Goal: Task Accomplishment & Management: Manage account settings

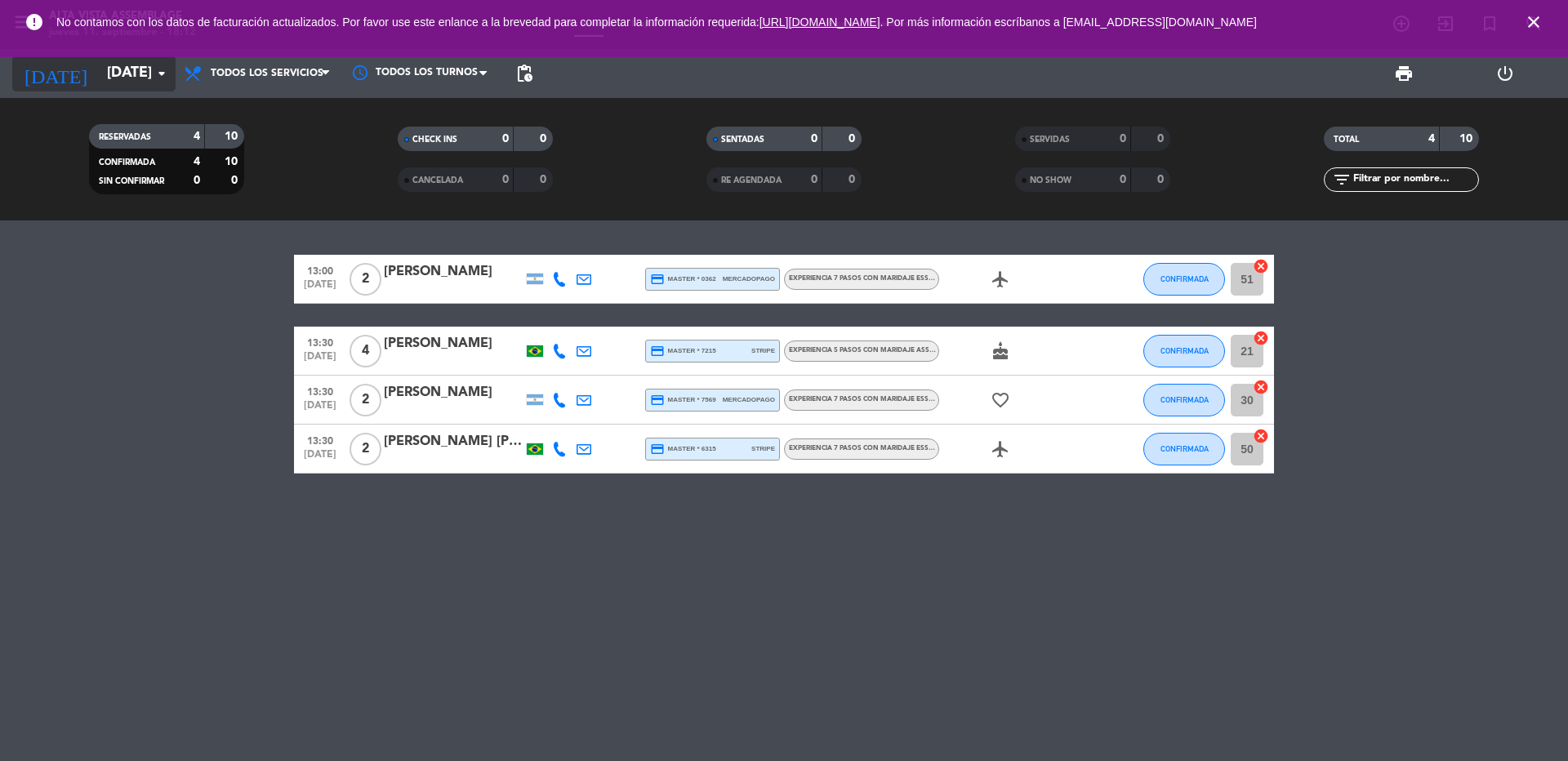
click at [129, 73] on input "[DATE]" at bounding box center [194, 73] width 190 height 33
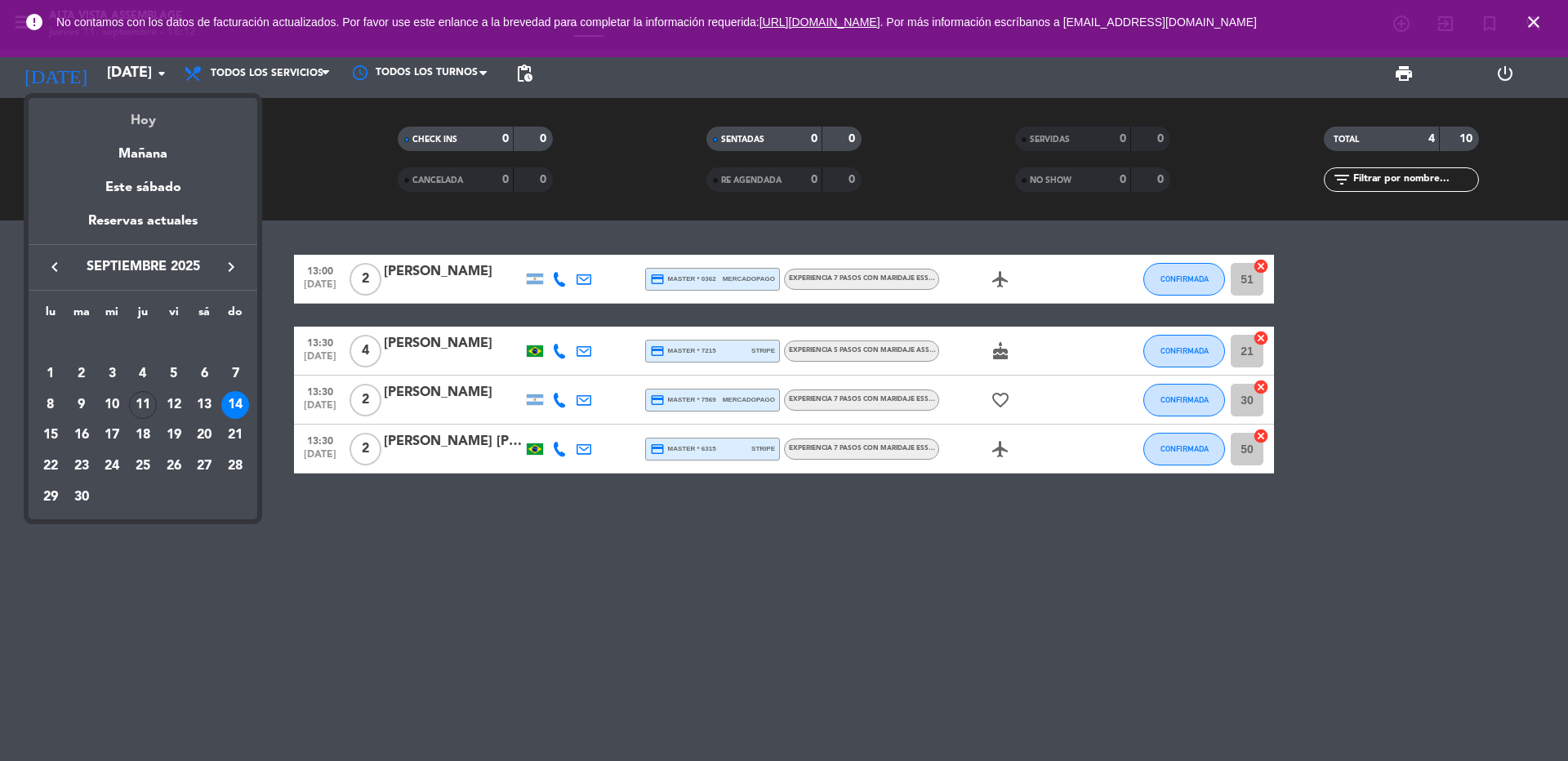
click at [147, 115] on div "Hoy" at bounding box center [142, 115] width 228 height 34
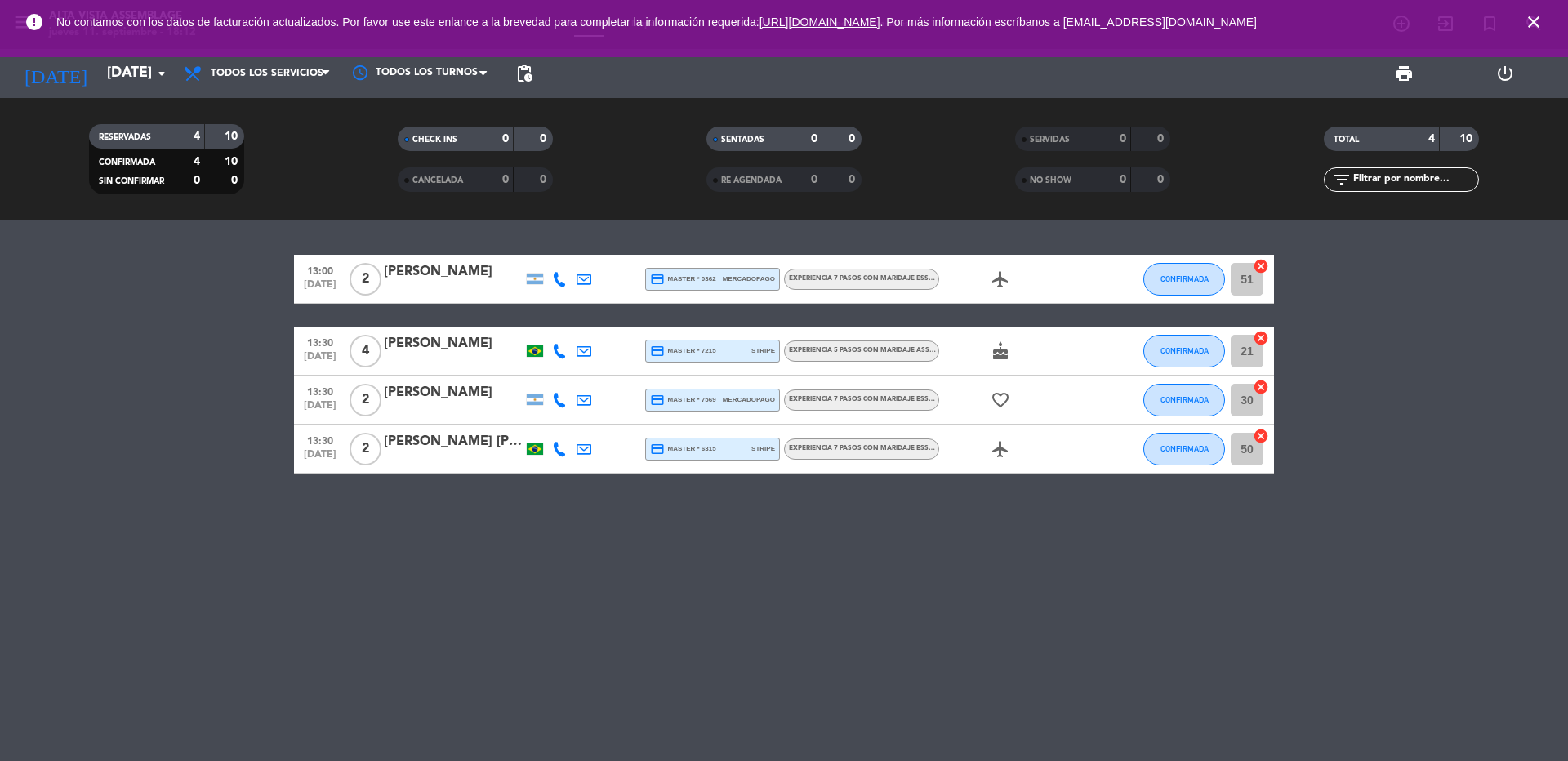
type input "[DEMOGRAPHIC_DATA][DATE]"
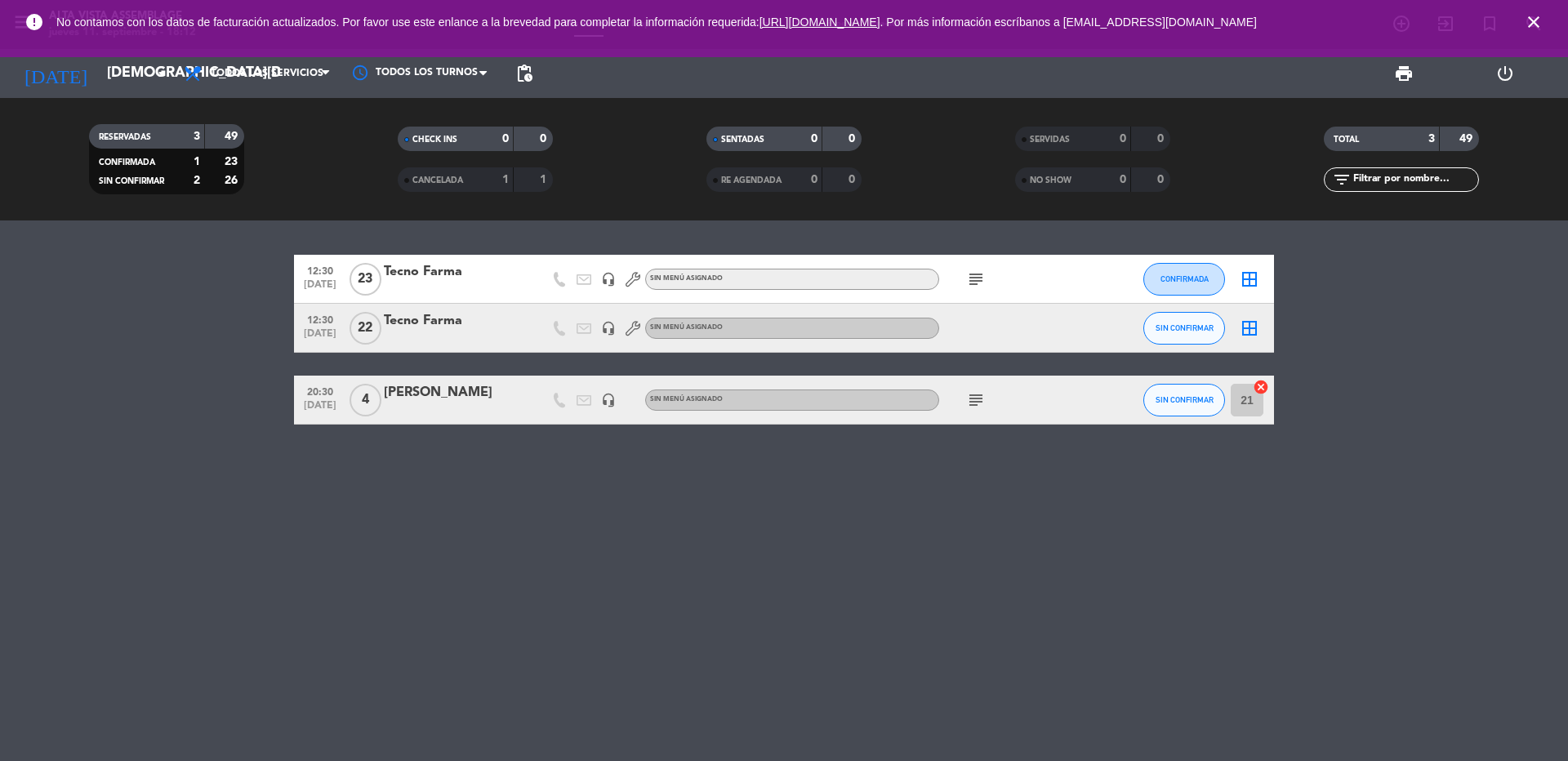
click at [977, 402] on icon "subject" at bounding box center [976, 400] width 20 height 20
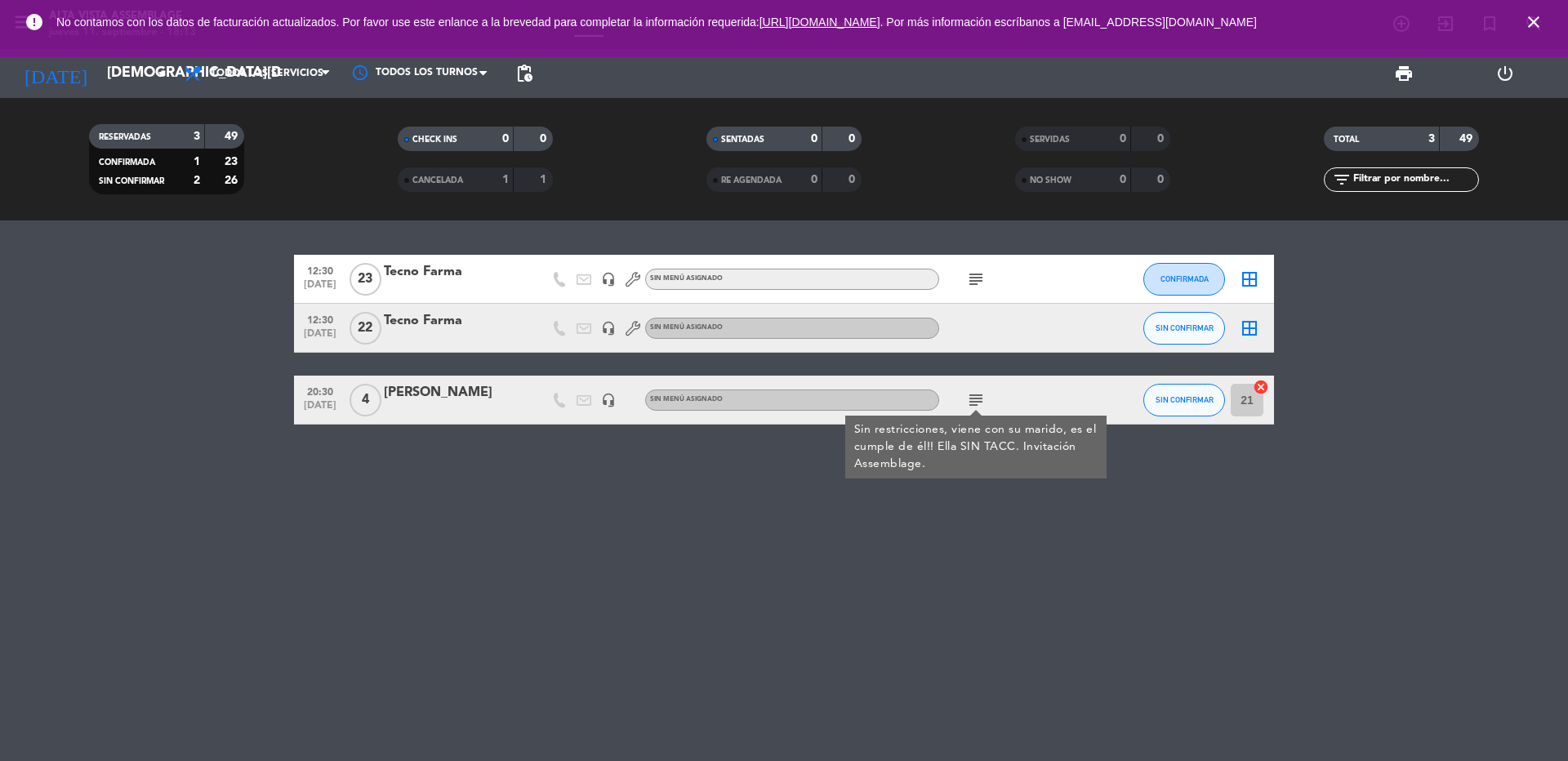
click at [651, 520] on div "12:30 [DATE] Tecno Farma headset_mic Sin menú asignado subject CONFIRMADA borde…" at bounding box center [784, 490] width 1568 height 541
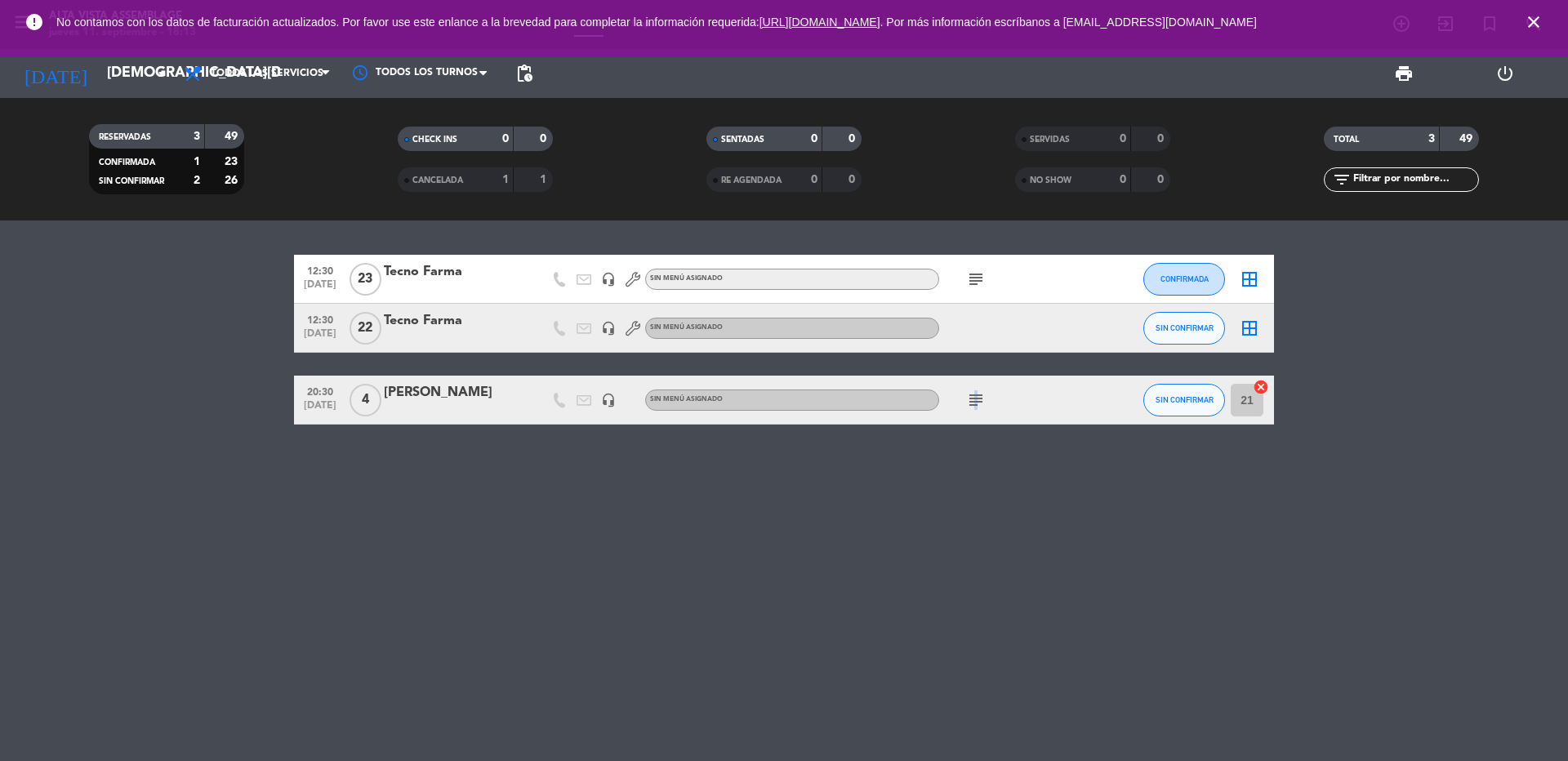
click at [974, 402] on icon "subject" at bounding box center [976, 400] width 20 height 20
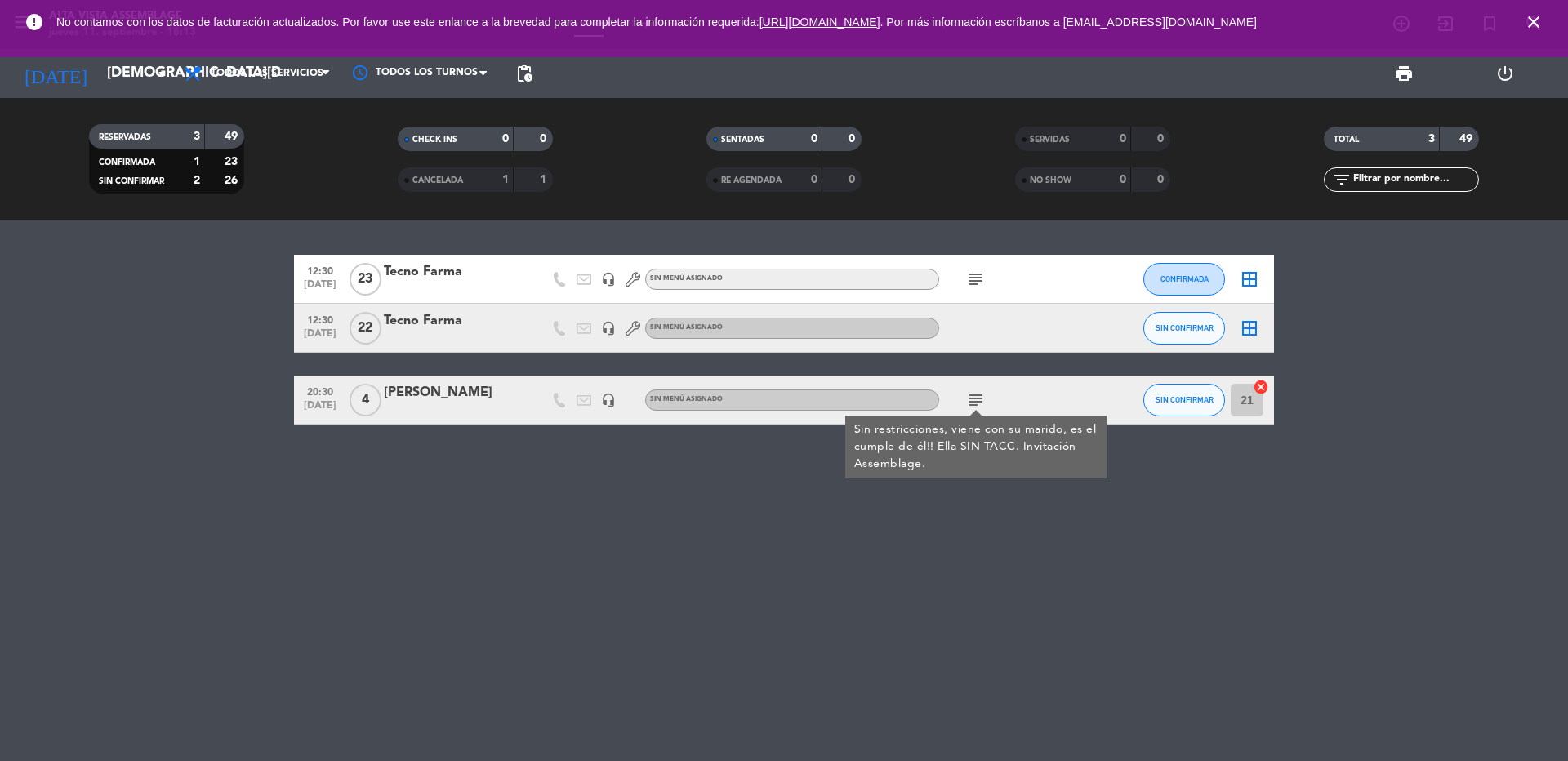
click at [703, 514] on div "12:30 [DATE] Tecno Farma headset_mic Sin menú asignado subject CONFIRMADA borde…" at bounding box center [784, 490] width 1568 height 541
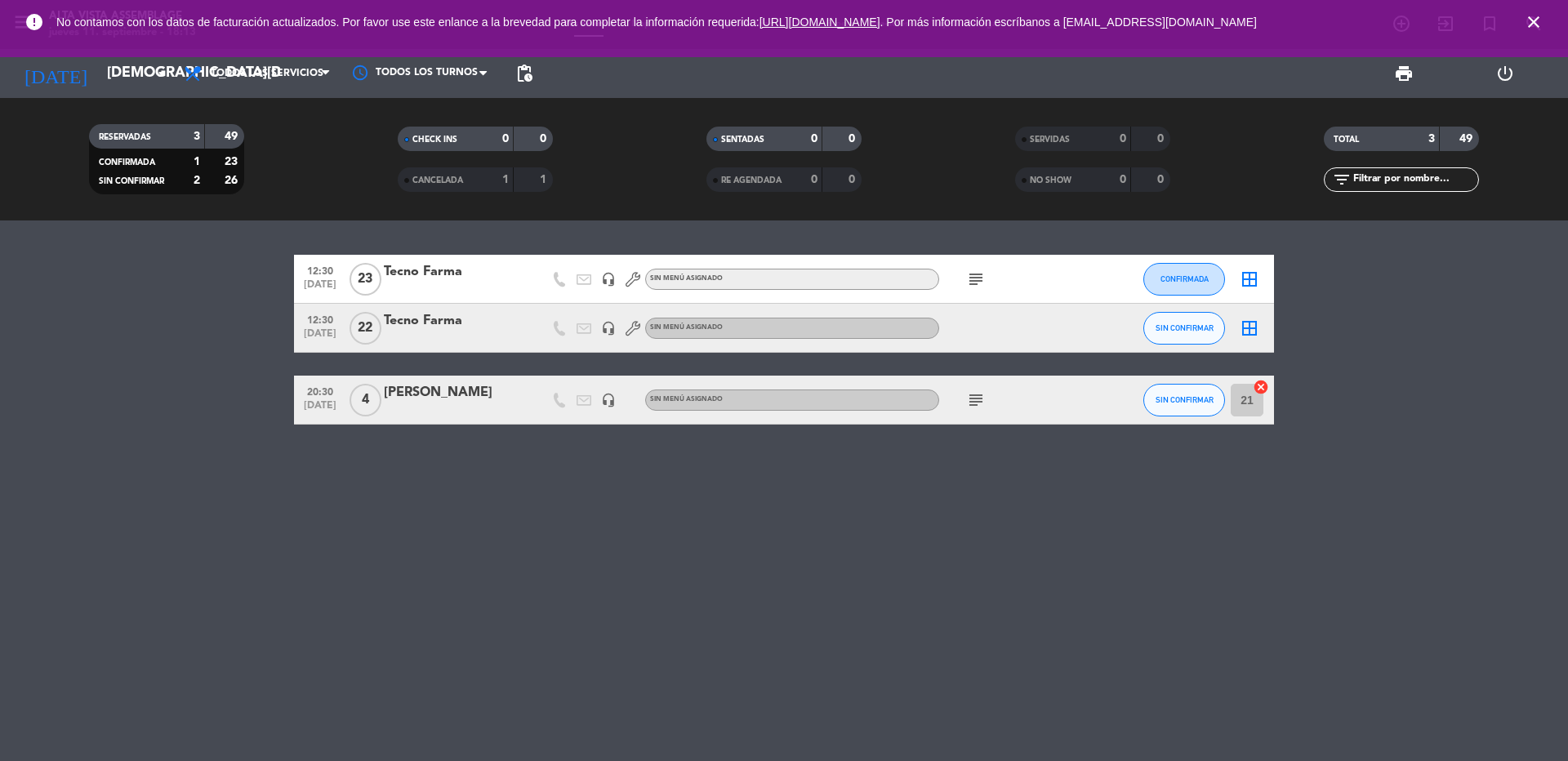
click at [981, 401] on icon "subject" at bounding box center [976, 400] width 20 height 20
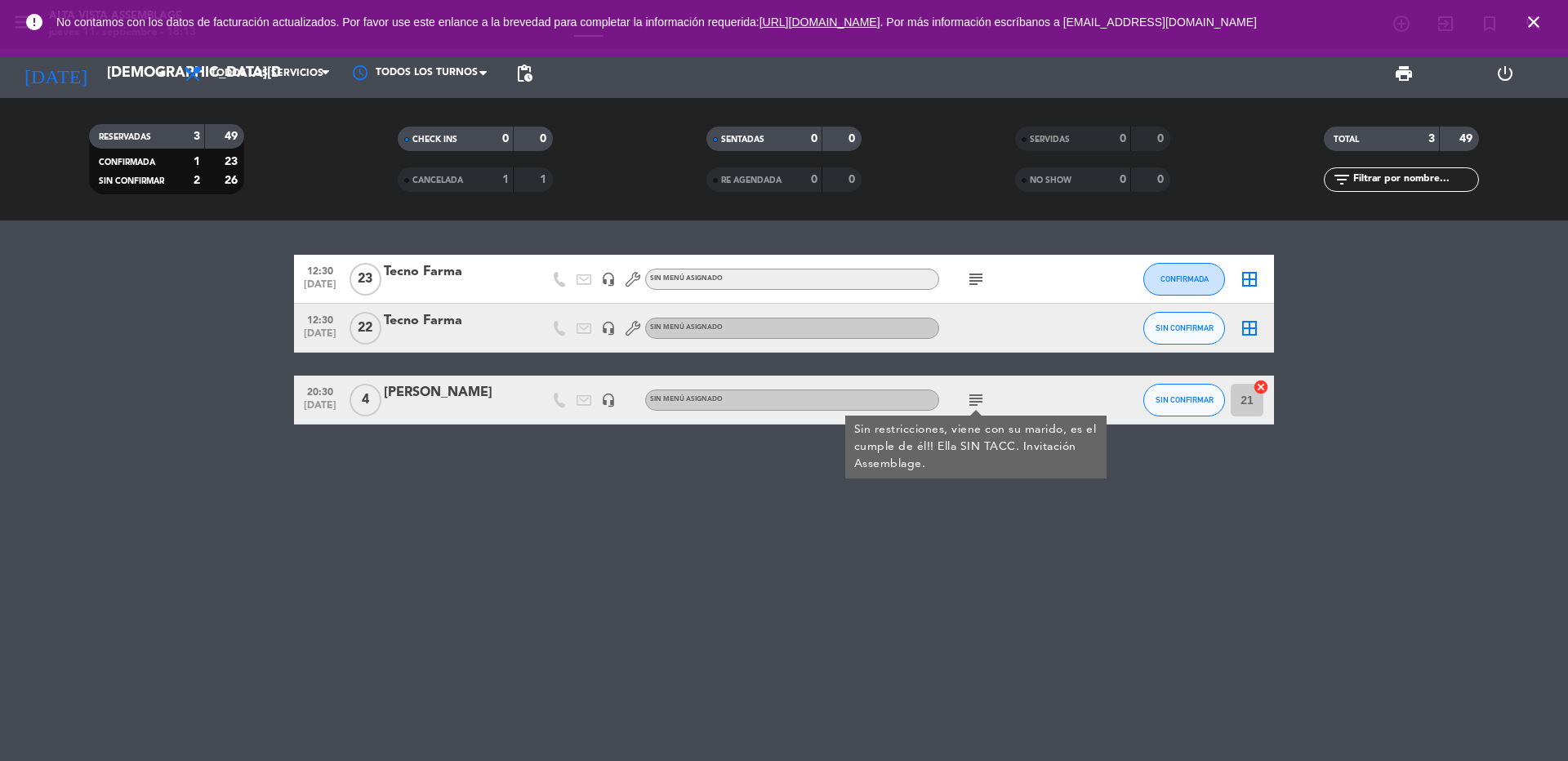
click at [984, 397] on icon "subject" at bounding box center [976, 400] width 20 height 20
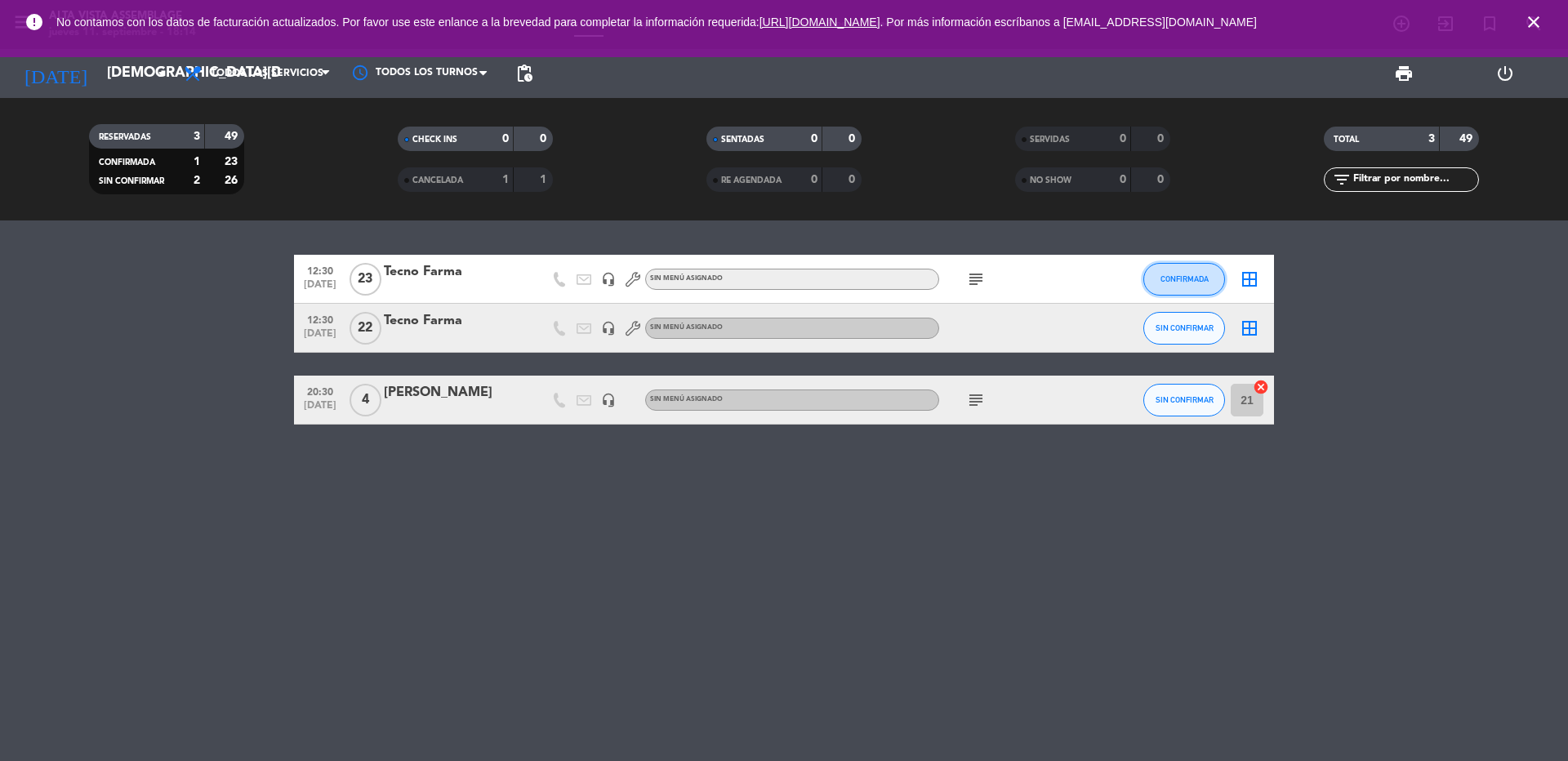
click at [1176, 279] on span "CONFIRMADA" at bounding box center [1184, 279] width 48 height 9
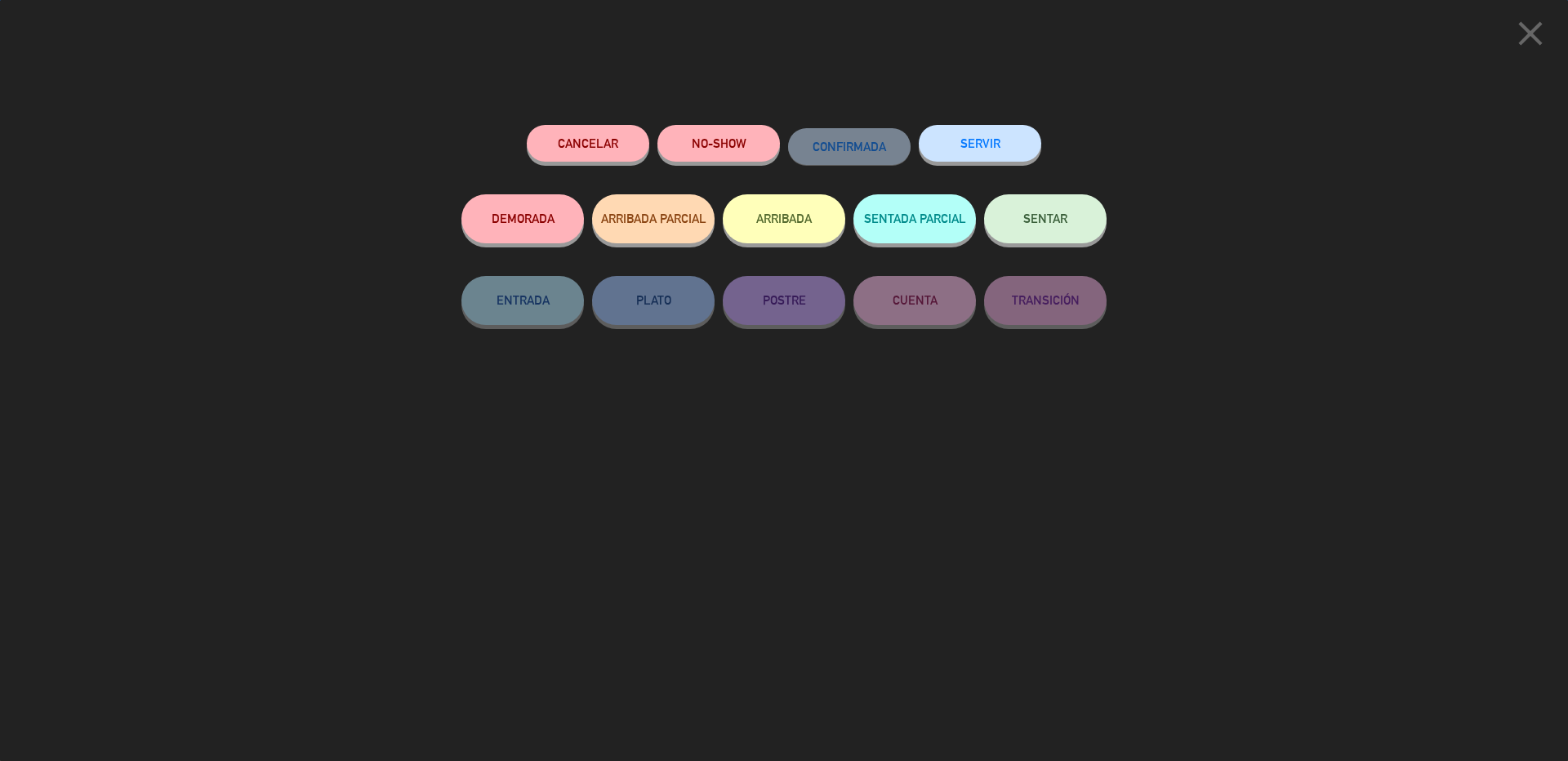
click at [1039, 202] on button "SENTAR" at bounding box center [1045, 219] width 123 height 49
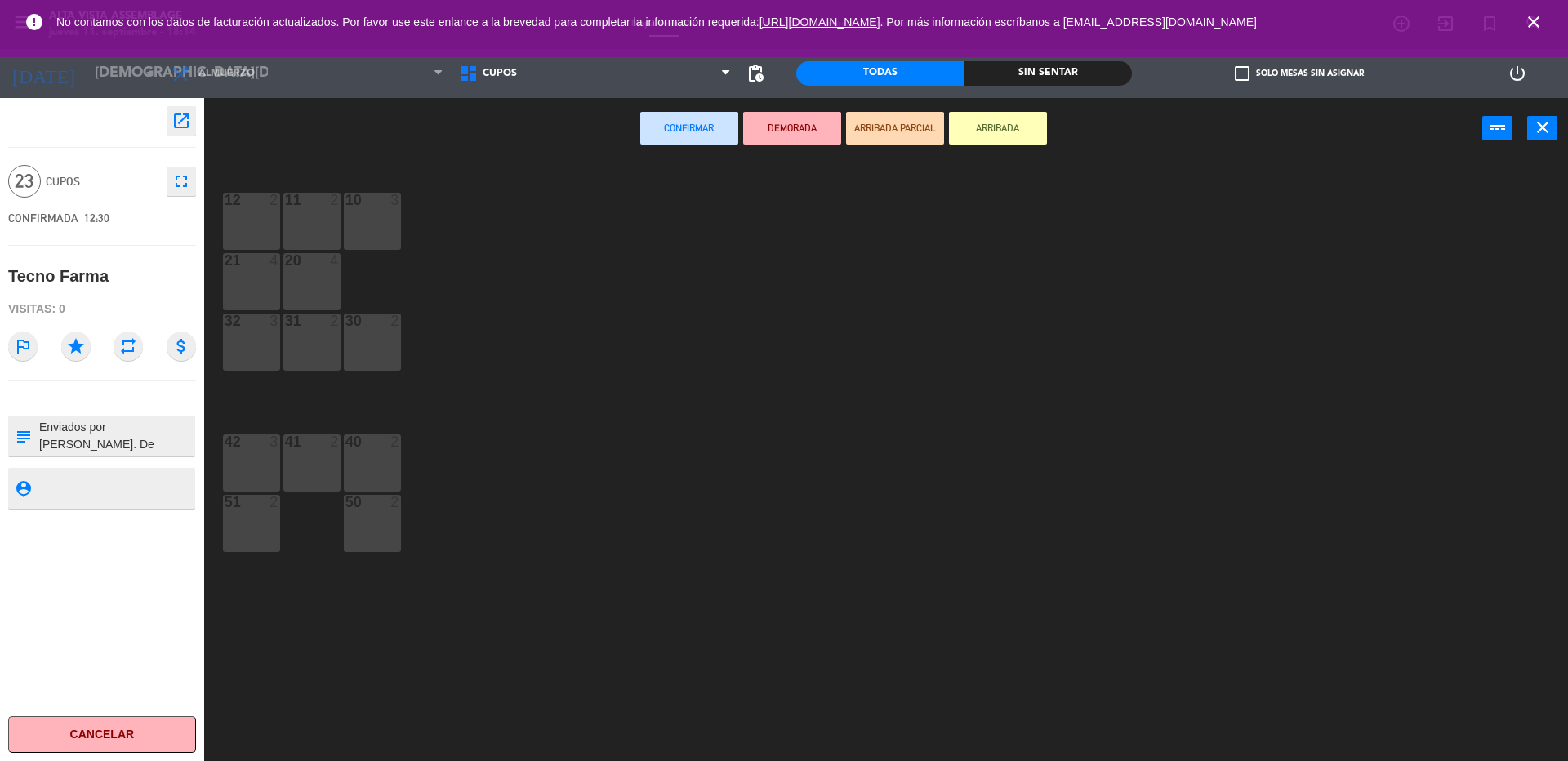
click at [716, 129] on button "Confirmar" at bounding box center [689, 127] width 98 height 33
click at [242, 231] on div "12 2" at bounding box center [252, 221] width 57 height 57
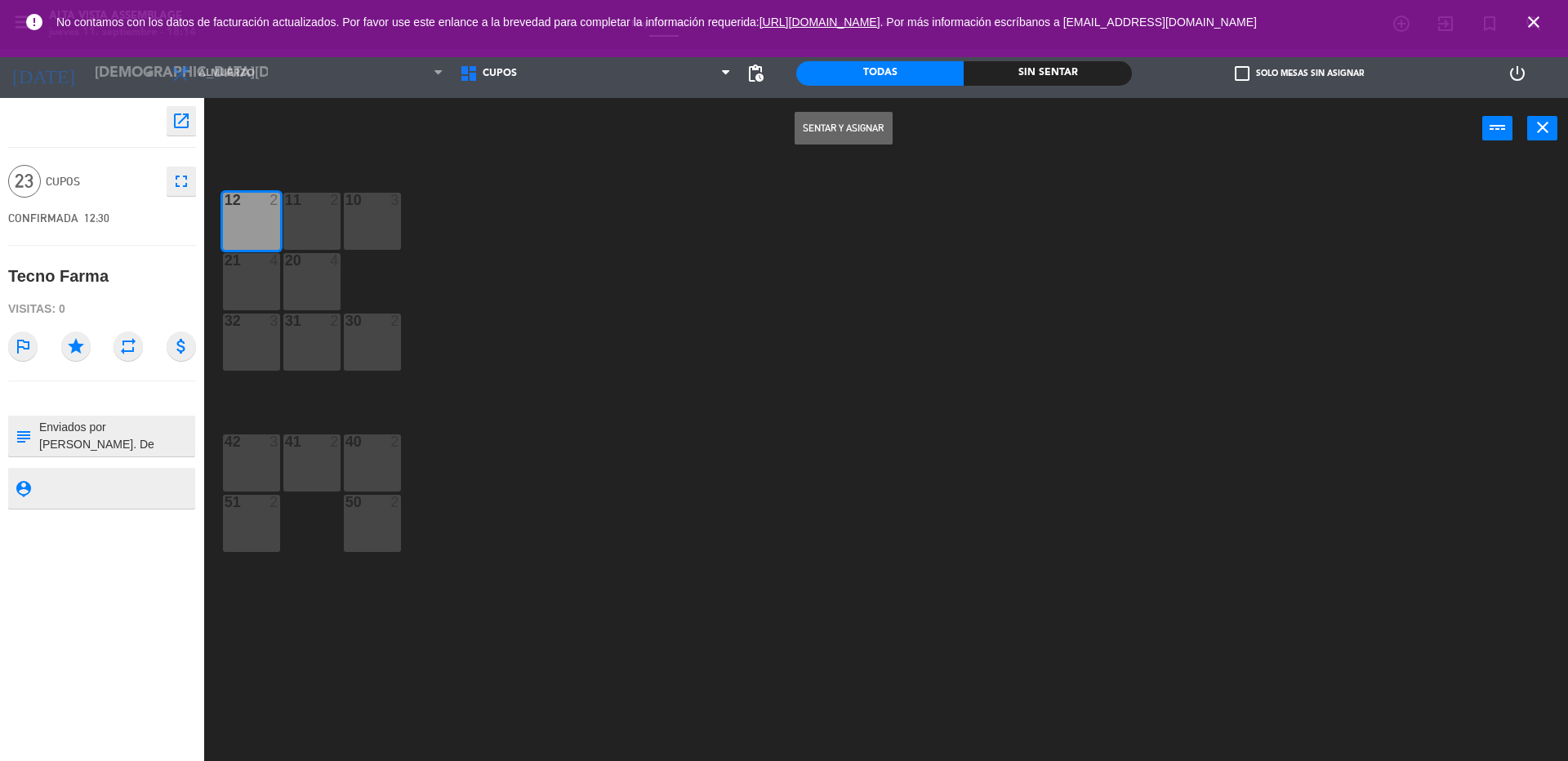
click at [319, 228] on div "11 2" at bounding box center [312, 221] width 57 height 57
click at [382, 219] on div "10 3" at bounding box center [373, 221] width 57 height 57
click at [264, 296] on div "21 4" at bounding box center [252, 282] width 57 height 57
click at [327, 295] on div "20 4" at bounding box center [312, 282] width 57 height 57
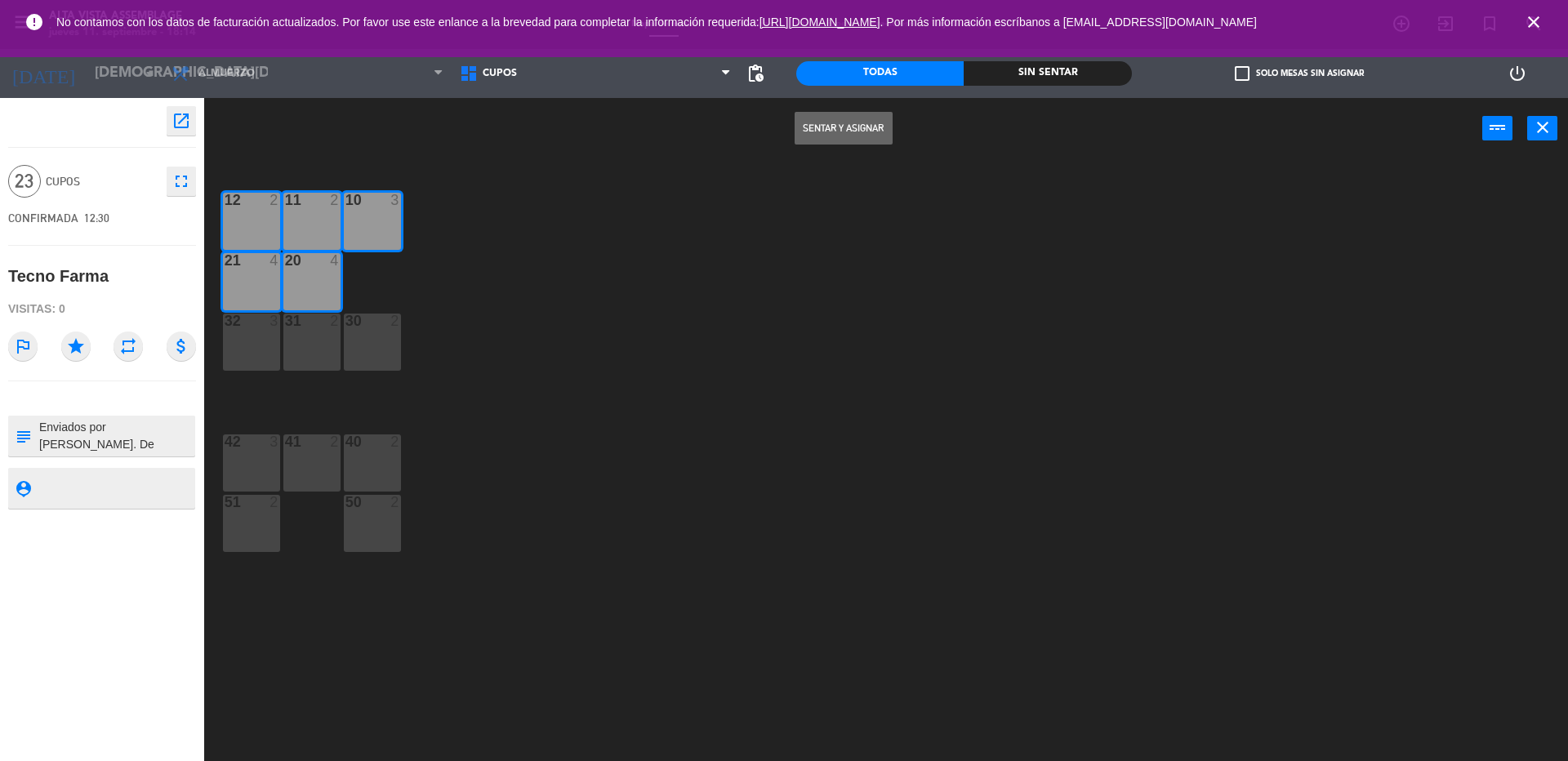
click at [260, 330] on div "32 3" at bounding box center [252, 342] width 57 height 57
click at [310, 348] on div "31 2" at bounding box center [312, 342] width 57 height 57
click at [369, 353] on div "30 2" at bounding box center [373, 342] width 57 height 57
click at [246, 444] on div at bounding box center [250, 441] width 27 height 15
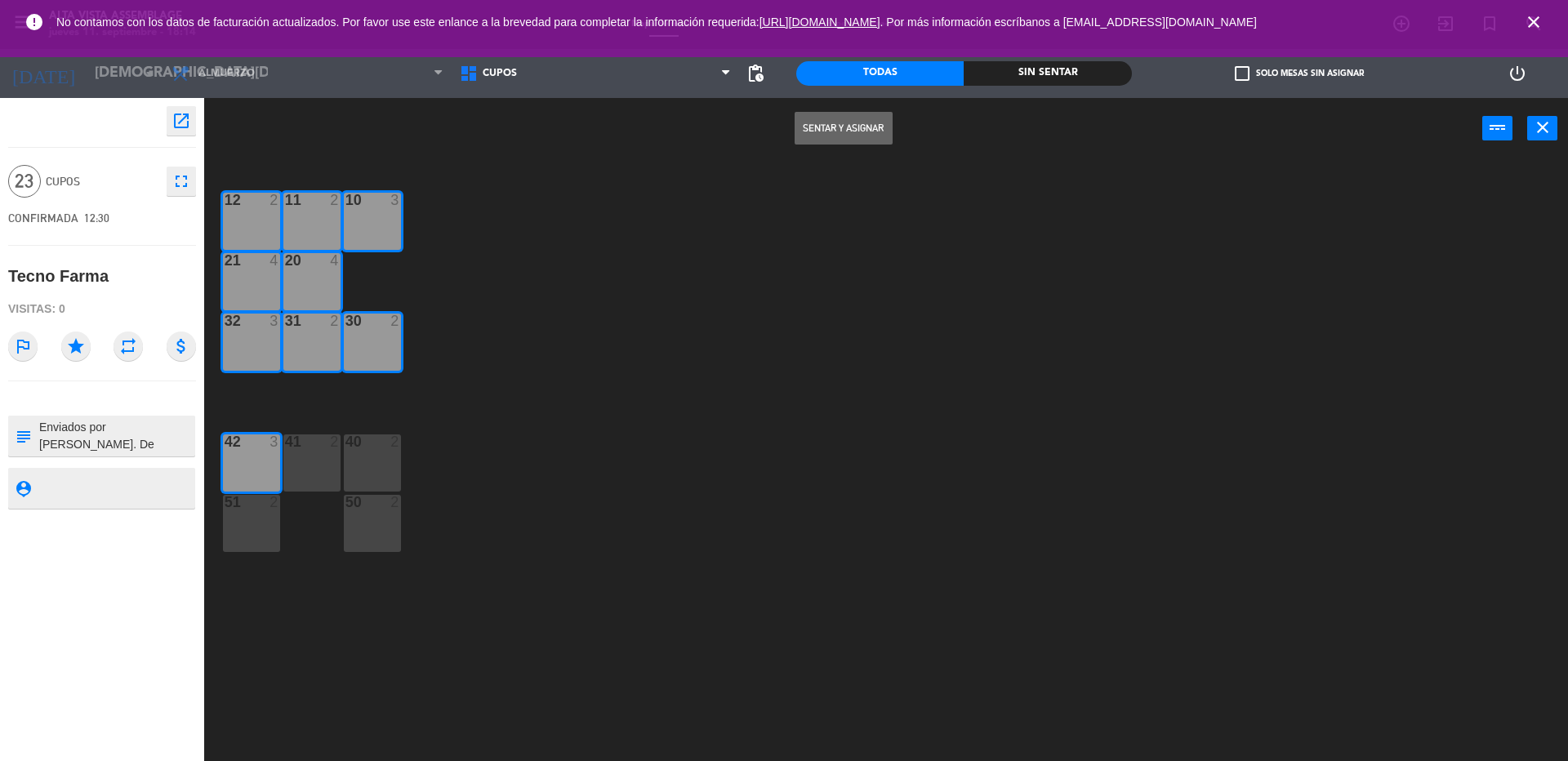
click at [254, 453] on div "42 3" at bounding box center [252, 463] width 57 height 57
click at [370, 348] on div "30 2" at bounding box center [373, 342] width 57 height 57
click at [331, 352] on div "31 2" at bounding box center [312, 342] width 57 height 57
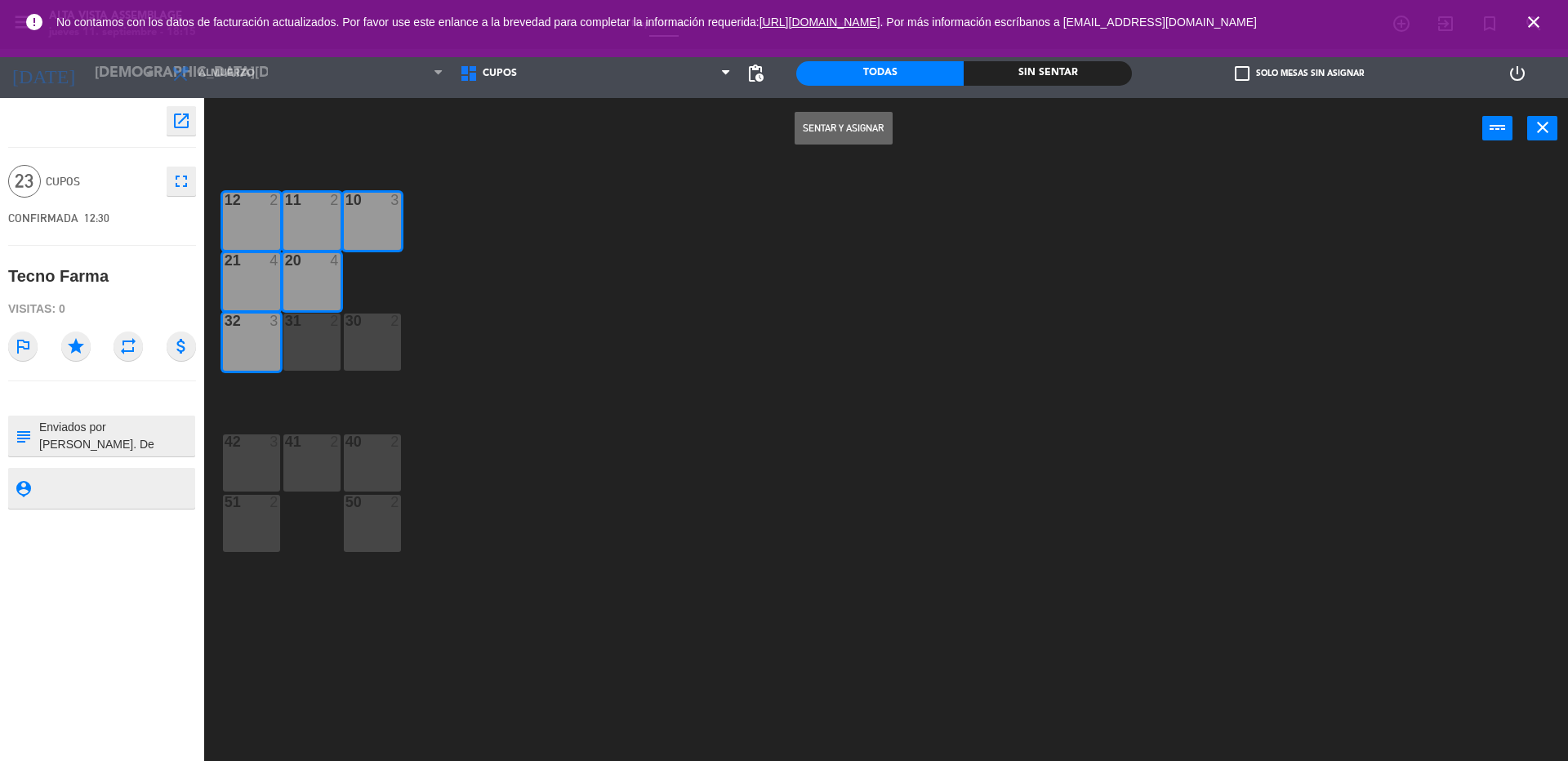
click at [819, 133] on button "Sentar y Asignar" at bounding box center [843, 127] width 98 height 33
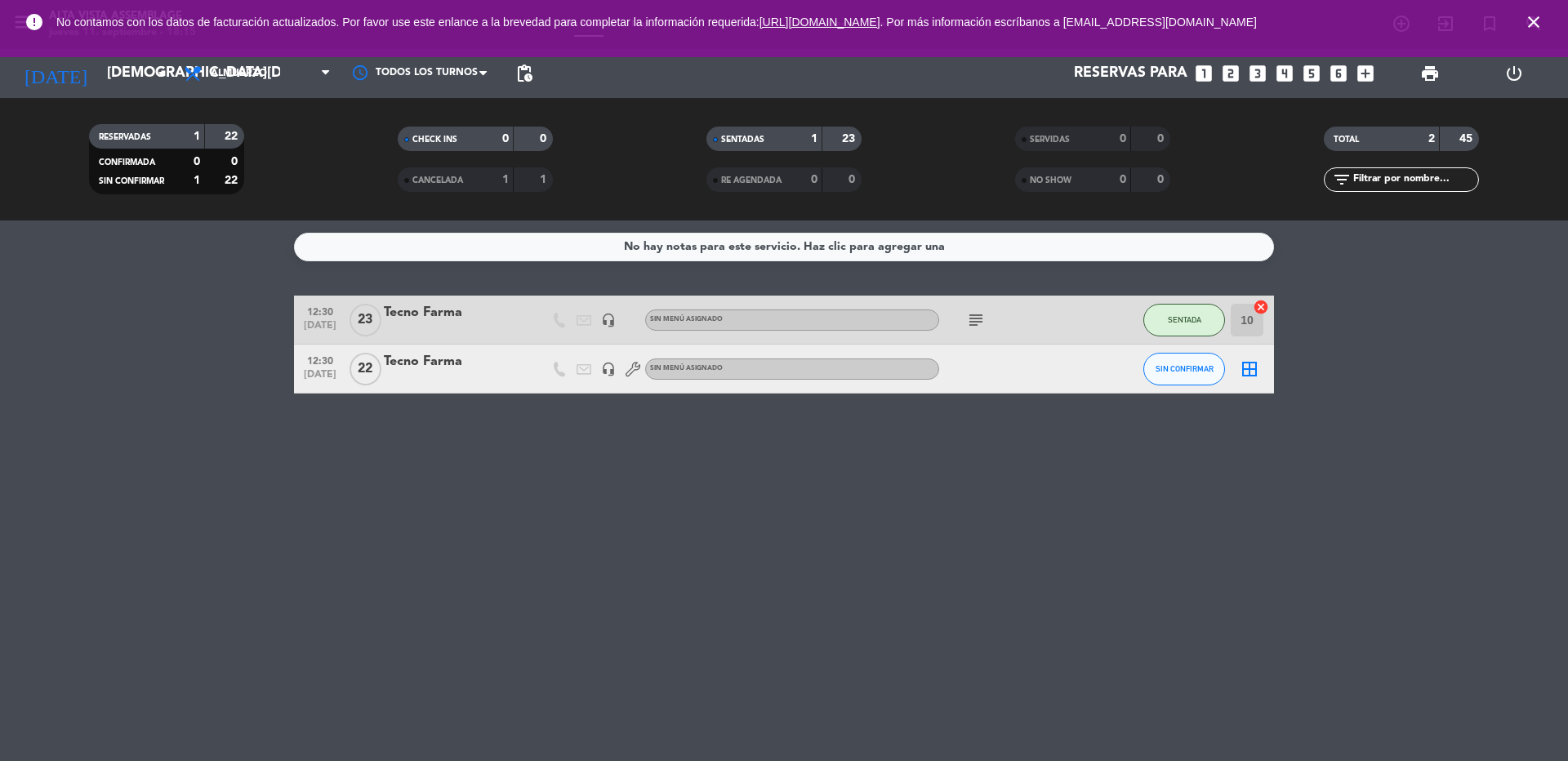
click at [472, 358] on div "Tecno Farma" at bounding box center [453, 361] width 138 height 21
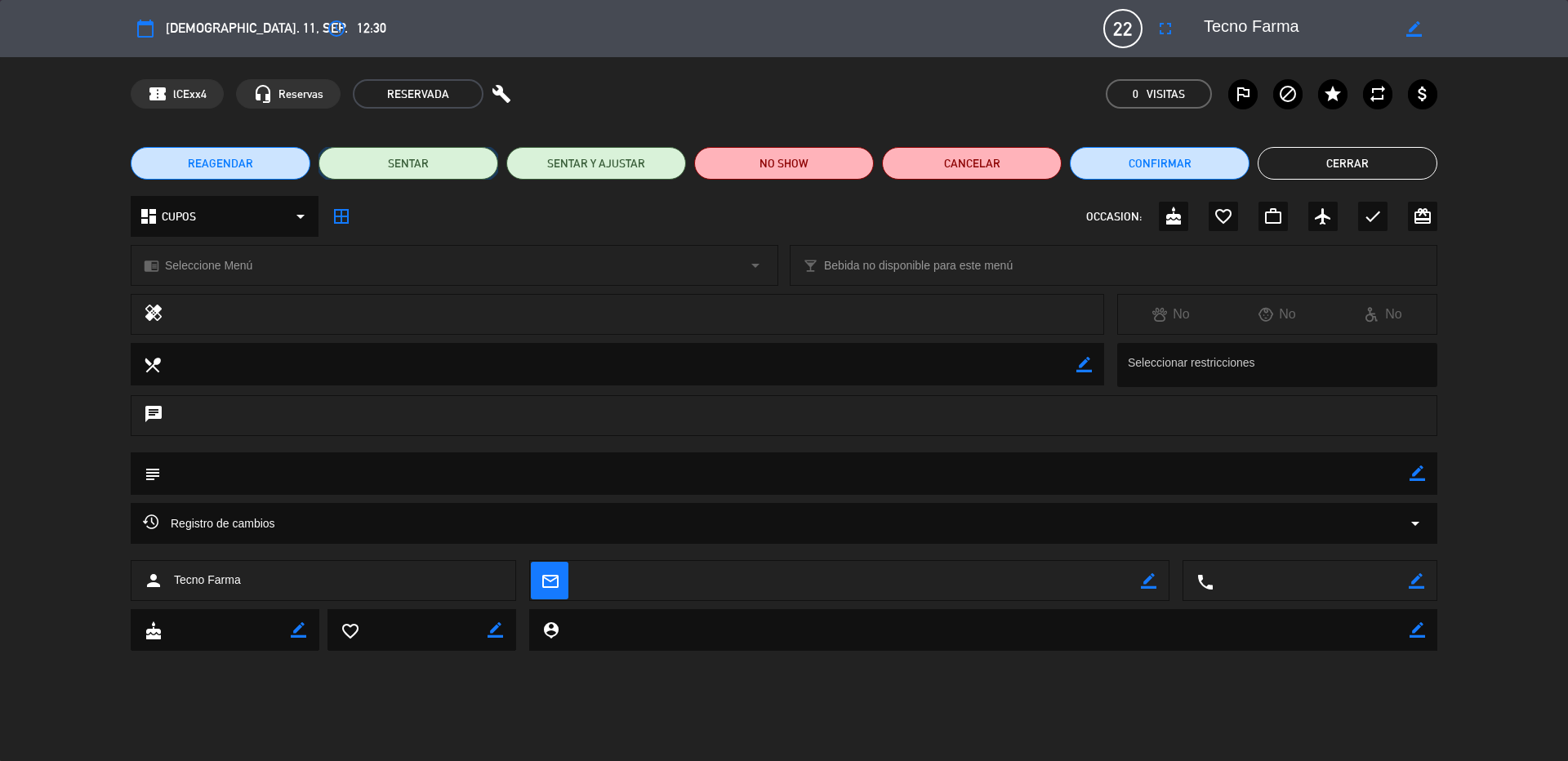
click at [458, 164] on button "SENTAR" at bounding box center [408, 163] width 180 height 33
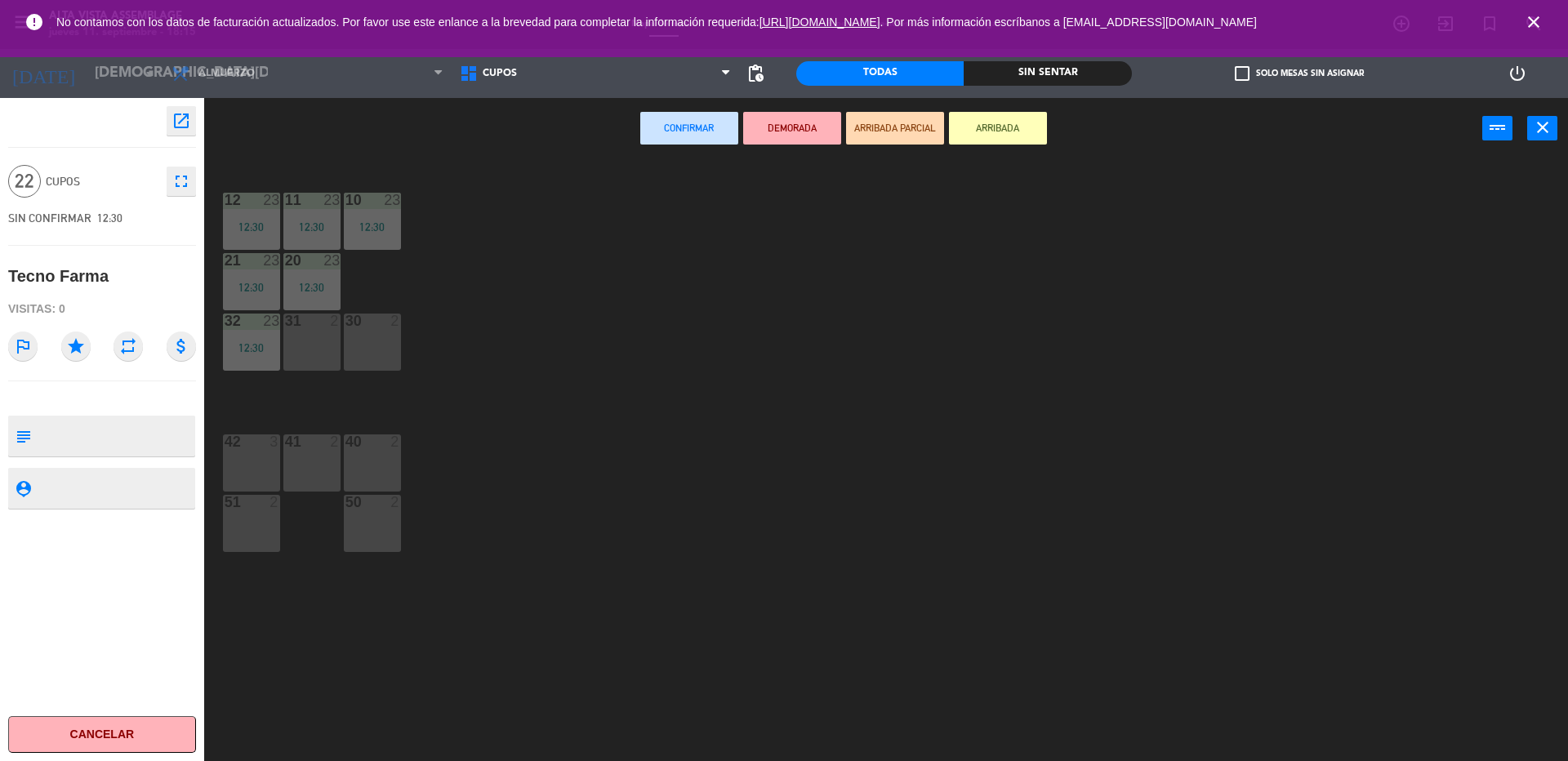
click at [251, 465] on div "42 3" at bounding box center [252, 463] width 57 height 57
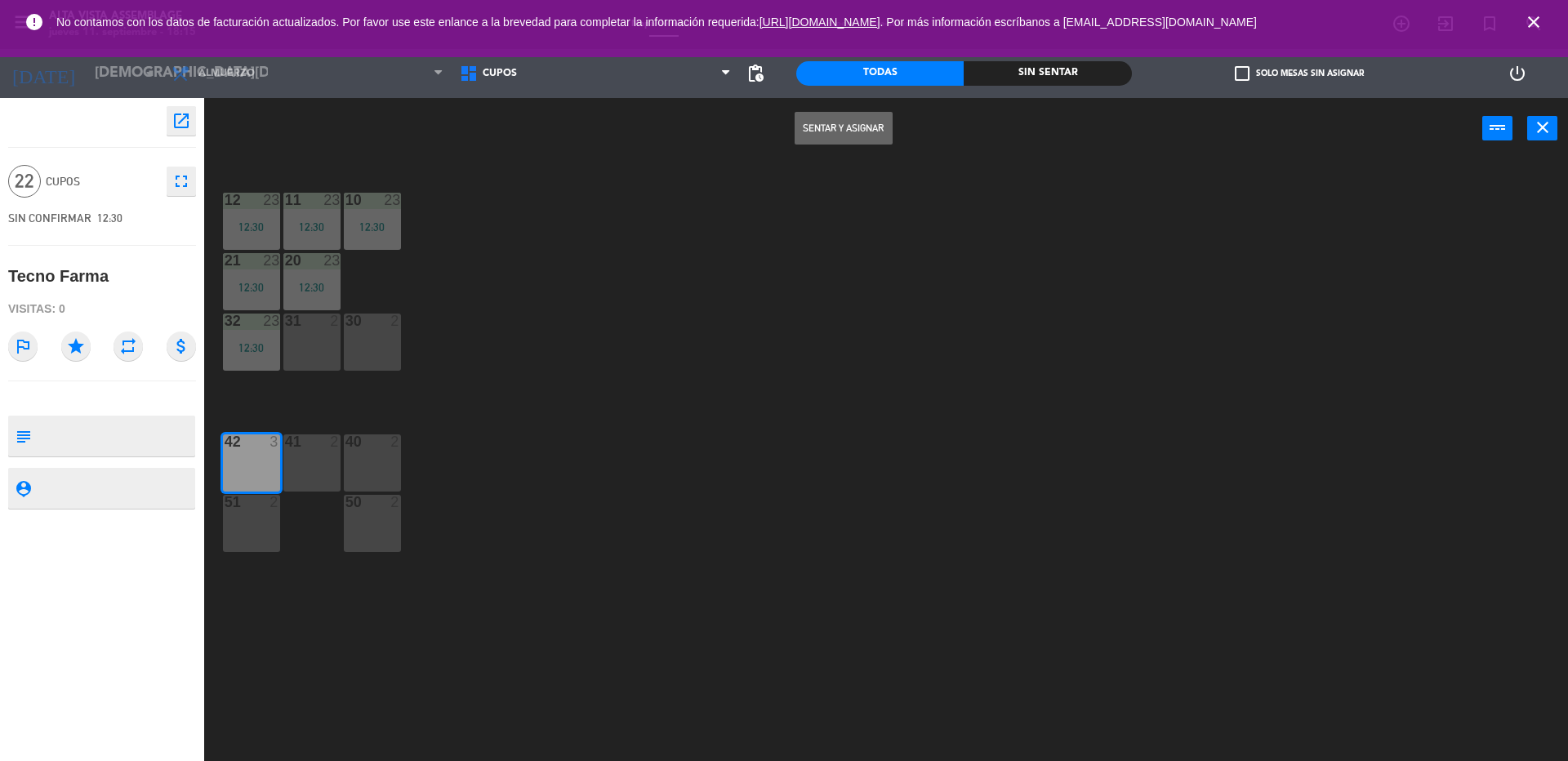
click at [331, 471] on div "41 2" at bounding box center [312, 463] width 57 height 57
click at [364, 475] on div "40 2" at bounding box center [373, 463] width 57 height 57
click at [256, 524] on div "51 2" at bounding box center [252, 524] width 57 height 57
click at [366, 526] on div "50 2" at bounding box center [373, 524] width 57 height 57
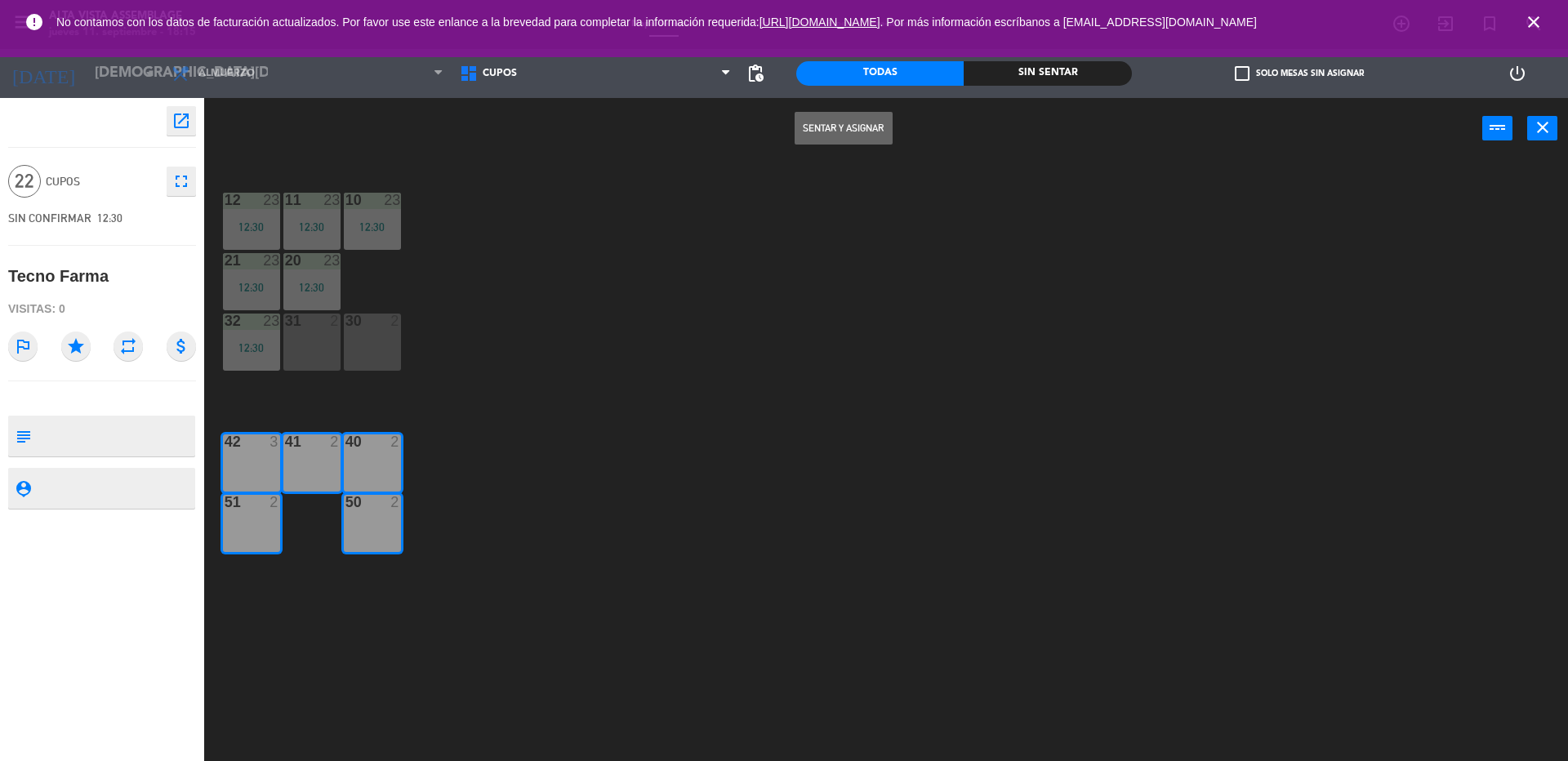
click at [834, 133] on button "Sentar y Asignar" at bounding box center [843, 127] width 98 height 33
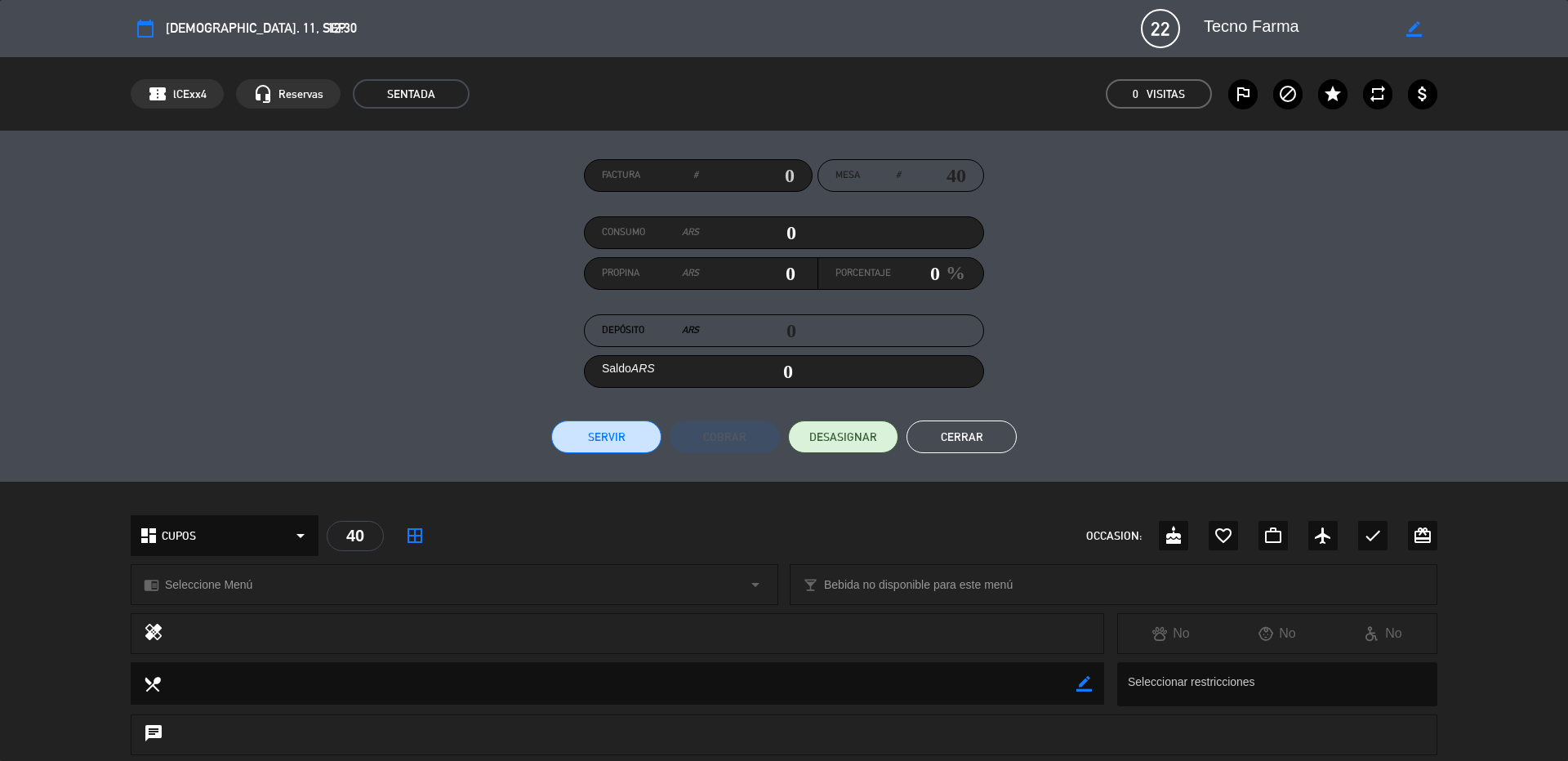
click at [941, 444] on button "Cerrar" at bounding box center [962, 436] width 111 height 33
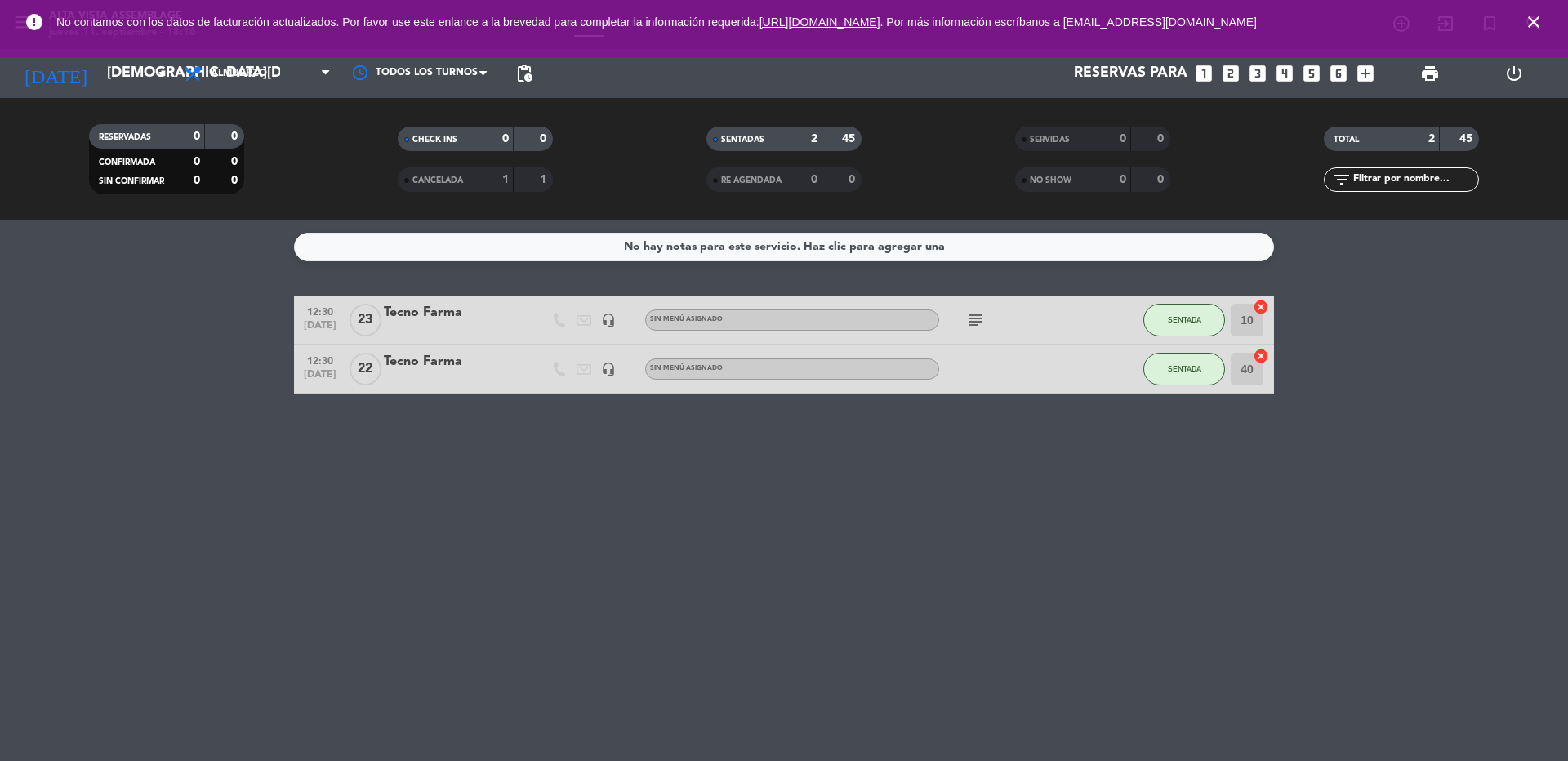
click at [1537, 25] on icon "close" at bounding box center [1533, 22] width 20 height 20
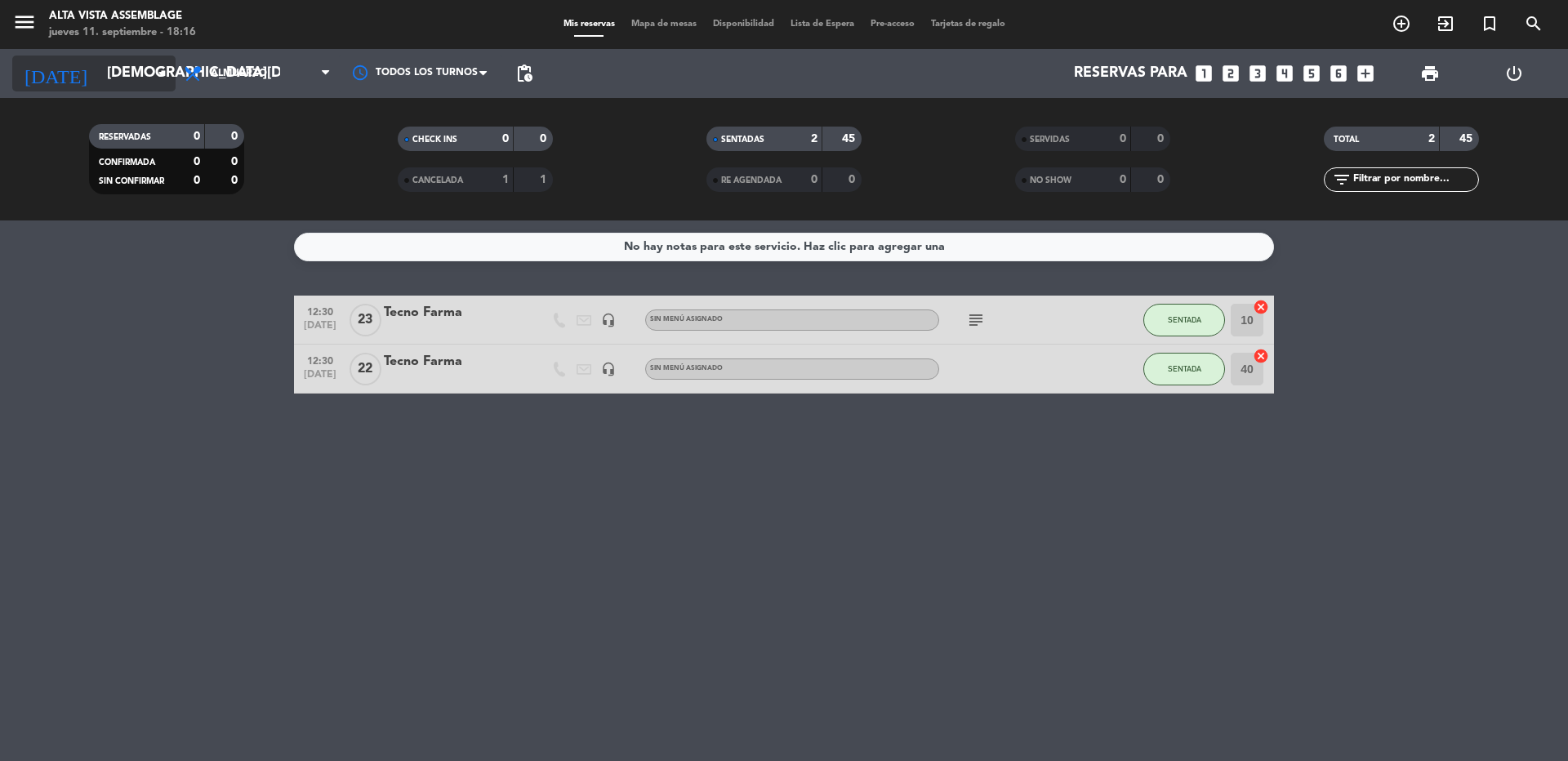
drag, startPoint x: 129, startPoint y: 85, endPoint x: 126, endPoint y: 77, distance: 8.5
click at [126, 77] on input "[DEMOGRAPHIC_DATA][DATE]" at bounding box center [194, 73] width 190 height 33
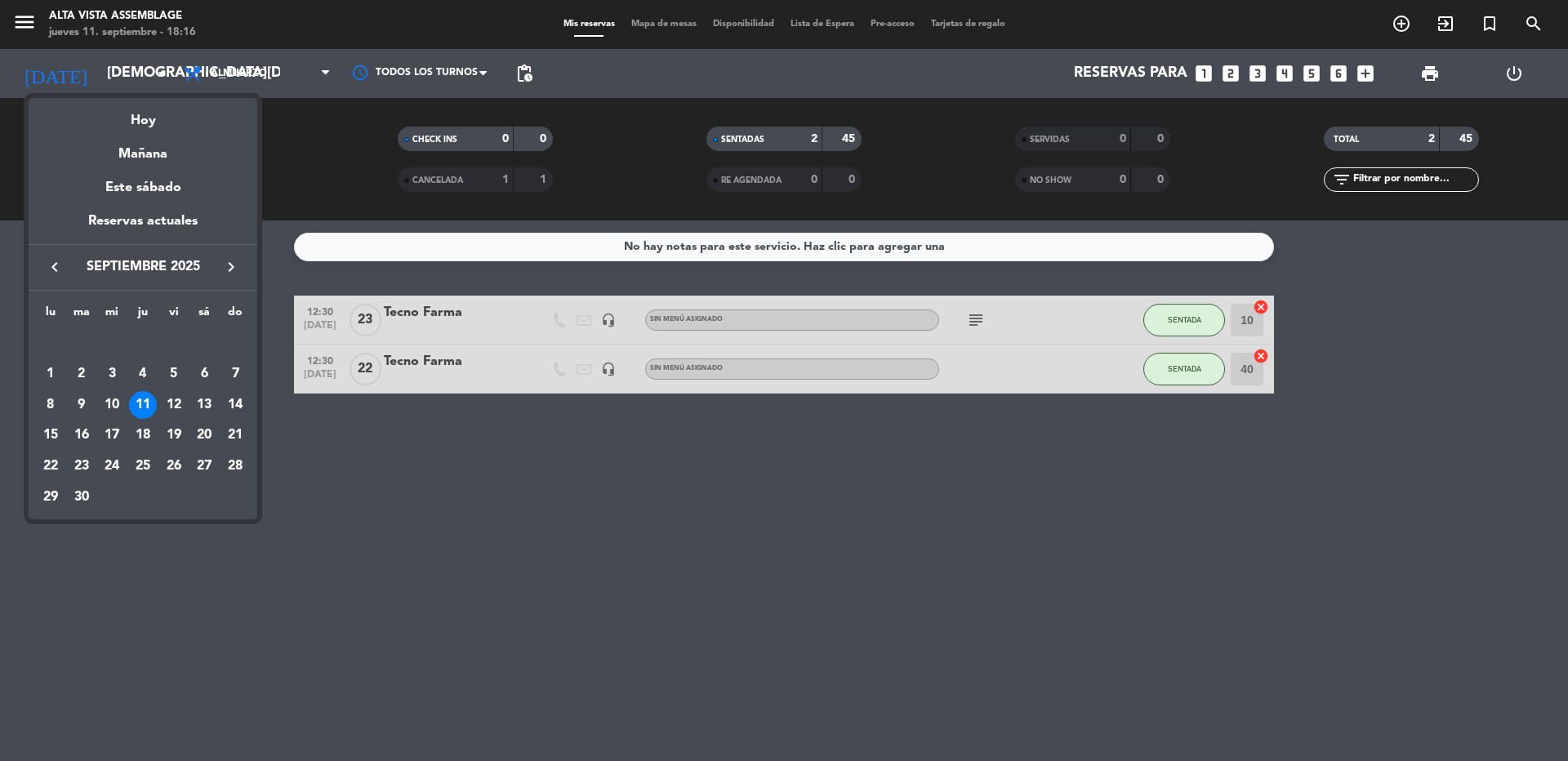
click at [194, 565] on div at bounding box center [784, 380] width 1568 height 761
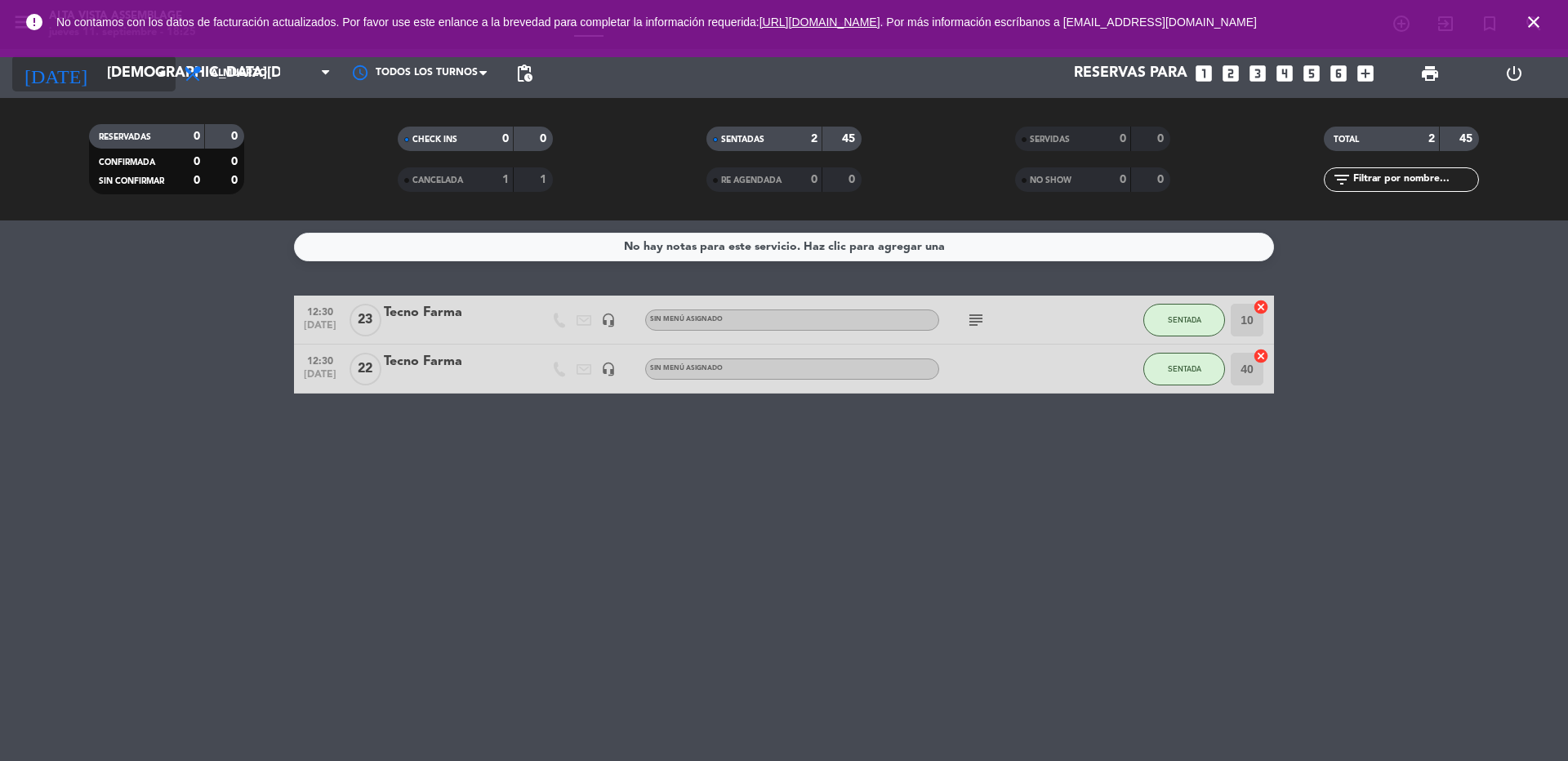
click at [99, 85] on input "[DEMOGRAPHIC_DATA][DATE]" at bounding box center [194, 73] width 190 height 33
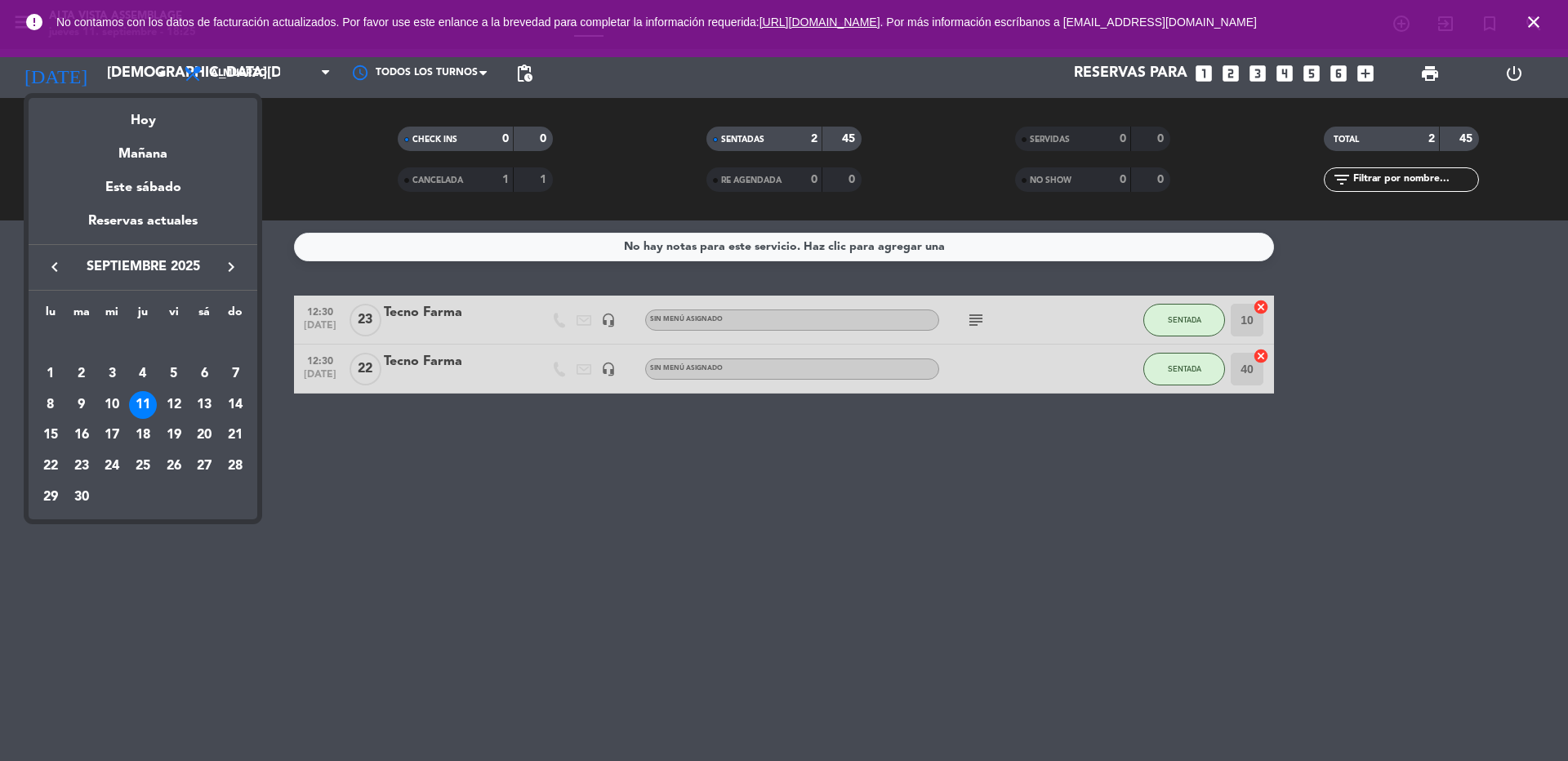
click at [138, 465] on div "25" at bounding box center [143, 466] width 28 height 28
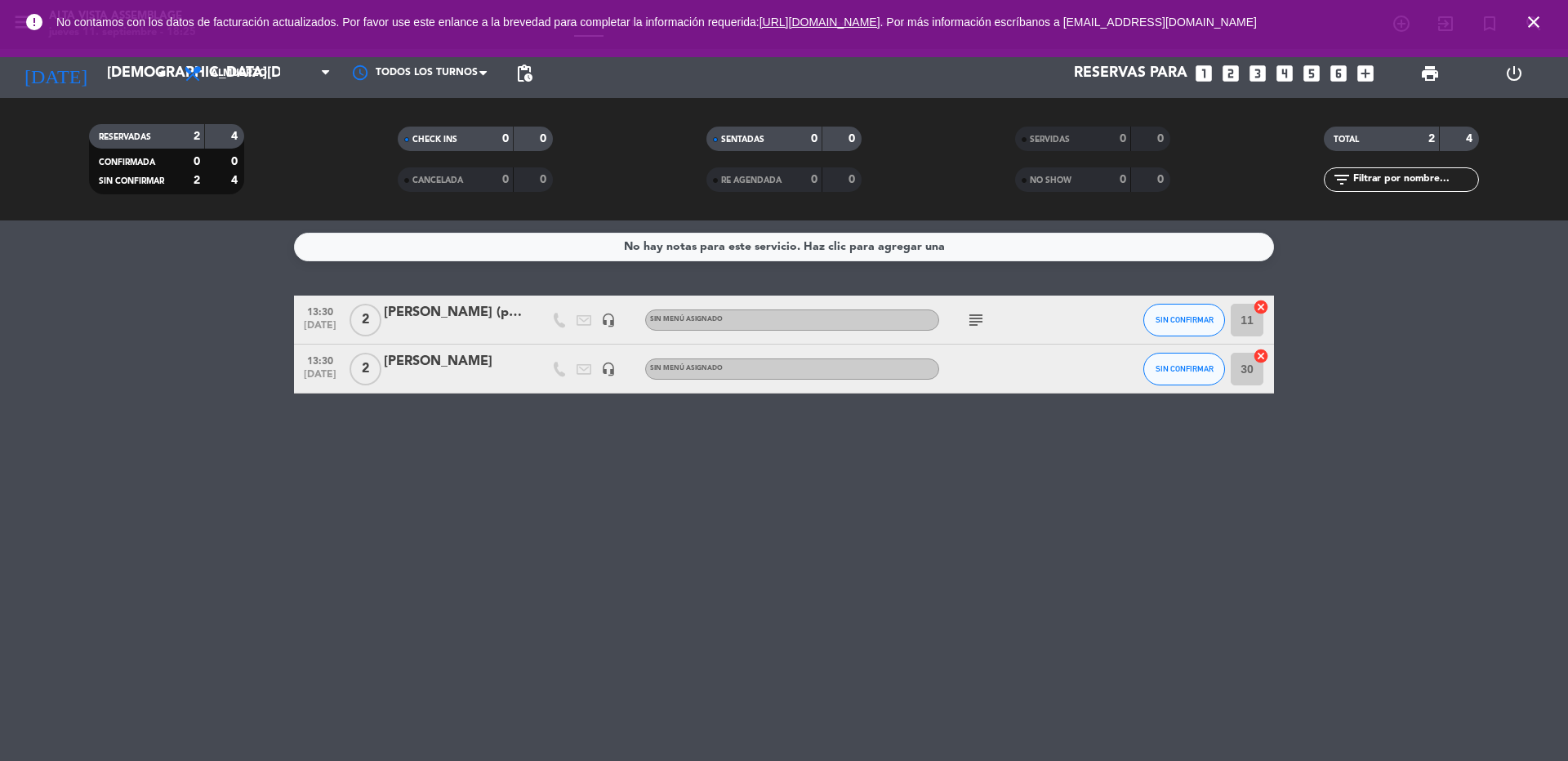
click at [1535, 22] on icon "close" at bounding box center [1533, 22] width 20 height 20
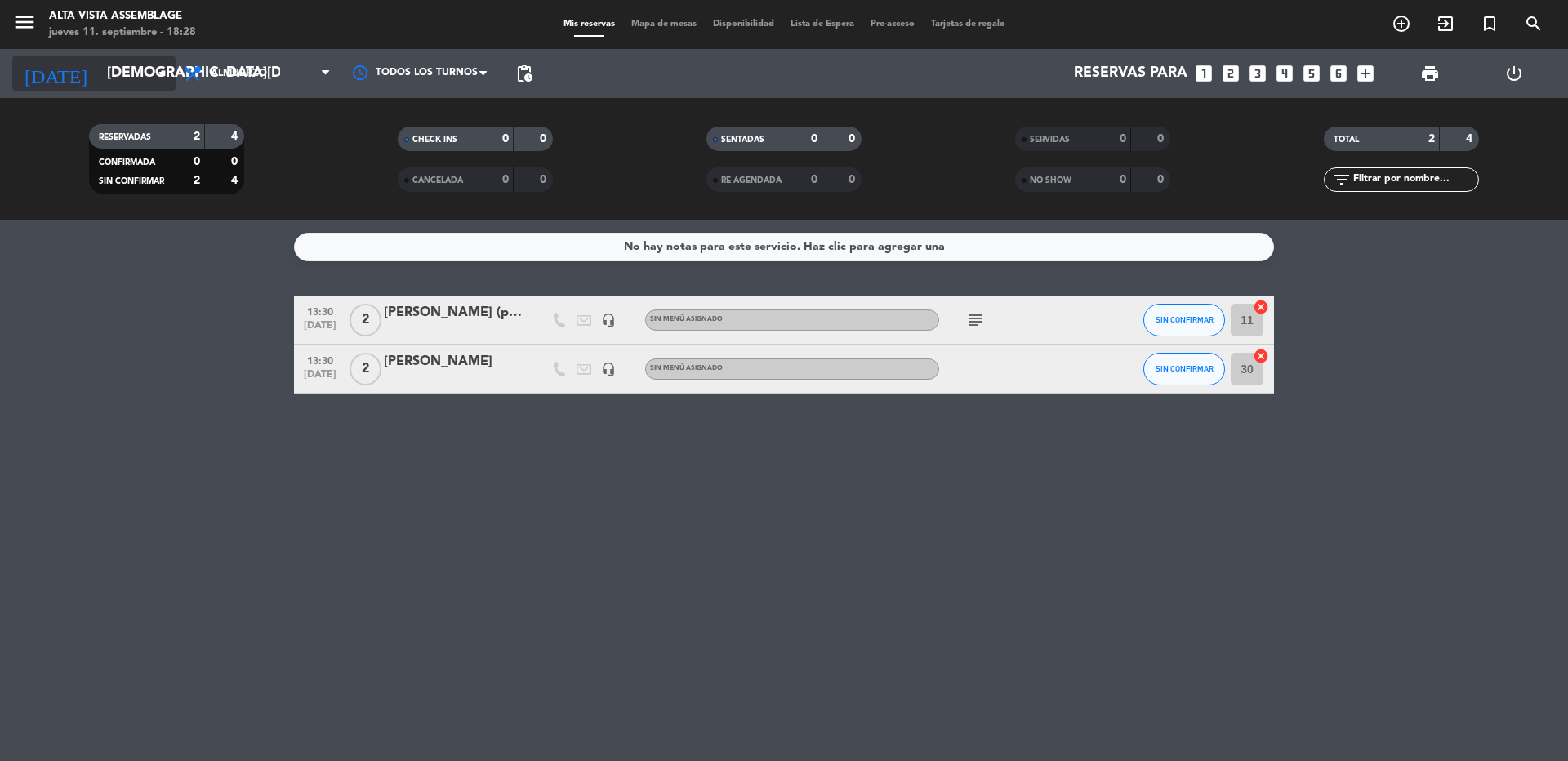
click at [130, 68] on input "[DEMOGRAPHIC_DATA][DATE]" at bounding box center [194, 73] width 190 height 33
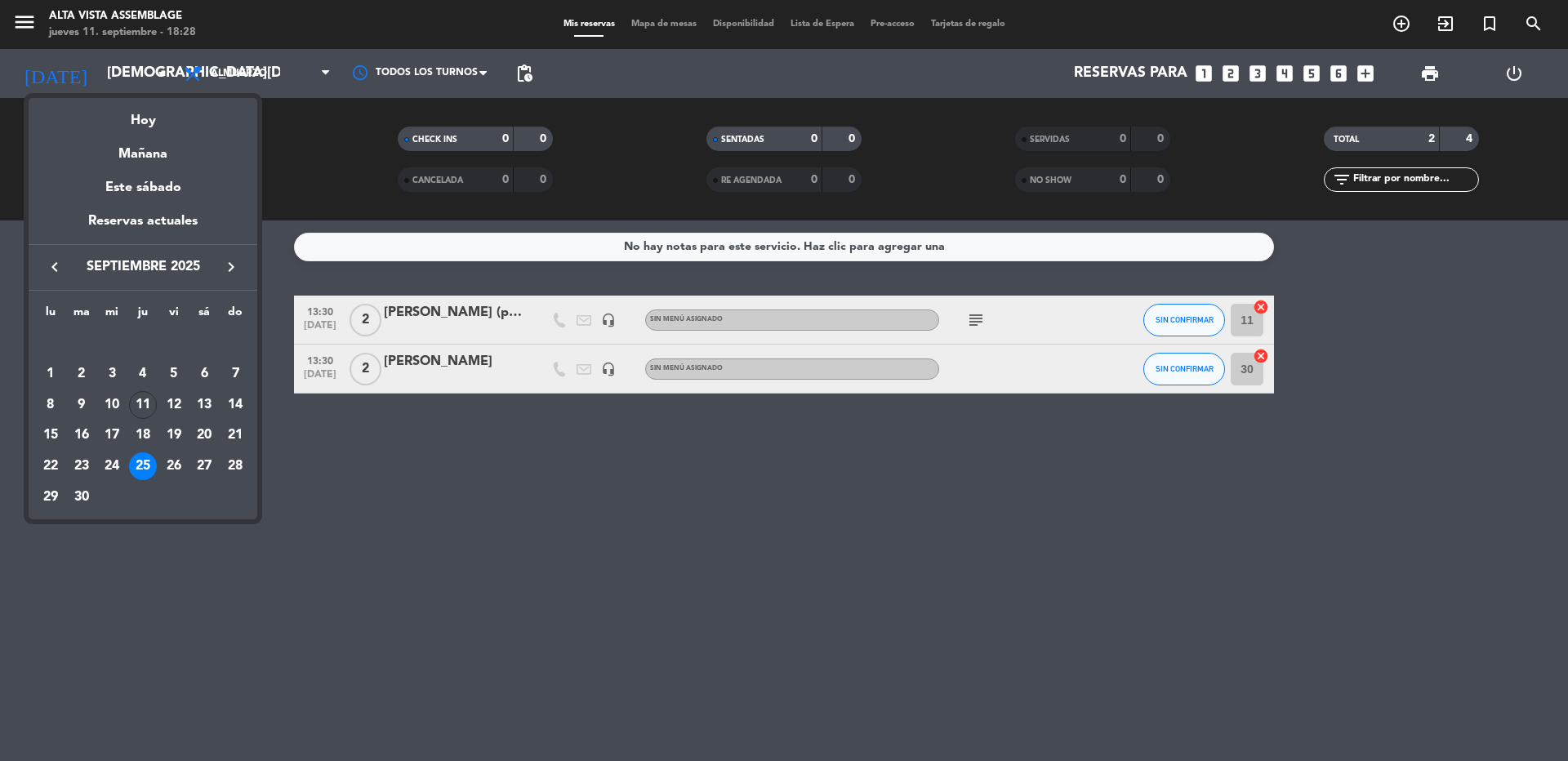
drag, startPoint x: 221, startPoint y: 262, endPoint x: 229, endPoint y: 270, distance: 11.3
click at [229, 270] on icon "keyboard_arrow_right" at bounding box center [231, 267] width 20 height 20
click at [207, 434] on div "18" at bounding box center [204, 435] width 28 height 28
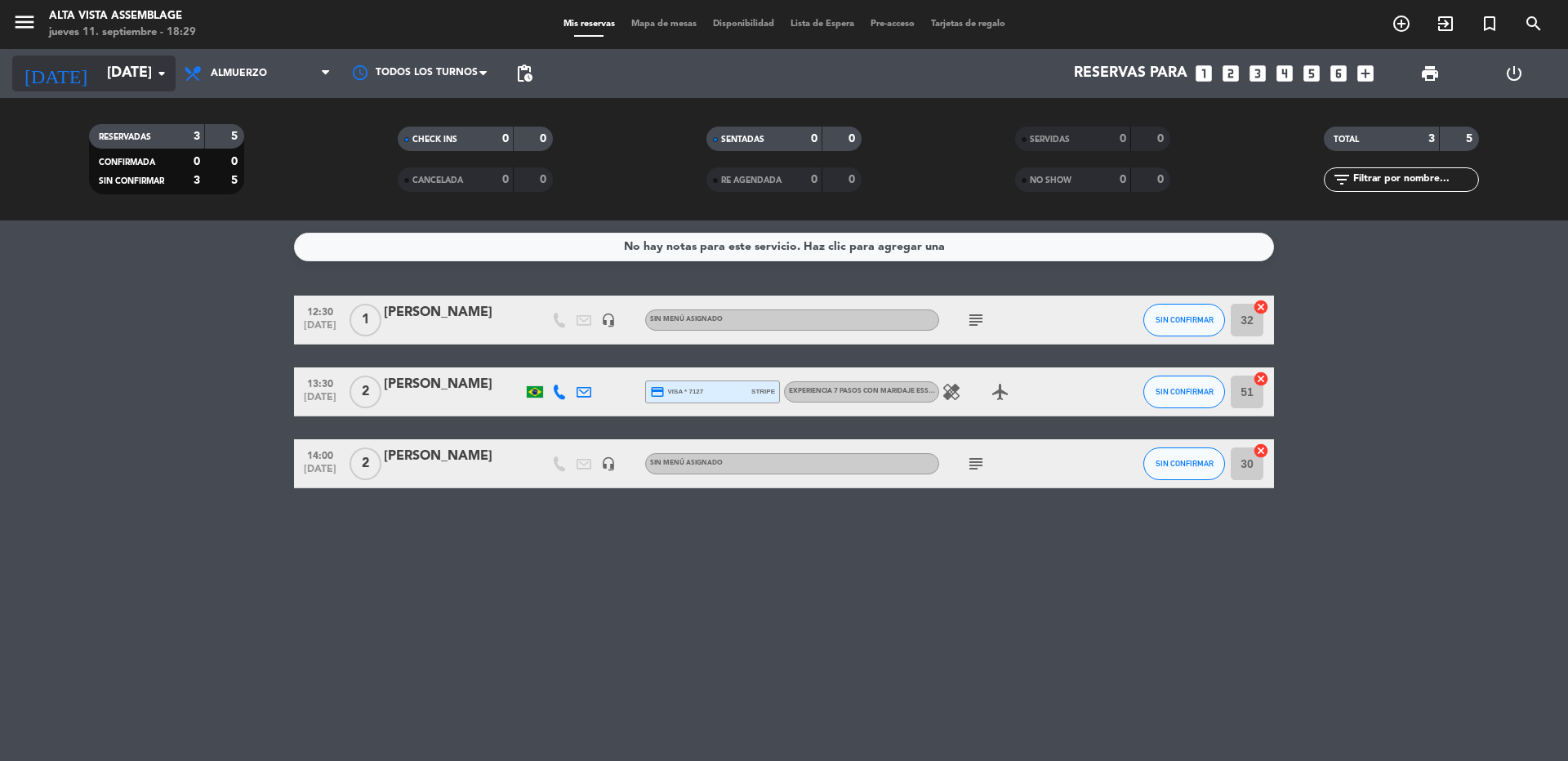
click at [102, 80] on input "[DATE]" at bounding box center [194, 73] width 190 height 33
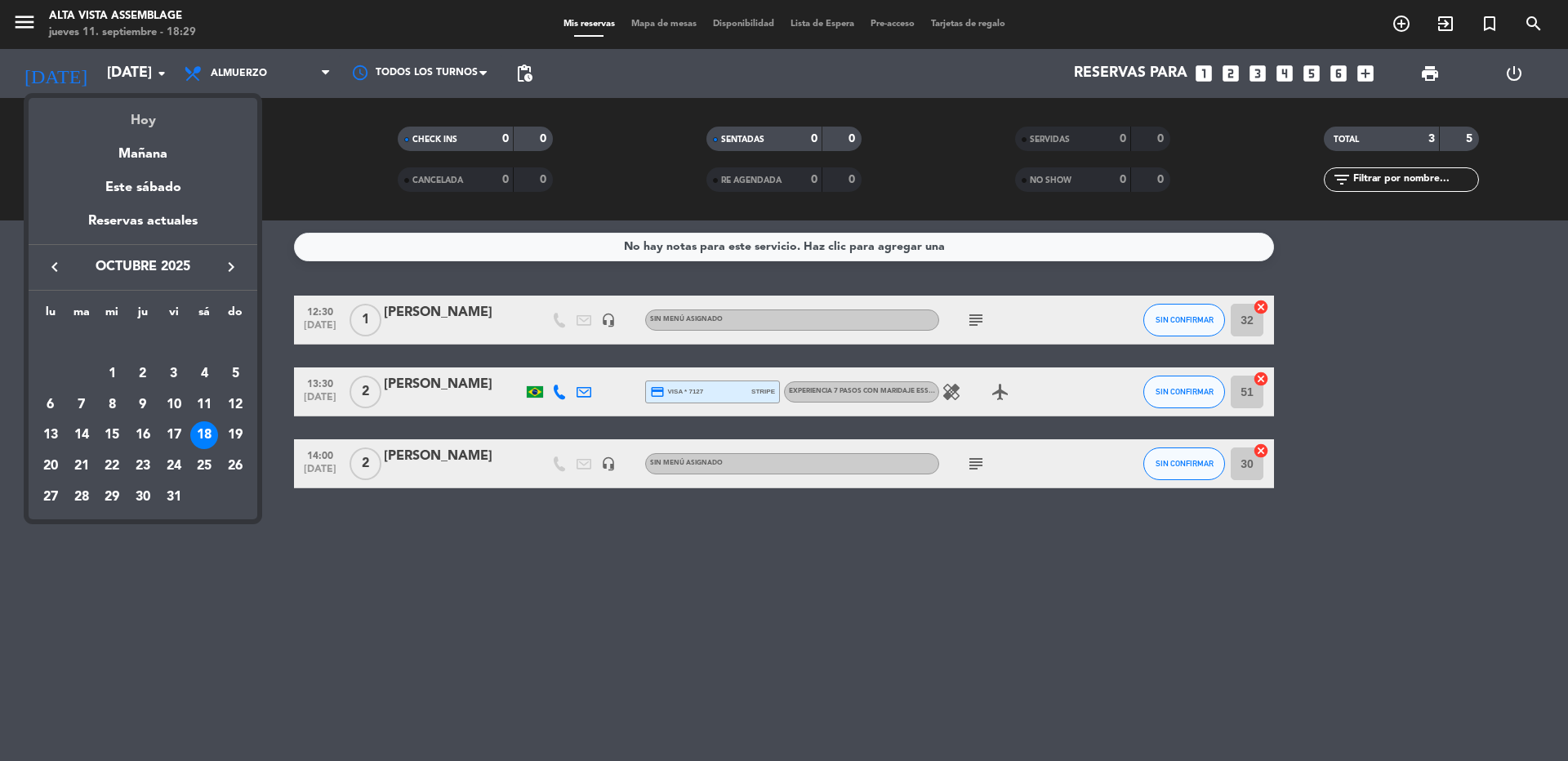
click at [131, 125] on div "Hoy" at bounding box center [142, 115] width 228 height 34
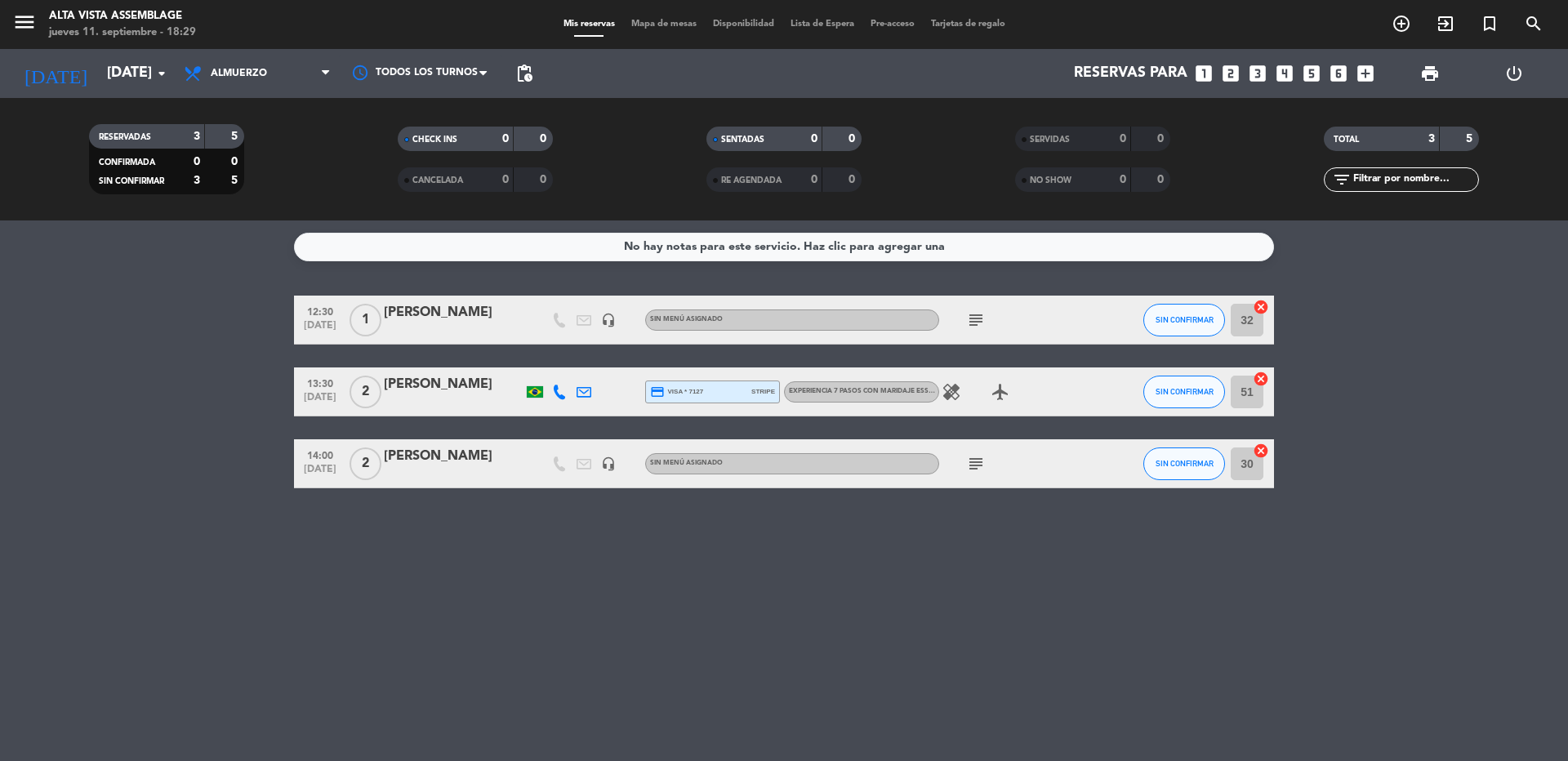
type input "[DEMOGRAPHIC_DATA][DATE]"
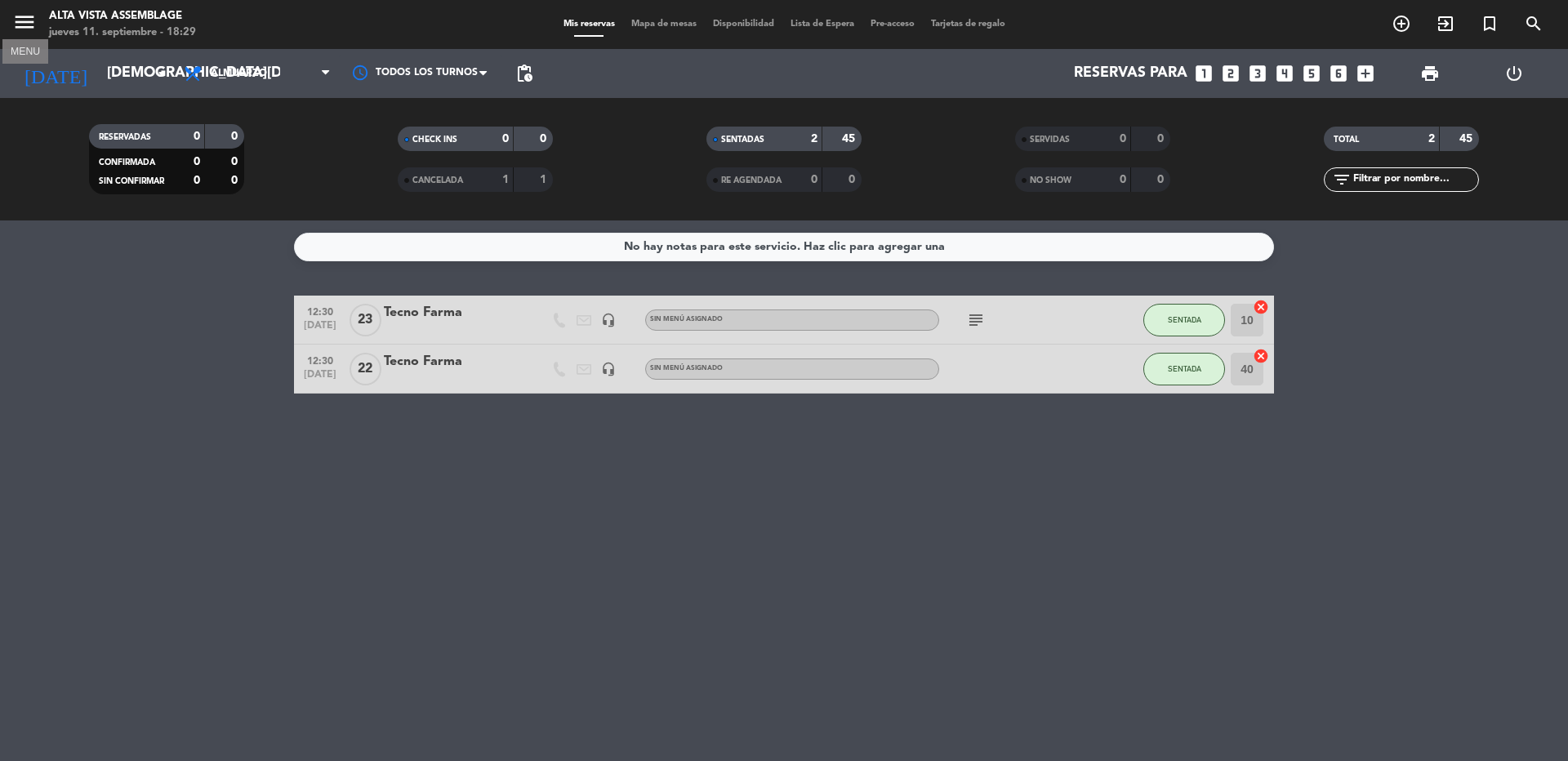
click at [34, 21] on icon "menu" at bounding box center [24, 22] width 25 height 25
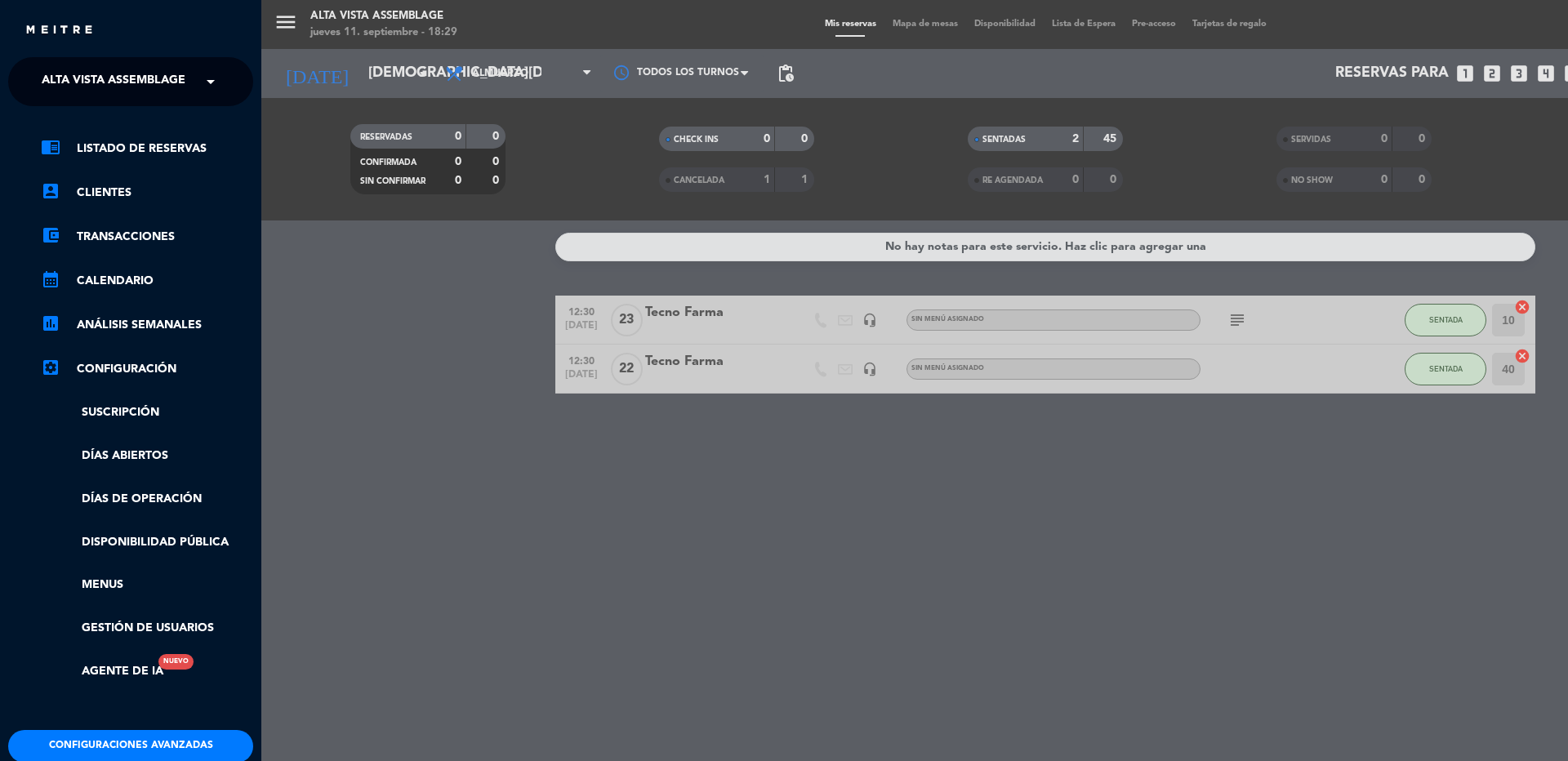
click at [457, 72] on div "menu Alta Vista Assemblage [DATE] 11. septiembre - 18:29 Mis reservas Mapa de m…" at bounding box center [1045, 380] width 1568 height 761
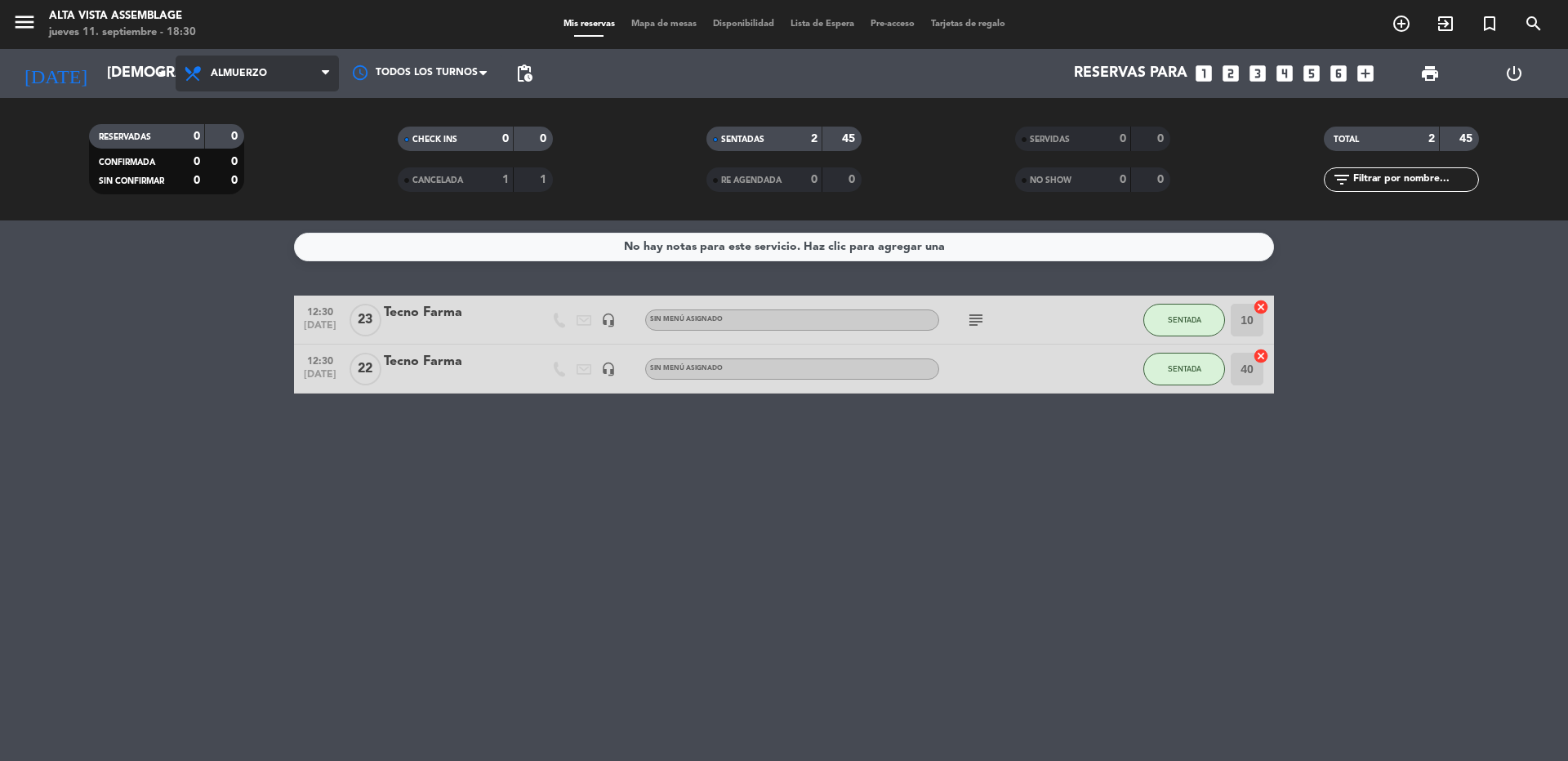
click at [267, 58] on span "Almuerzo" at bounding box center [257, 73] width 163 height 36
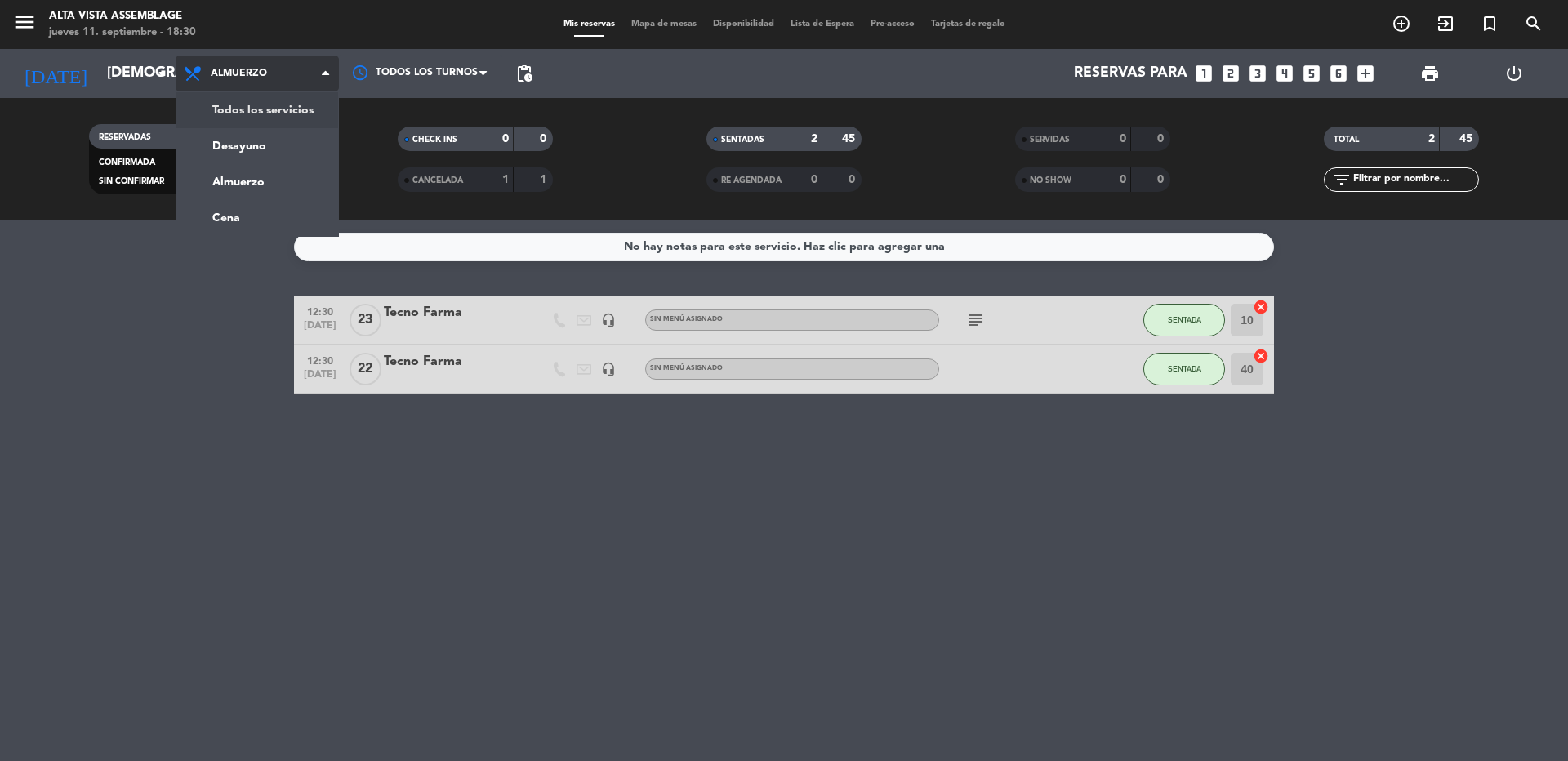
click at [272, 110] on div "menu Alta Vista Assemblage [DATE] 11. septiembre - 18:30 Mis reservas Mapa de m…" at bounding box center [784, 110] width 1568 height 220
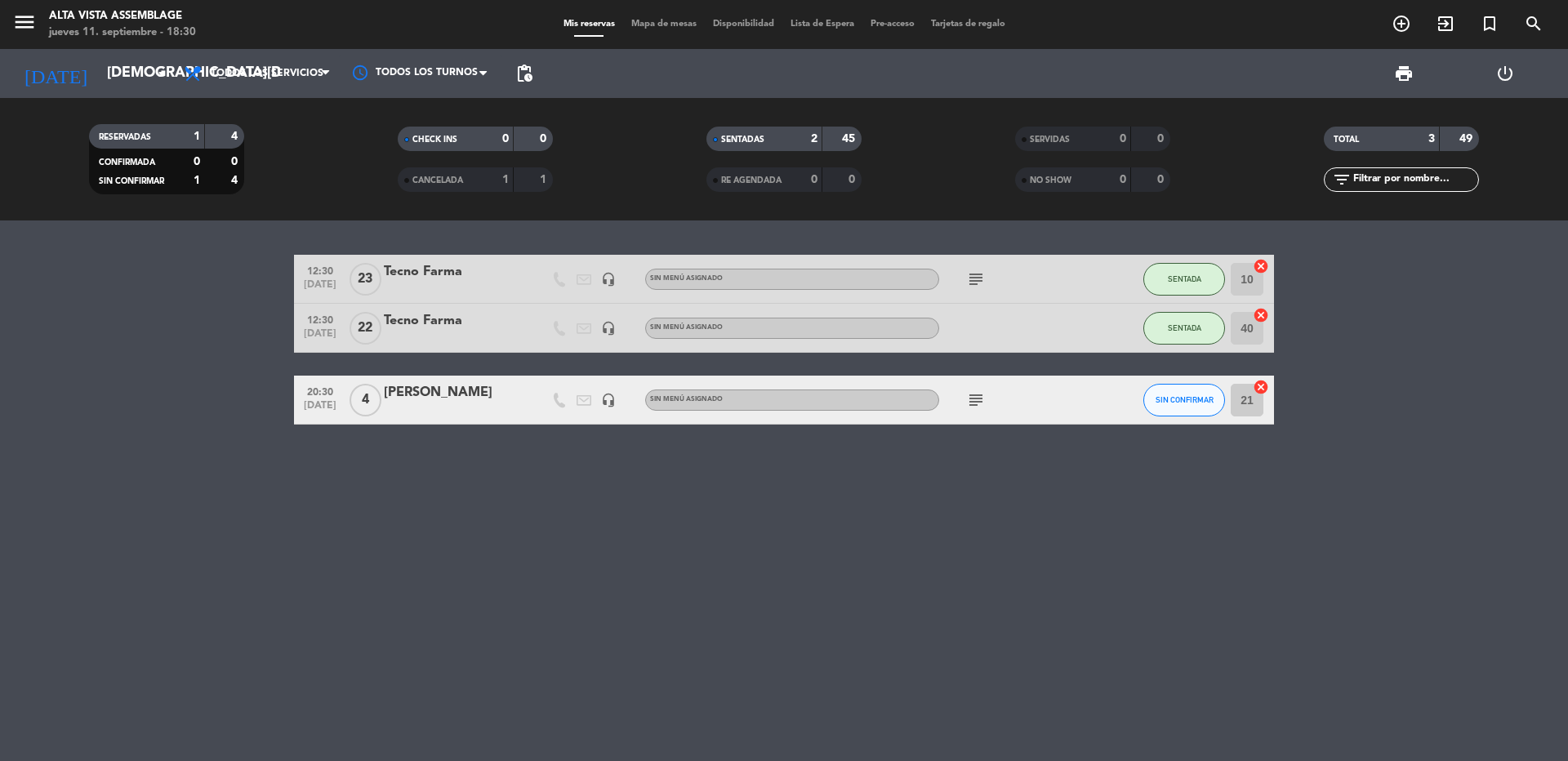
click at [983, 407] on icon "subject" at bounding box center [976, 400] width 20 height 20
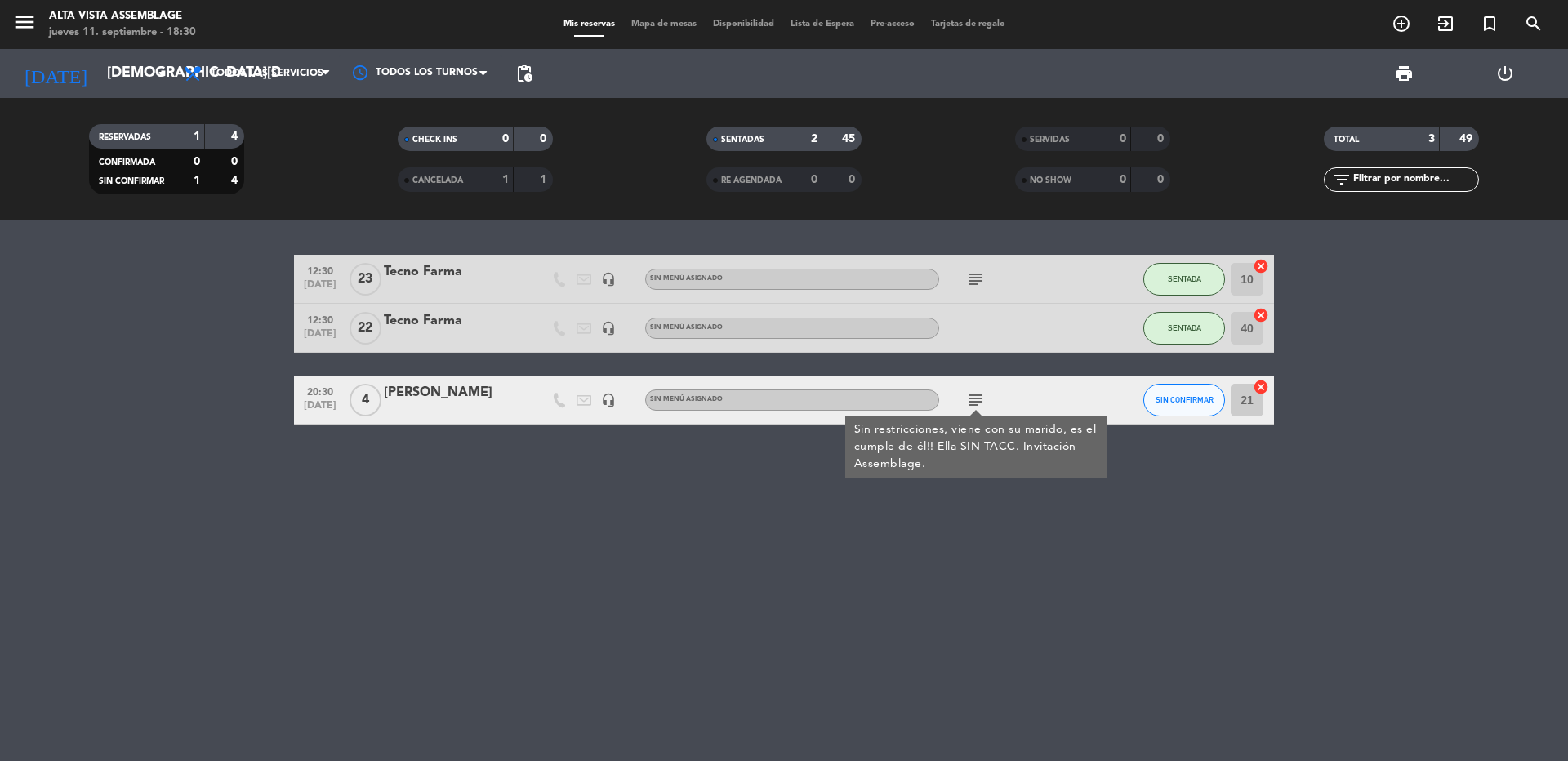
click at [415, 399] on div "[PERSON_NAME]" at bounding box center [453, 392] width 138 height 21
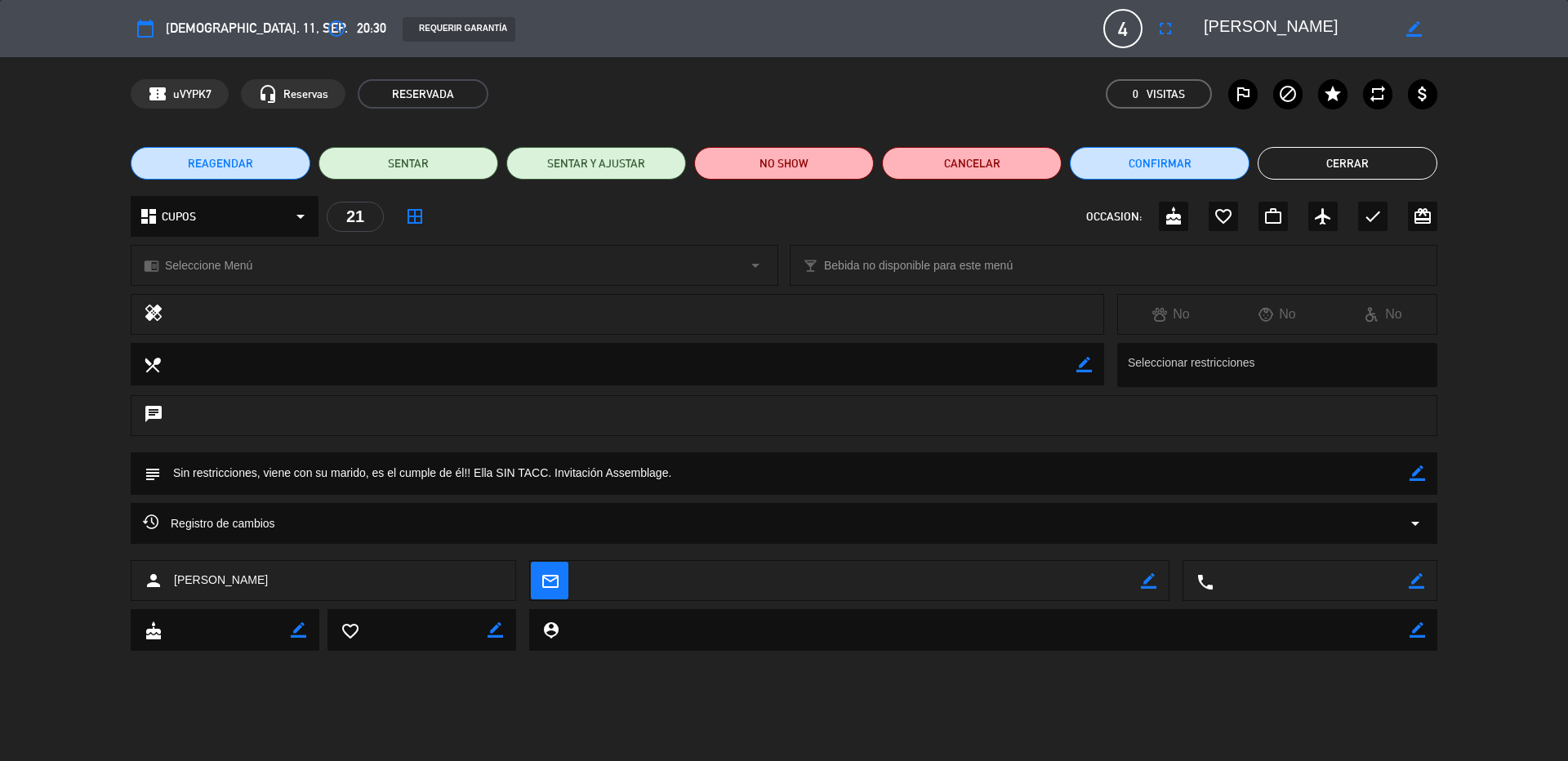
click at [1416, 476] on icon "border_color" at bounding box center [1418, 473] width 16 height 16
click at [1346, 469] on textarea at bounding box center [785, 473] width 1249 height 42
drag, startPoint x: 684, startPoint y: 466, endPoint x: 693, endPoint y: 466, distance: 9.0
click at [685, 467] on textarea at bounding box center [785, 473] width 1249 height 42
type textarea "Sin restricciones, viene con su marido, es el cumple de él!! Ella SIN TACC. Inv…"
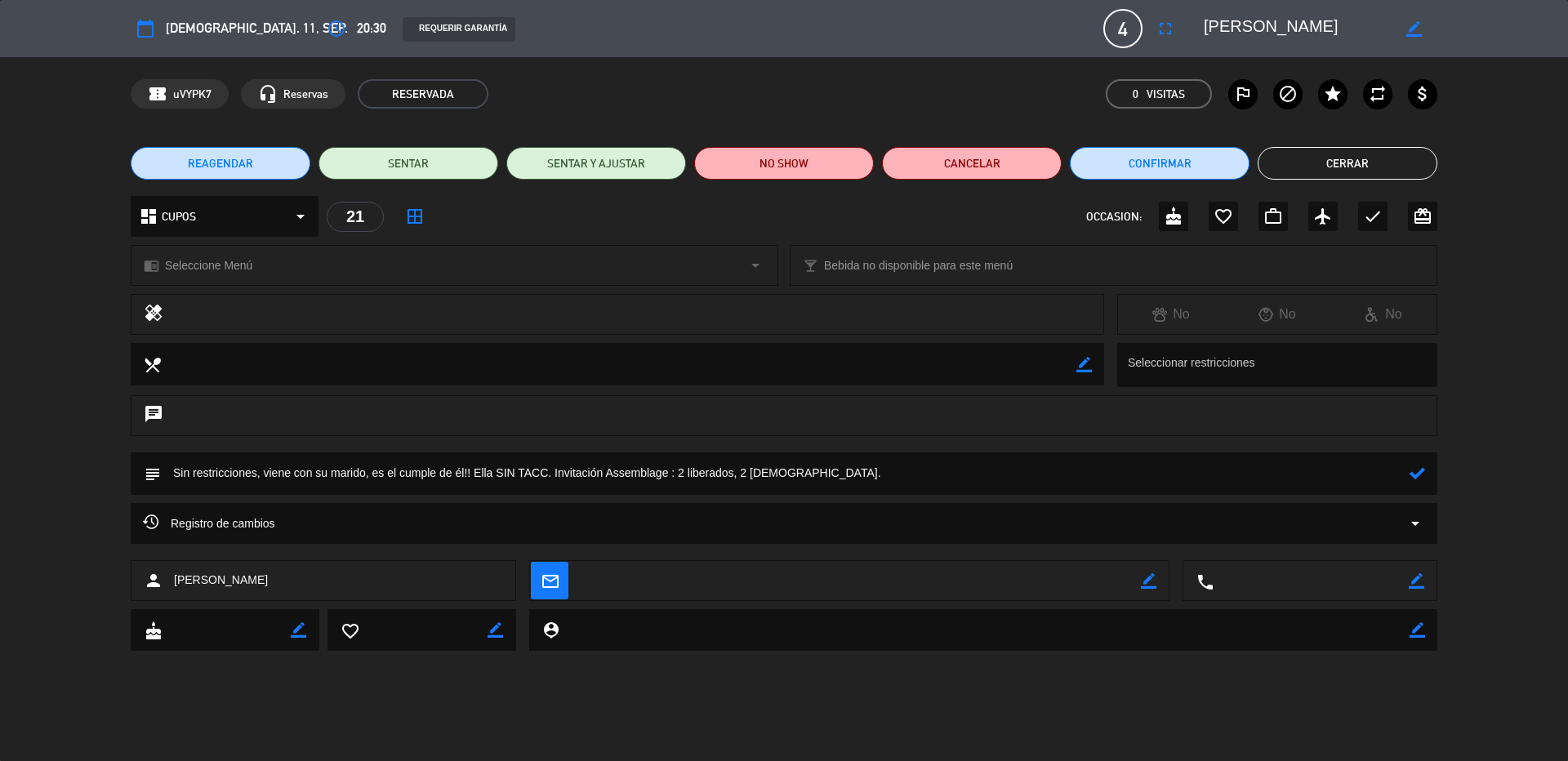
click at [1423, 467] on icon at bounding box center [1418, 473] width 16 height 16
click at [1337, 155] on button "Cerrar" at bounding box center [1348, 163] width 180 height 33
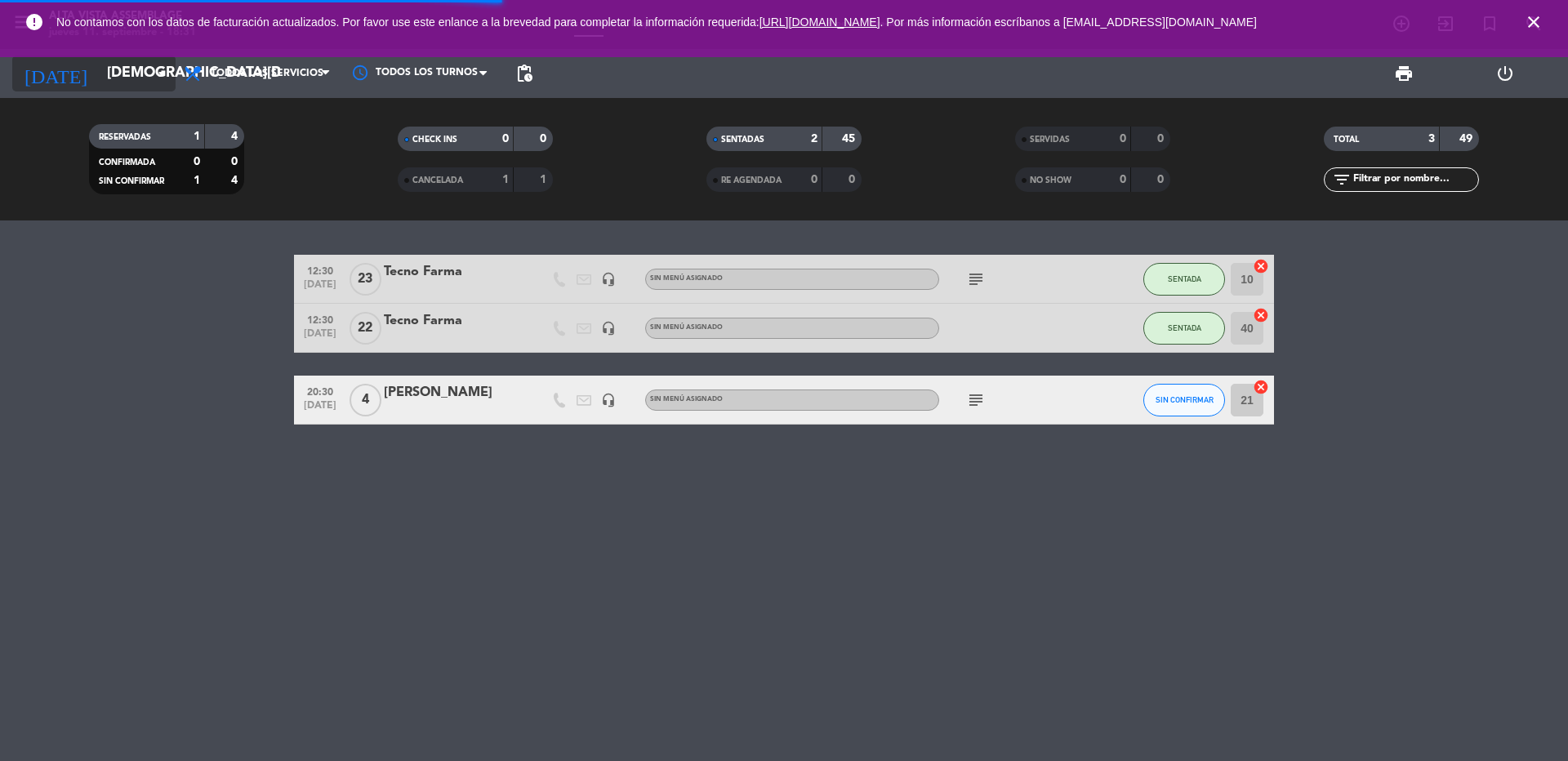
click at [114, 79] on input "[DEMOGRAPHIC_DATA][DATE]" at bounding box center [194, 73] width 190 height 33
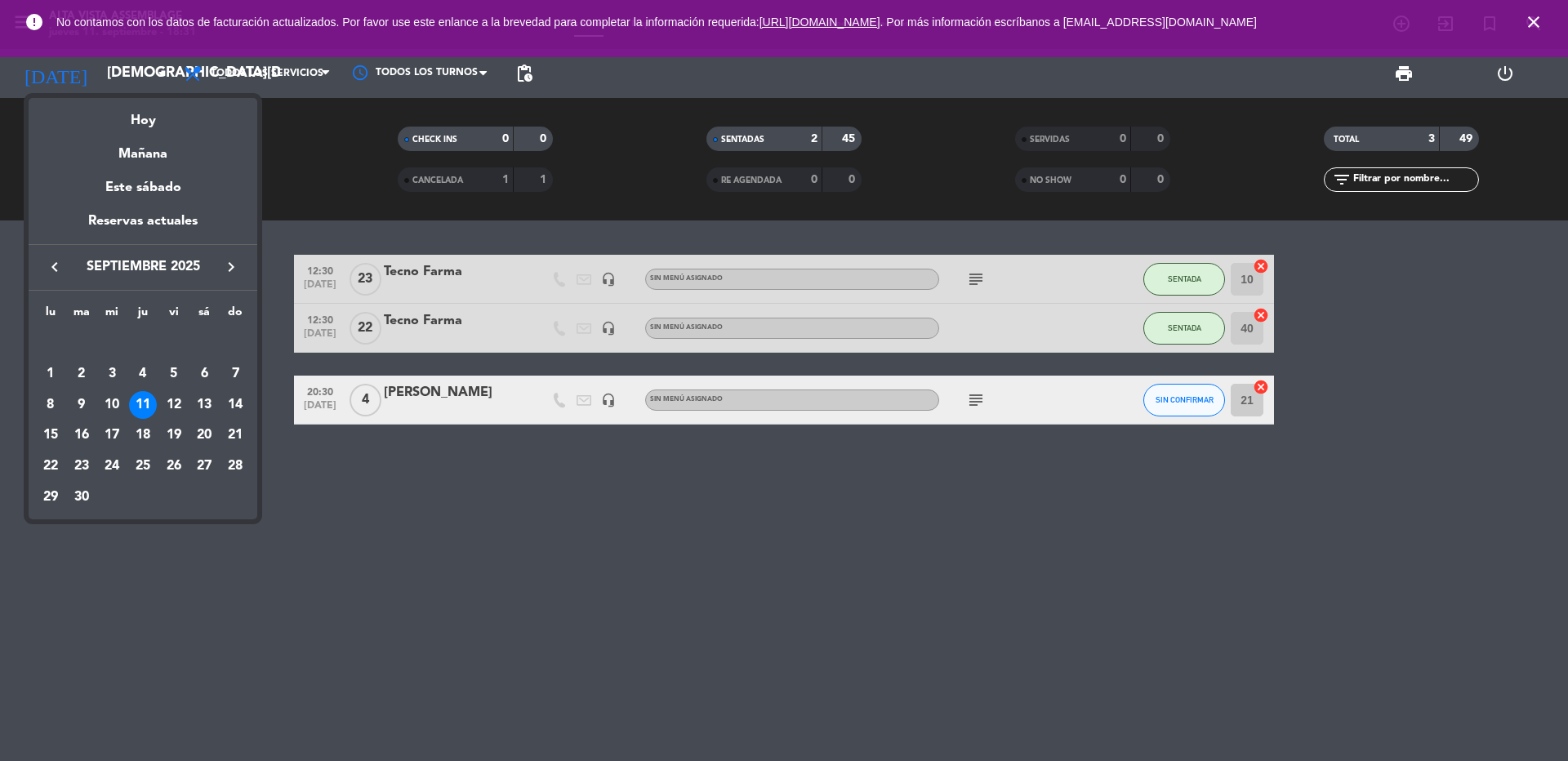
click at [150, 167] on div "Este sábado" at bounding box center [142, 188] width 228 height 45
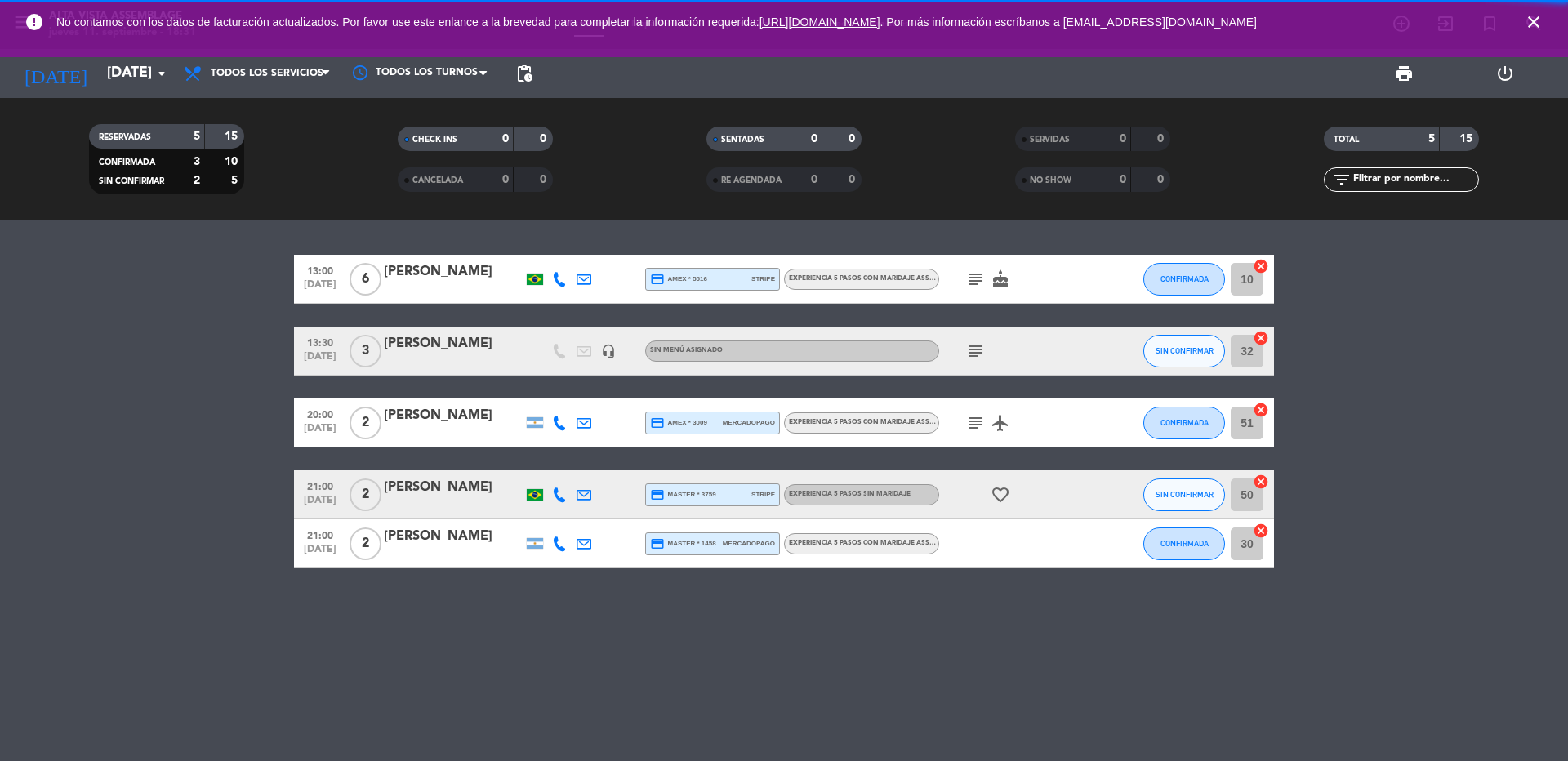
click at [1533, 17] on icon "close" at bounding box center [1533, 22] width 20 height 20
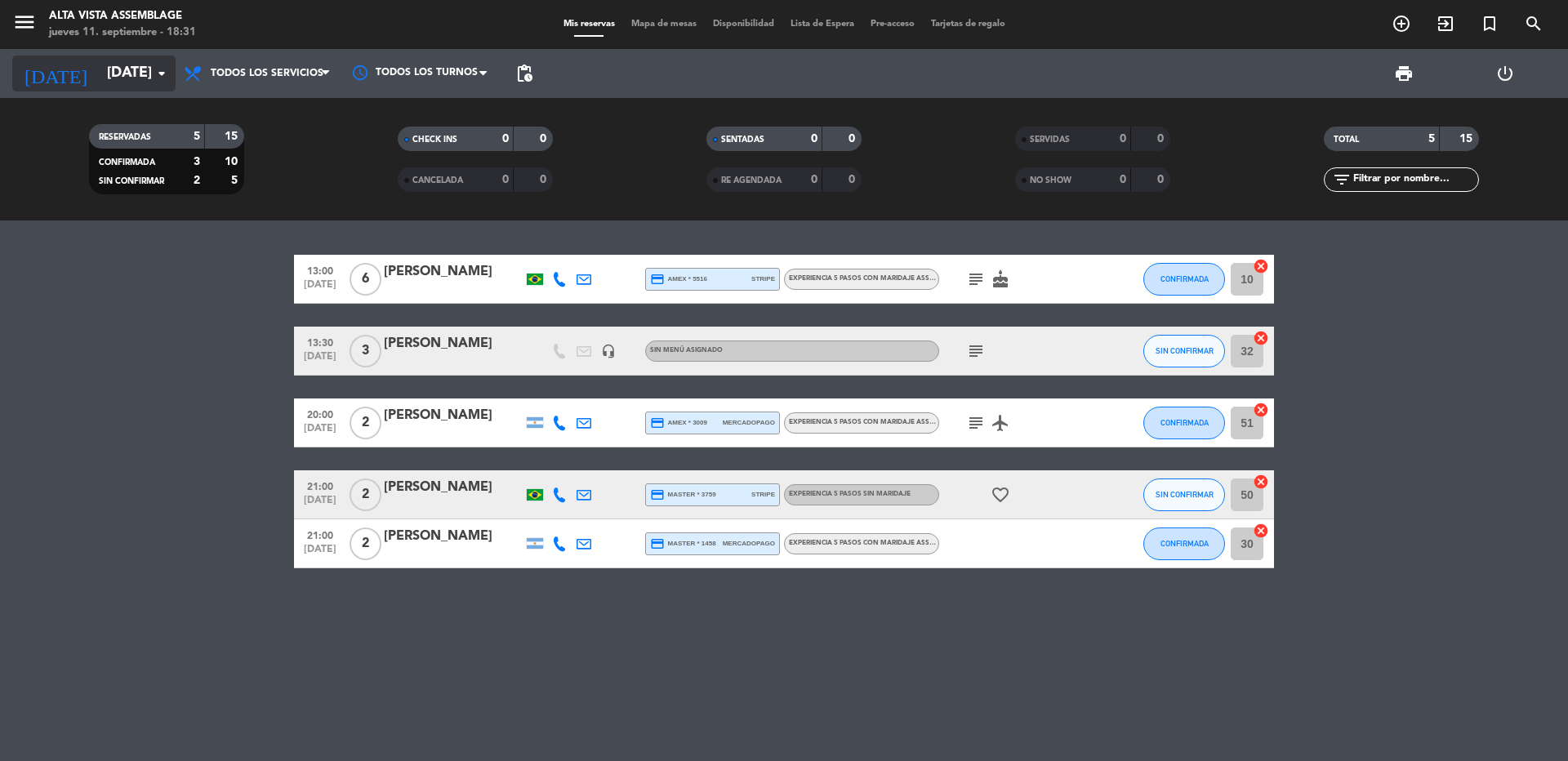
click at [99, 63] on input "[DATE]" at bounding box center [194, 73] width 190 height 33
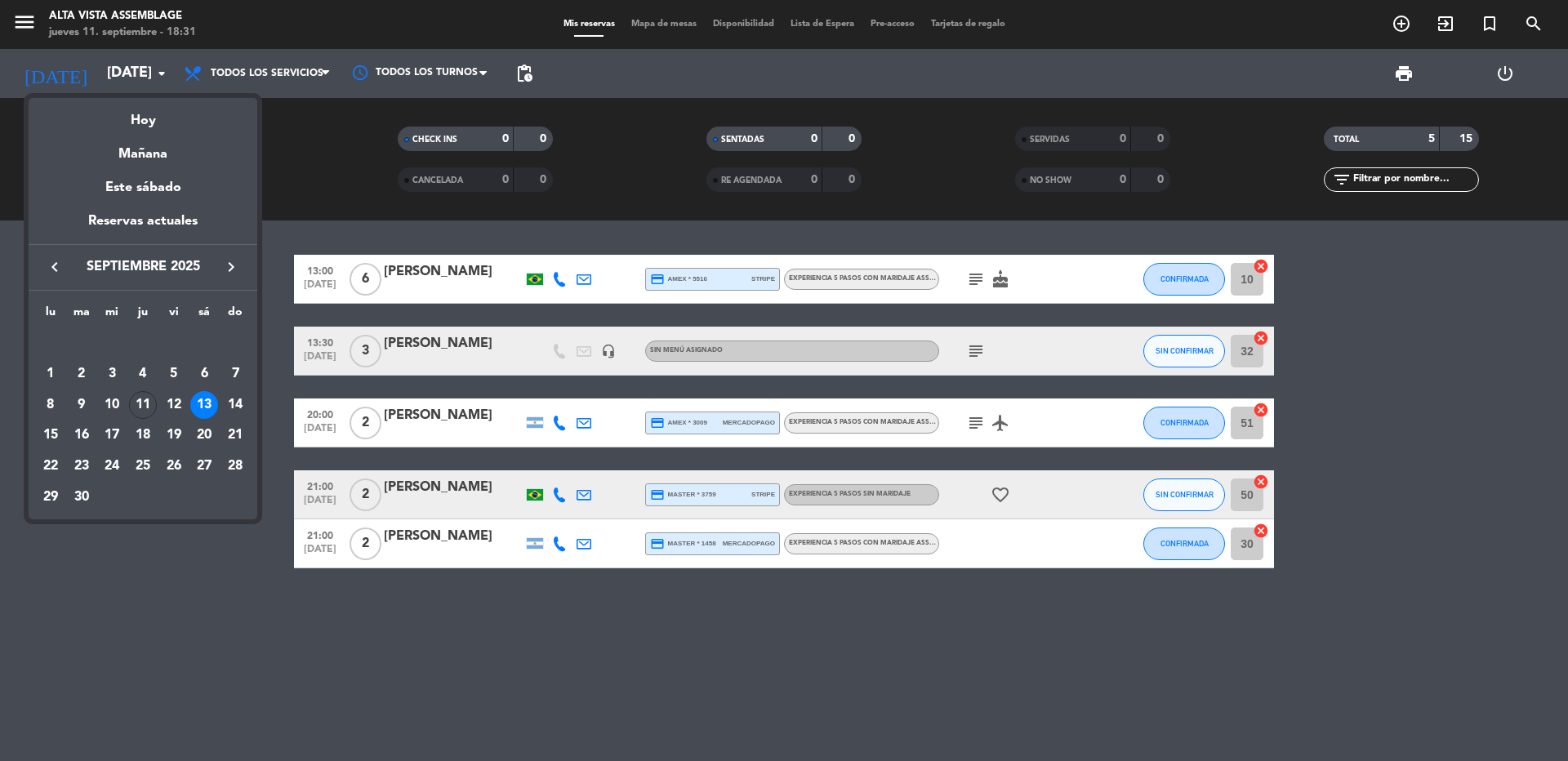
click at [140, 148] on div "Mañana" at bounding box center [142, 148] width 228 height 34
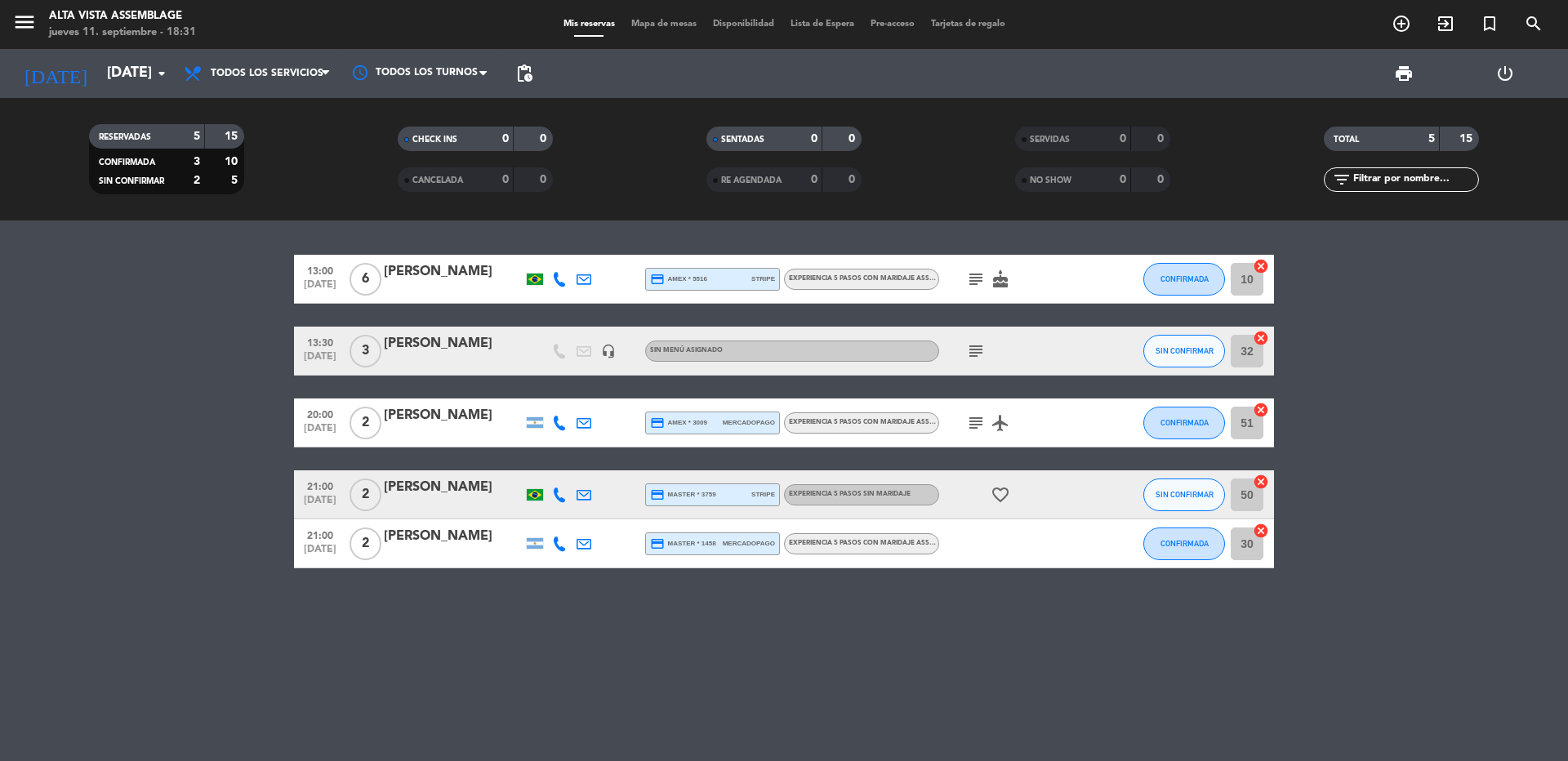
type input "[DATE]"
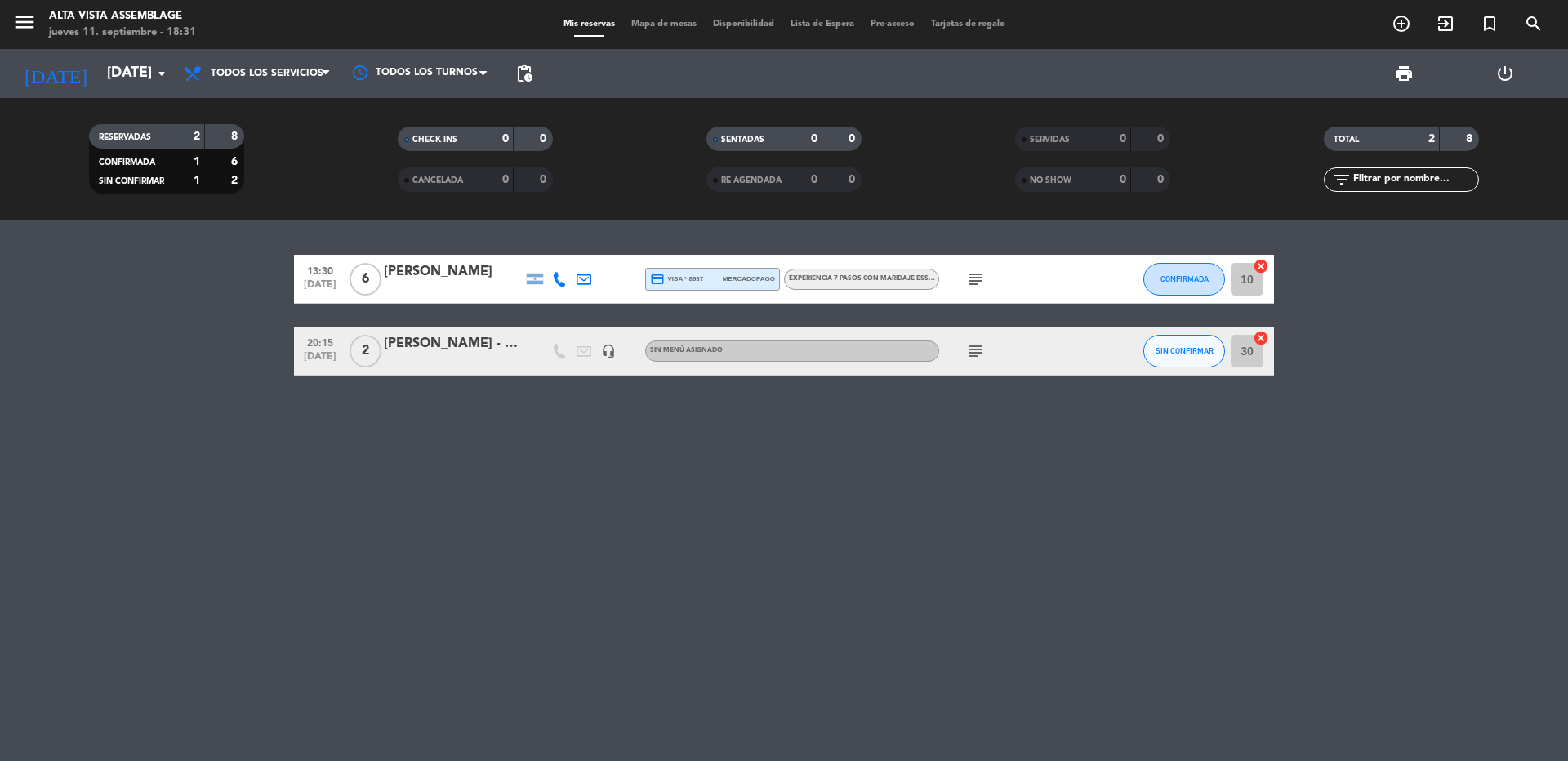
click at [236, 498] on div "13:30 [DATE] 6 [PERSON_NAME] credit_card visa * 8937 mercadopago Experiencia 7 …" at bounding box center [784, 490] width 1568 height 541
click at [974, 348] on icon "subject" at bounding box center [976, 351] width 20 height 20
click at [974, 349] on icon "subject" at bounding box center [976, 351] width 20 height 20
click at [430, 335] on div "[PERSON_NAME] - Gta Amerian" at bounding box center [453, 343] width 138 height 21
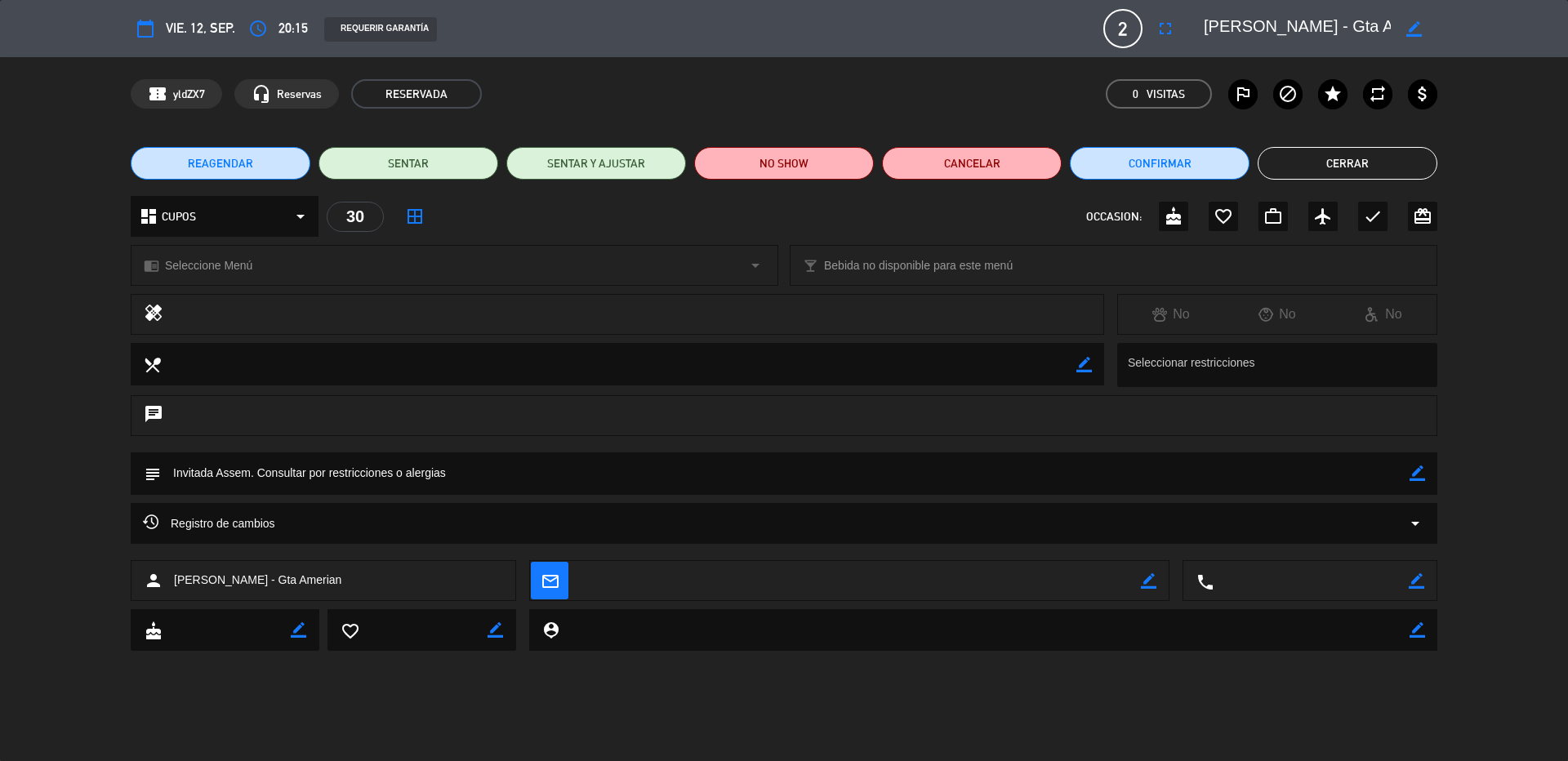
click at [1415, 467] on icon "border_color" at bounding box center [1418, 473] width 16 height 16
click at [1307, 463] on textarea at bounding box center [785, 473] width 1249 height 42
drag, startPoint x: 256, startPoint y: 476, endPoint x: 519, endPoint y: 463, distance: 263.3
click at [519, 463] on textarea at bounding box center [785, 473] width 1249 height 42
type textarea "Invitada Assem. En principio ella vendría sola, y no tiene restricciones."
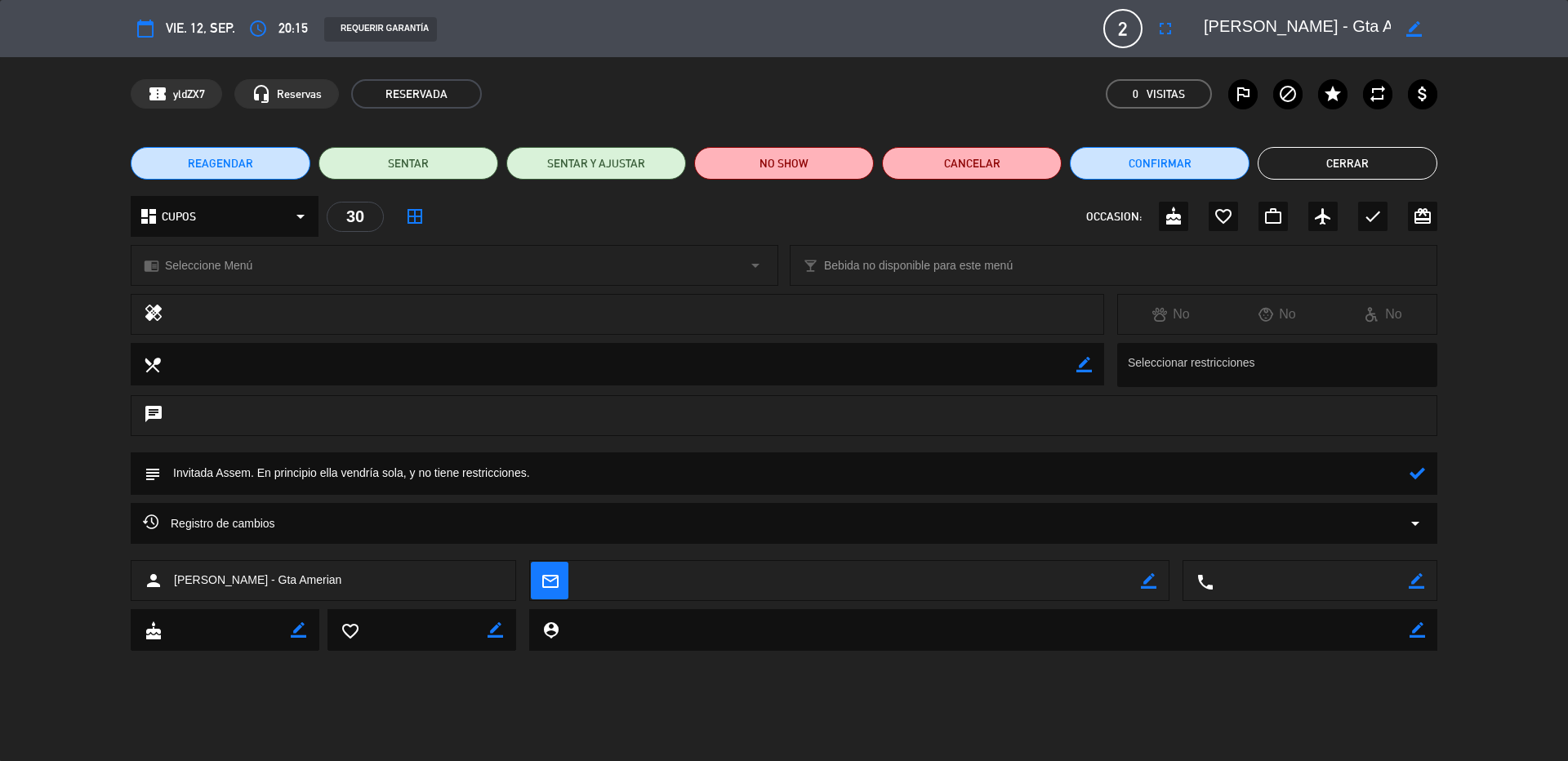
click at [1423, 468] on icon at bounding box center [1418, 473] width 16 height 16
click at [1344, 160] on button "Cerrar" at bounding box center [1348, 163] width 180 height 33
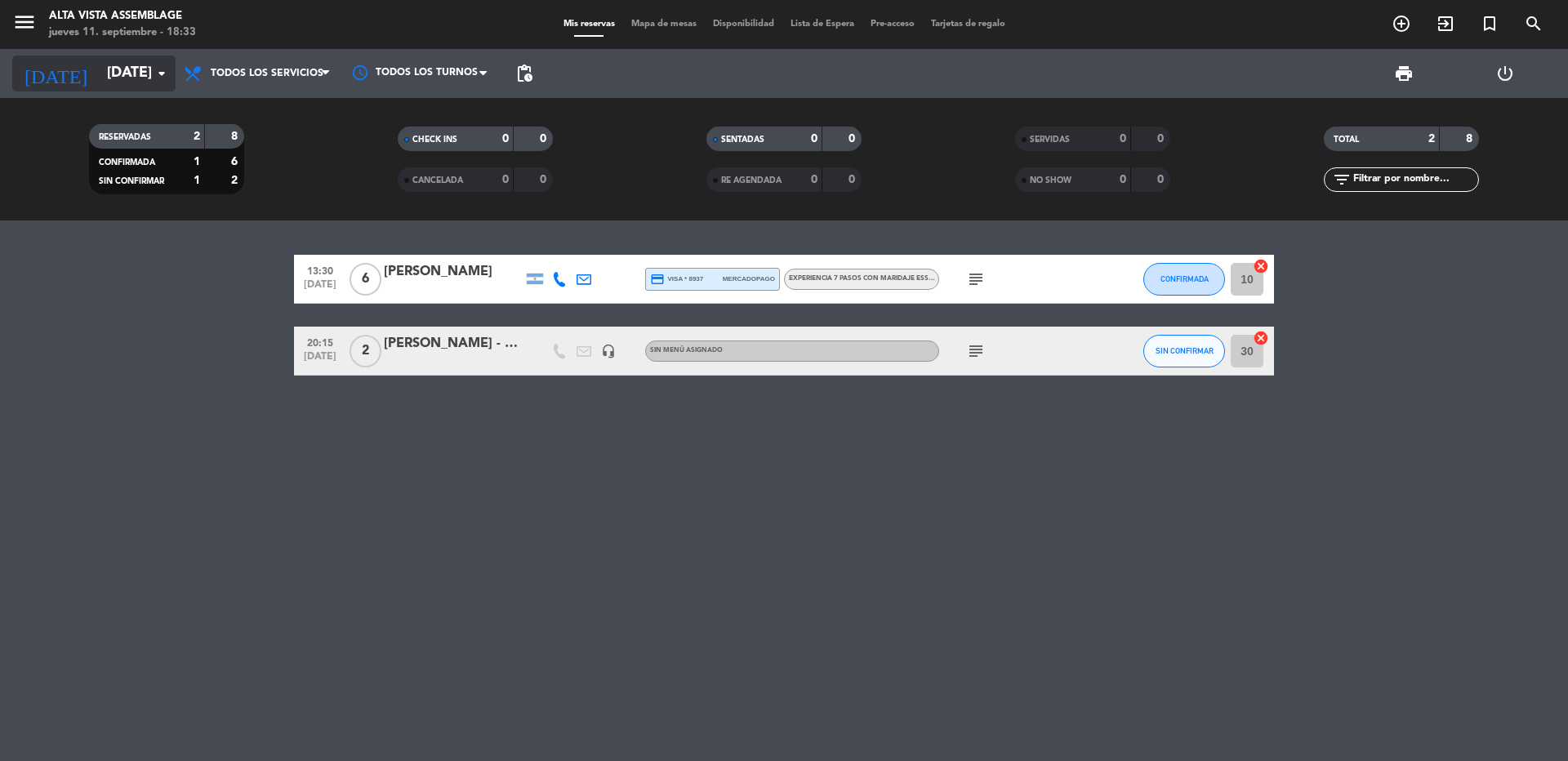
click at [99, 58] on input "[DATE]" at bounding box center [194, 73] width 190 height 33
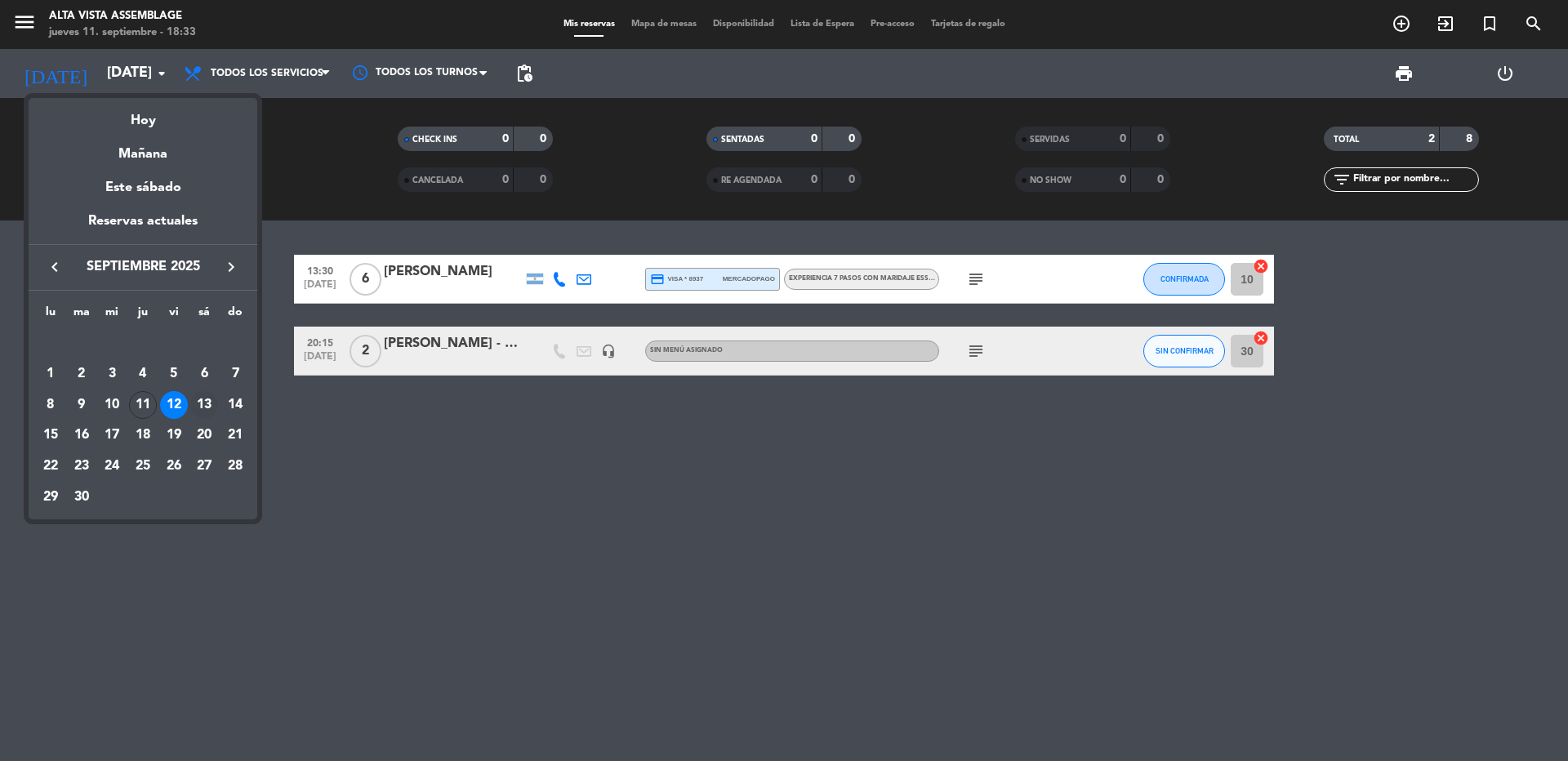
click at [197, 407] on div "13" at bounding box center [204, 405] width 28 height 28
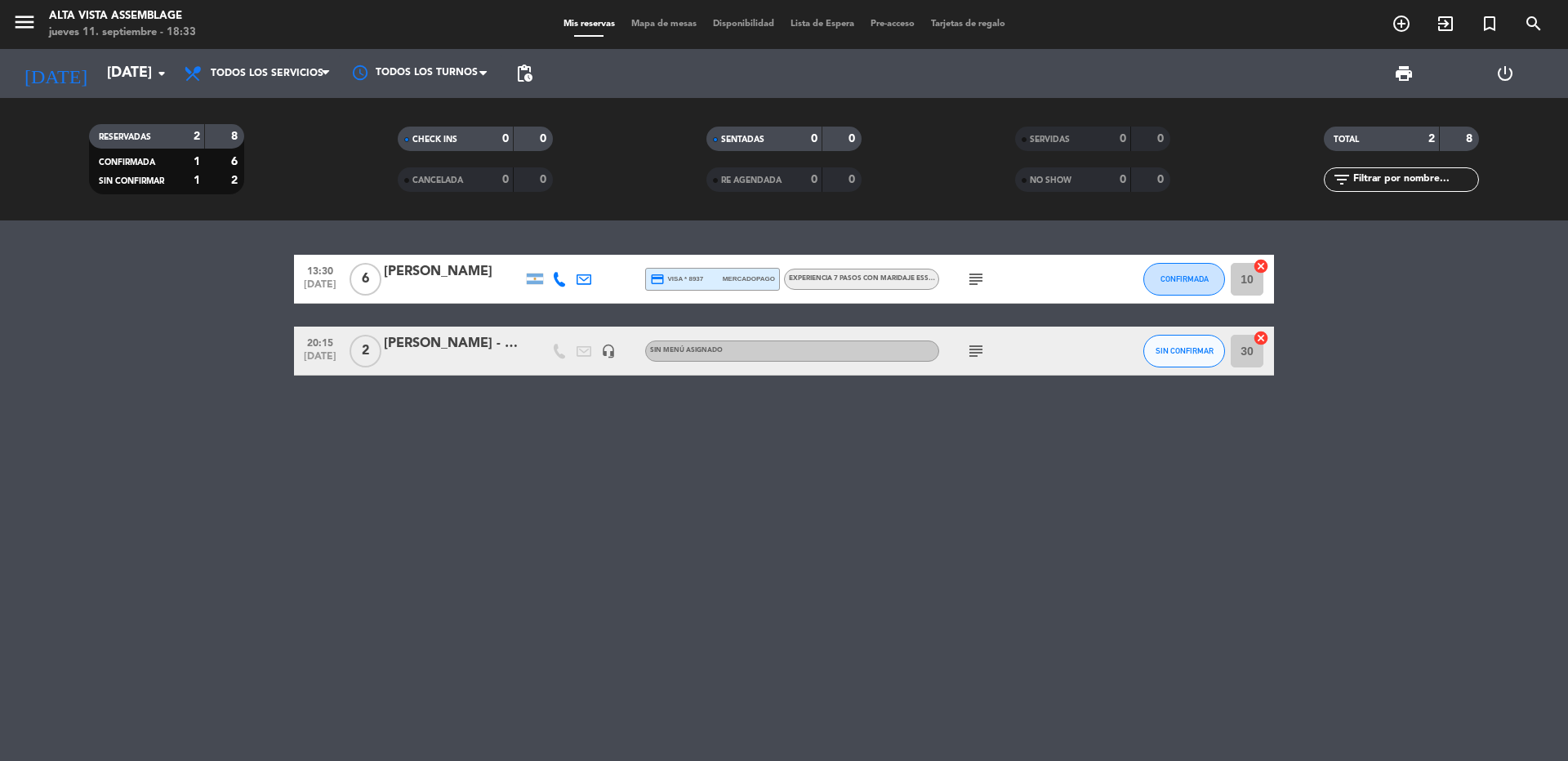
type input "[DATE]"
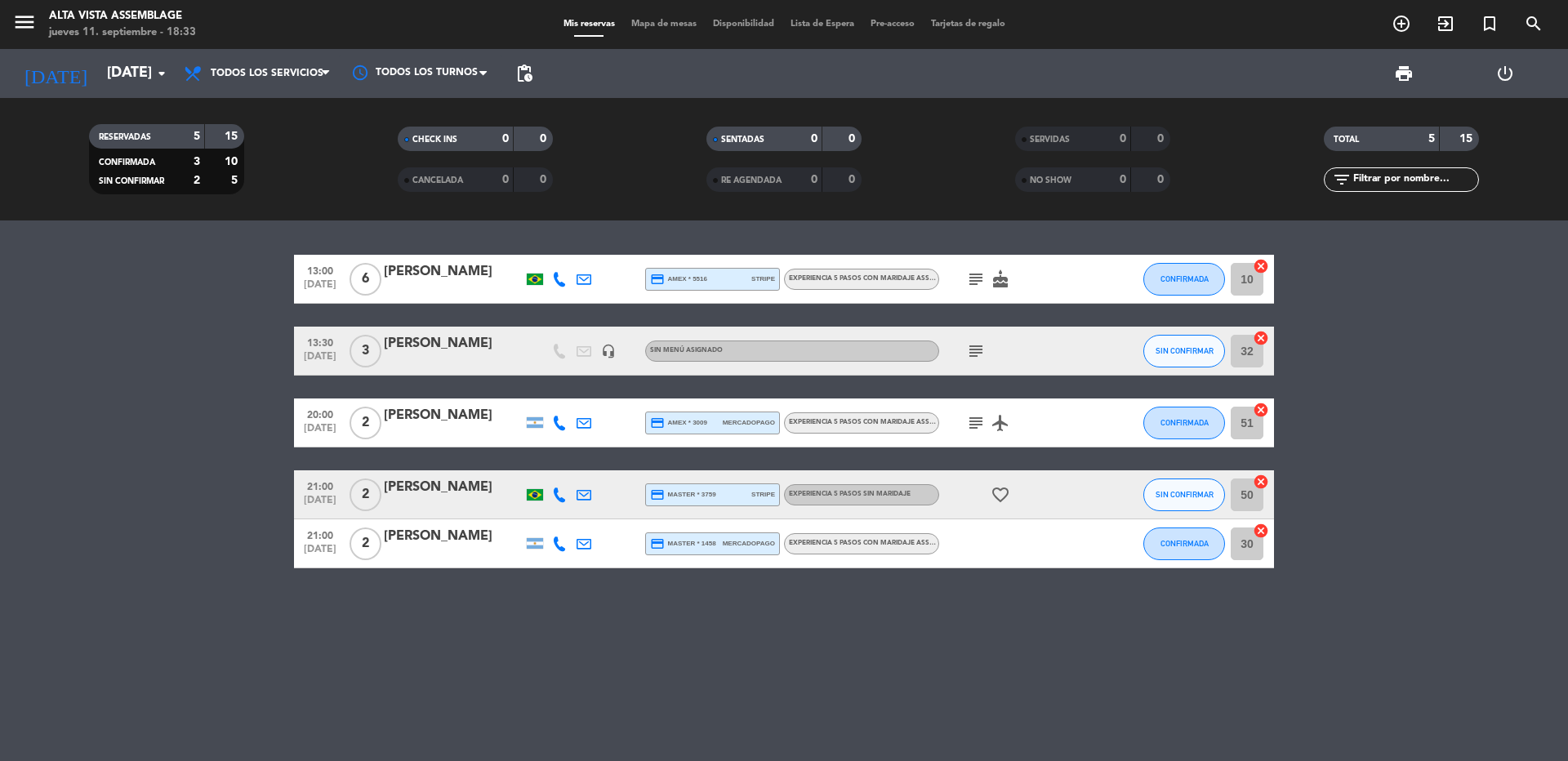
click at [979, 271] on icon "subject" at bounding box center [976, 280] width 20 height 20
click at [984, 355] on icon "subject" at bounding box center [976, 351] width 20 height 20
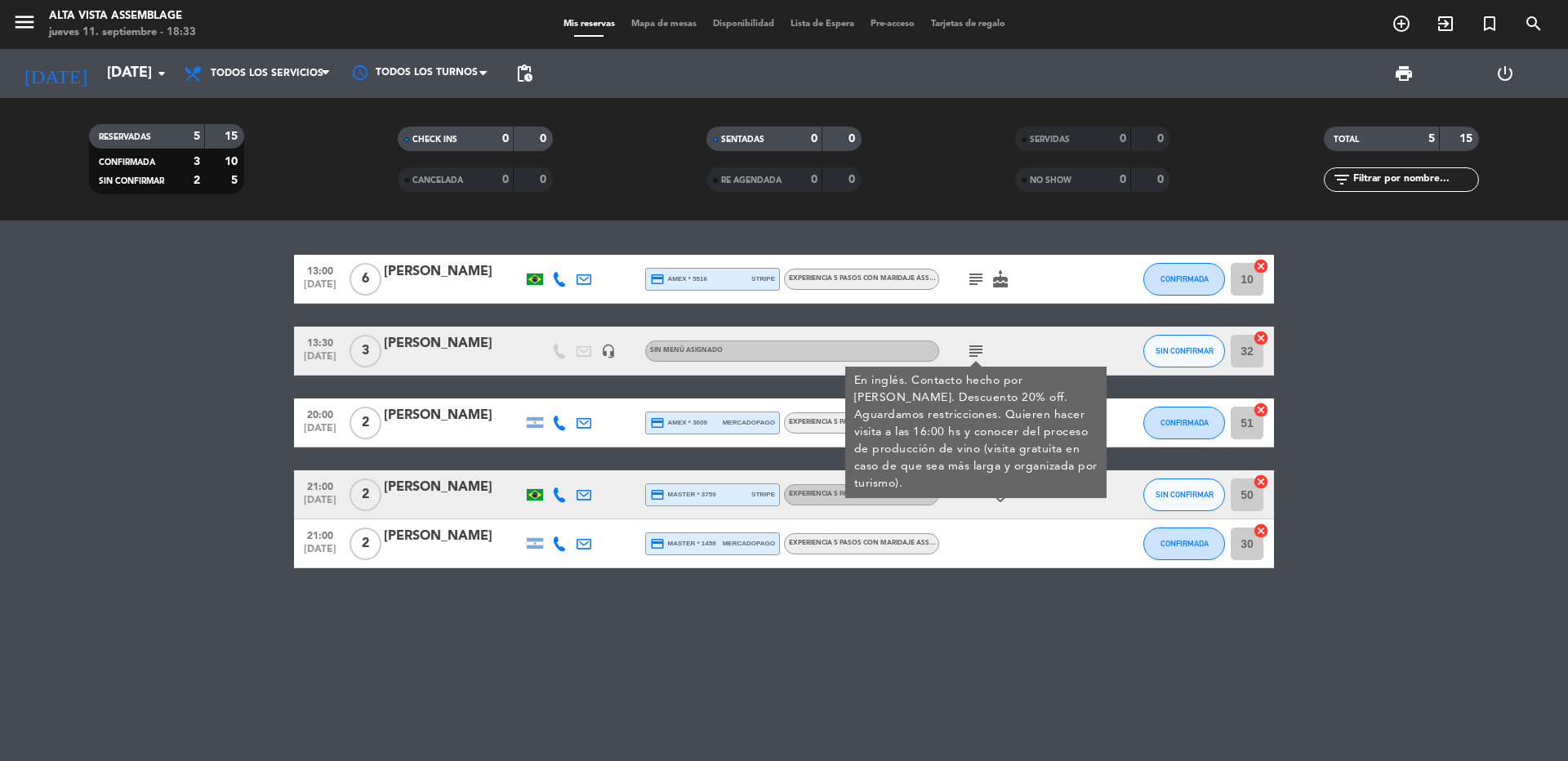
click at [979, 346] on icon "subject" at bounding box center [976, 351] width 20 height 20
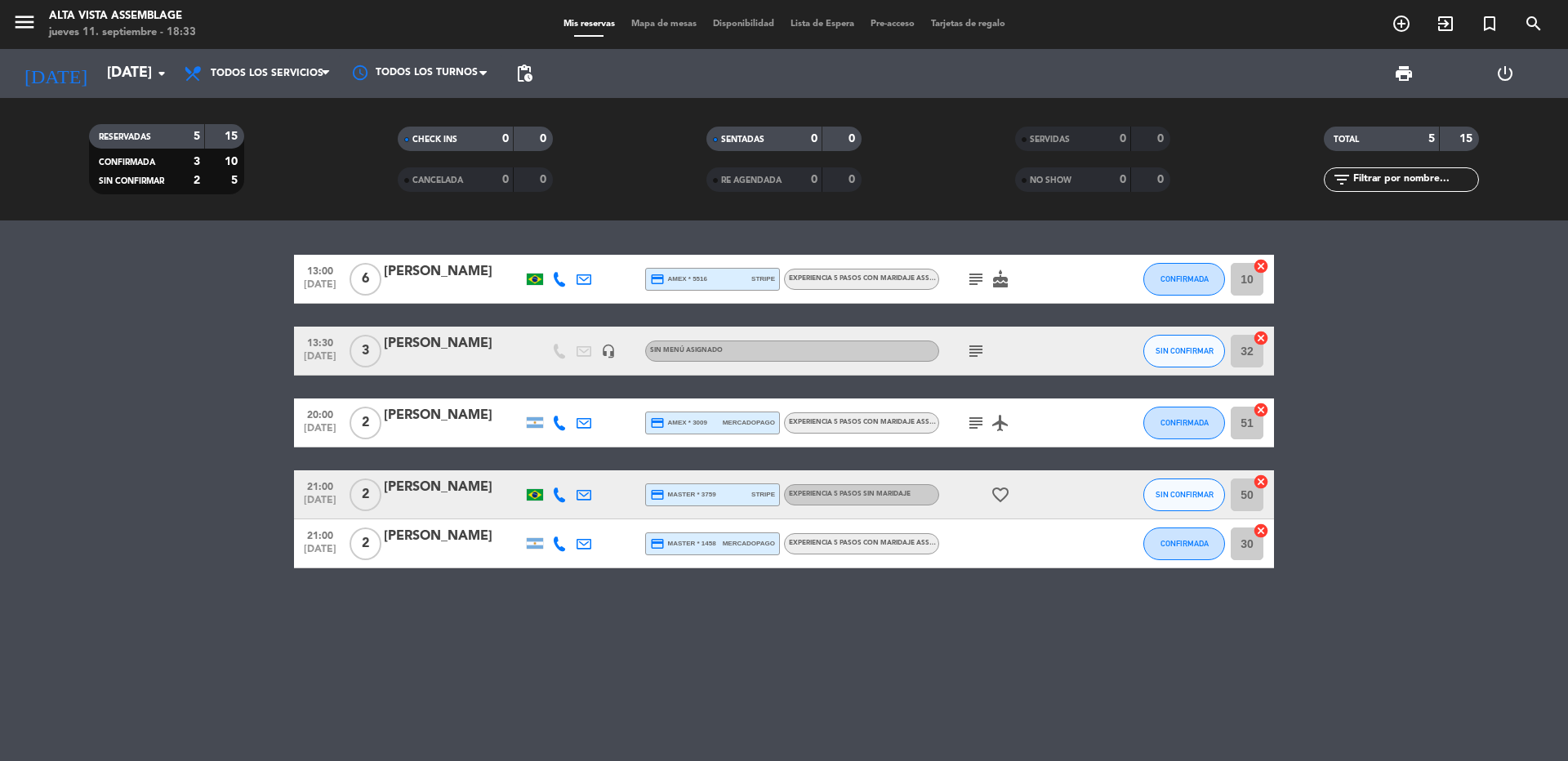
click at [977, 434] on div "subject airplanemode_active" at bounding box center [1012, 422] width 147 height 48
click at [976, 427] on icon "subject" at bounding box center [976, 423] width 20 height 20
click at [1003, 499] on icon "favorite_border" at bounding box center [1001, 495] width 20 height 20
drag, startPoint x: 1003, startPoint y: 499, endPoint x: 994, endPoint y: 501, distance: 9.2
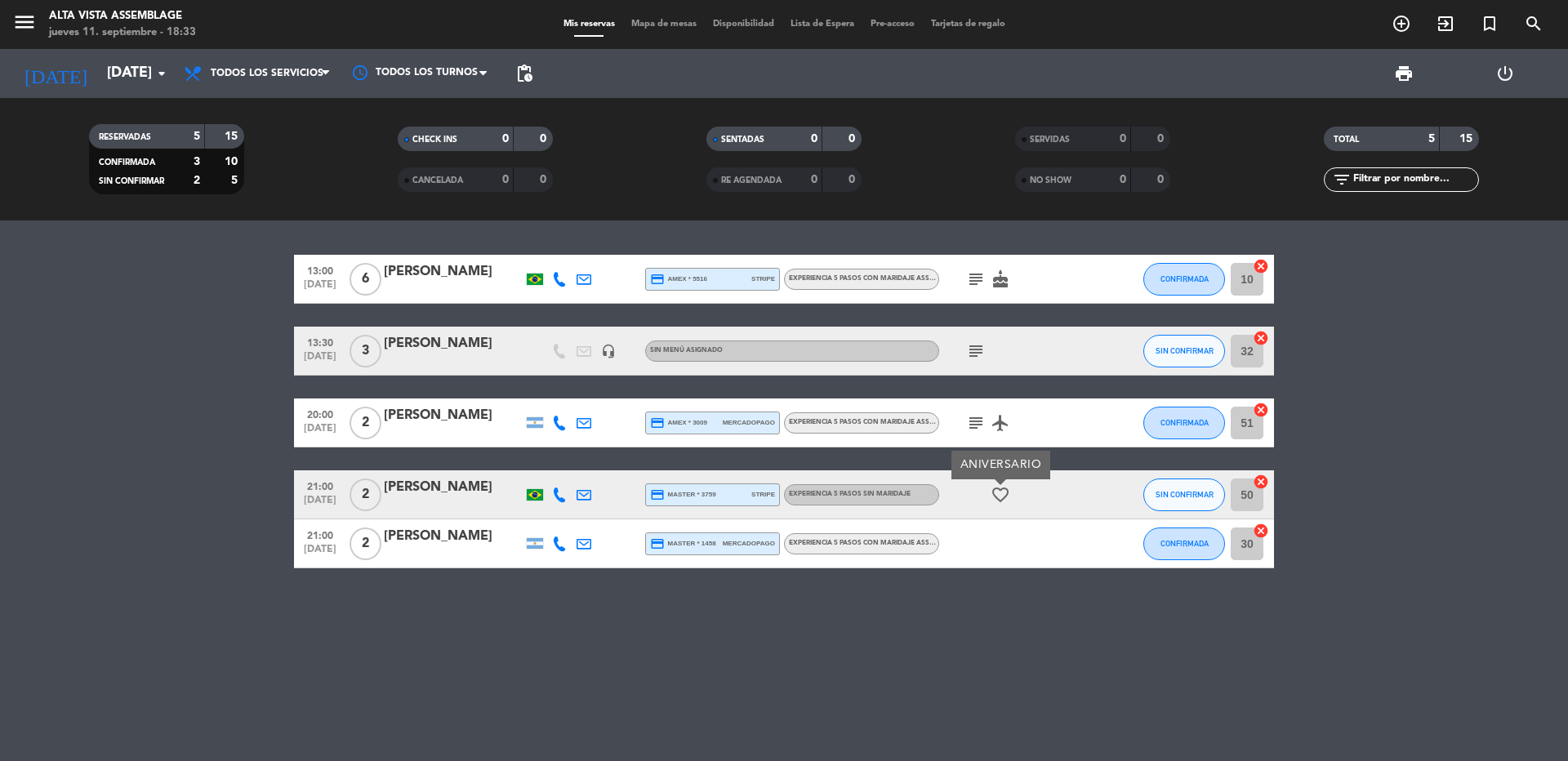
click at [994, 501] on icon "favorite_border" at bounding box center [1001, 495] width 20 height 20
click at [1011, 609] on div "13:00 [DATE] 6 [PERSON_NAME] credit_card amex * 5516 stripe Experiencia 5 pasos…" at bounding box center [784, 490] width 1568 height 541
click at [418, 534] on div "[PERSON_NAME]" at bounding box center [453, 536] width 138 height 21
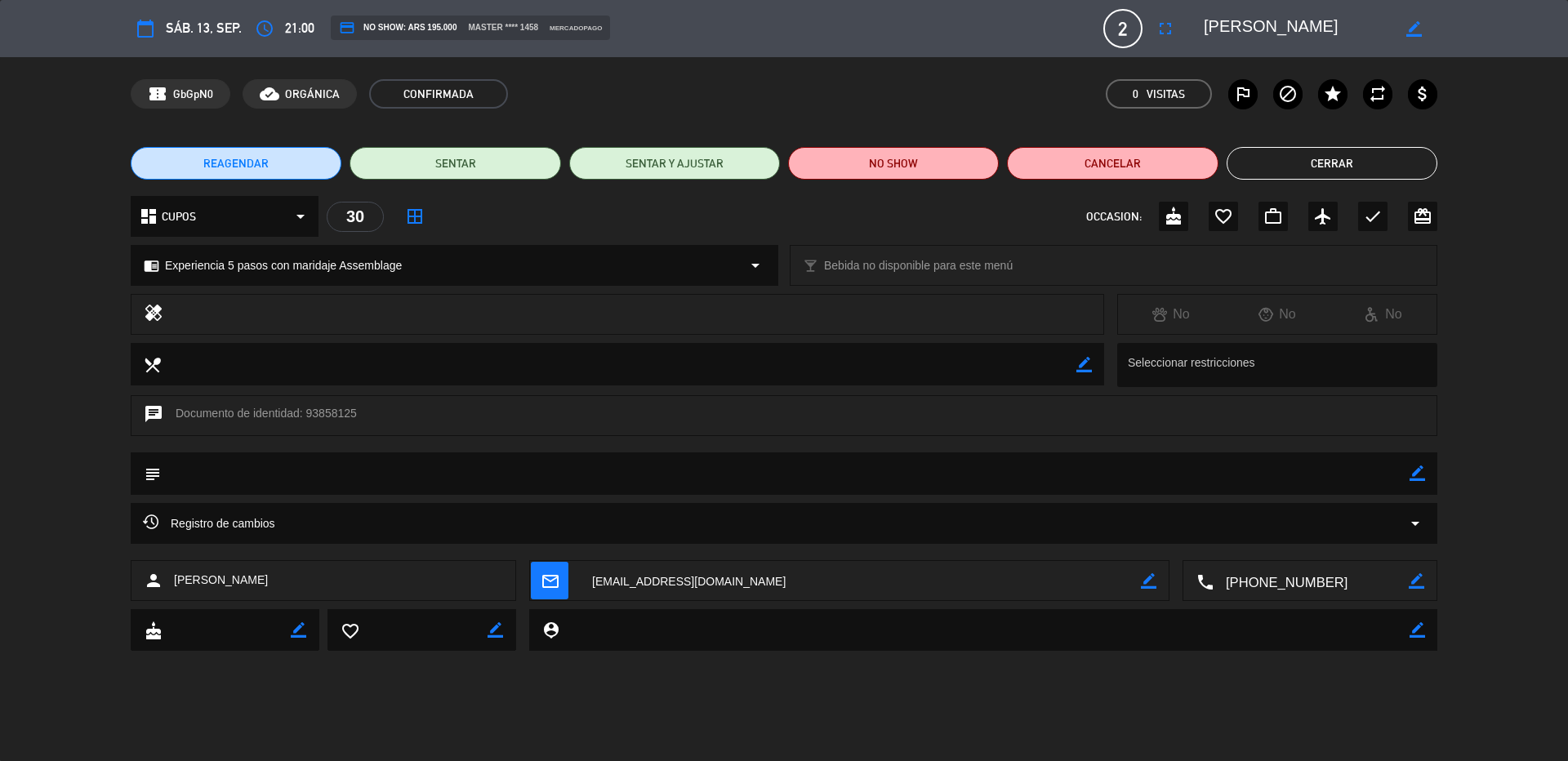
click at [616, 577] on textarea at bounding box center [860, 581] width 562 height 41
click at [1312, 161] on button "Cerrar" at bounding box center [1332, 163] width 211 height 33
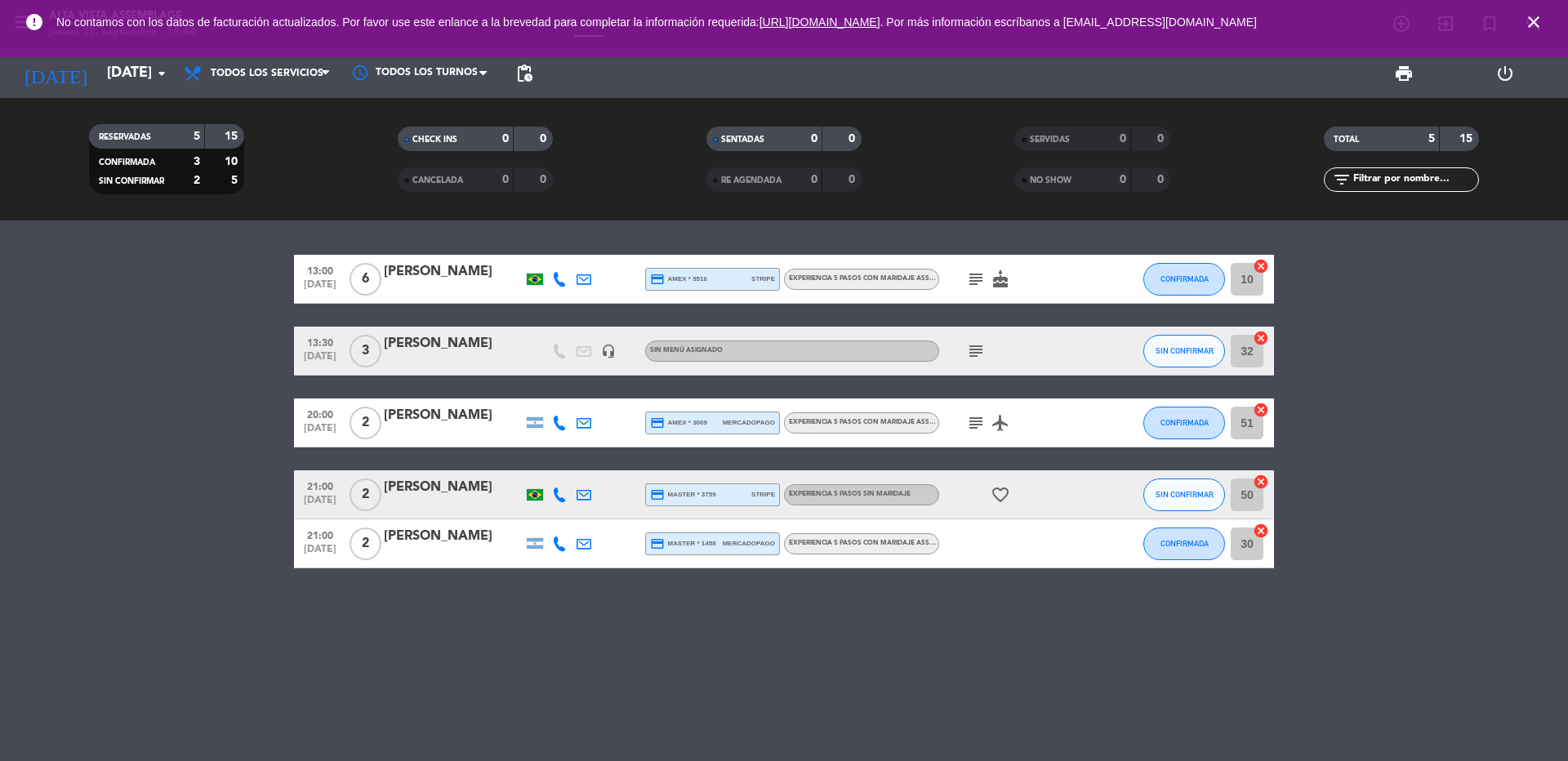
click at [443, 552] on div at bounding box center [453, 553] width 138 height 13
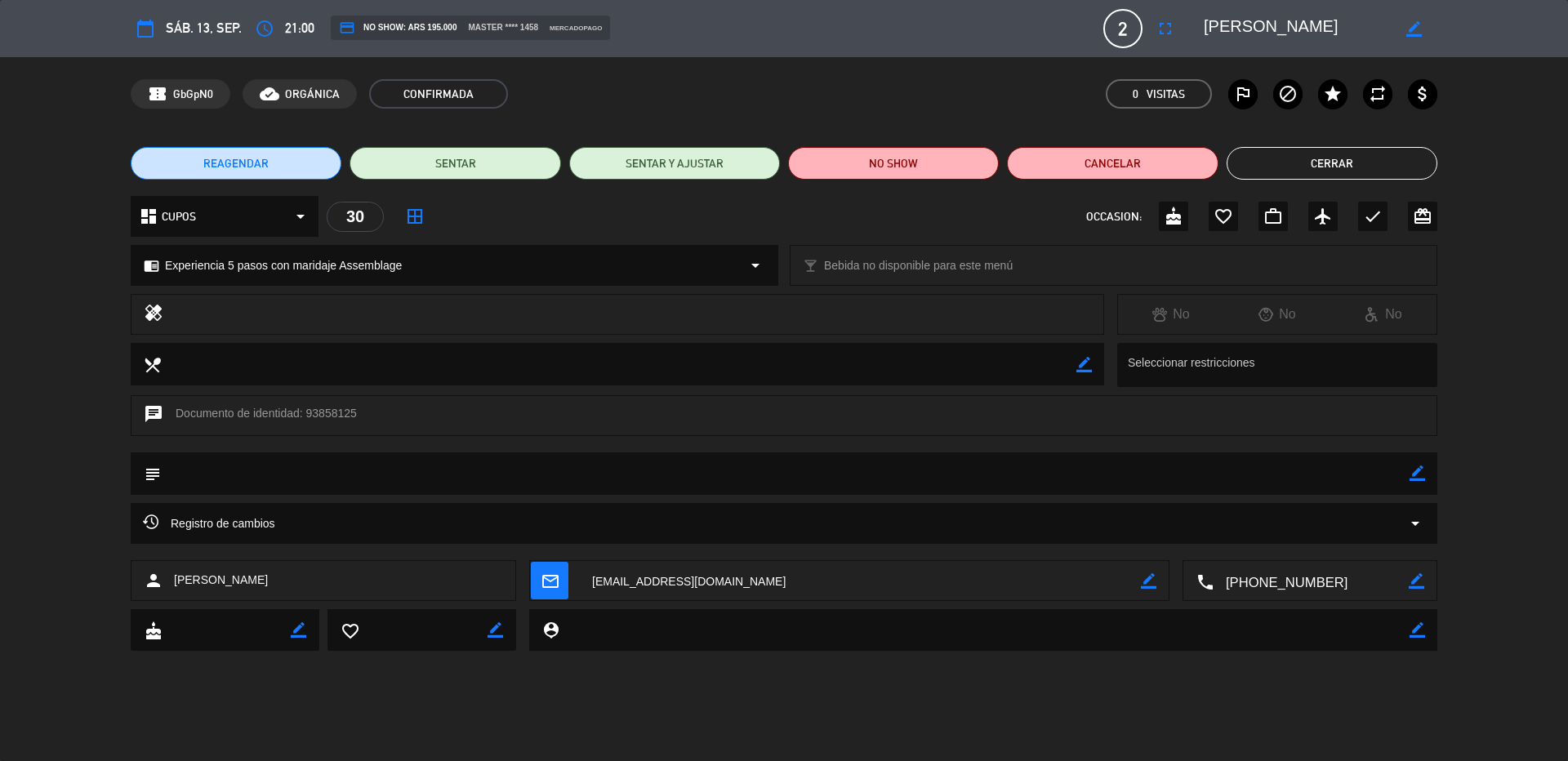
click at [1411, 469] on div "border_color" at bounding box center [1418, 473] width 16 height 42
click at [1419, 480] on icon "border_color" at bounding box center [1418, 473] width 16 height 16
click at [1389, 471] on textarea at bounding box center [785, 473] width 1249 height 42
type textarea "Contactado por mail, aguardamos respuesta."
click at [1413, 471] on icon at bounding box center [1418, 473] width 16 height 16
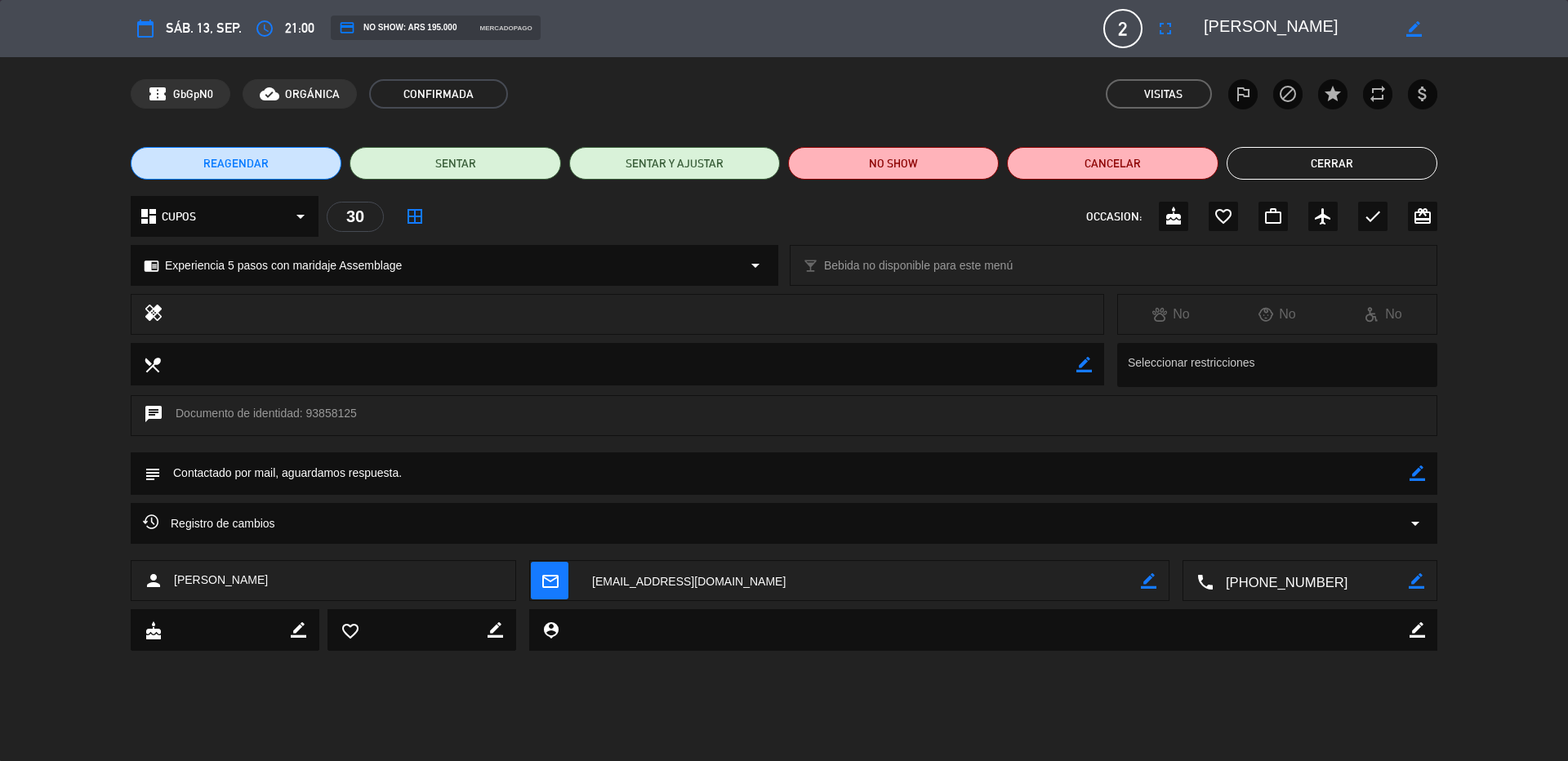
click at [1279, 165] on button "Cerrar" at bounding box center [1332, 163] width 211 height 33
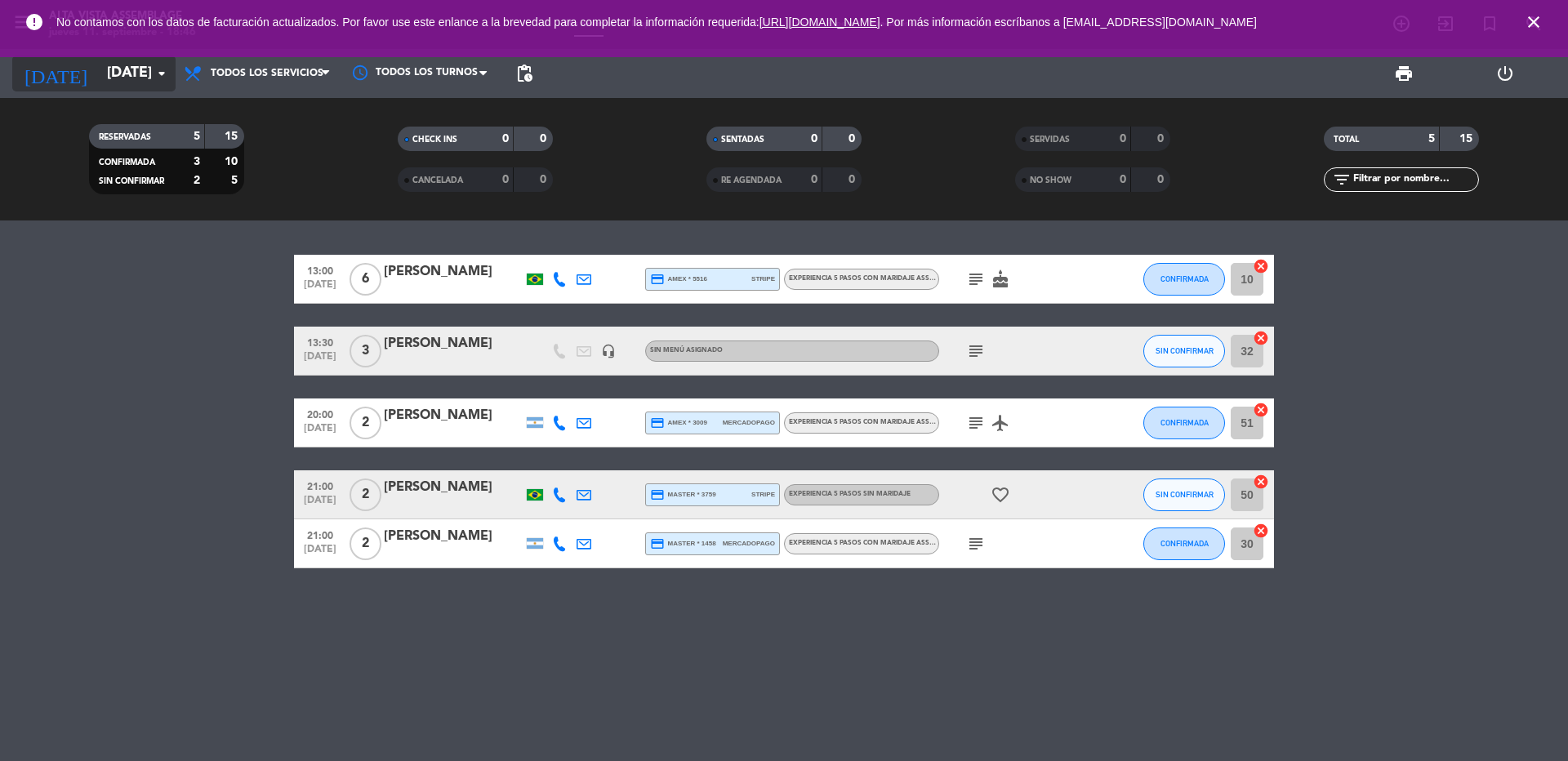
click at [107, 74] on div "[DATE] [DATE] arrow_drop_down" at bounding box center [93, 74] width 163 height 49
click at [106, 67] on input "[DATE]" at bounding box center [194, 73] width 190 height 33
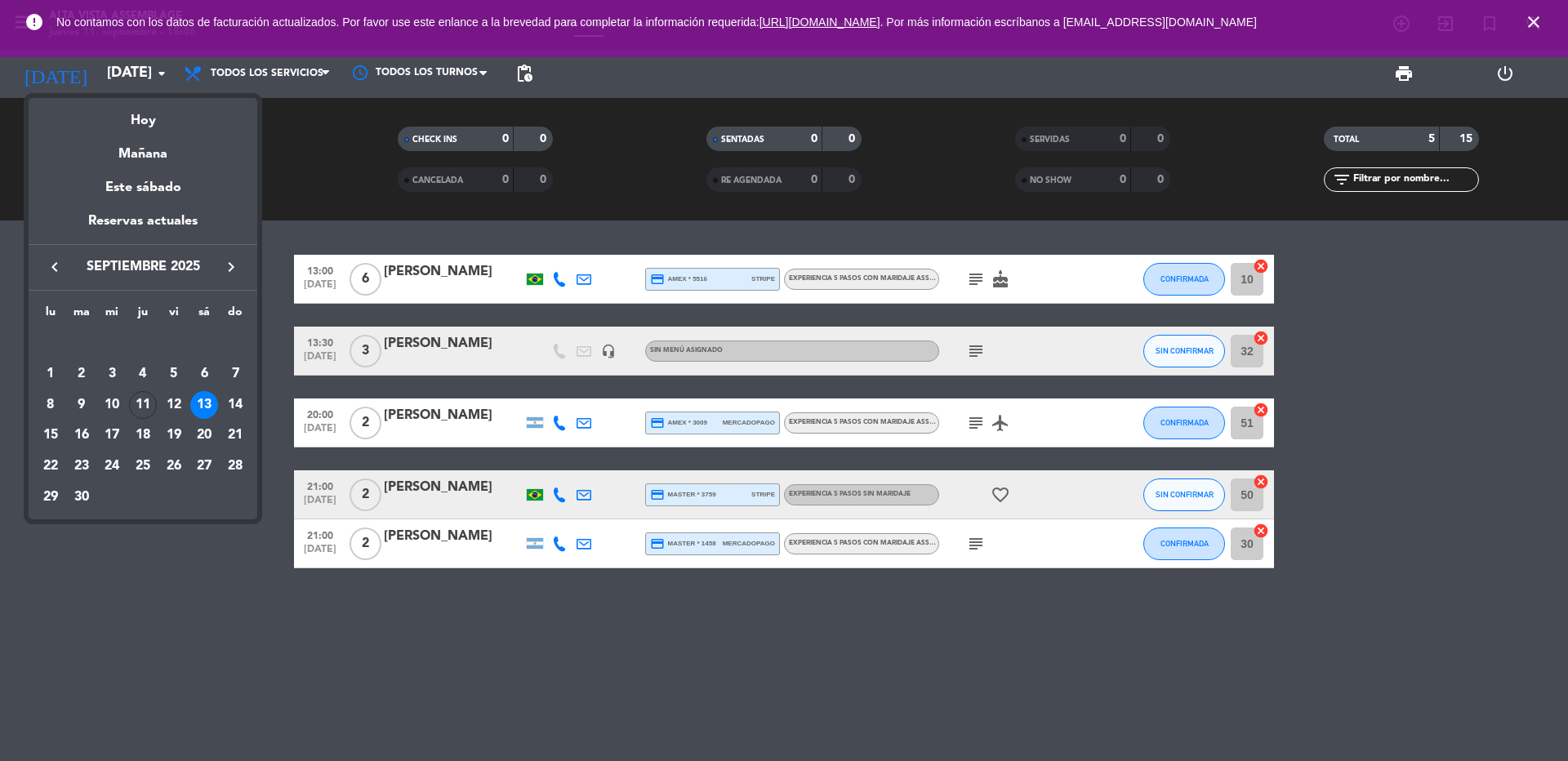
drag, startPoint x: 126, startPoint y: 120, endPoint x: 585, endPoint y: 86, distance: 460.3
click at [127, 120] on div "Hoy" at bounding box center [142, 115] width 228 height 34
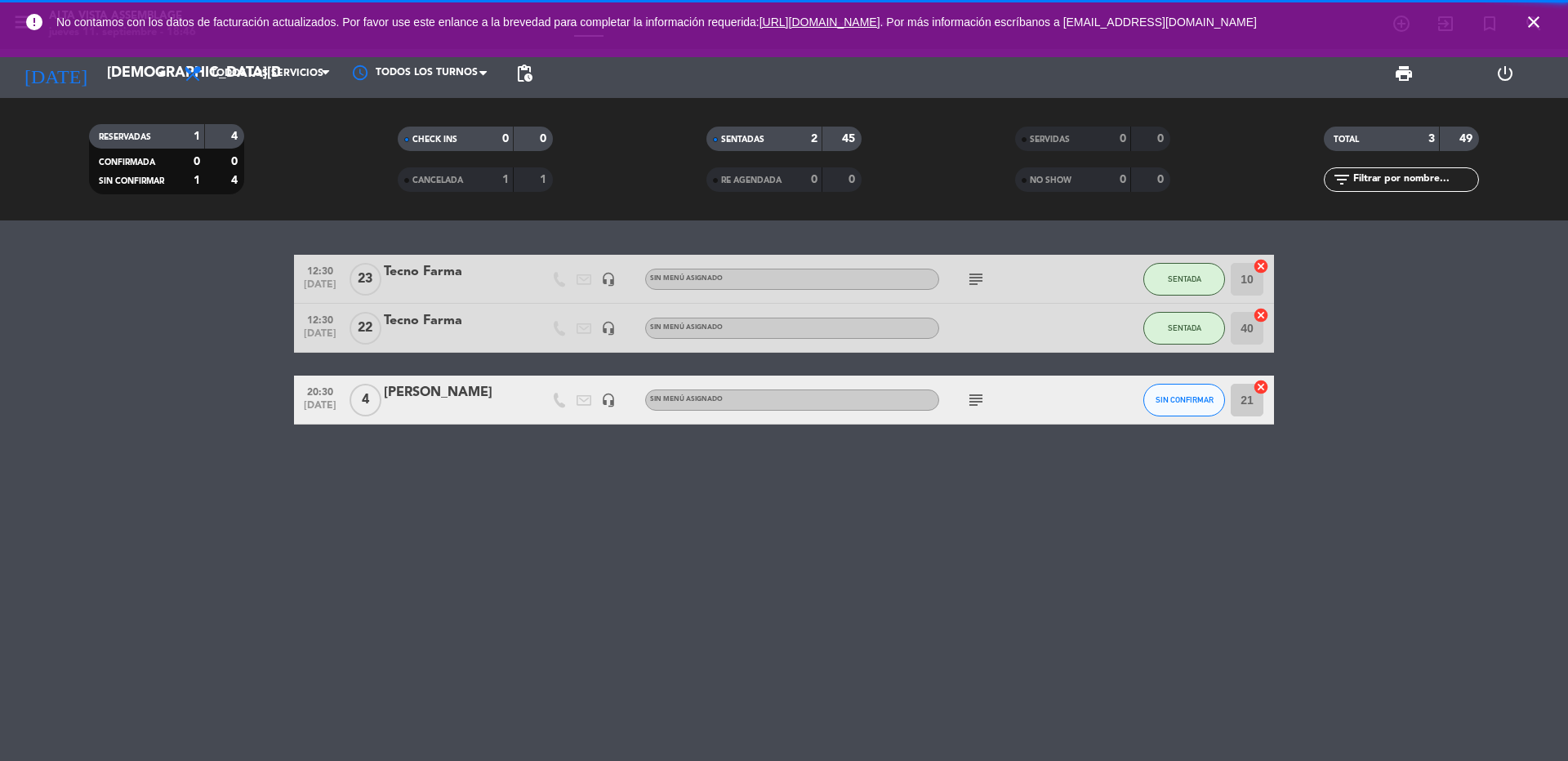
click at [1542, 19] on icon "close" at bounding box center [1533, 22] width 20 height 20
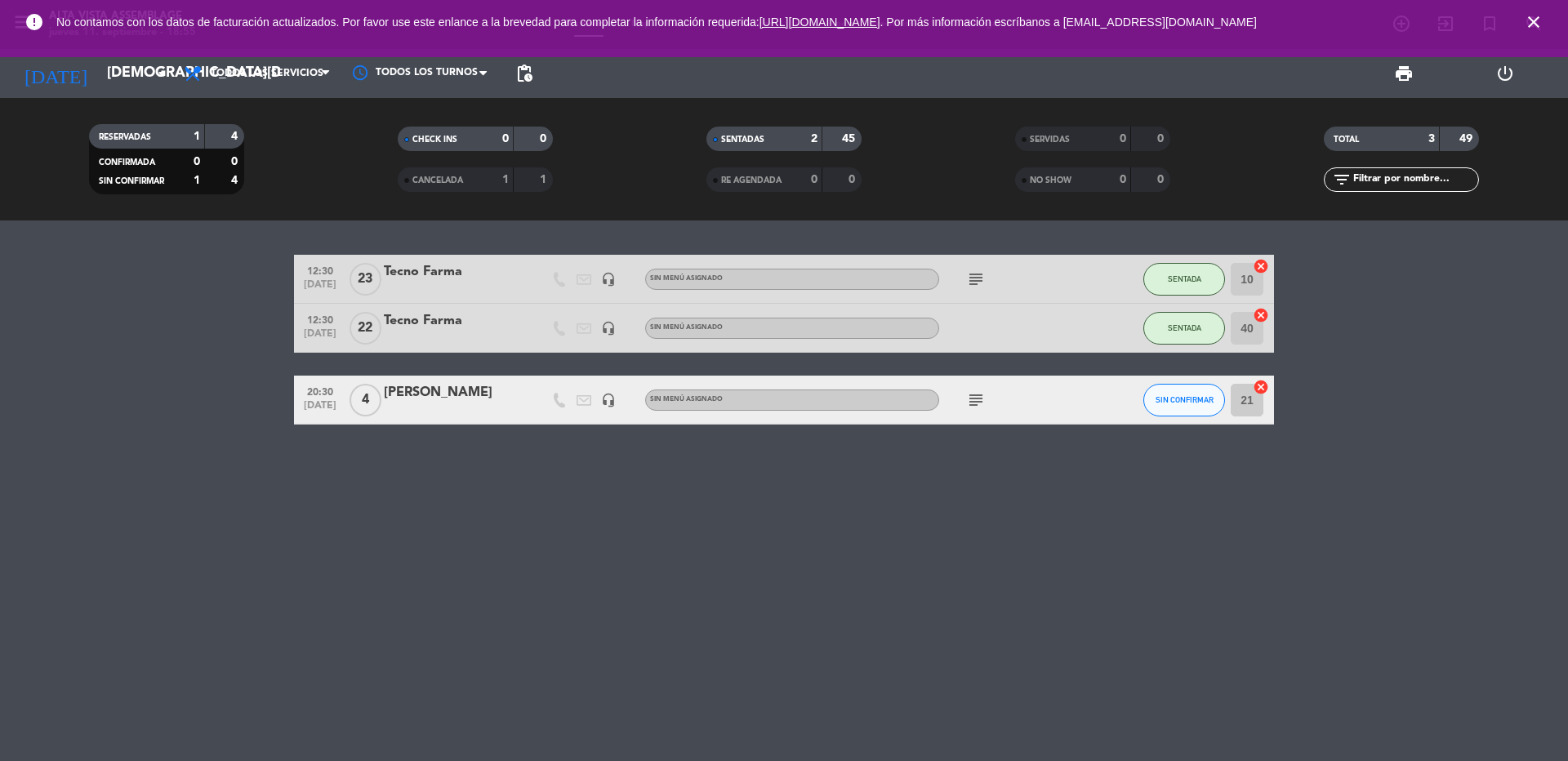
click at [1536, 23] on icon "close" at bounding box center [1533, 22] width 20 height 20
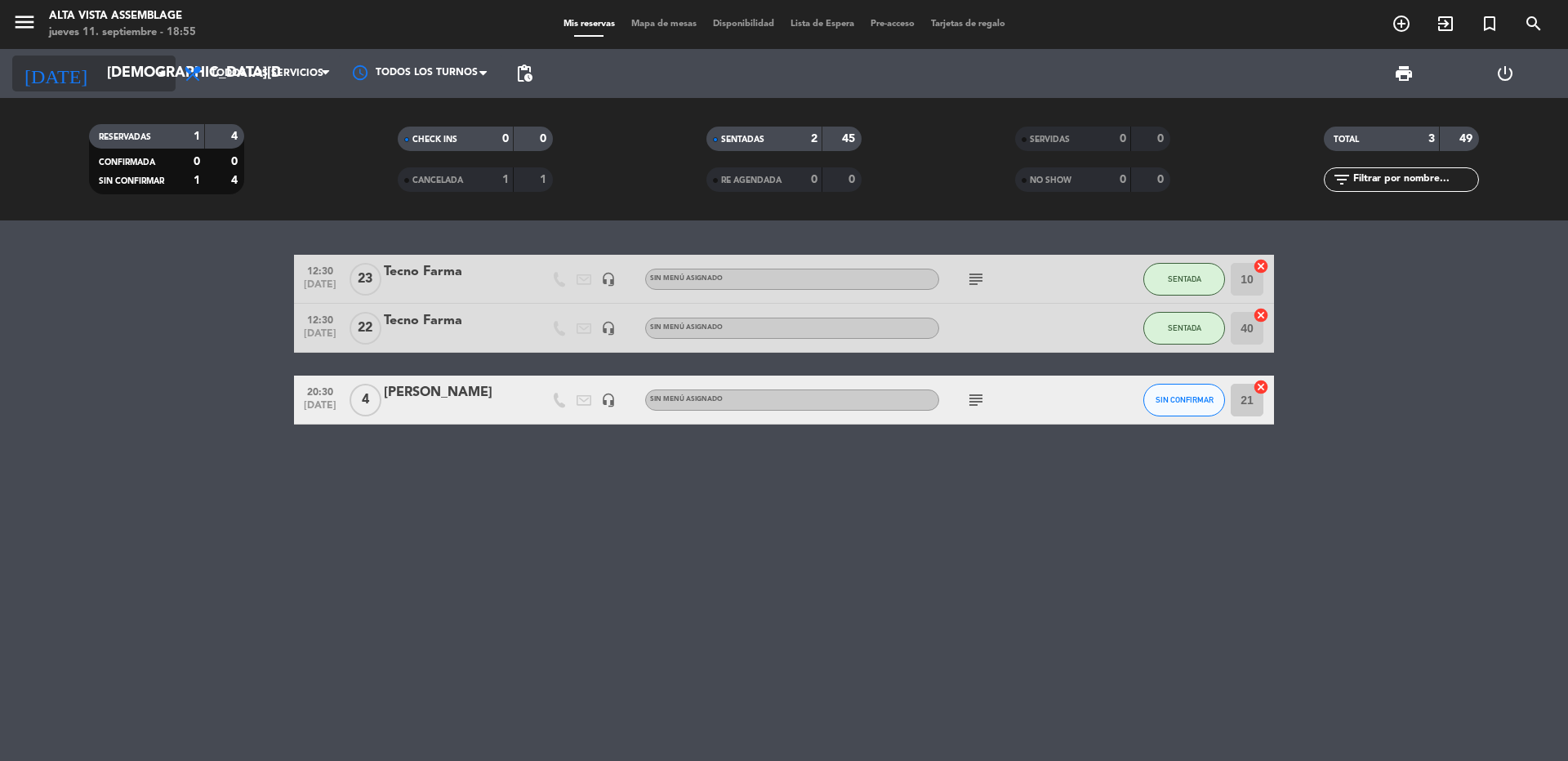
click at [99, 75] on input "[DEMOGRAPHIC_DATA][DATE]" at bounding box center [194, 73] width 190 height 33
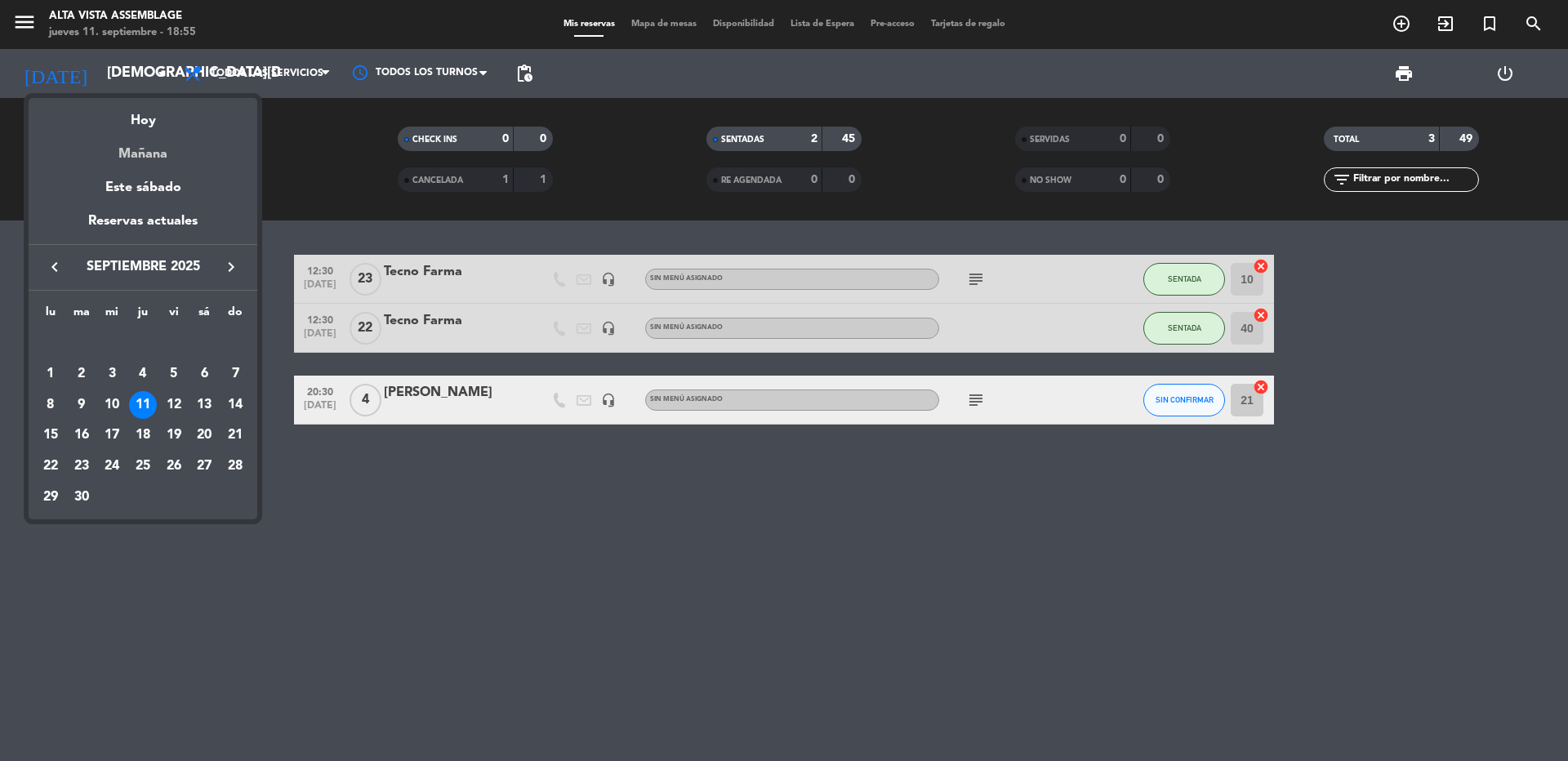
click at [130, 148] on div "Mañana" at bounding box center [142, 148] width 228 height 34
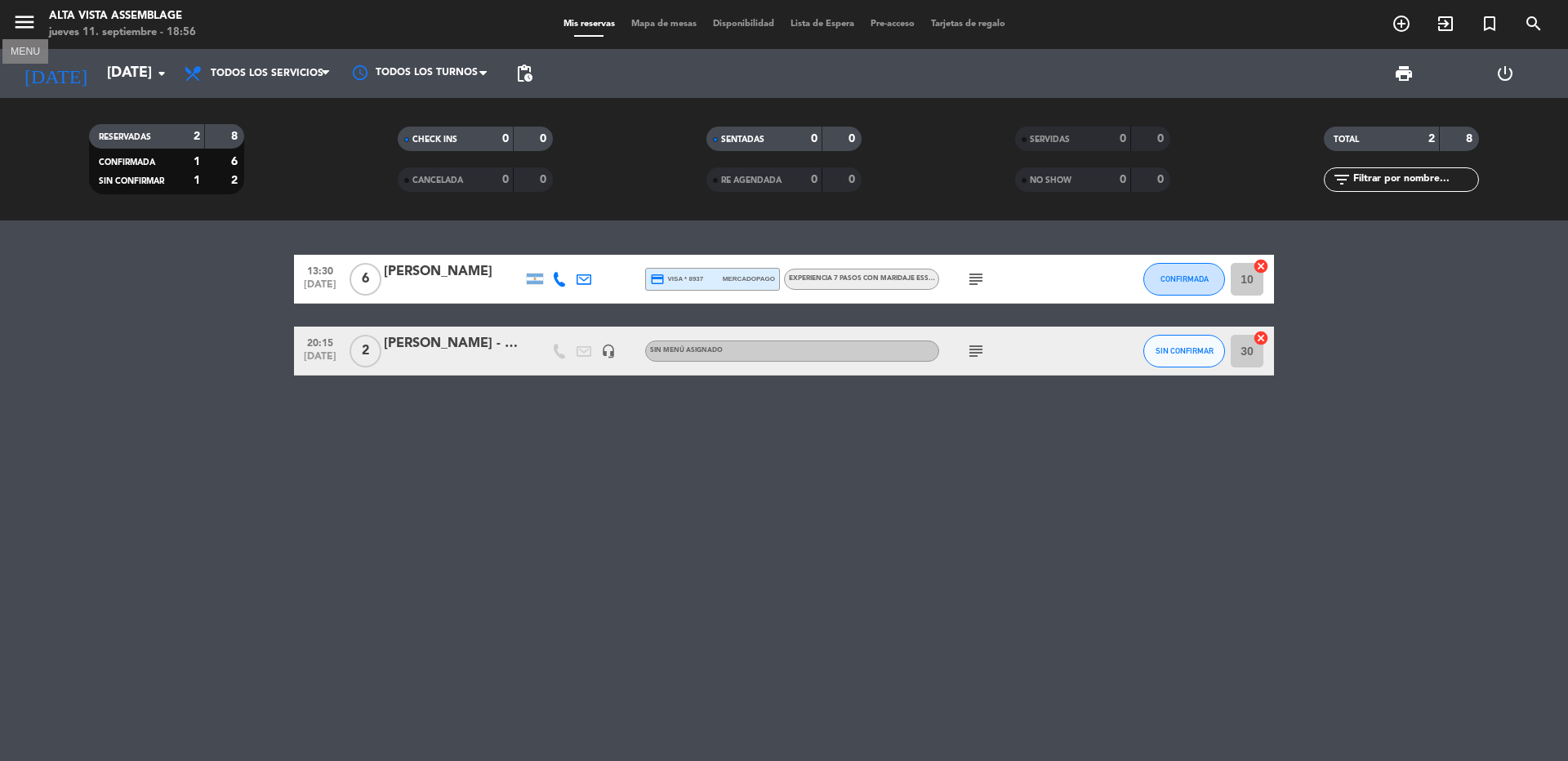
click at [31, 18] on icon "menu" at bounding box center [24, 22] width 25 height 25
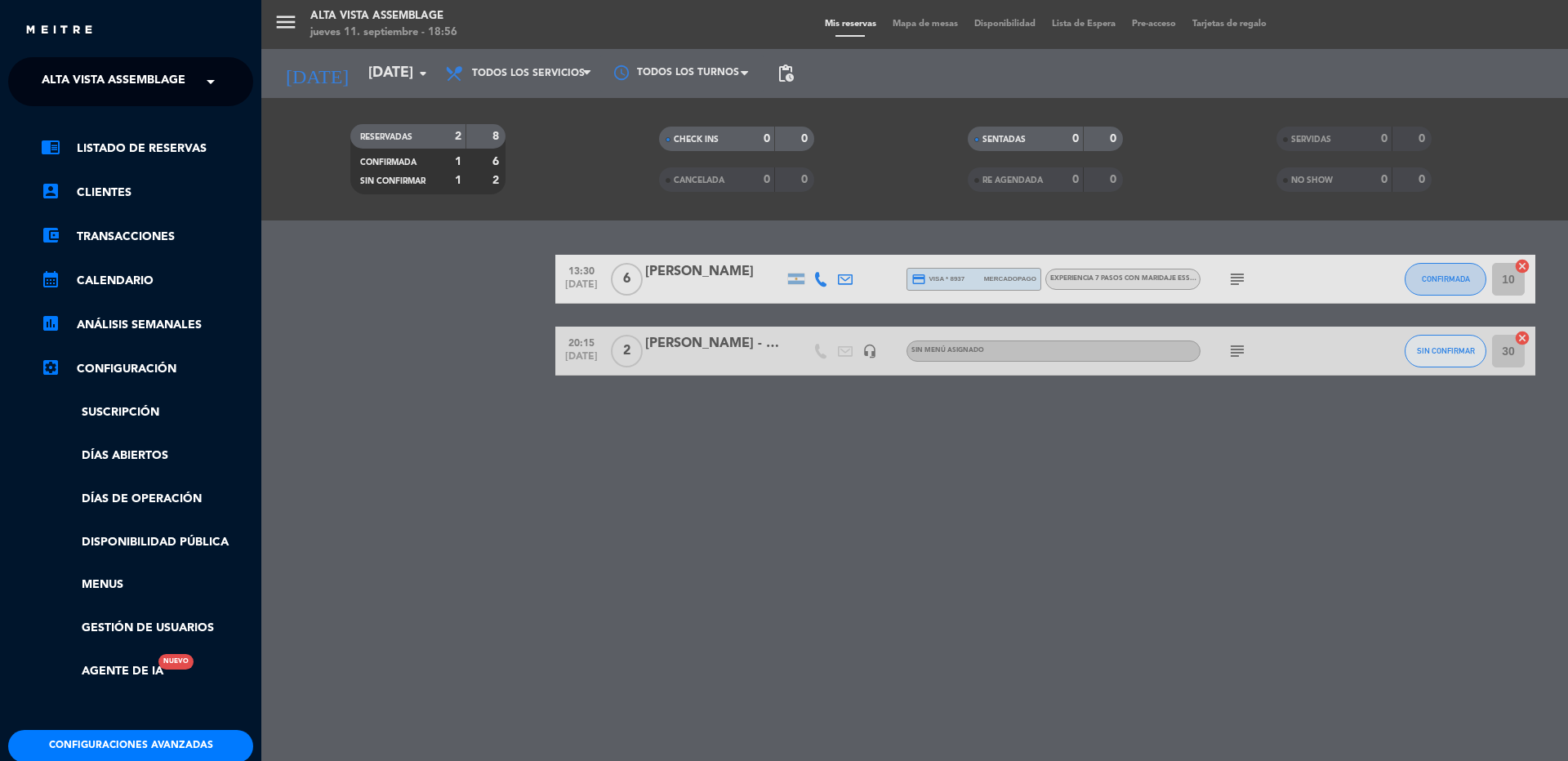
click at [94, 92] on span "Alta Vista Assemblage" at bounding box center [113, 81] width 143 height 35
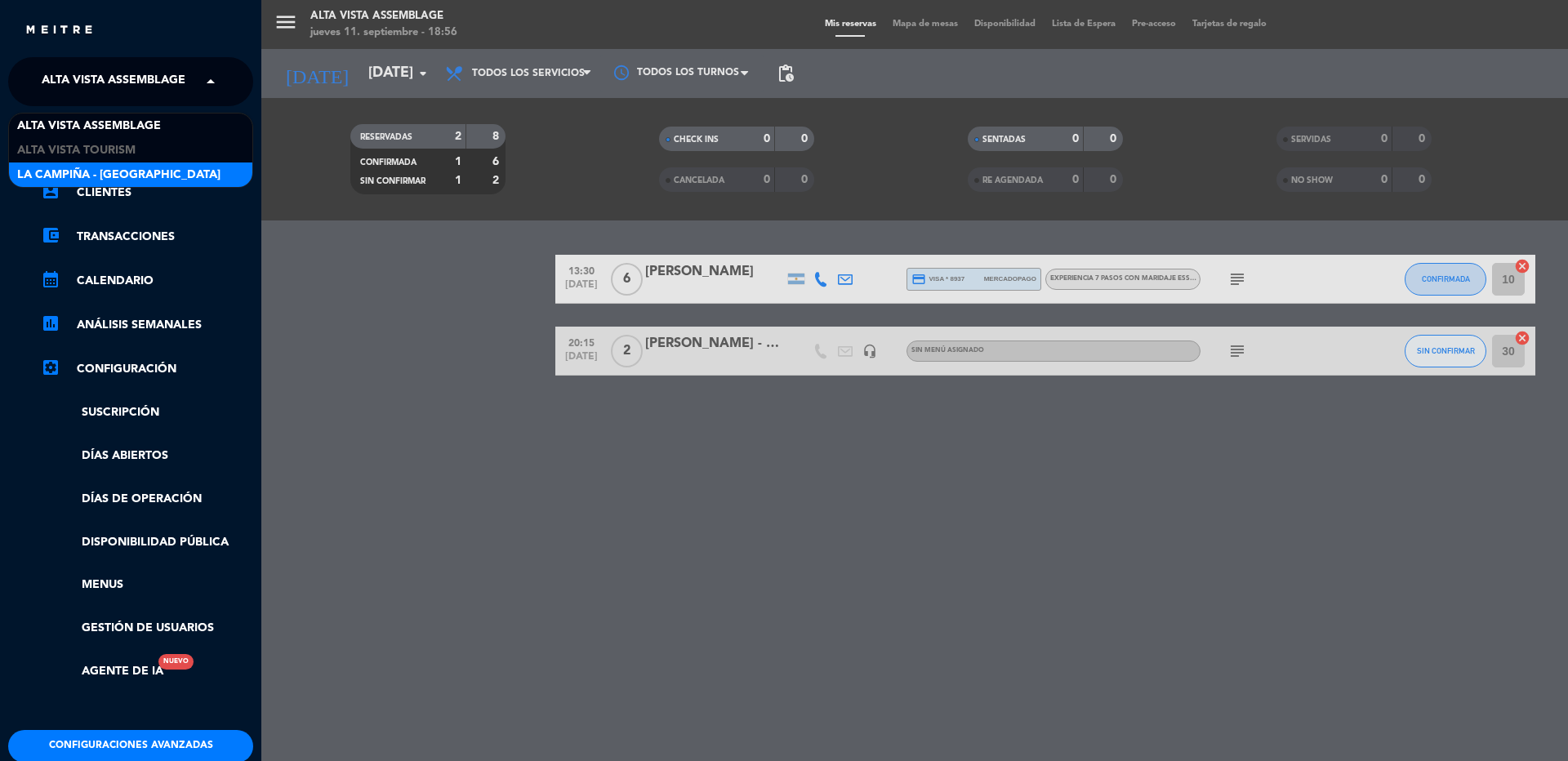
click at [92, 168] on span "La Campiña - [GEOGRAPHIC_DATA]" at bounding box center [119, 175] width 204 height 19
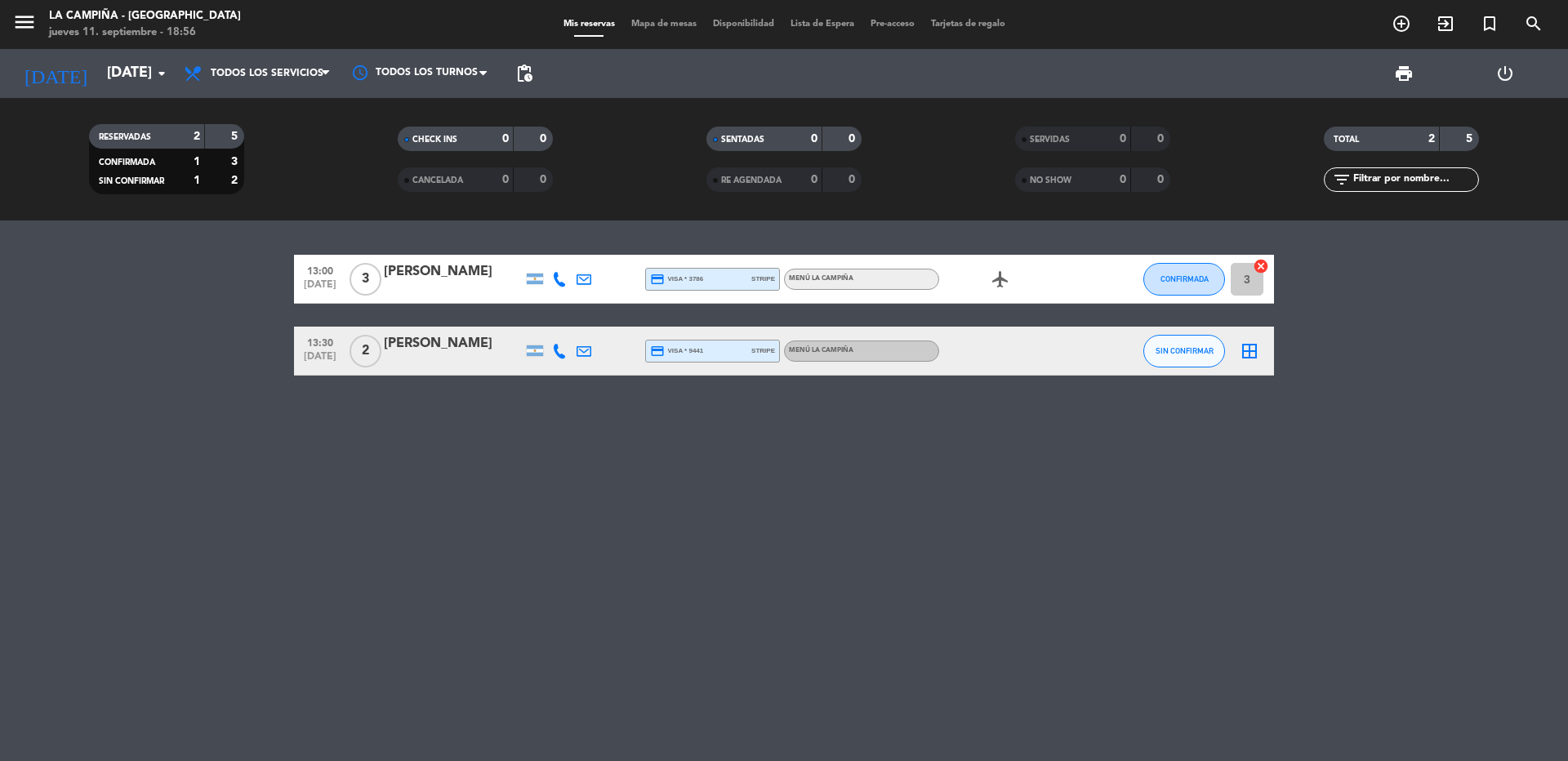
click at [325, 290] on span "[DATE]" at bounding box center [319, 289] width 41 height 19
click at [321, 351] on span "[DATE]" at bounding box center [319, 360] width 41 height 19
click at [1006, 274] on icon "airplanemode_active" at bounding box center [1001, 280] width 20 height 20
click at [443, 283] on div "[PERSON_NAME]" at bounding box center [453, 271] width 138 height 21
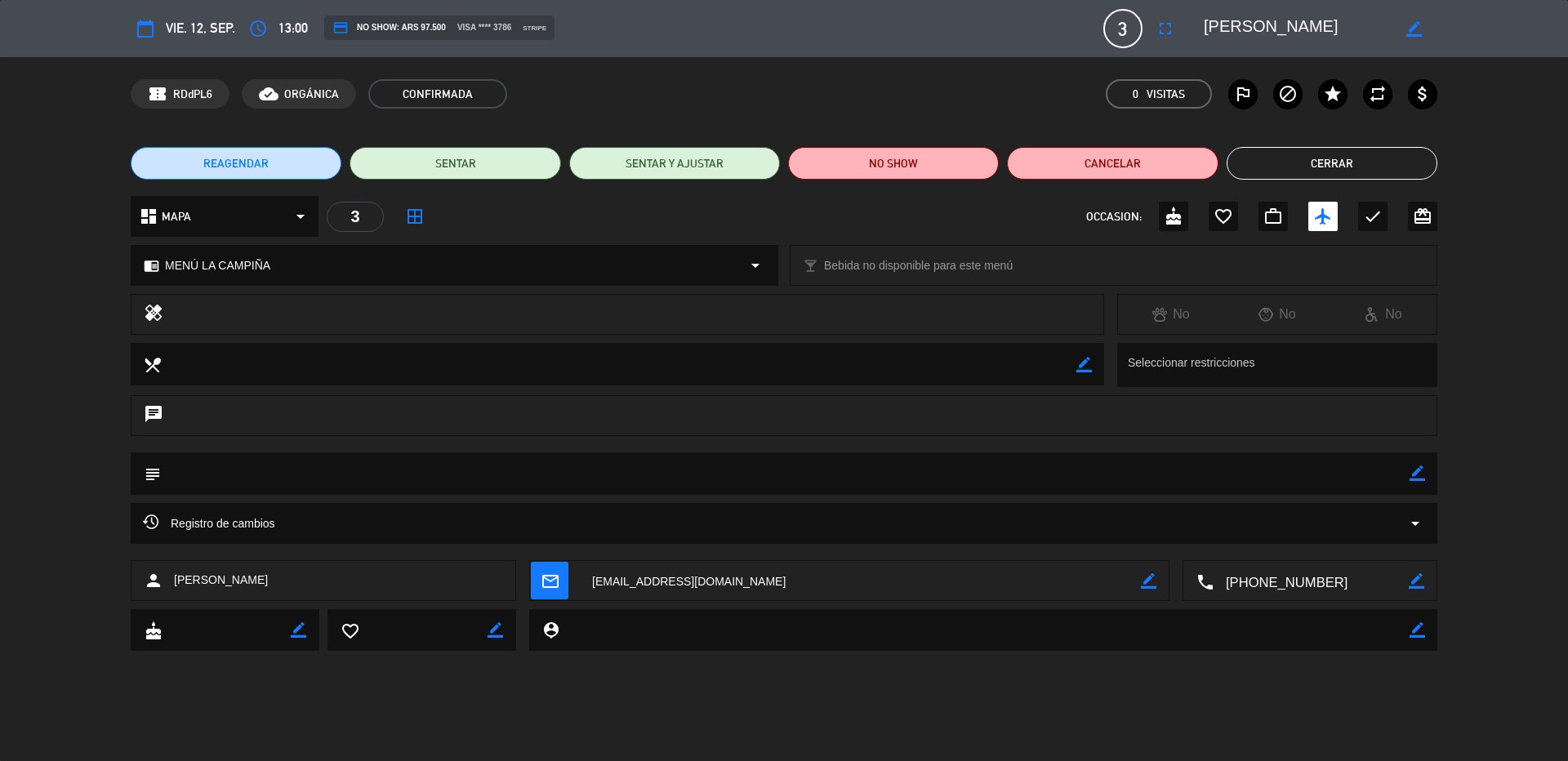
click at [1281, 584] on textarea at bounding box center [1311, 581] width 195 height 41
click at [1340, 162] on button "Cerrar" at bounding box center [1332, 163] width 211 height 33
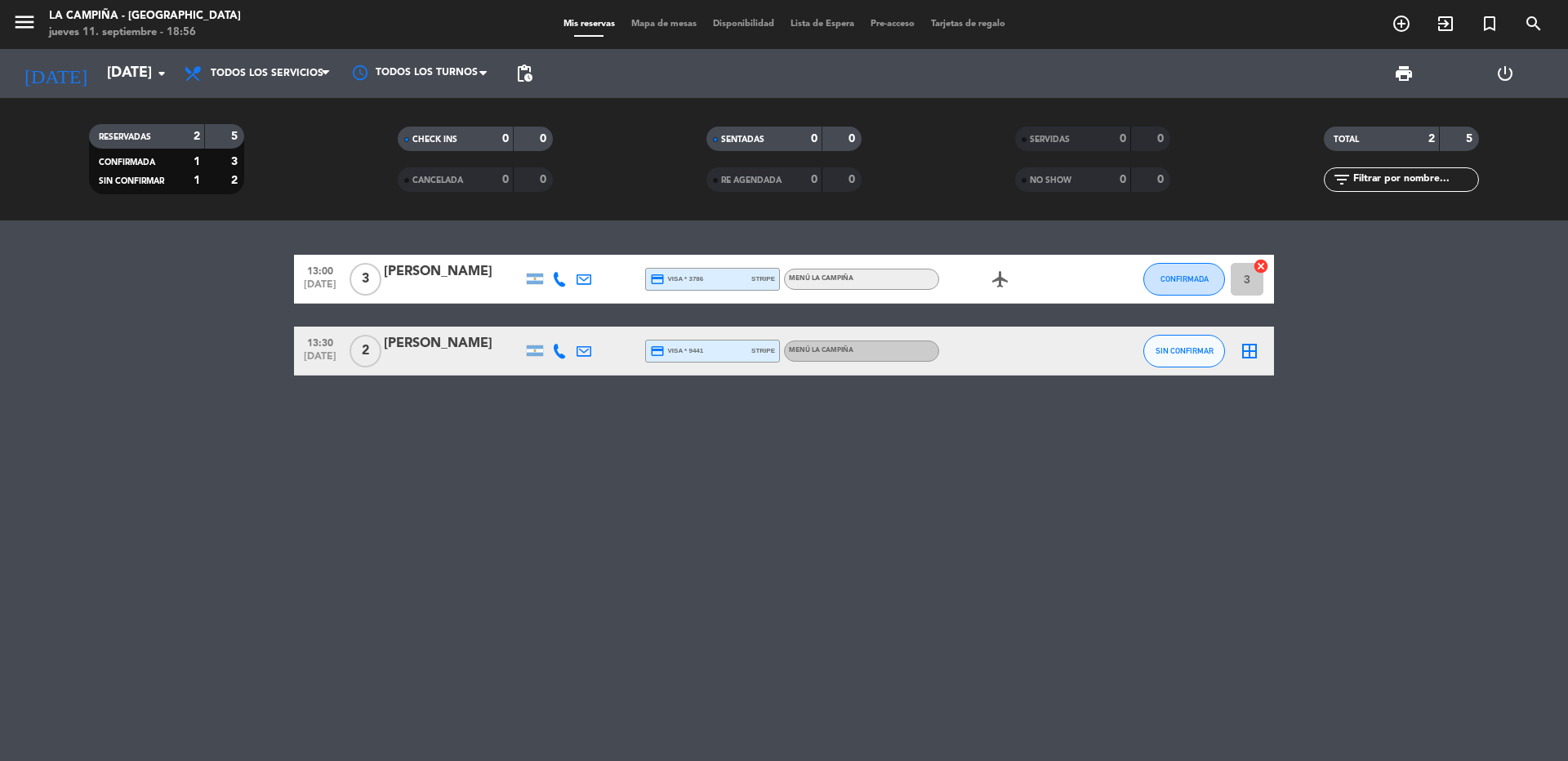
click at [436, 285] on div at bounding box center [453, 290] width 138 height 13
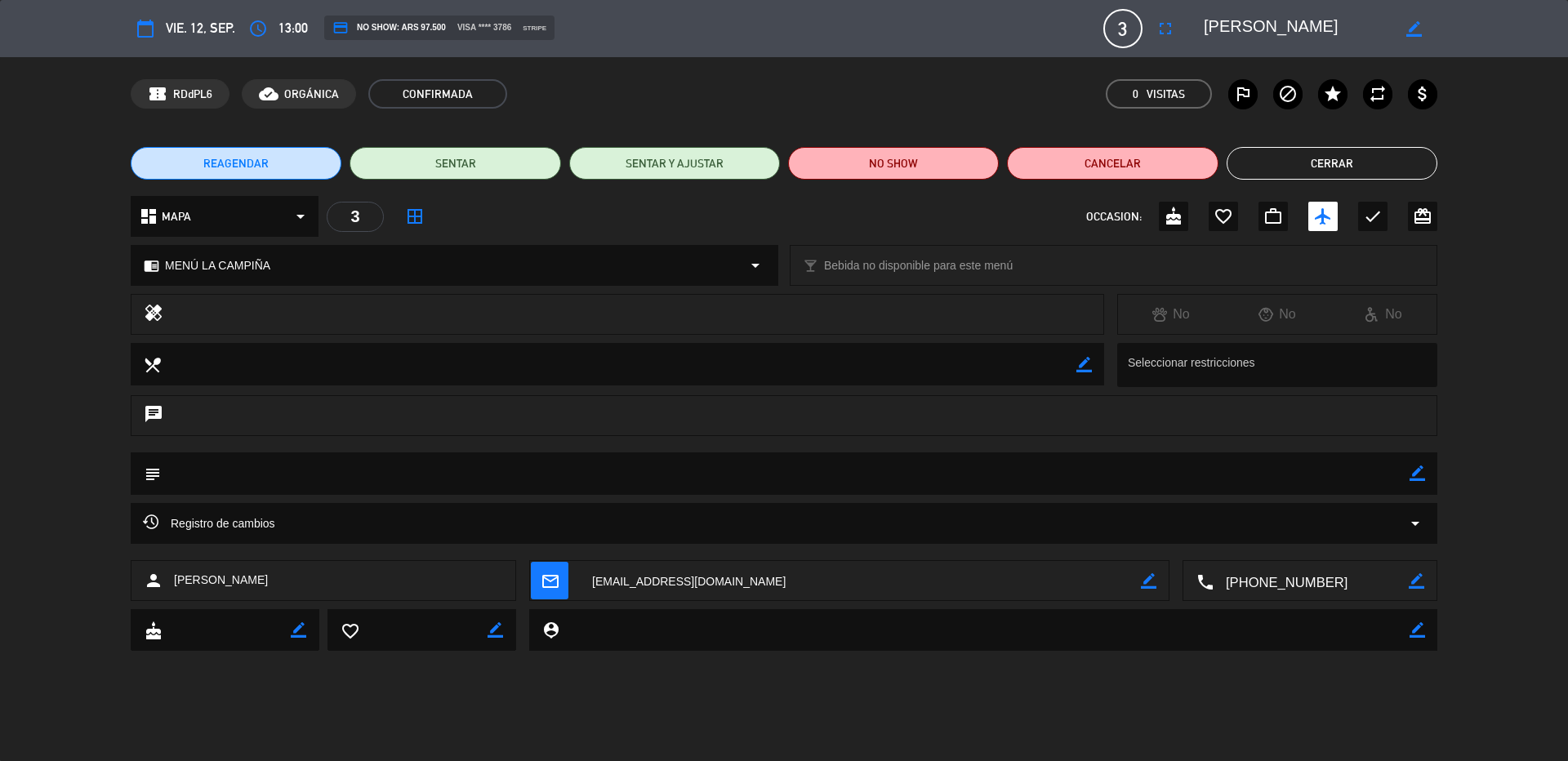
click at [1269, 579] on textarea at bounding box center [1311, 581] width 195 height 41
click at [1280, 176] on button "Cerrar" at bounding box center [1332, 163] width 211 height 33
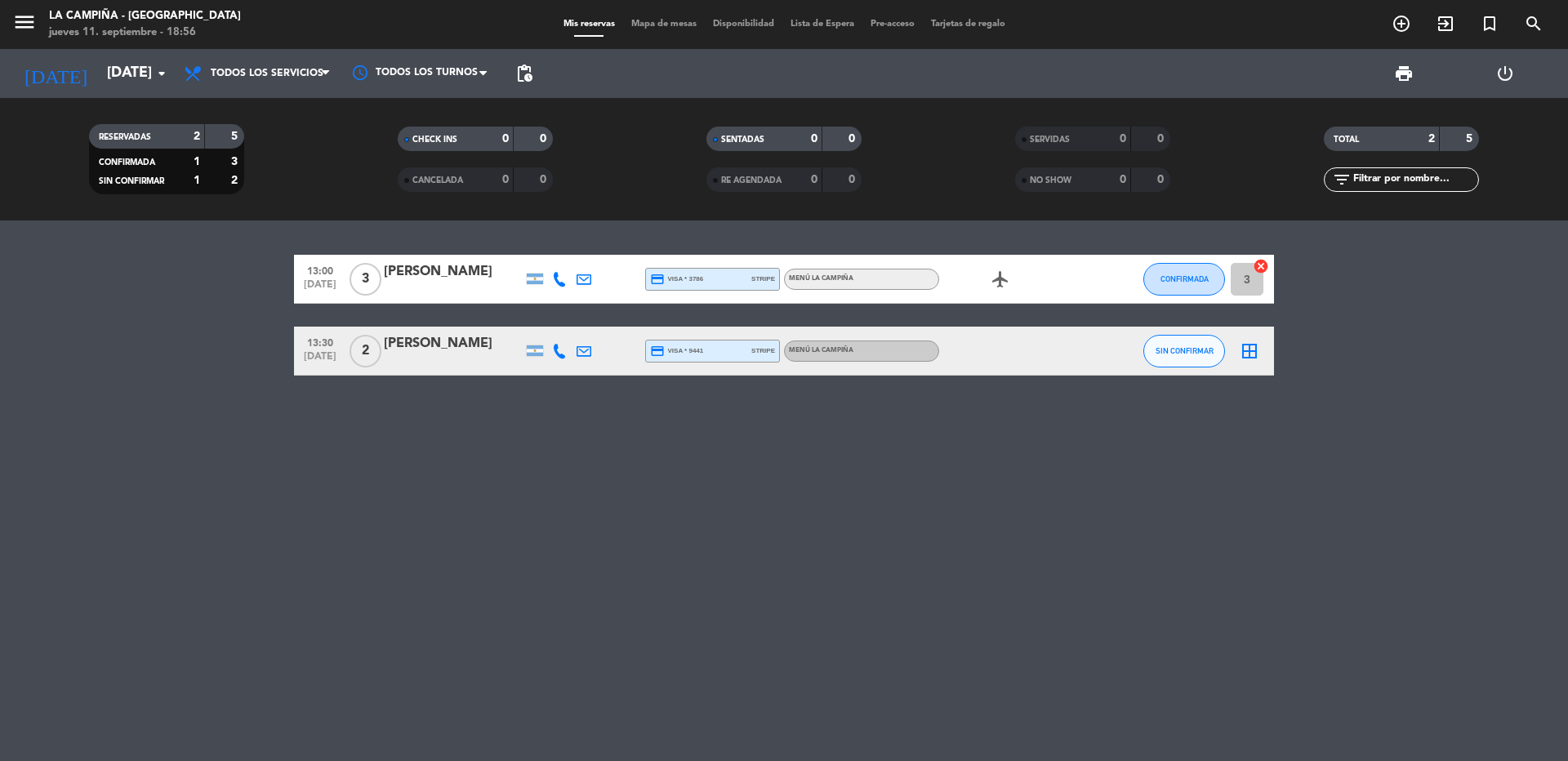
click at [992, 275] on icon "airplanemode_active" at bounding box center [1001, 280] width 20 height 20
click at [407, 281] on div "[PERSON_NAME]" at bounding box center [453, 271] width 138 height 21
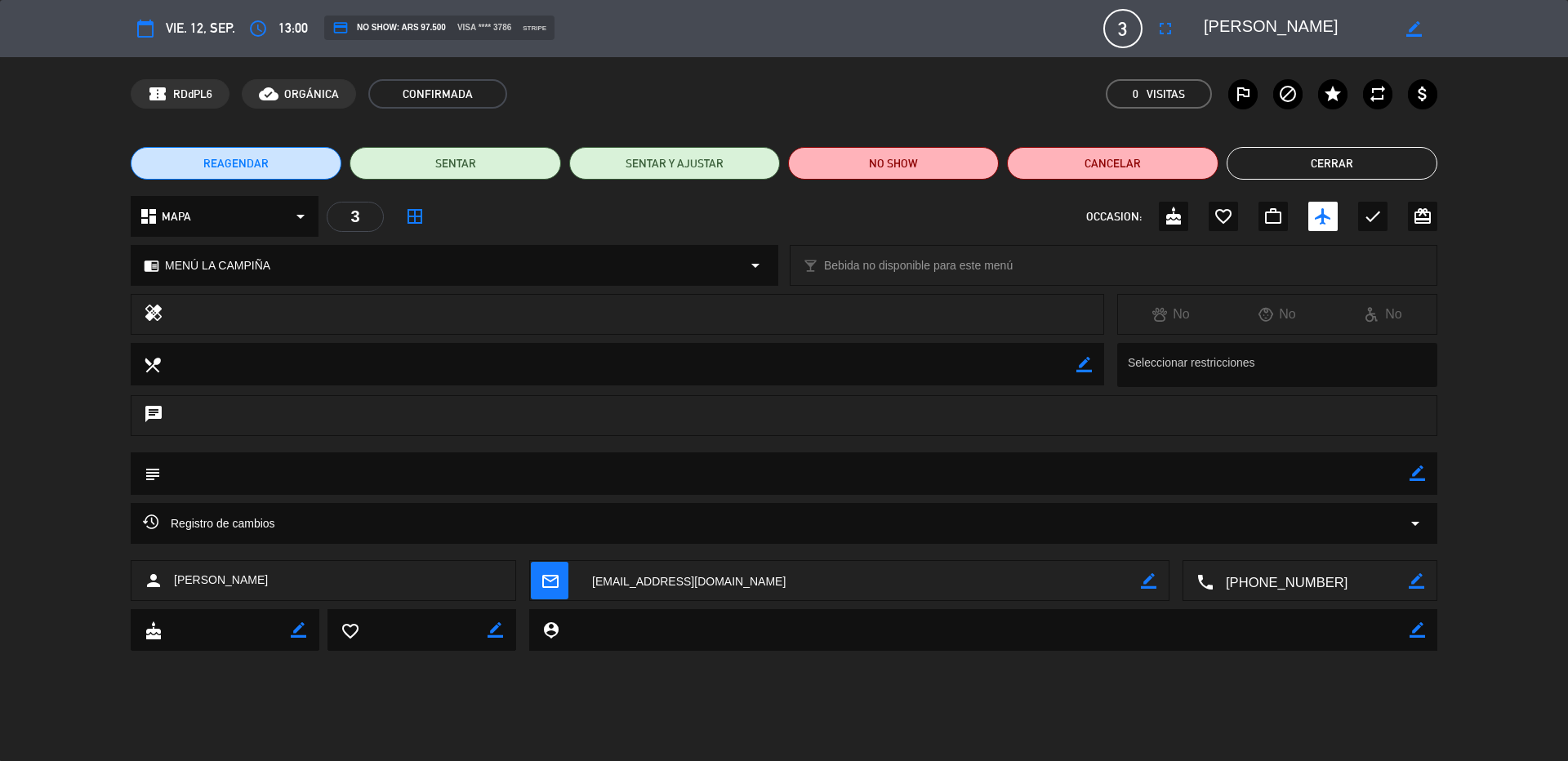
click at [1278, 579] on textarea at bounding box center [1311, 581] width 195 height 41
click at [1337, 162] on button "Cerrar" at bounding box center [1332, 163] width 211 height 33
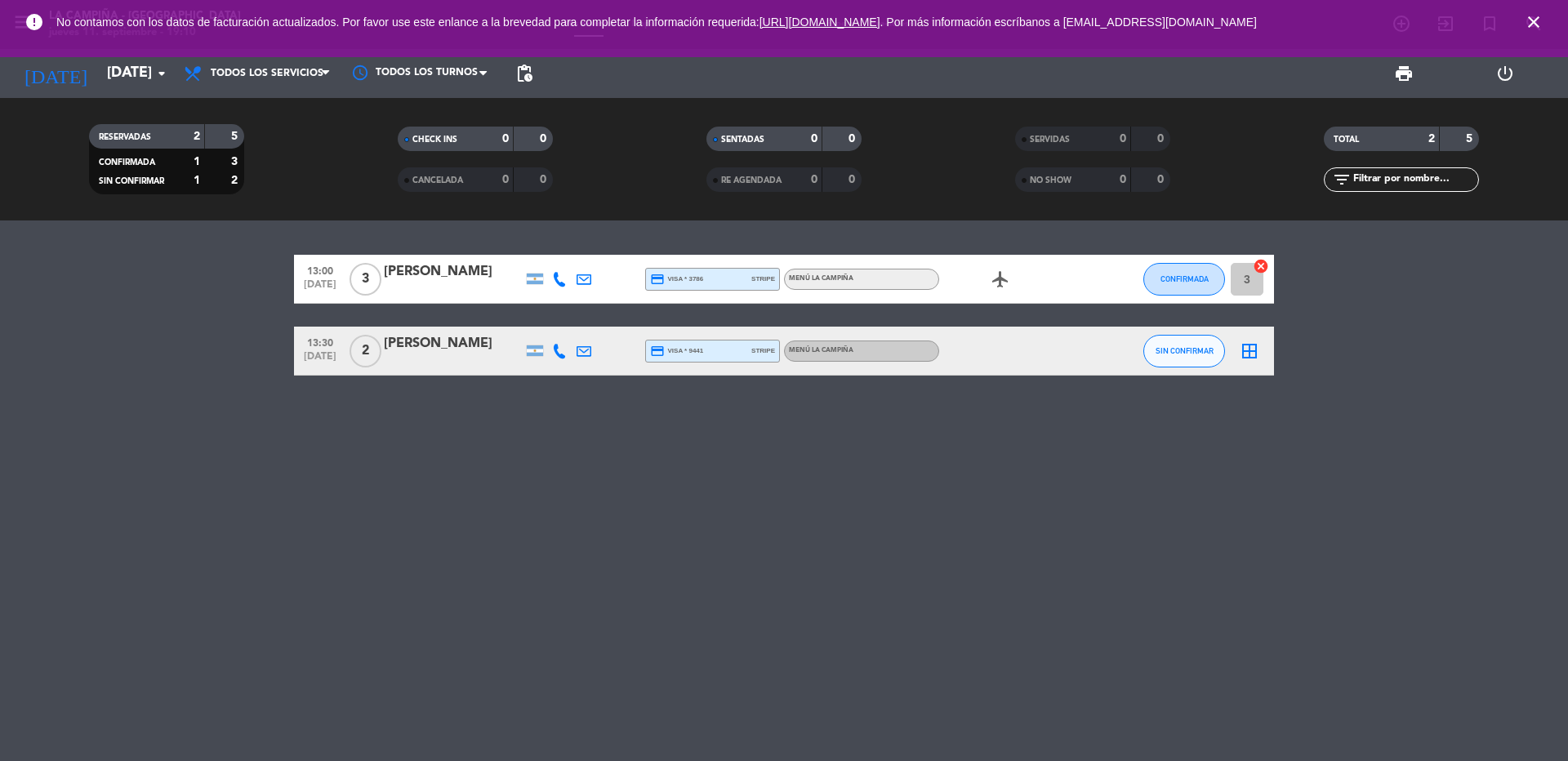
click at [1533, 29] on icon "close" at bounding box center [1533, 22] width 20 height 20
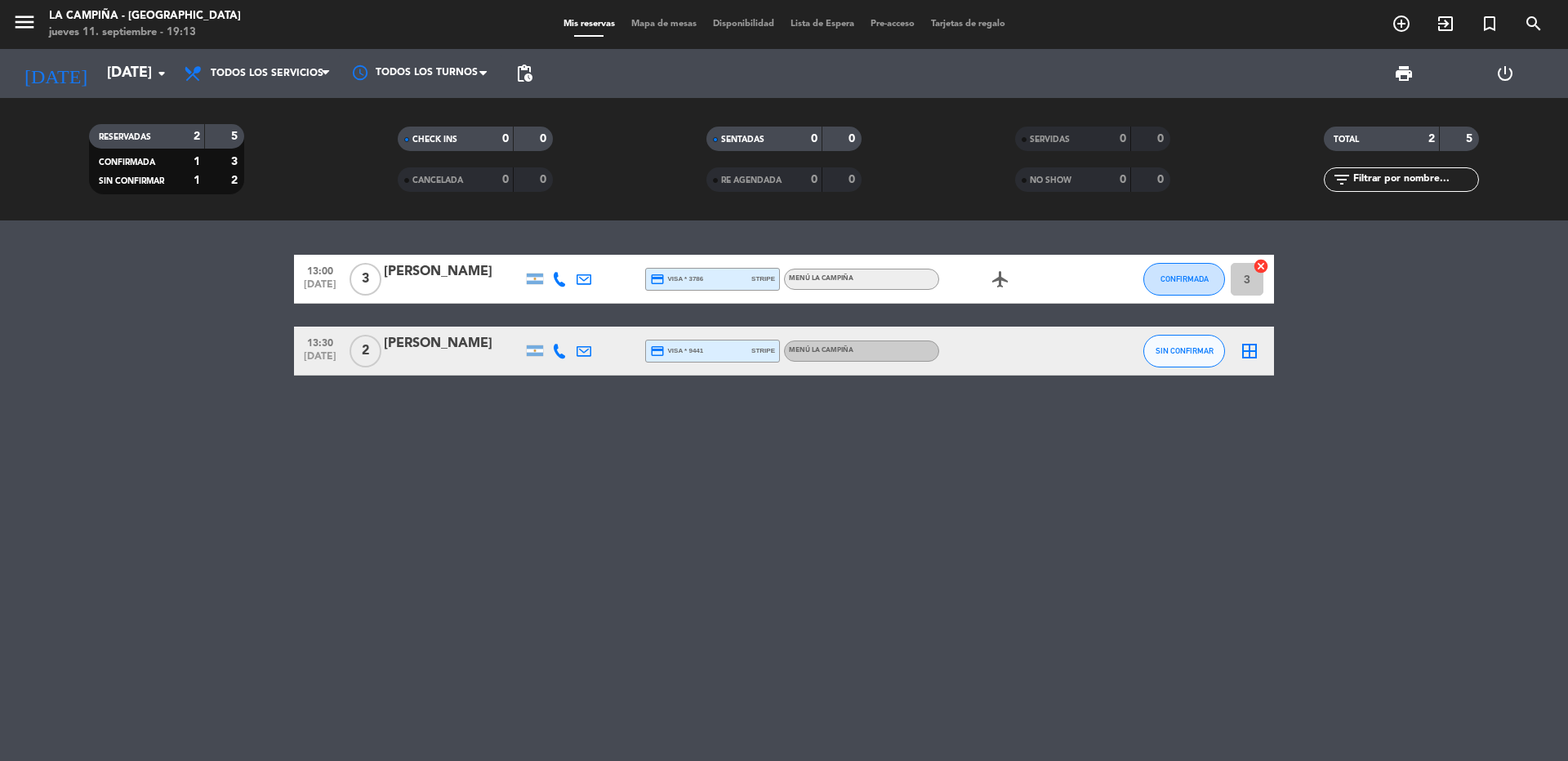
click at [427, 286] on div at bounding box center [453, 290] width 138 height 13
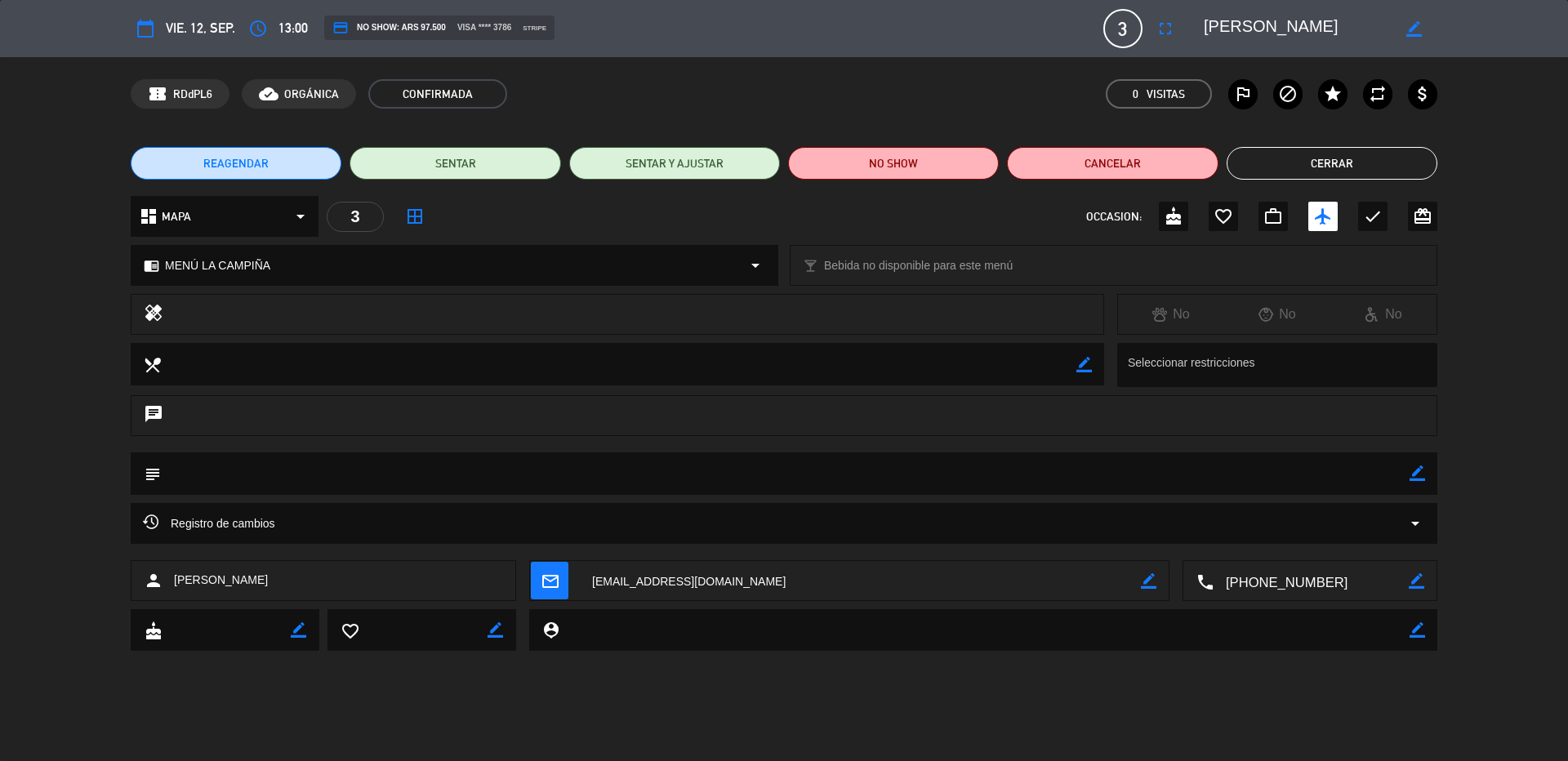
click at [1244, 580] on textarea at bounding box center [1311, 581] width 195 height 41
click at [1313, 162] on button "Cerrar" at bounding box center [1332, 163] width 211 height 33
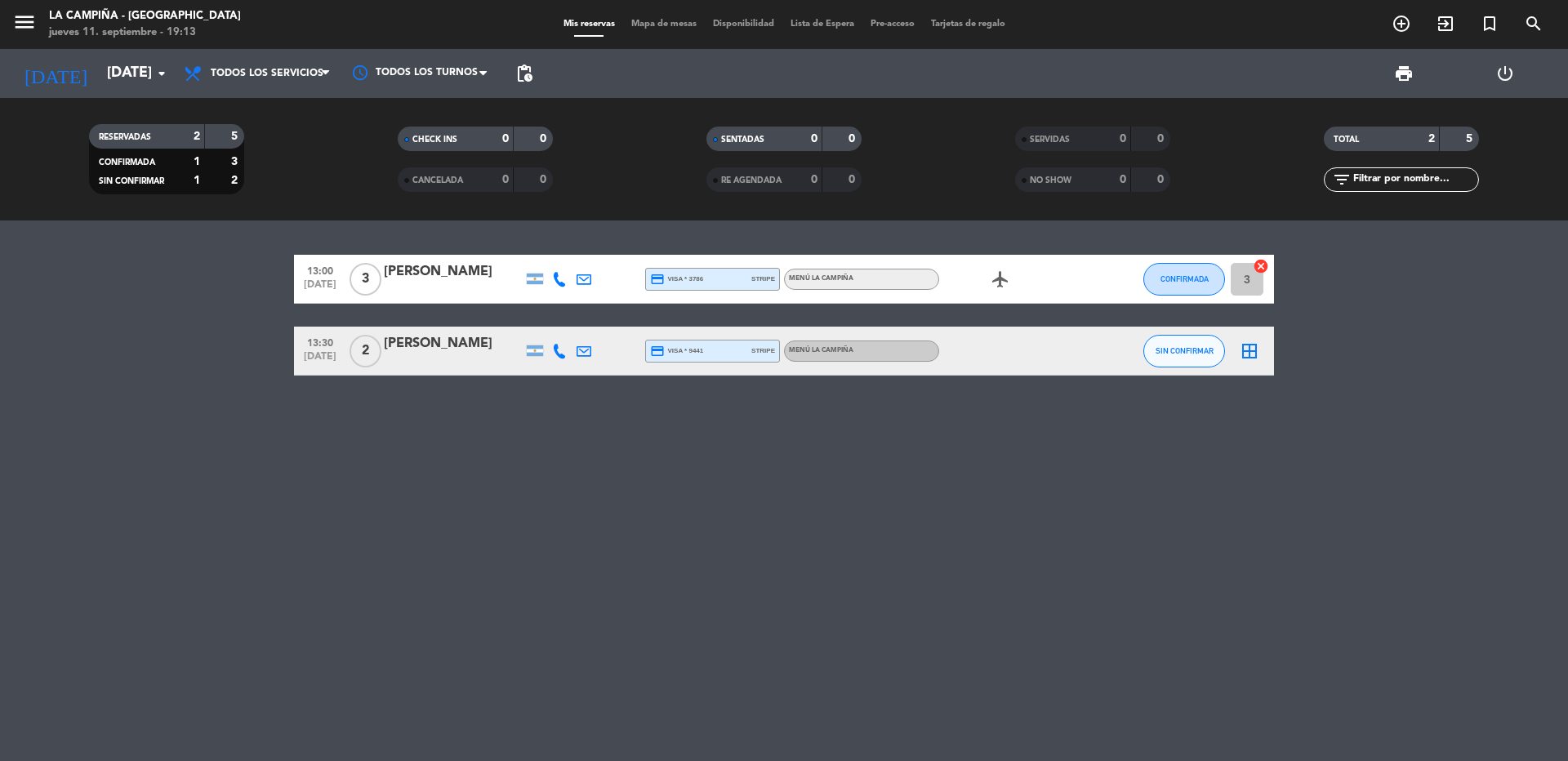
click at [407, 347] on div "[PERSON_NAME]" at bounding box center [453, 343] width 138 height 21
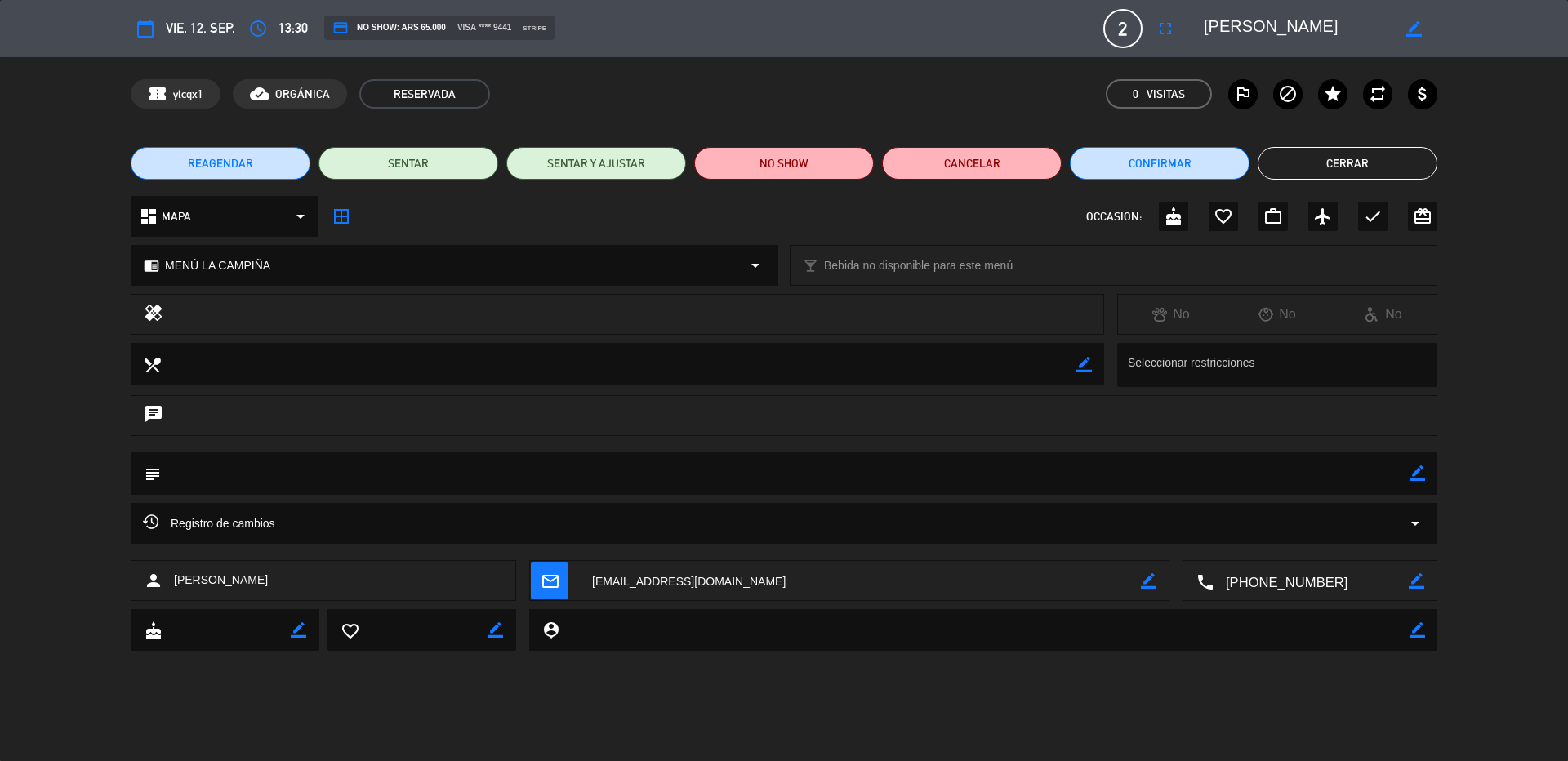
click at [1251, 586] on textarea at bounding box center [1311, 581] width 195 height 41
click at [1308, 153] on button "Cerrar" at bounding box center [1348, 163] width 180 height 33
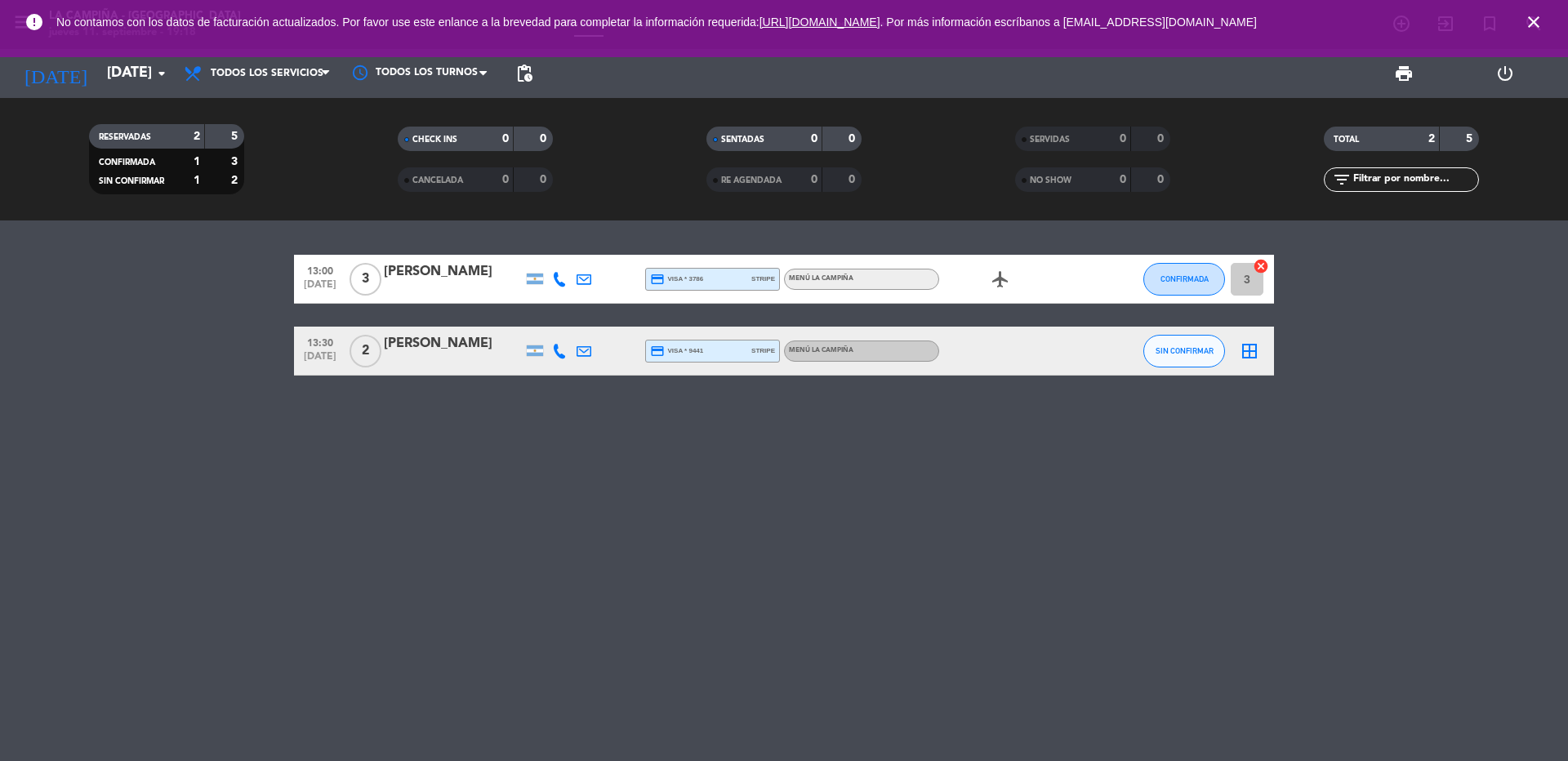
click at [1533, 24] on icon "close" at bounding box center [1533, 22] width 20 height 20
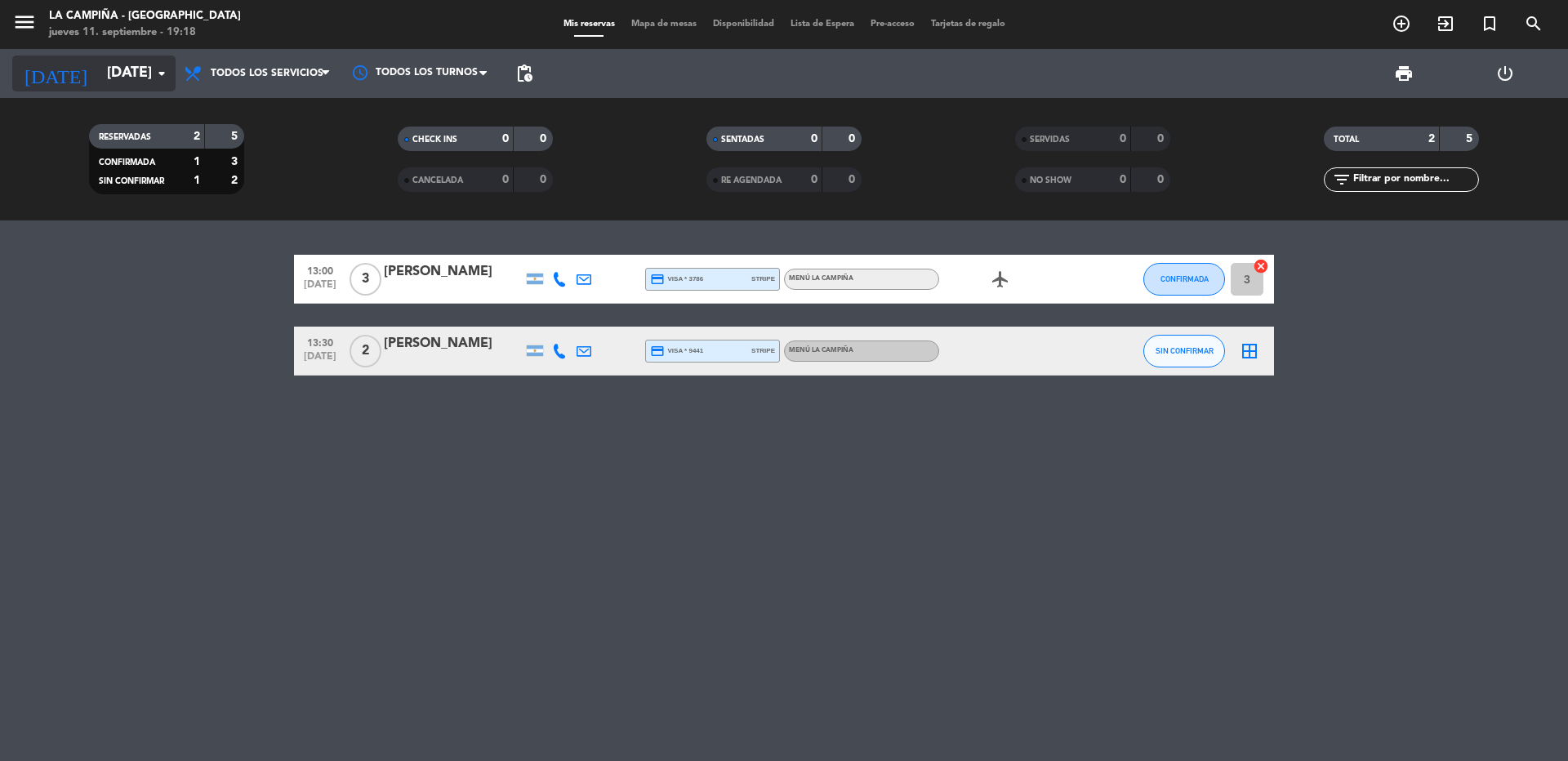
click at [99, 79] on input "[DATE]" at bounding box center [194, 73] width 190 height 33
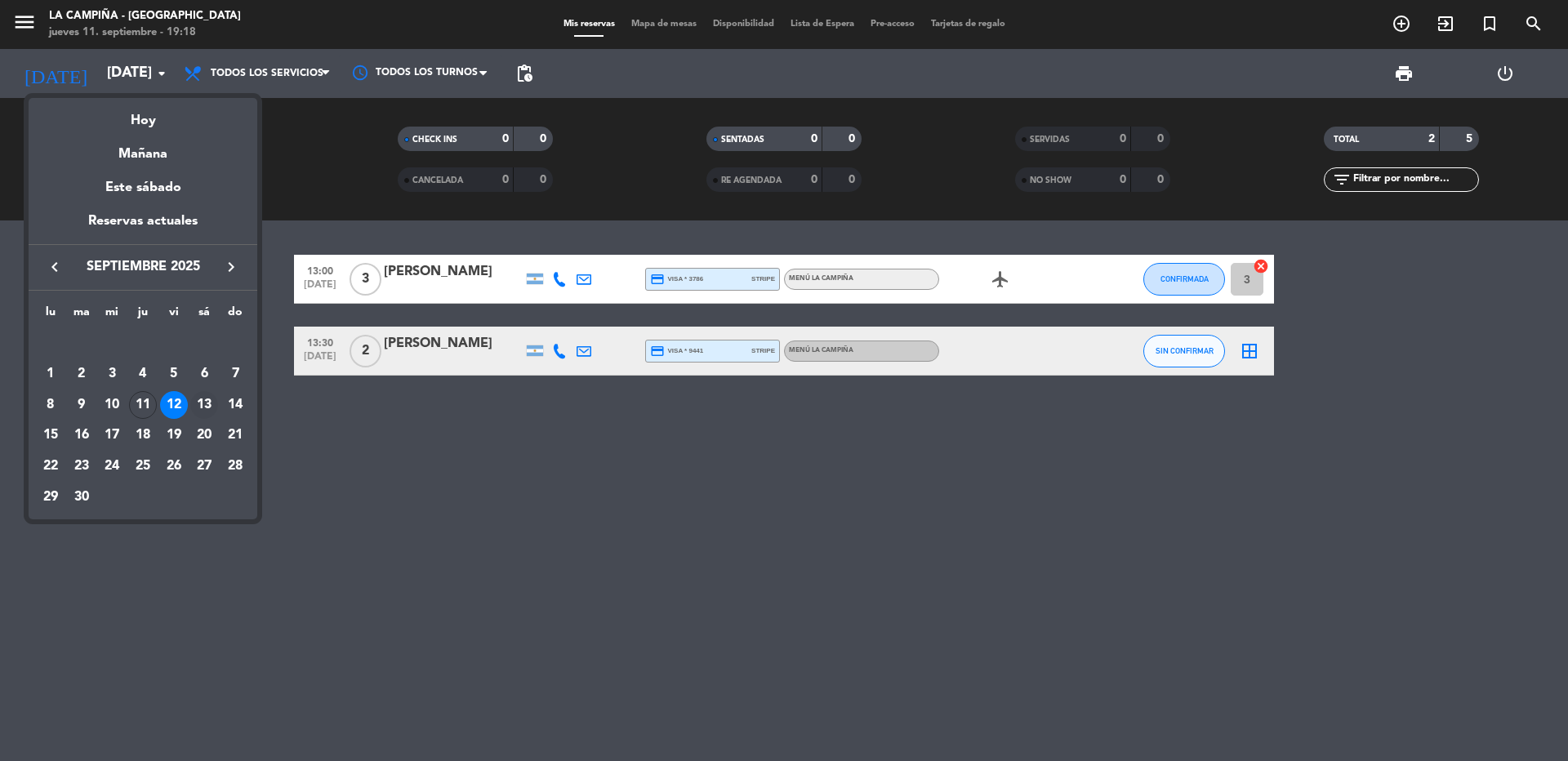
click at [209, 401] on div "13" at bounding box center [204, 405] width 28 height 28
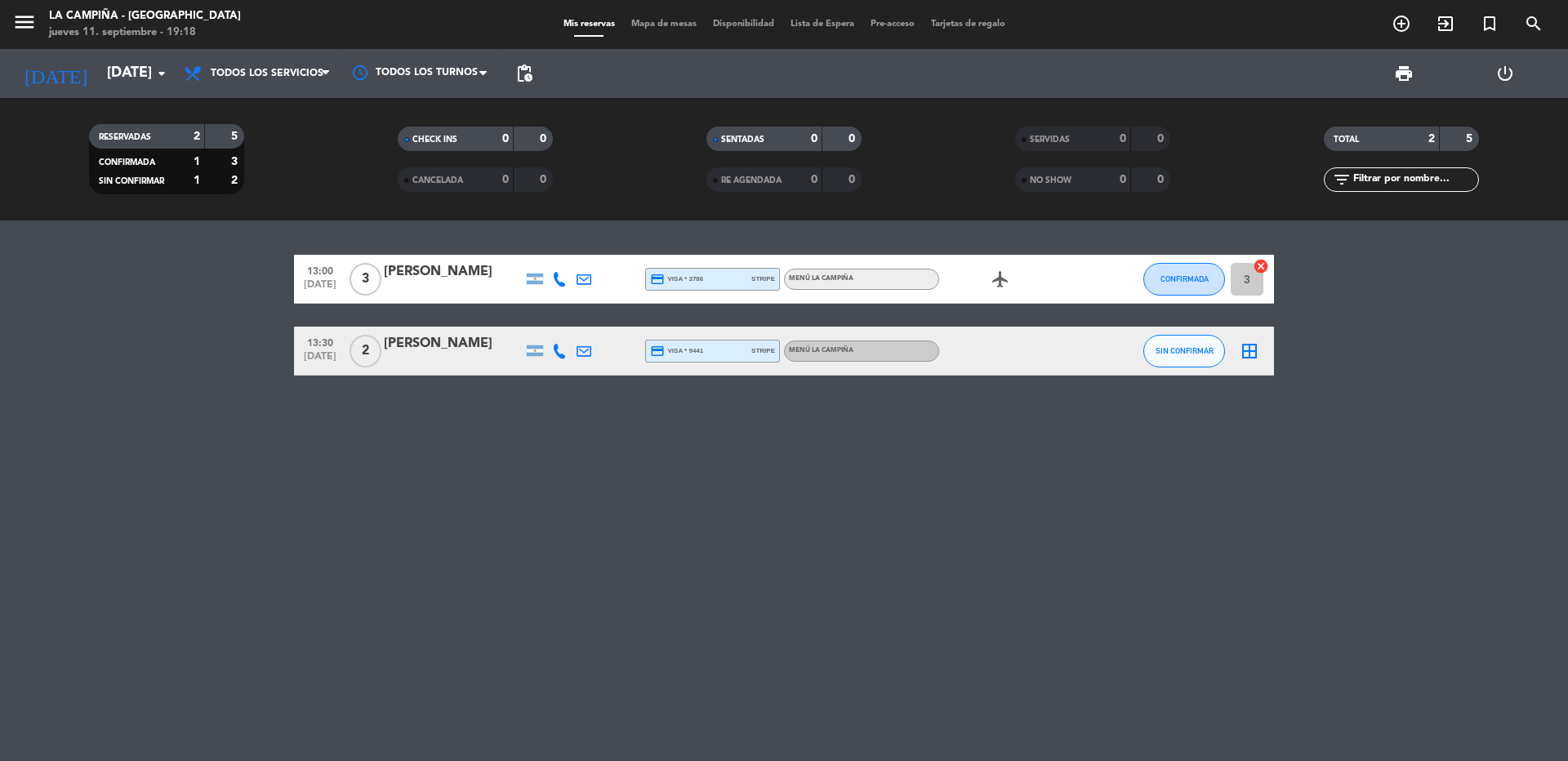
type input "[DATE]"
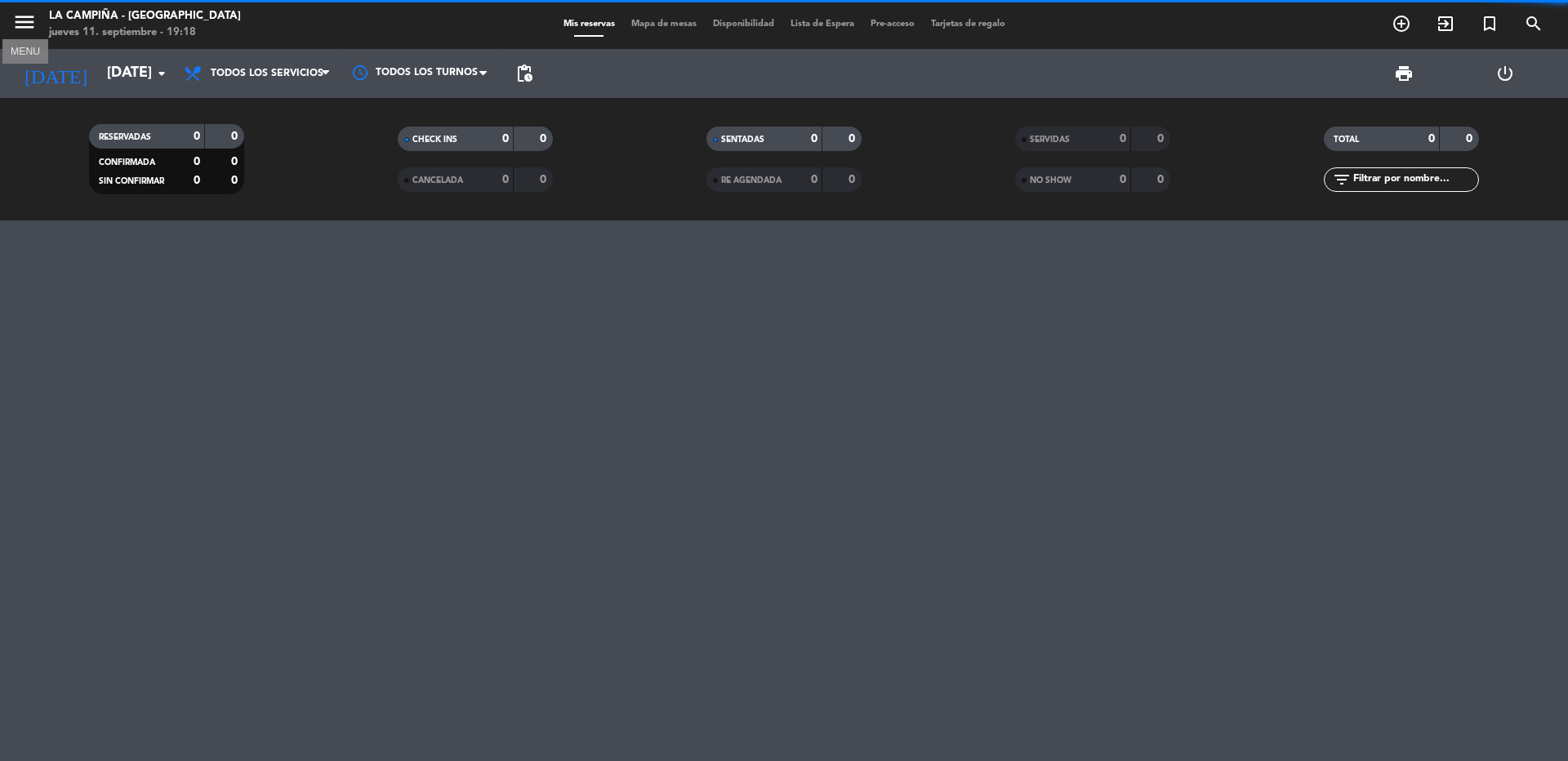
click at [31, 20] on icon "menu" at bounding box center [24, 22] width 25 height 25
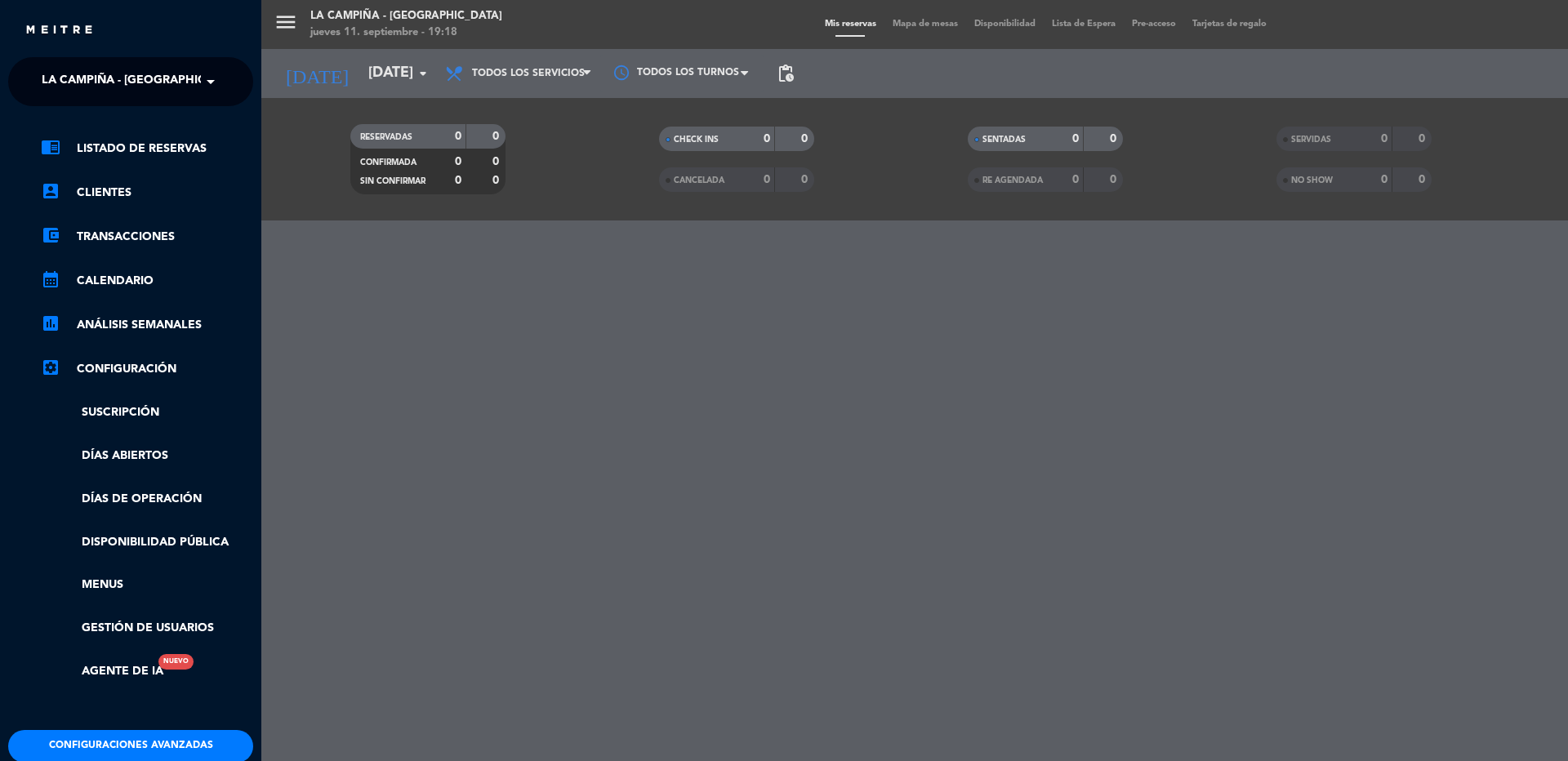
click at [82, 79] on span "La Campiña - [GEOGRAPHIC_DATA]" at bounding box center [143, 81] width 204 height 35
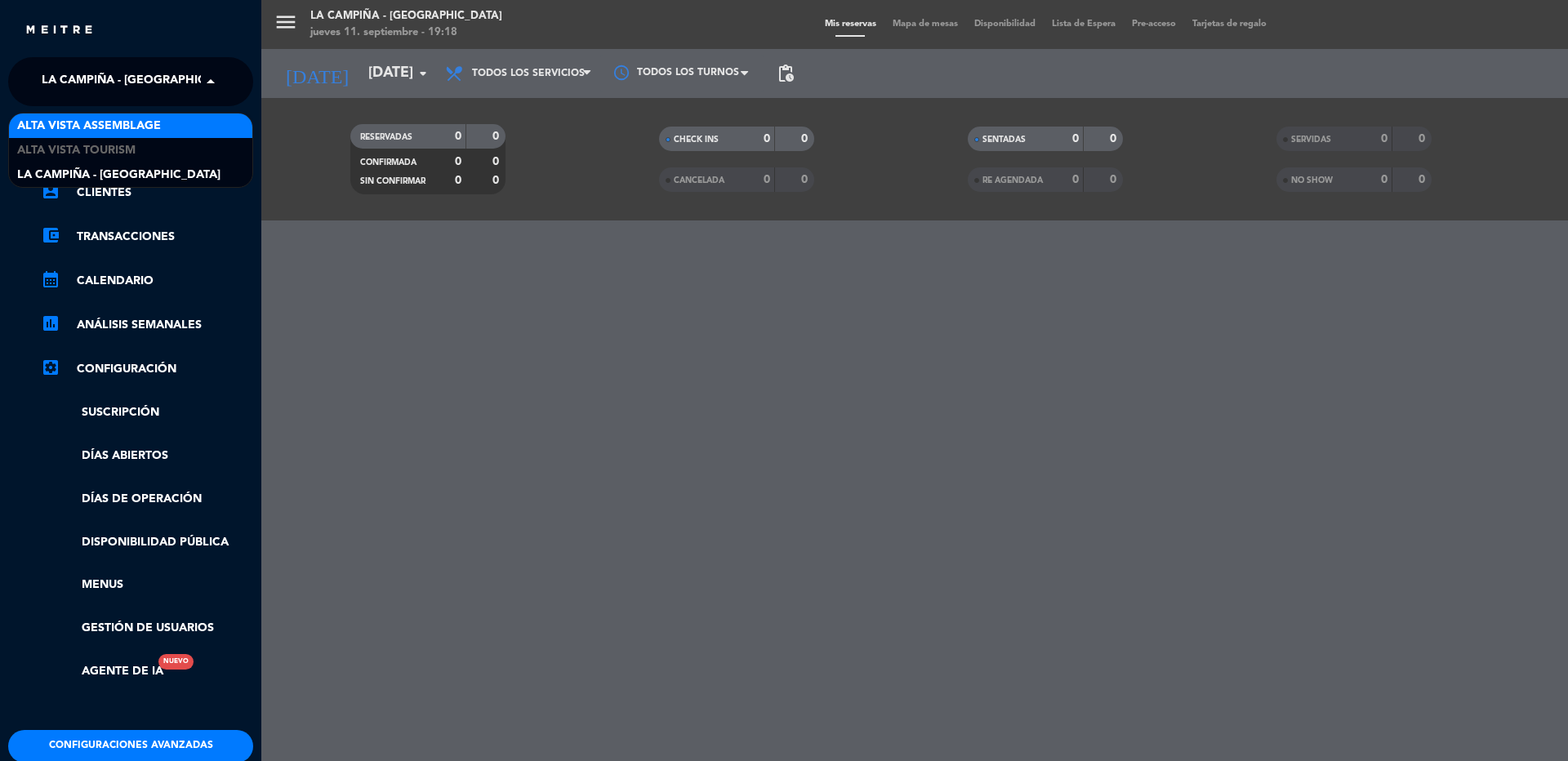
click at [99, 123] on span "Alta Vista Assemblage" at bounding box center [88, 126] width 143 height 19
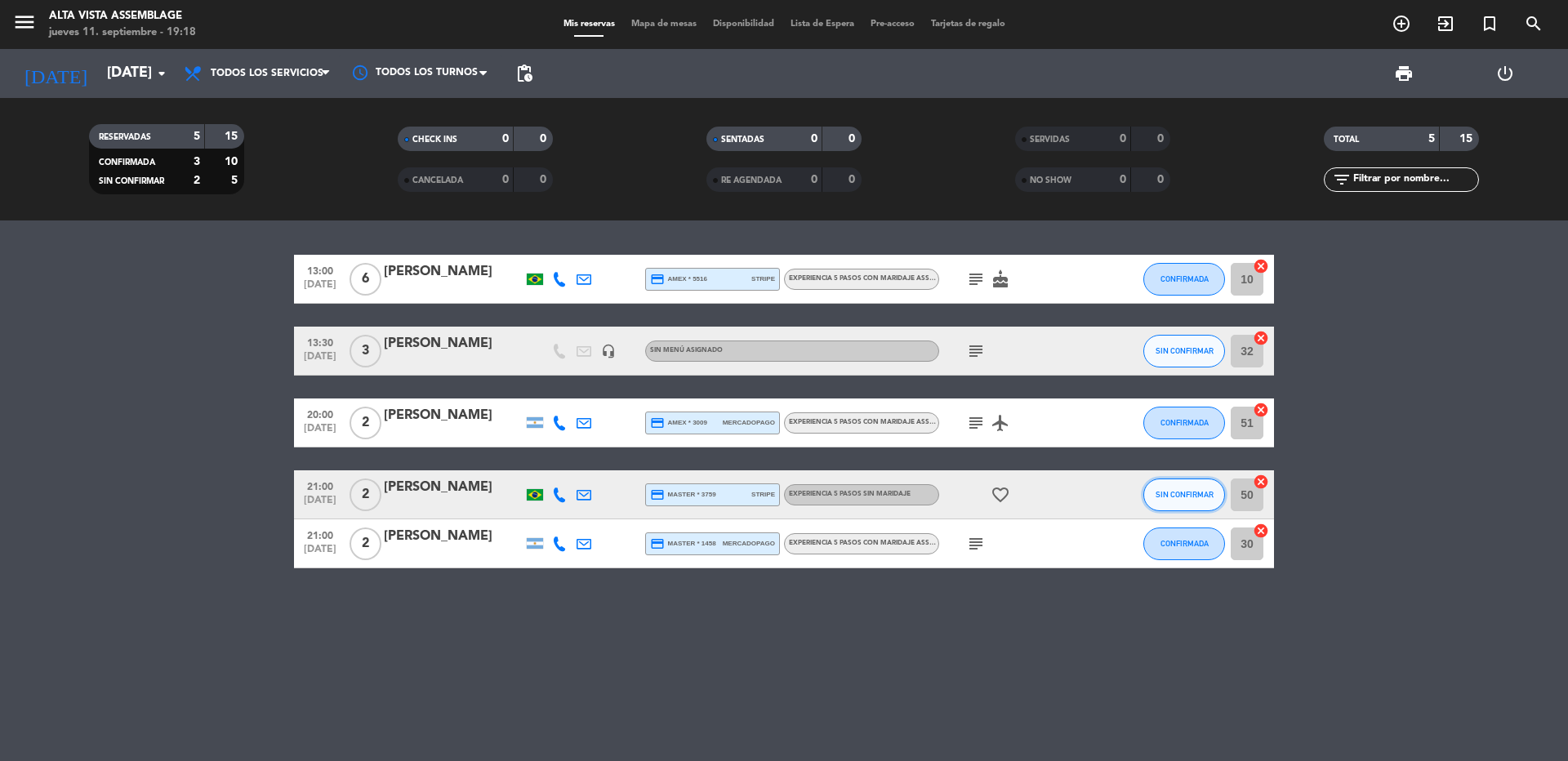
click at [1211, 497] on span "SIN CONFIRMAR" at bounding box center [1184, 494] width 58 height 9
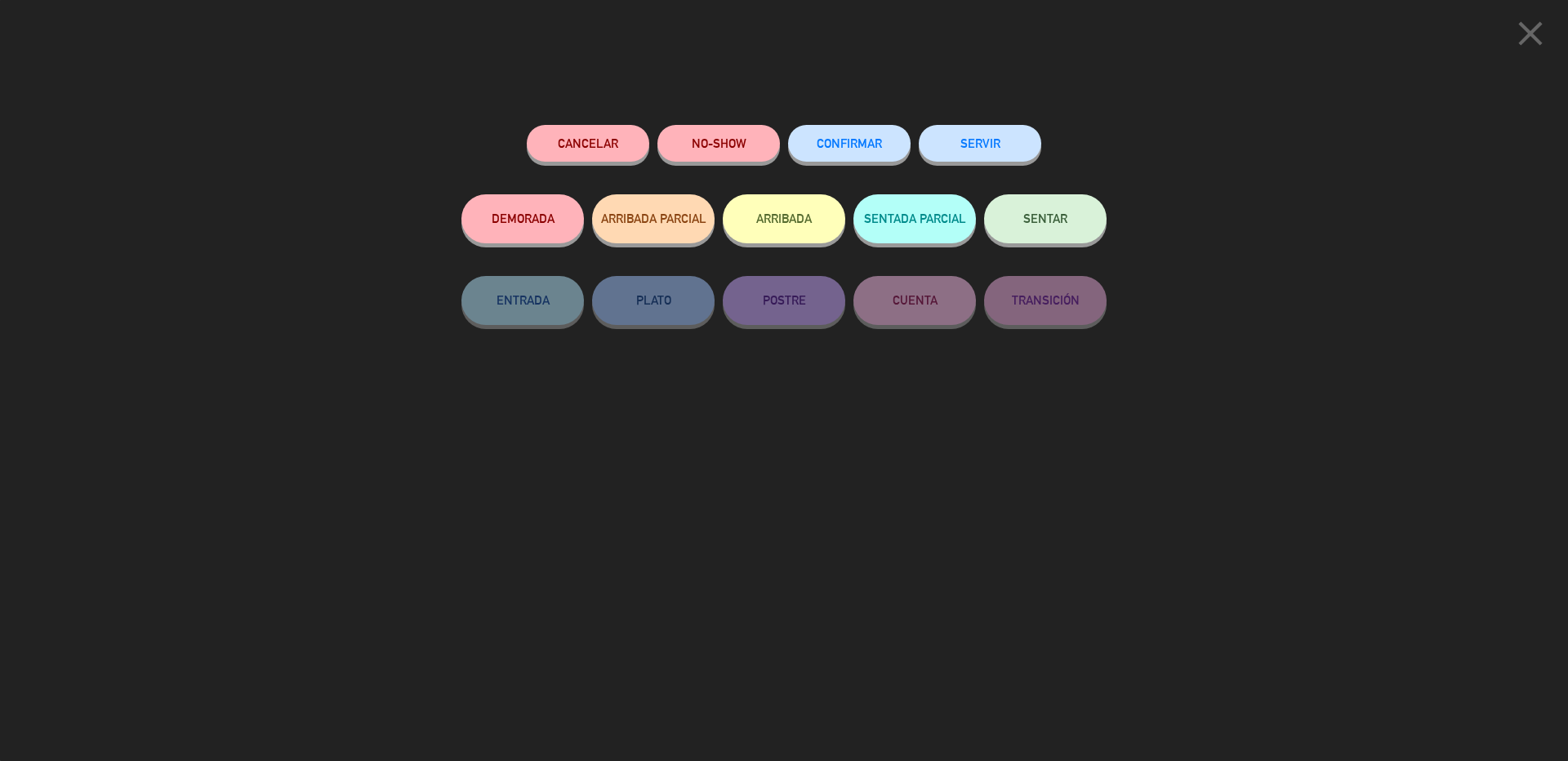
click at [841, 143] on span "CONFIRMAR" at bounding box center [849, 143] width 65 height 14
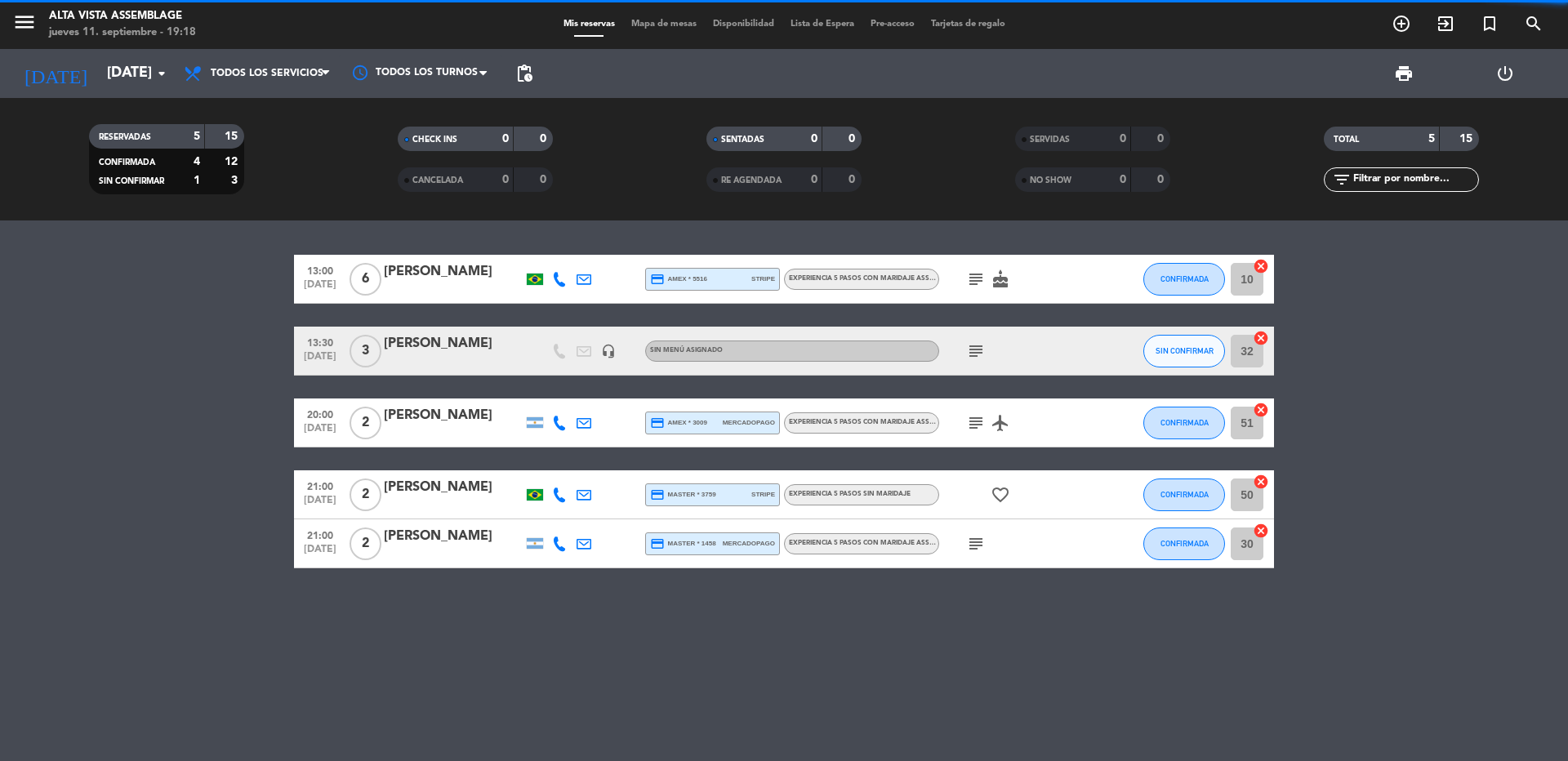
click at [430, 501] on div at bounding box center [453, 505] width 138 height 13
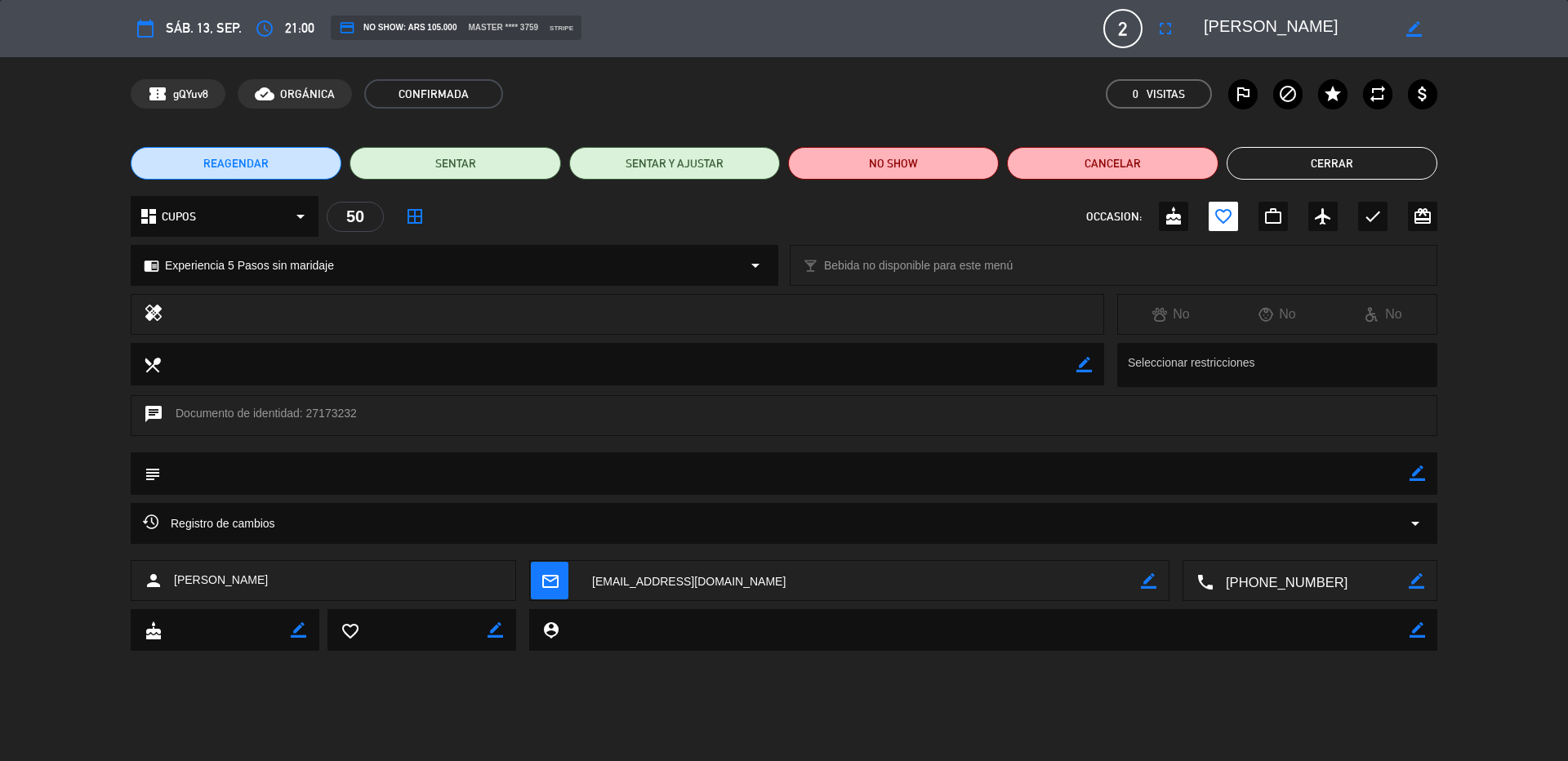
click at [1417, 476] on icon "border_color" at bounding box center [1418, 473] width 16 height 16
click at [1331, 467] on textarea at bounding box center [785, 473] width 1249 height 42
type textarea "Aguardamos restricciones."
click at [1420, 474] on icon at bounding box center [1418, 473] width 16 height 16
click at [1251, 155] on button "Cerrar" at bounding box center [1332, 163] width 211 height 33
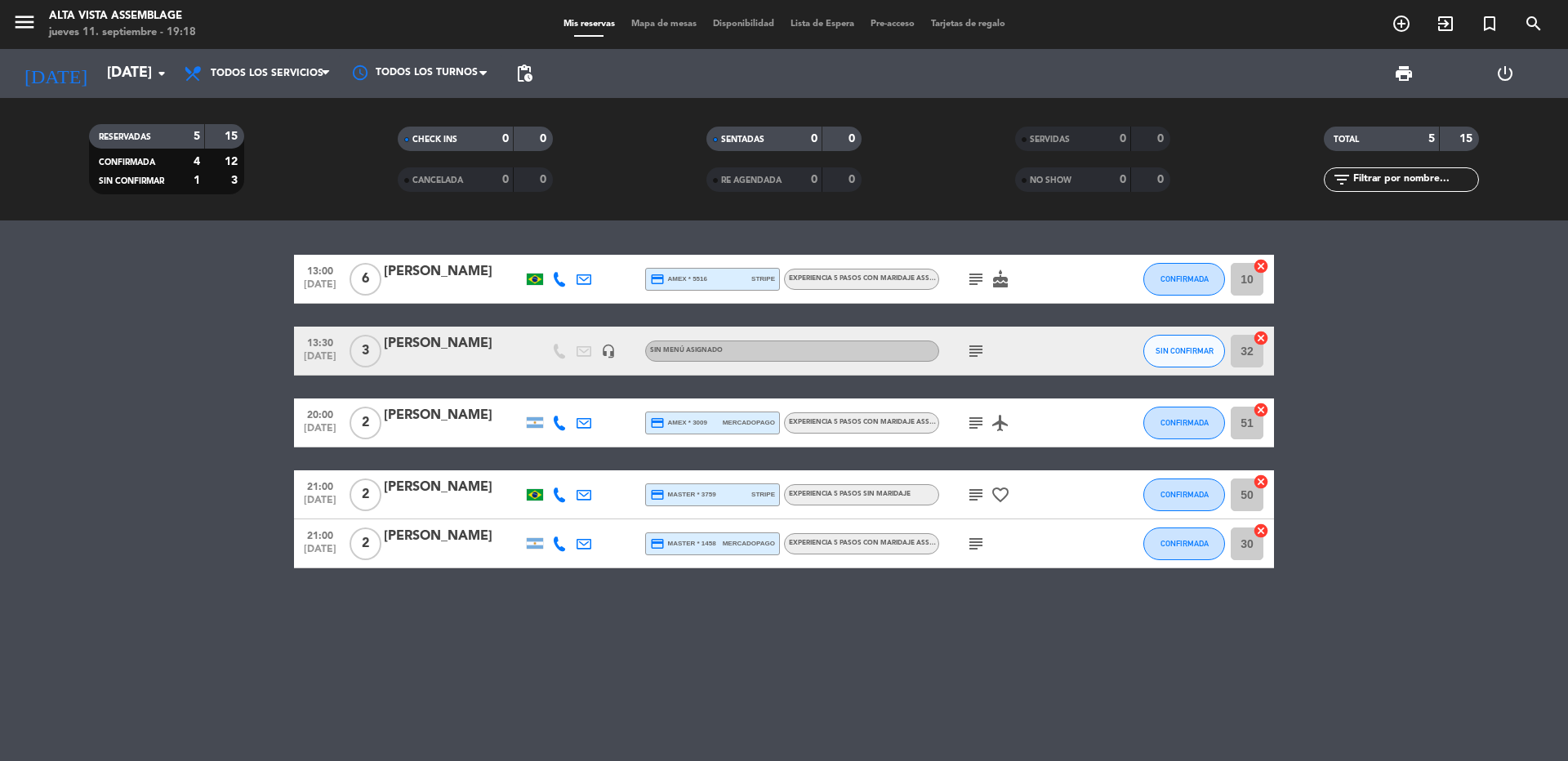
click at [1007, 495] on icon "favorite_border" at bounding box center [1001, 495] width 20 height 20
click at [979, 496] on icon "subject" at bounding box center [976, 495] width 20 height 20
click at [965, 545] on span "subject" at bounding box center [976, 544] width 25 height 20
click at [970, 545] on icon "subject" at bounding box center [976, 544] width 20 height 20
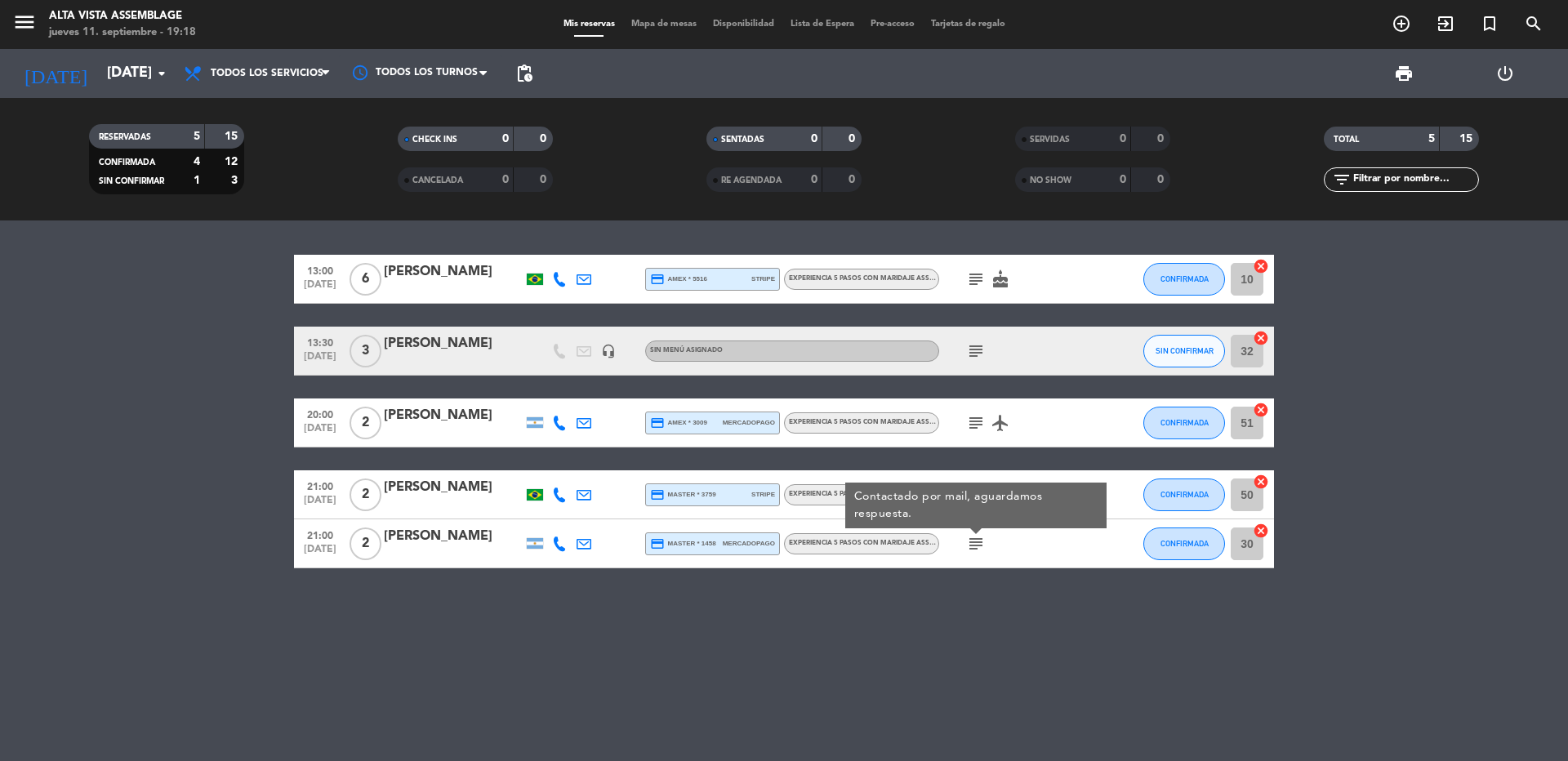
click at [970, 545] on icon "subject" at bounding box center [976, 544] width 20 height 20
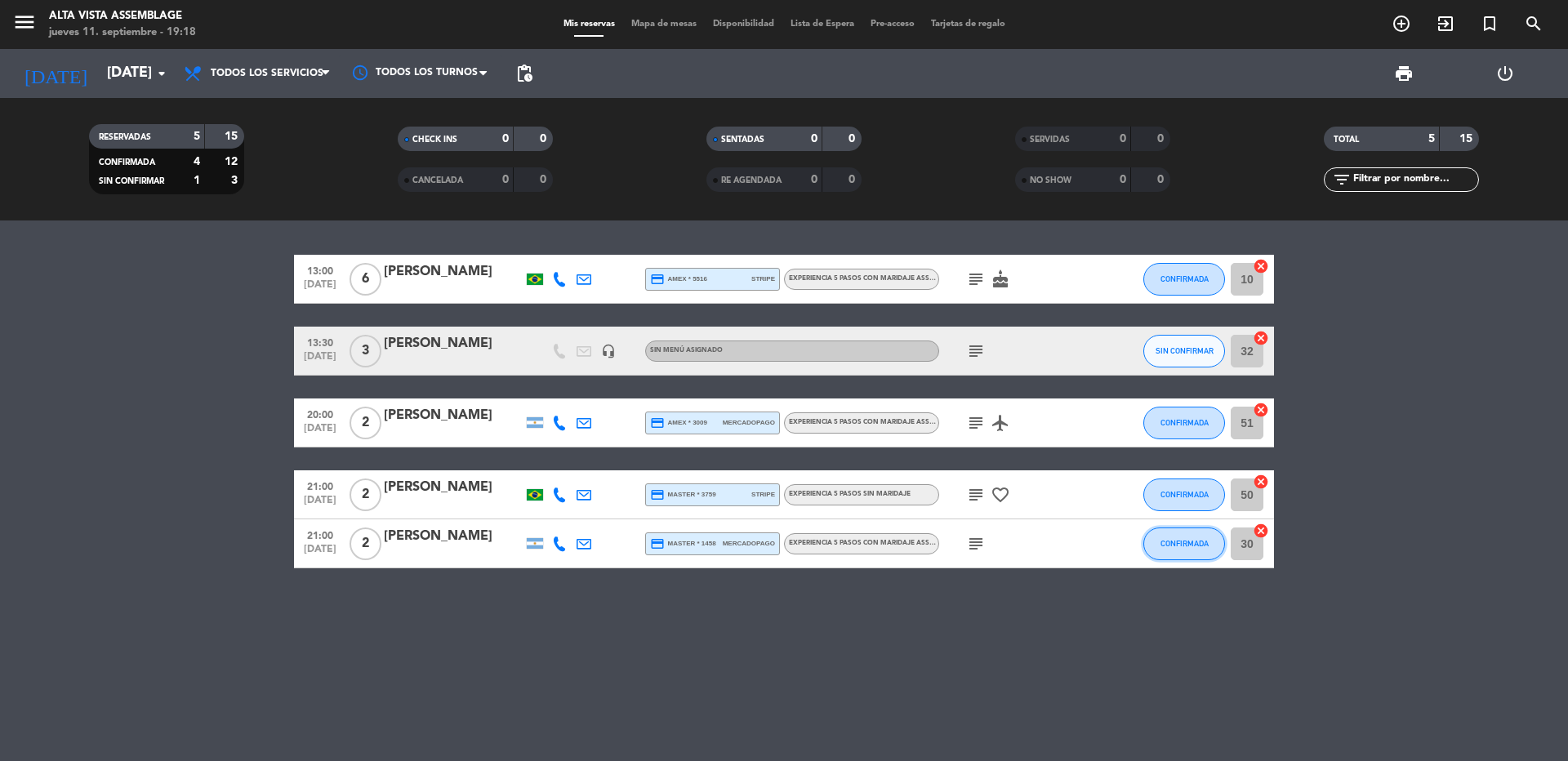
click at [1181, 550] on button "CONFIRMADA" at bounding box center [1183, 544] width 82 height 33
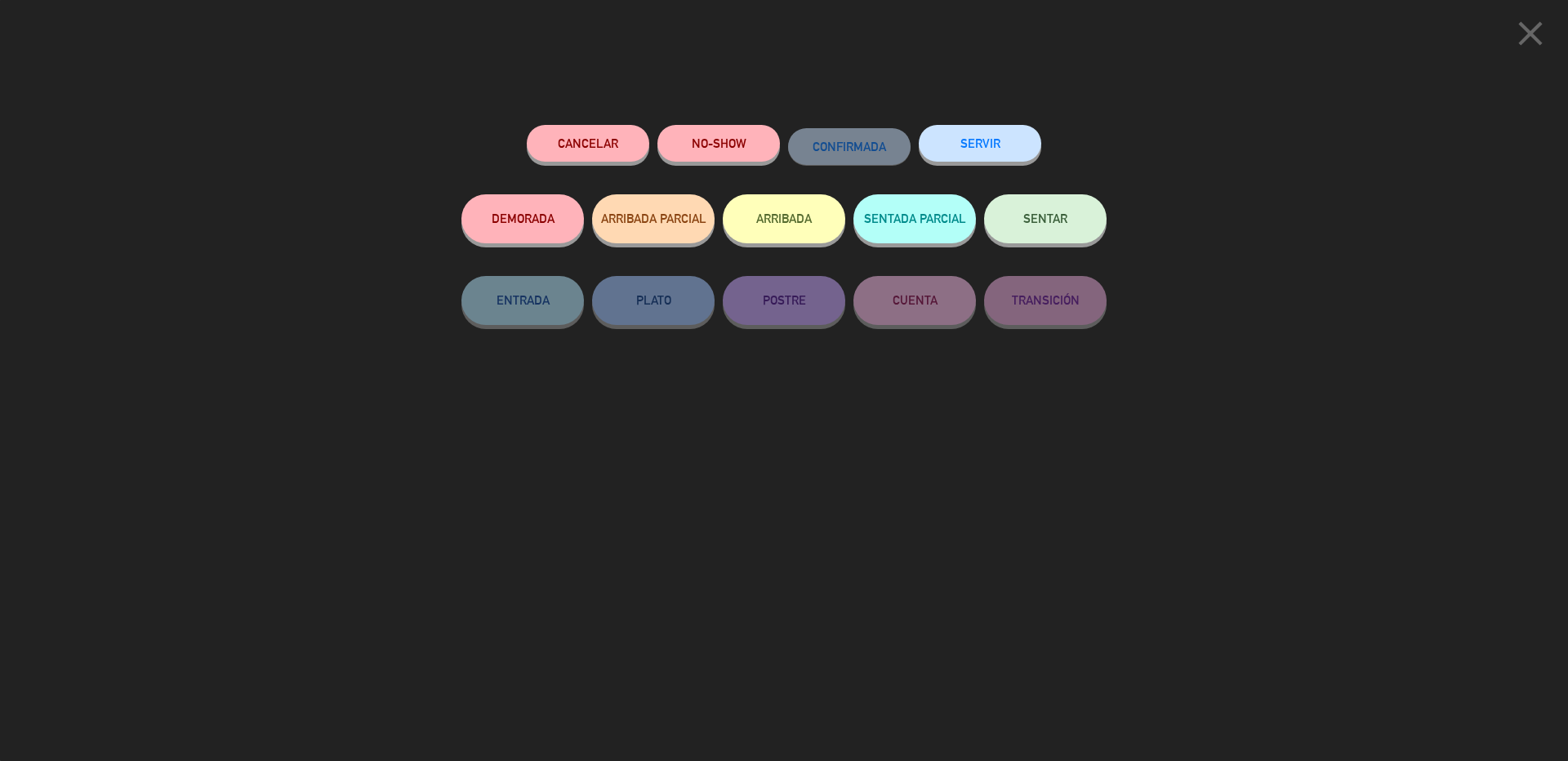
click at [835, 147] on span "CONFIRMADA" at bounding box center [849, 146] width 73 height 14
click at [1536, 32] on icon "close" at bounding box center [1529, 33] width 41 height 41
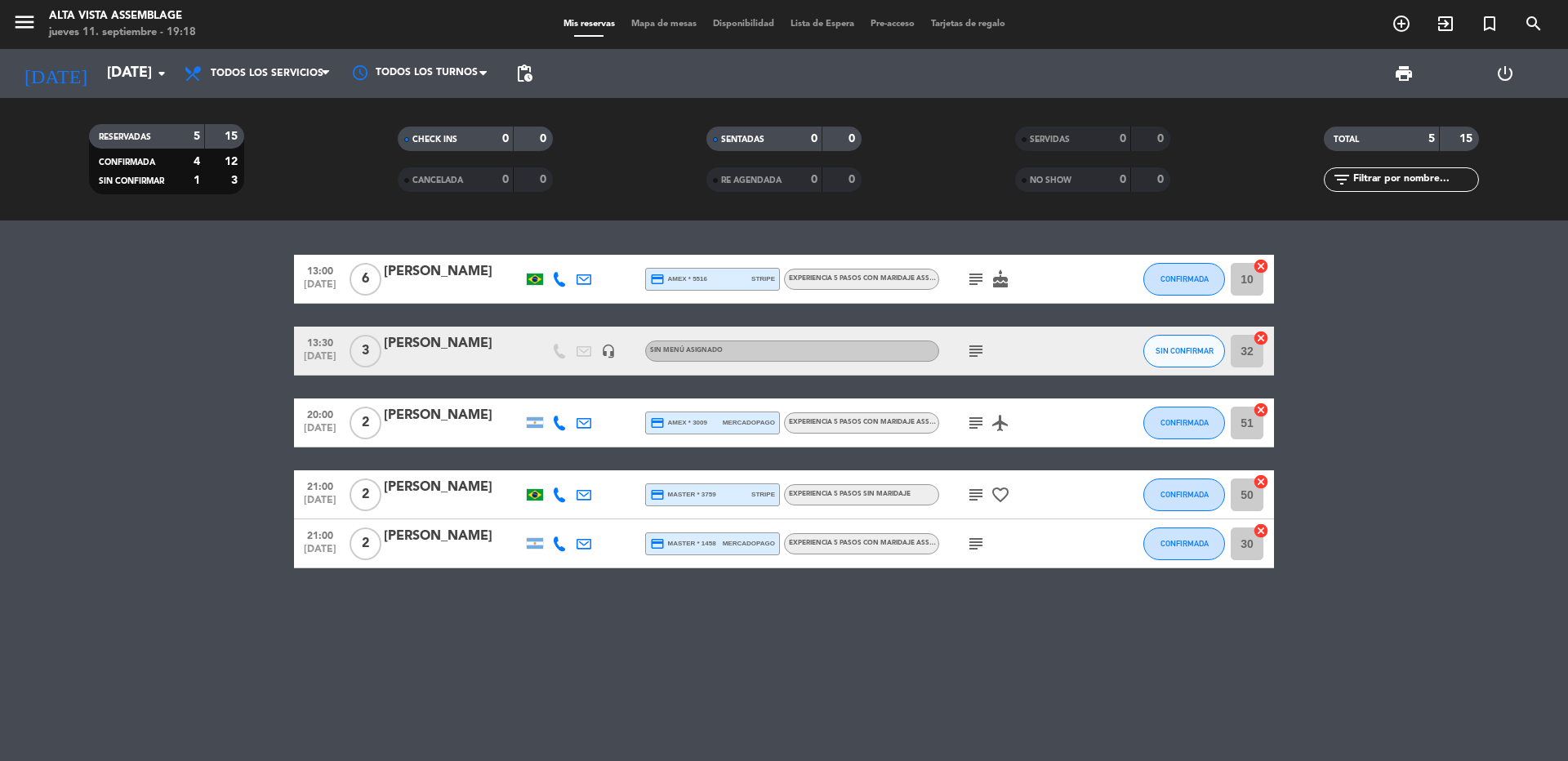
click at [974, 351] on icon "subject" at bounding box center [976, 351] width 20 height 20
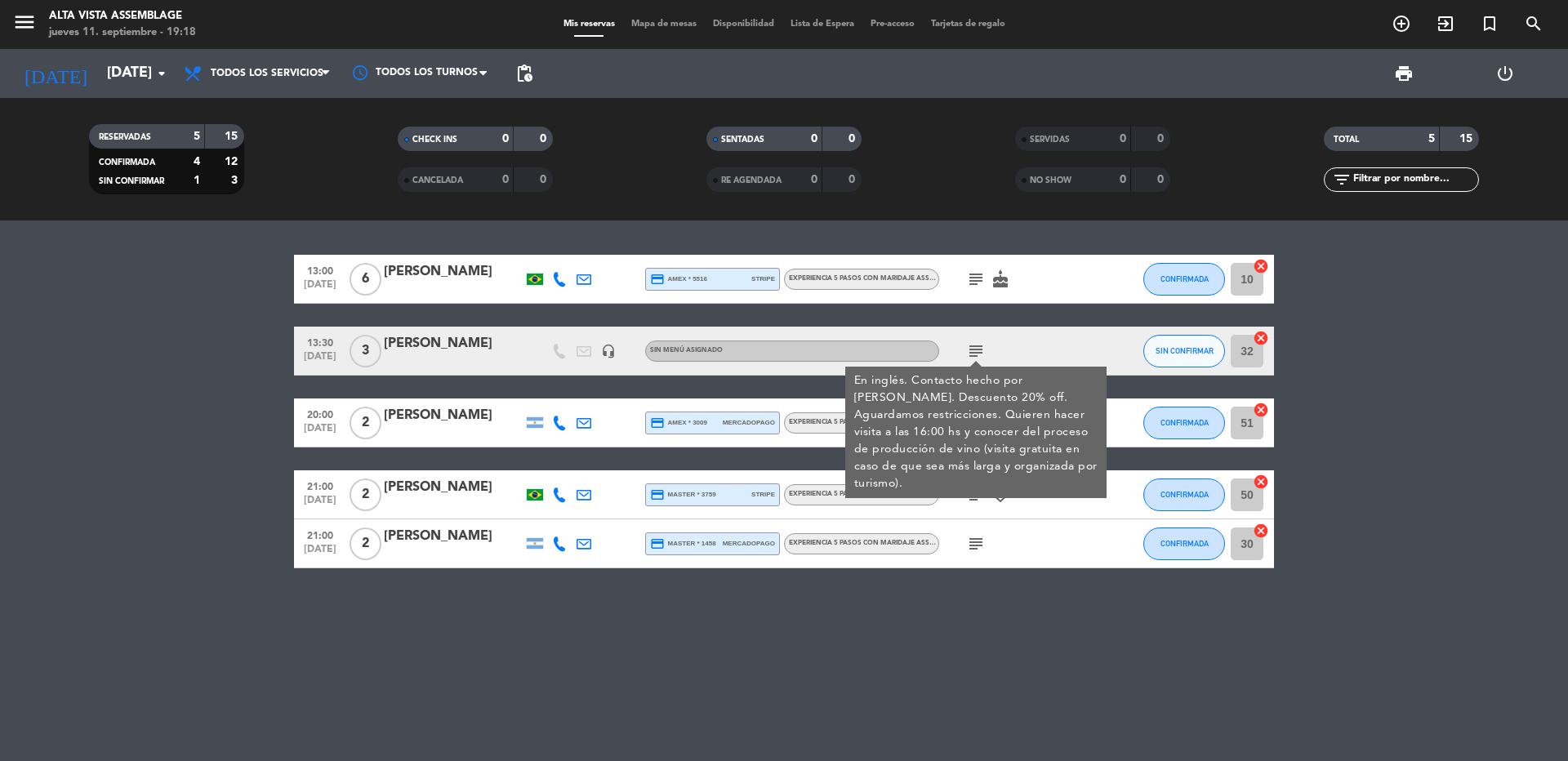
click at [974, 351] on icon "subject" at bounding box center [976, 351] width 20 height 20
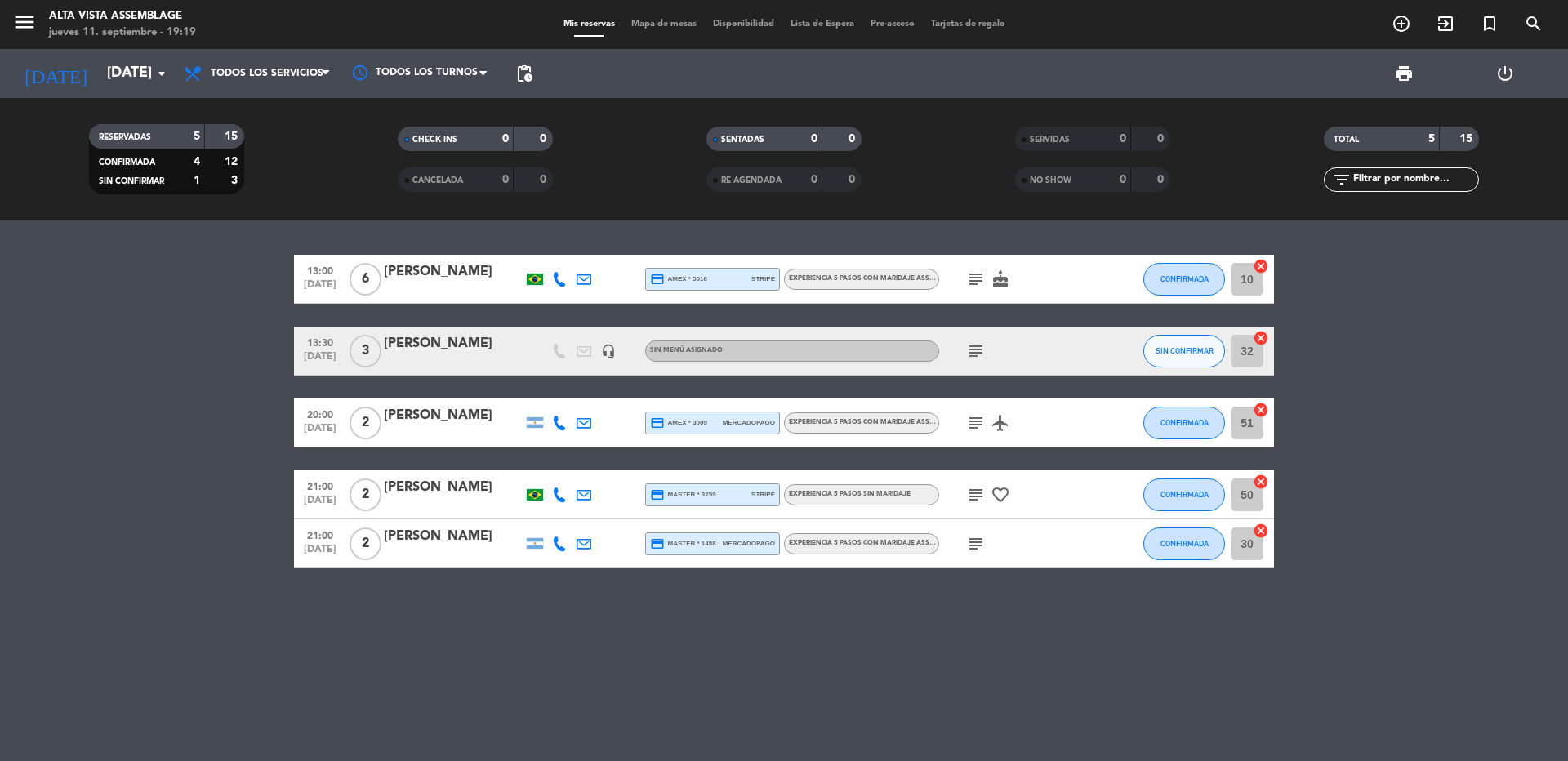
drag, startPoint x: 969, startPoint y: 551, endPoint x: 976, endPoint y: 547, distance: 8.1
click at [976, 547] on icon "subject" at bounding box center [976, 544] width 20 height 20
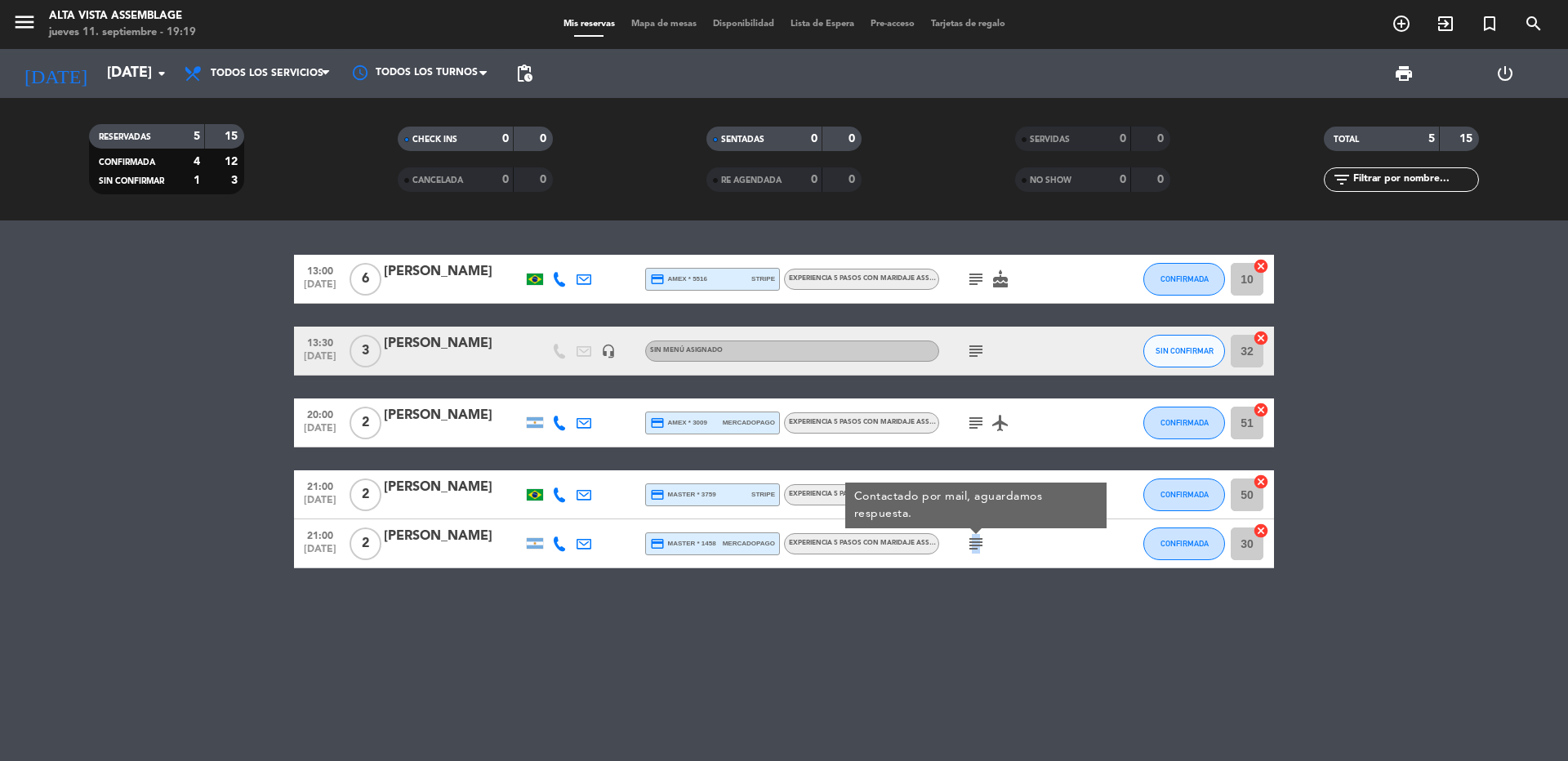
click at [976, 546] on icon "subject" at bounding box center [976, 544] width 20 height 20
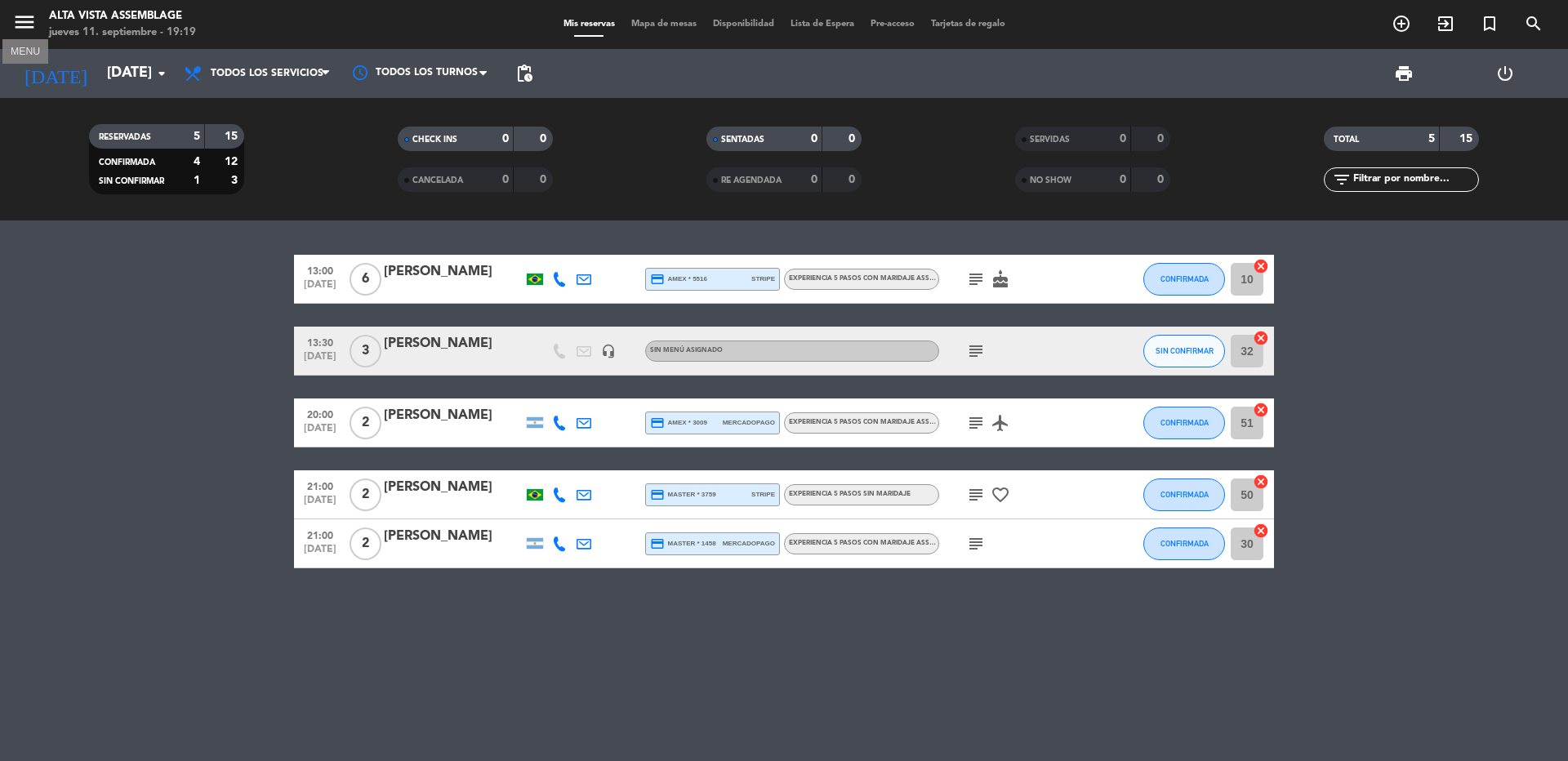
click at [15, 15] on icon "menu" at bounding box center [24, 22] width 25 height 25
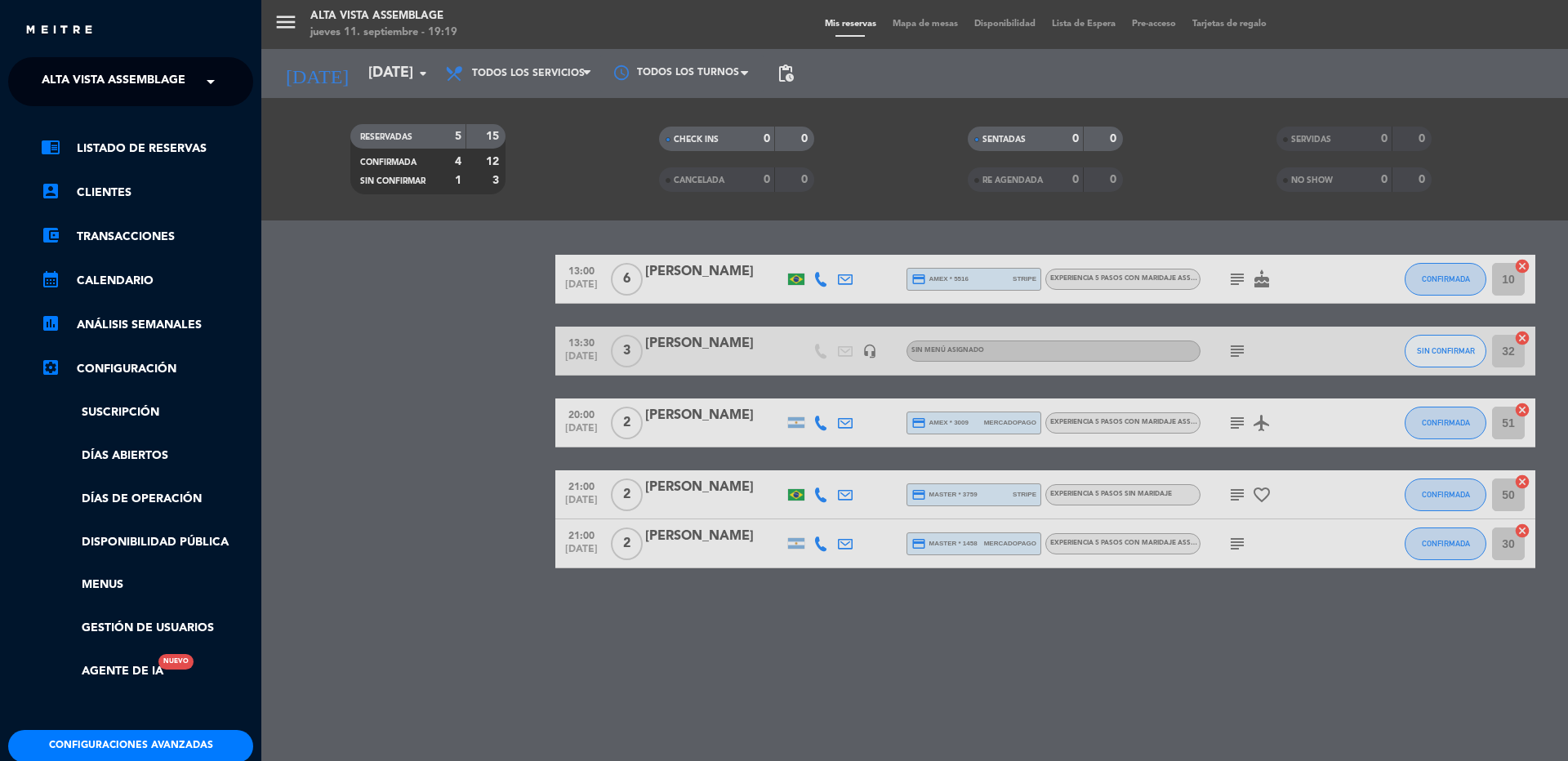
click at [92, 73] on span "Alta Vista Assemblage" at bounding box center [113, 81] width 143 height 35
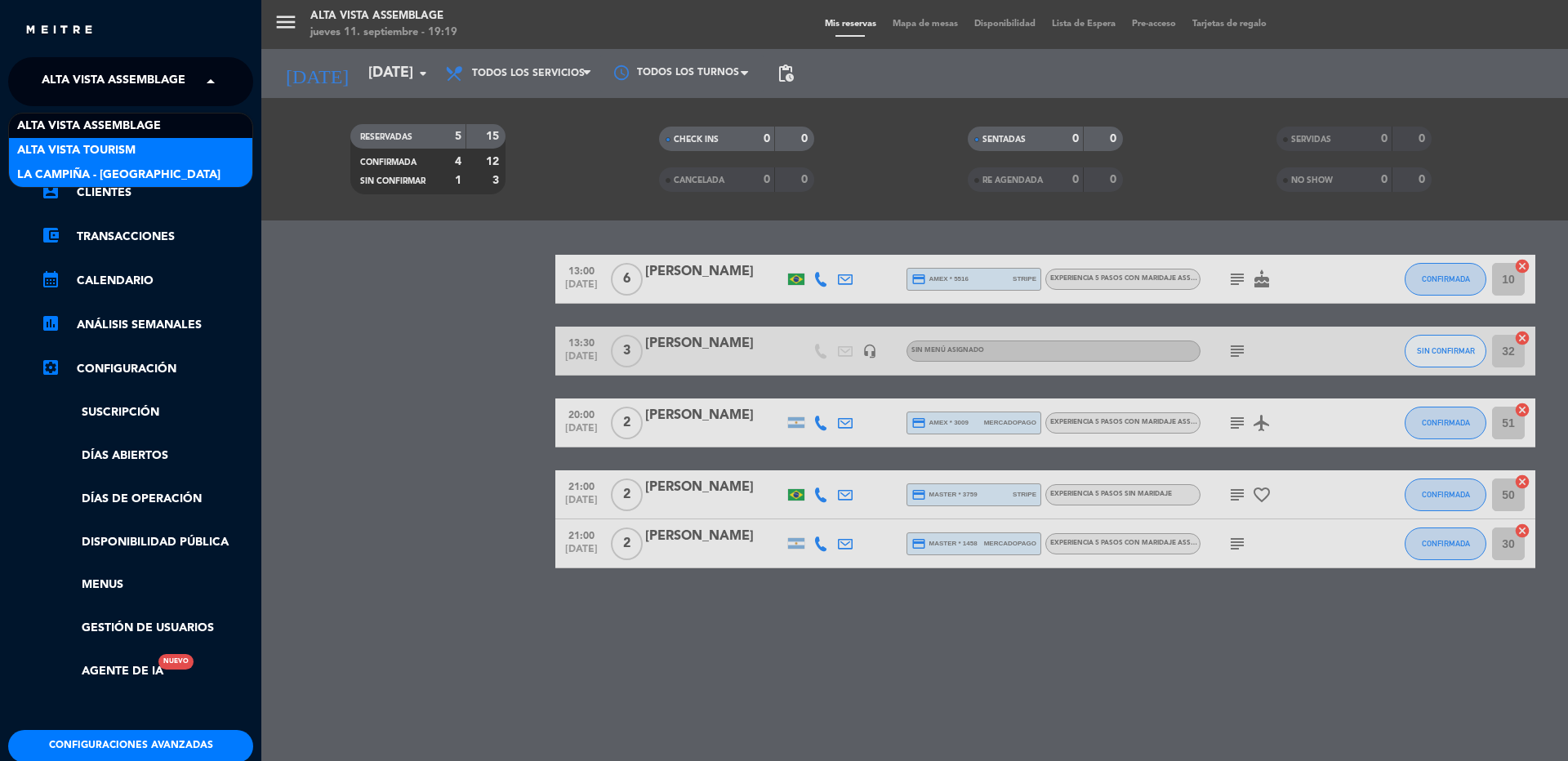
click at [111, 173] on span "La Campiña - [GEOGRAPHIC_DATA]" at bounding box center [119, 175] width 204 height 19
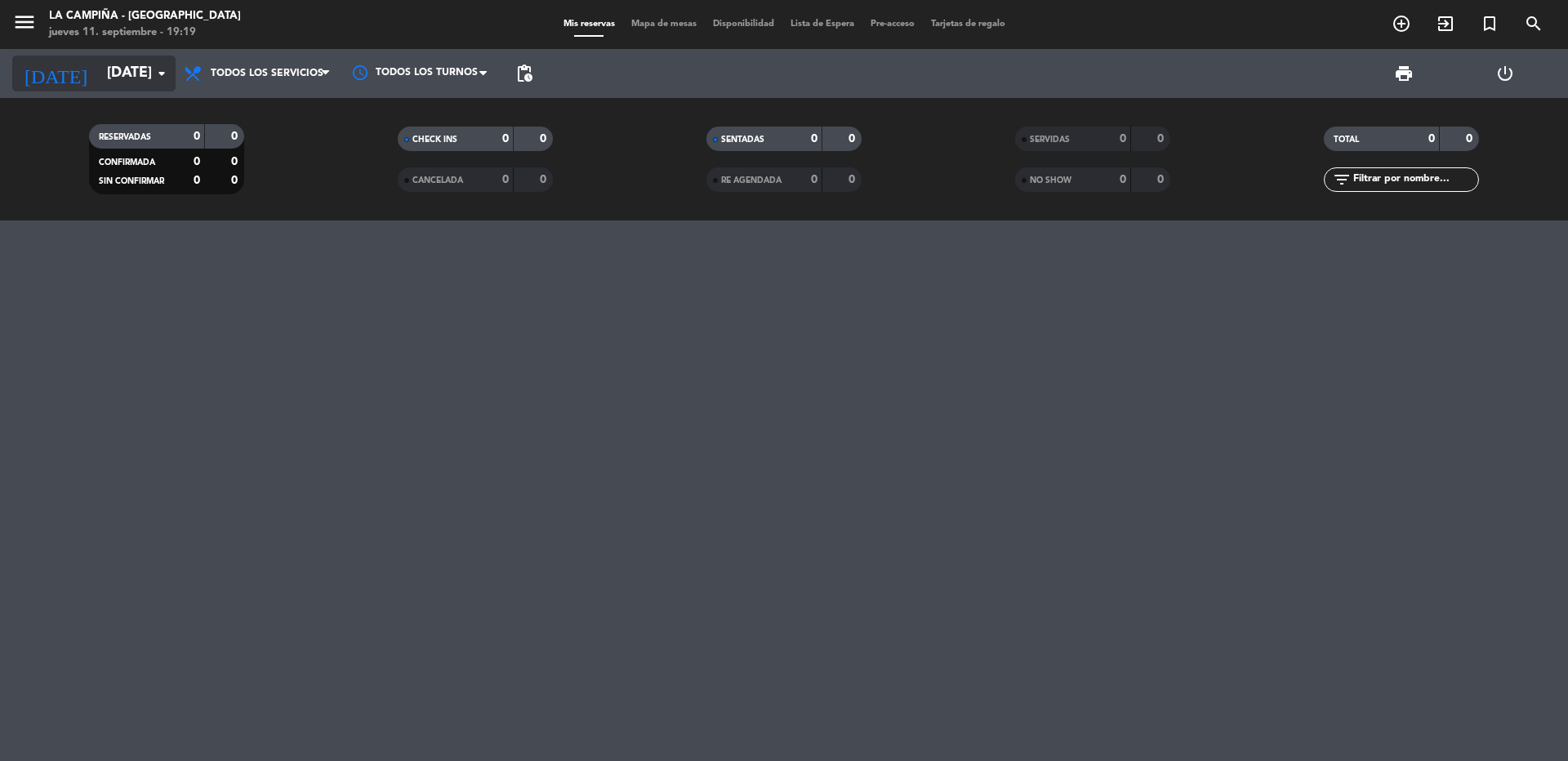
click at [99, 78] on input "[DATE]" at bounding box center [194, 73] width 190 height 33
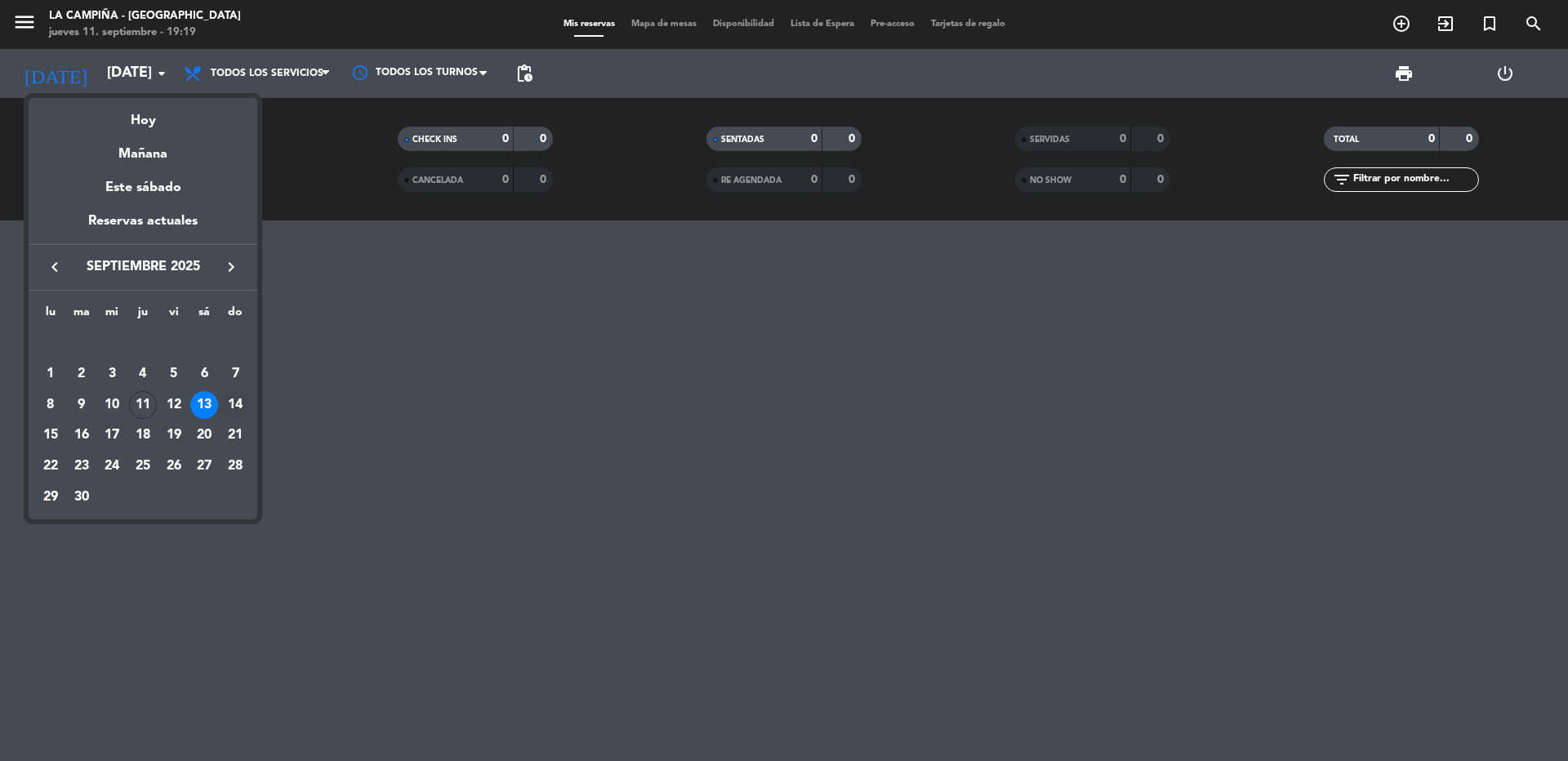
click at [238, 411] on div "14" at bounding box center [235, 405] width 28 height 28
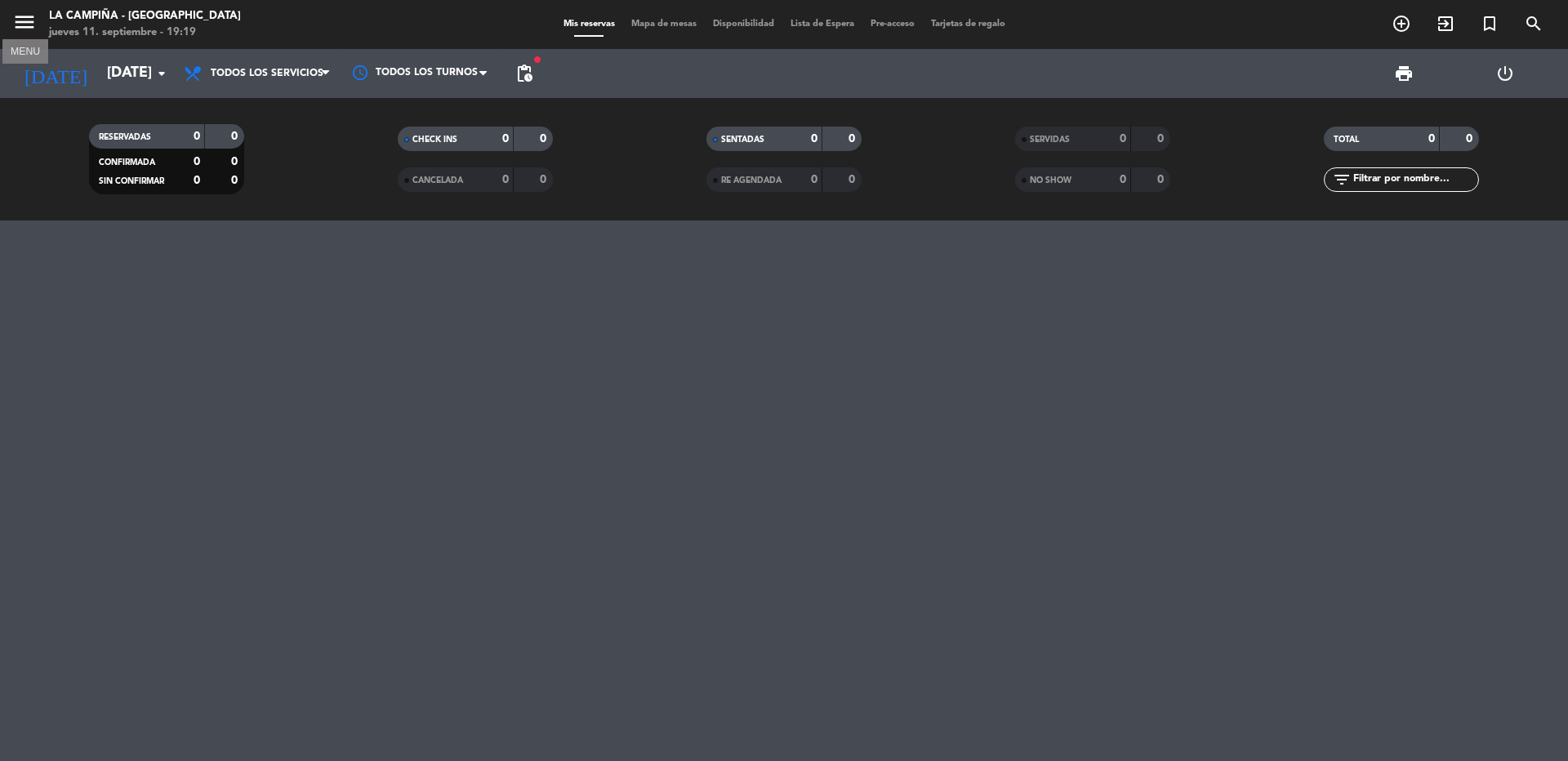
click at [21, 24] on icon "menu" at bounding box center [24, 22] width 25 height 25
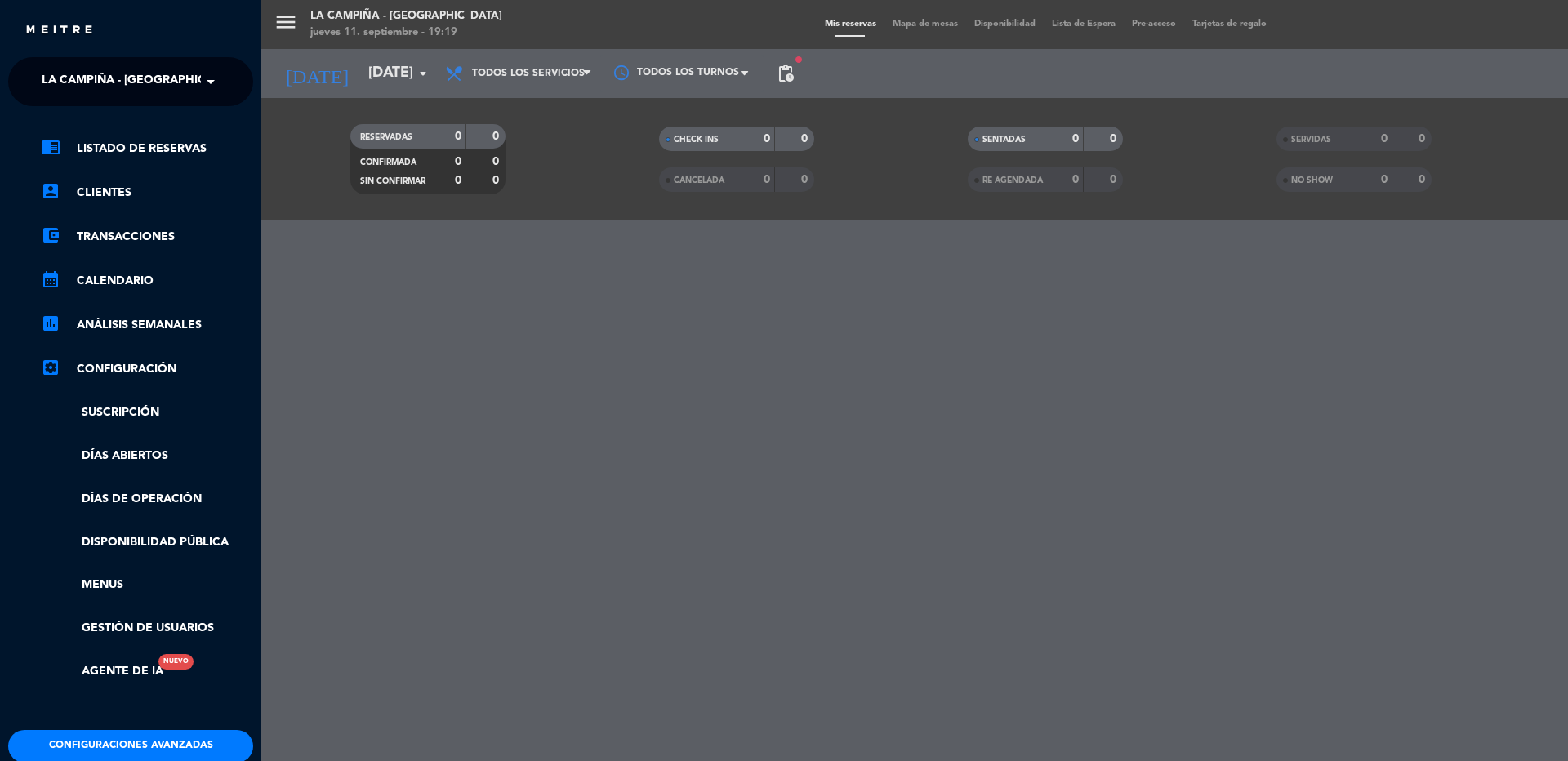
click at [107, 88] on span "La Campiña - [GEOGRAPHIC_DATA]" at bounding box center [143, 81] width 204 height 35
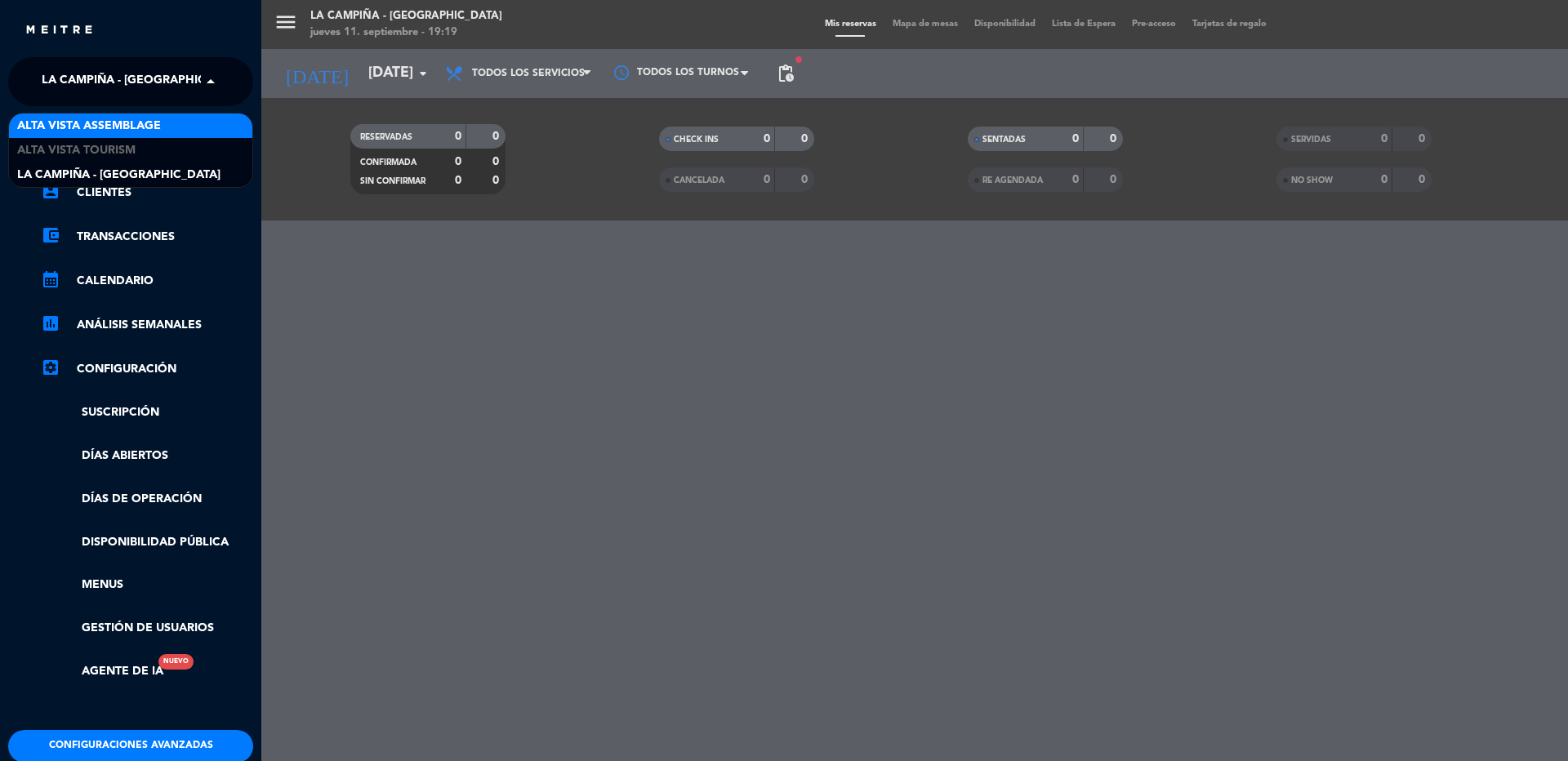
click at [102, 123] on span "Alta Vista Assemblage" at bounding box center [88, 126] width 143 height 19
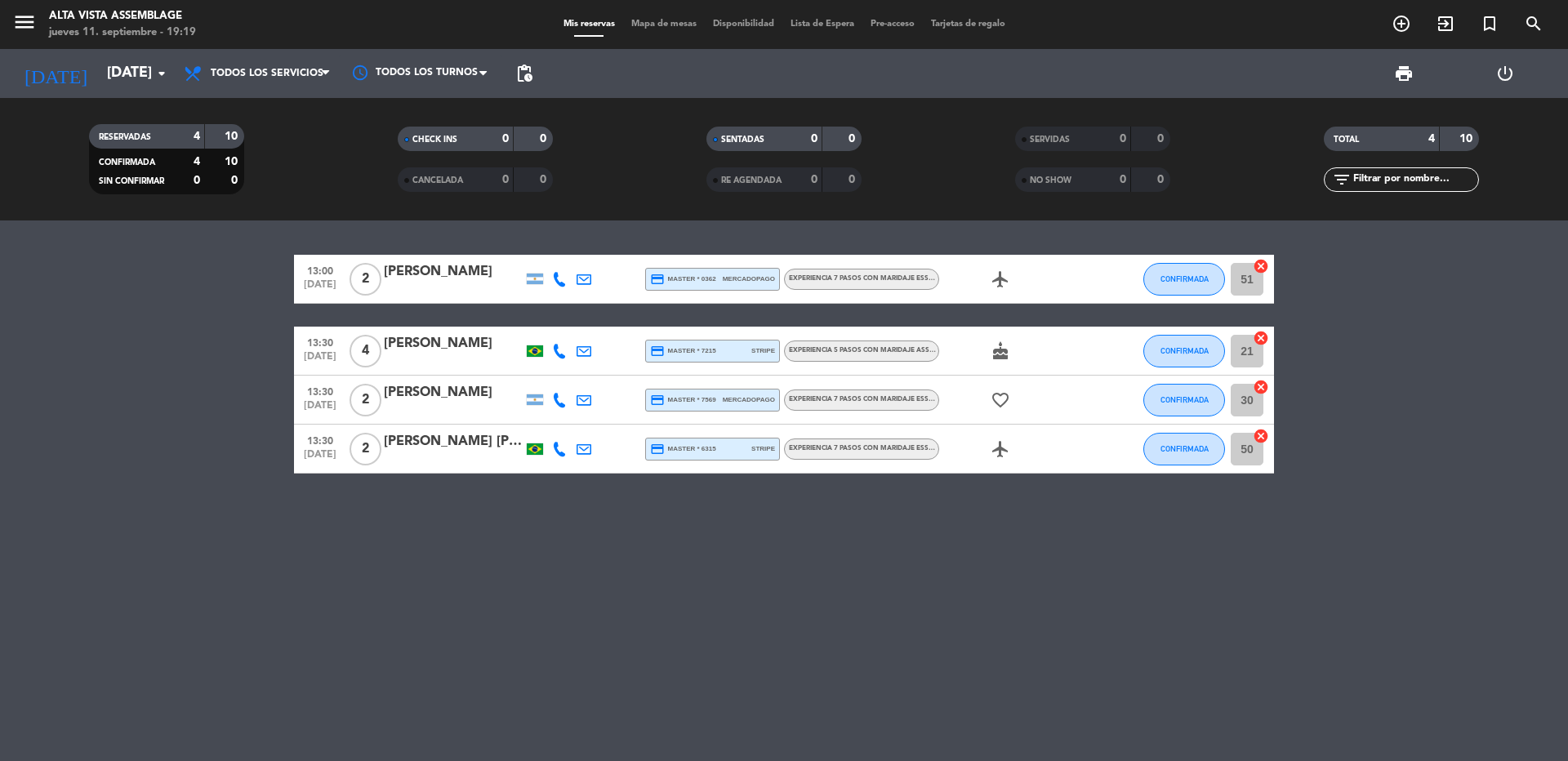
click at [995, 289] on div "airplanemode_active" at bounding box center [1012, 279] width 147 height 48
click at [999, 283] on icon "airplanemode_active" at bounding box center [1001, 280] width 20 height 20
click at [1002, 284] on icon "airplanemode_active" at bounding box center [1001, 280] width 20 height 20
click at [1007, 350] on span "cake" at bounding box center [1001, 351] width 25 height 20
click at [1006, 351] on icon "cake" at bounding box center [1001, 351] width 20 height 20
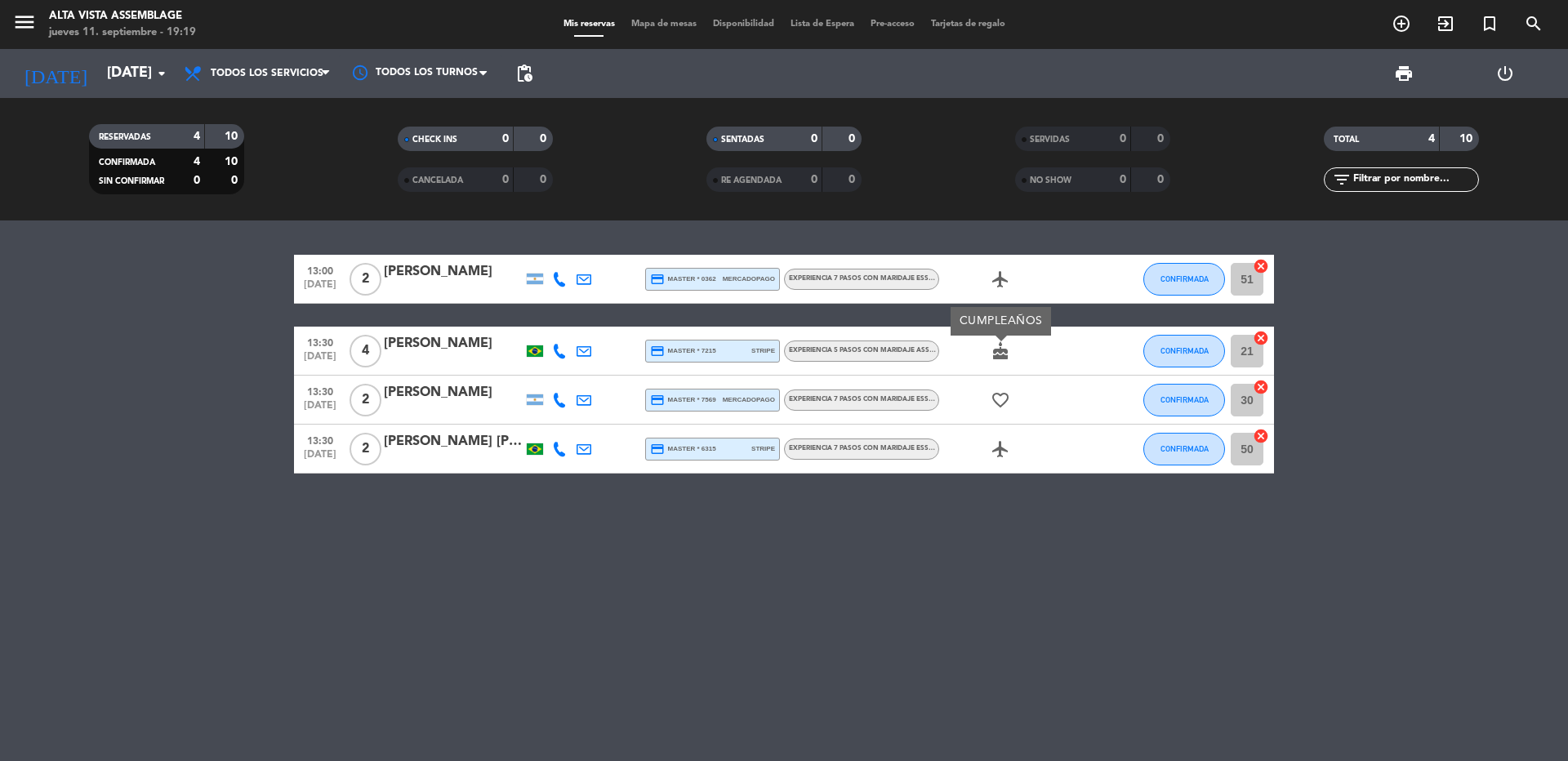
click at [992, 407] on icon "favorite_border" at bounding box center [1001, 400] width 20 height 20
click at [995, 447] on icon "airplanemode_active" at bounding box center [1001, 449] width 20 height 20
click at [996, 458] on icon "airplanemode_active" at bounding box center [1001, 449] width 20 height 20
click at [995, 568] on div "13:00 [DATE] 2 [PERSON_NAME] credit_card master * 0362 mercadopago Experiencia …" at bounding box center [784, 490] width 1568 height 541
click at [520, 69] on span "pending_actions" at bounding box center [524, 73] width 20 height 20
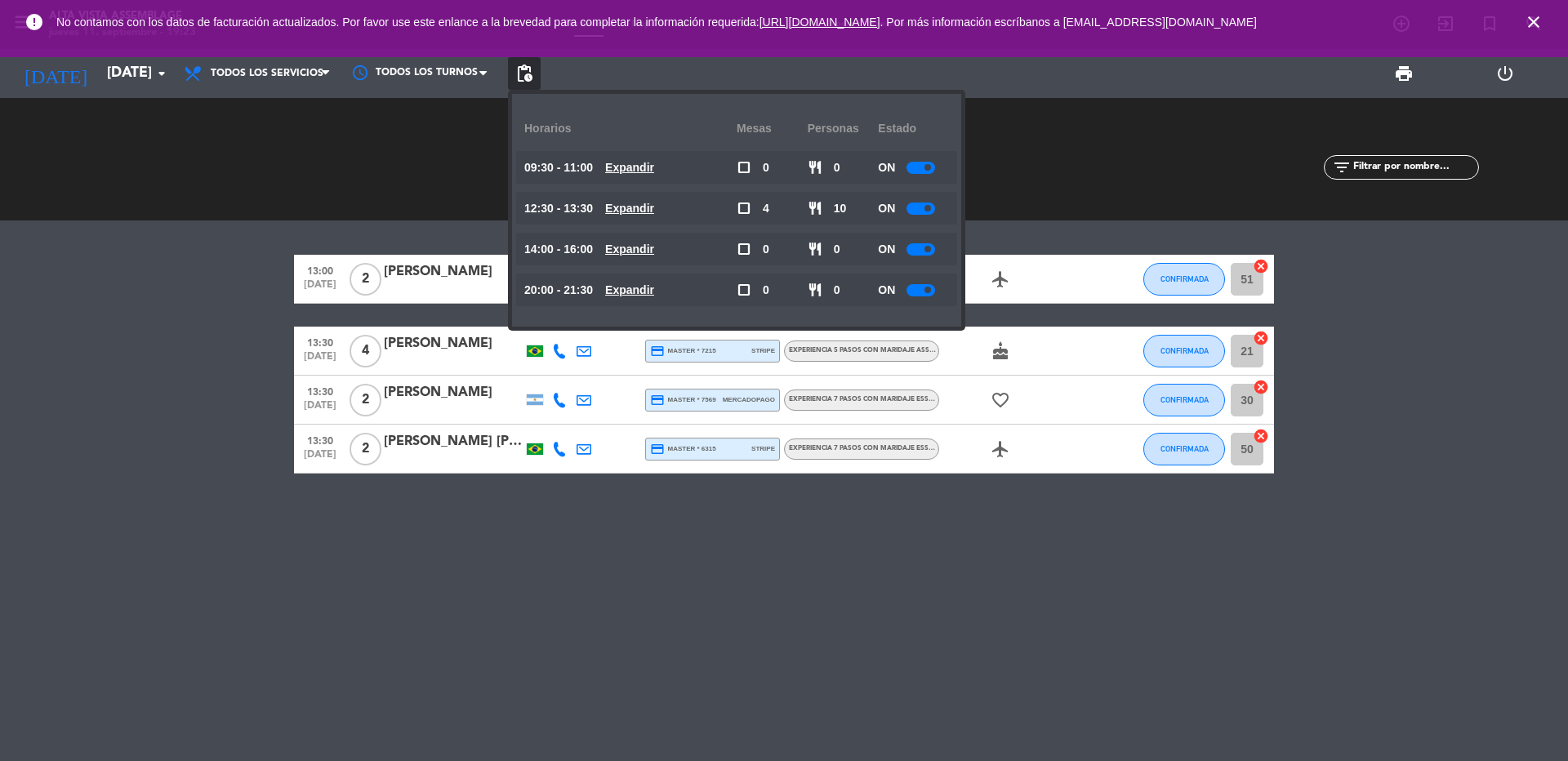
click at [571, 574] on div "13:00 [DATE] 2 [PERSON_NAME] credit_card master * 0362 mercadopago Experiencia …" at bounding box center [784, 490] width 1568 height 541
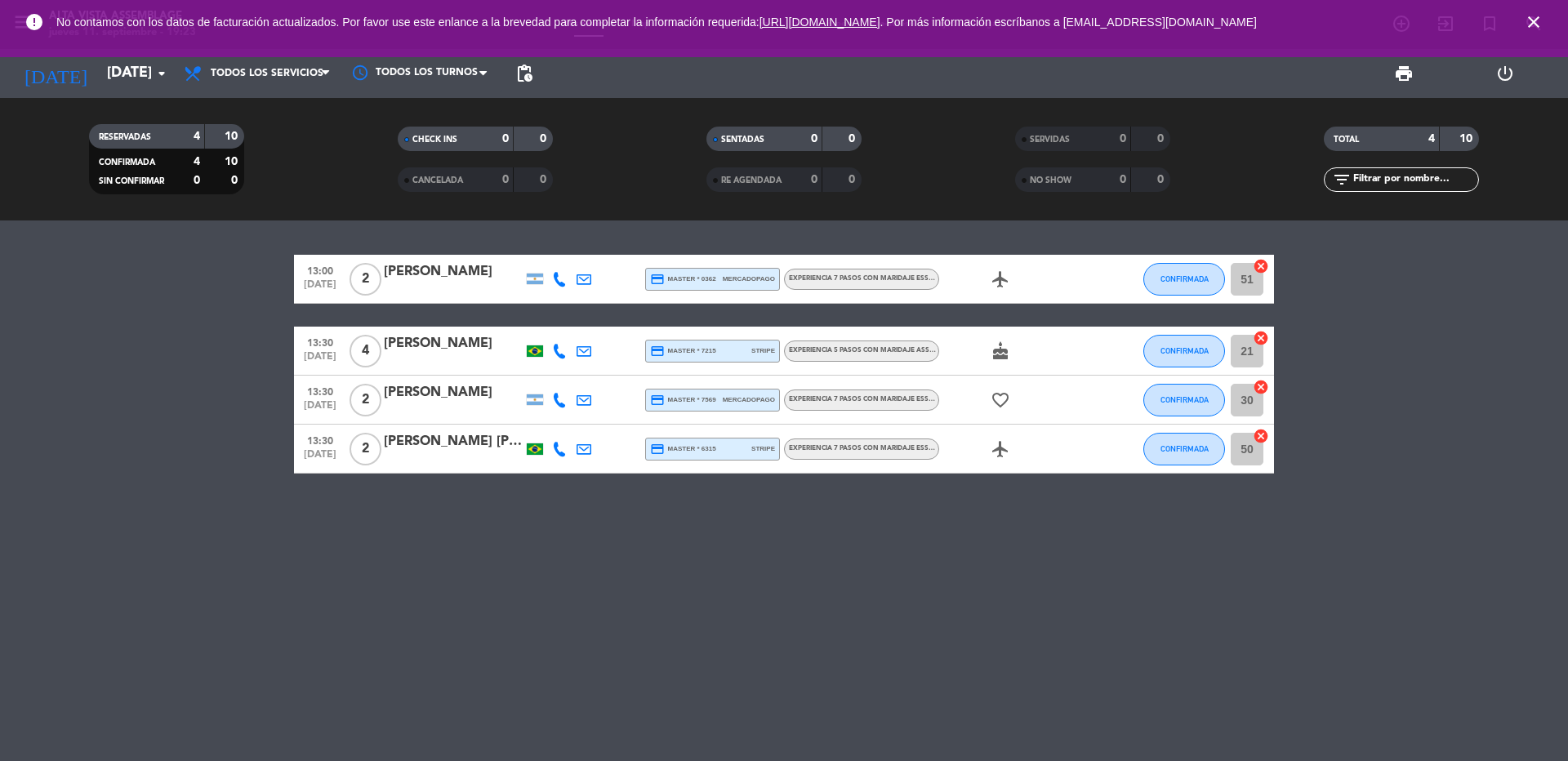
click at [1534, 19] on icon "close" at bounding box center [1533, 22] width 20 height 20
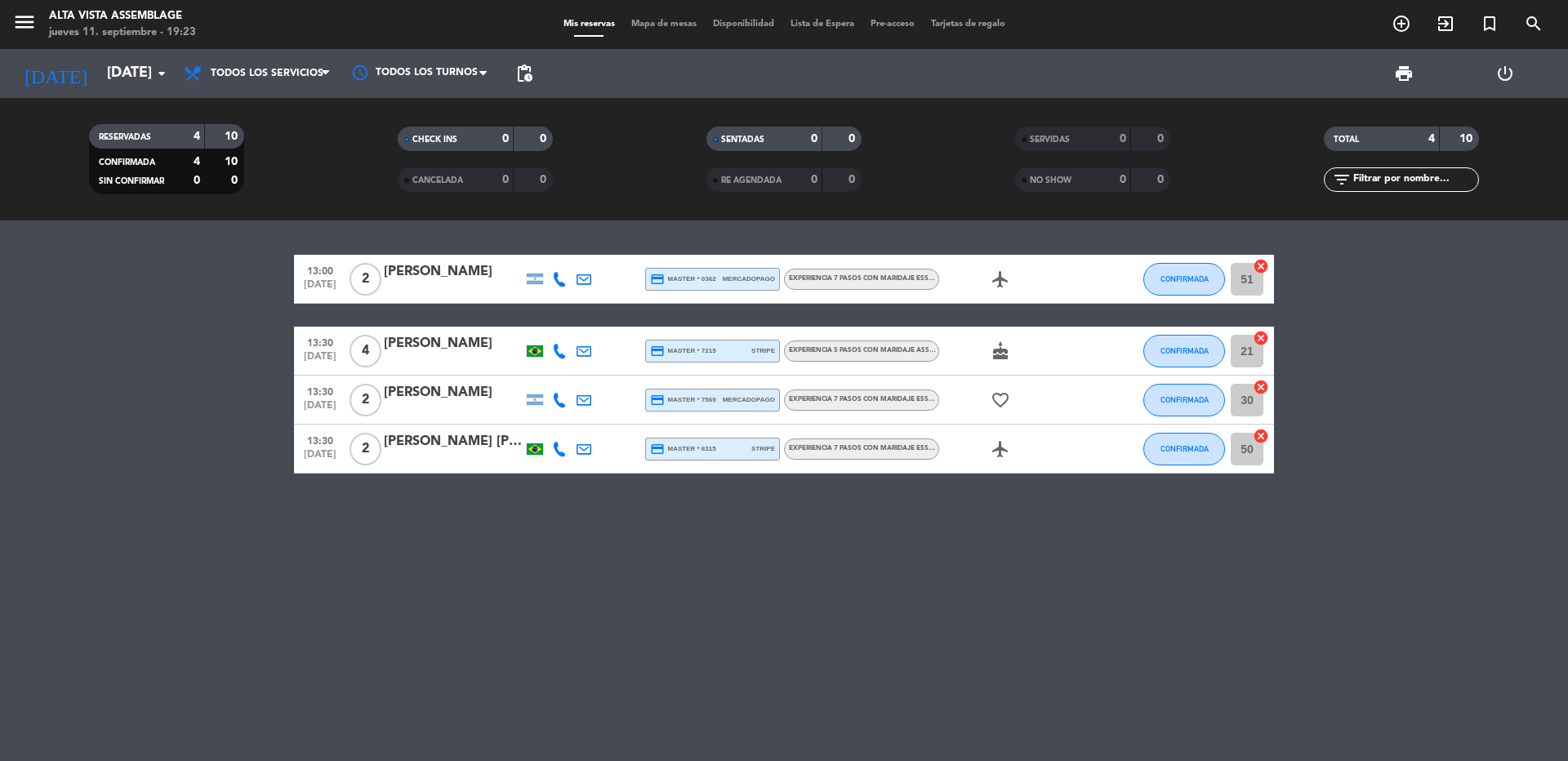
click at [536, 73] on span "pending_actions" at bounding box center [524, 73] width 33 height 33
click at [530, 72] on span "pending_actions" at bounding box center [524, 73] width 20 height 20
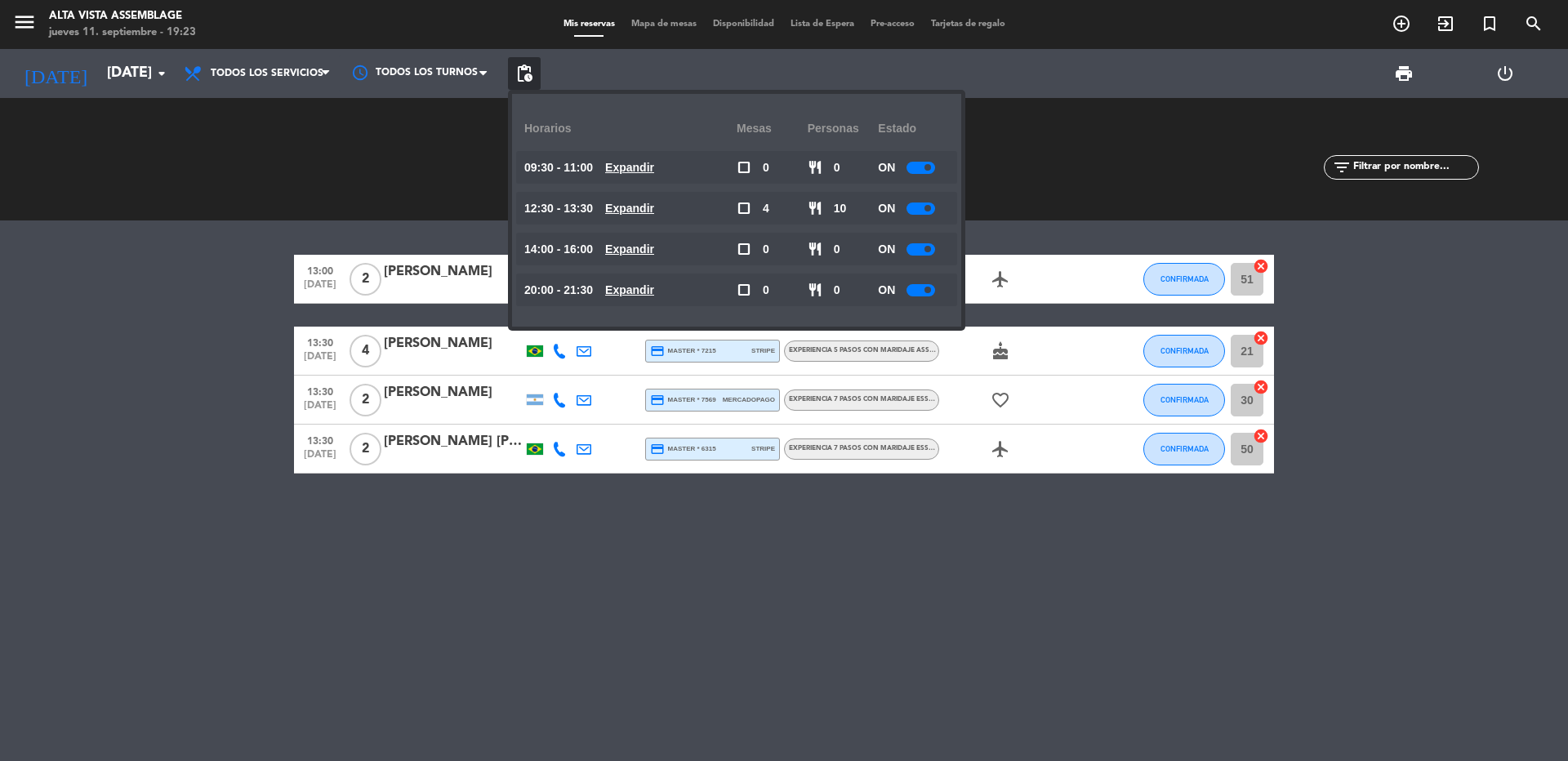
click at [922, 172] on div at bounding box center [920, 168] width 29 height 12
click at [932, 199] on div "ON" at bounding box center [914, 208] width 71 height 33
click at [929, 208] on span at bounding box center [927, 208] width 7 height 7
click at [922, 206] on div at bounding box center [920, 209] width 29 height 12
click at [917, 208] on div at bounding box center [920, 209] width 29 height 12
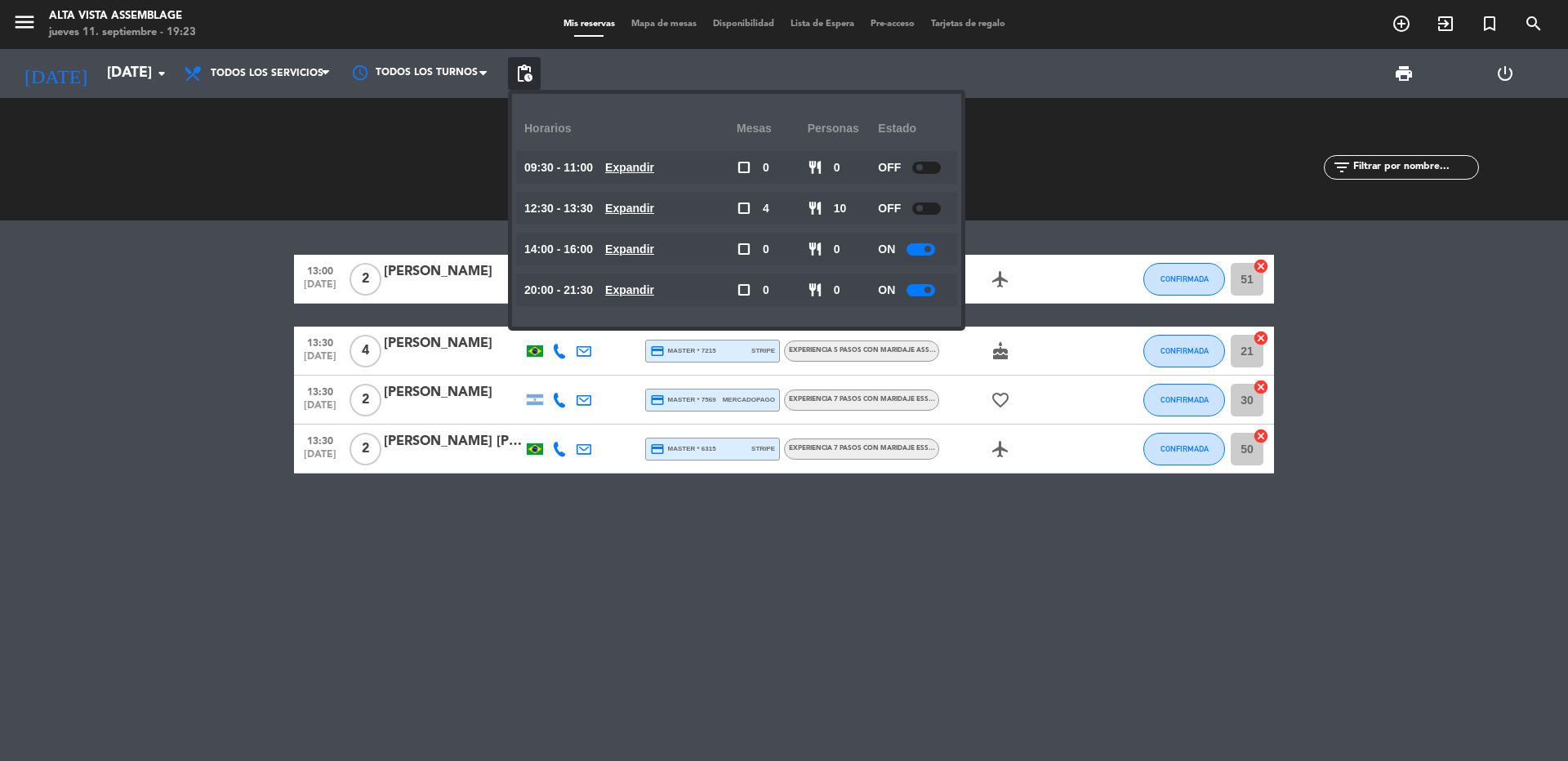
click at [925, 253] on div at bounding box center [920, 249] width 29 height 12
click at [922, 289] on div at bounding box center [920, 290] width 29 height 12
click at [724, 661] on div "13:00 [DATE] 2 [PERSON_NAME] credit_card master * 0362 mercadopago Experiencia …" at bounding box center [784, 490] width 1568 height 541
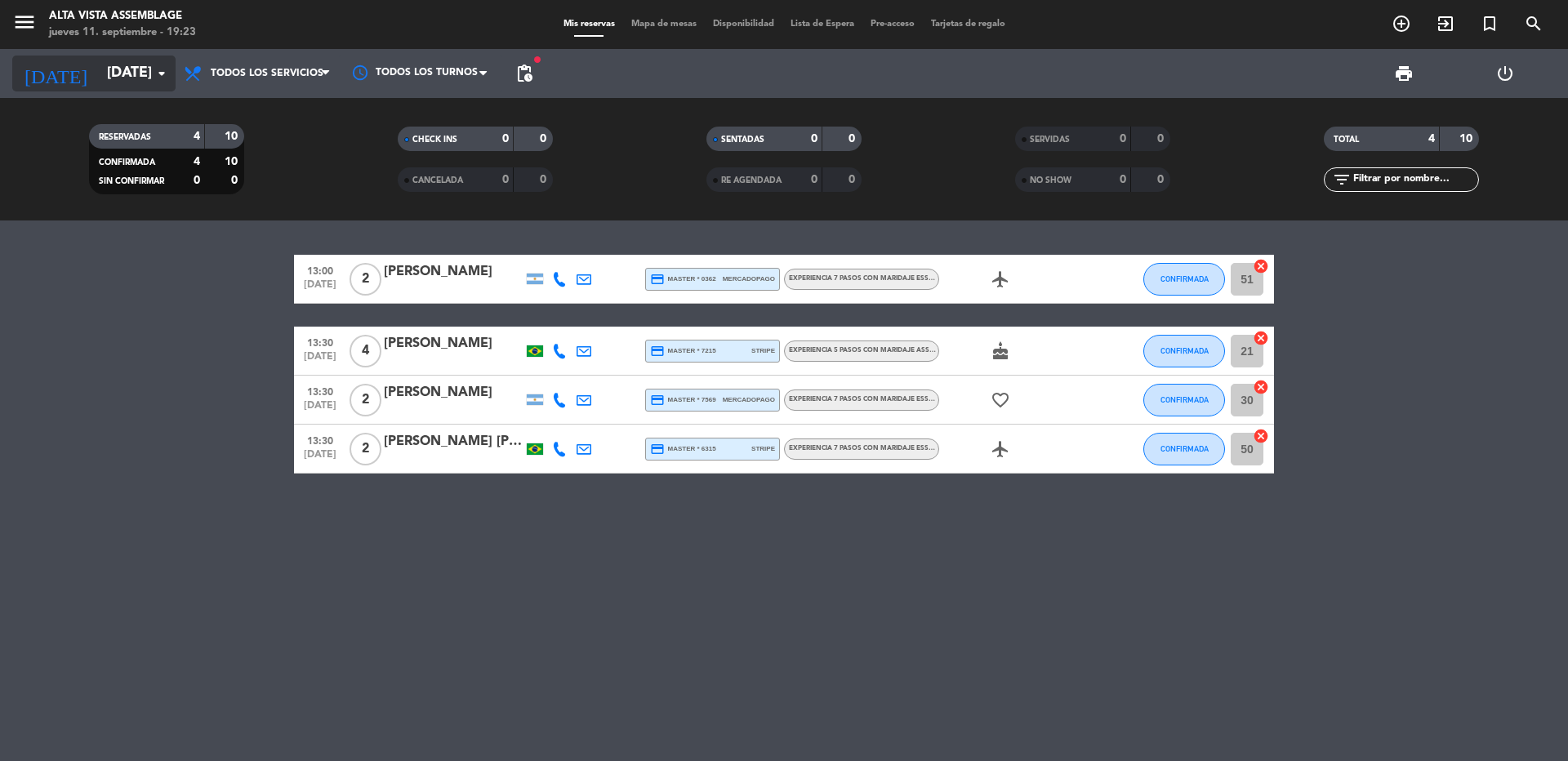
click at [99, 82] on input "[DATE]" at bounding box center [194, 73] width 190 height 33
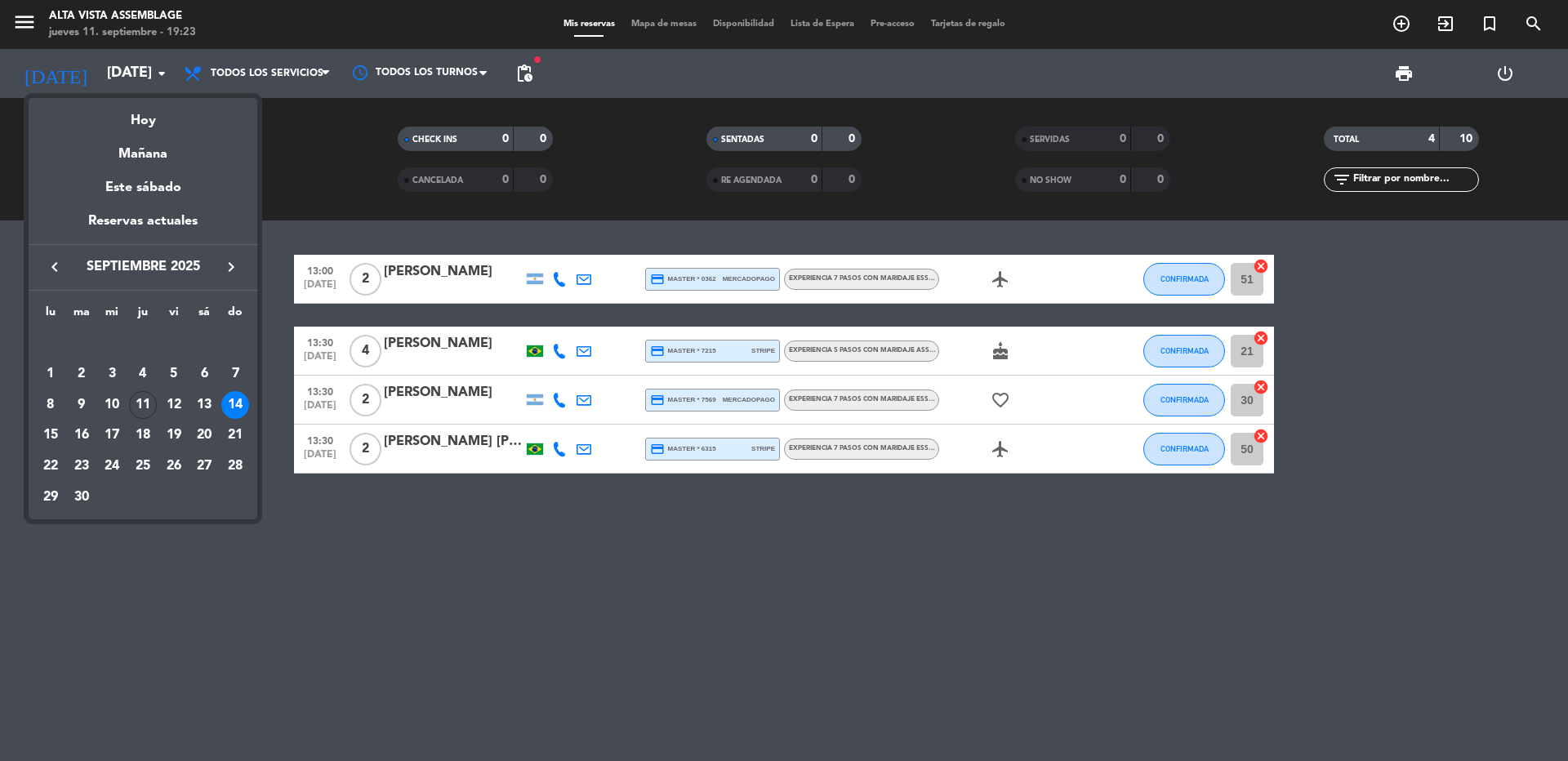
click at [232, 430] on div "21" at bounding box center [235, 435] width 28 height 28
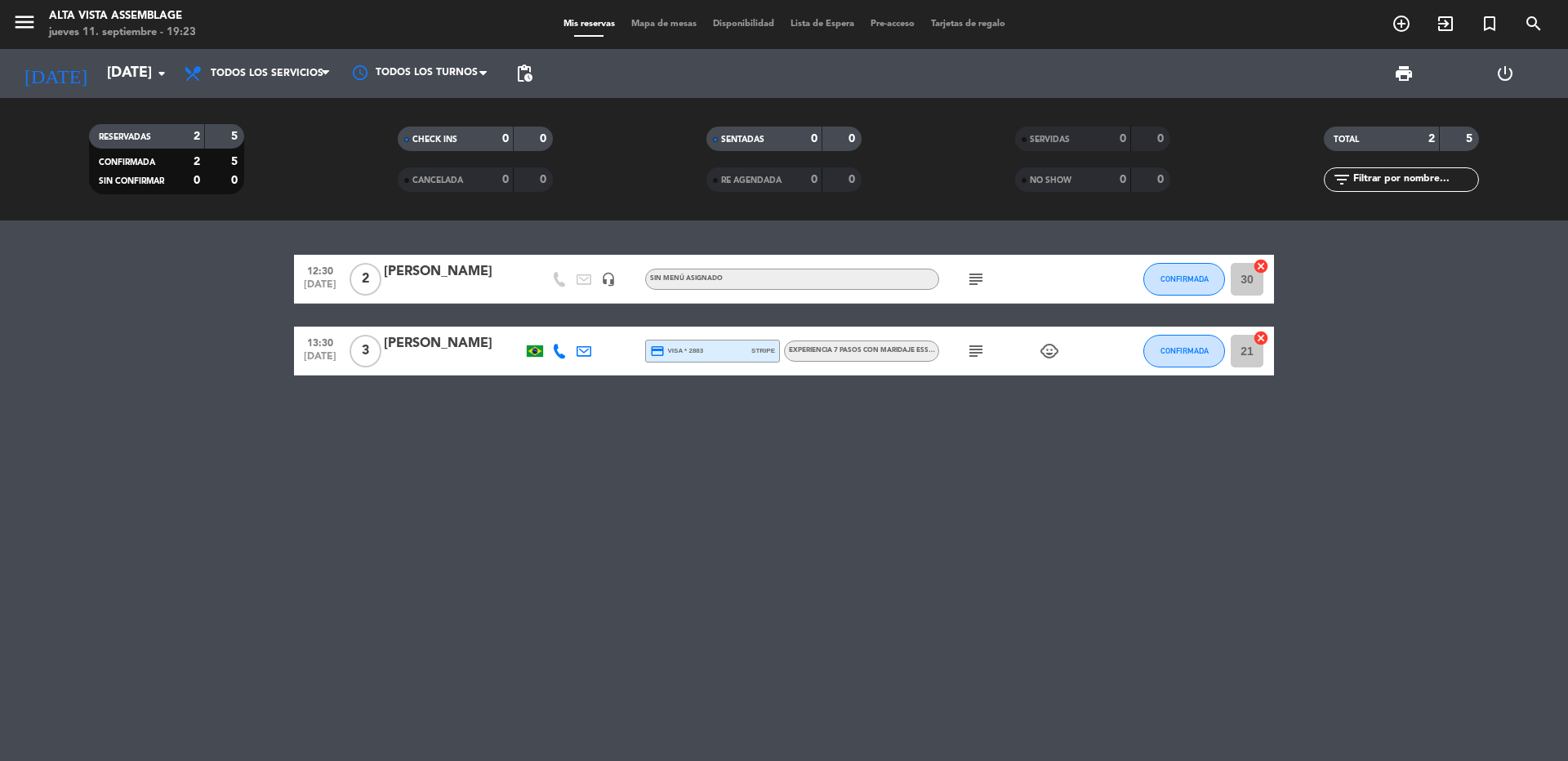
click at [525, 69] on span "pending_actions" at bounding box center [524, 73] width 20 height 20
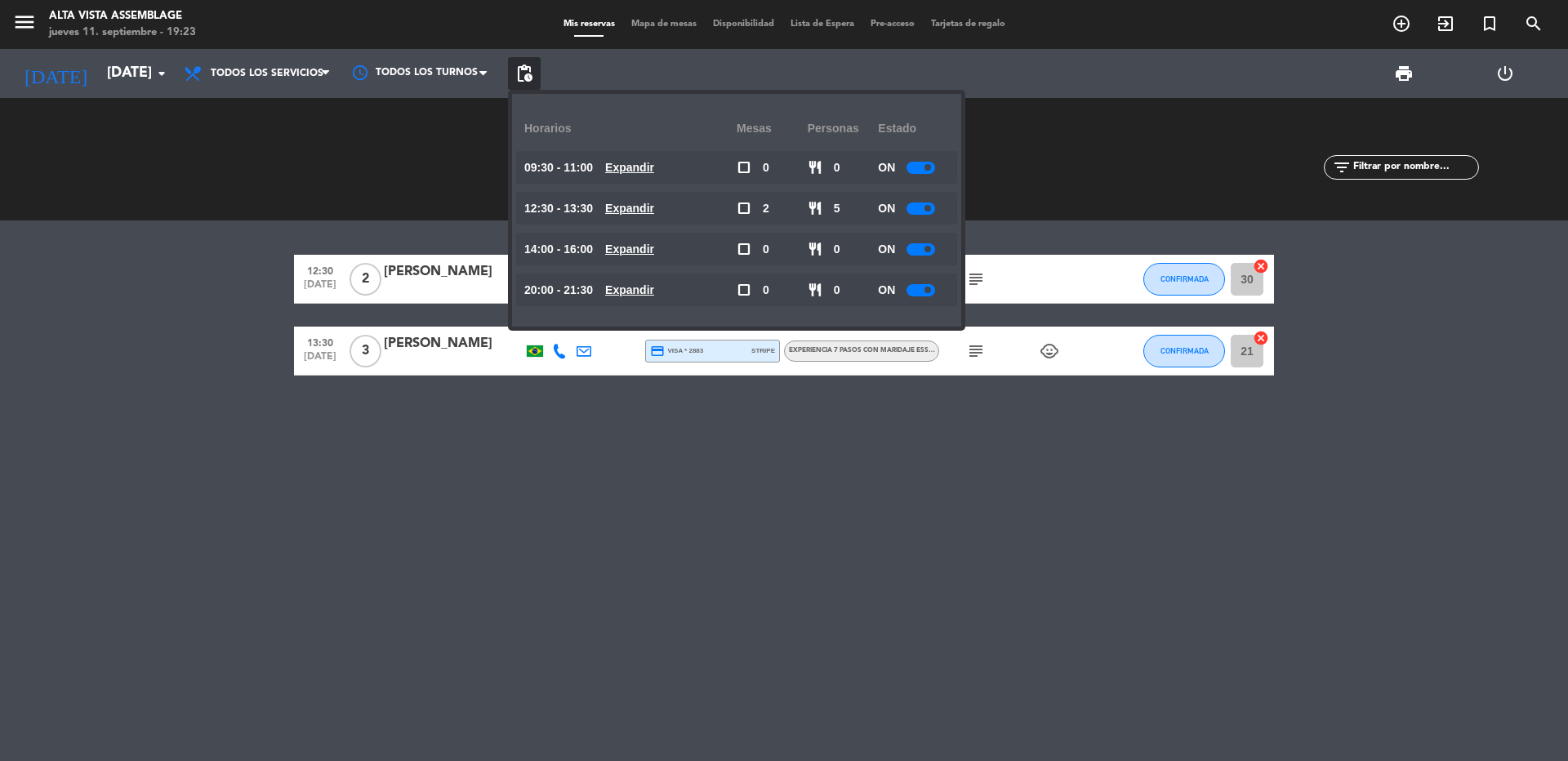
click at [930, 290] on span at bounding box center [927, 290] width 7 height 7
click at [564, 620] on div "12:30 [DATE] 2 [PERSON_NAME] headset_mic Sin menú asignado subject CONFIRMADA 3…" at bounding box center [784, 490] width 1568 height 541
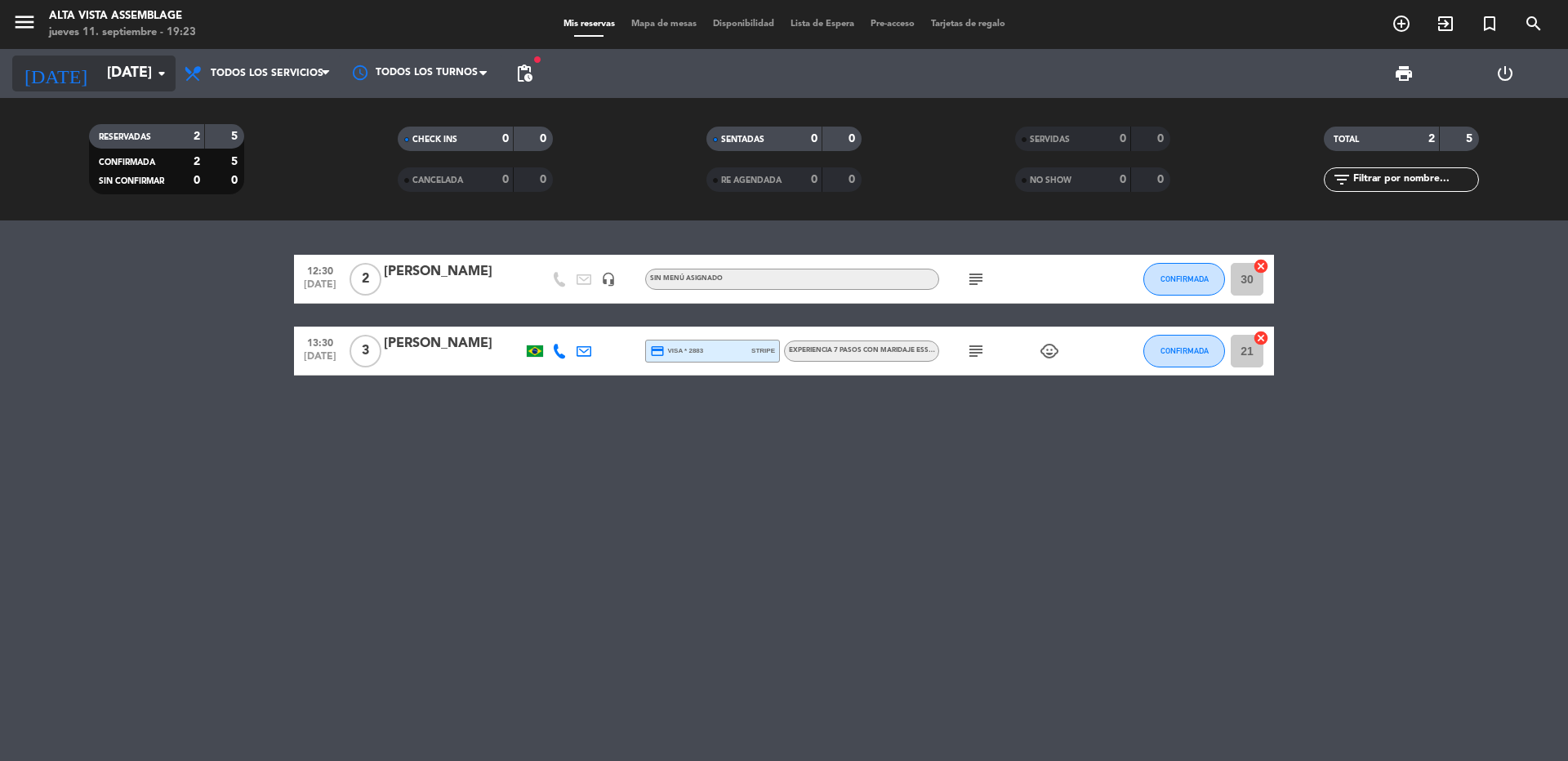
click at [99, 87] on input "[DATE]" at bounding box center [194, 73] width 190 height 33
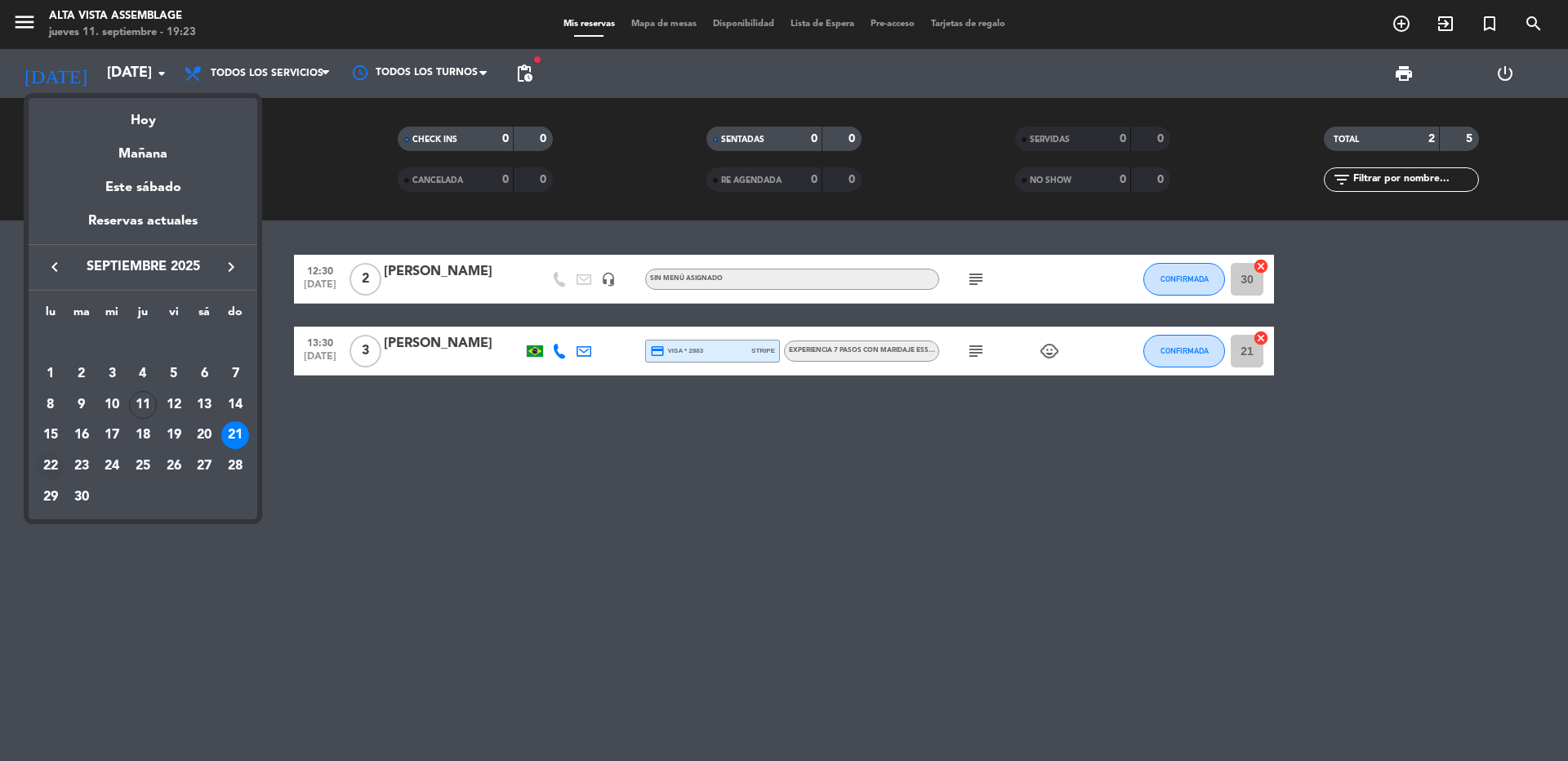
click at [48, 463] on div "22" at bounding box center [50, 466] width 28 height 28
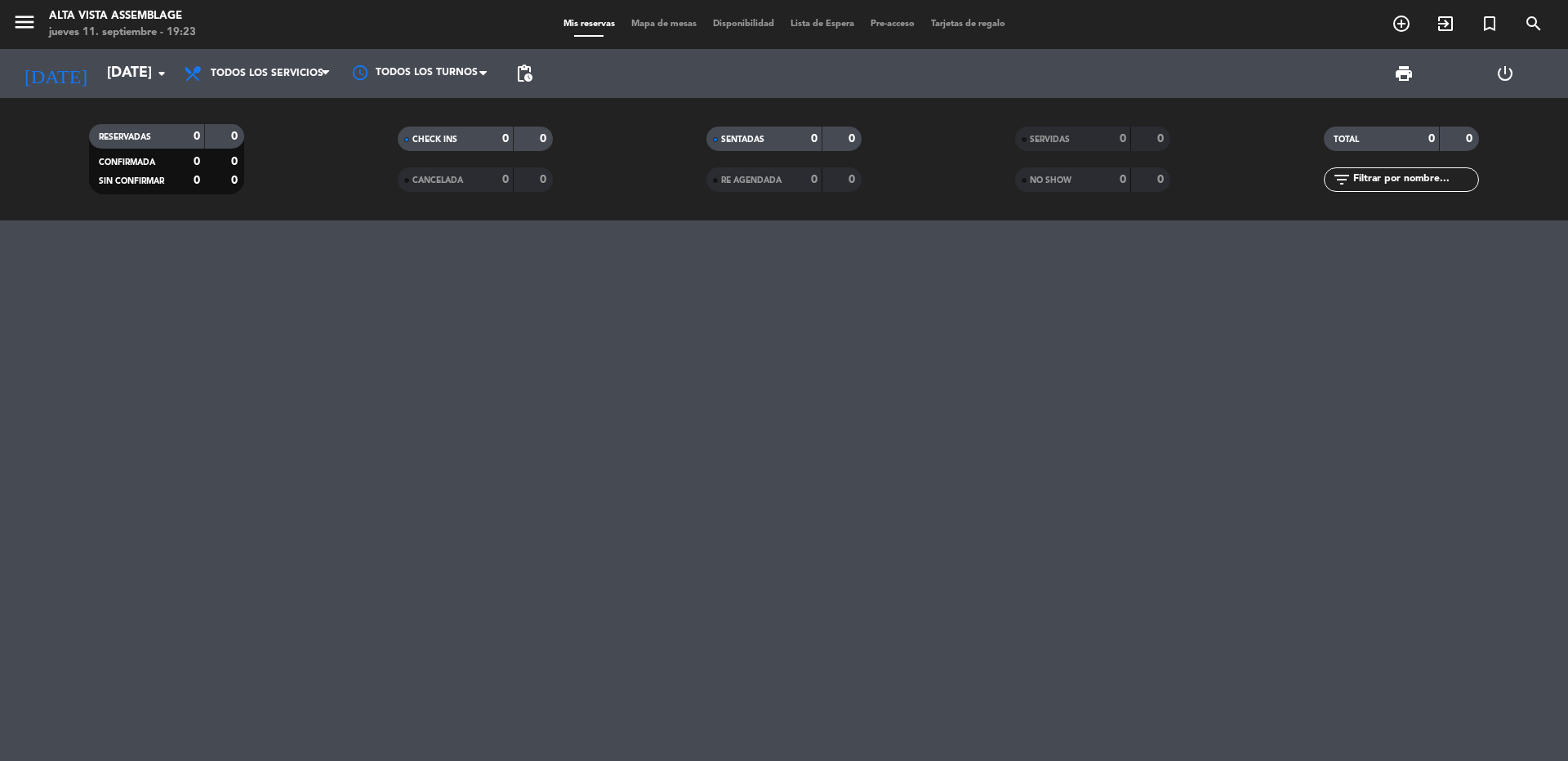
click at [543, 69] on div "print power_settings_new" at bounding box center [1048, 74] width 1015 height 49
click at [529, 68] on span "pending_actions" at bounding box center [524, 73] width 20 height 20
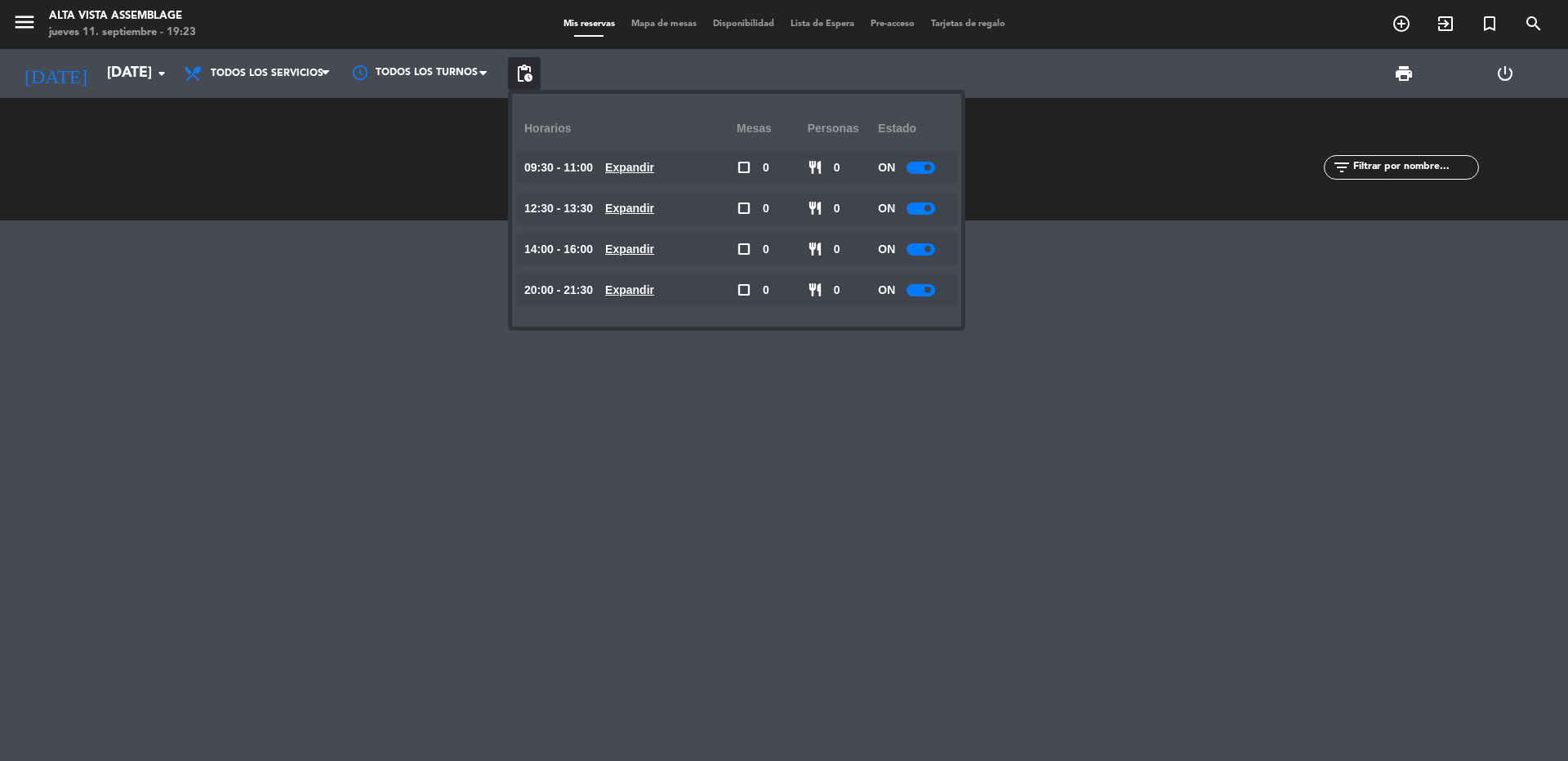
click at [529, 68] on span "pending_actions" at bounding box center [524, 73] width 20 height 20
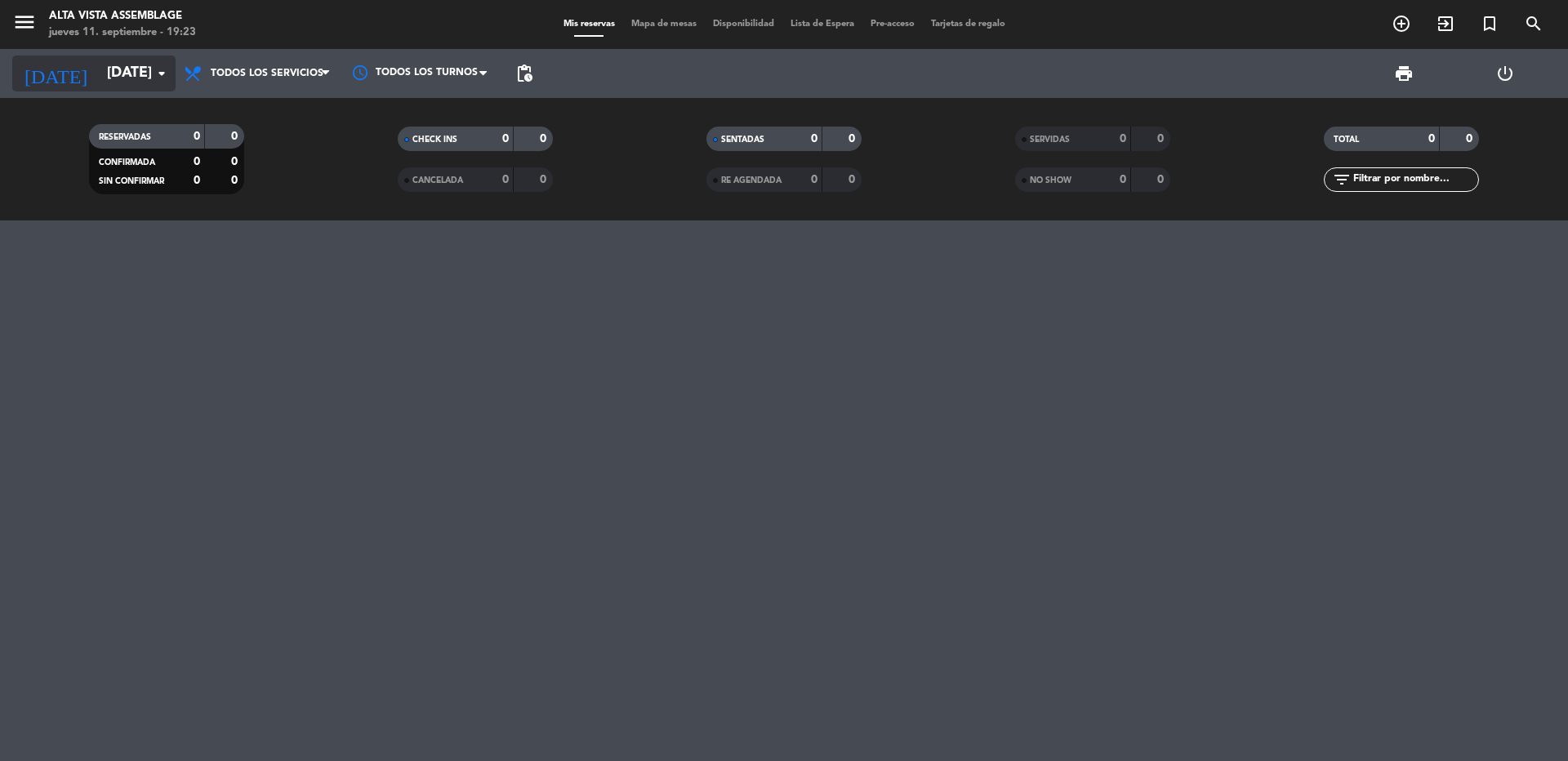
click at [133, 82] on input "[DATE]" at bounding box center [194, 73] width 190 height 33
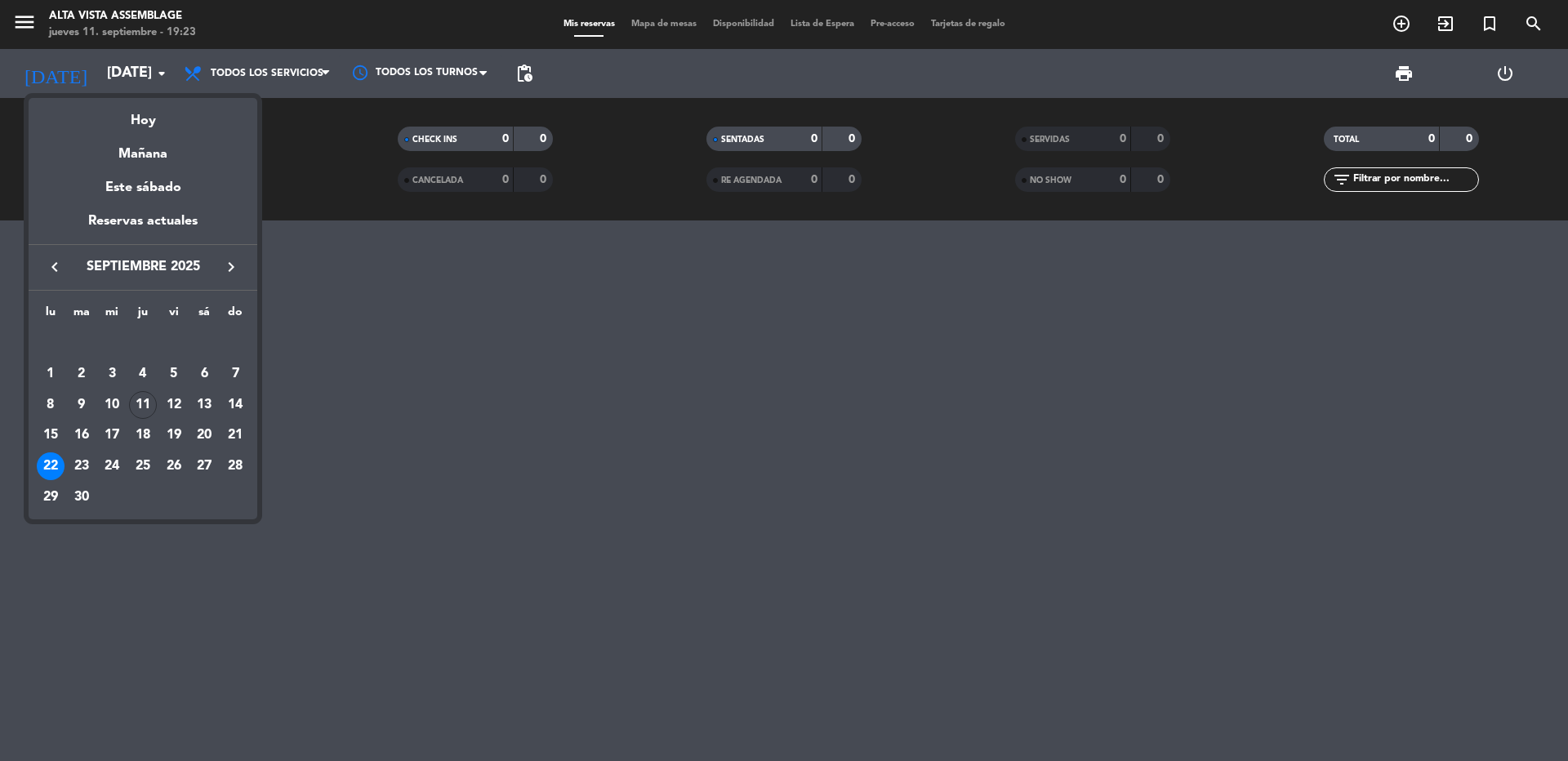
click at [448, 585] on div at bounding box center [784, 380] width 1568 height 761
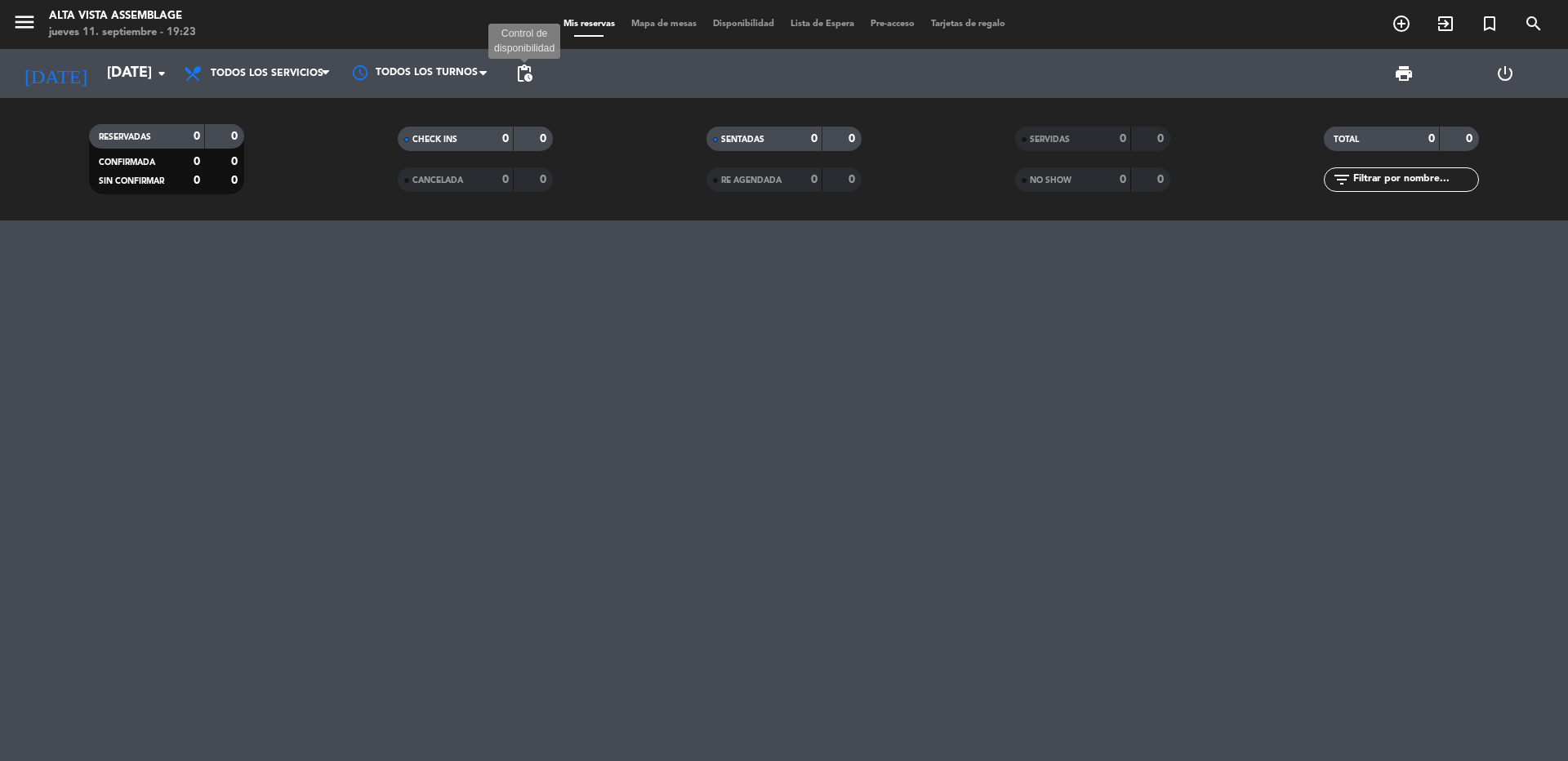
click at [522, 80] on span "pending_actions" at bounding box center [524, 73] width 20 height 20
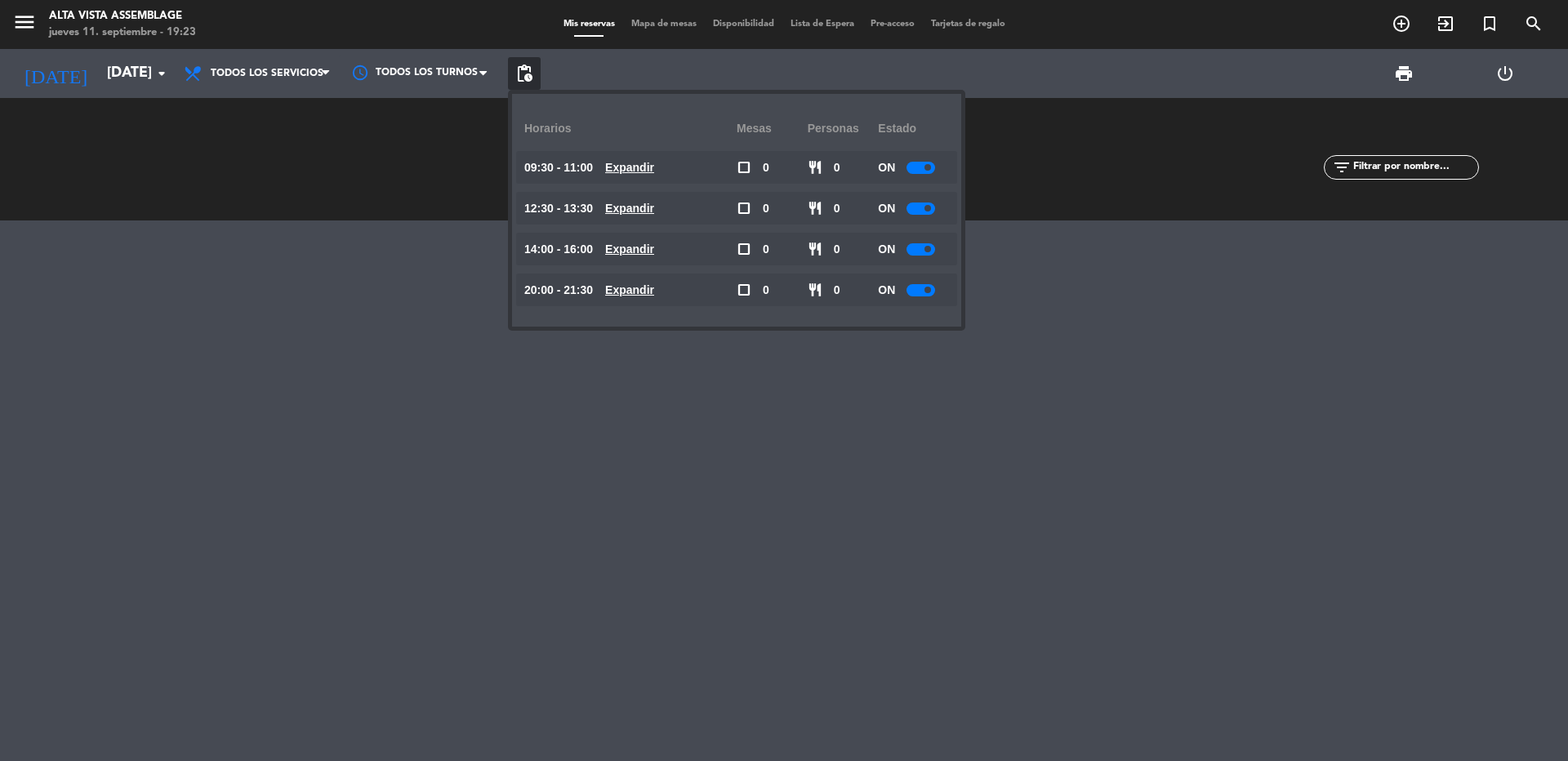
click at [917, 169] on div at bounding box center [920, 168] width 29 height 12
drag, startPoint x: 926, startPoint y: 209, endPoint x: 920, endPoint y: 219, distance: 11.7
click at [926, 210] on div at bounding box center [920, 209] width 29 height 12
click at [916, 210] on div at bounding box center [920, 209] width 29 height 12
click at [917, 248] on div at bounding box center [920, 249] width 29 height 12
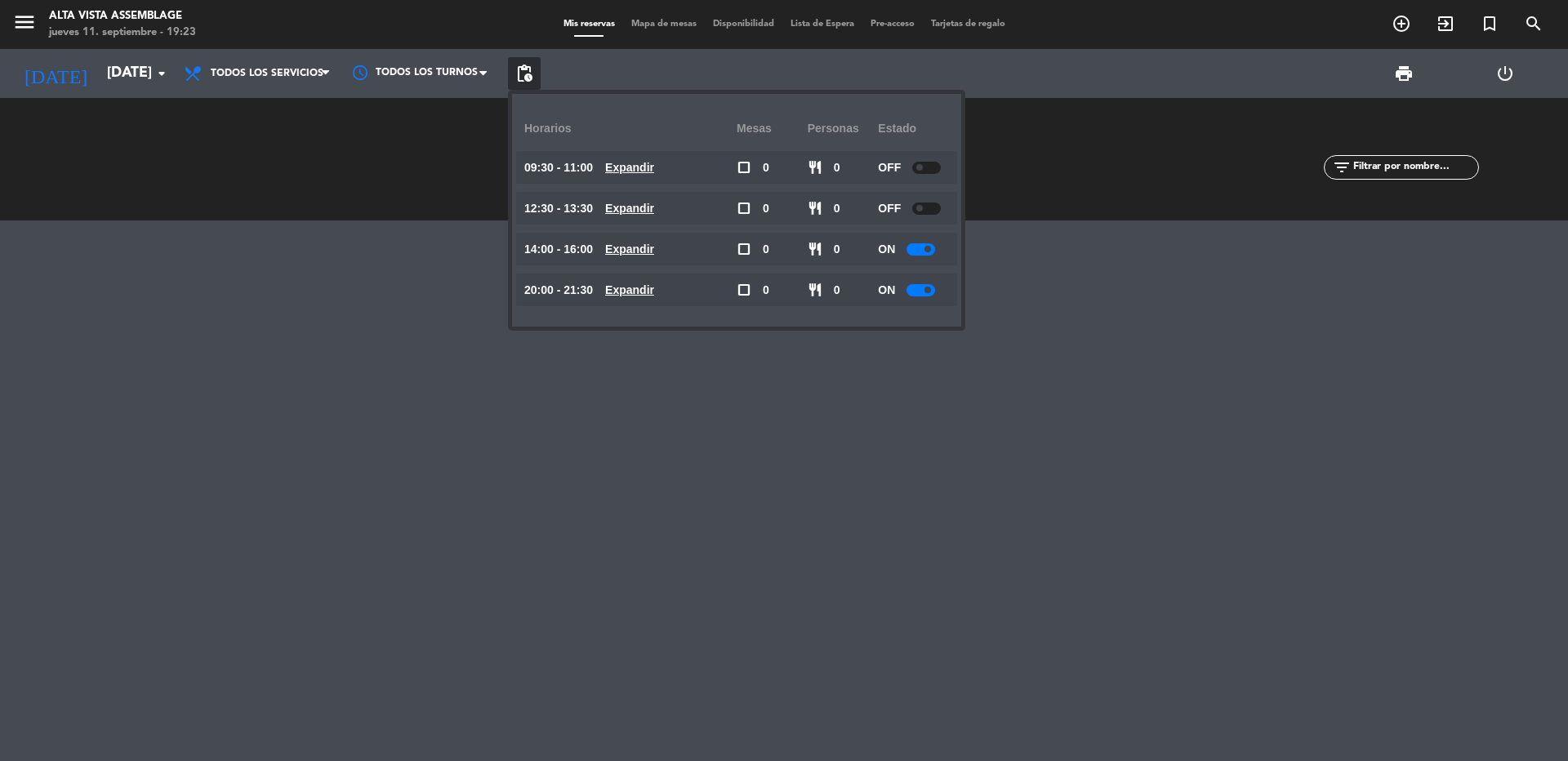
click at [915, 253] on div at bounding box center [920, 249] width 29 height 12
click at [922, 296] on div "ON" at bounding box center [914, 290] width 71 height 33
click at [922, 293] on div at bounding box center [920, 290] width 29 height 12
click at [726, 484] on div at bounding box center [784, 490] width 1568 height 541
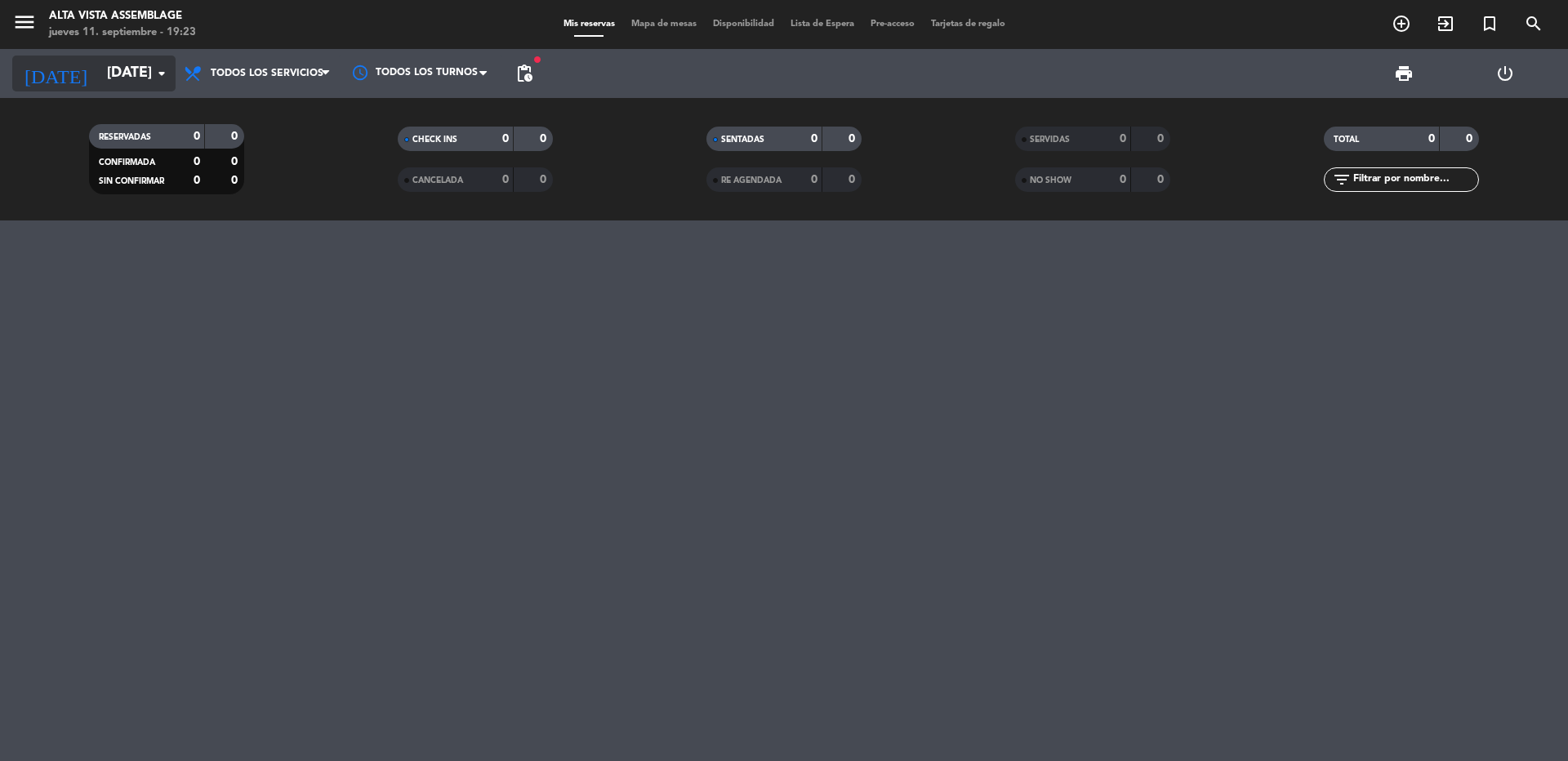
click at [111, 58] on input "[DATE]" at bounding box center [194, 73] width 190 height 33
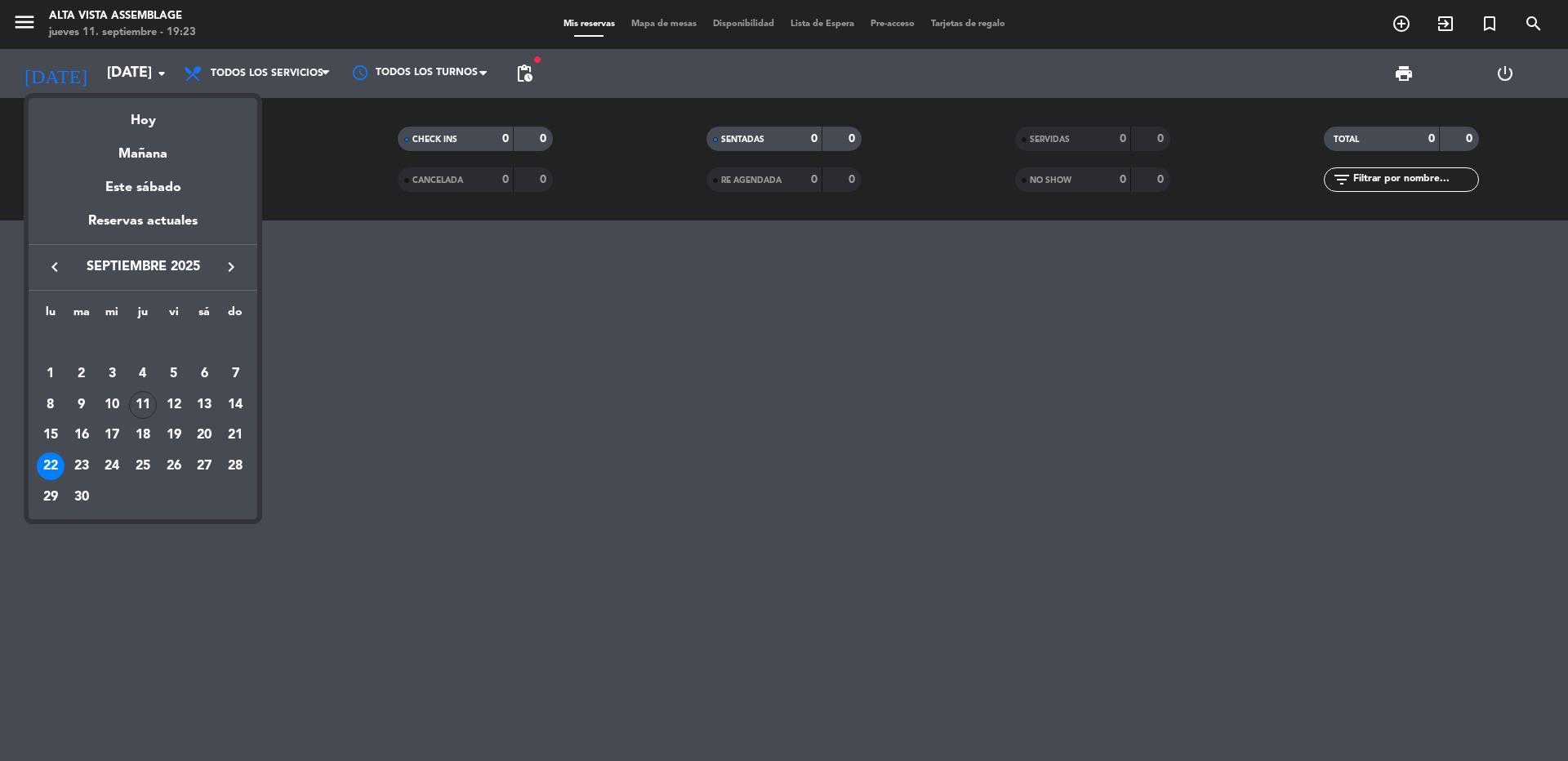
drag, startPoint x: 51, startPoint y: 504, endPoint x: 34, endPoint y: 414, distance: 91.6
click at [49, 502] on div "29" at bounding box center [50, 497] width 28 height 28
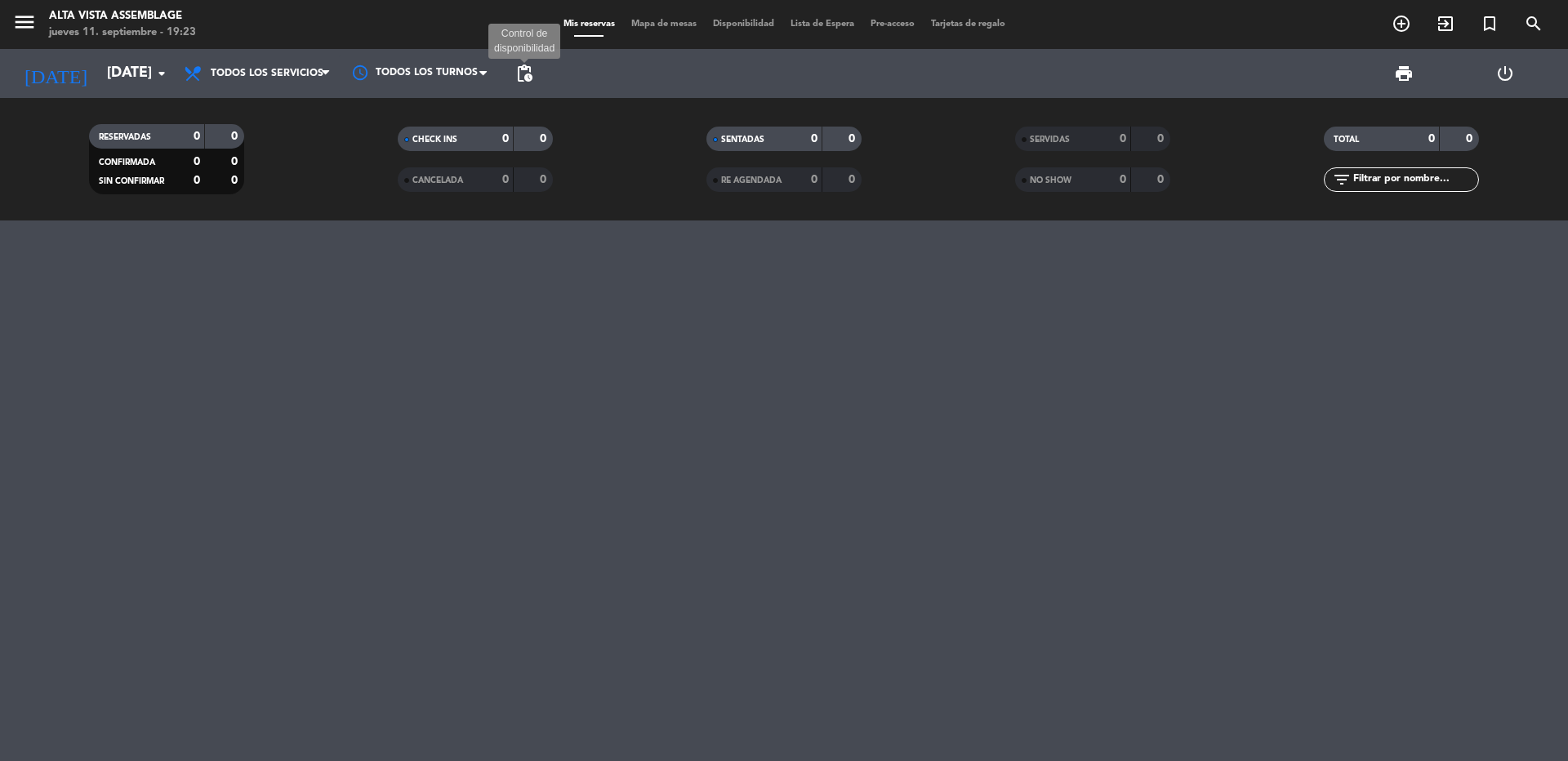
click at [519, 74] on span "pending_actions" at bounding box center [524, 73] width 20 height 20
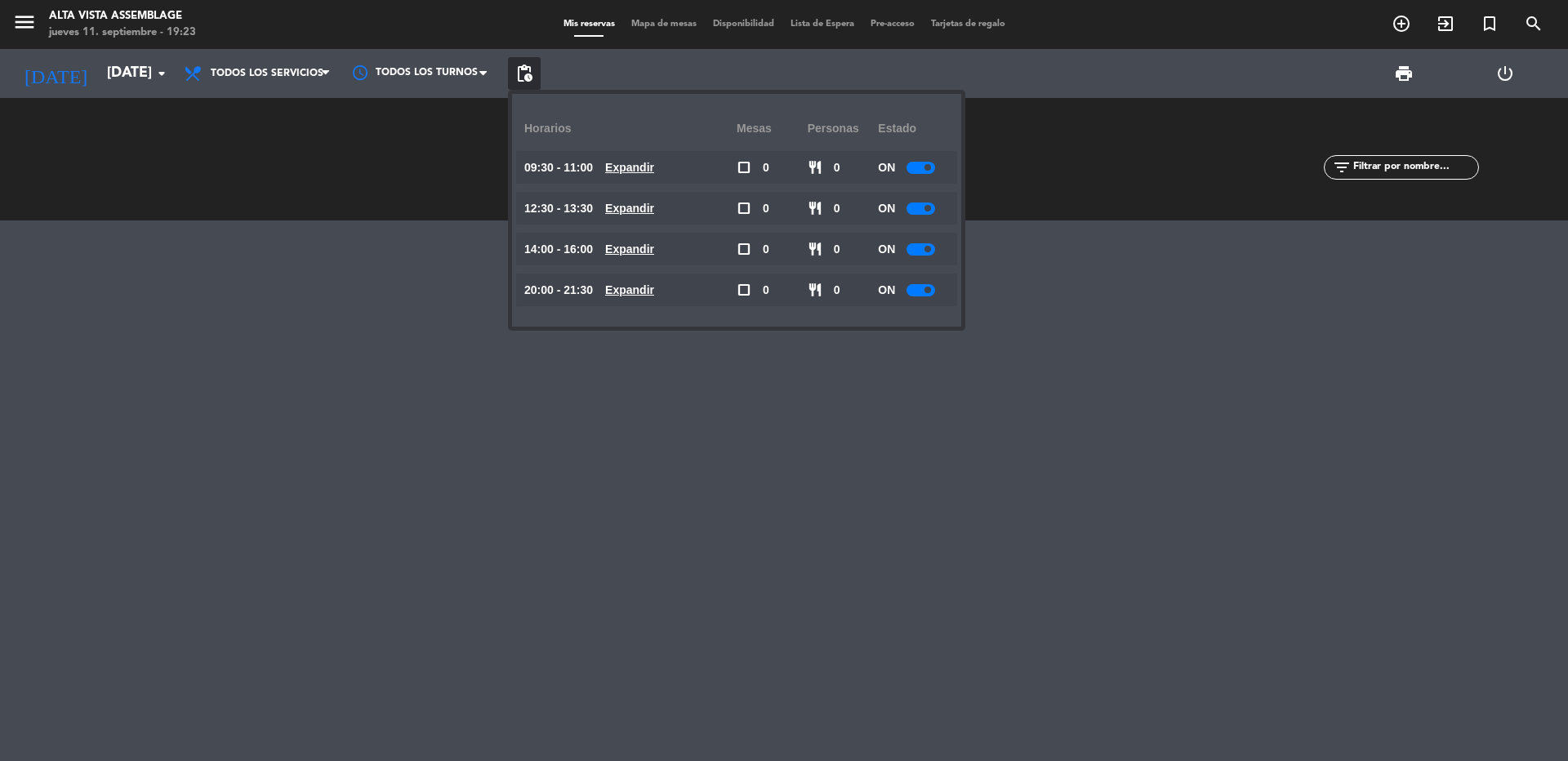
click at [904, 167] on div "ON" at bounding box center [914, 167] width 71 height 33
click at [926, 176] on div "ON" at bounding box center [914, 167] width 71 height 33
click at [922, 167] on div at bounding box center [920, 168] width 29 height 12
click at [926, 207] on div at bounding box center [920, 209] width 29 height 12
click at [920, 212] on div at bounding box center [920, 209] width 29 height 12
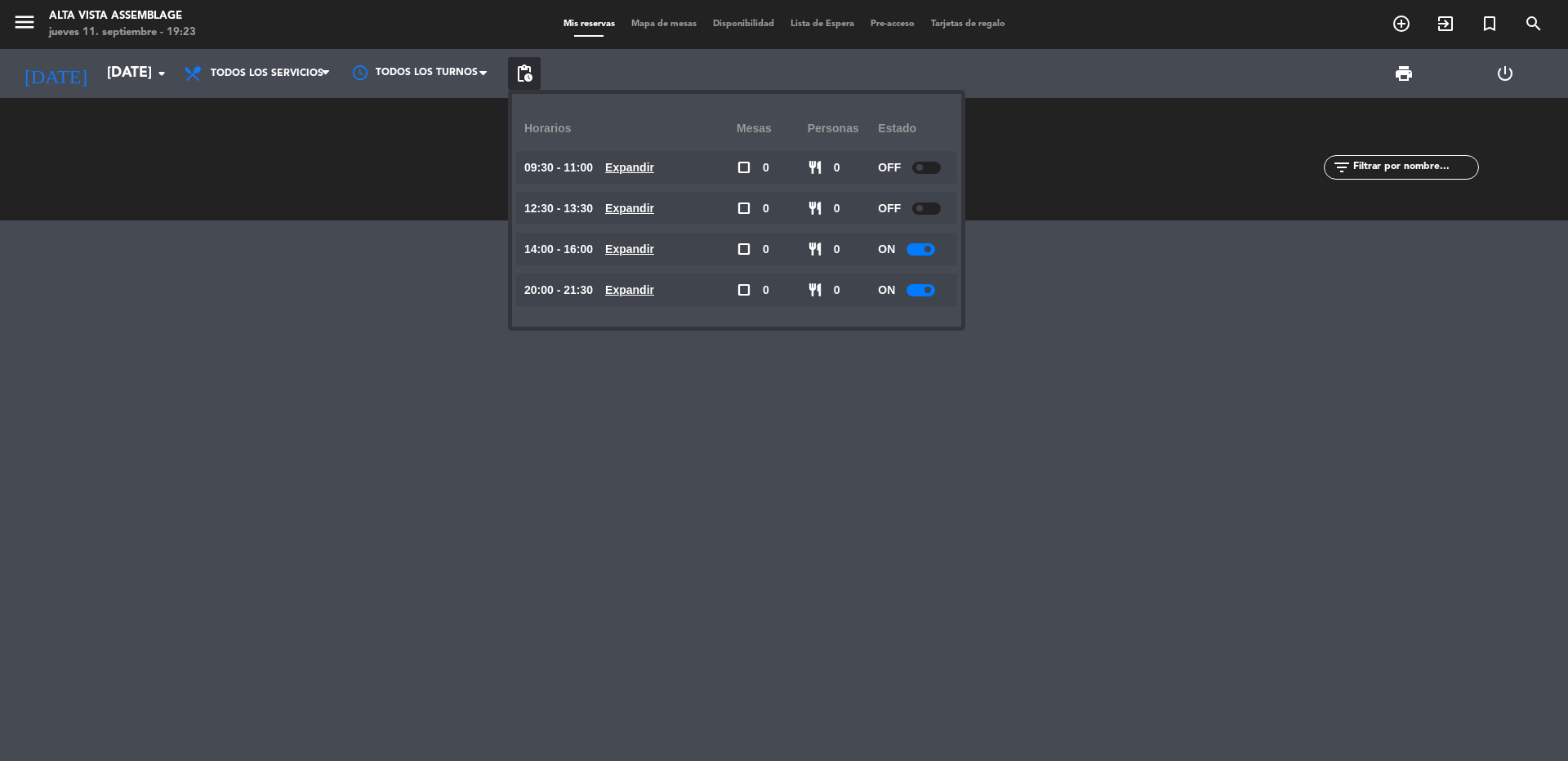
click at [917, 262] on div "ON" at bounding box center [914, 248] width 71 height 33
click at [918, 253] on div at bounding box center [920, 249] width 29 height 12
click at [924, 291] on div at bounding box center [920, 290] width 29 height 12
click at [840, 443] on div at bounding box center [784, 490] width 1568 height 541
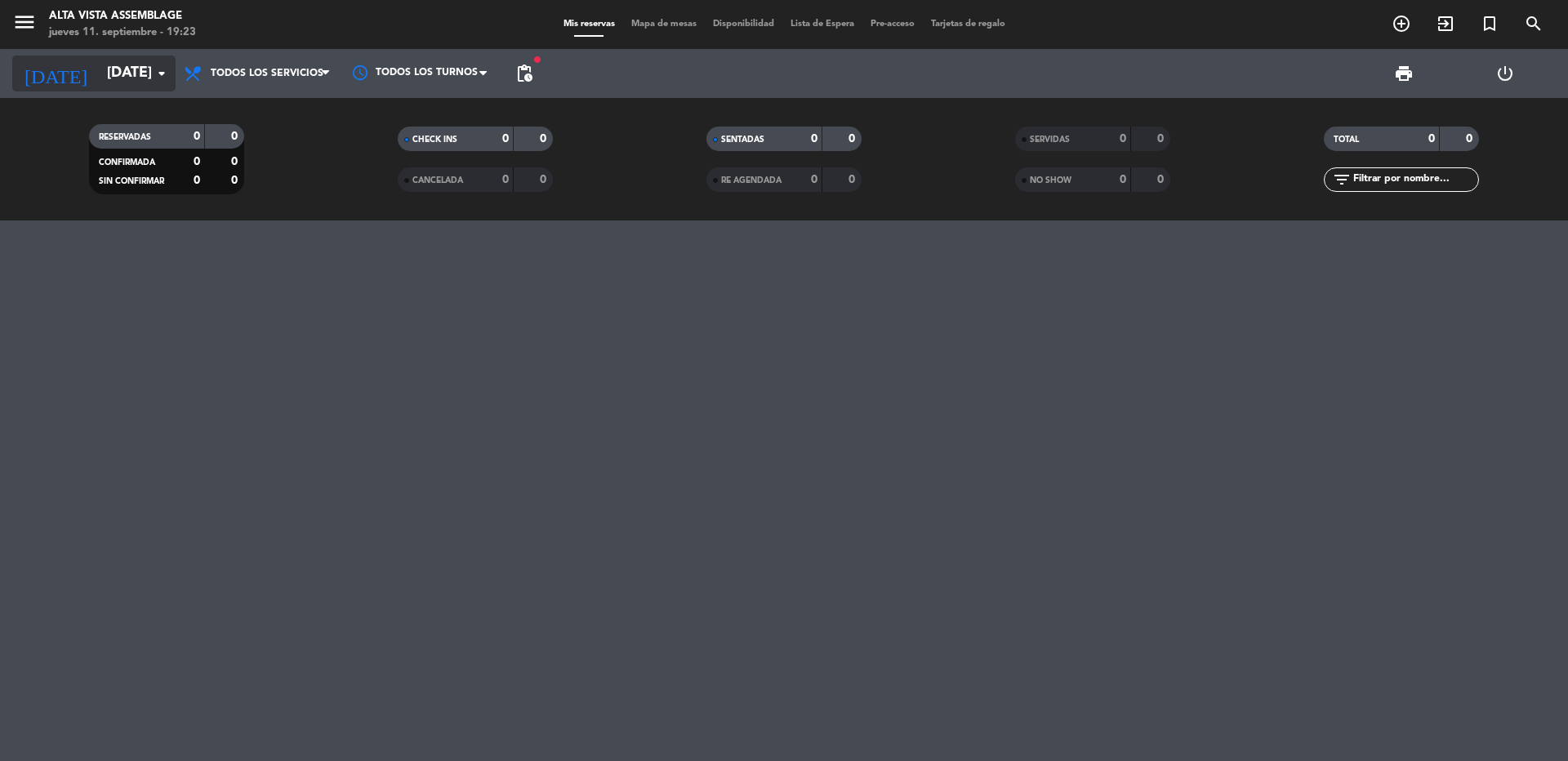
click at [99, 65] on input "[DATE]" at bounding box center [194, 73] width 190 height 33
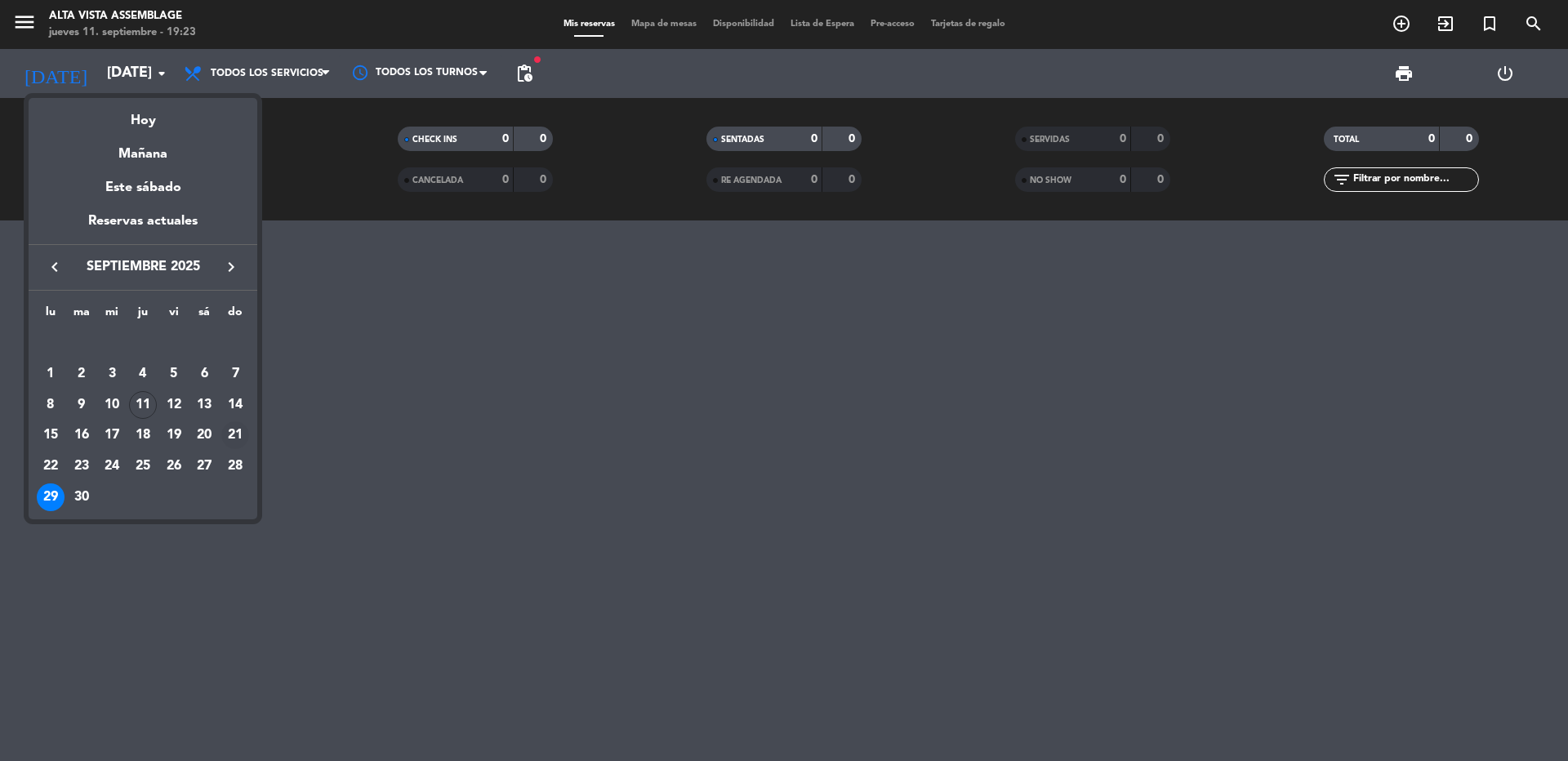
click at [230, 441] on div "21" at bounding box center [235, 435] width 28 height 28
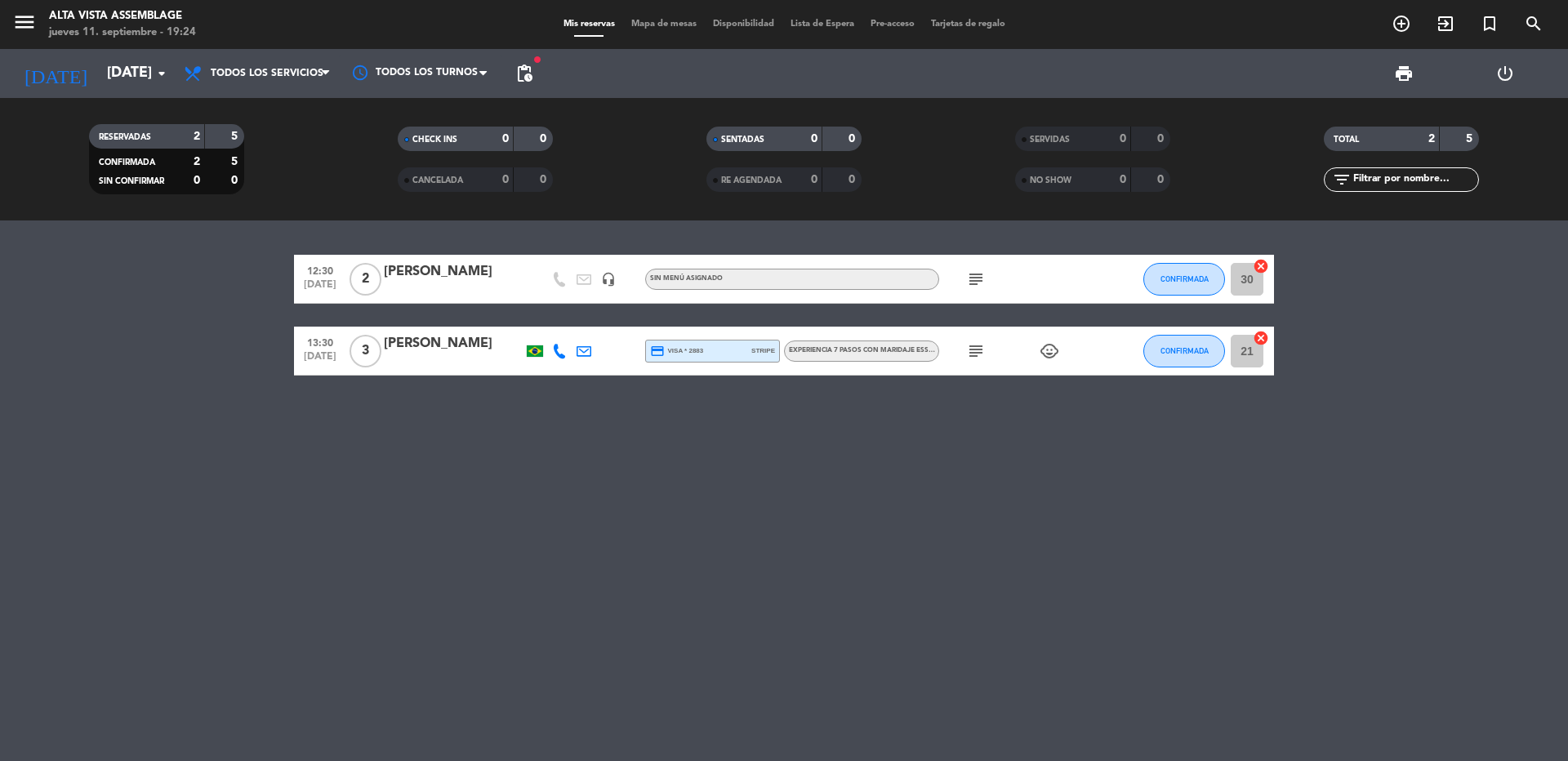
click at [517, 78] on span "pending_actions" at bounding box center [524, 73] width 33 height 33
click at [519, 64] on span "pending_actions" at bounding box center [524, 73] width 20 height 20
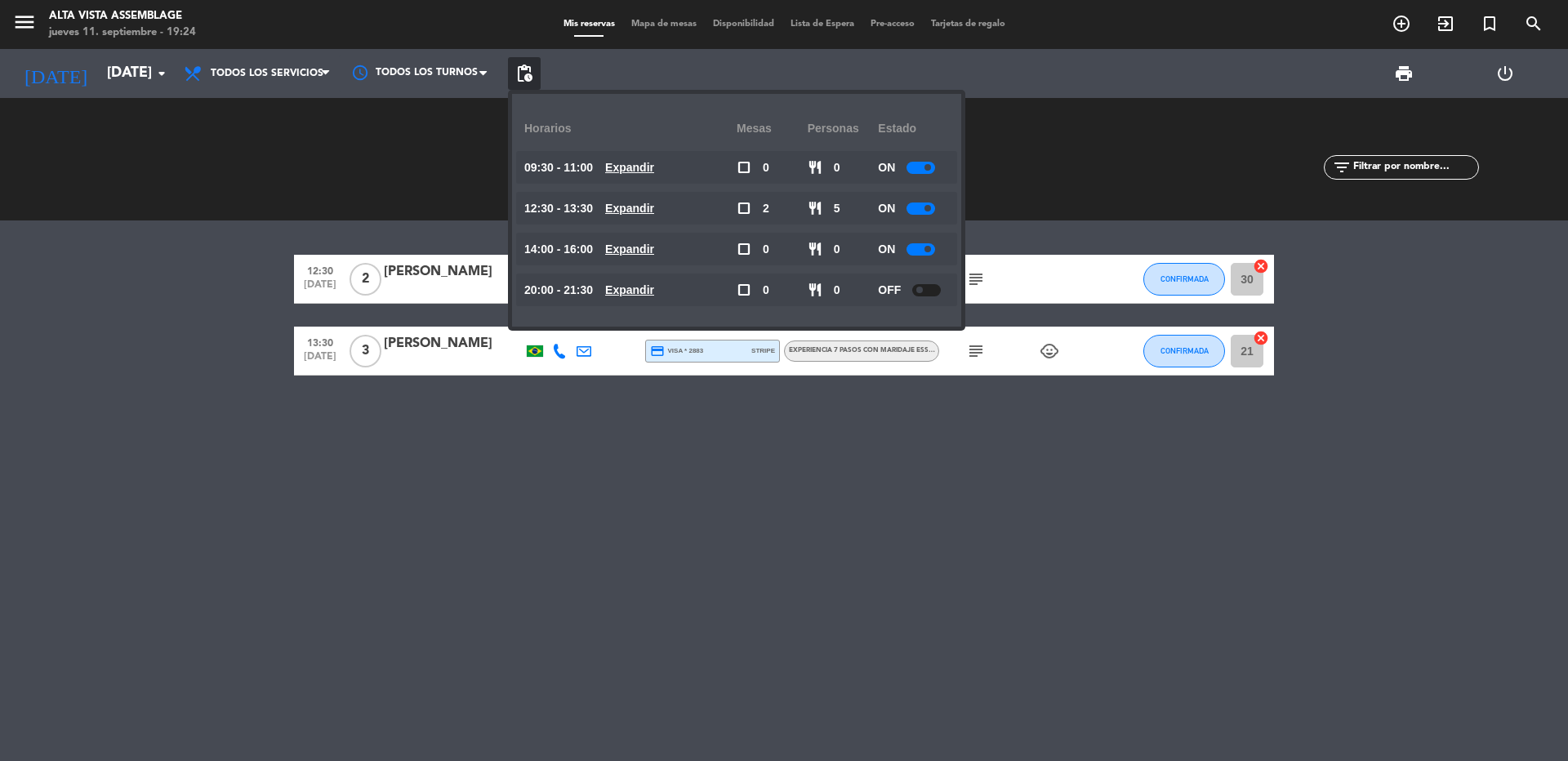
click at [525, 68] on span "pending_actions" at bounding box center [524, 73] width 20 height 20
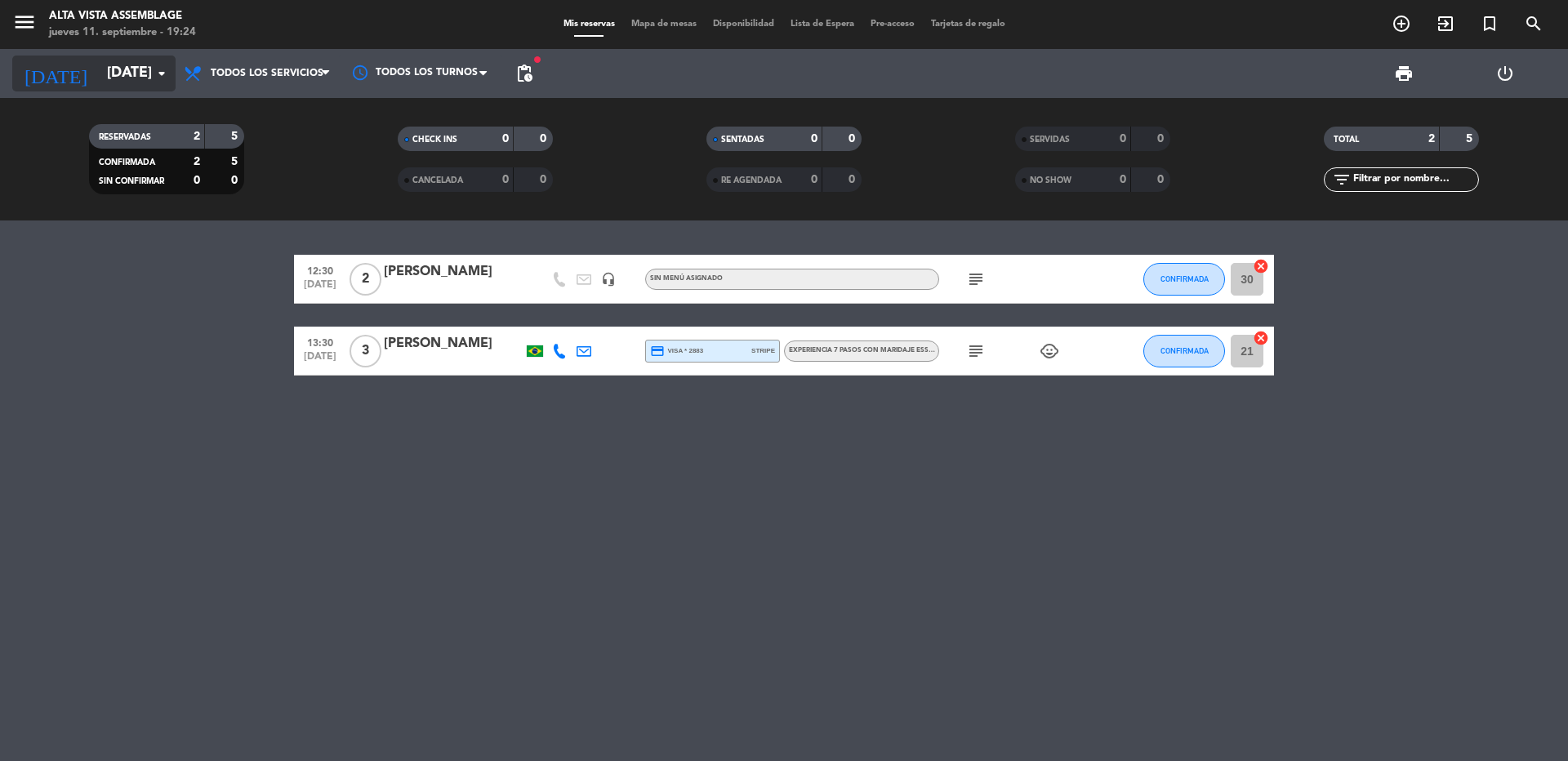
click at [106, 64] on input "[DATE]" at bounding box center [194, 73] width 190 height 33
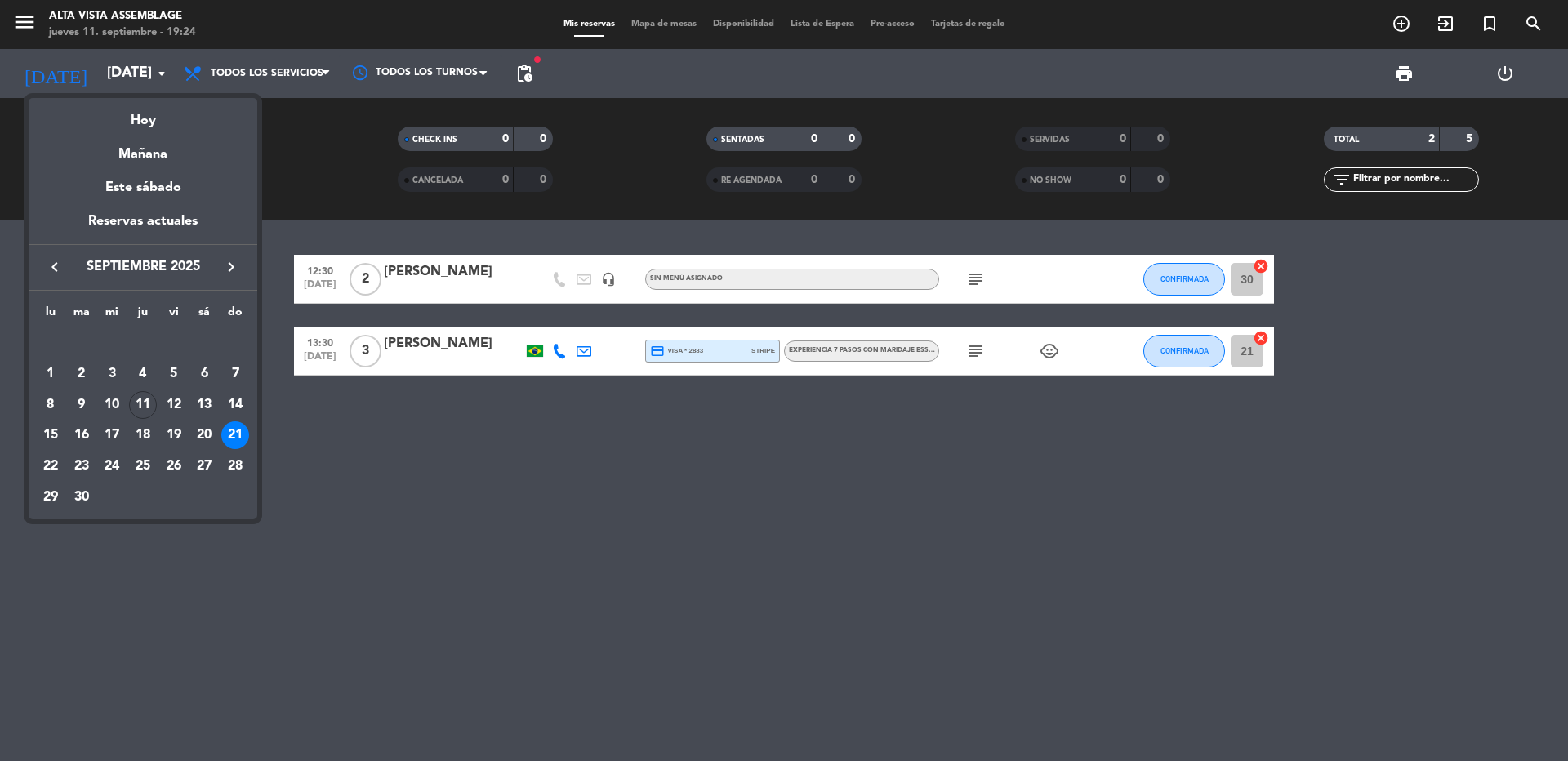
click at [246, 465] on div "28" at bounding box center [235, 466] width 28 height 28
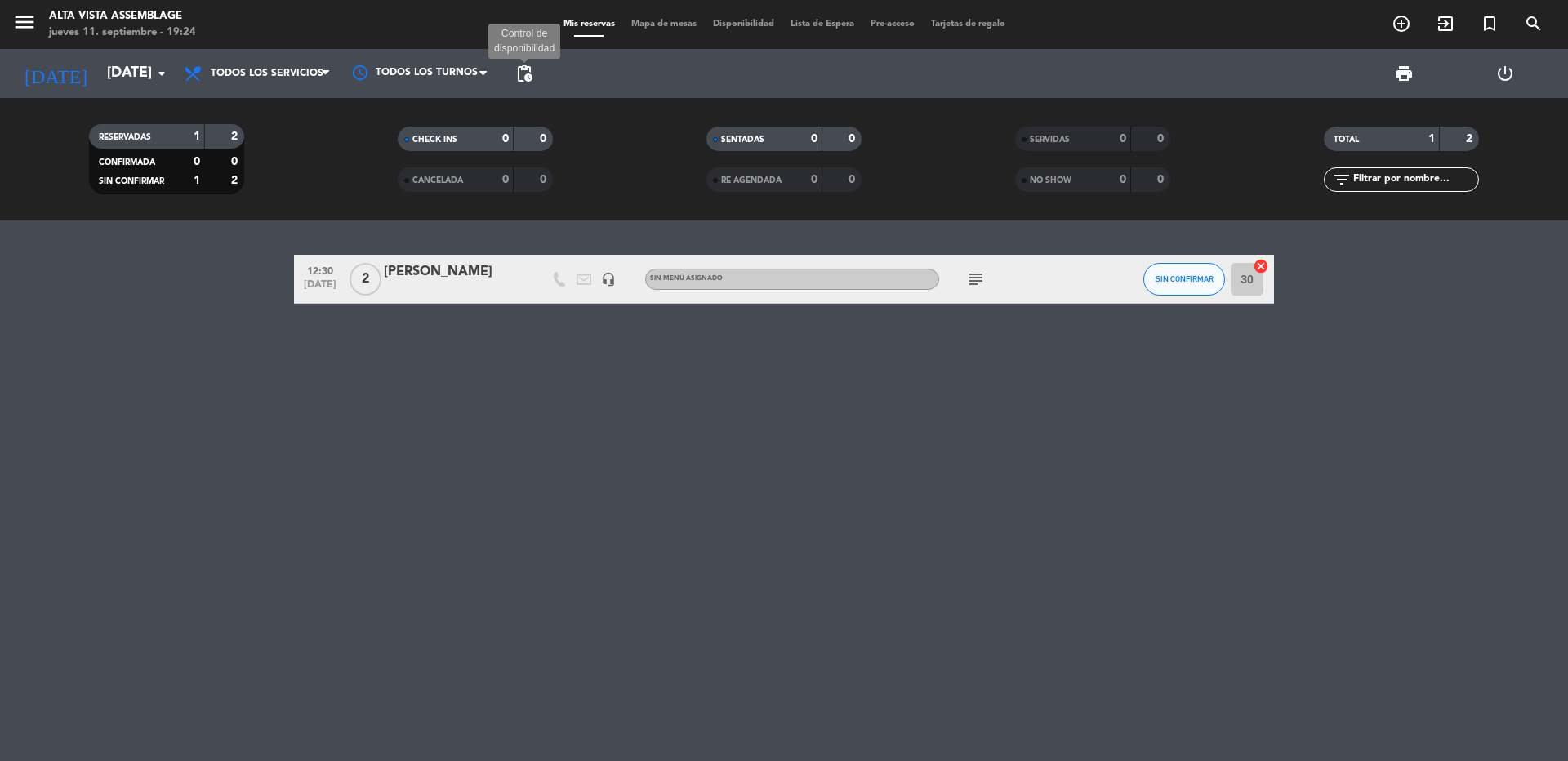
click at [533, 75] on span "pending_actions" at bounding box center [524, 73] width 20 height 20
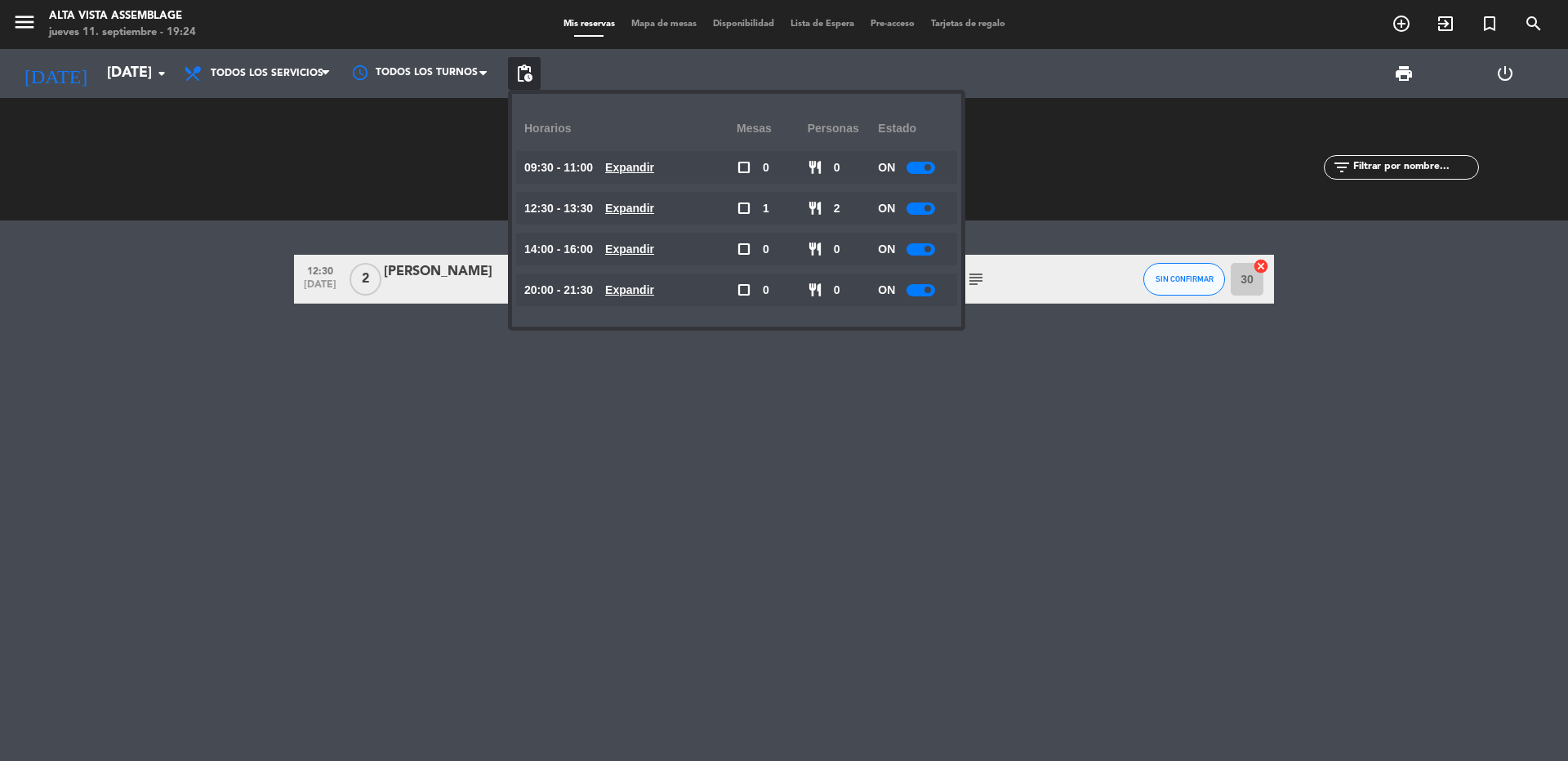
click at [917, 294] on div at bounding box center [920, 290] width 29 height 12
click at [924, 465] on div "12:30 [DATE] 2 [PERSON_NAME] headset_mic Sin menú asignado subject SIN CONFIRMA…" at bounding box center [784, 490] width 1568 height 541
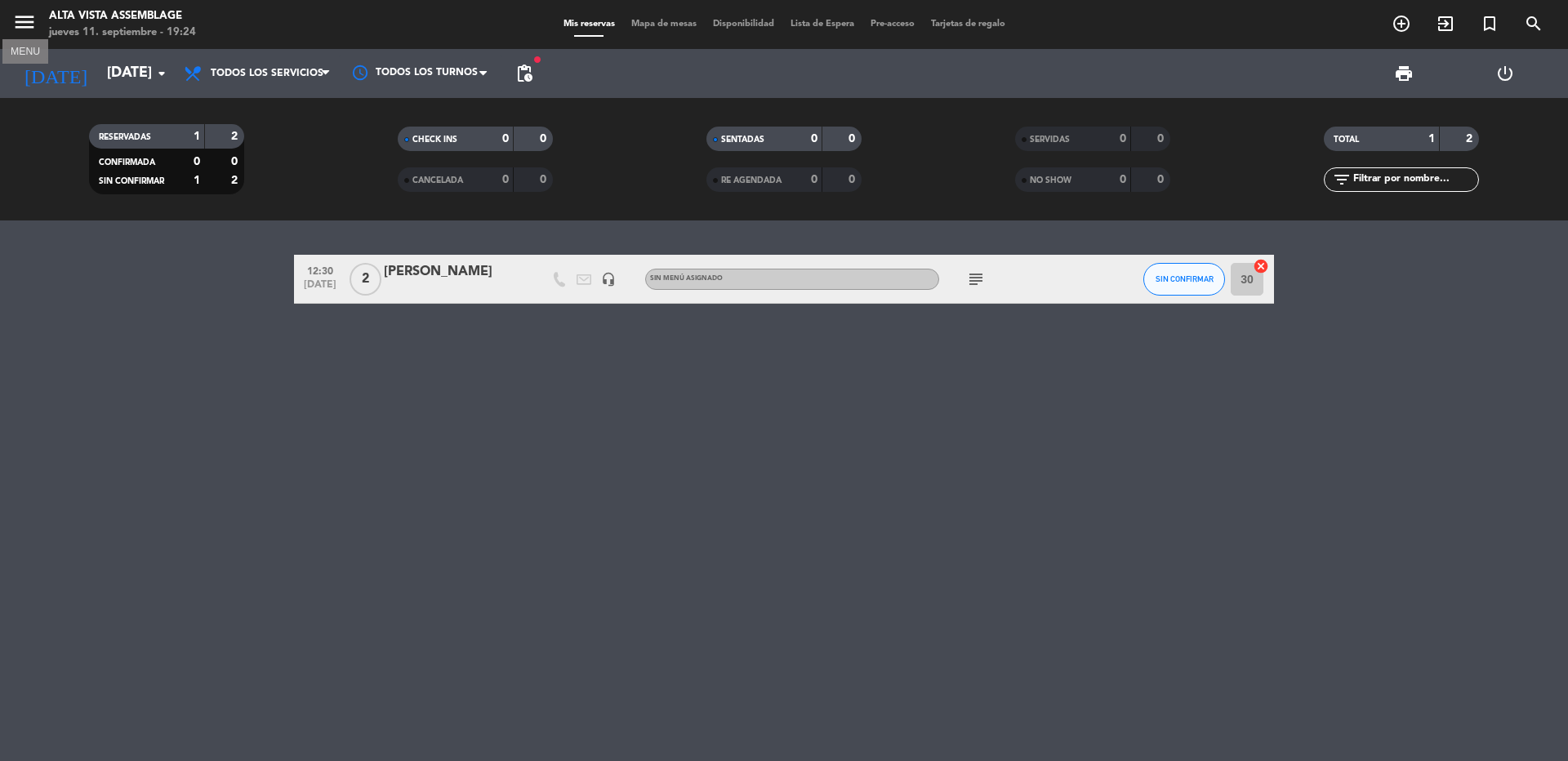
click at [25, 22] on icon "menu" at bounding box center [24, 22] width 25 height 25
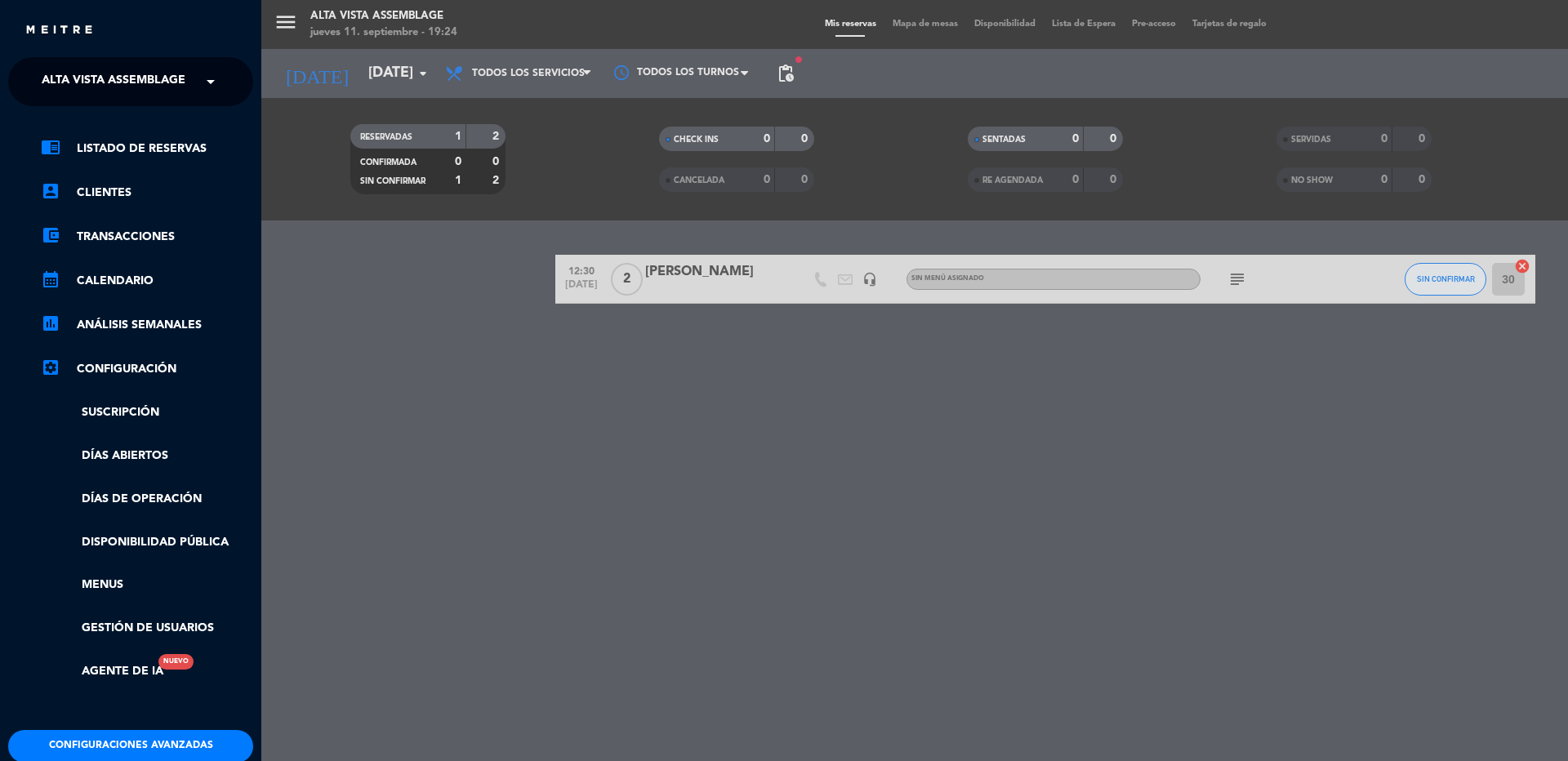
click at [64, 68] on span "Alta Vista Assemblage" at bounding box center [113, 81] width 143 height 35
click at [433, 327] on div "menu Alta Vista Assemblage [DATE] 11. septiembre - 19:24 Mis reservas Mapa de m…" at bounding box center [1045, 380] width 1568 height 761
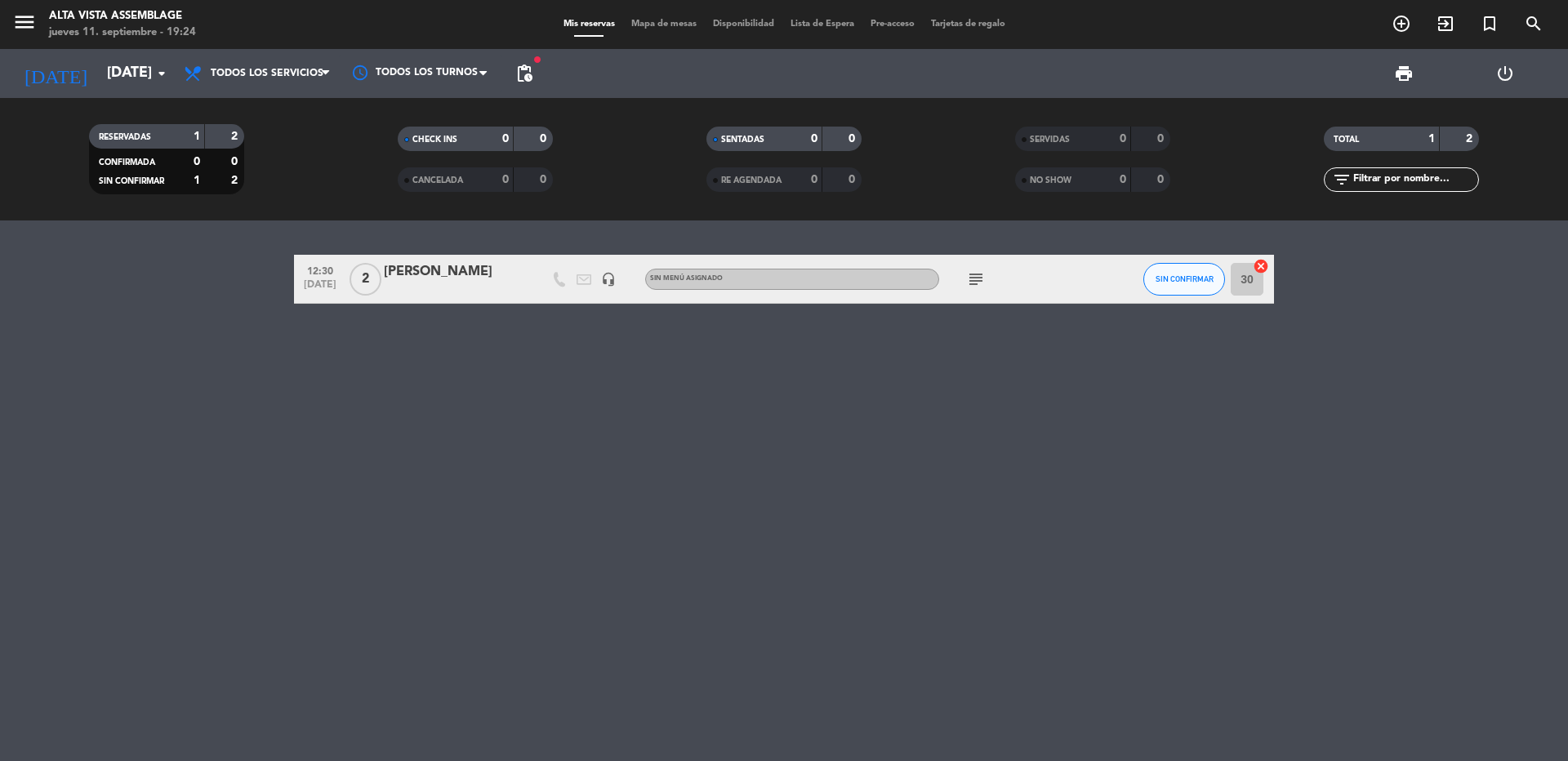
click at [535, 71] on span "pending_actions" at bounding box center [524, 73] width 33 height 33
click at [532, 73] on span "pending_actions" at bounding box center [524, 73] width 20 height 20
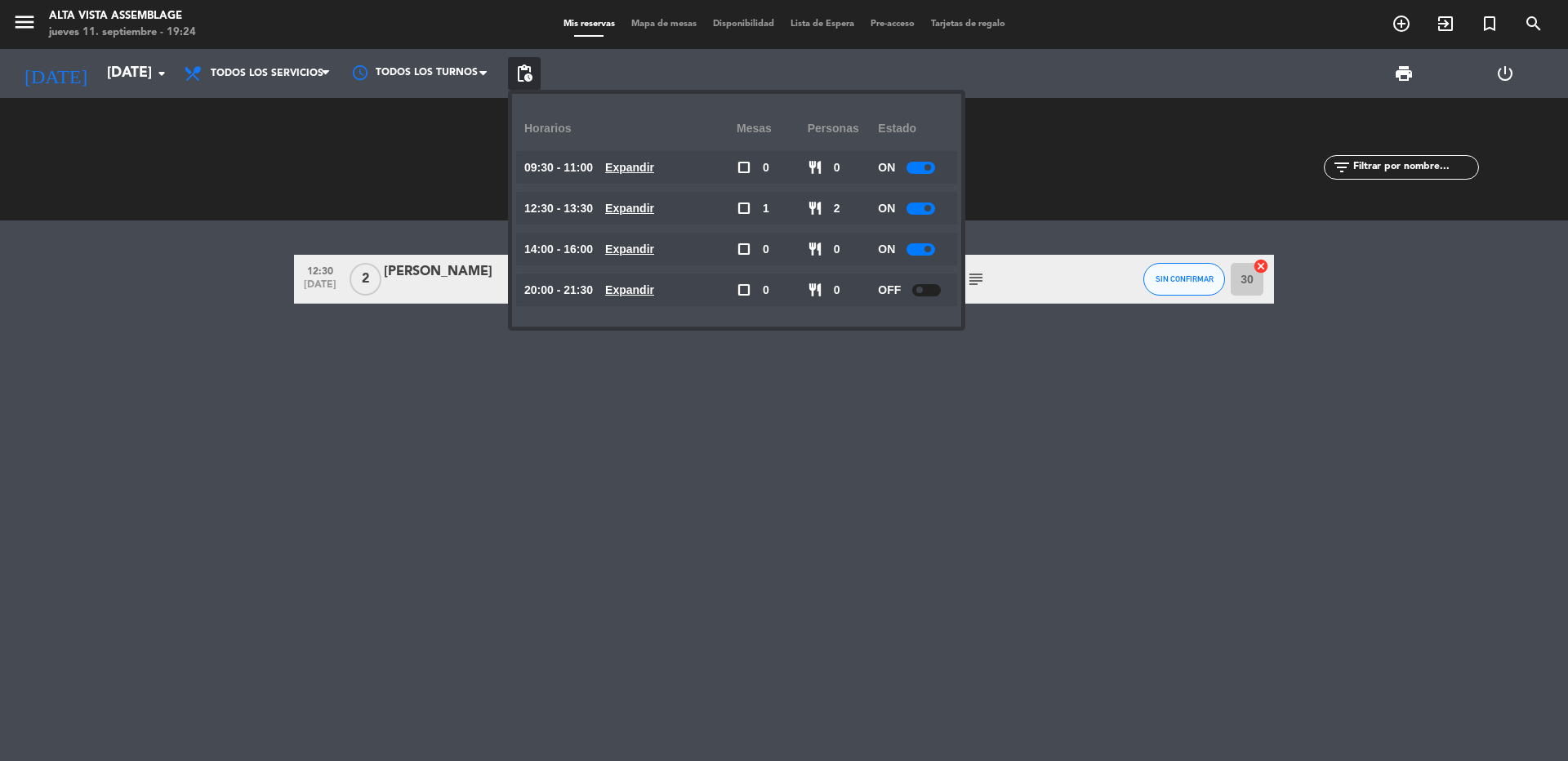
click at [532, 73] on span "pending_actions" at bounding box center [524, 73] width 20 height 20
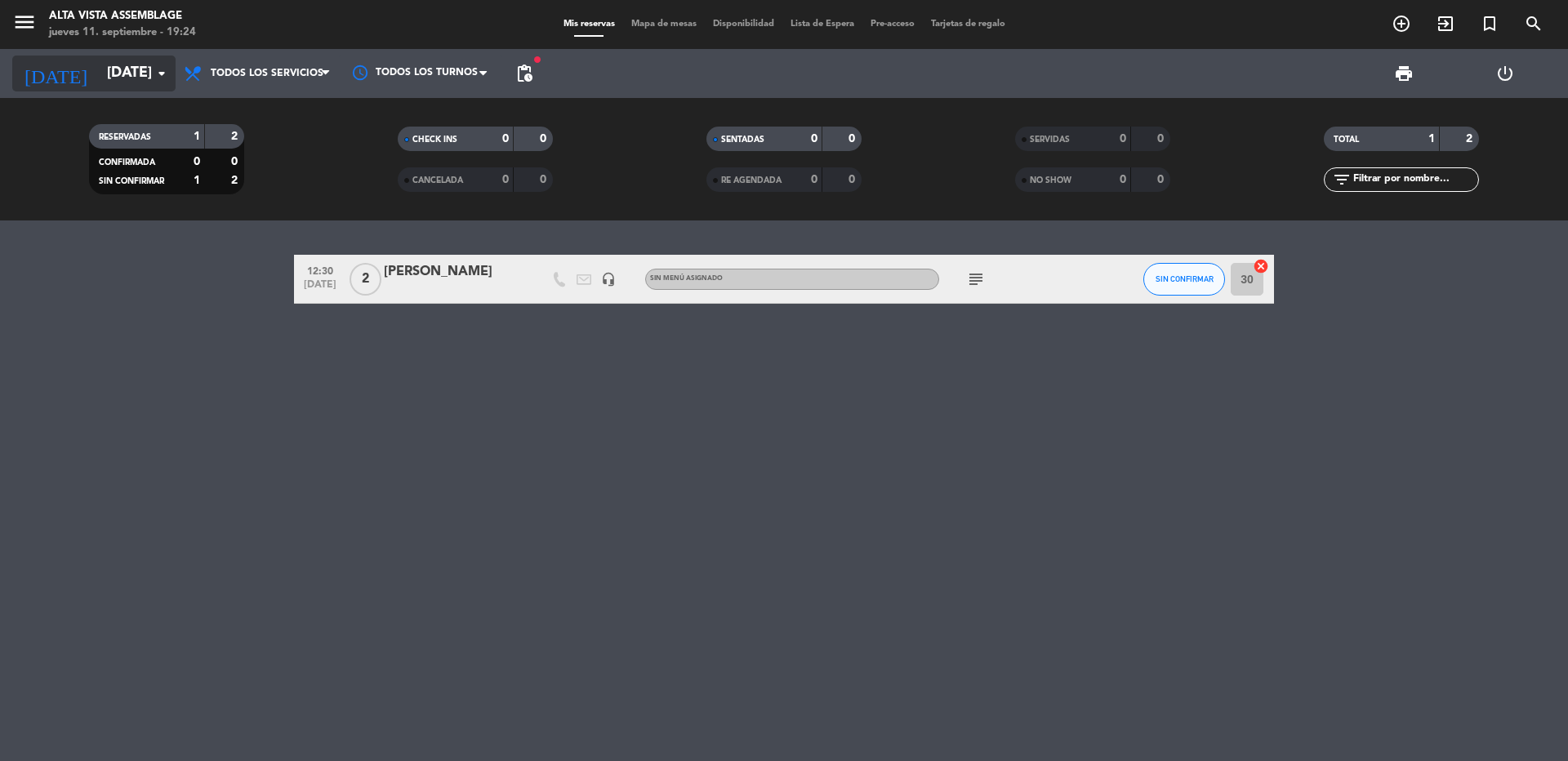
click at [104, 80] on input "[DATE]" at bounding box center [194, 73] width 190 height 33
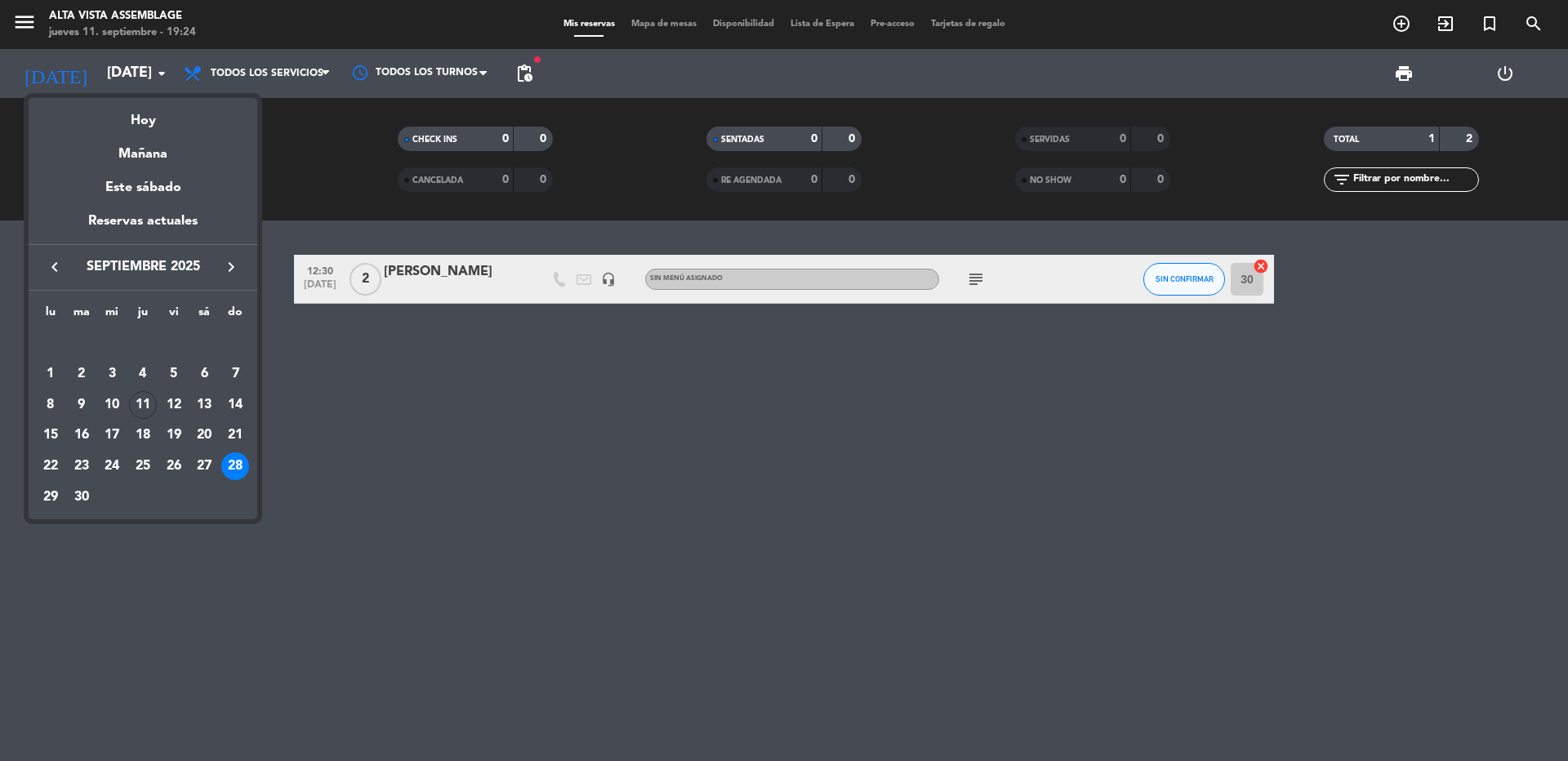
click at [213, 286] on div "keyboard_arrow_left septiembre 2025 keyboard_arrow_right" at bounding box center [142, 267] width 228 height 45
click at [230, 269] on icon "keyboard_arrow_right" at bounding box center [231, 267] width 20 height 20
click at [237, 366] on div "5" at bounding box center [235, 374] width 28 height 28
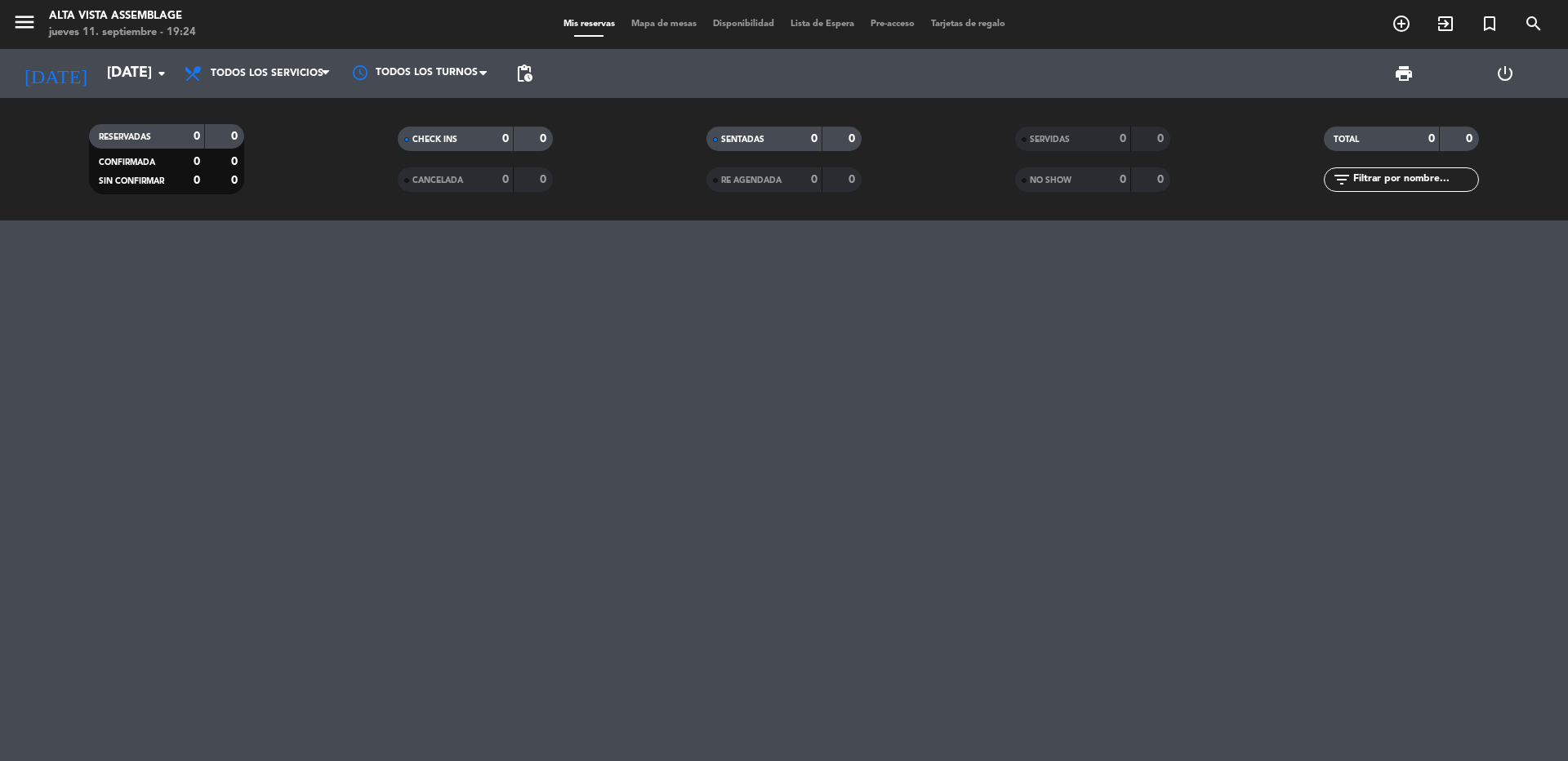
click at [536, 68] on span "pending_actions" at bounding box center [524, 73] width 33 height 33
click at [532, 68] on span "pending_actions" at bounding box center [524, 73] width 20 height 20
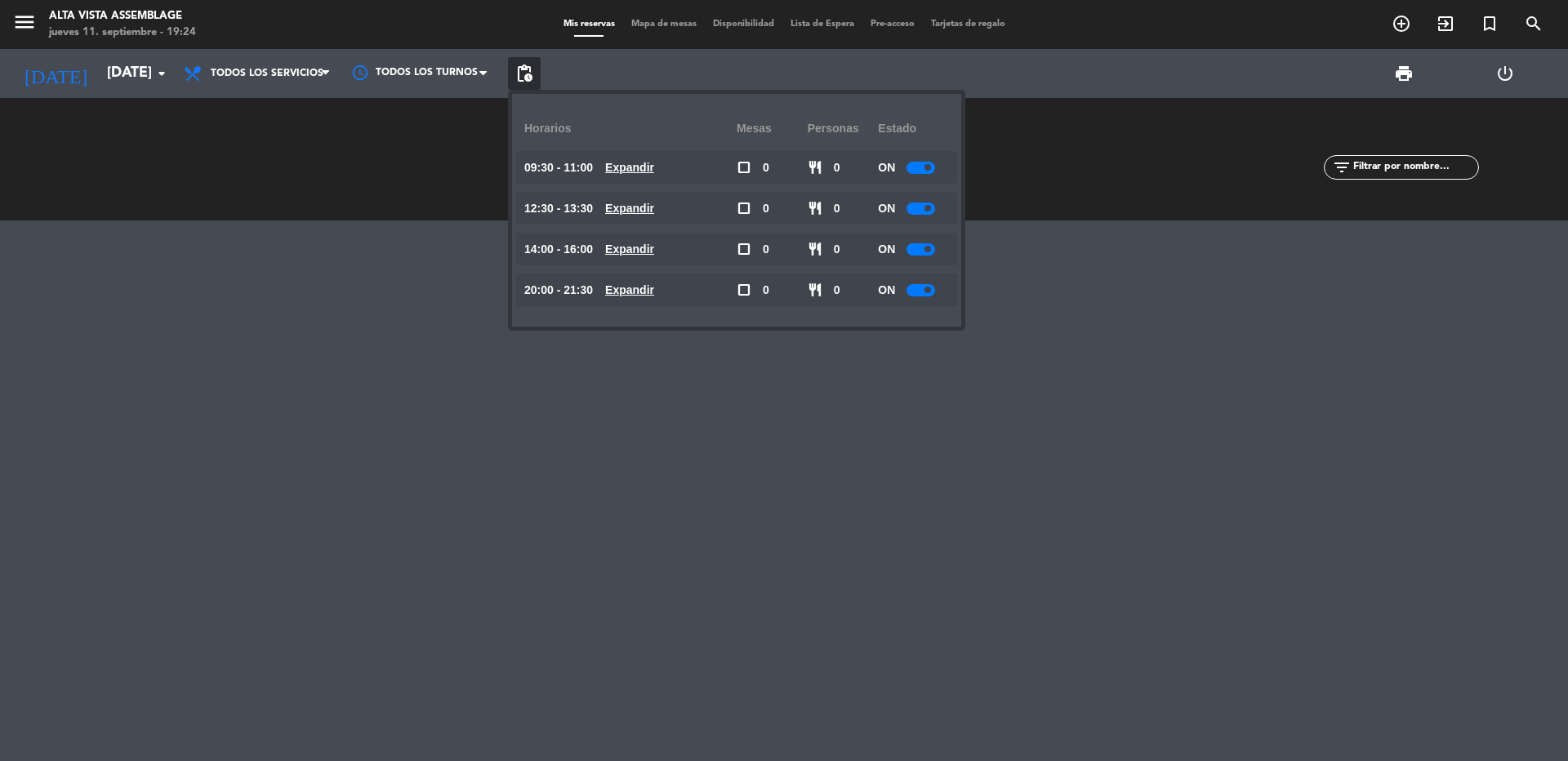
click at [929, 284] on div at bounding box center [920, 290] width 29 height 12
click at [925, 293] on div at bounding box center [926, 290] width 29 height 12
click at [736, 513] on div at bounding box center [784, 490] width 1568 height 541
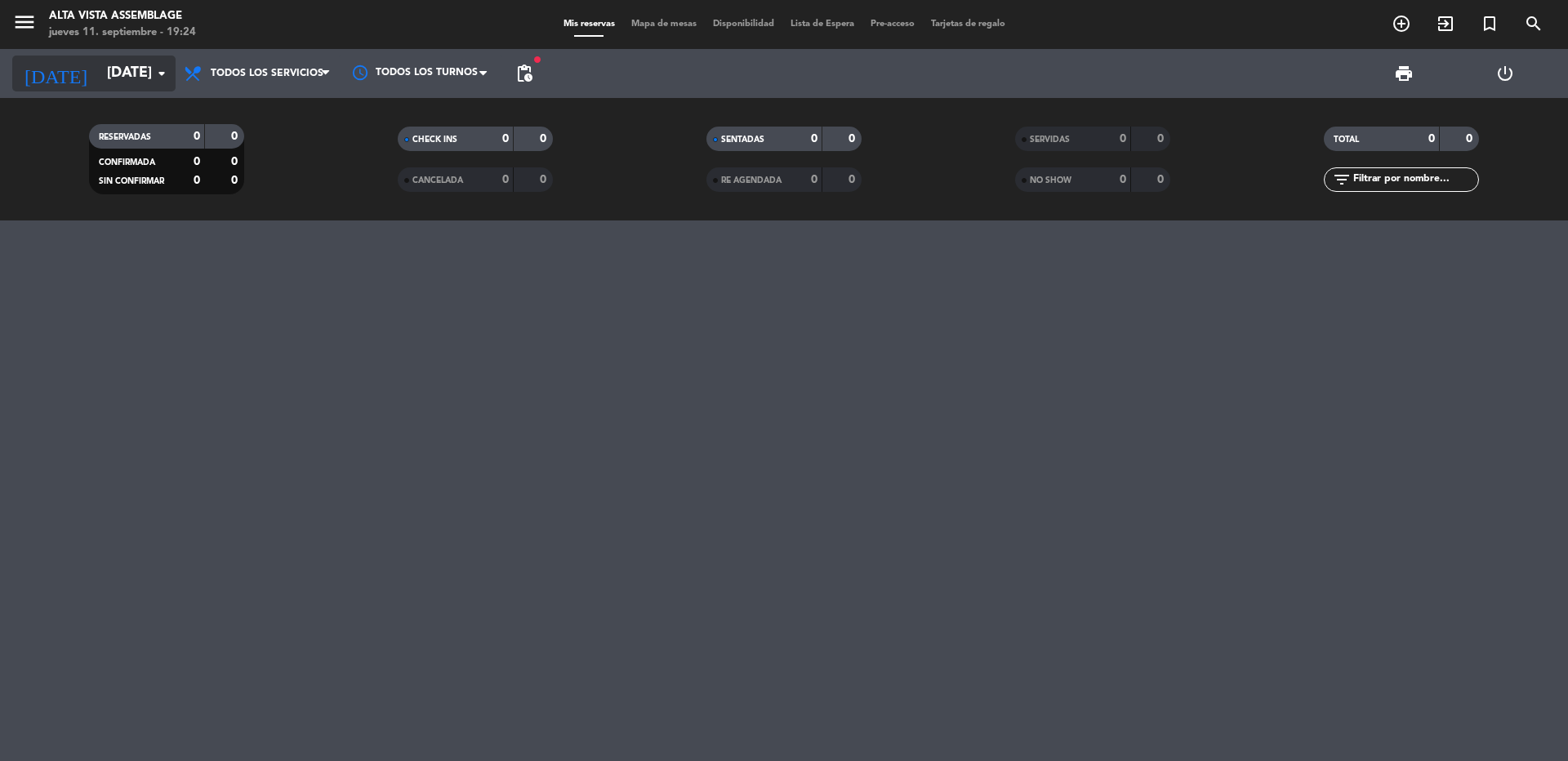
click at [133, 67] on input "[DATE]" at bounding box center [194, 73] width 190 height 33
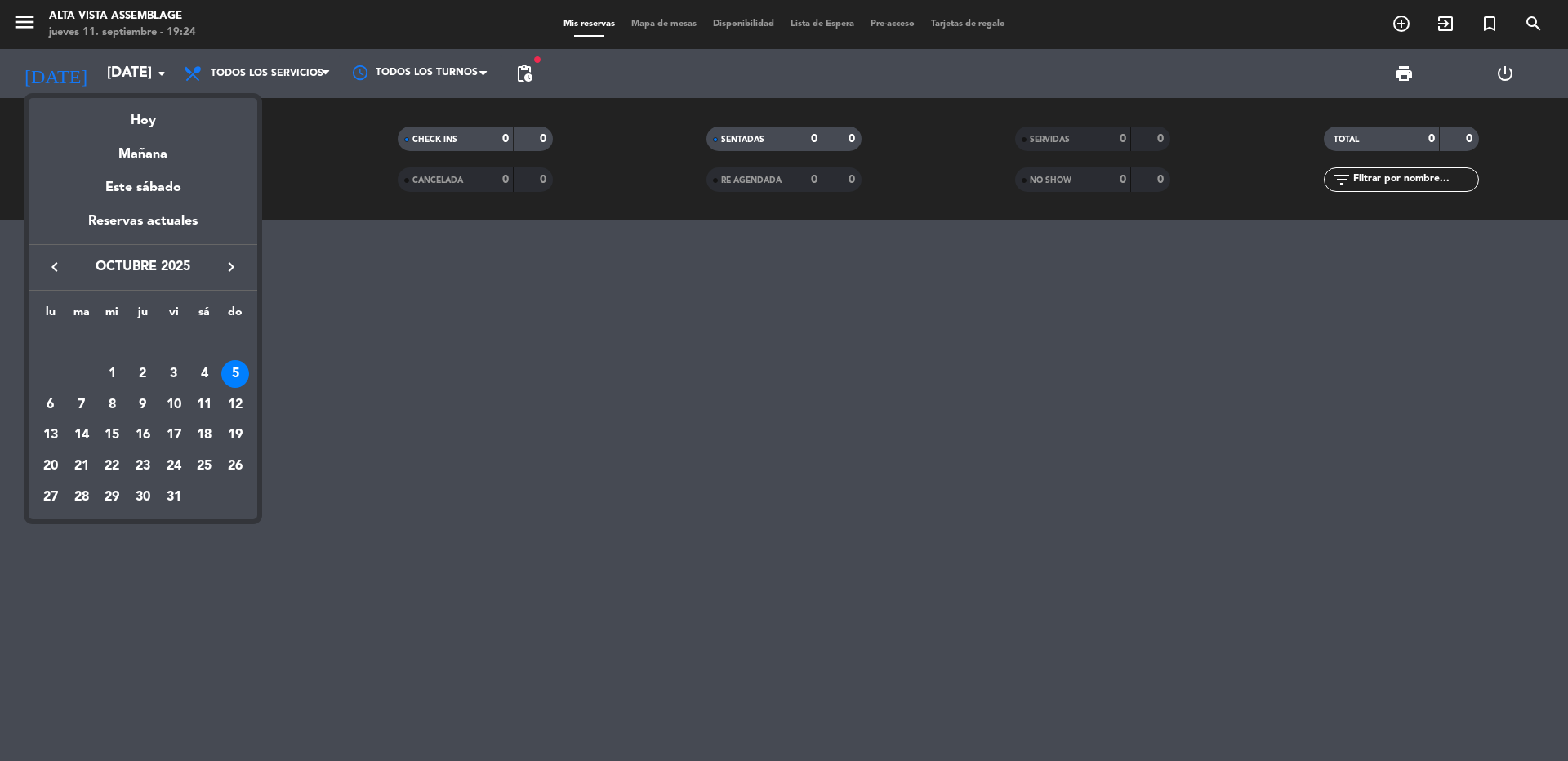
click at [235, 412] on div "12" at bounding box center [235, 405] width 28 height 28
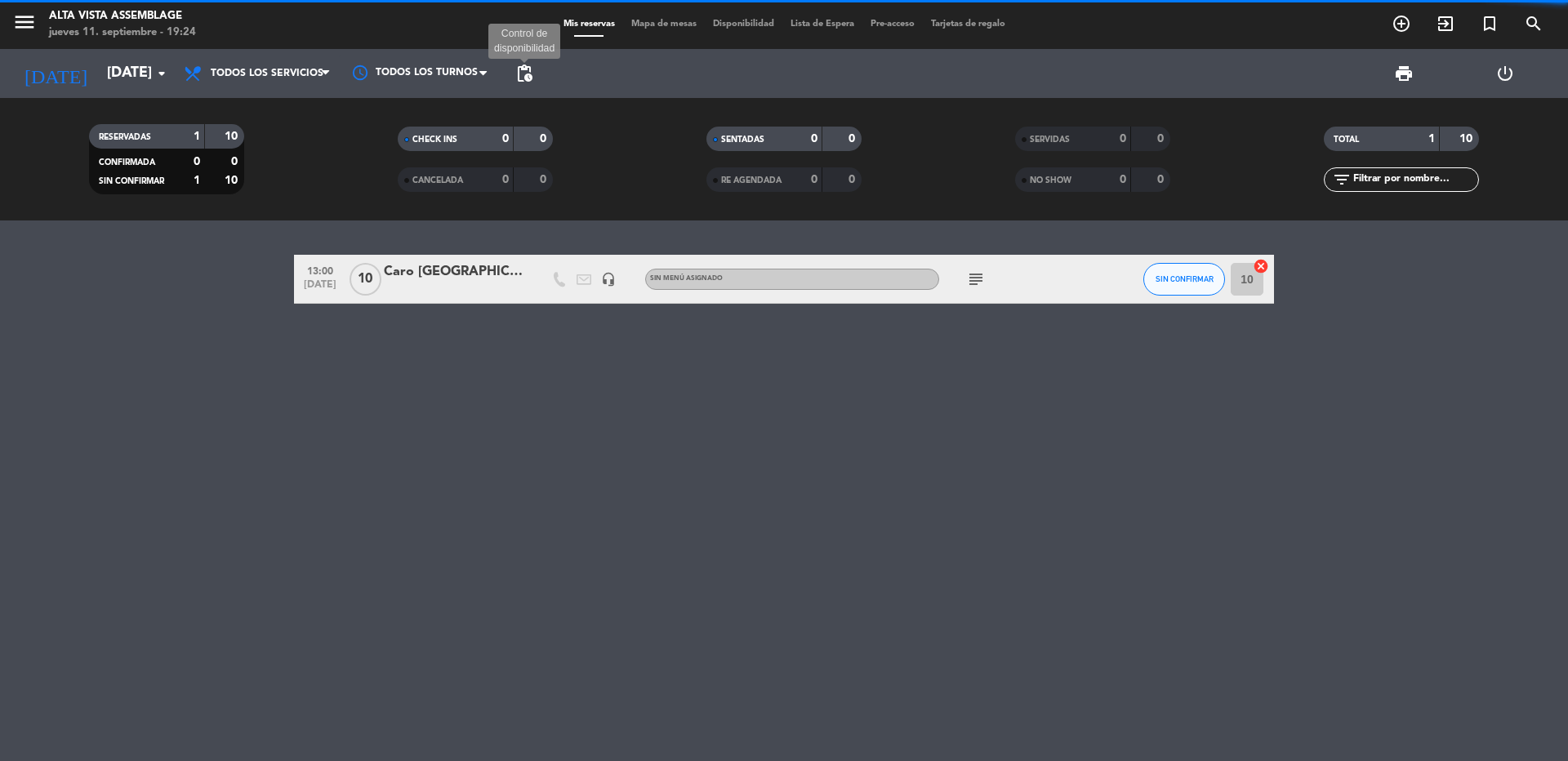
click at [531, 75] on span "pending_actions" at bounding box center [524, 73] width 20 height 20
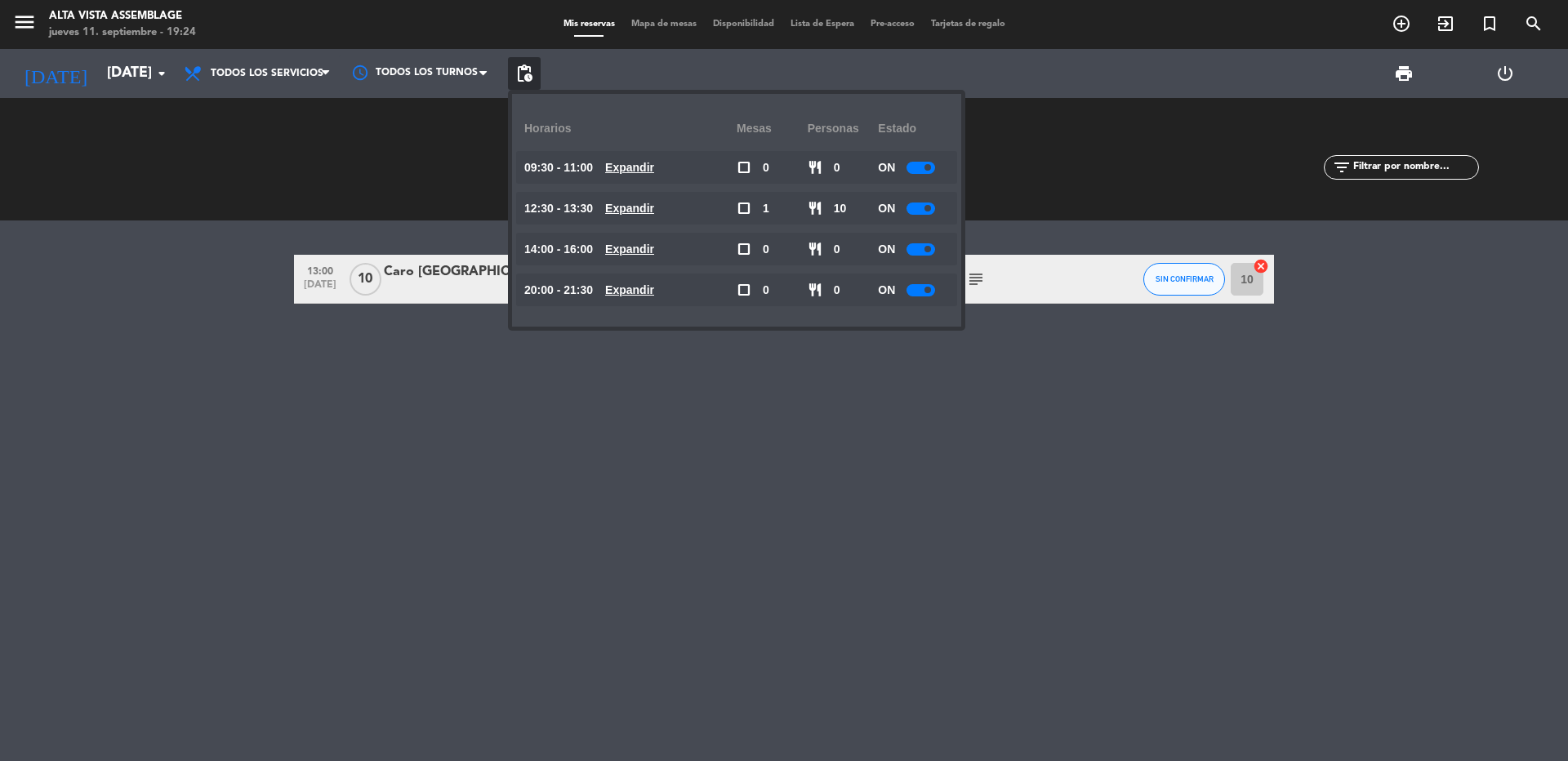
click at [927, 293] on div at bounding box center [920, 290] width 29 height 12
click at [899, 405] on div "13:00 [DATE] Caro San [PERSON_NAME] headset_mic Sin menú asignado subject SIN C…" at bounding box center [784, 490] width 1568 height 541
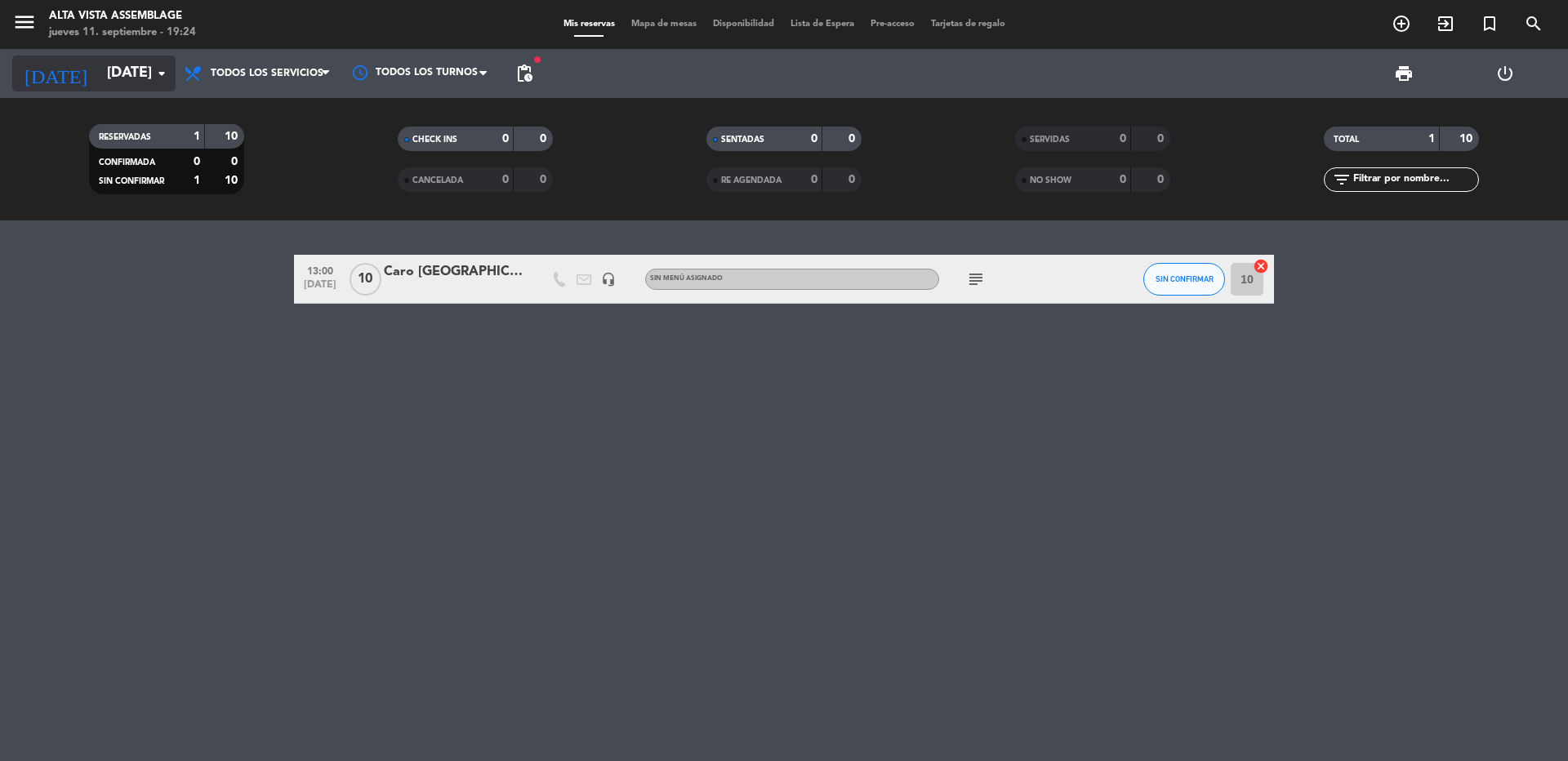
click at [119, 71] on input "[DATE]" at bounding box center [194, 73] width 190 height 33
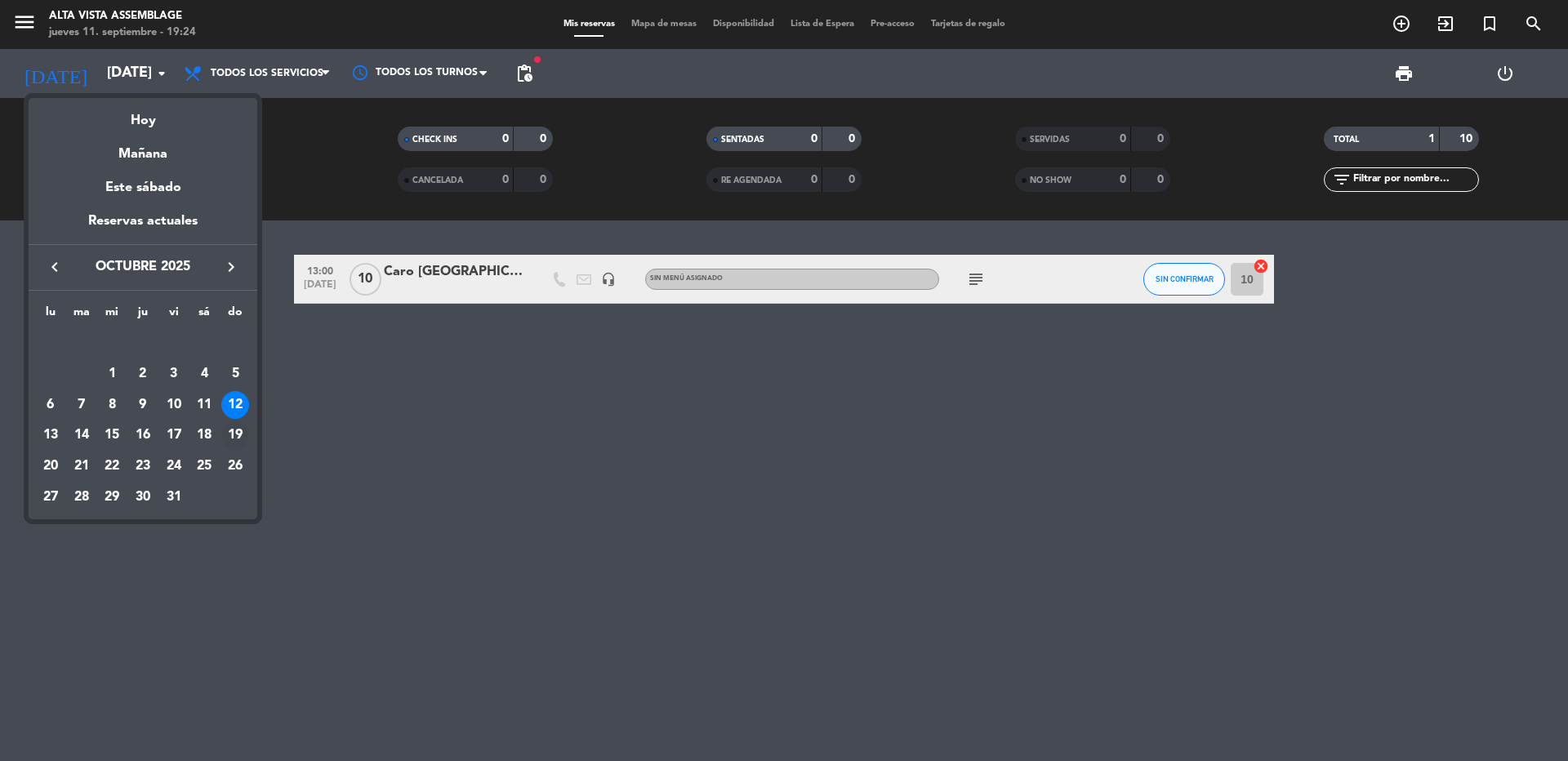
click at [232, 433] on div "19" at bounding box center [235, 435] width 28 height 28
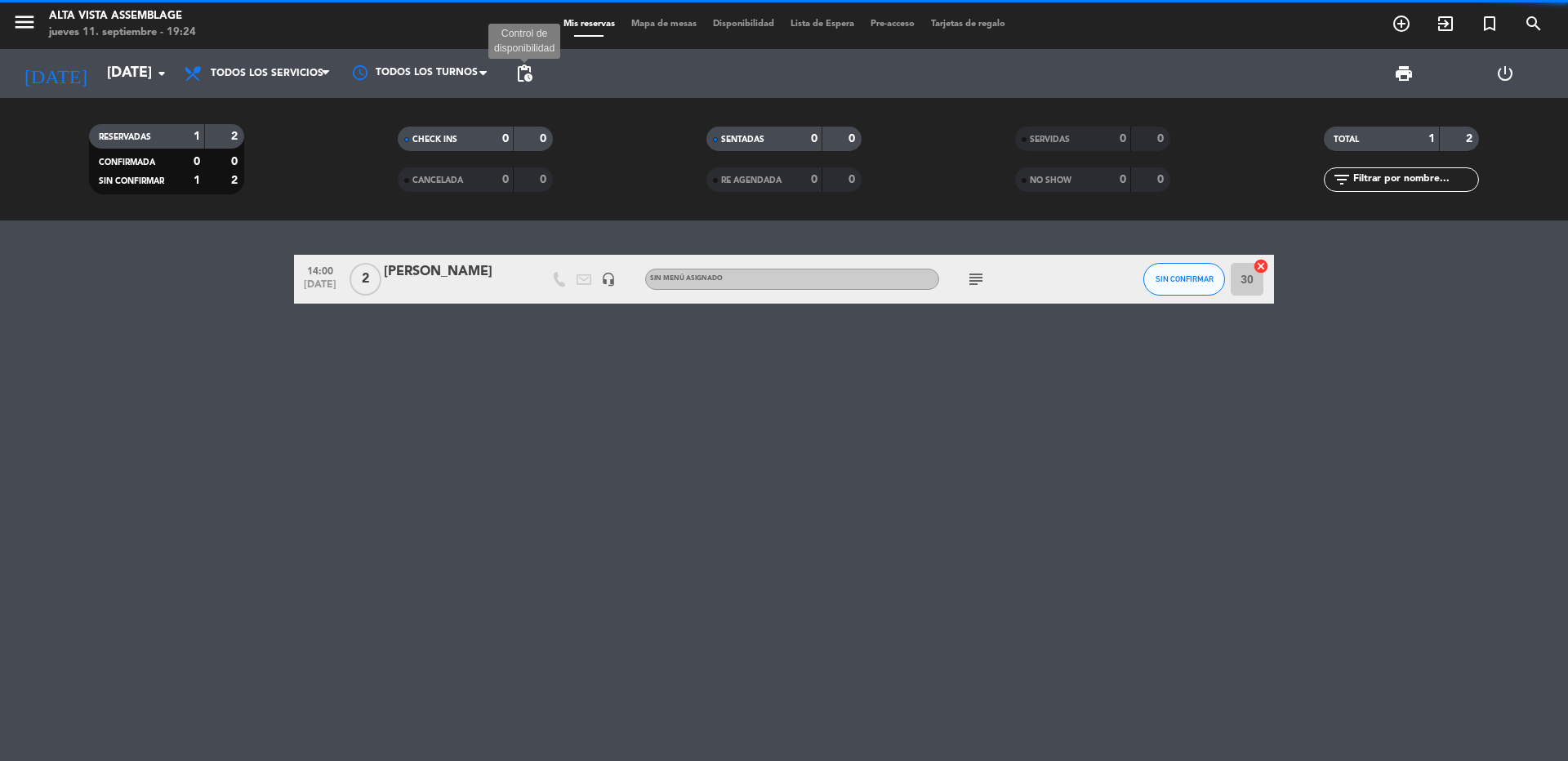
click at [530, 73] on span "pending_actions" at bounding box center [524, 73] width 20 height 20
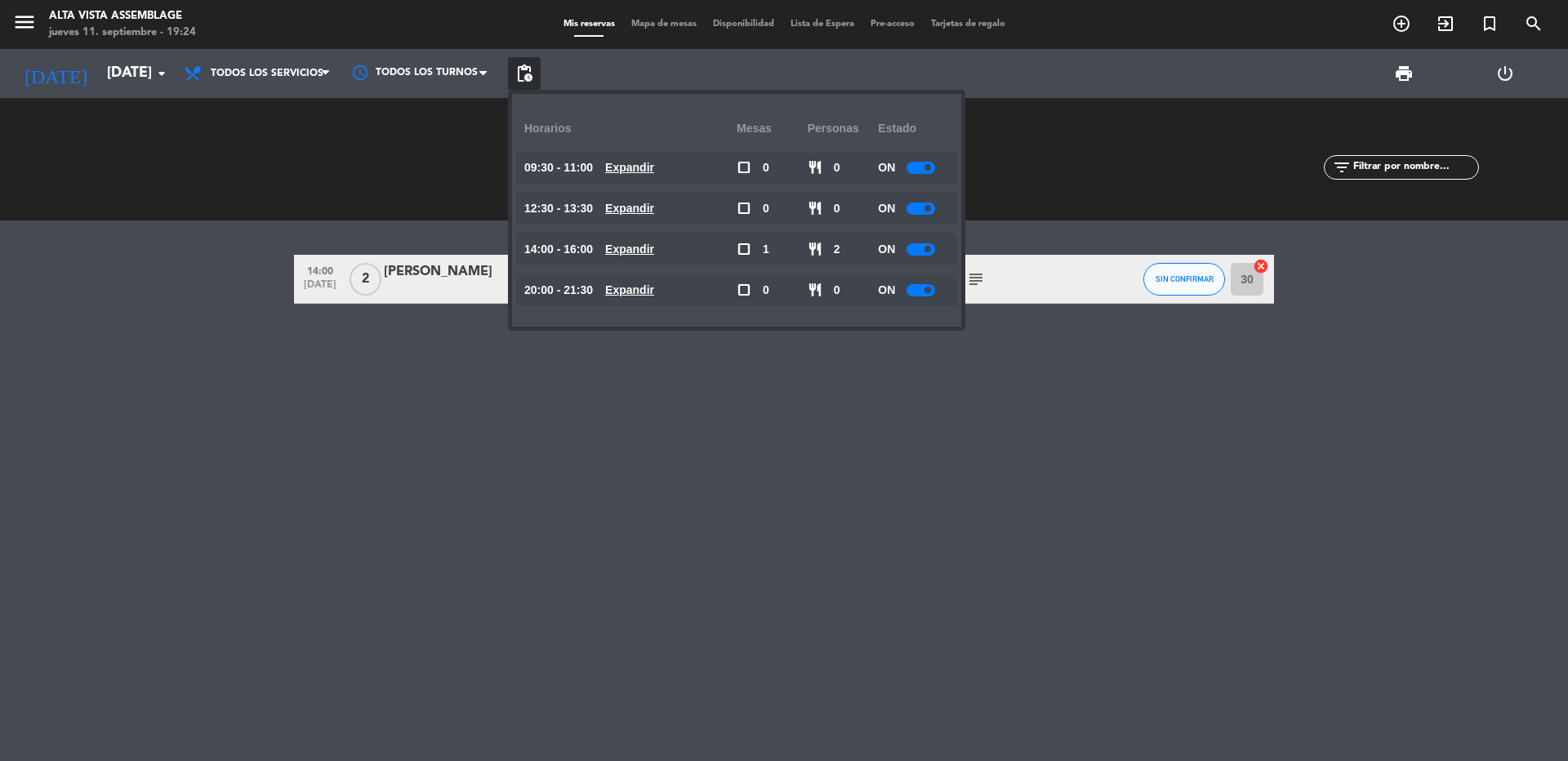
click at [926, 293] on div at bounding box center [920, 290] width 29 height 12
click at [801, 549] on div "14:00 [DATE] 2 [PERSON_NAME] headset_mic Sin menú asignado subject SIN CONFIRMA…" at bounding box center [784, 490] width 1568 height 541
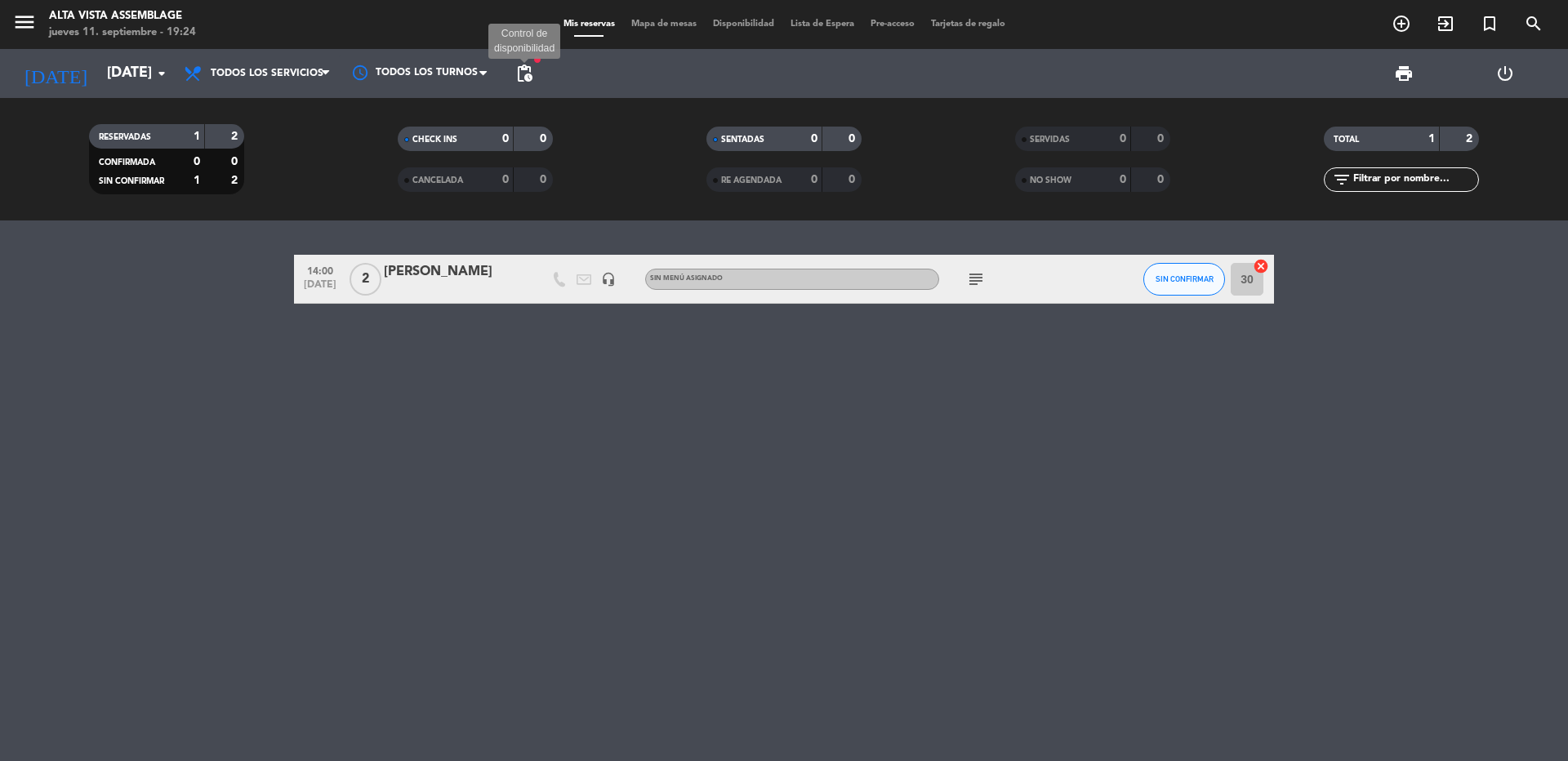
click at [524, 81] on span "pending_actions" at bounding box center [524, 73] width 20 height 20
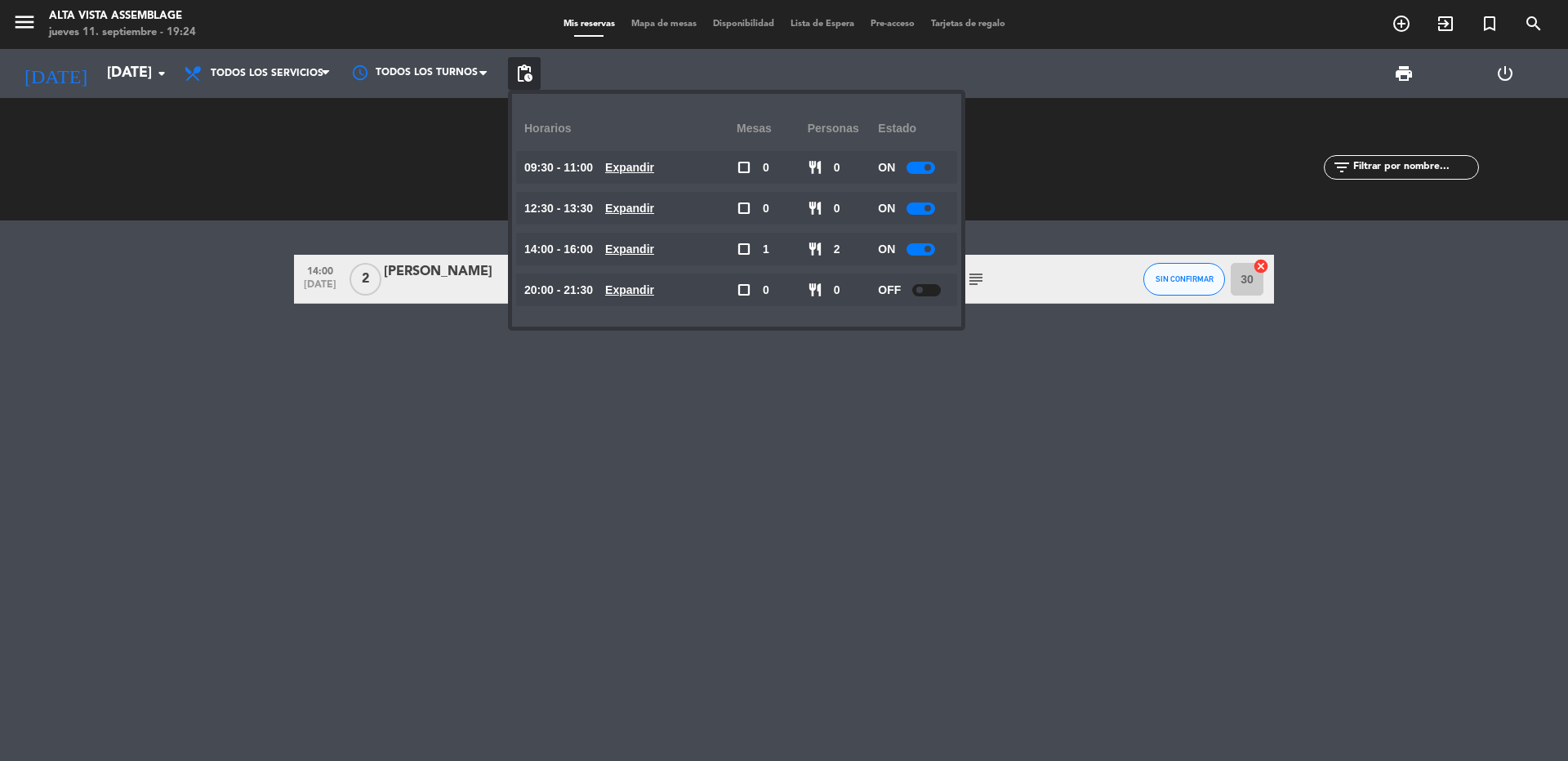
click at [524, 81] on span "pending_actions" at bounding box center [524, 73] width 20 height 20
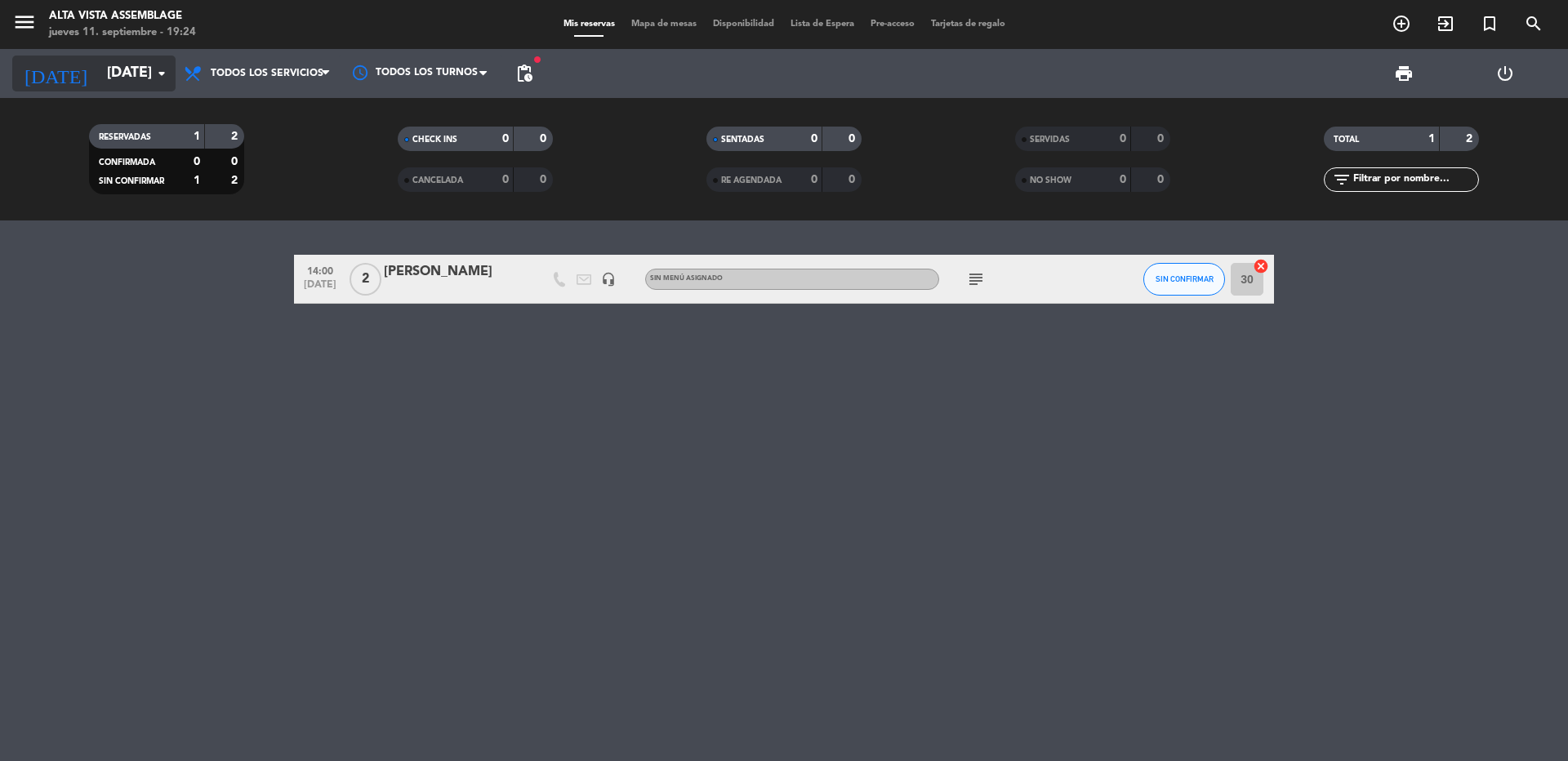
click at [133, 76] on input "[DATE]" at bounding box center [194, 73] width 190 height 33
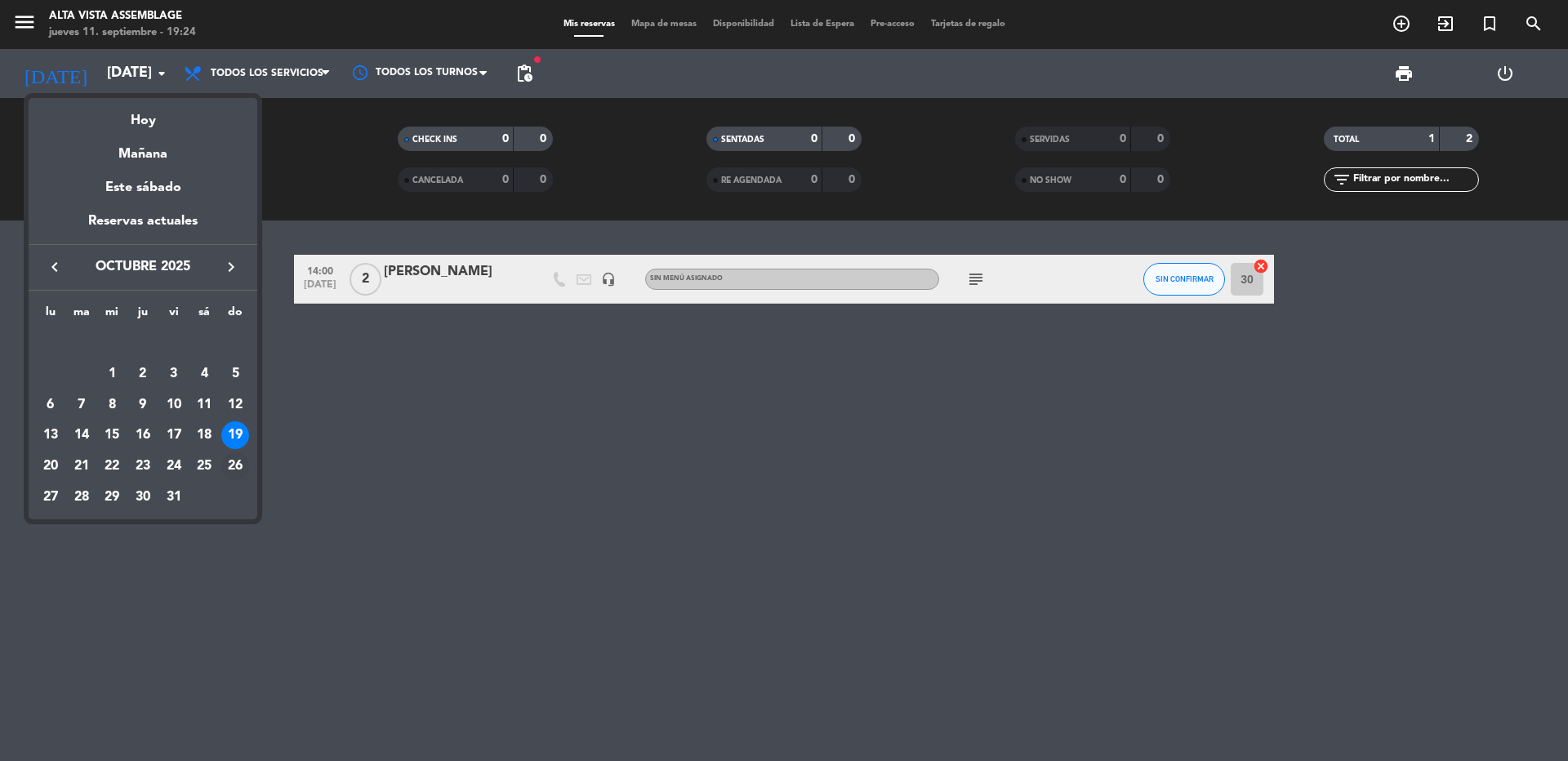
click at [237, 469] on div "26" at bounding box center [235, 466] width 28 height 28
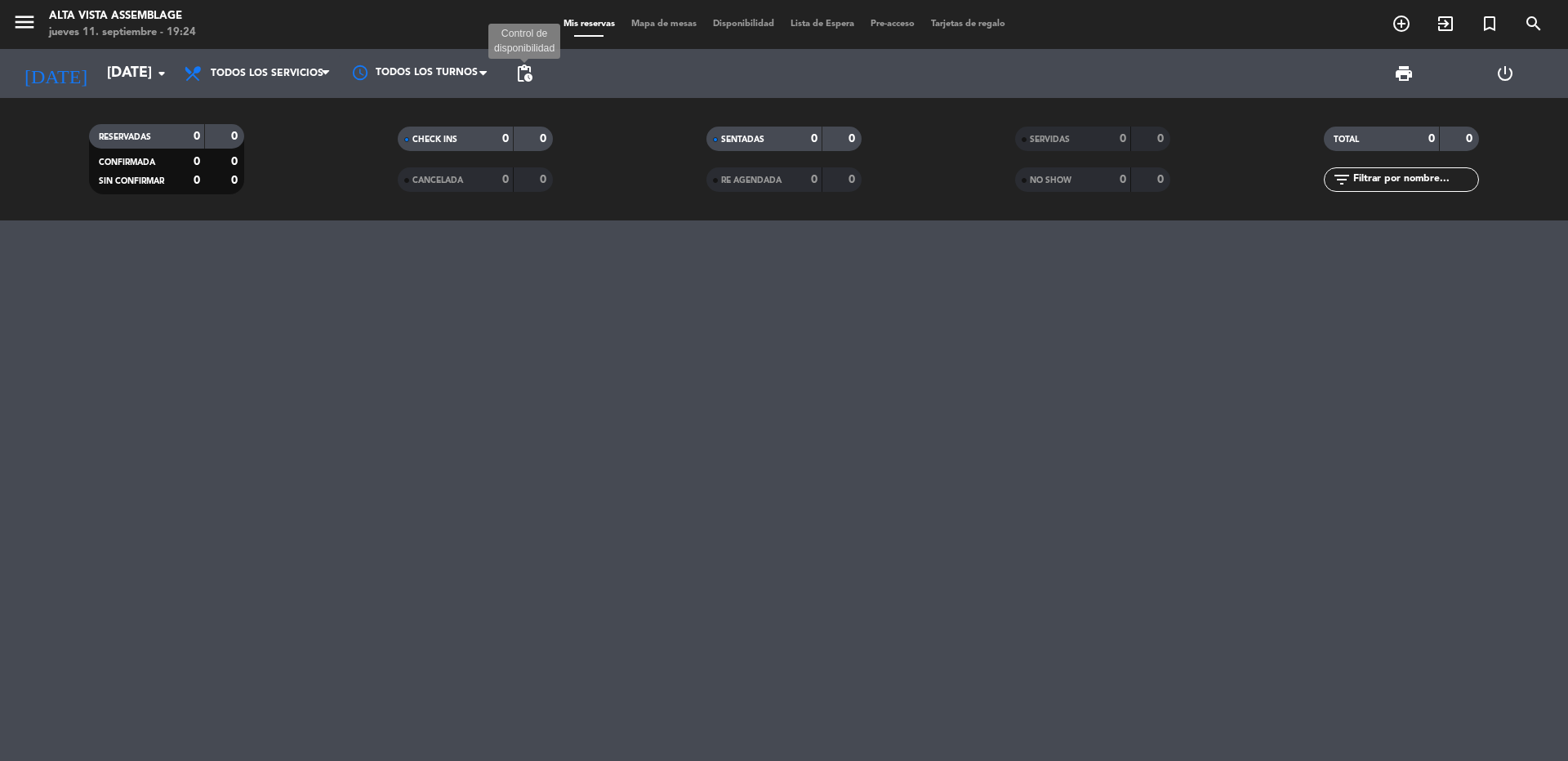
click at [525, 73] on span "pending_actions" at bounding box center [524, 73] width 20 height 20
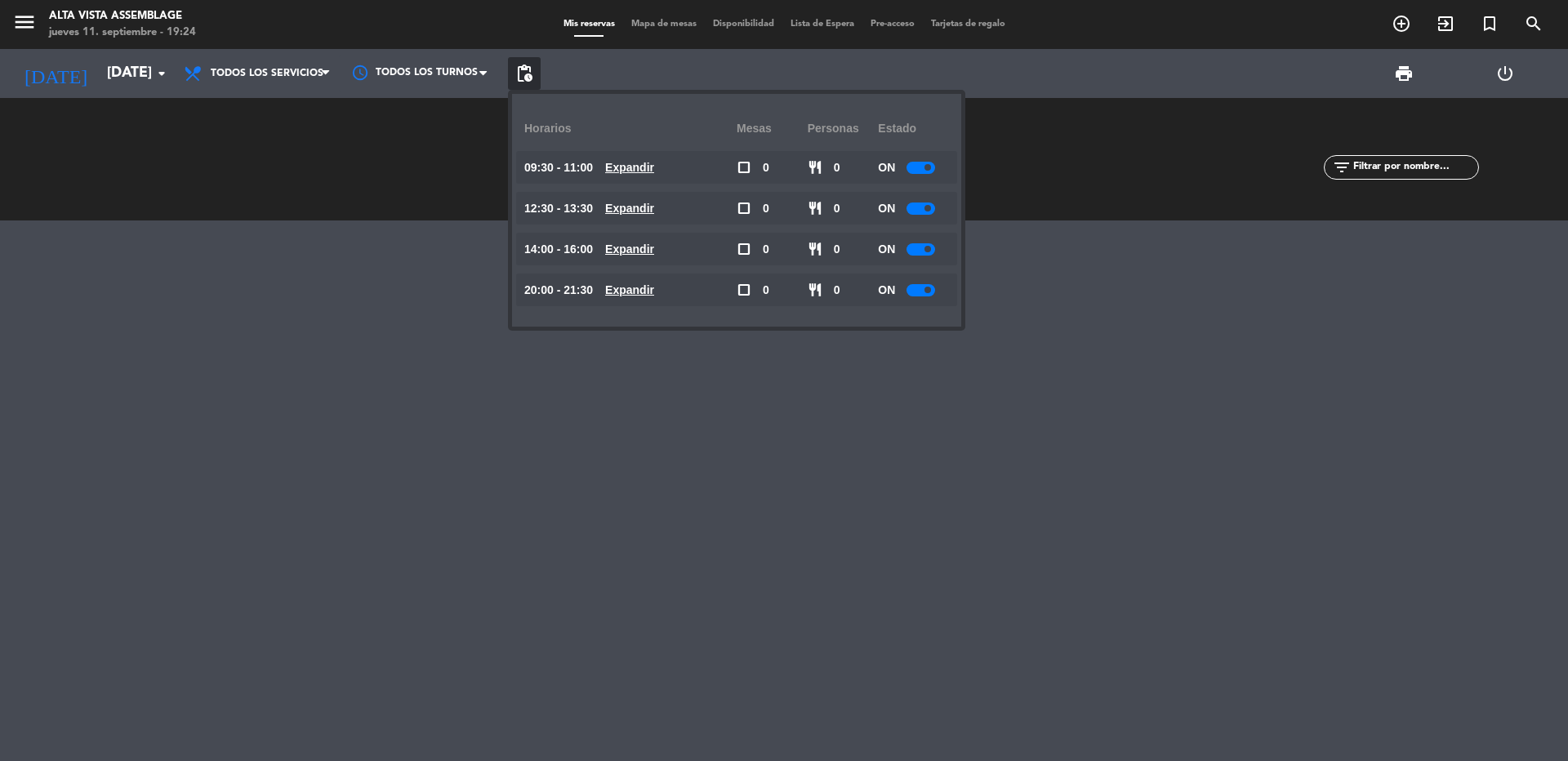
click at [924, 296] on div at bounding box center [920, 290] width 29 height 12
drag, startPoint x: 358, startPoint y: 356, endPoint x: 119, endPoint y: 175, distance: 299.8
click at [345, 352] on div at bounding box center [784, 490] width 1568 height 541
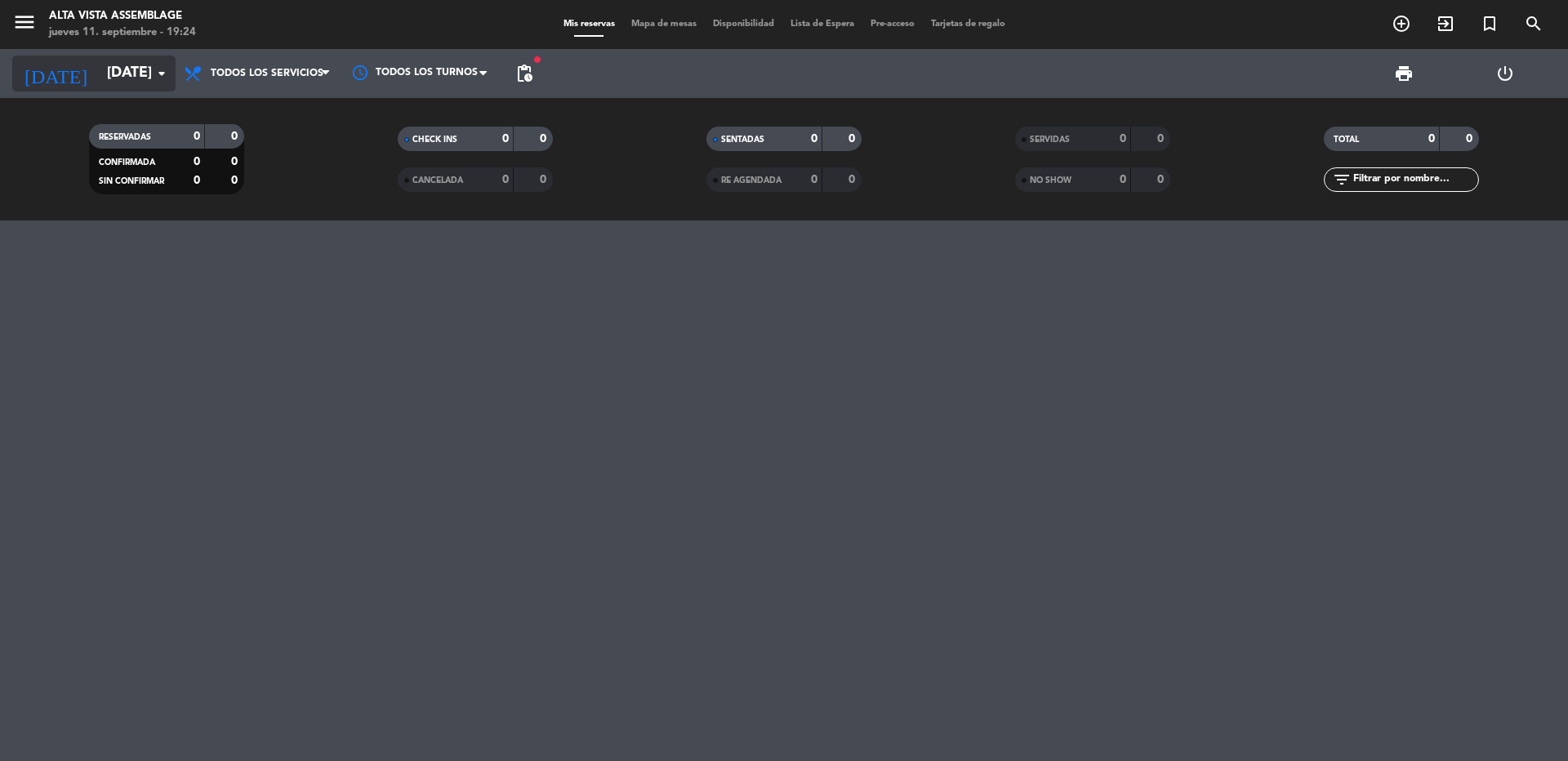
click at [122, 76] on input "[DATE]" at bounding box center [194, 73] width 190 height 33
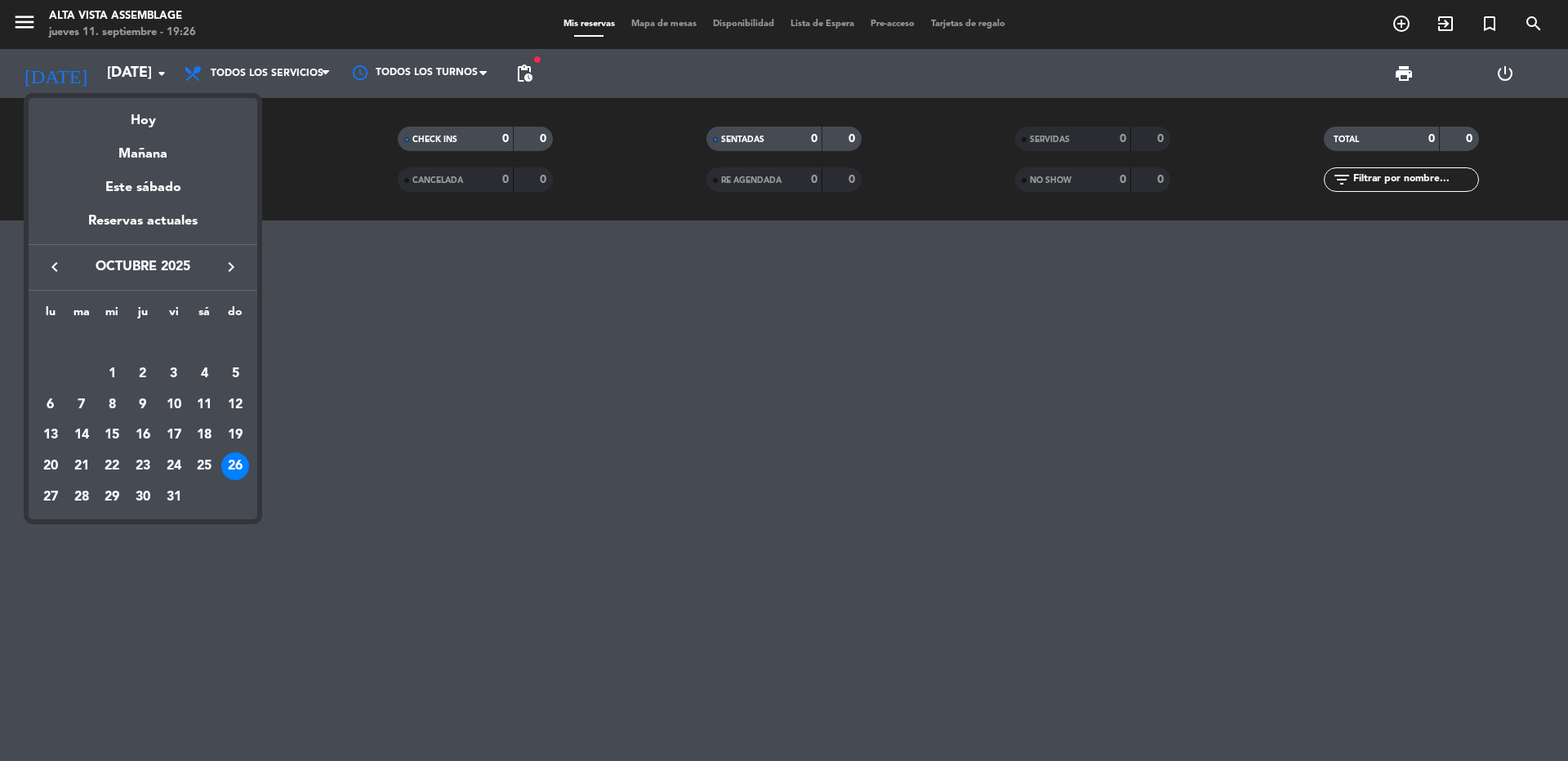
drag, startPoint x: 576, startPoint y: 430, endPoint x: 584, endPoint y: 420, distance: 12.8
click at [584, 420] on div at bounding box center [784, 380] width 1568 height 761
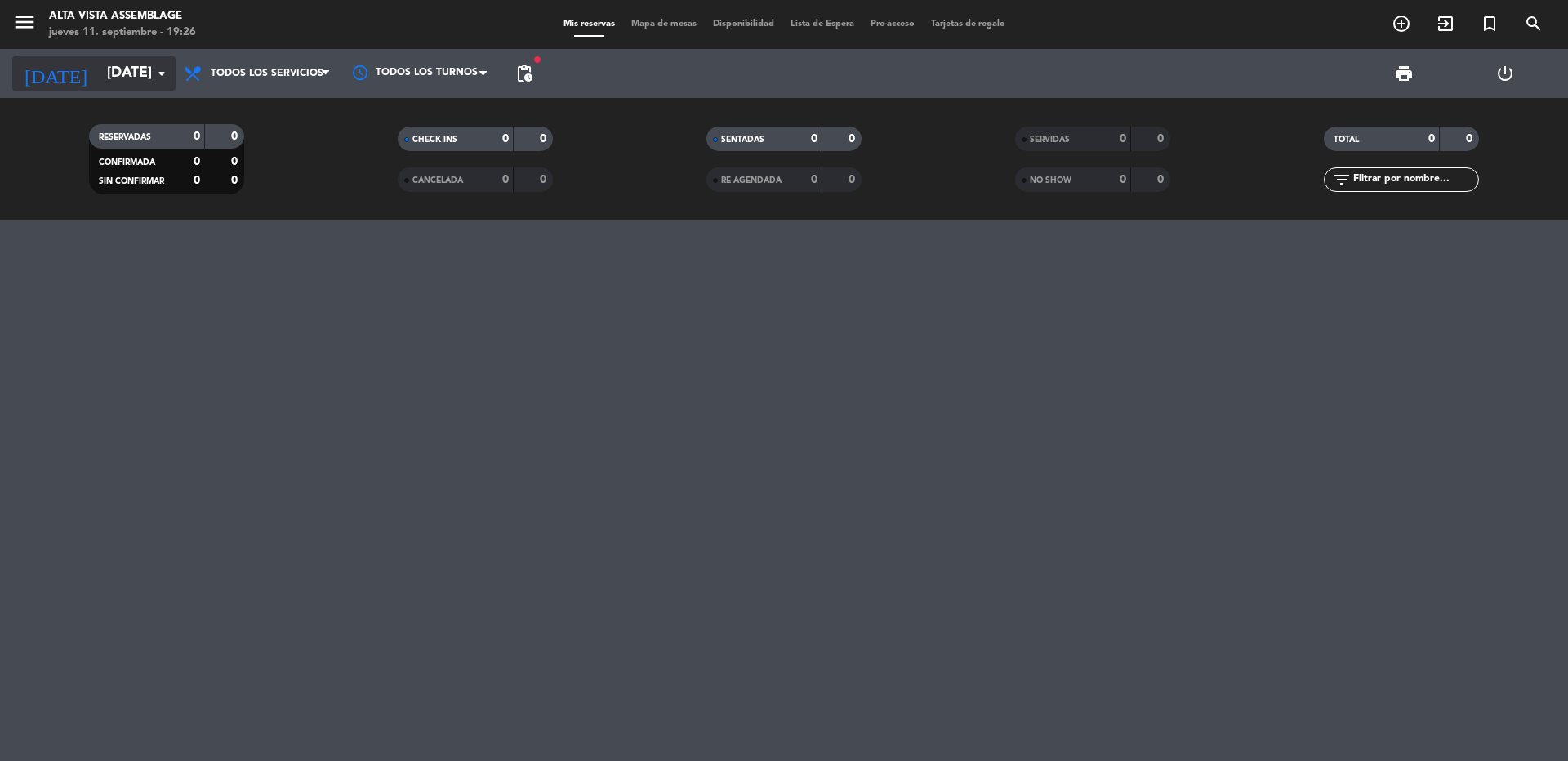
click at [121, 72] on input "[DATE]" at bounding box center [194, 73] width 190 height 33
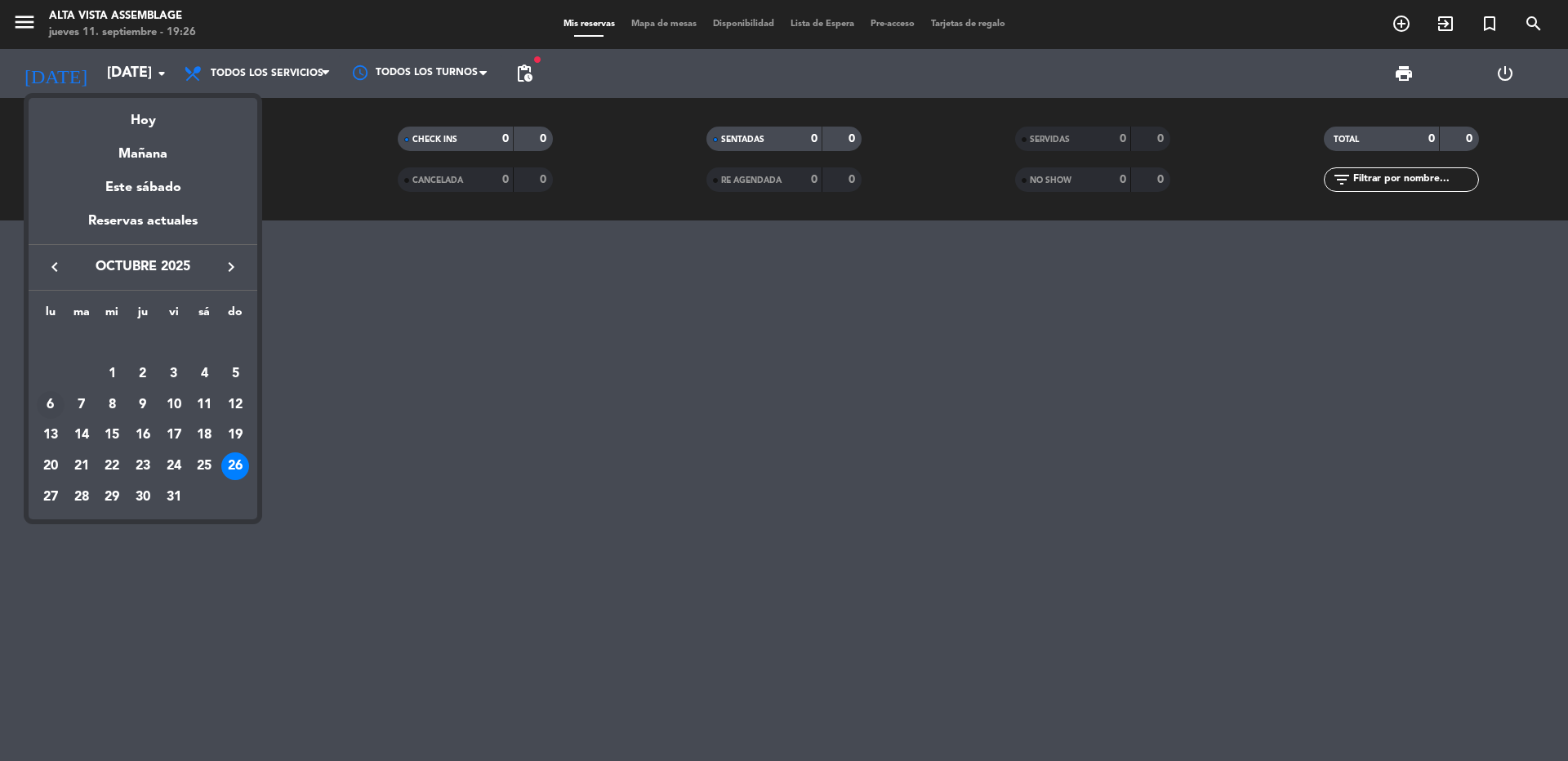
click at [58, 409] on div "6" at bounding box center [50, 405] width 28 height 28
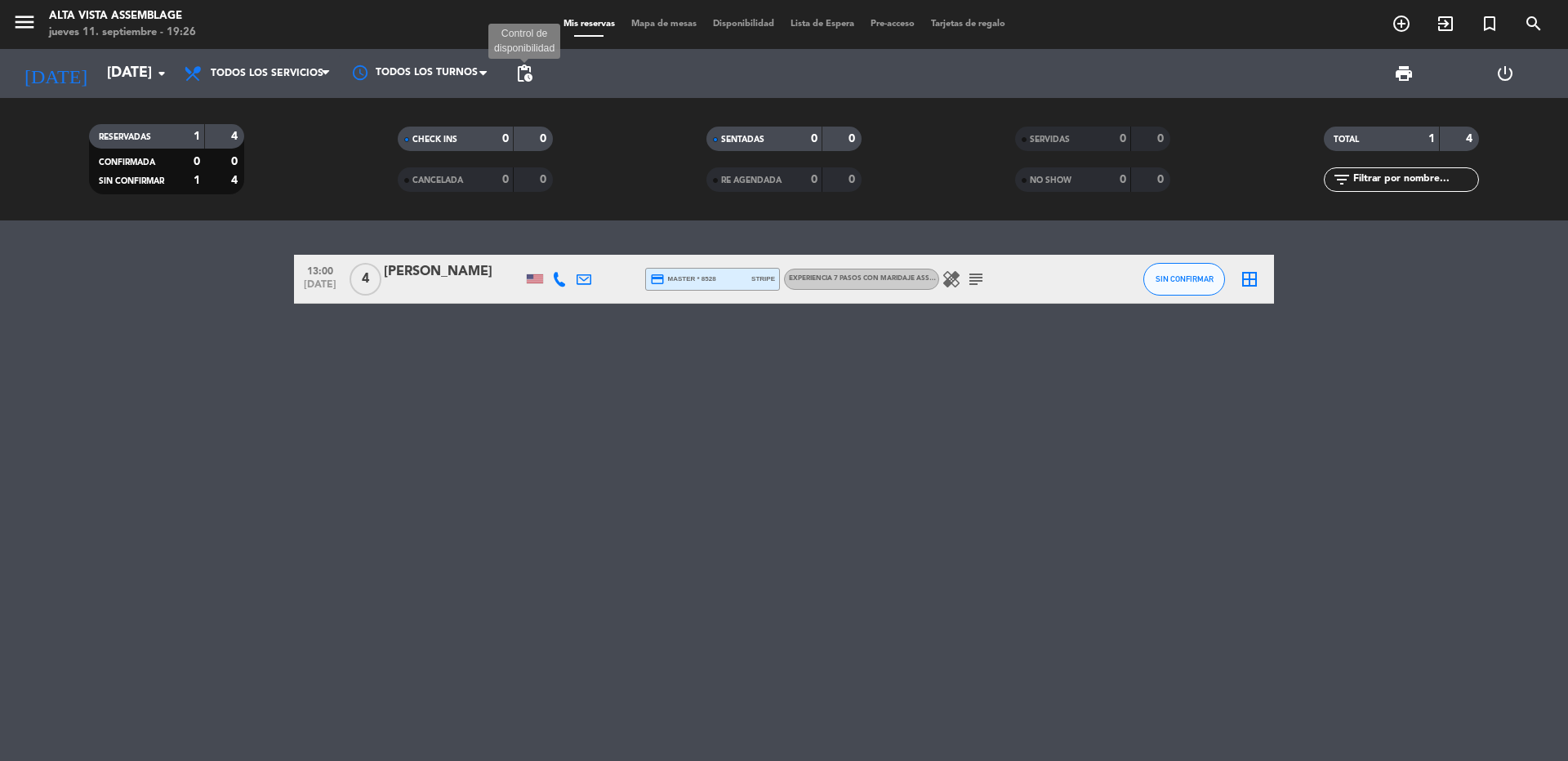
click at [520, 64] on span "pending_actions" at bounding box center [524, 73] width 20 height 20
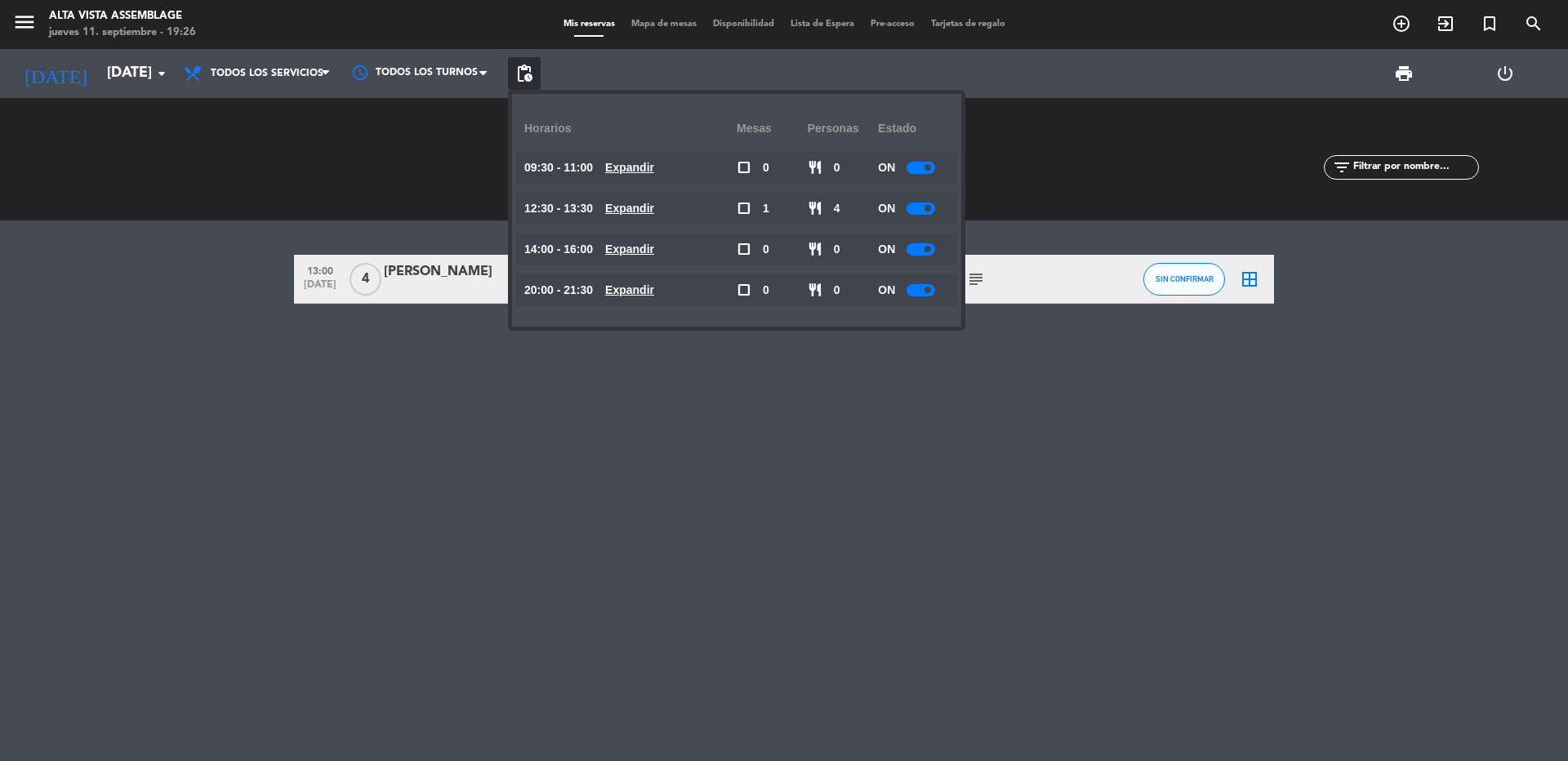
click at [509, 457] on div "13:00 [DATE] 4 [PERSON_NAME] credit_card master * 8528 stripe Experiencia 7 pas…" at bounding box center [784, 490] width 1568 height 541
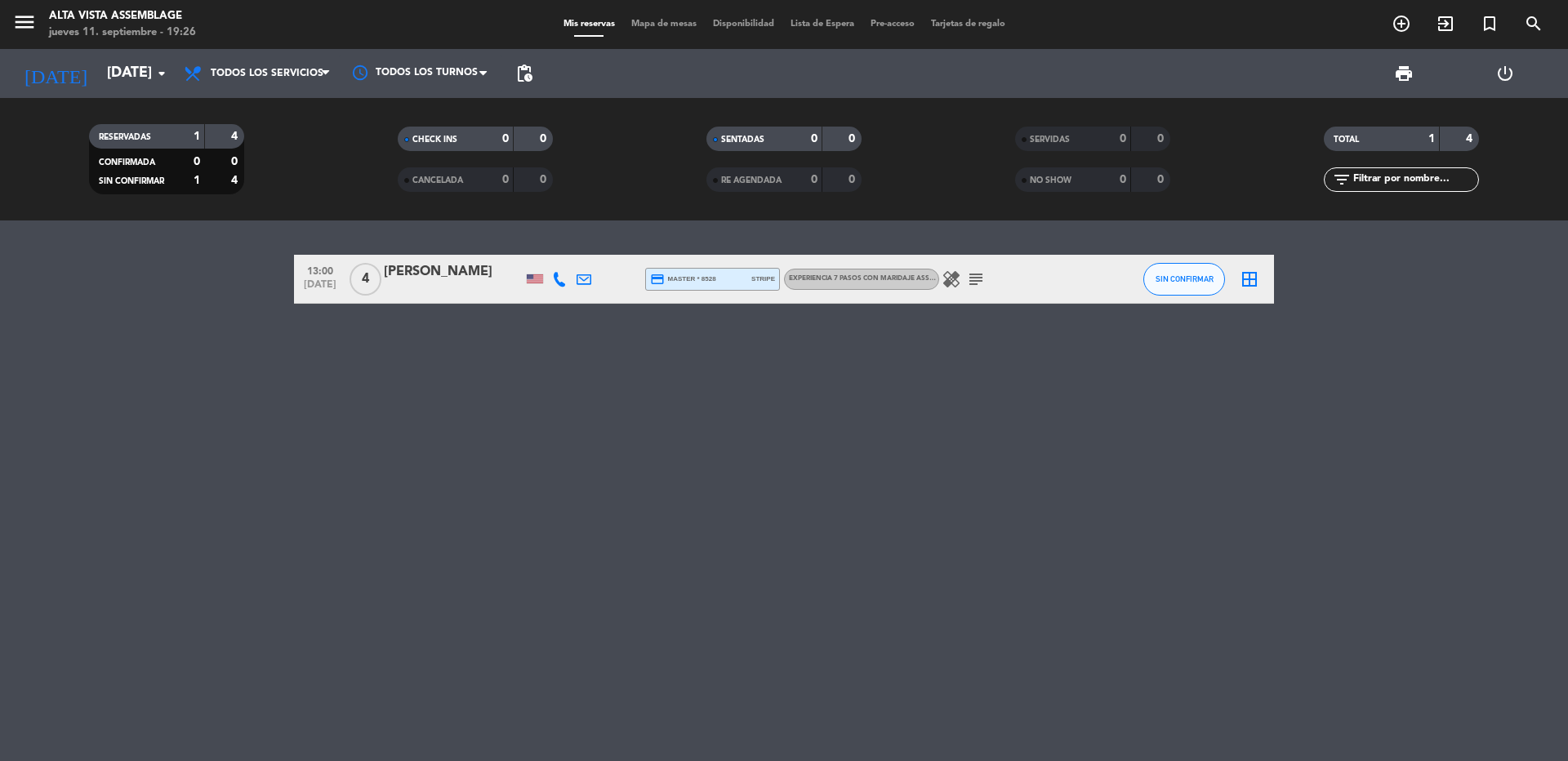
click at [971, 285] on icon "subject" at bounding box center [976, 280] width 20 height 20
click at [975, 280] on icon "subject" at bounding box center [976, 280] width 20 height 20
click at [120, 78] on input "[DATE]" at bounding box center [194, 73] width 190 height 33
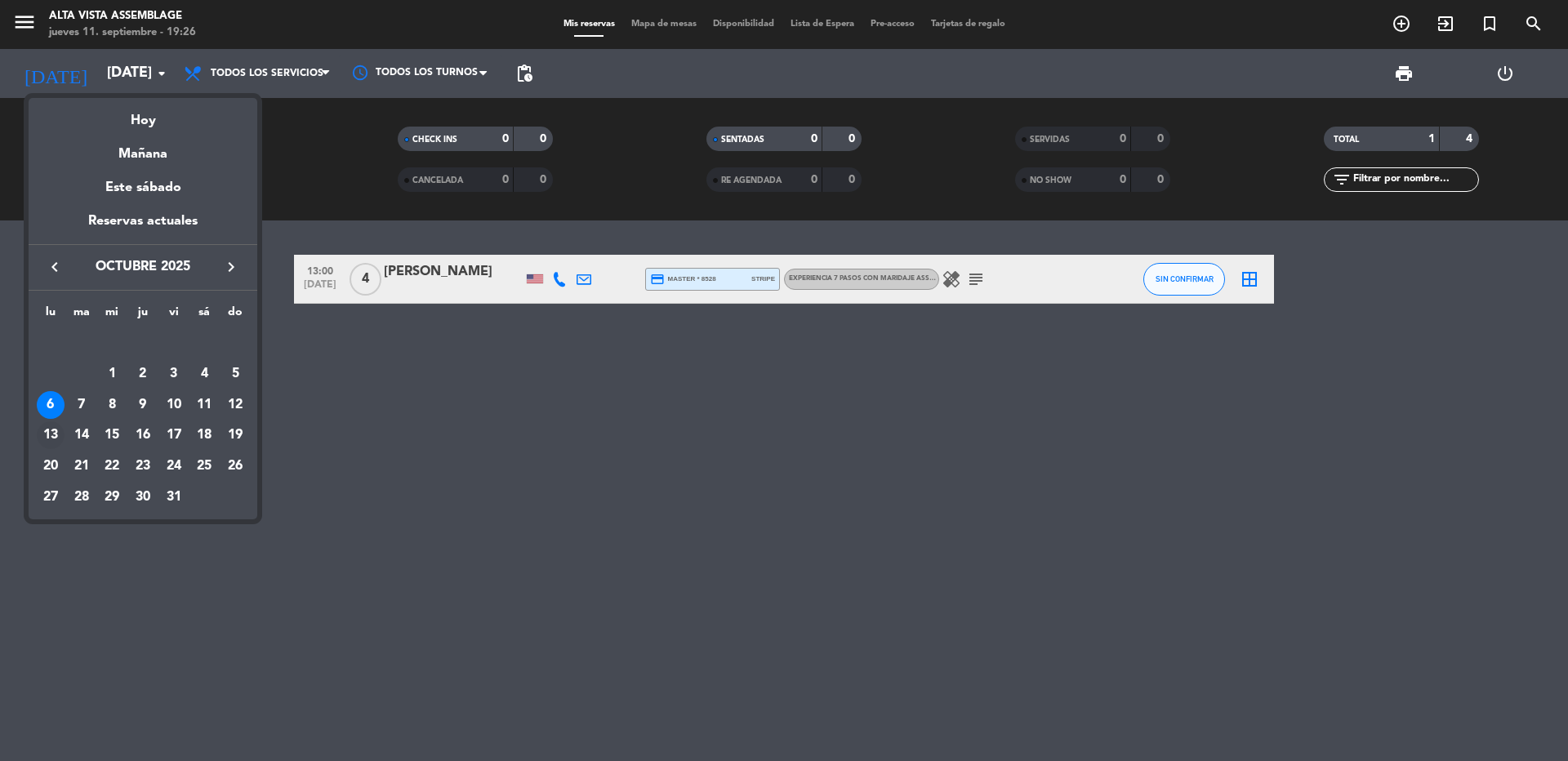
click at [57, 436] on div "13" at bounding box center [50, 435] width 28 height 28
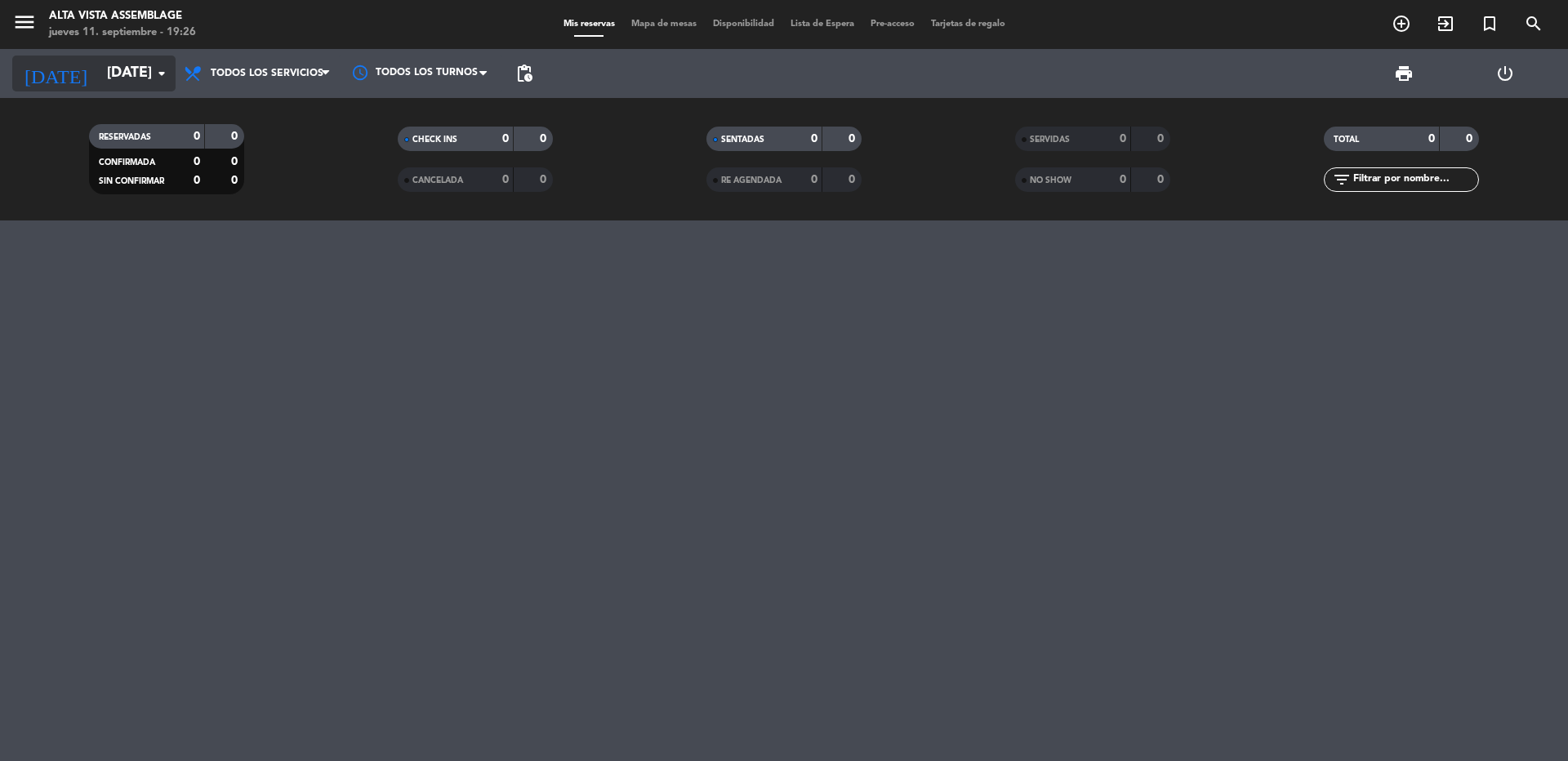
click at [99, 74] on input "[DATE]" at bounding box center [194, 73] width 190 height 33
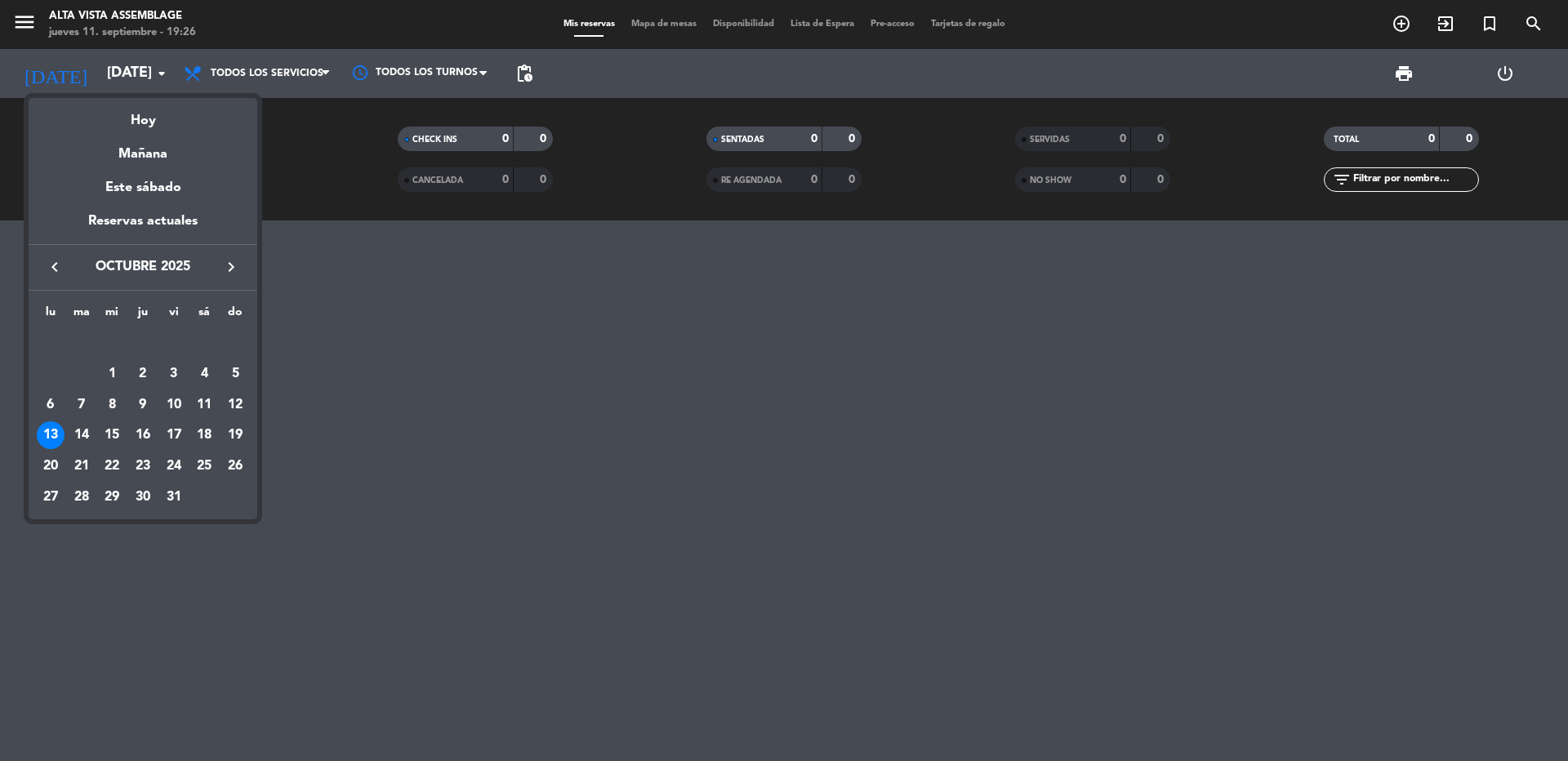
drag, startPoint x: 46, startPoint y: 402, endPoint x: 58, endPoint y: 396, distance: 13.4
click at [58, 396] on div "6" at bounding box center [50, 405] width 28 height 28
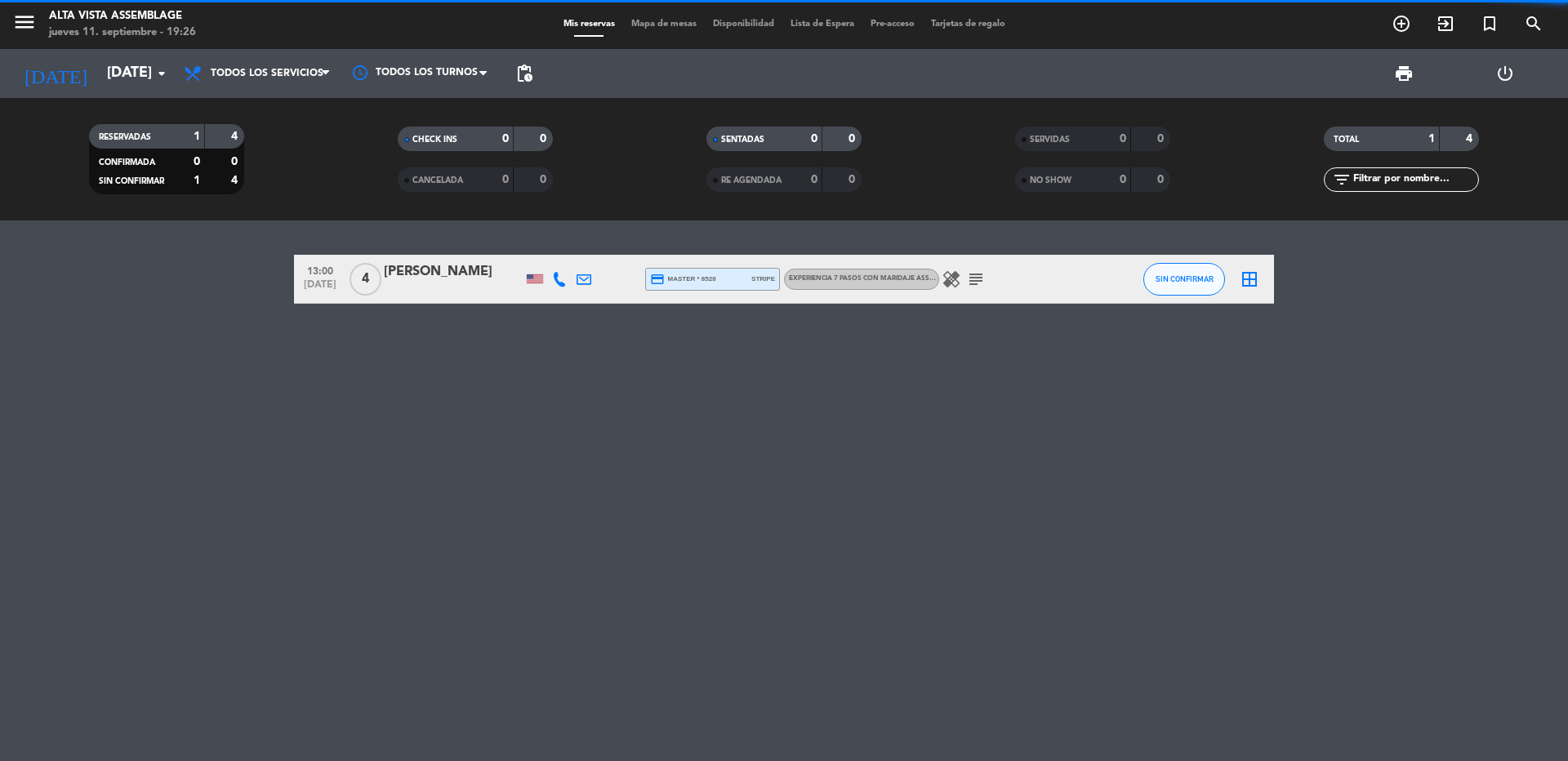
click at [523, 68] on span "pending_actions" at bounding box center [524, 73] width 20 height 20
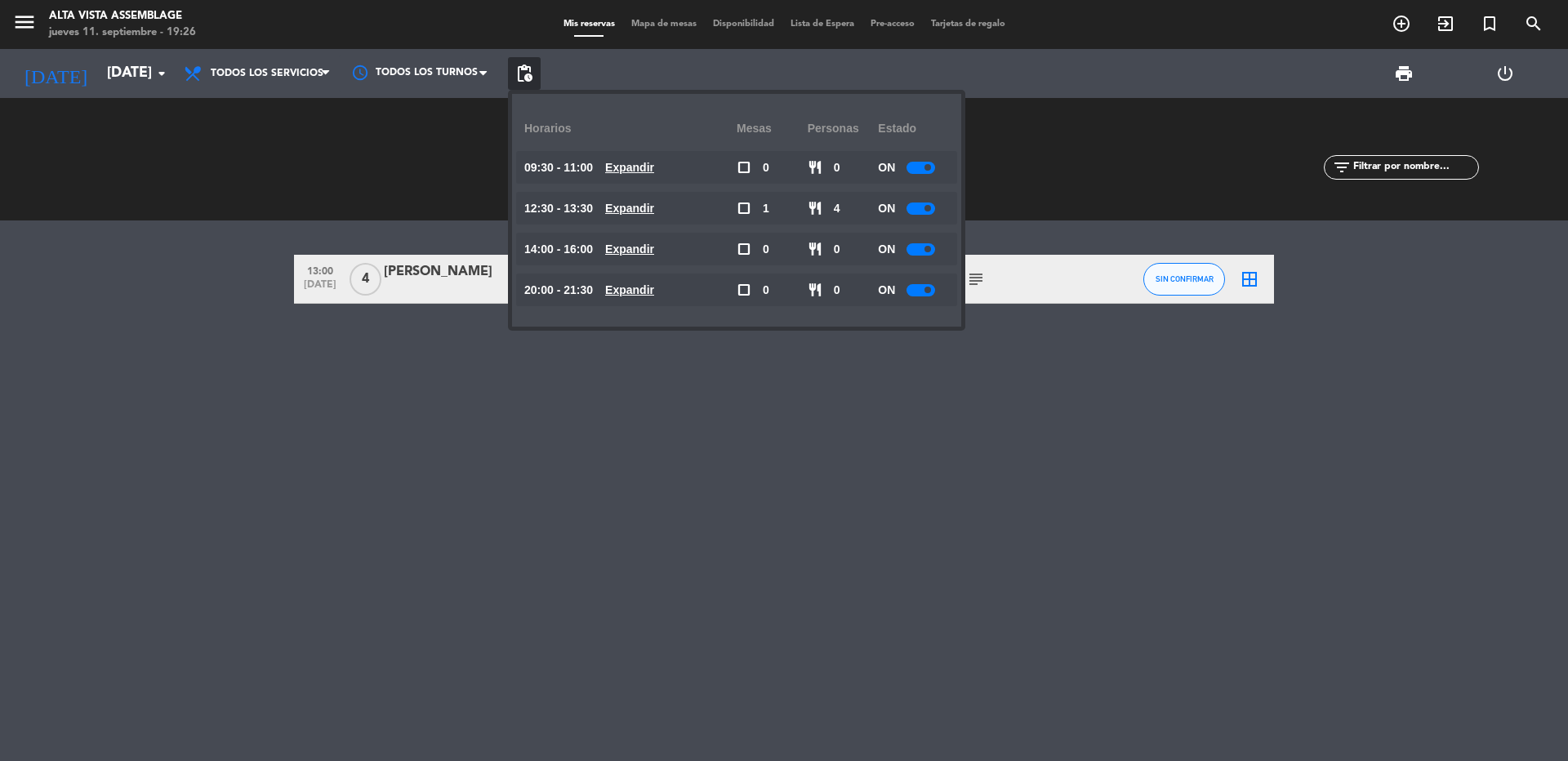
click at [927, 162] on div at bounding box center [920, 168] width 29 height 12
click at [927, 214] on div "ON" at bounding box center [914, 208] width 71 height 33
click at [923, 207] on div at bounding box center [920, 209] width 29 height 12
click at [924, 246] on div at bounding box center [920, 249] width 29 height 12
click at [922, 248] on div at bounding box center [920, 249] width 29 height 12
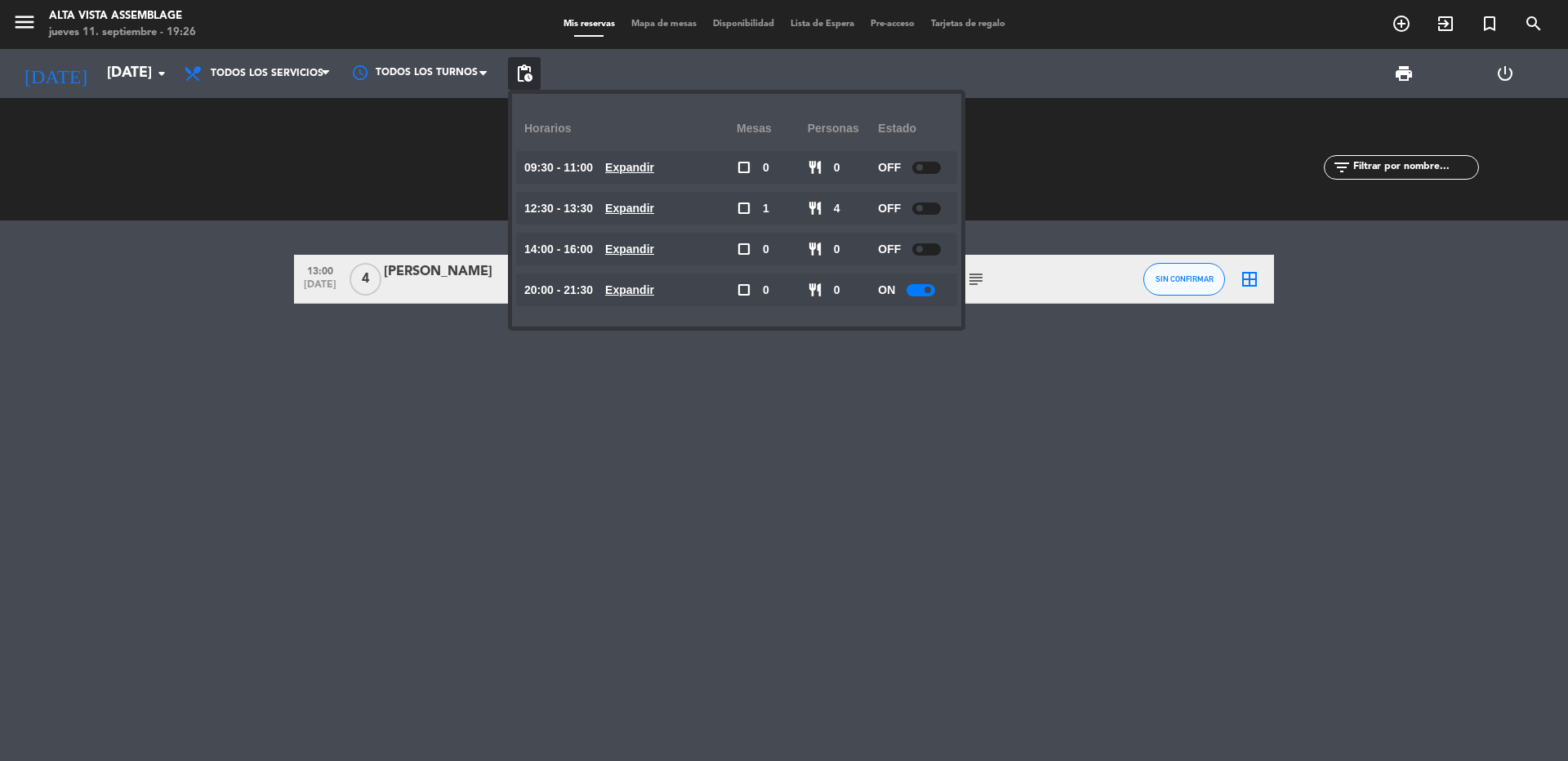
click at [918, 291] on div at bounding box center [920, 290] width 29 height 12
click at [923, 289] on div at bounding box center [920, 290] width 29 height 12
click at [792, 505] on div "13:00 [DATE] 4 [PERSON_NAME] credit_card master * 8528 stripe Experiencia 7 pas…" at bounding box center [784, 490] width 1568 height 541
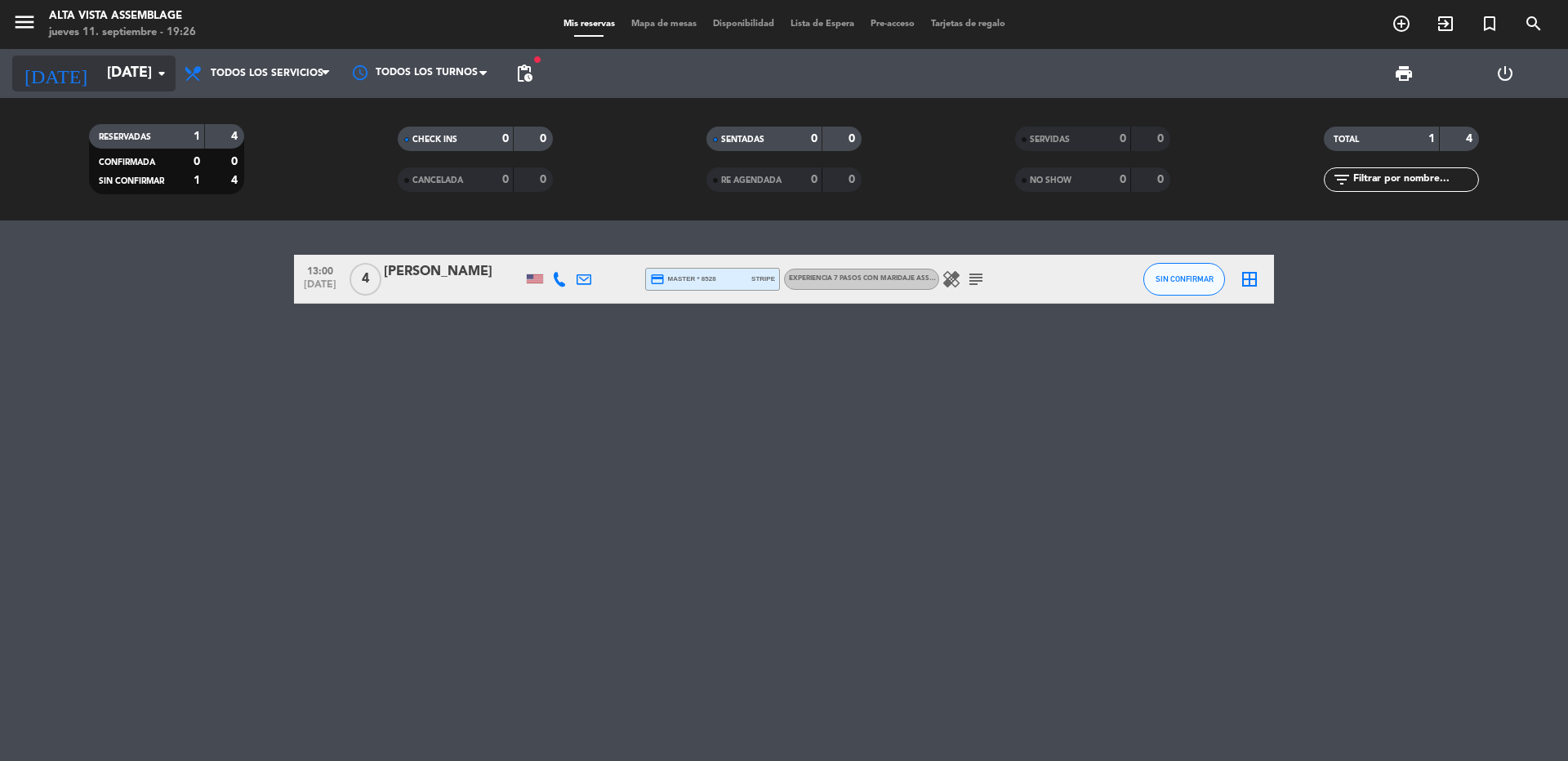
click at [120, 81] on input "[DATE]" at bounding box center [194, 73] width 190 height 33
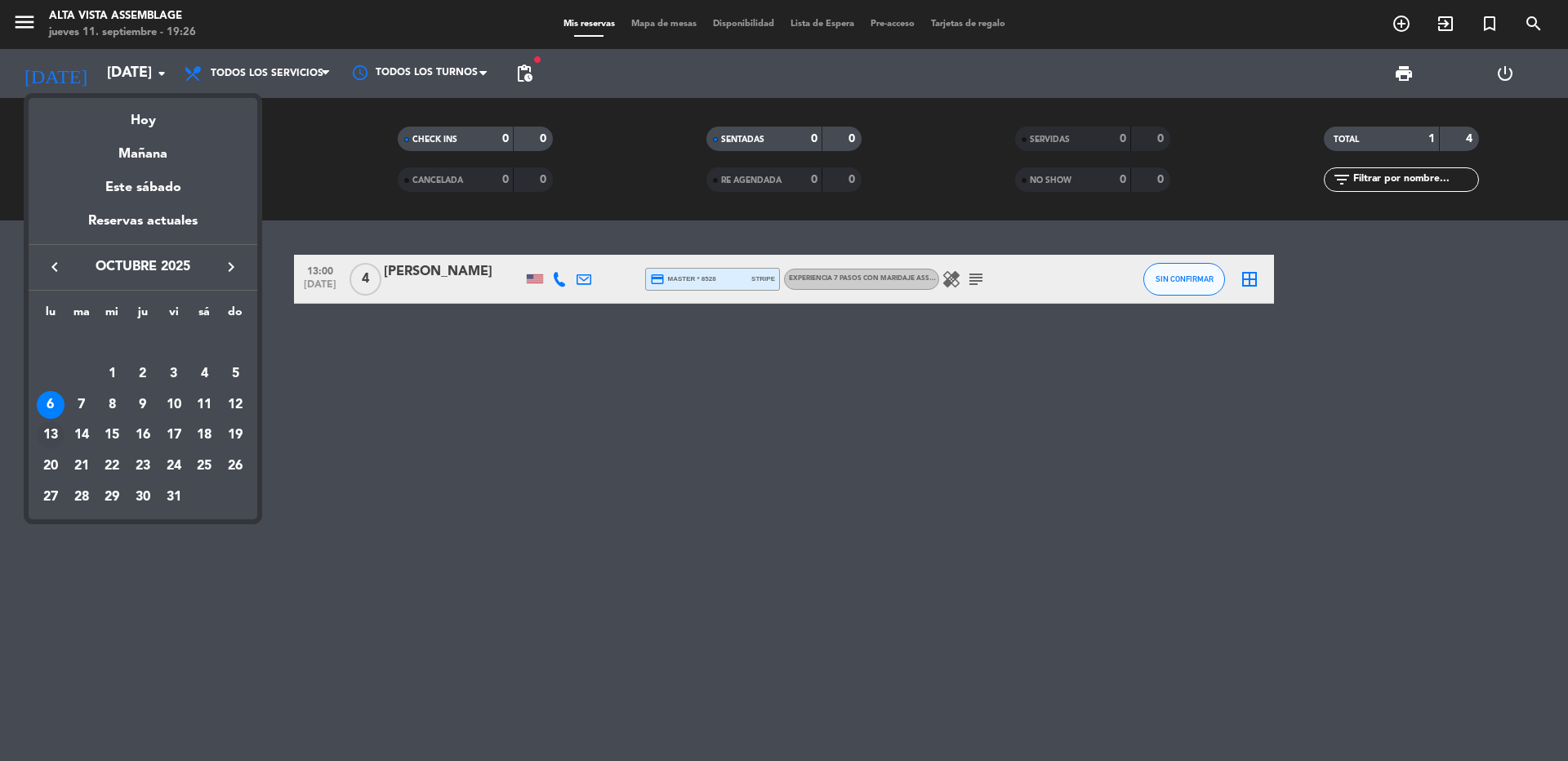
click at [46, 430] on div "13" at bounding box center [50, 435] width 28 height 28
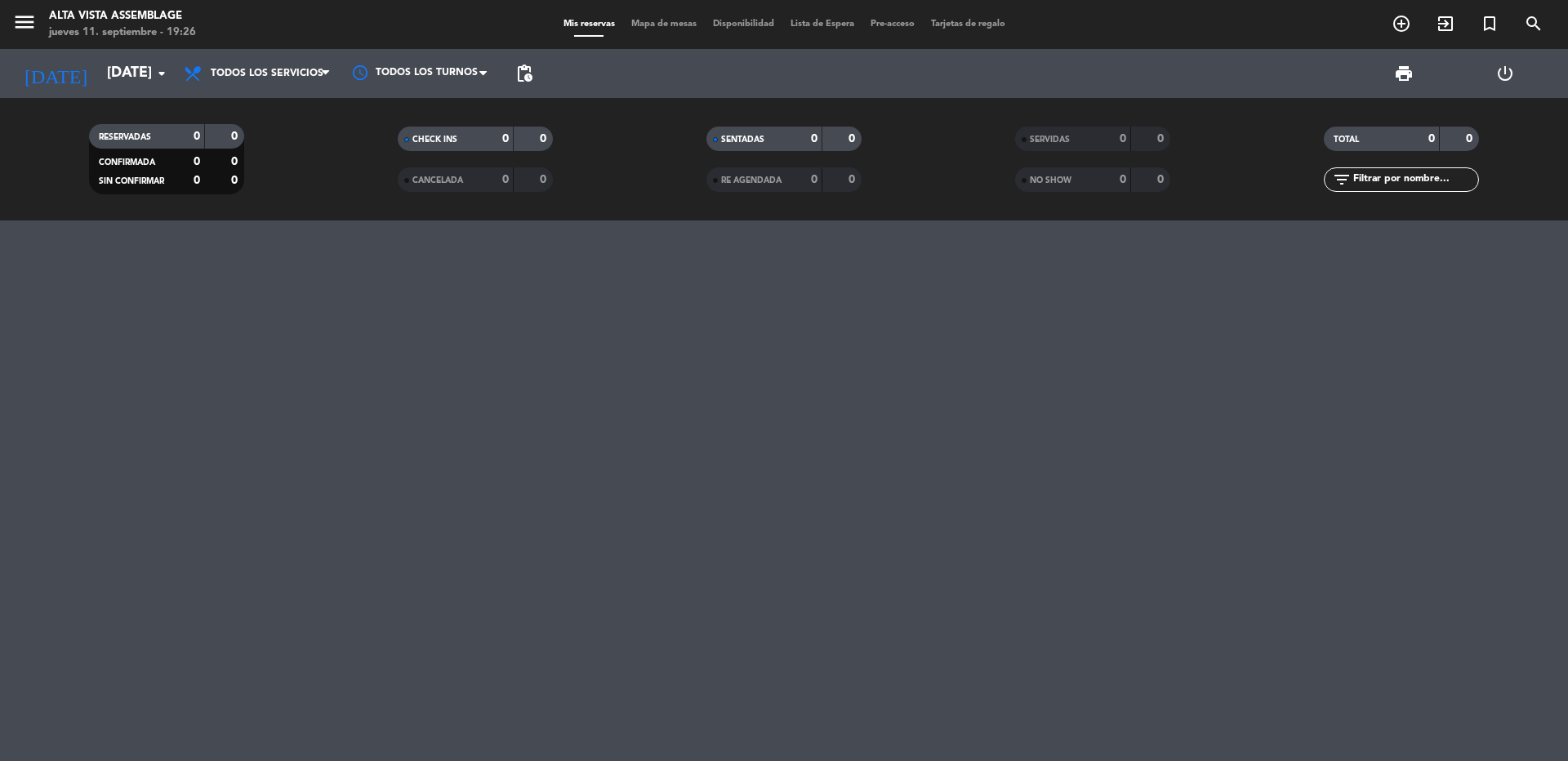
click at [521, 77] on span "pending_actions" at bounding box center [524, 73] width 20 height 20
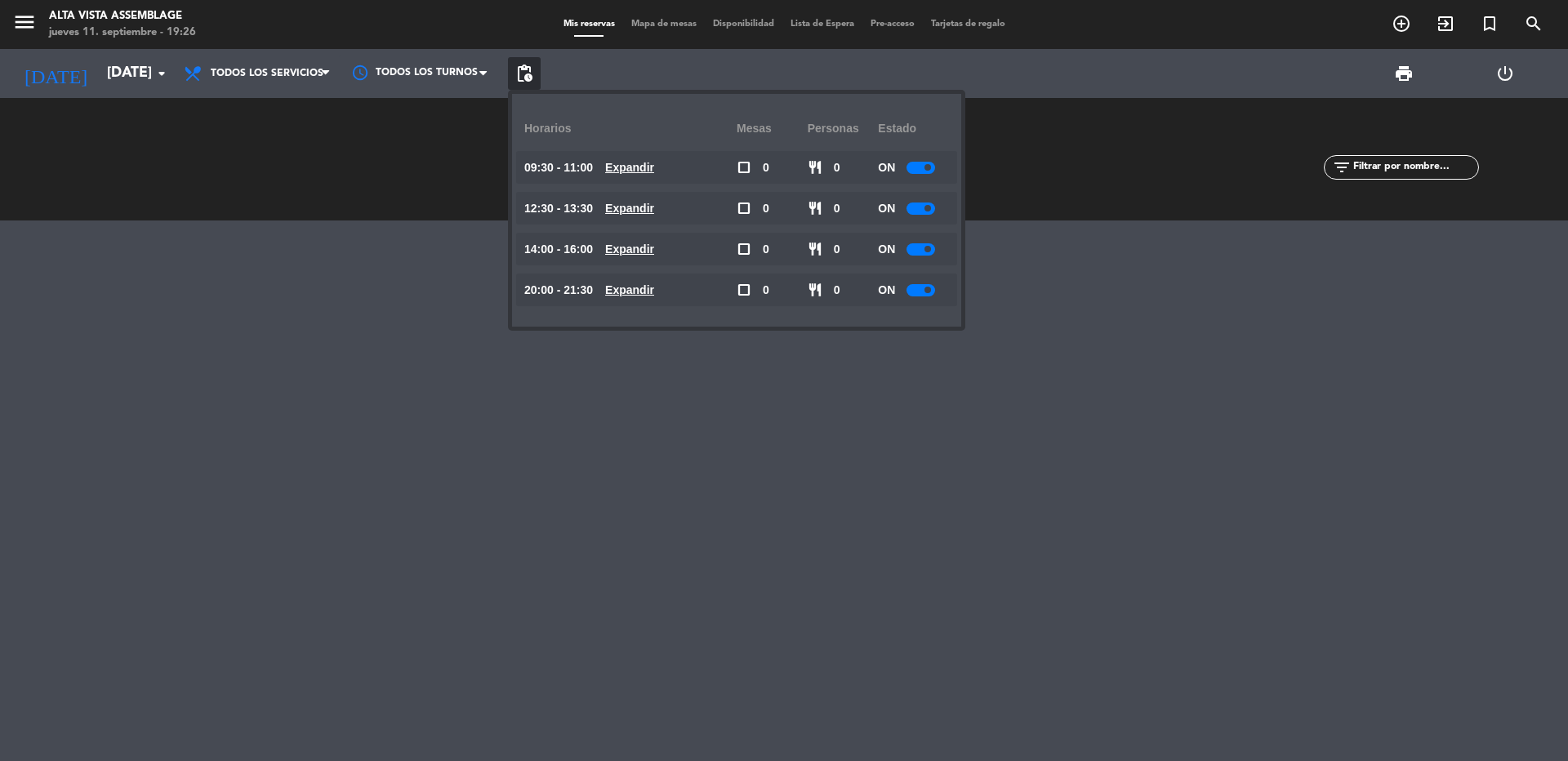
click at [929, 168] on div at bounding box center [920, 168] width 29 height 12
click at [927, 213] on div at bounding box center [920, 209] width 29 height 12
click at [917, 203] on div at bounding box center [920, 209] width 29 height 12
click at [927, 254] on div at bounding box center [920, 249] width 29 height 12
click at [921, 244] on div at bounding box center [920, 249] width 29 height 12
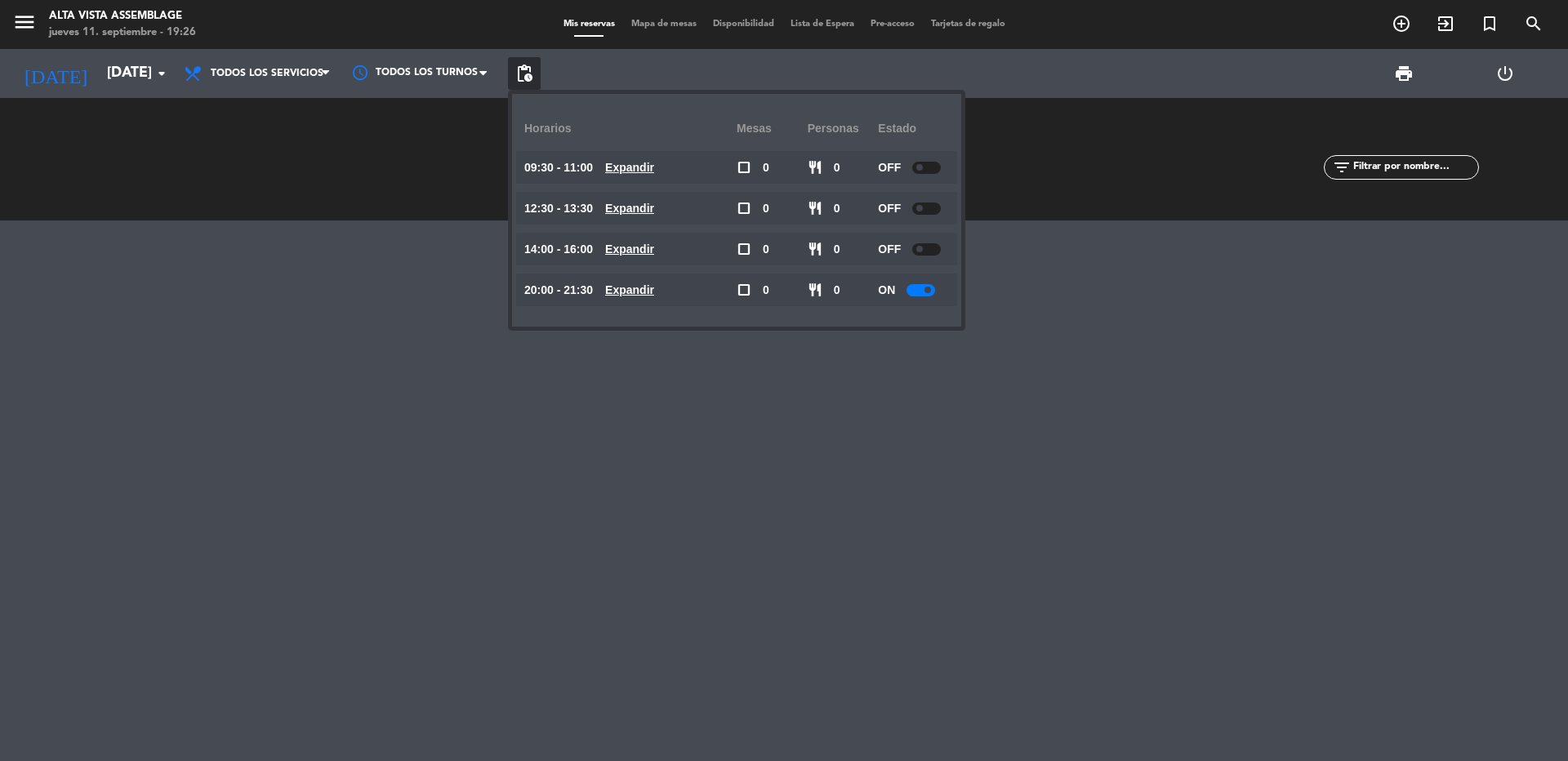
click at [925, 285] on div at bounding box center [920, 290] width 29 height 12
click at [927, 293] on span at bounding box center [927, 290] width 7 height 7
click at [873, 403] on div at bounding box center [784, 490] width 1568 height 541
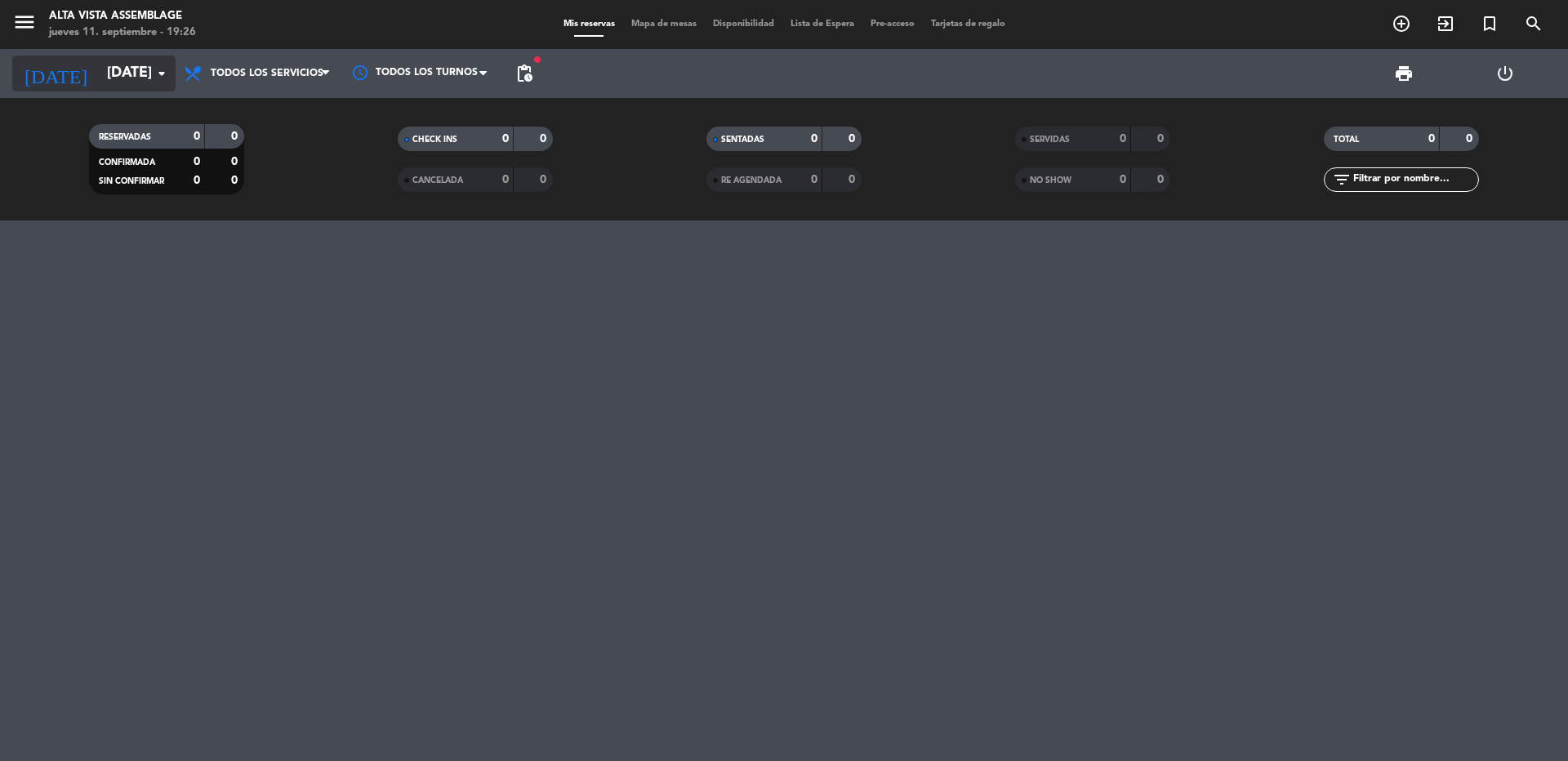
drag, startPoint x: 107, startPoint y: 87, endPoint x: 106, endPoint y: 76, distance: 11.0
click at [106, 76] on input "[DATE]" at bounding box center [194, 73] width 190 height 33
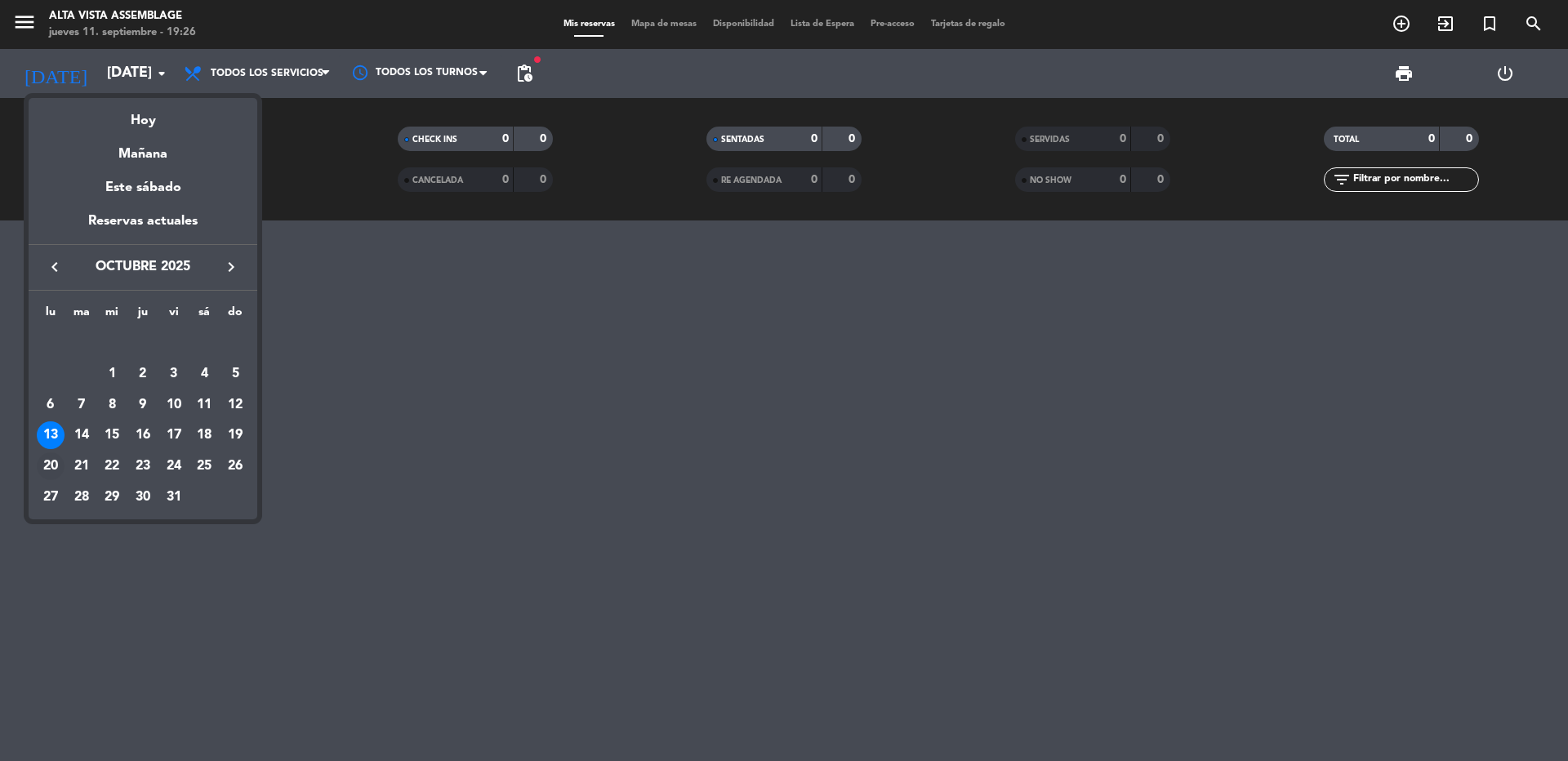
click at [54, 459] on div "20" at bounding box center [50, 466] width 28 height 28
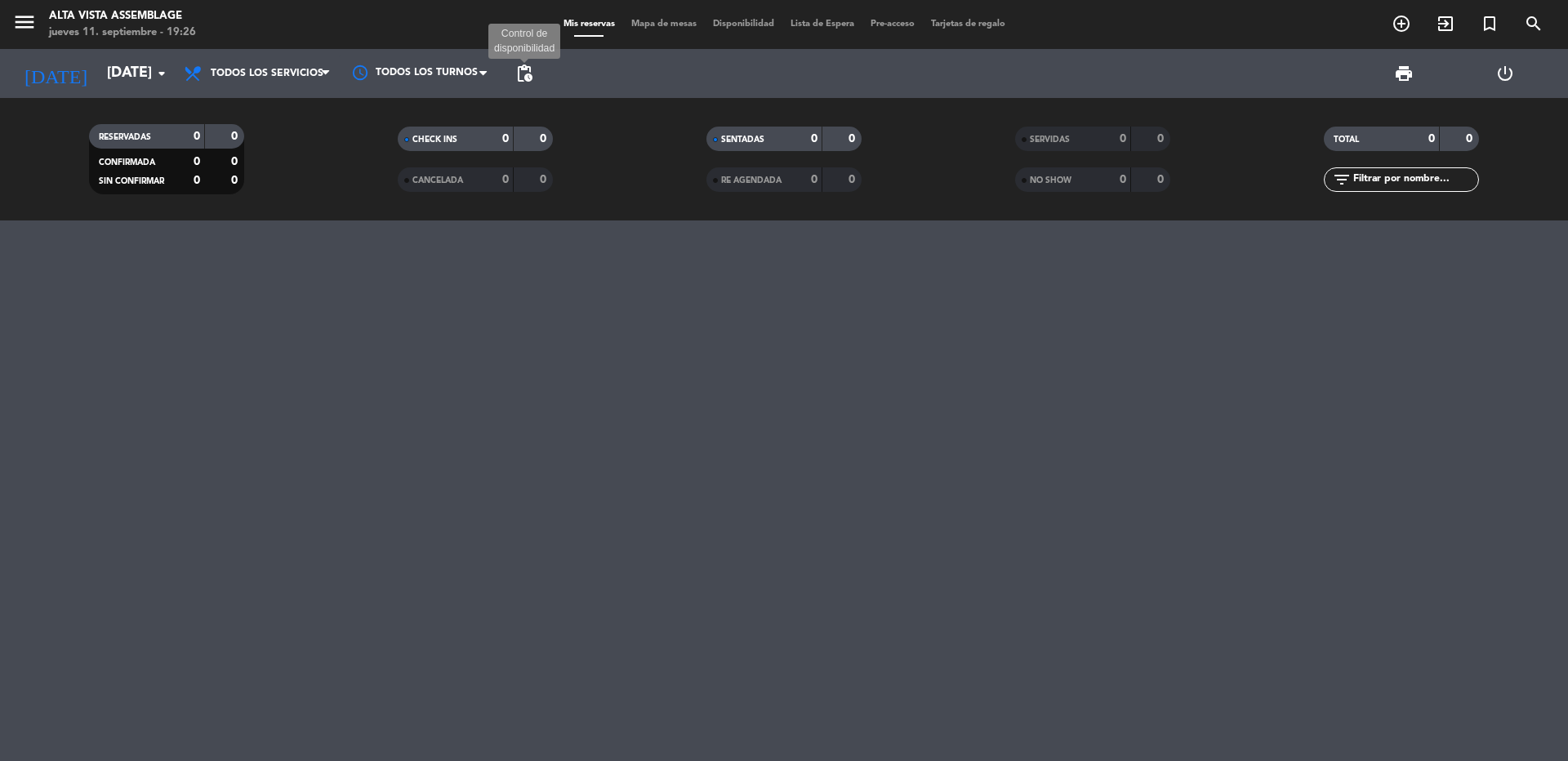
click at [528, 73] on span "pending_actions" at bounding box center [524, 73] width 20 height 20
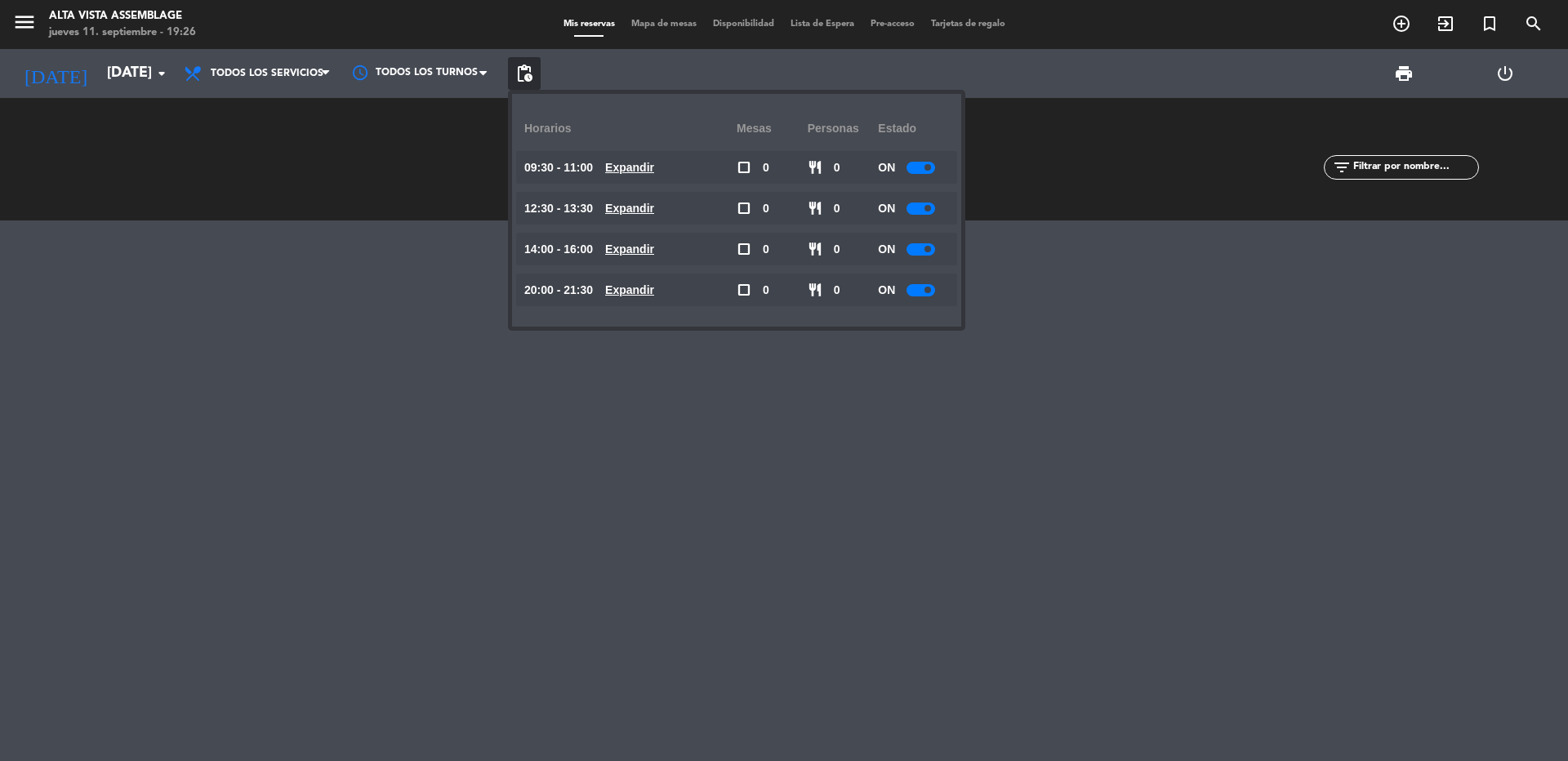
click at [915, 177] on div "ON" at bounding box center [914, 167] width 71 height 33
click at [916, 171] on div at bounding box center [920, 168] width 29 height 12
click at [925, 207] on div at bounding box center [920, 209] width 29 height 12
click at [924, 211] on div at bounding box center [920, 209] width 29 height 12
click at [925, 250] on div at bounding box center [920, 249] width 29 height 12
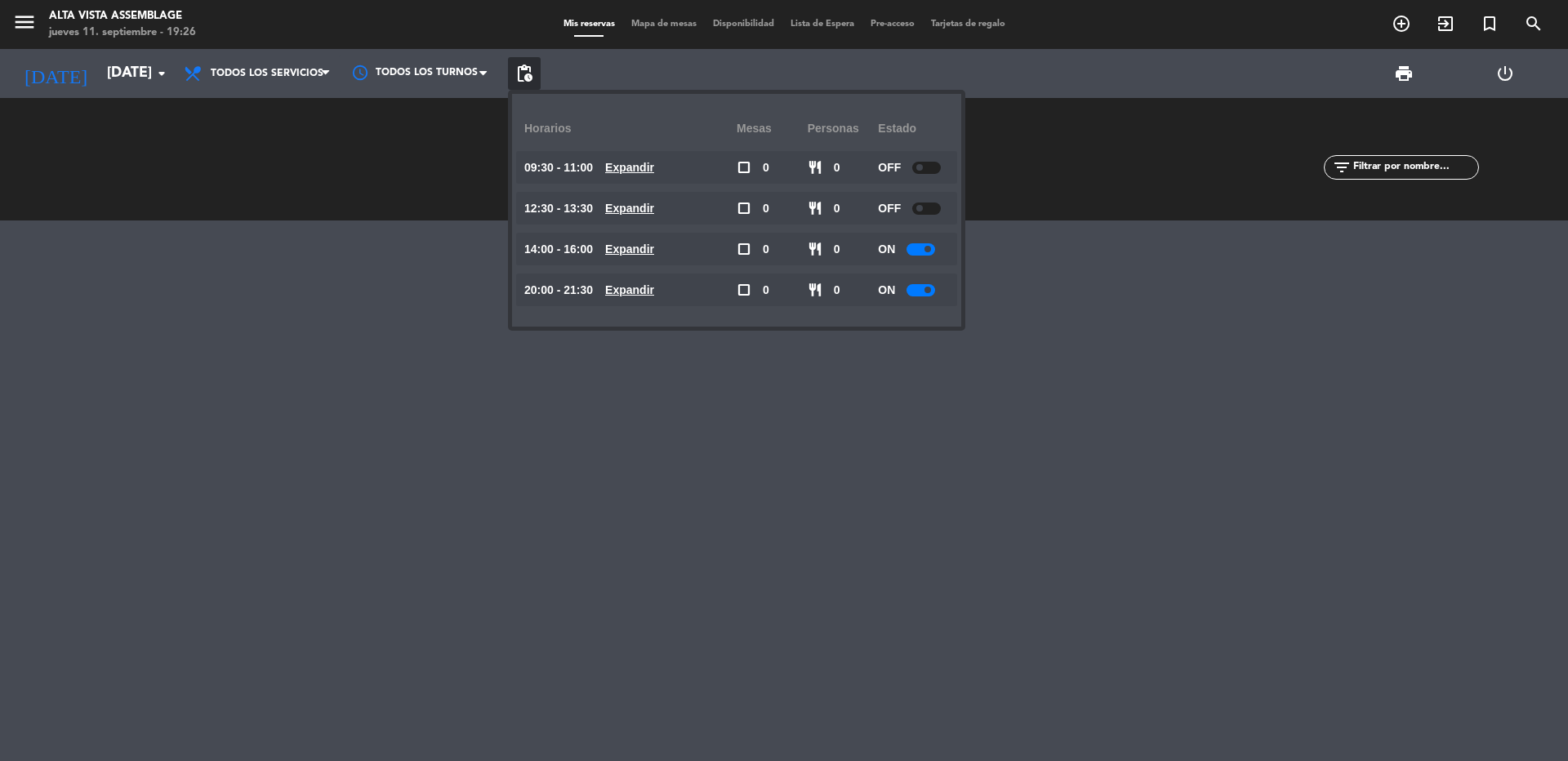
click at [918, 247] on div at bounding box center [920, 249] width 29 height 12
click at [923, 291] on div at bounding box center [920, 290] width 29 height 12
click at [18, 321] on div at bounding box center [784, 490] width 1568 height 541
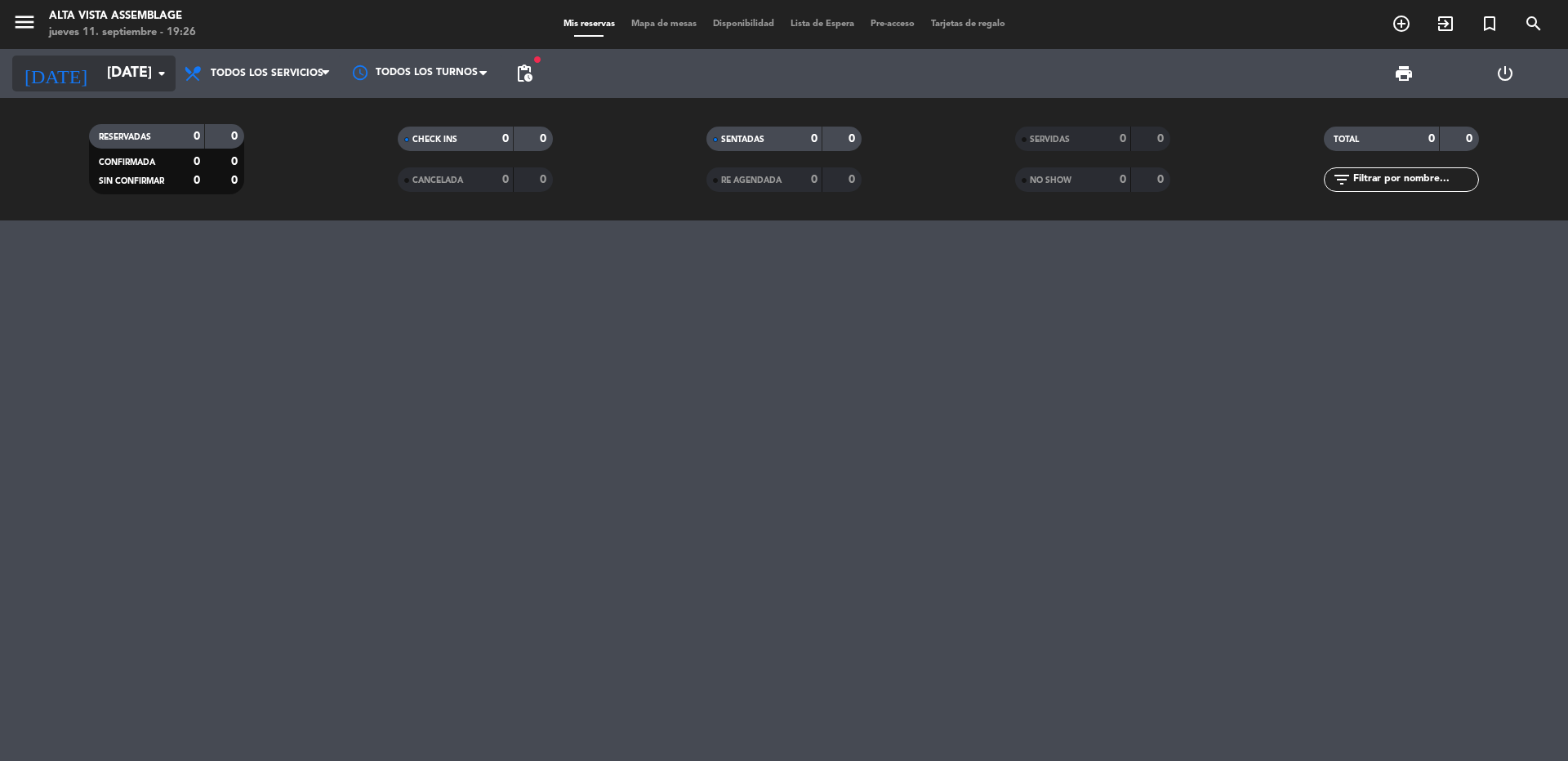
click at [99, 85] on input "[DATE]" at bounding box center [194, 73] width 190 height 33
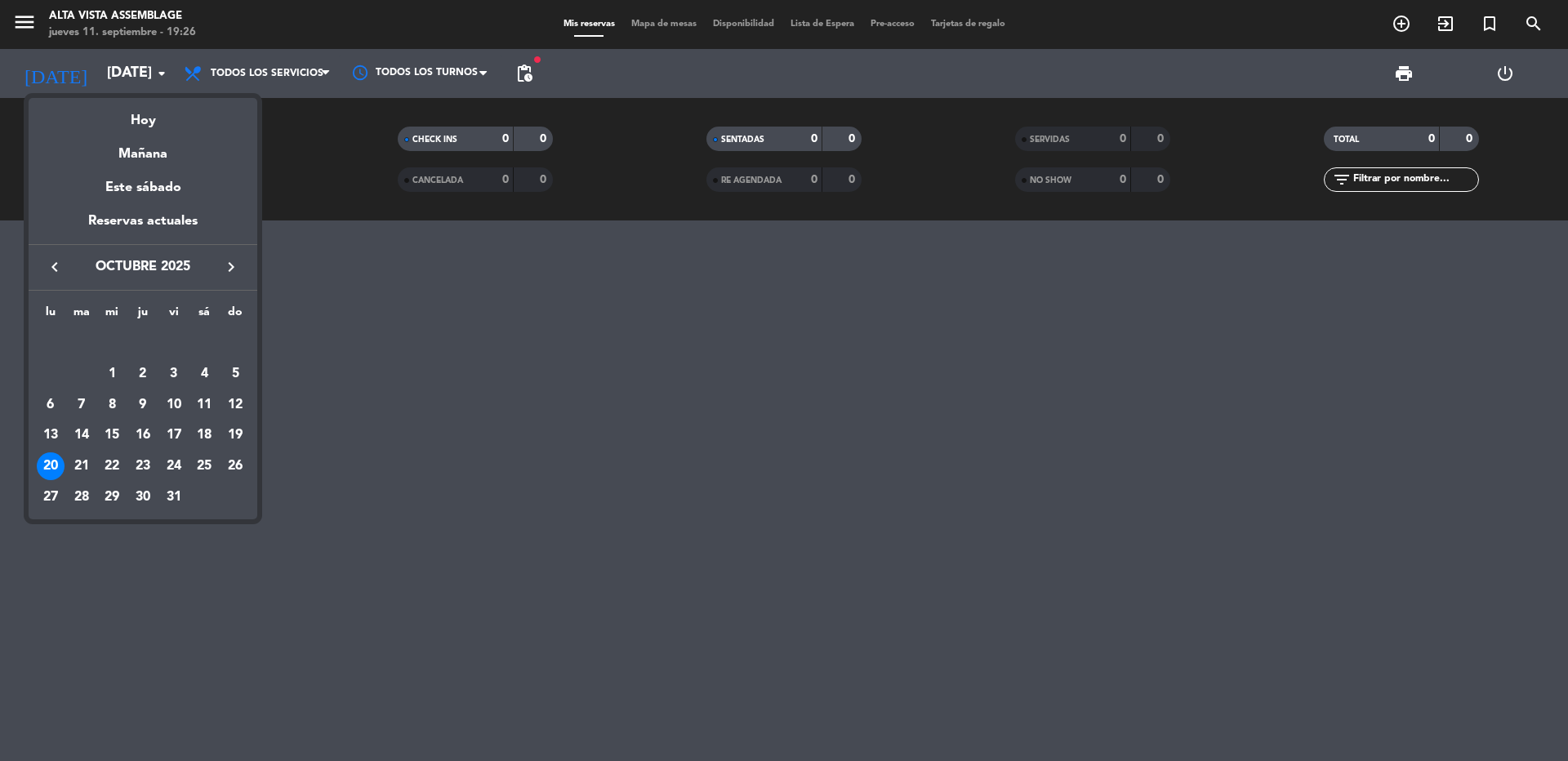
drag, startPoint x: 47, startPoint y: 271, endPoint x: 54, endPoint y: 265, distance: 9.2
click at [54, 265] on icon "keyboard_arrow_left" at bounding box center [54, 267] width 20 height 20
click at [49, 469] on div "22" at bounding box center [50, 466] width 28 height 28
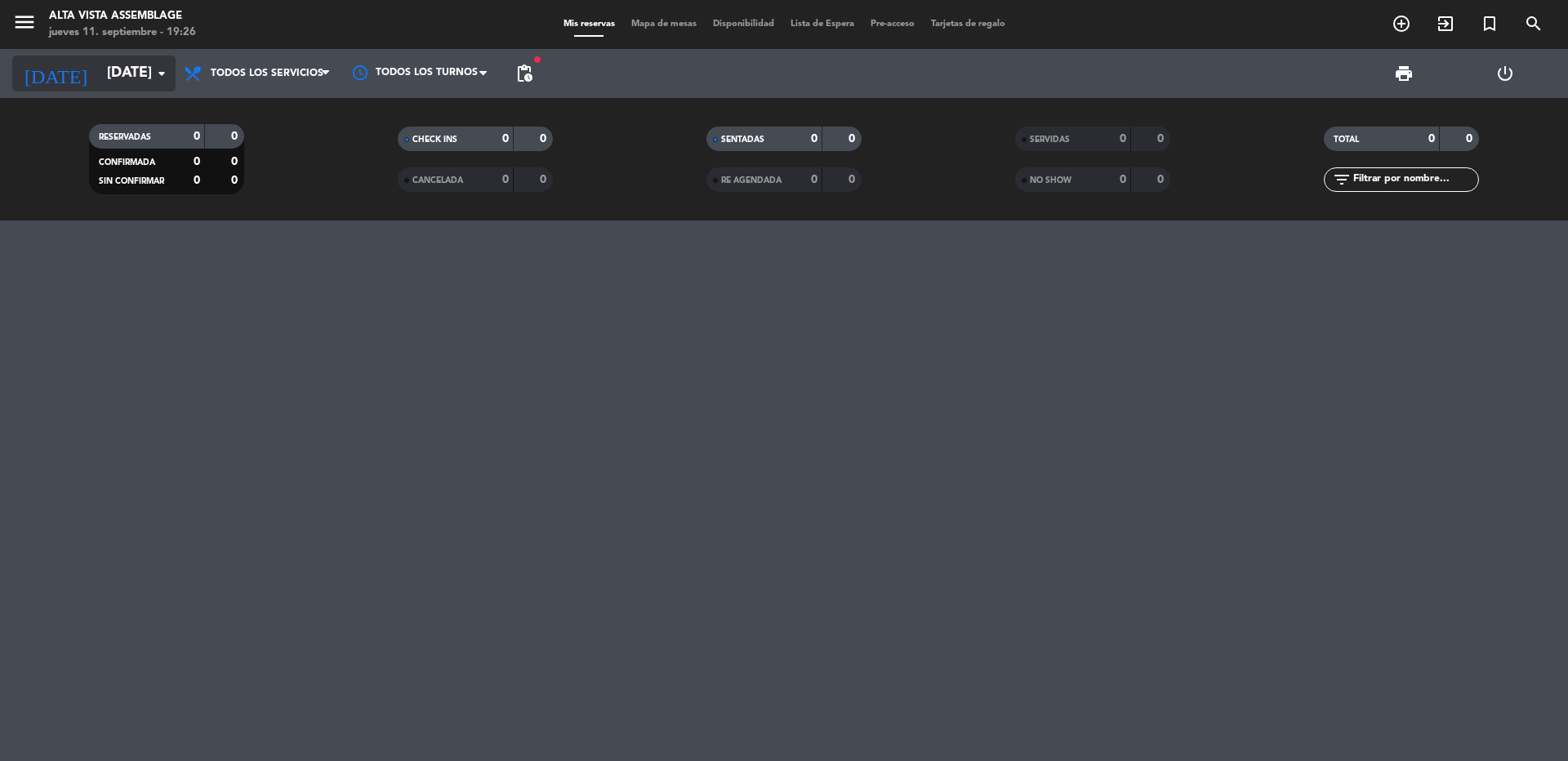
click at [99, 72] on input "[DATE]" at bounding box center [194, 73] width 190 height 33
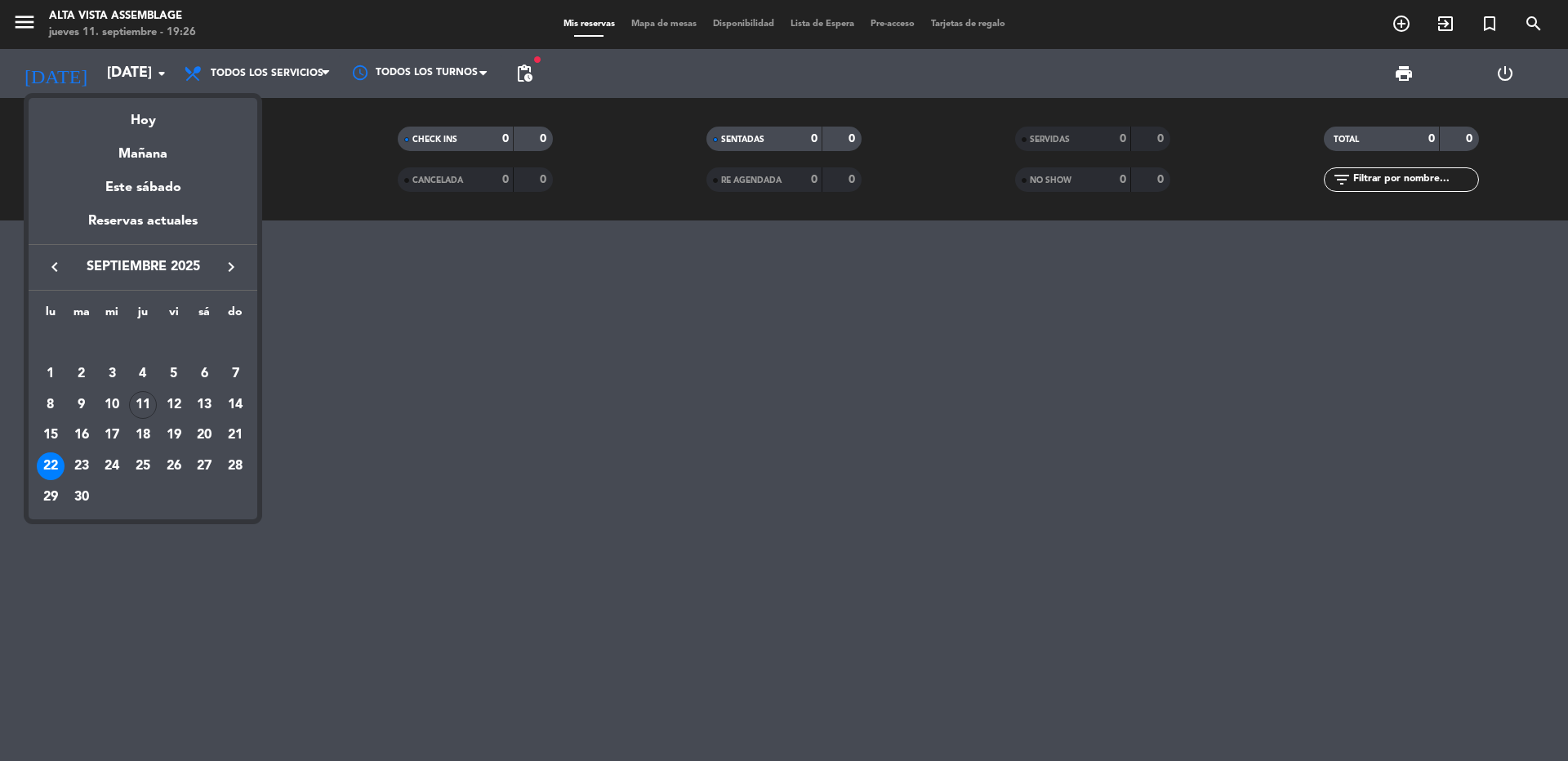
click at [49, 495] on div "29" at bounding box center [50, 497] width 28 height 28
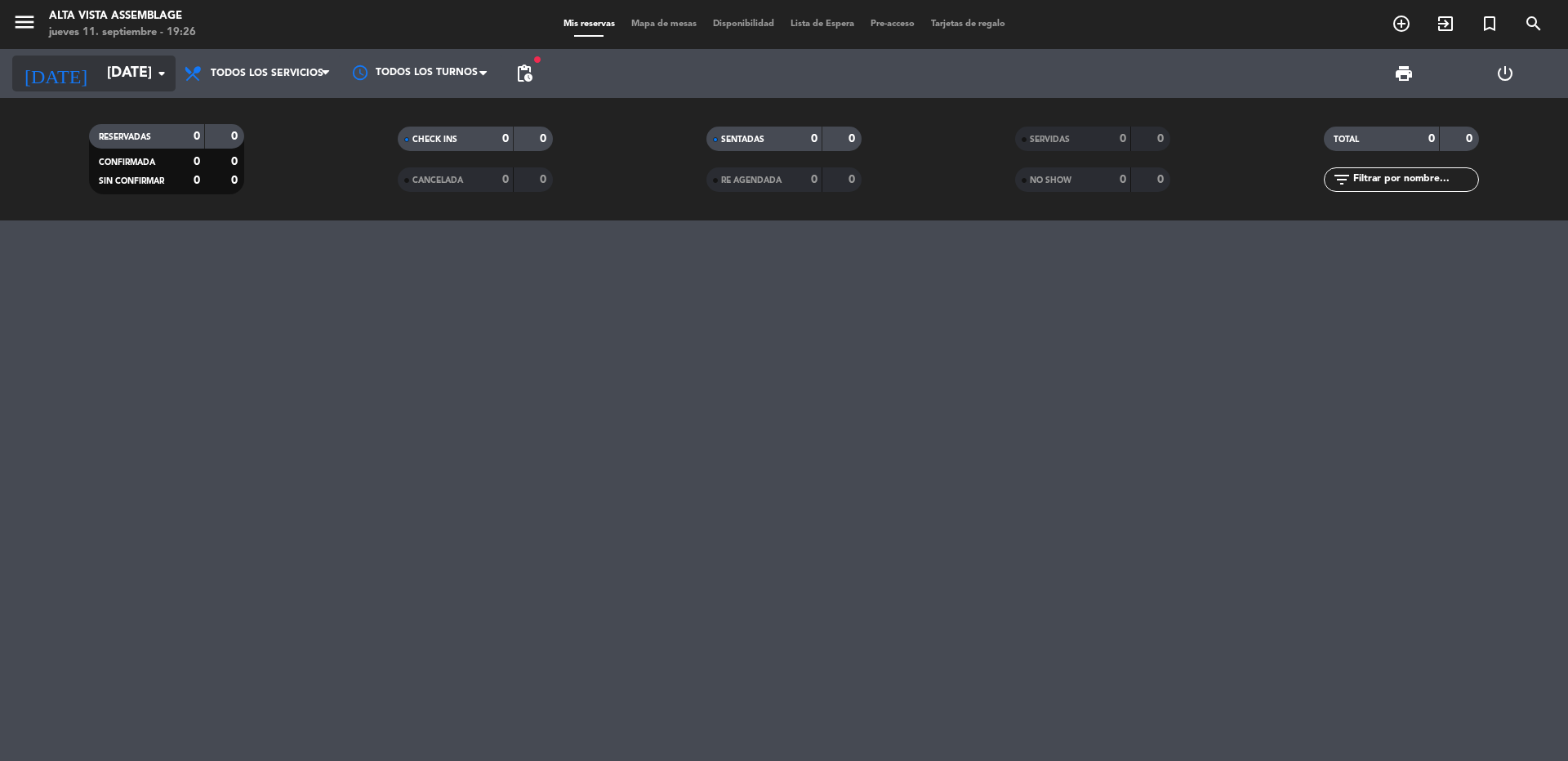
click at [99, 79] on input "[DATE]" at bounding box center [194, 73] width 190 height 33
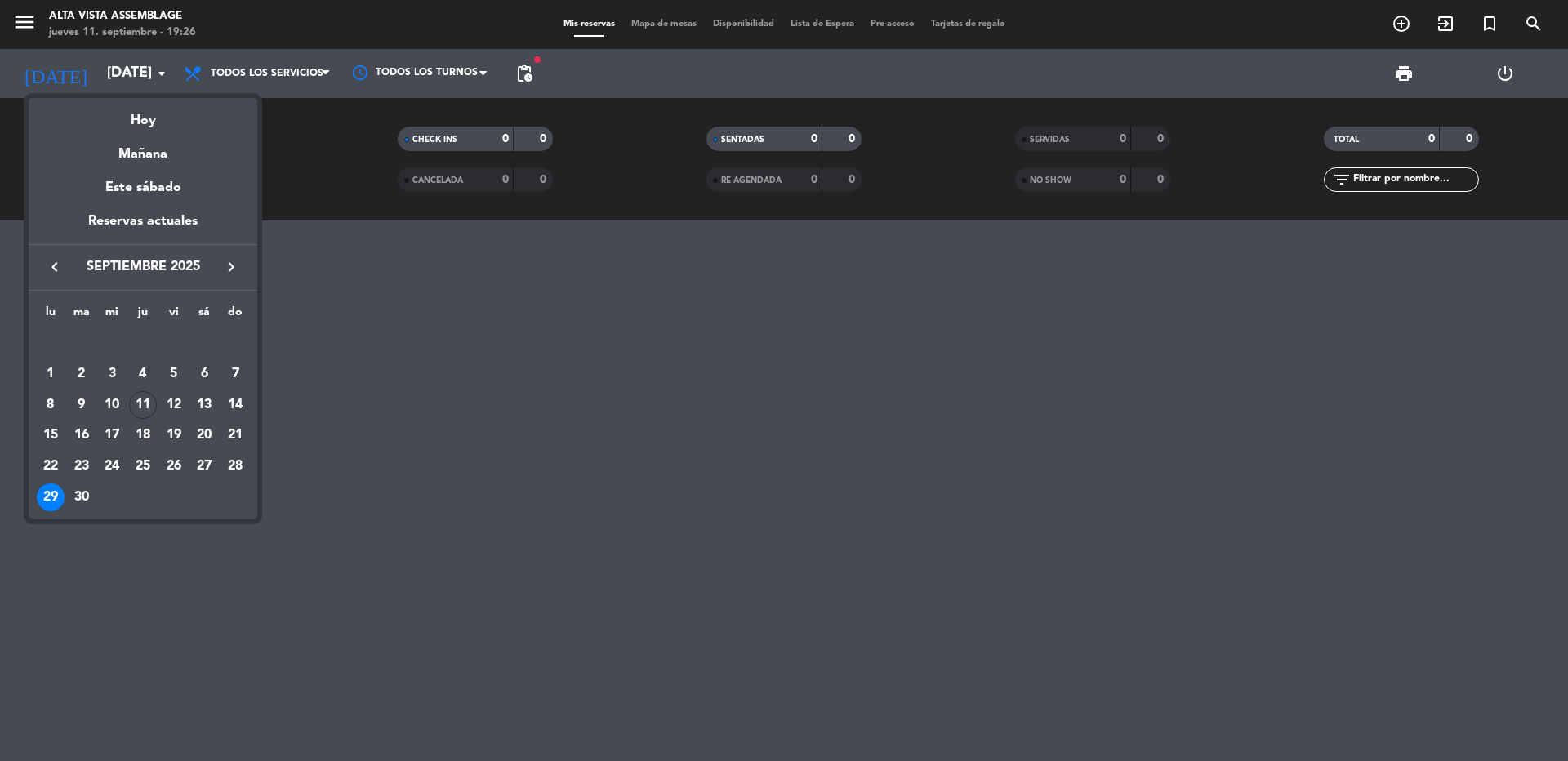
click at [230, 262] on icon "keyboard_arrow_right" at bounding box center [231, 267] width 20 height 20
click at [50, 402] on div "6" at bounding box center [50, 405] width 28 height 28
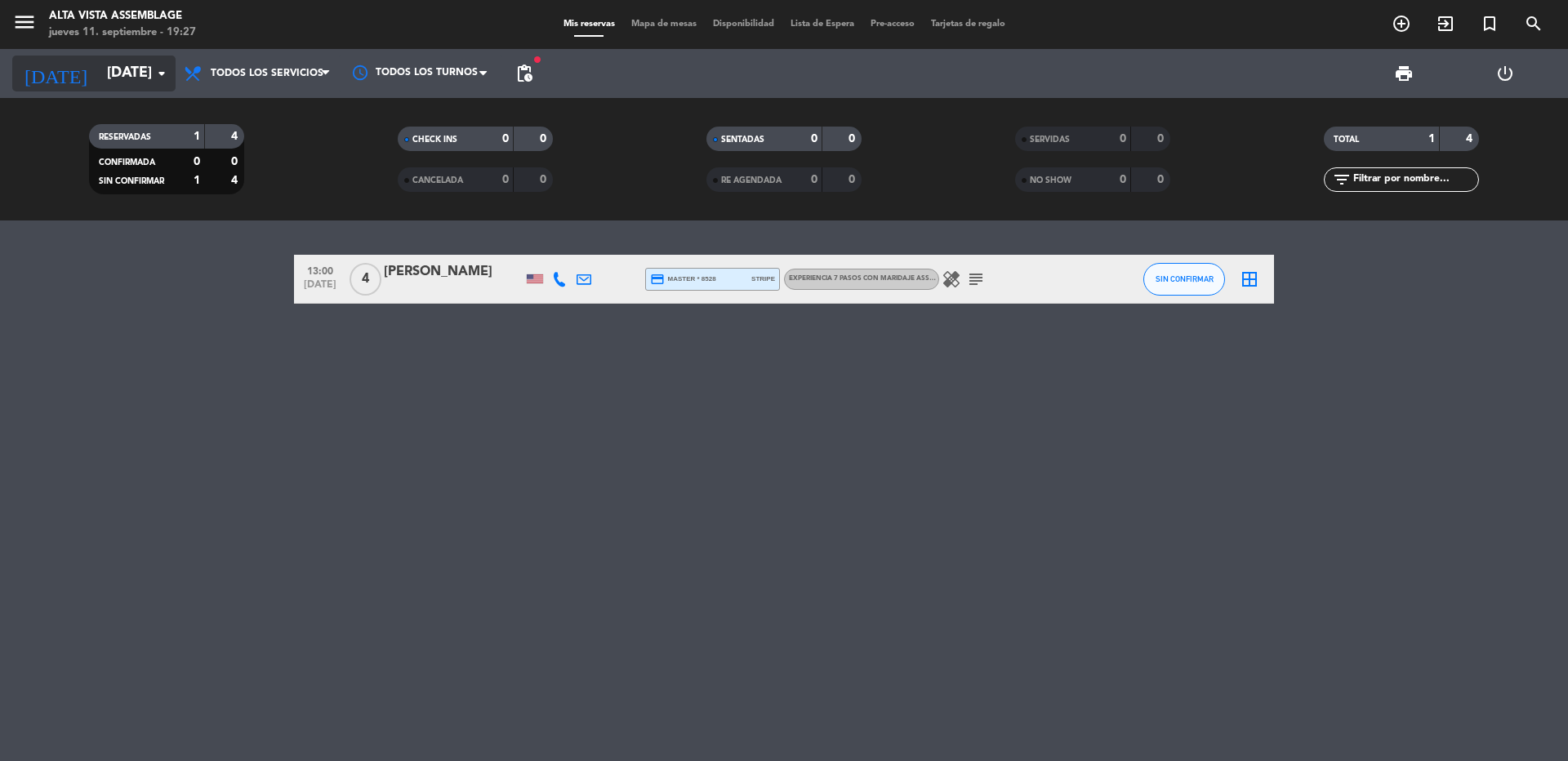
click at [99, 68] on input "[DATE]" at bounding box center [194, 73] width 190 height 33
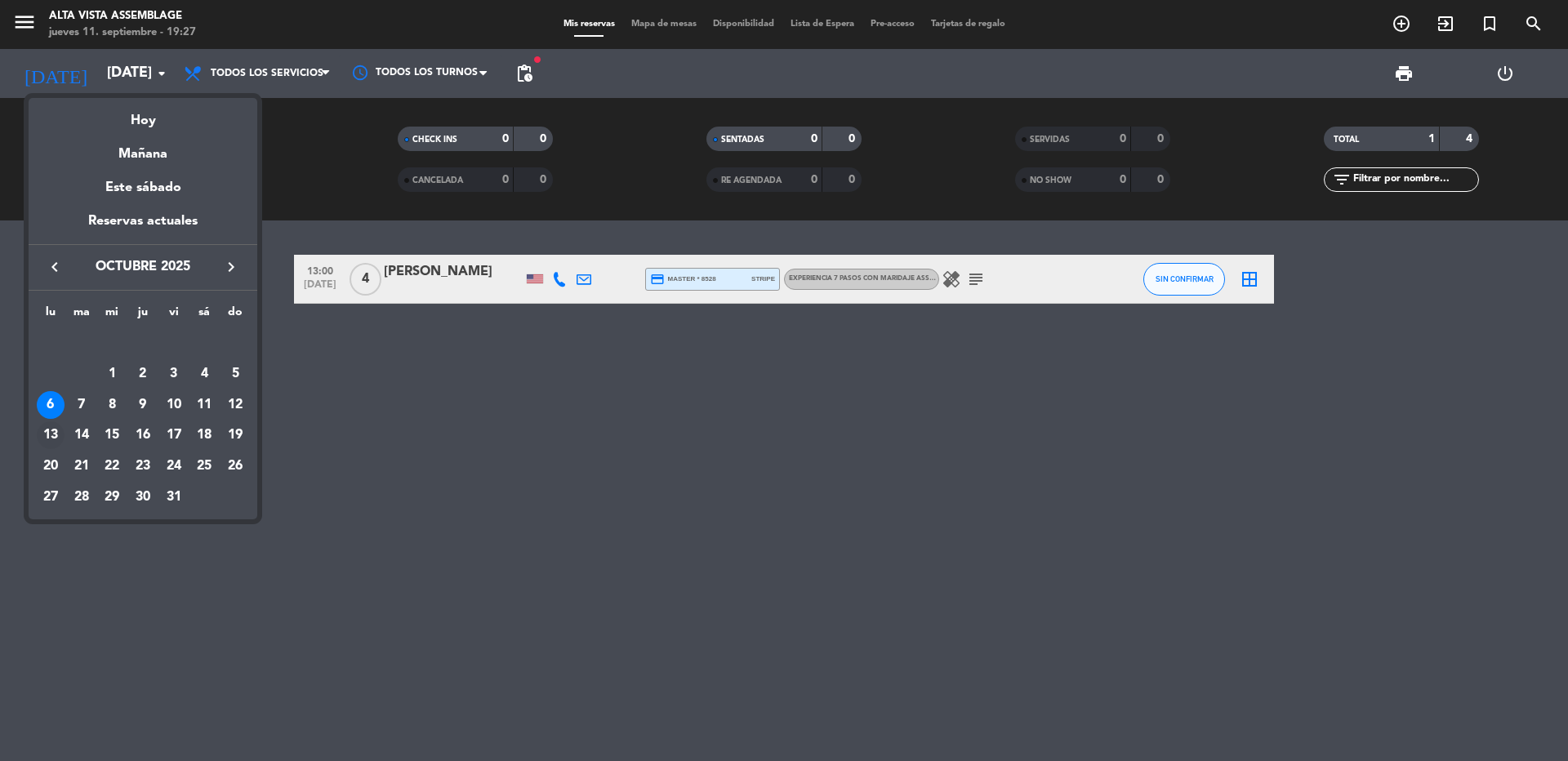
click at [47, 432] on div "13" at bounding box center [50, 435] width 28 height 28
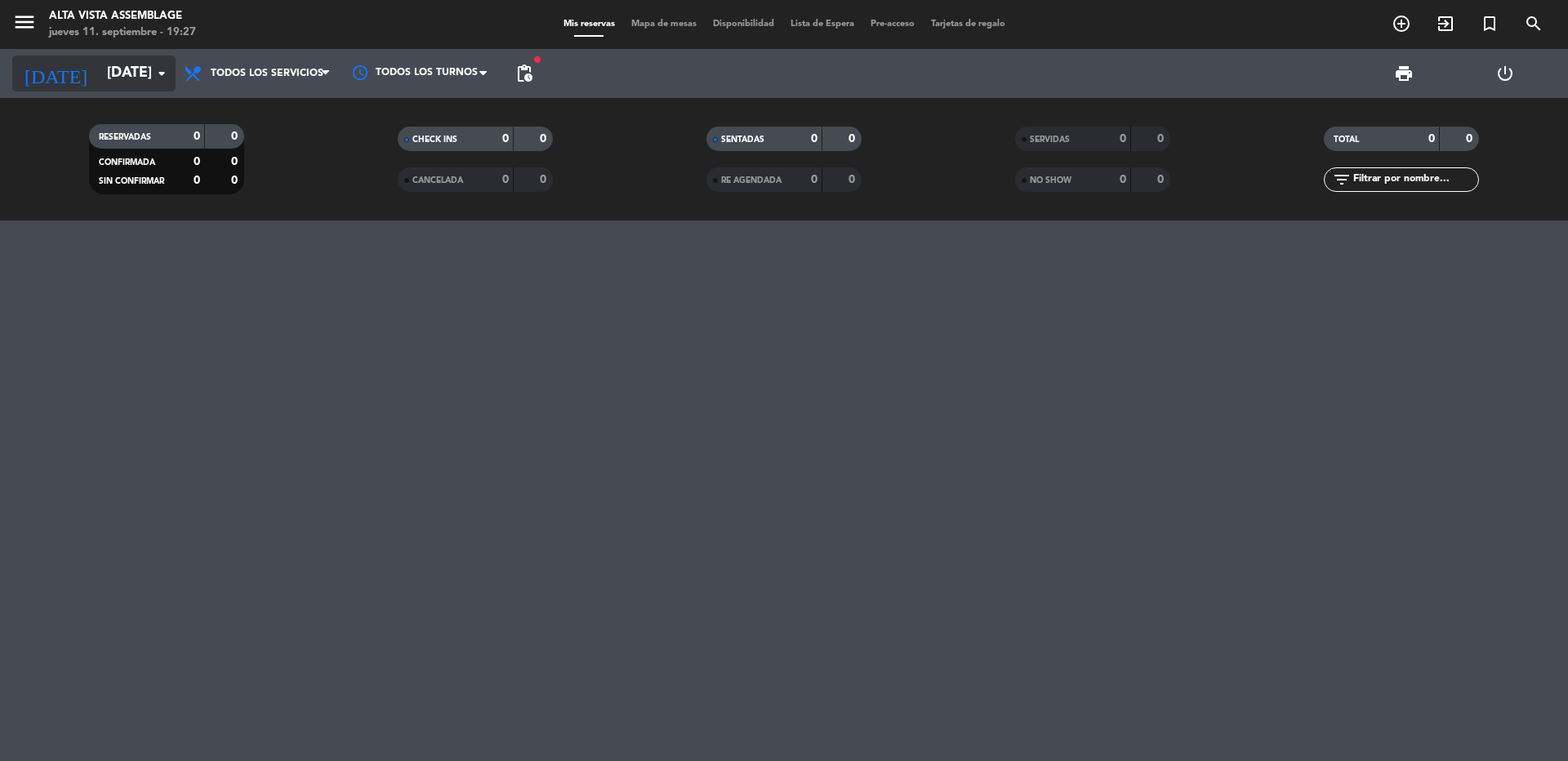
click at [143, 70] on input "[DATE]" at bounding box center [194, 73] width 190 height 33
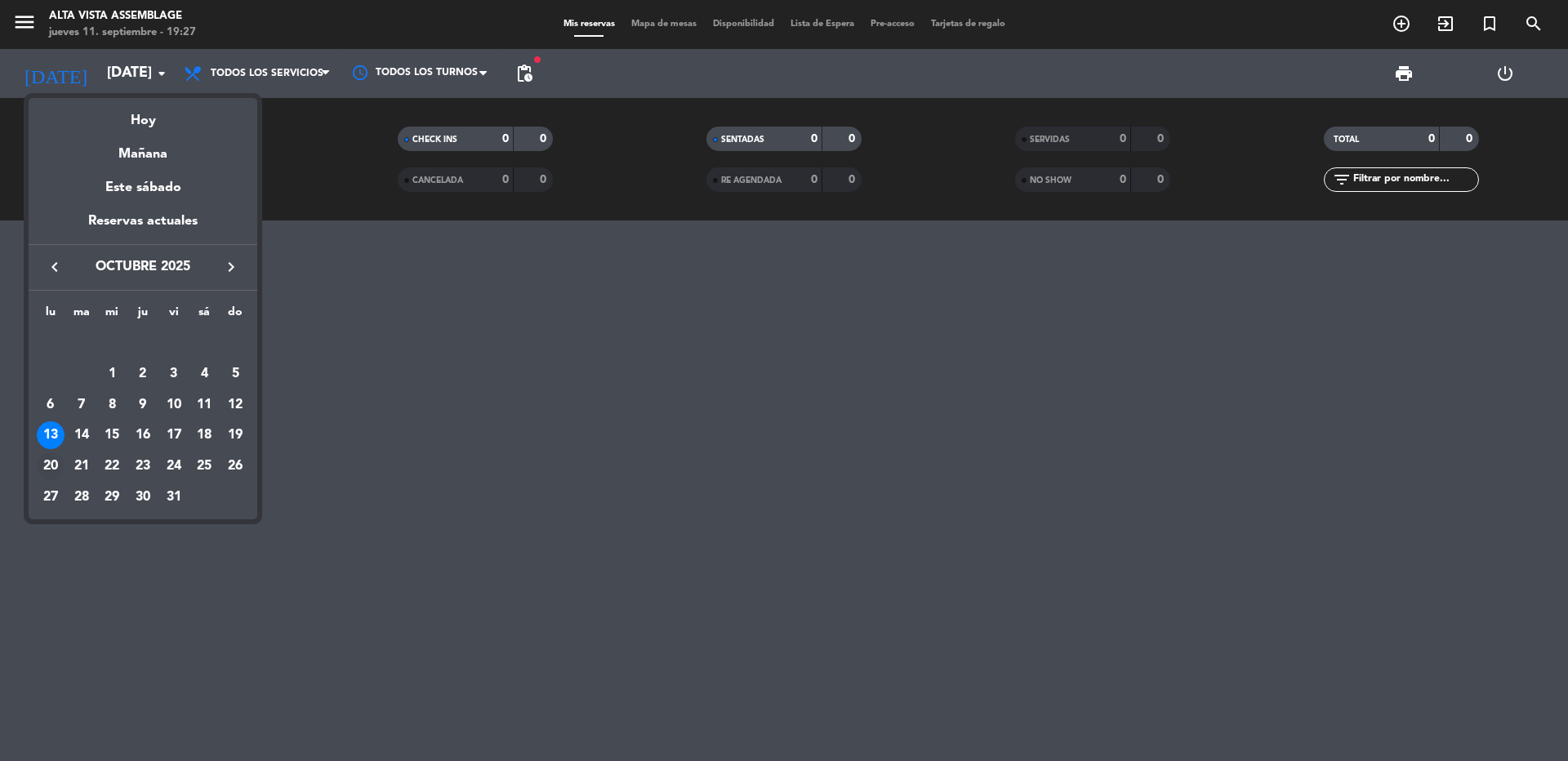
click at [48, 469] on div "20" at bounding box center [50, 466] width 28 height 28
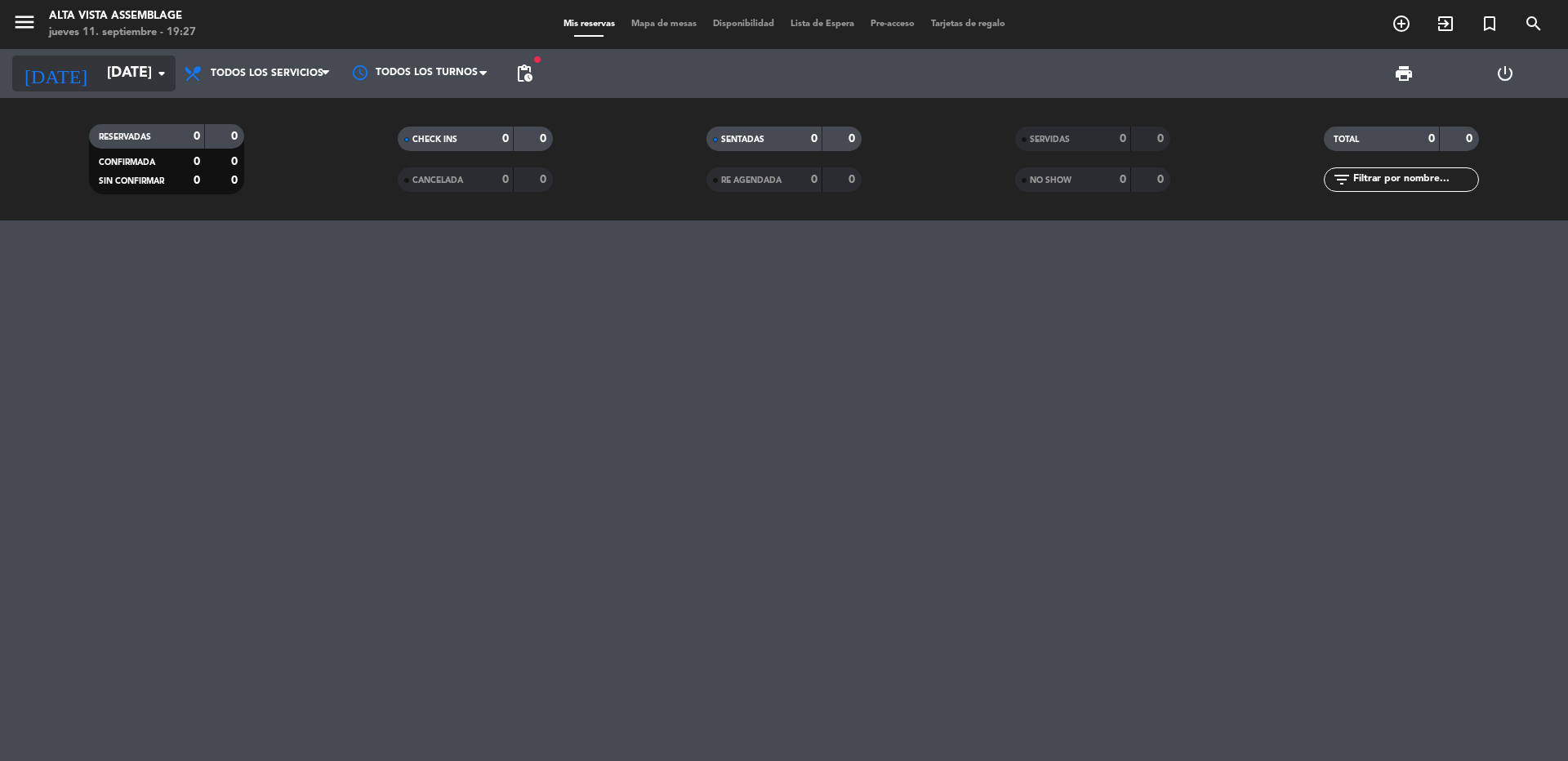
click at [110, 77] on input "[DATE]" at bounding box center [194, 73] width 190 height 33
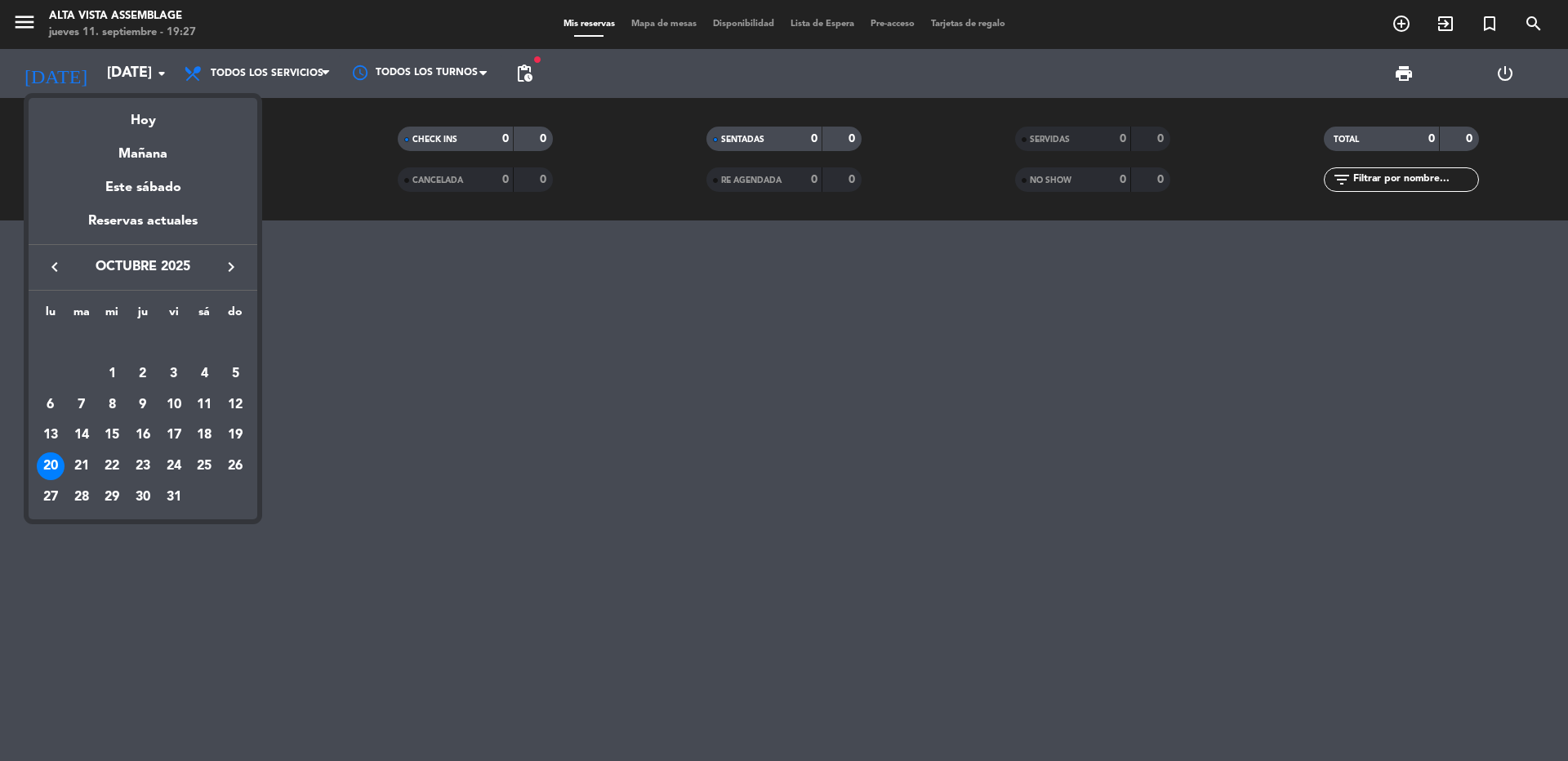
click at [38, 495] on div "27" at bounding box center [50, 497] width 28 height 28
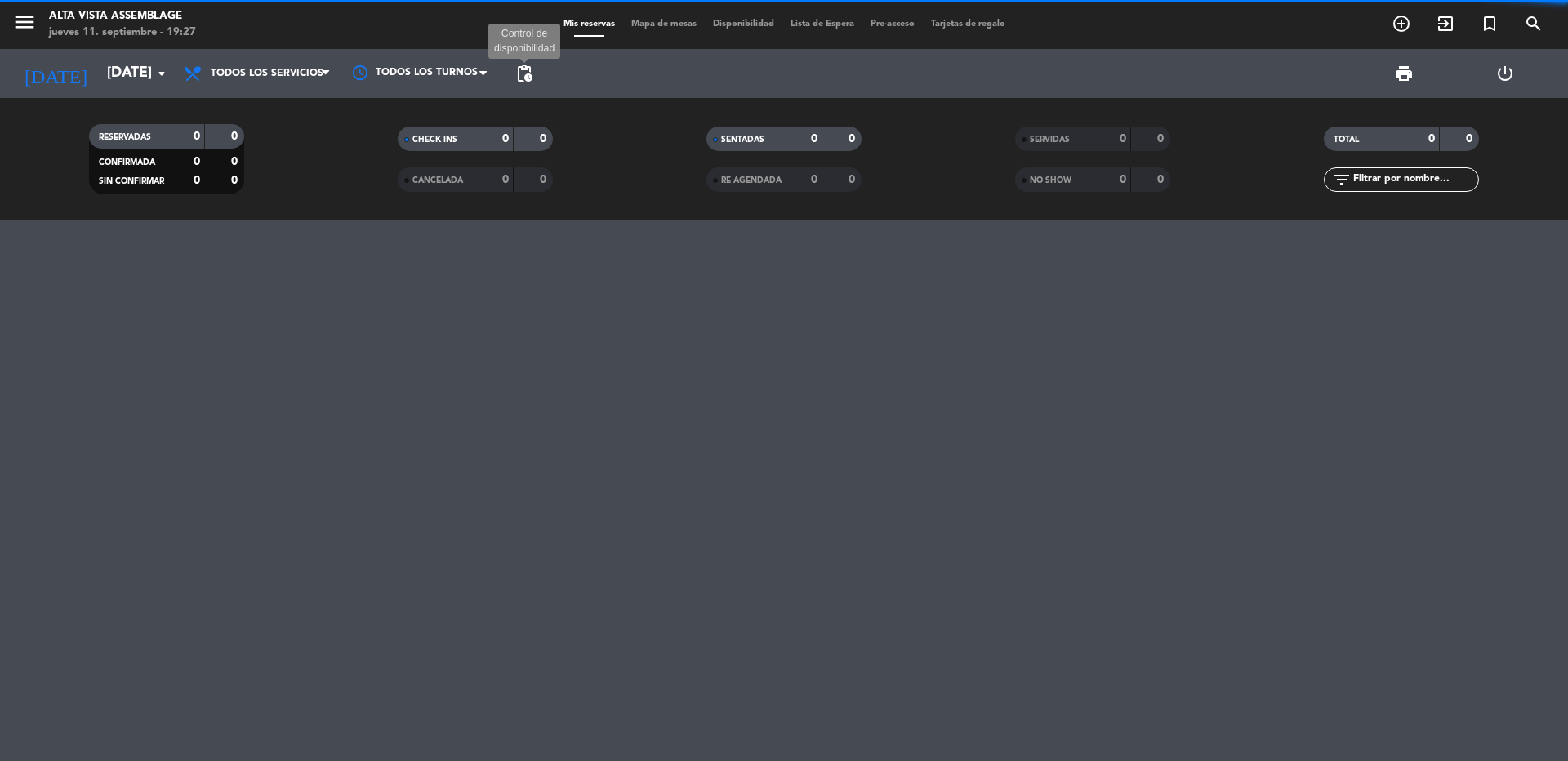
click at [529, 73] on span "pending_actions" at bounding box center [524, 73] width 20 height 20
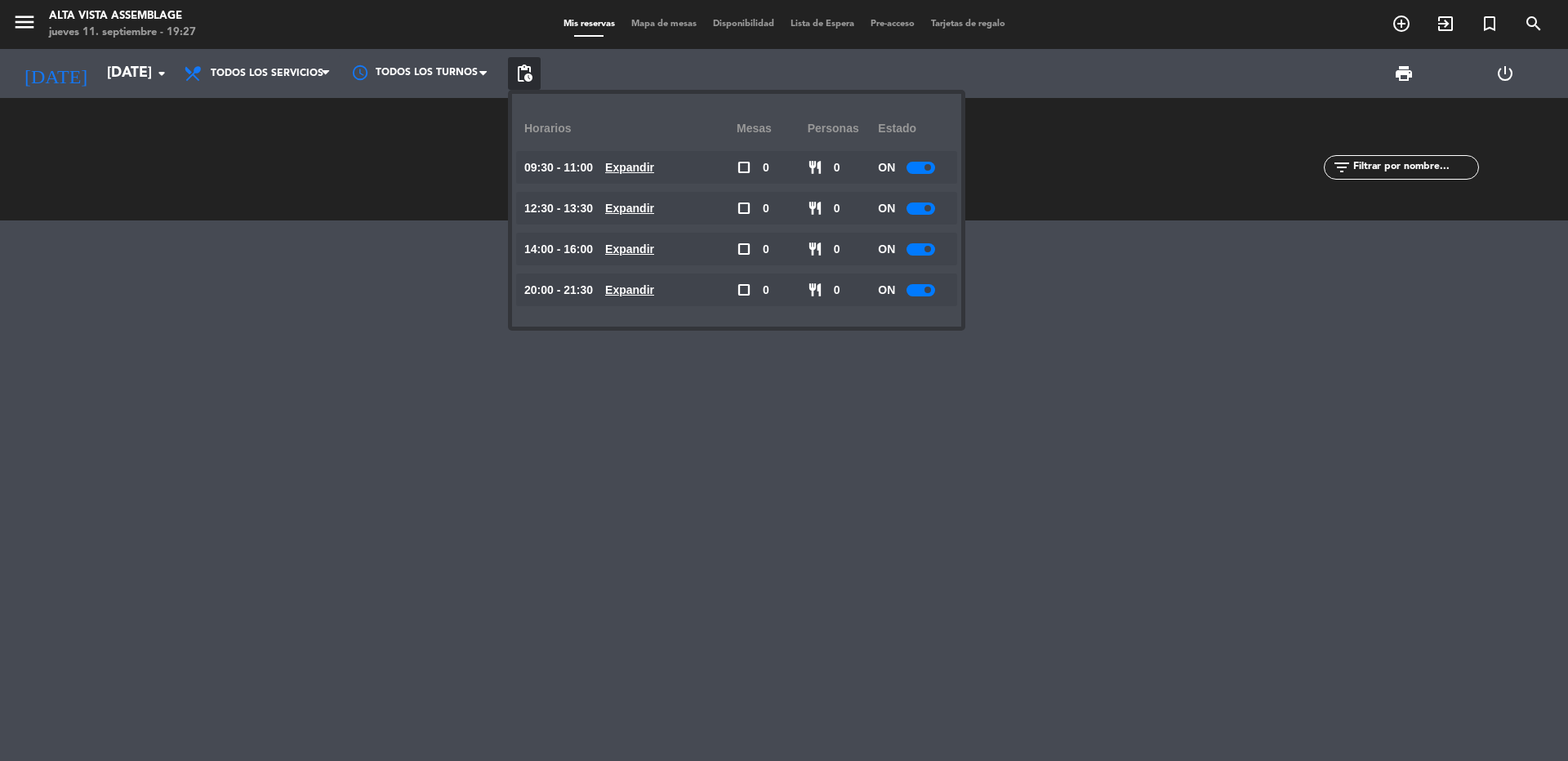
click at [928, 166] on span at bounding box center [927, 167] width 7 height 7
click at [926, 210] on div at bounding box center [920, 209] width 29 height 12
click at [926, 214] on div "ON" at bounding box center [914, 208] width 71 height 33
click at [922, 210] on div at bounding box center [920, 209] width 29 height 12
click at [917, 257] on div "ON" at bounding box center [914, 248] width 71 height 33
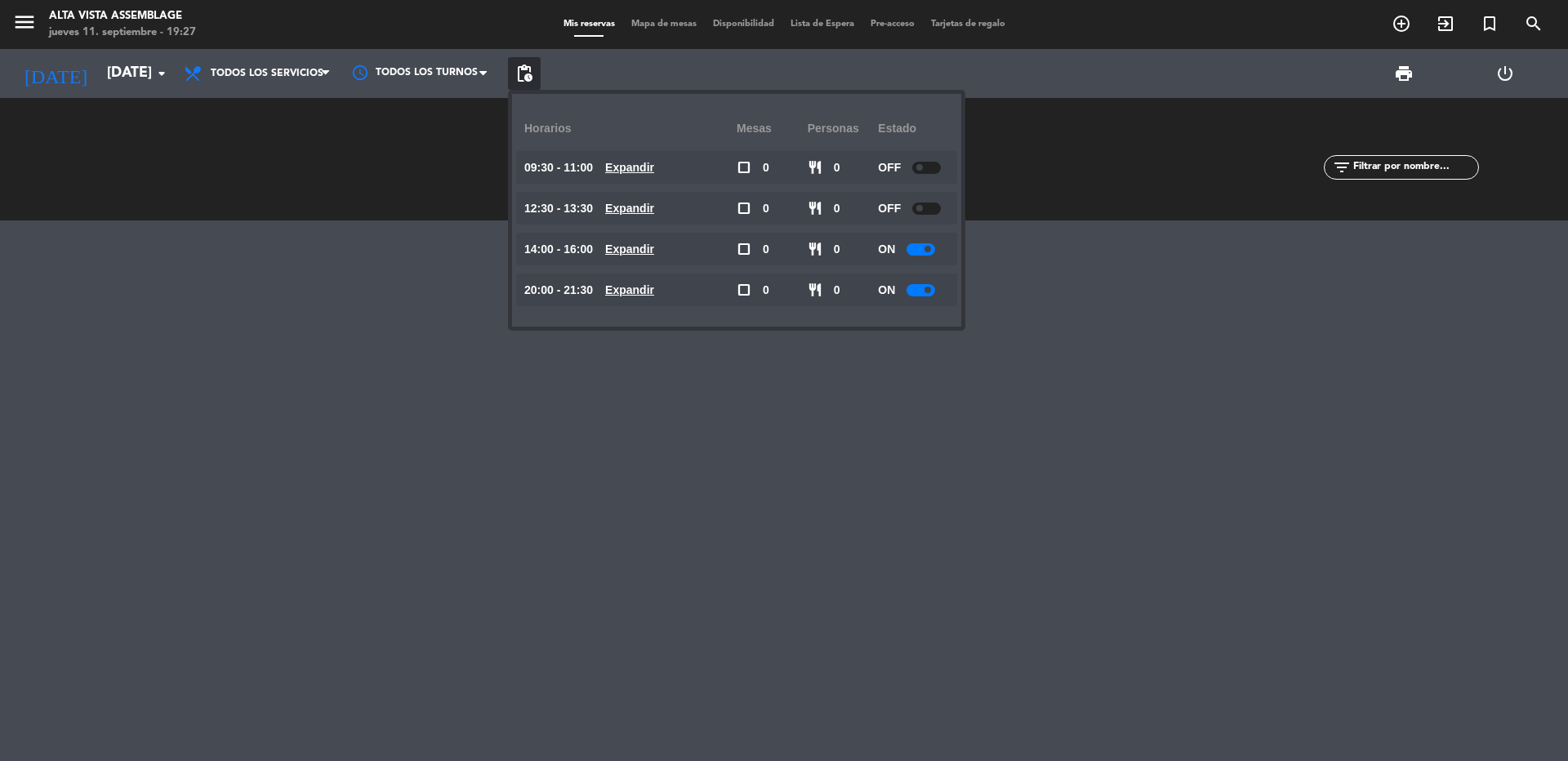
click at [922, 247] on div at bounding box center [920, 249] width 29 height 12
click at [925, 248] on div at bounding box center [920, 249] width 29 height 12
click at [927, 289] on span at bounding box center [927, 290] width 7 height 7
click at [866, 392] on div at bounding box center [784, 490] width 1568 height 541
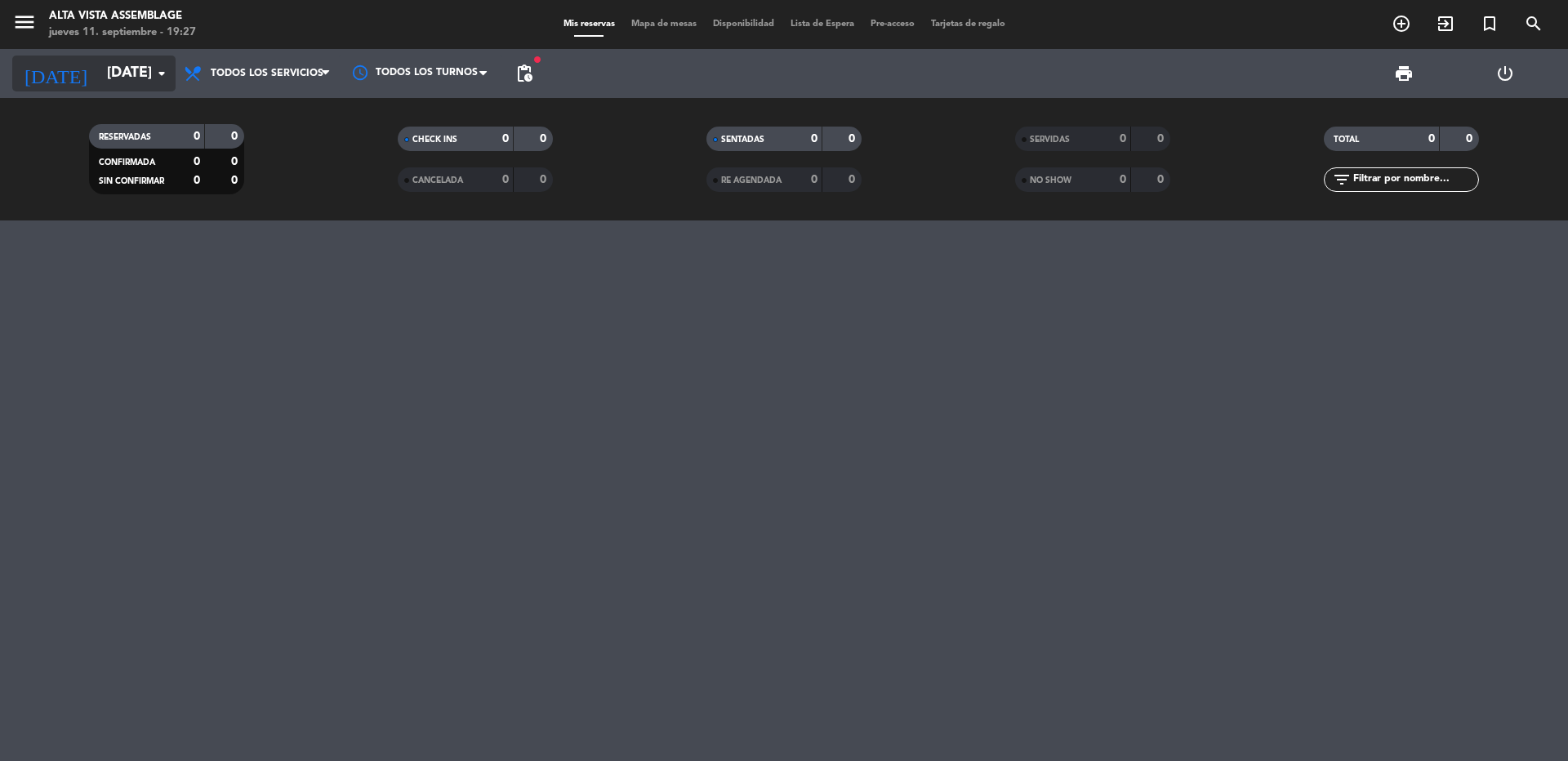
click at [107, 59] on input "[DATE]" at bounding box center [194, 73] width 190 height 33
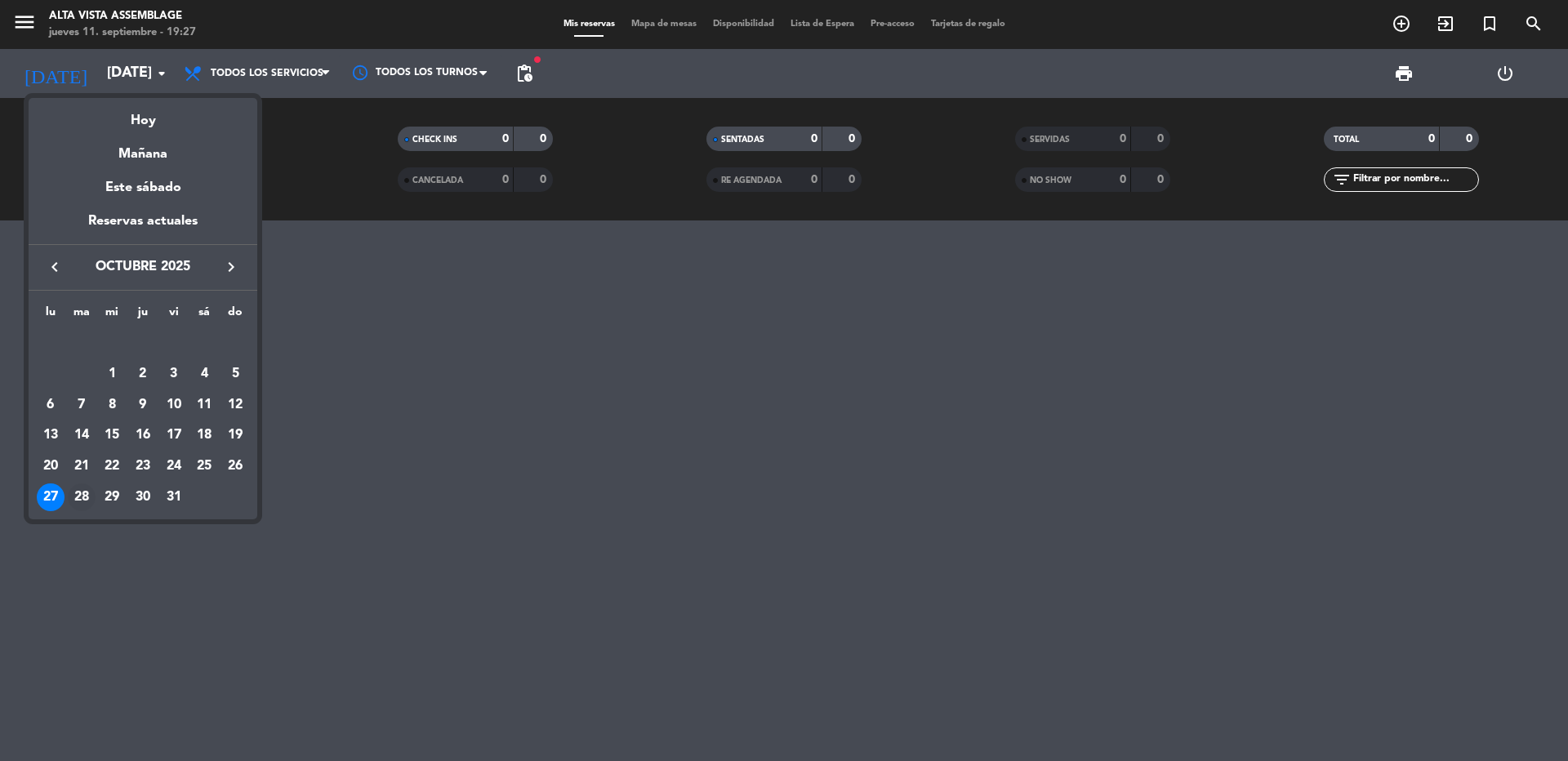
click at [87, 494] on div "28" at bounding box center [82, 497] width 28 height 28
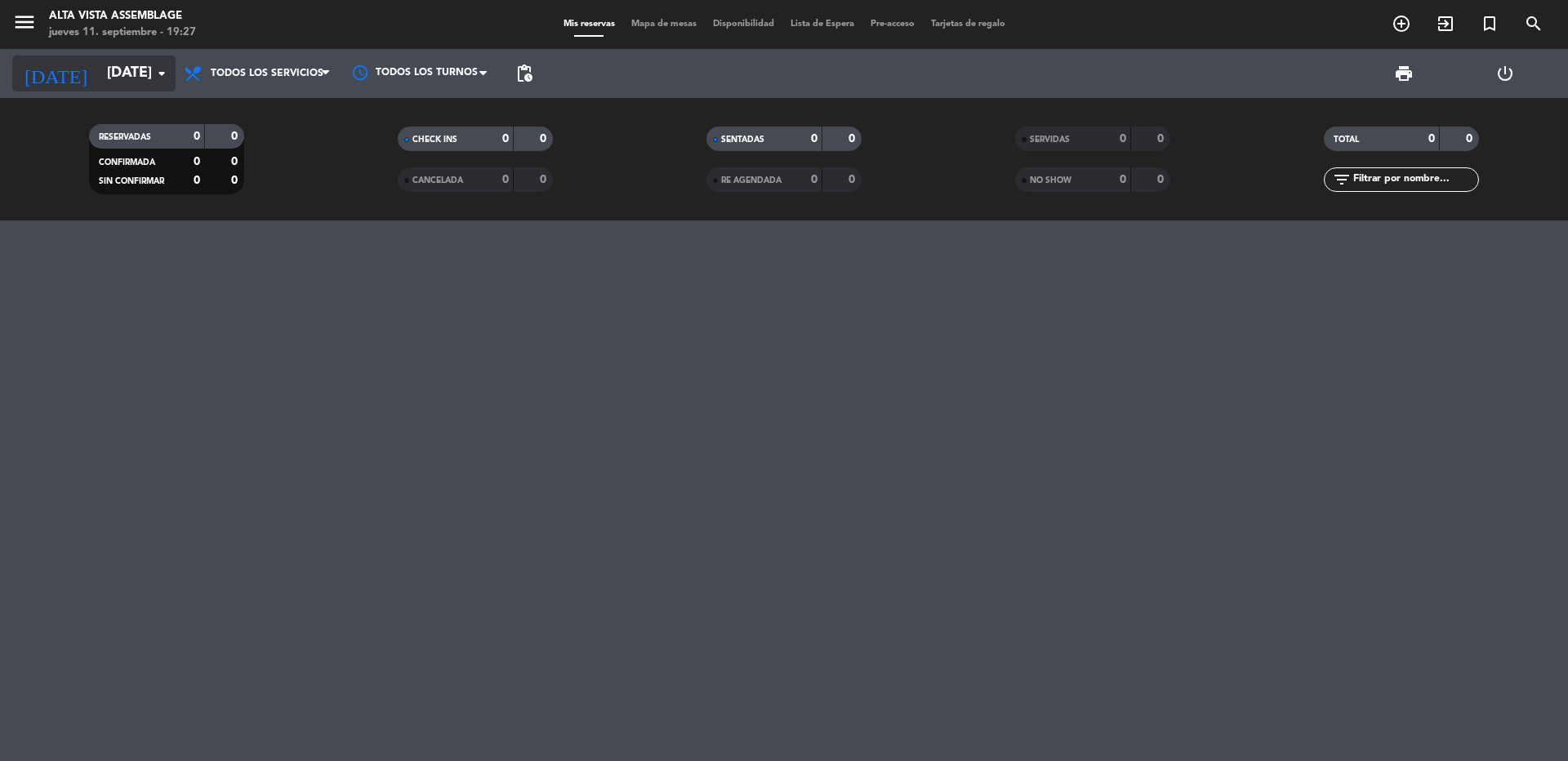
click at [121, 69] on input "[DATE]" at bounding box center [194, 73] width 190 height 33
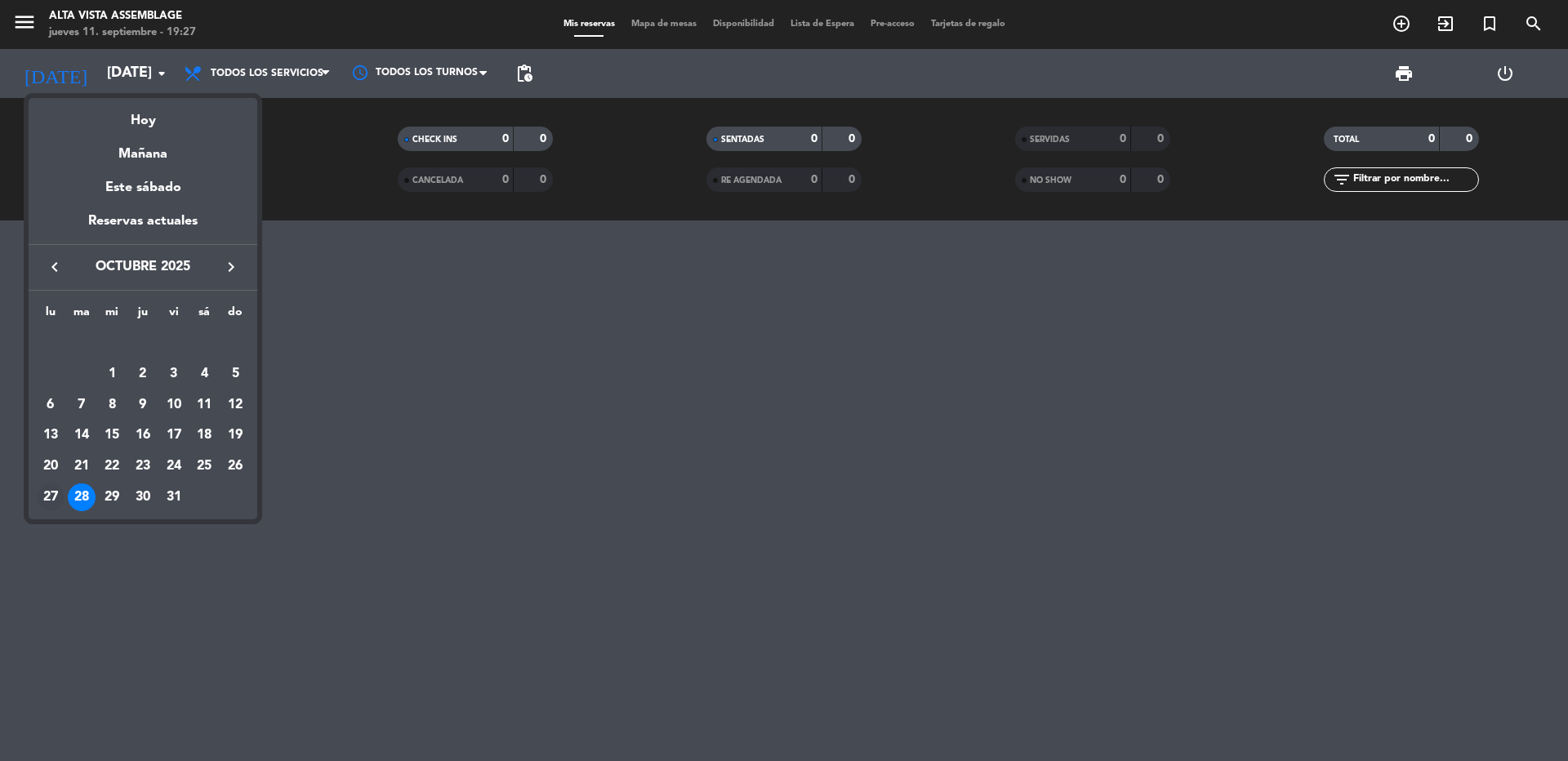
click at [40, 498] on div "27" at bounding box center [50, 497] width 28 height 28
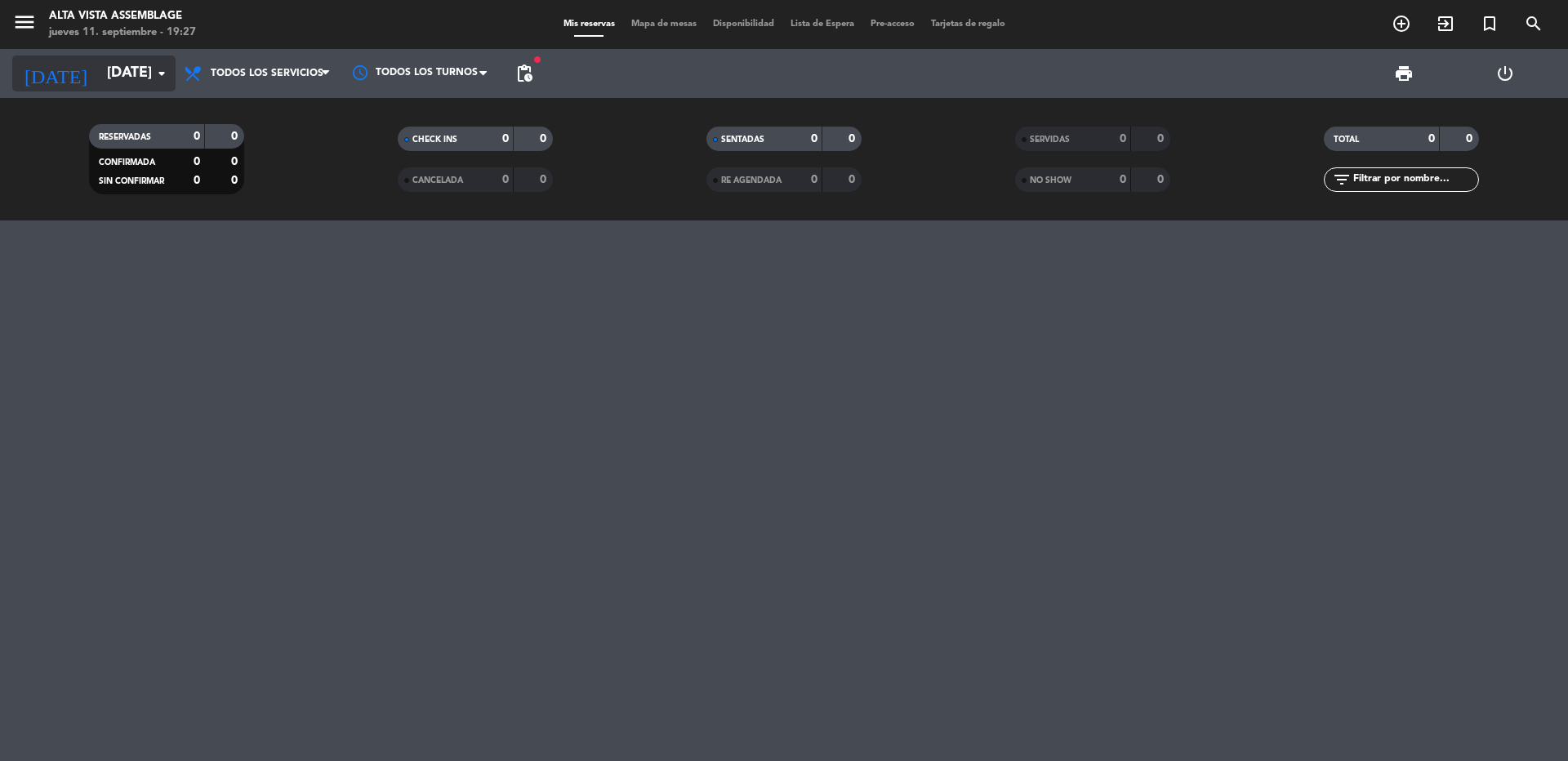
click at [115, 73] on input "[DATE]" at bounding box center [194, 73] width 190 height 33
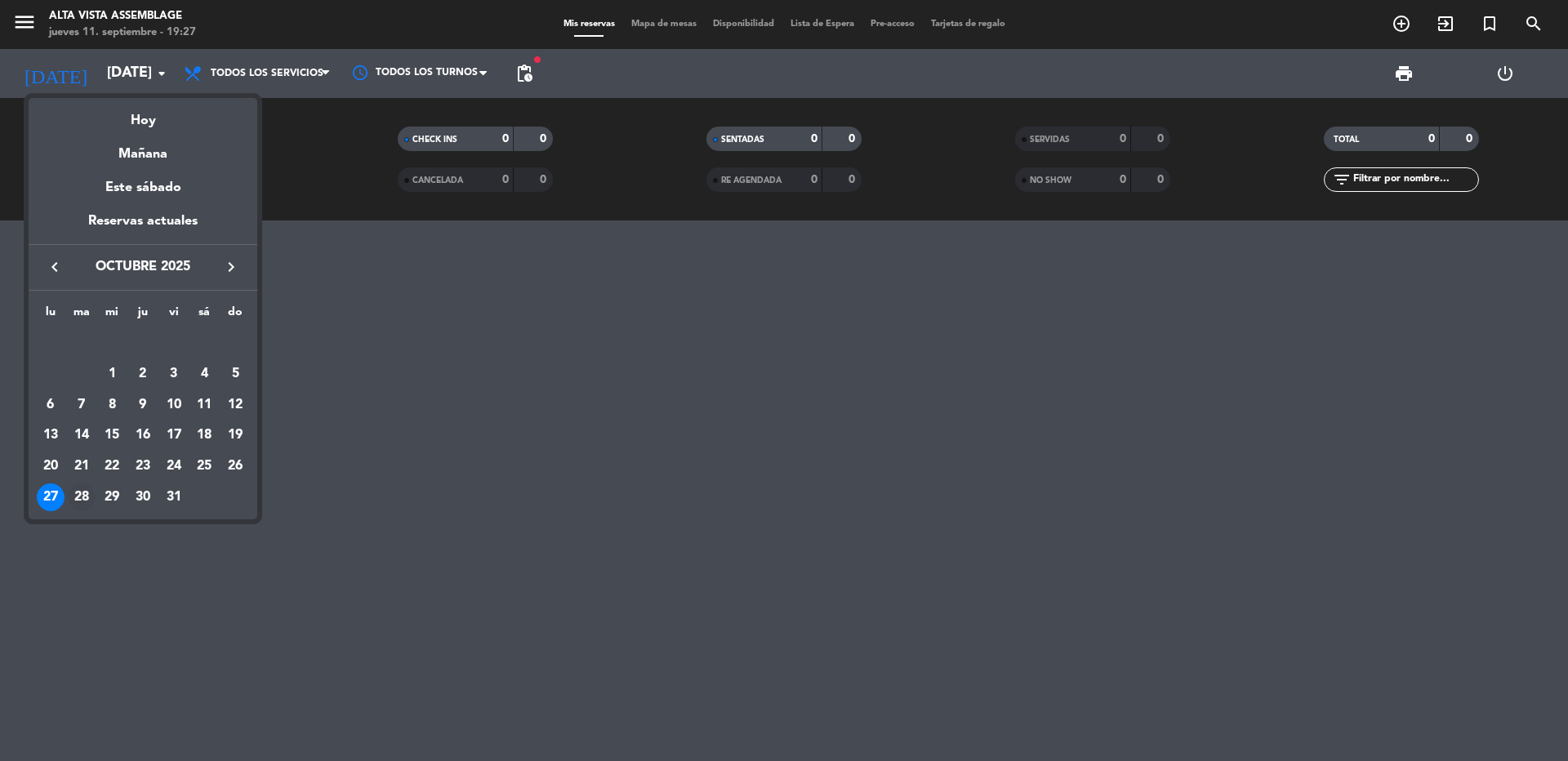
click at [80, 494] on div "28" at bounding box center [82, 497] width 28 height 28
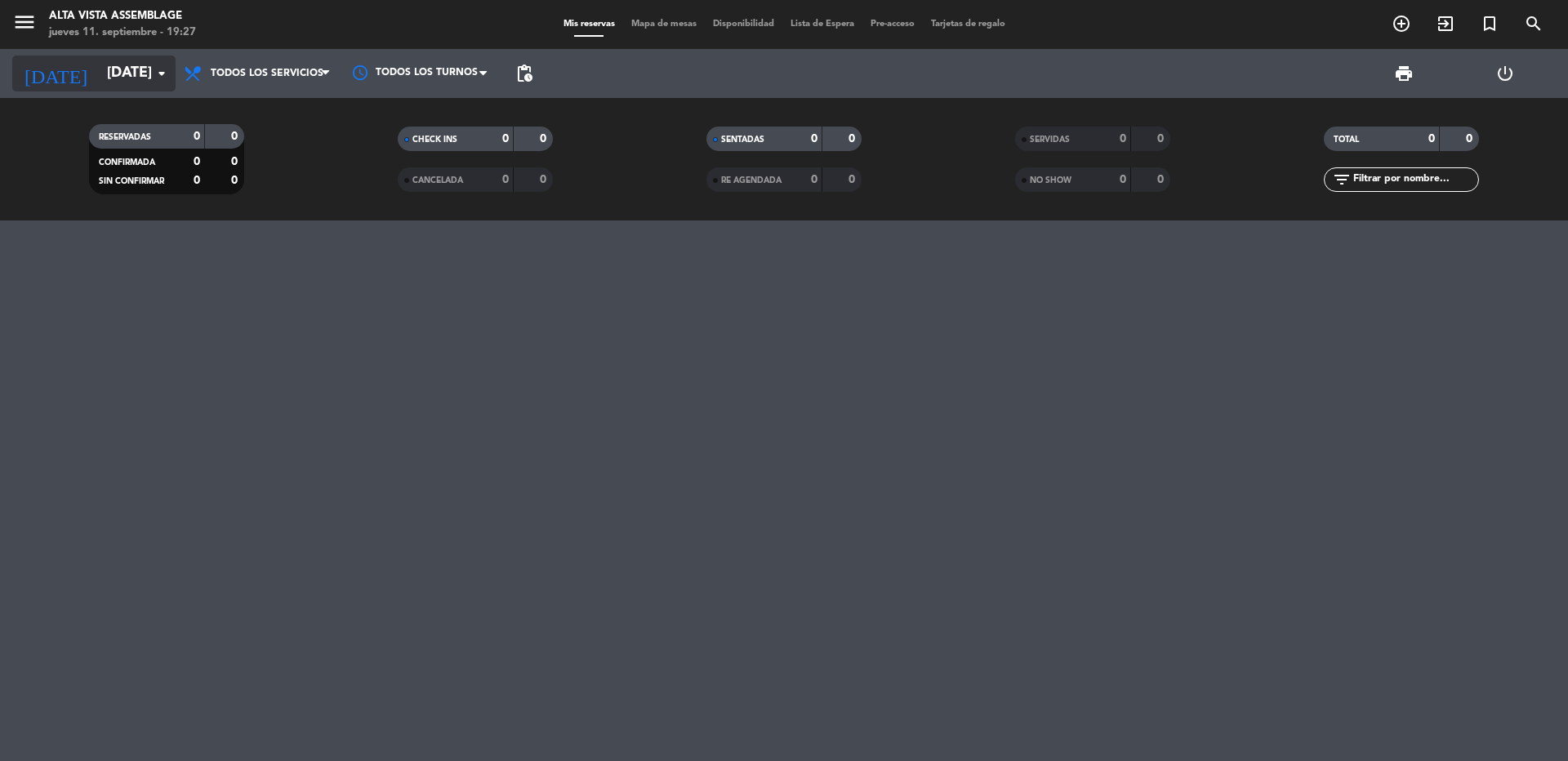
click at [102, 69] on input "[DATE]" at bounding box center [194, 73] width 190 height 33
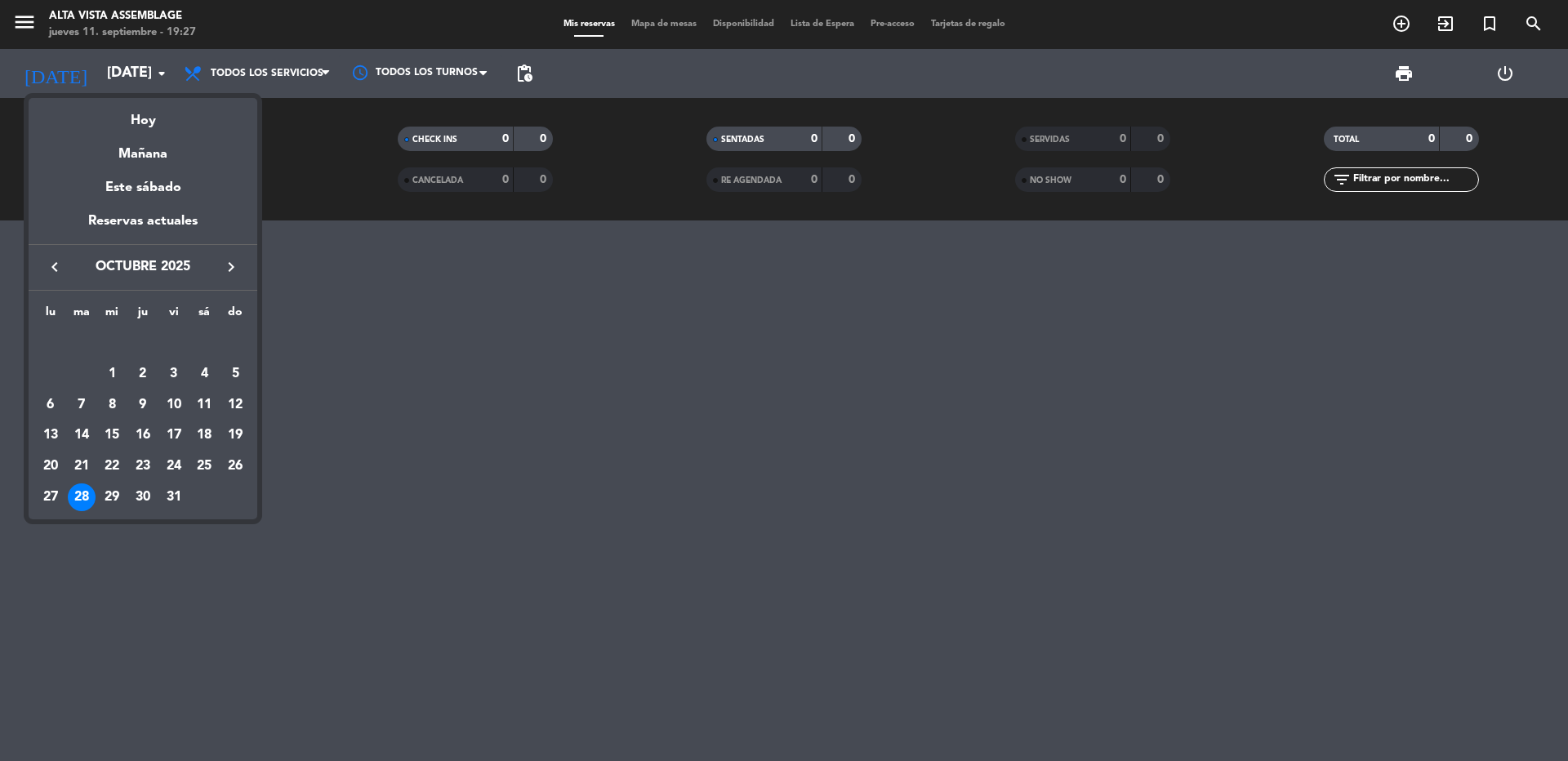
click at [211, 563] on div at bounding box center [784, 380] width 1568 height 761
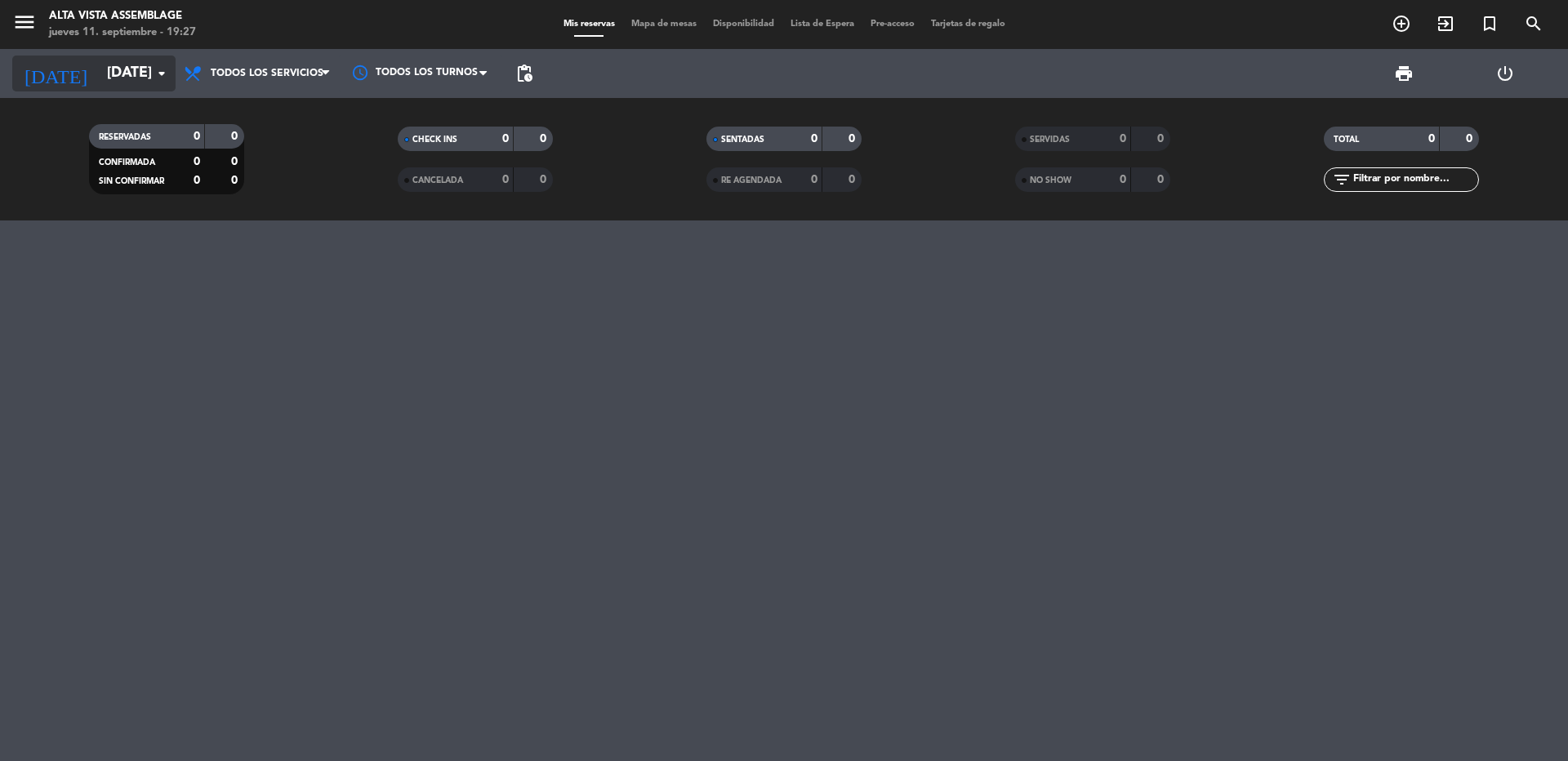
click at [109, 84] on input "[DATE]" at bounding box center [194, 73] width 190 height 33
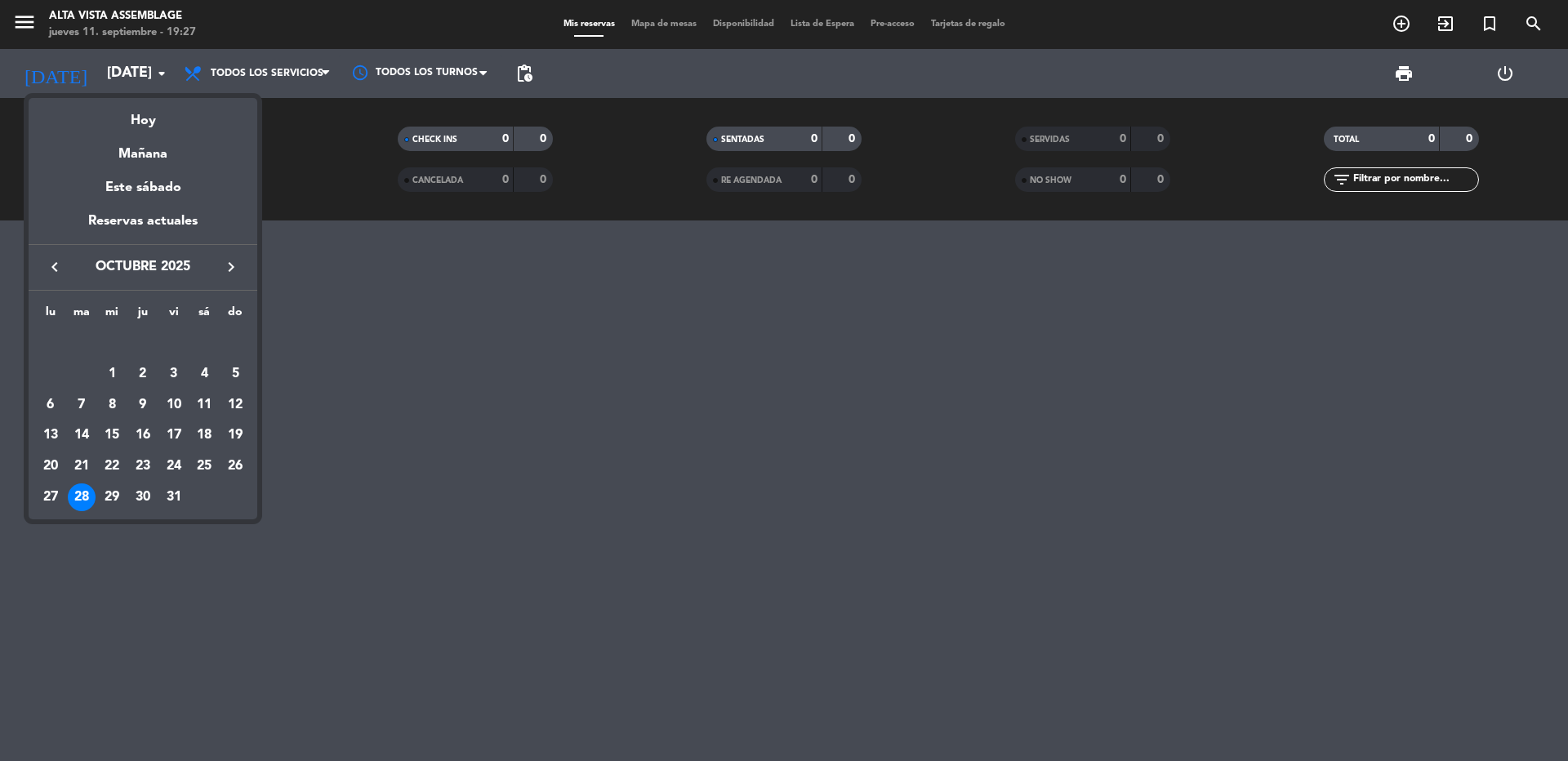
click at [230, 273] on icon "keyboard_arrow_right" at bounding box center [231, 267] width 20 height 20
click at [234, 345] on div "2" at bounding box center [235, 343] width 28 height 28
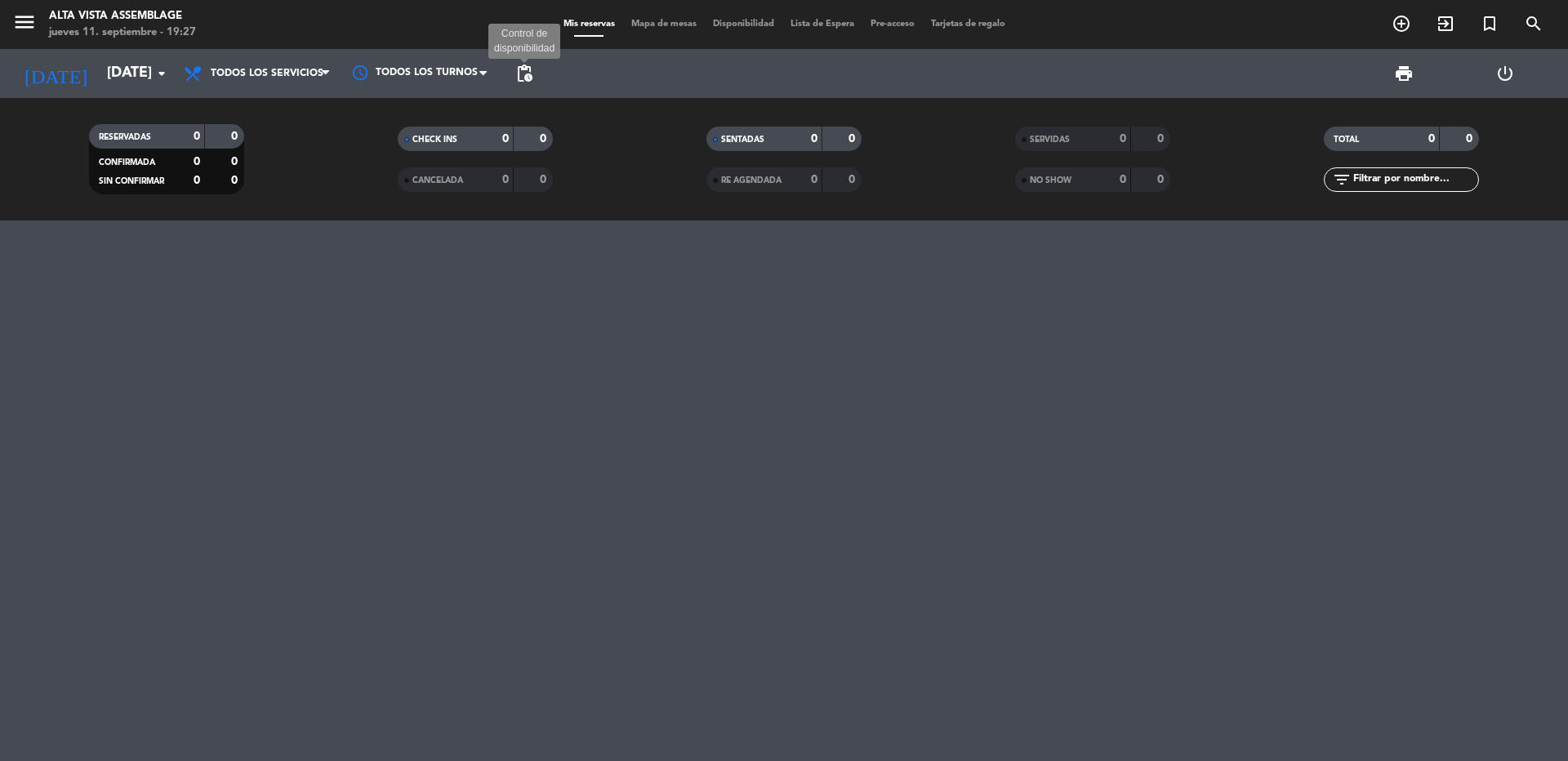
click at [534, 69] on span "pending_actions Control de disponibilidad" at bounding box center [524, 73] width 33 height 33
click at [535, 66] on span "pending_actions" at bounding box center [524, 73] width 33 height 33
click at [522, 68] on span "pending_actions" at bounding box center [524, 73] width 20 height 20
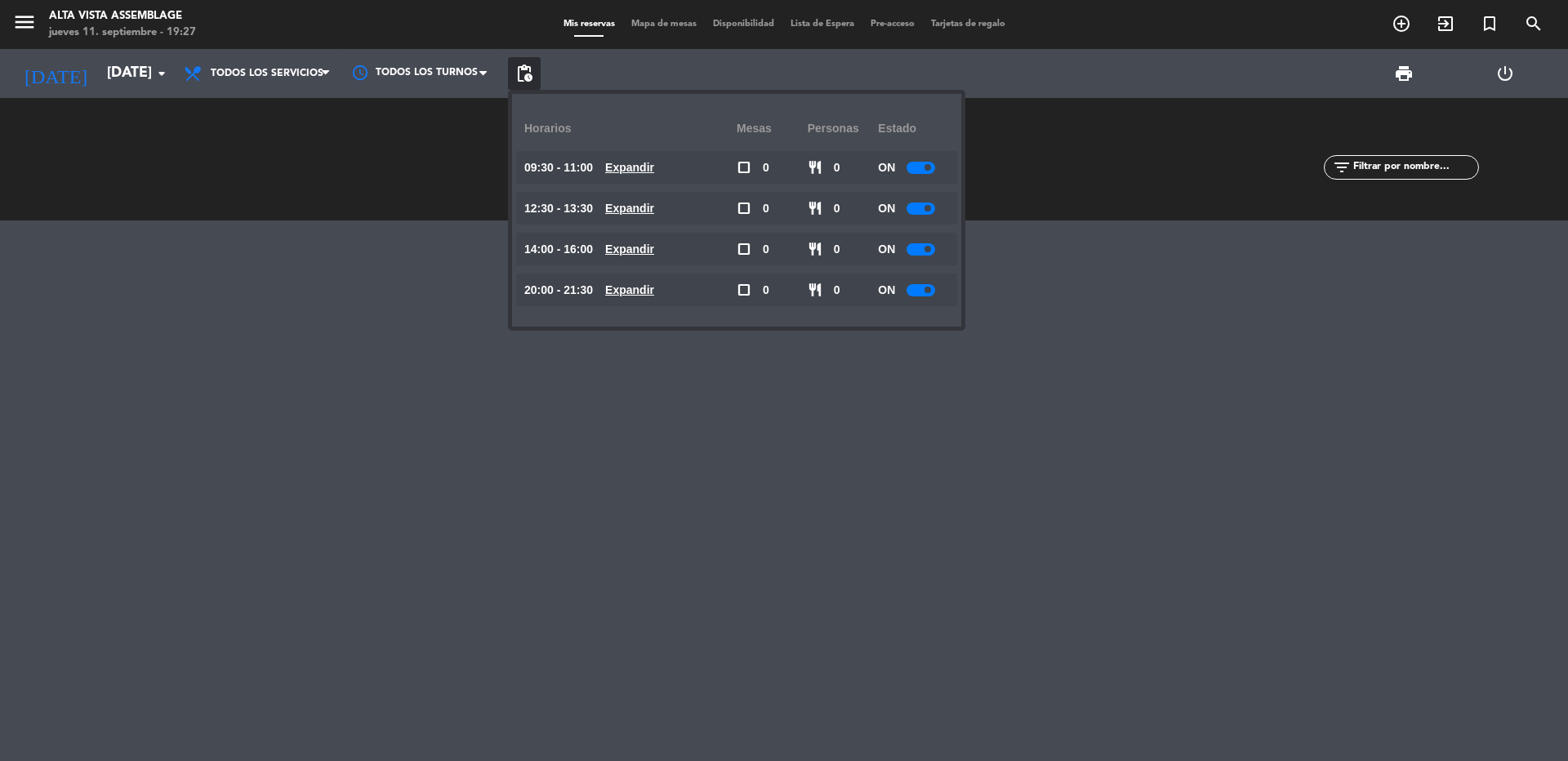
click at [922, 166] on div at bounding box center [920, 168] width 29 height 12
click at [926, 208] on div at bounding box center [920, 209] width 29 height 12
click at [923, 212] on div at bounding box center [920, 209] width 29 height 12
click at [926, 252] on div at bounding box center [920, 249] width 29 height 12
click at [922, 253] on div at bounding box center [920, 249] width 29 height 12
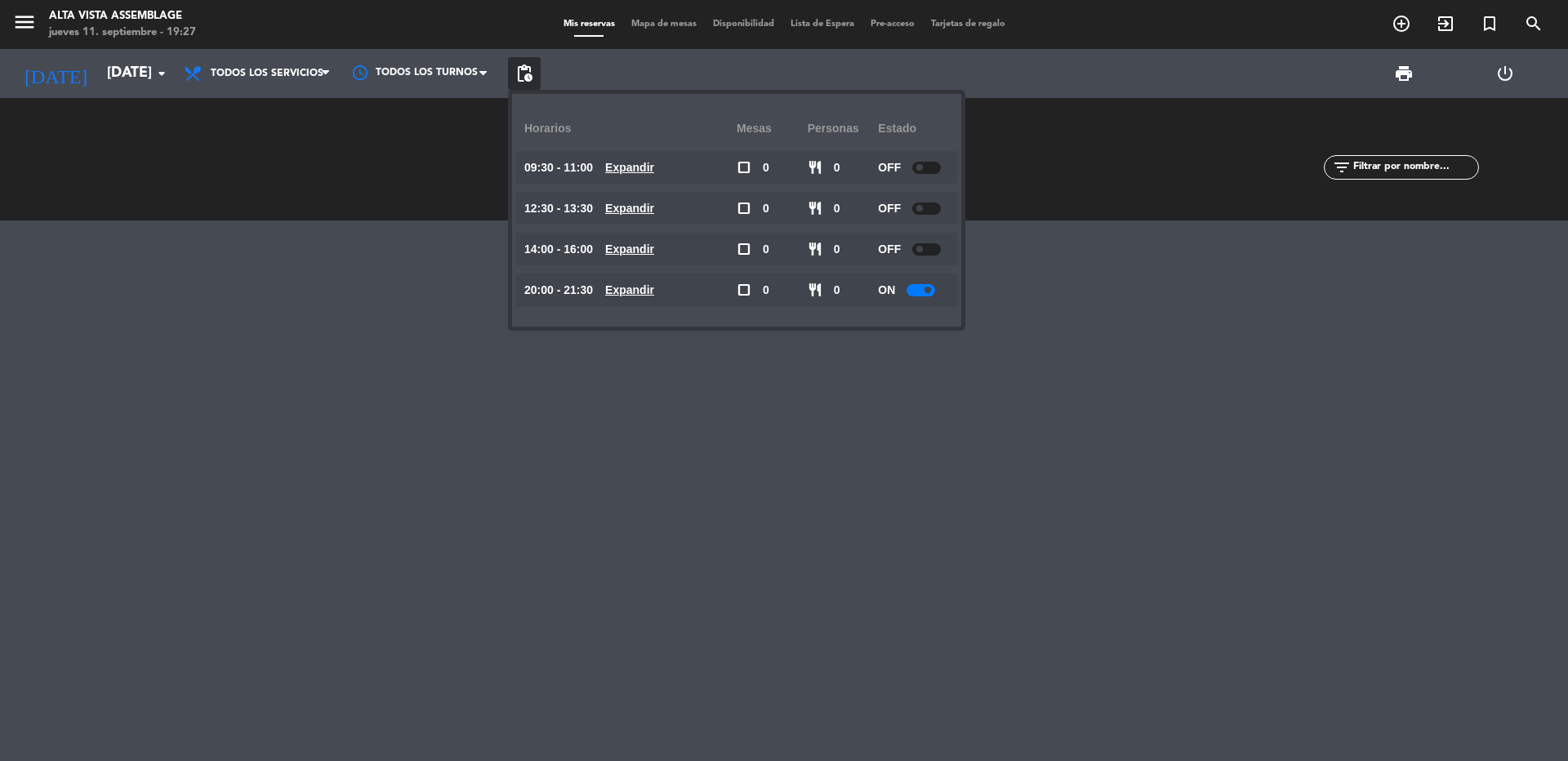
click at [924, 285] on div at bounding box center [920, 290] width 29 height 12
click at [924, 289] on div at bounding box center [920, 290] width 29 height 12
drag, startPoint x: 922, startPoint y: 289, endPoint x: 906, endPoint y: 326, distance: 40.3
click at [923, 289] on div at bounding box center [920, 290] width 29 height 12
click at [898, 382] on div at bounding box center [784, 490] width 1568 height 541
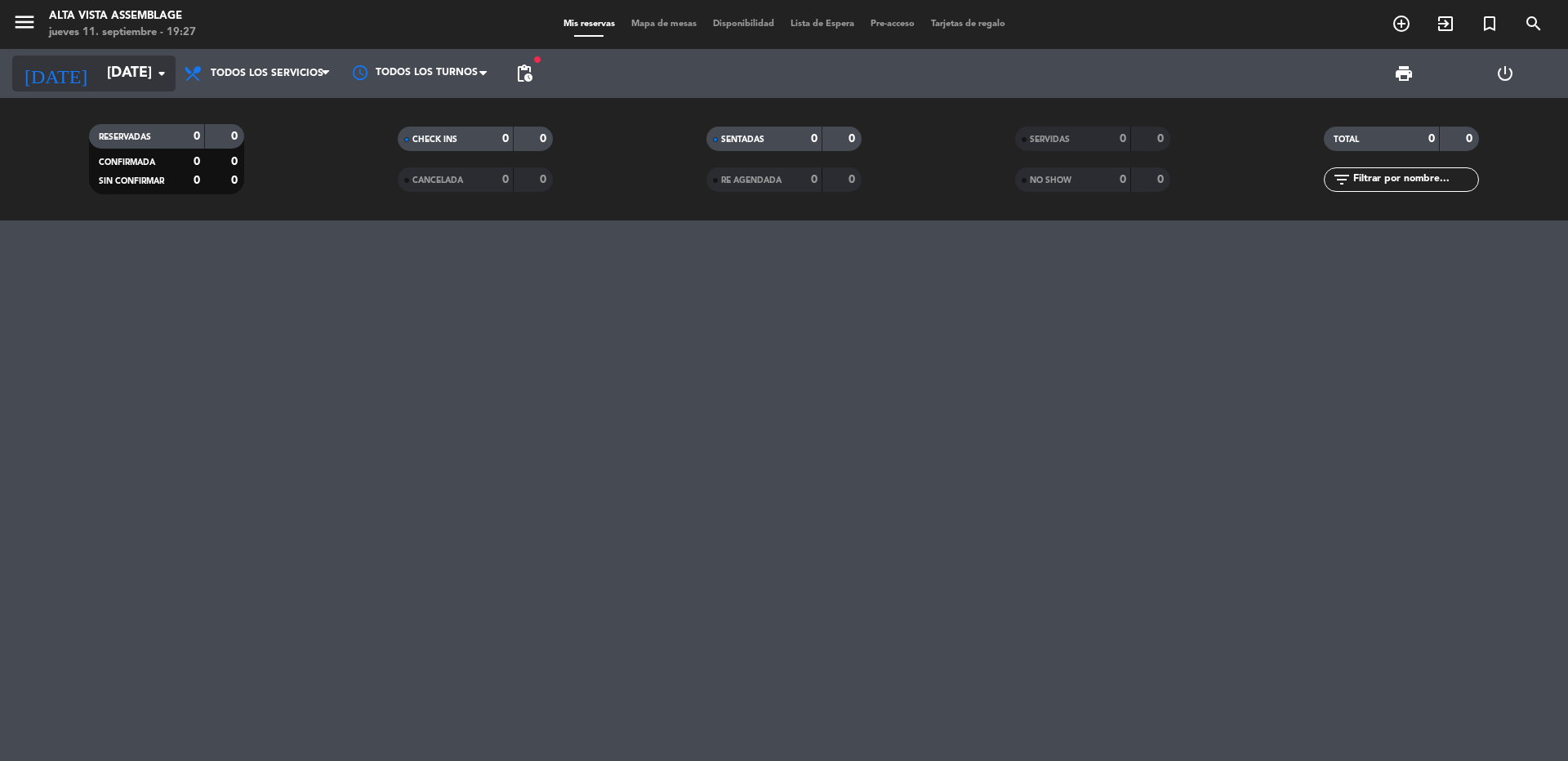
click at [99, 82] on input "[DATE]" at bounding box center [194, 73] width 190 height 33
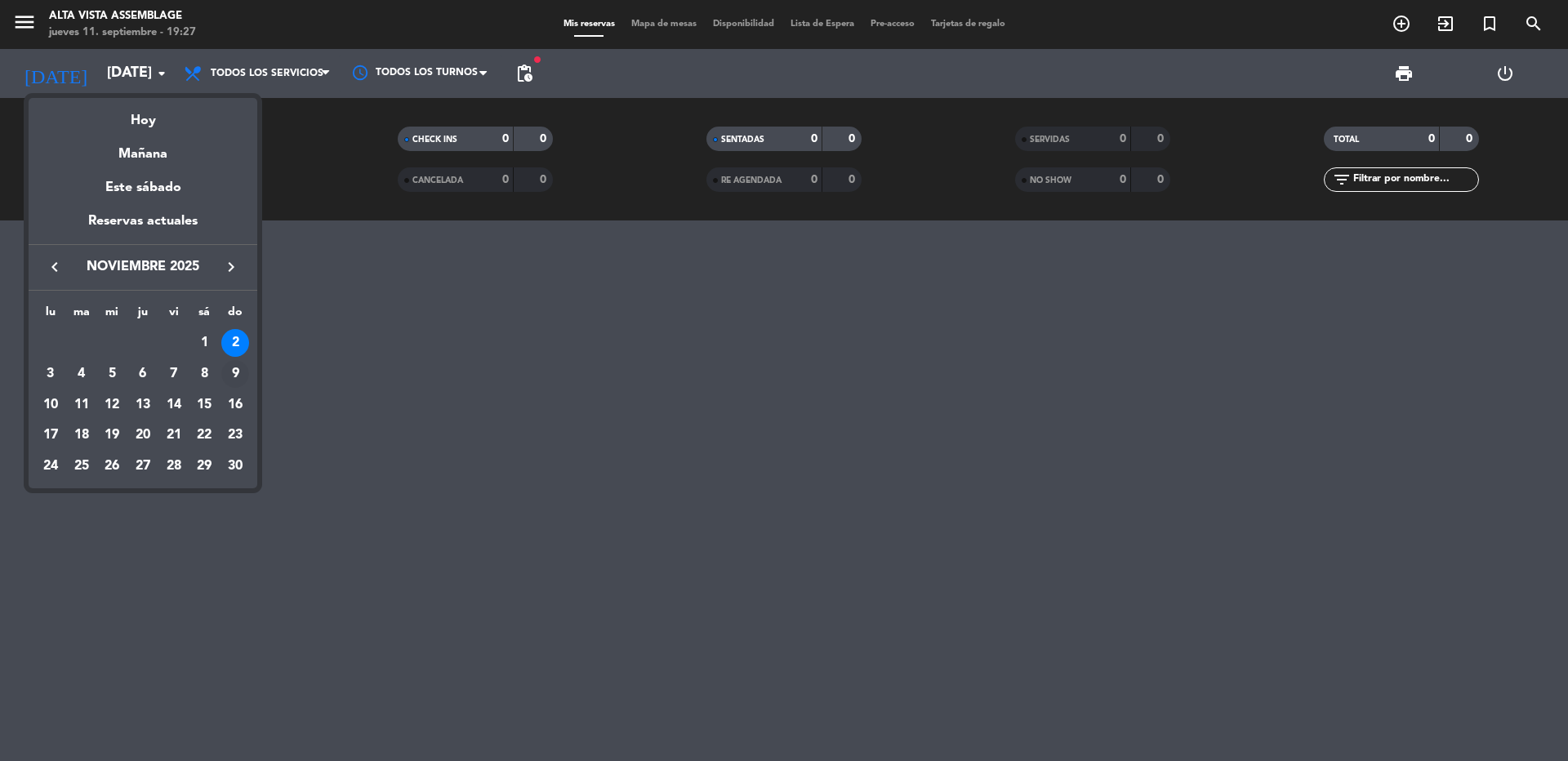
click at [236, 374] on div "9" at bounding box center [235, 374] width 28 height 28
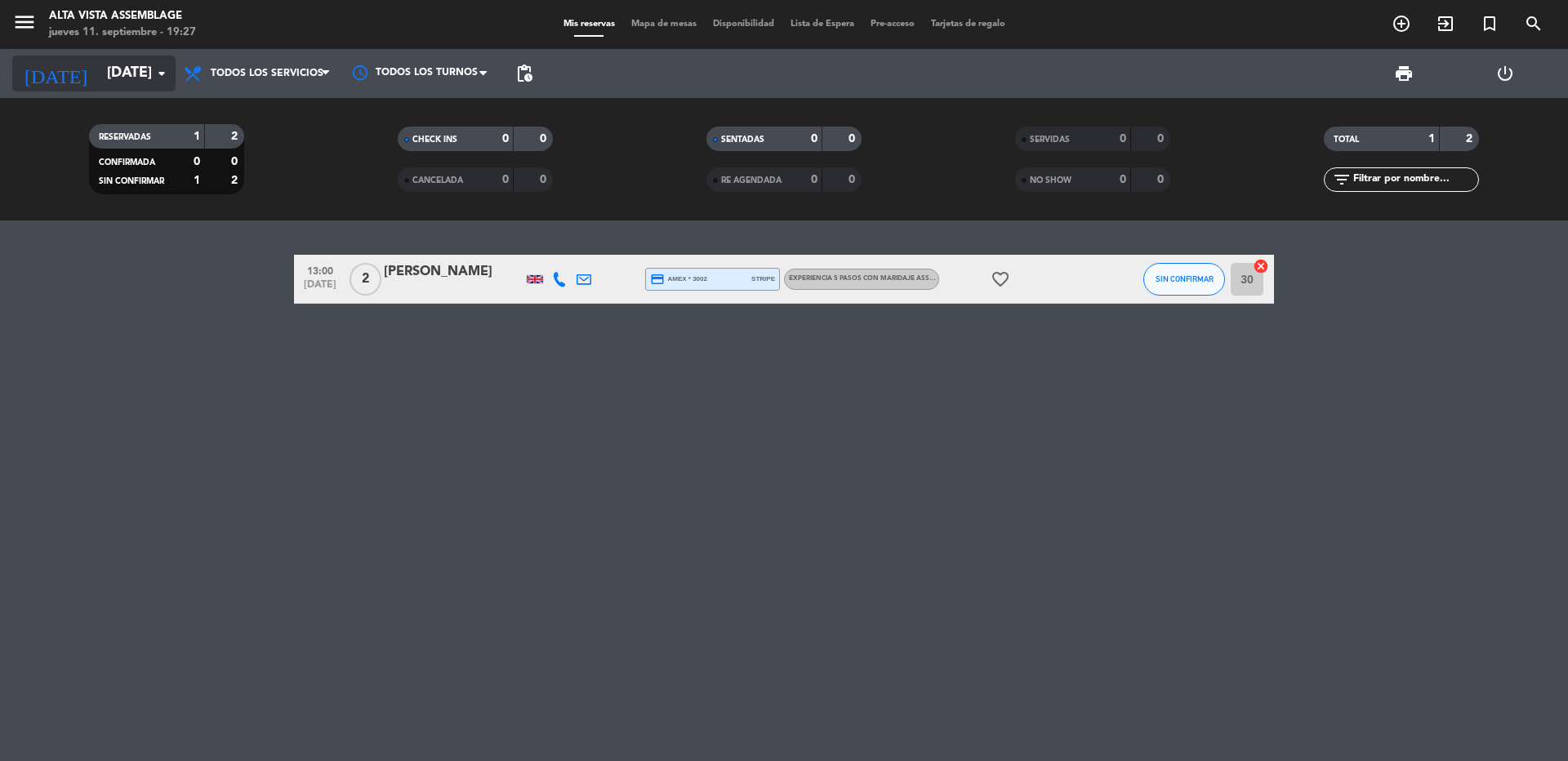
click at [100, 82] on input "[DATE]" at bounding box center [194, 73] width 190 height 33
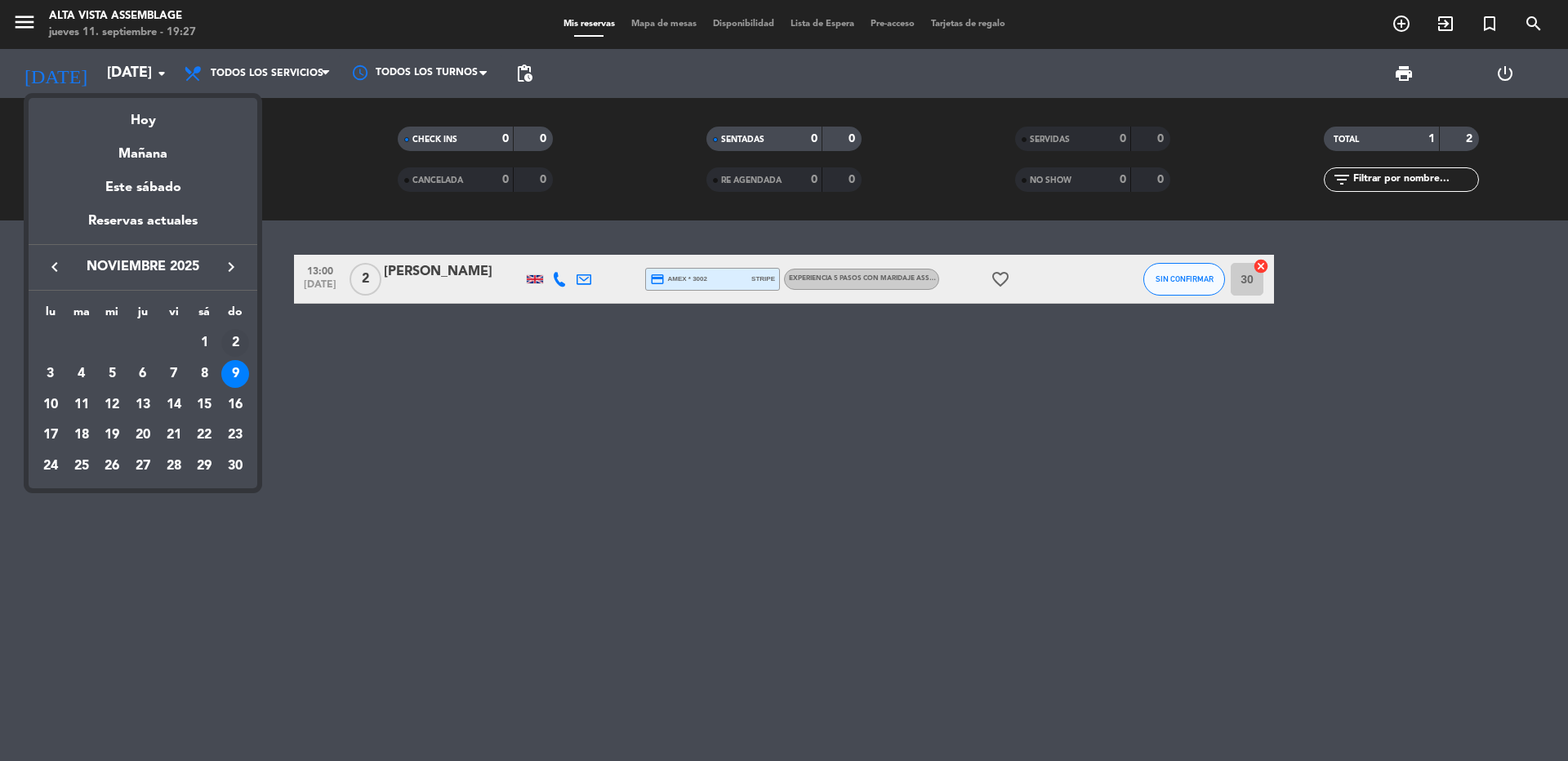
click at [237, 347] on div "2" at bounding box center [235, 343] width 28 height 28
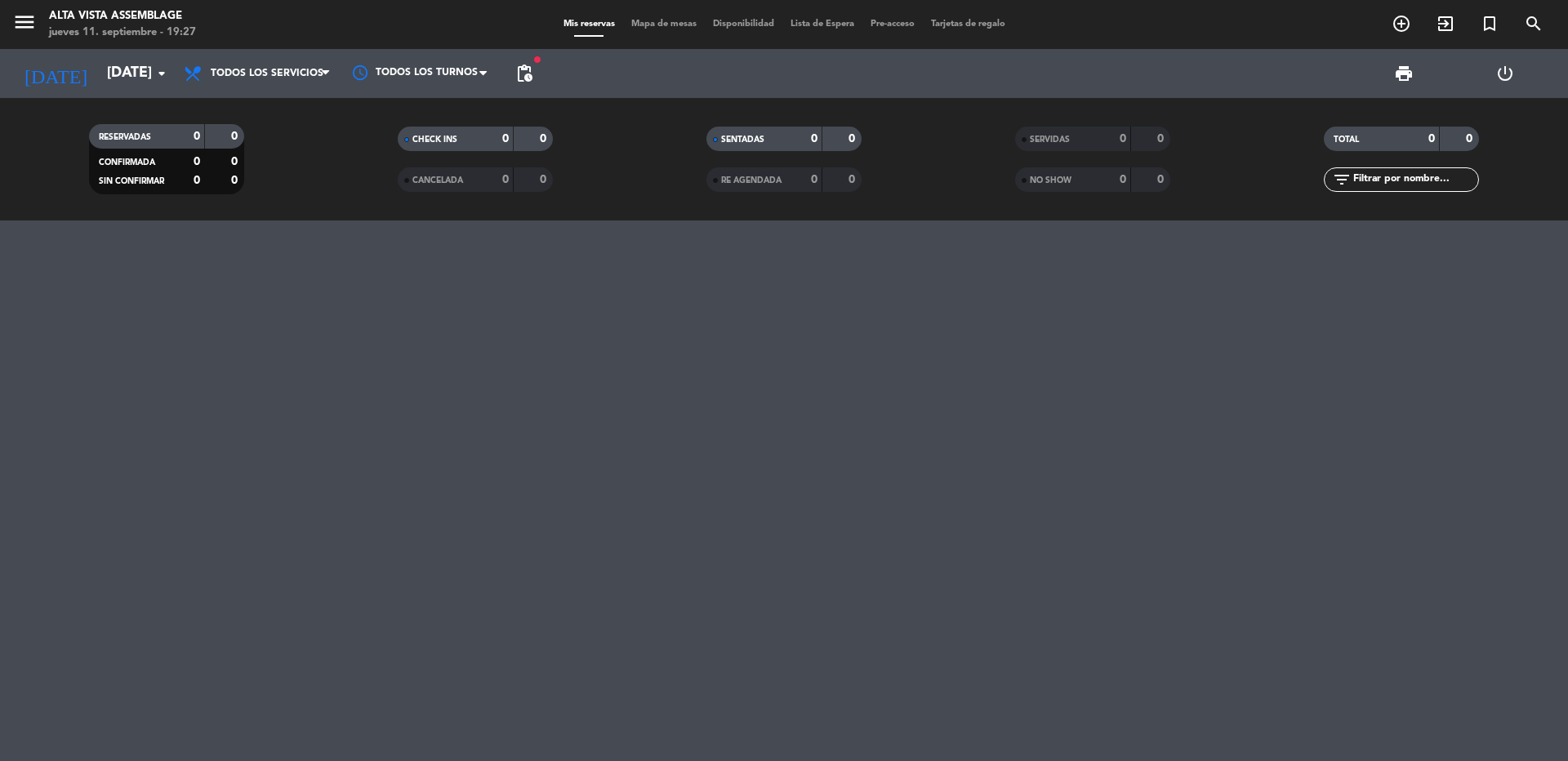
click at [528, 61] on span "pending_actions" at bounding box center [524, 73] width 33 height 33
click at [522, 68] on span "pending_actions" at bounding box center [524, 73] width 20 height 20
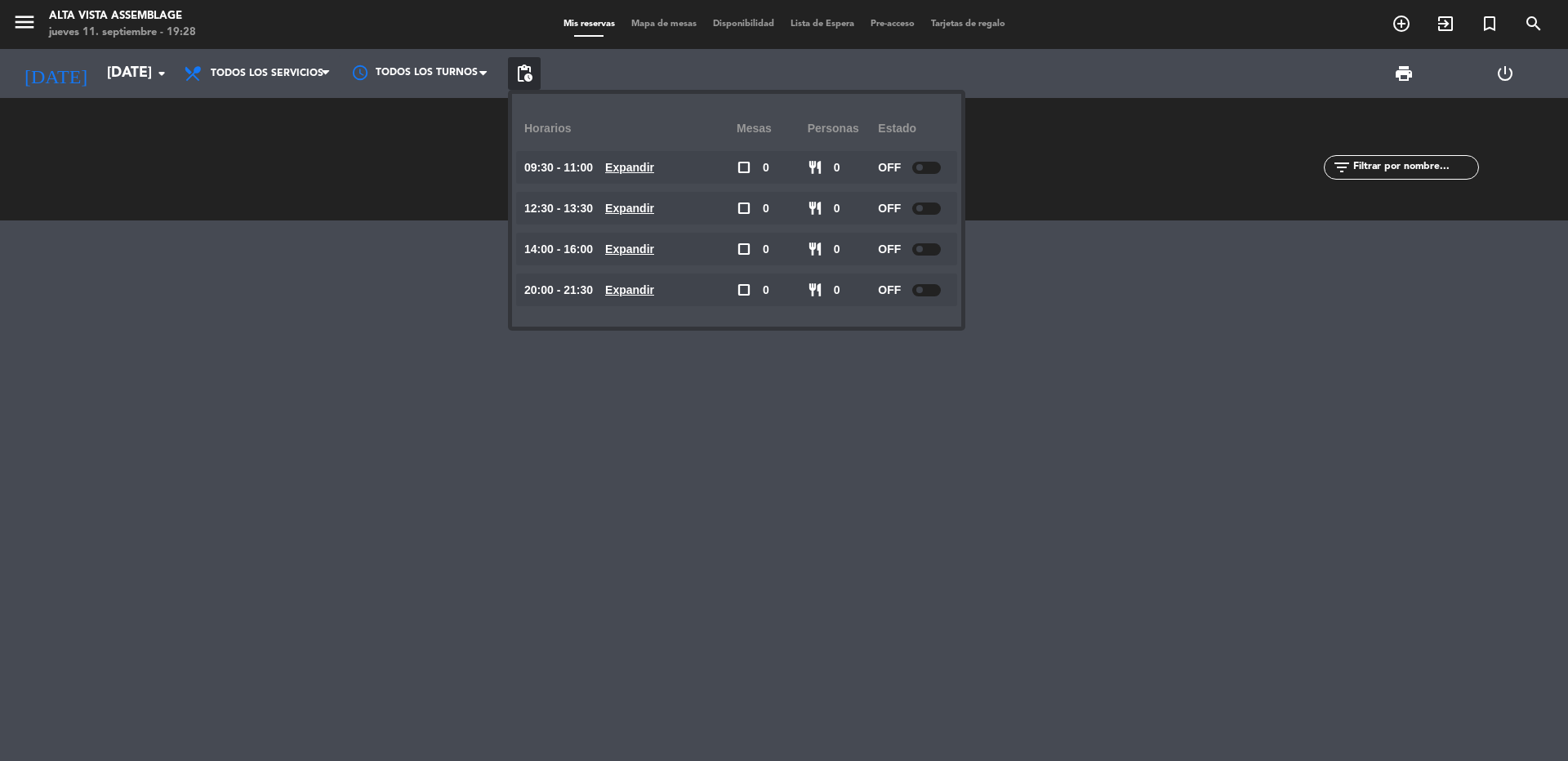
click at [926, 167] on div at bounding box center [926, 168] width 29 height 12
click at [931, 210] on div at bounding box center [926, 209] width 29 height 12
click at [931, 248] on div at bounding box center [926, 249] width 29 height 12
click at [922, 246] on span at bounding box center [919, 249] width 7 height 7
click at [1041, 343] on div at bounding box center [784, 490] width 1568 height 541
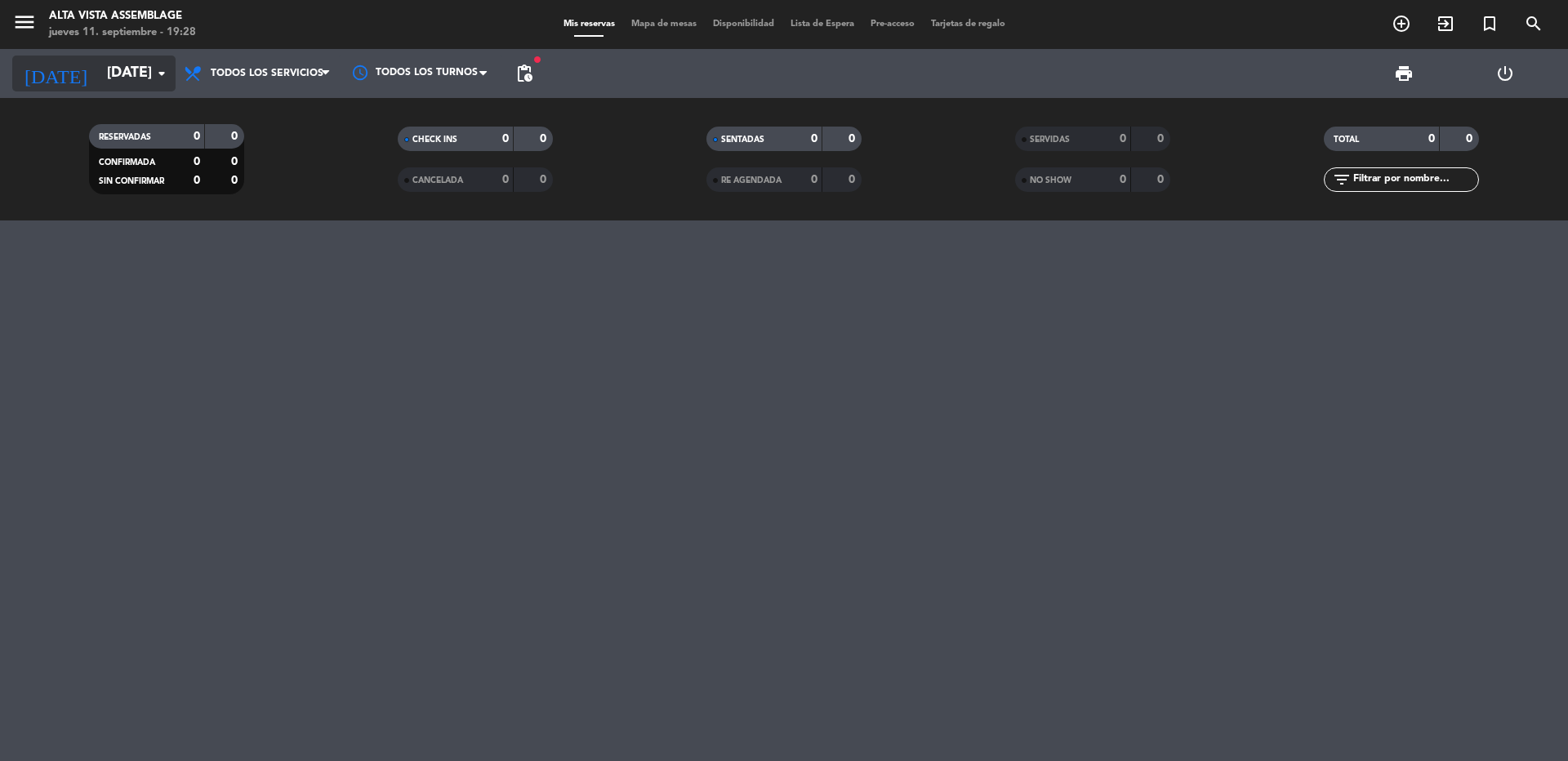
click at [123, 73] on input "[DATE]" at bounding box center [194, 73] width 190 height 33
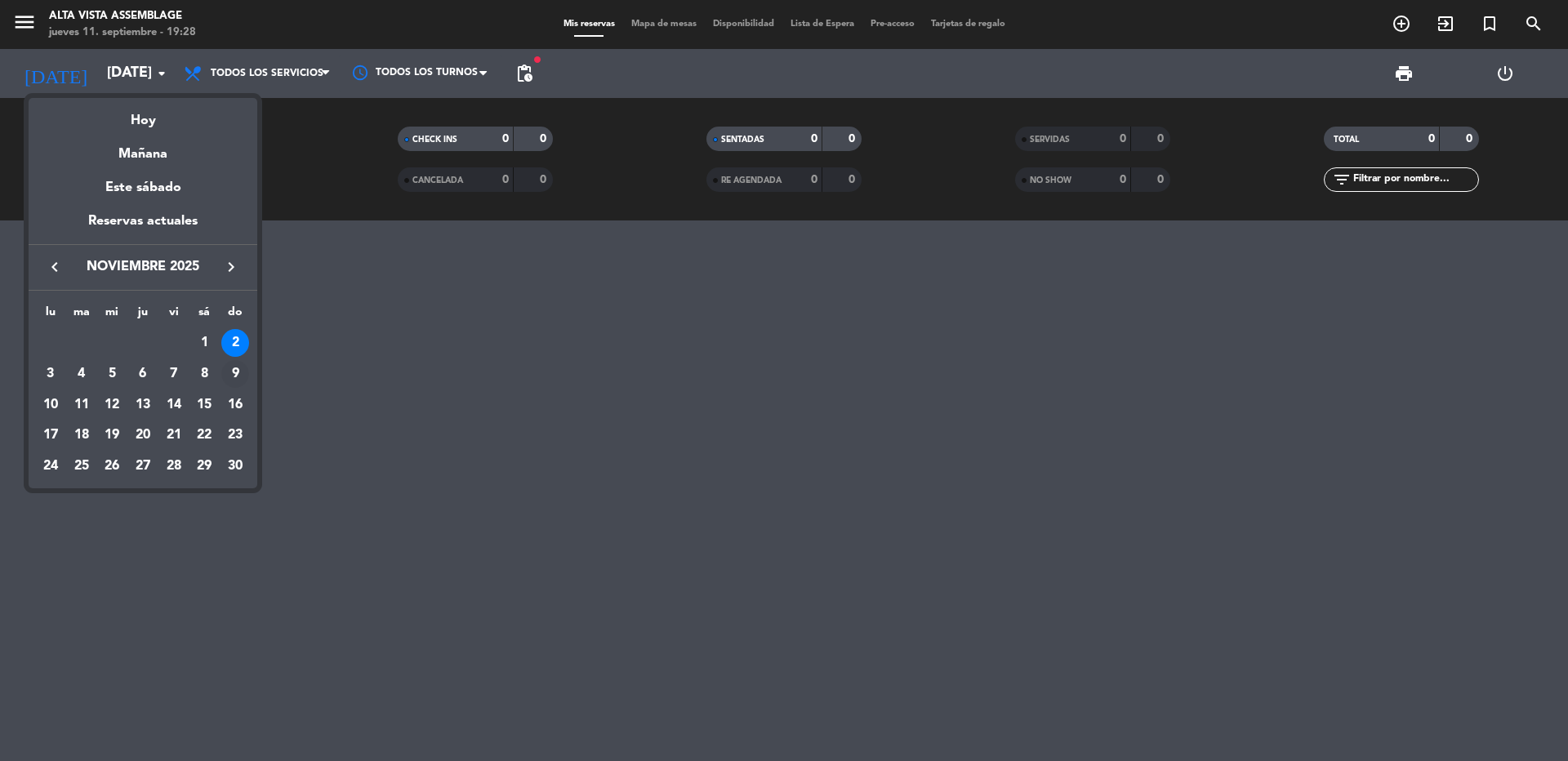
click at [236, 371] on div "9" at bounding box center [235, 374] width 28 height 28
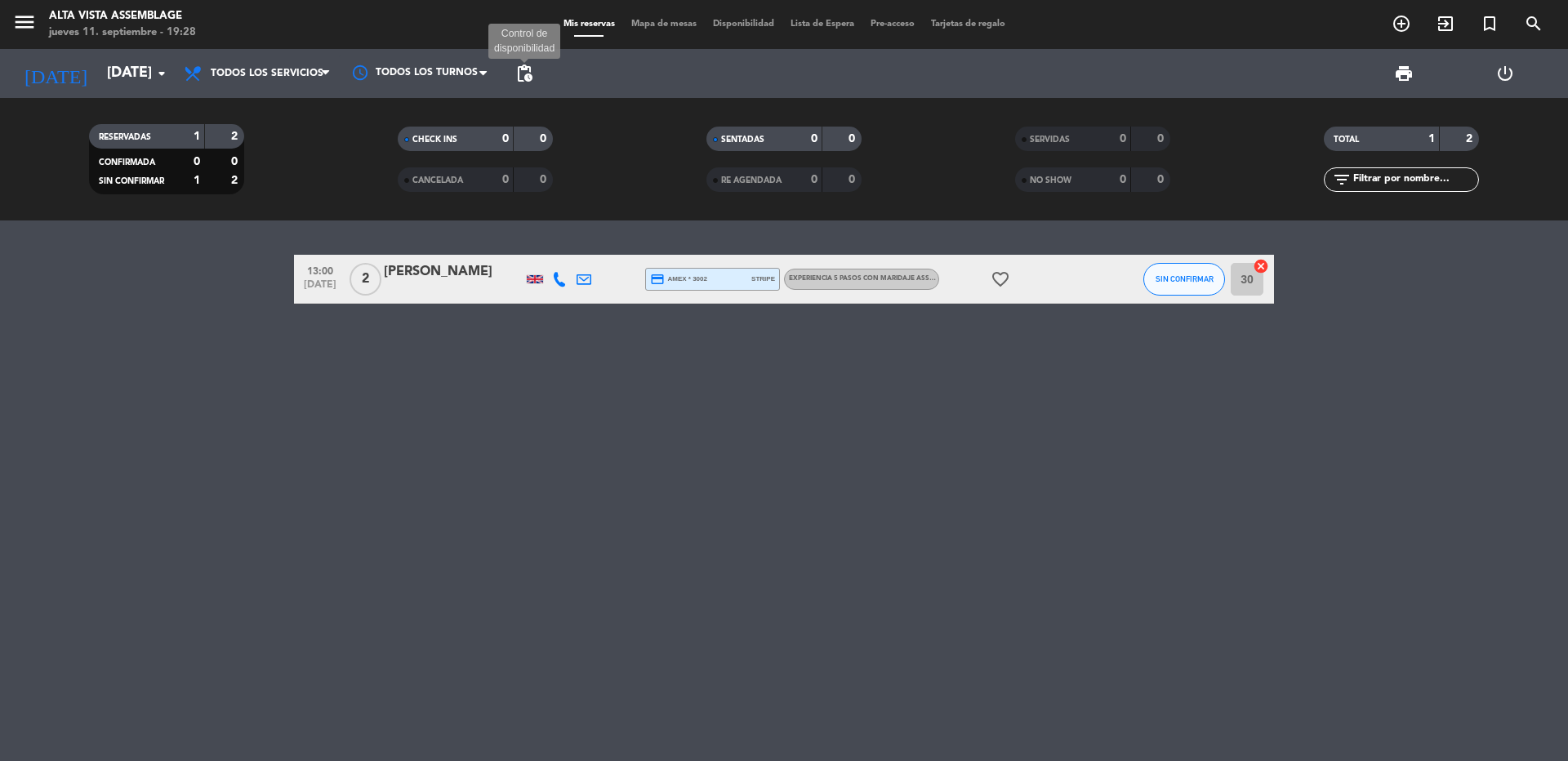
click at [529, 72] on span "pending_actions" at bounding box center [524, 73] width 20 height 20
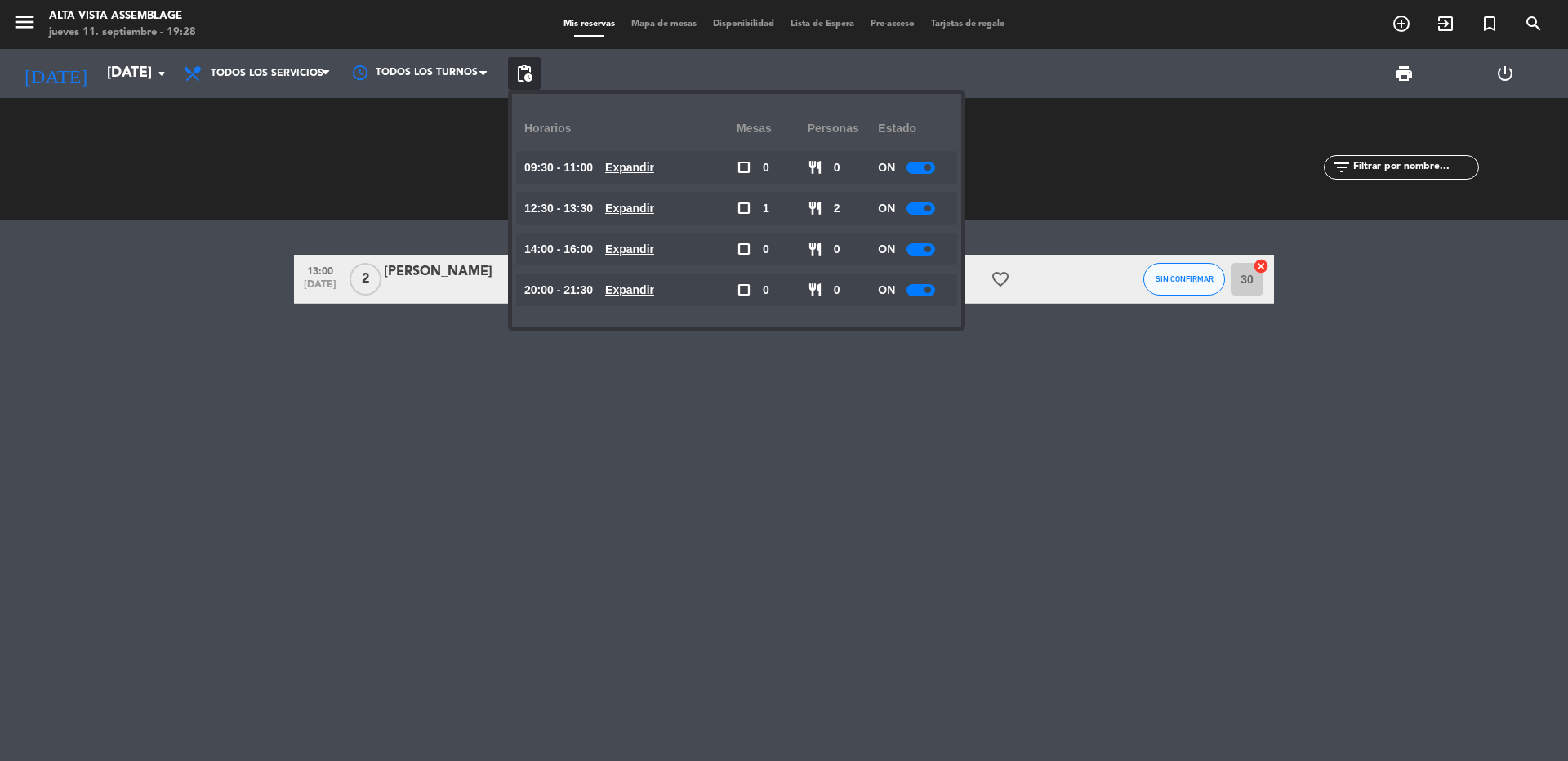
click at [923, 296] on div at bounding box center [920, 290] width 29 height 12
click at [906, 417] on div "13:00 [DATE] 2 [PERSON_NAME] credit_card amex * 3002 stripe Experiencia 5 pasos…" at bounding box center [784, 490] width 1568 height 541
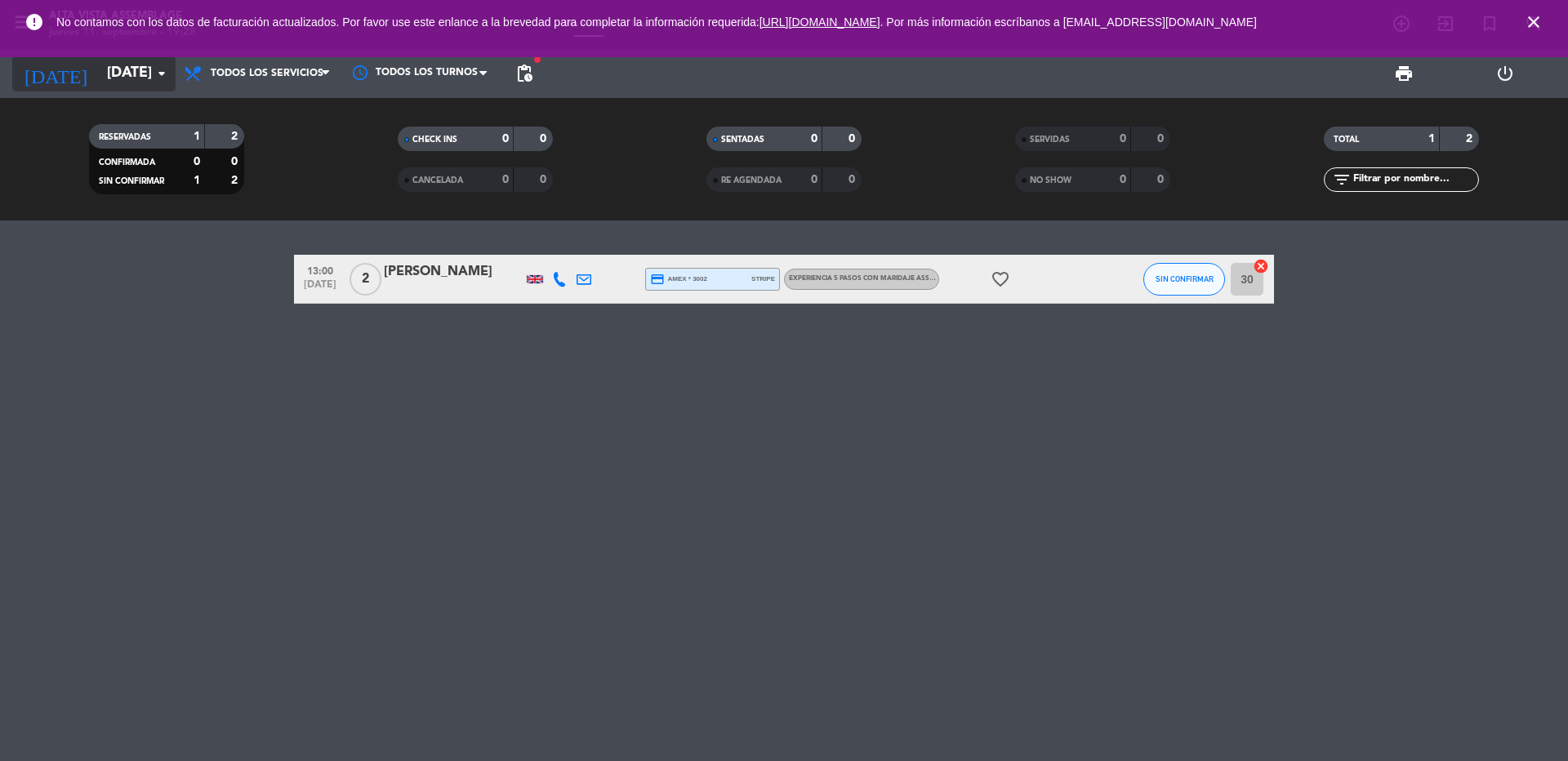
click at [138, 73] on input "[DATE]" at bounding box center [194, 73] width 190 height 33
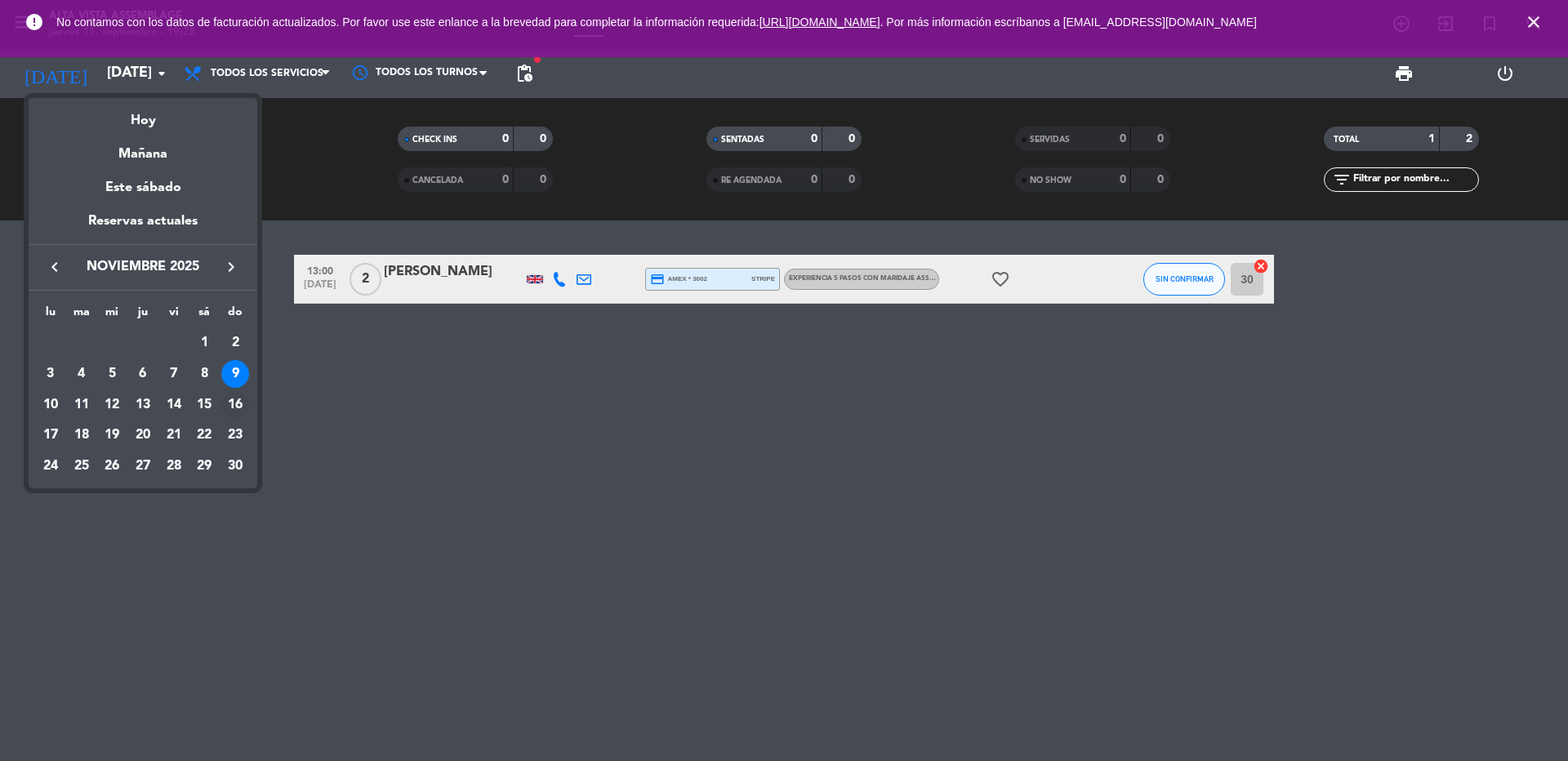
click at [232, 403] on div "16" at bounding box center [235, 405] width 28 height 28
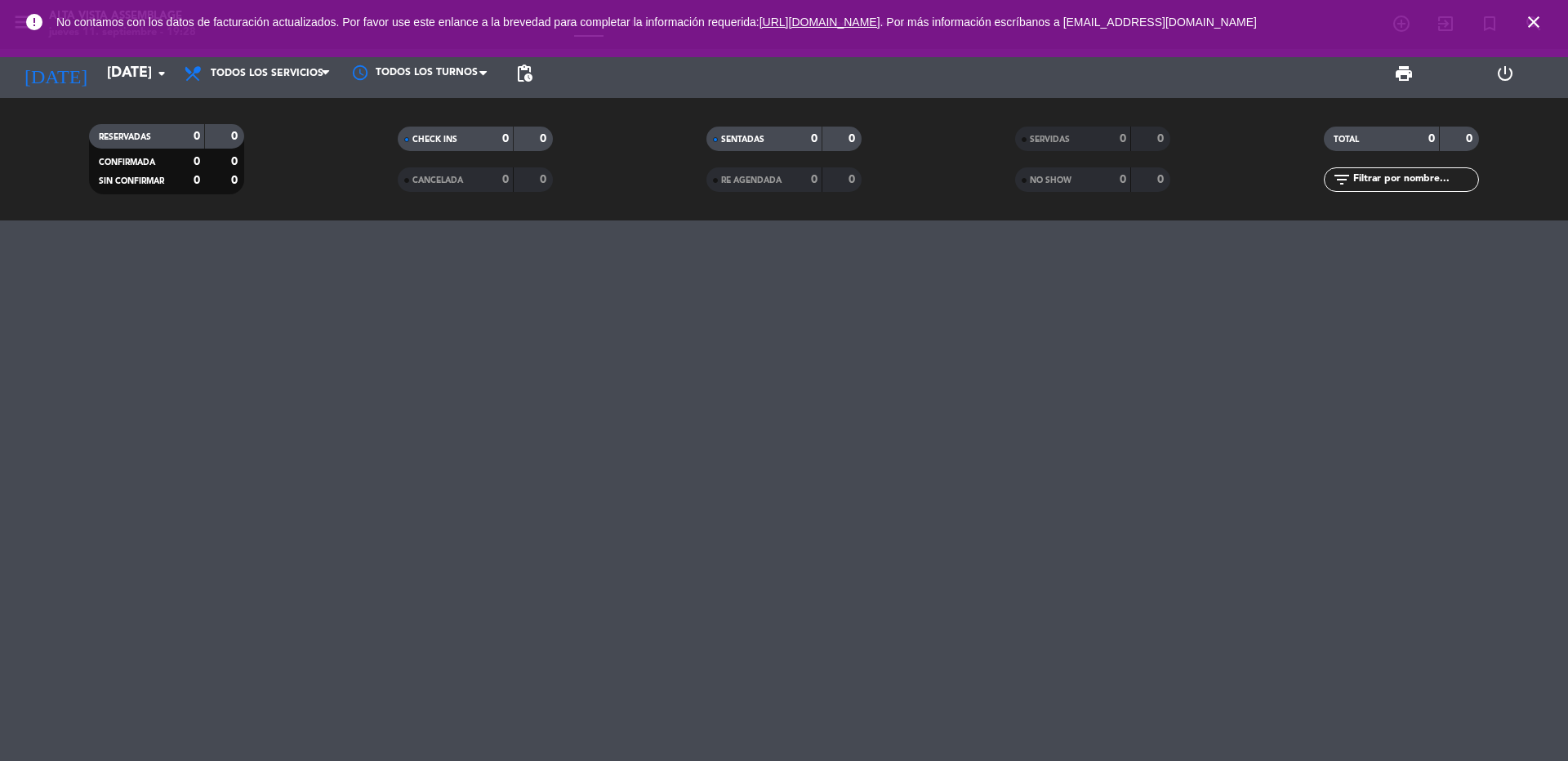
click at [1532, 27] on icon "close" at bounding box center [1533, 22] width 20 height 20
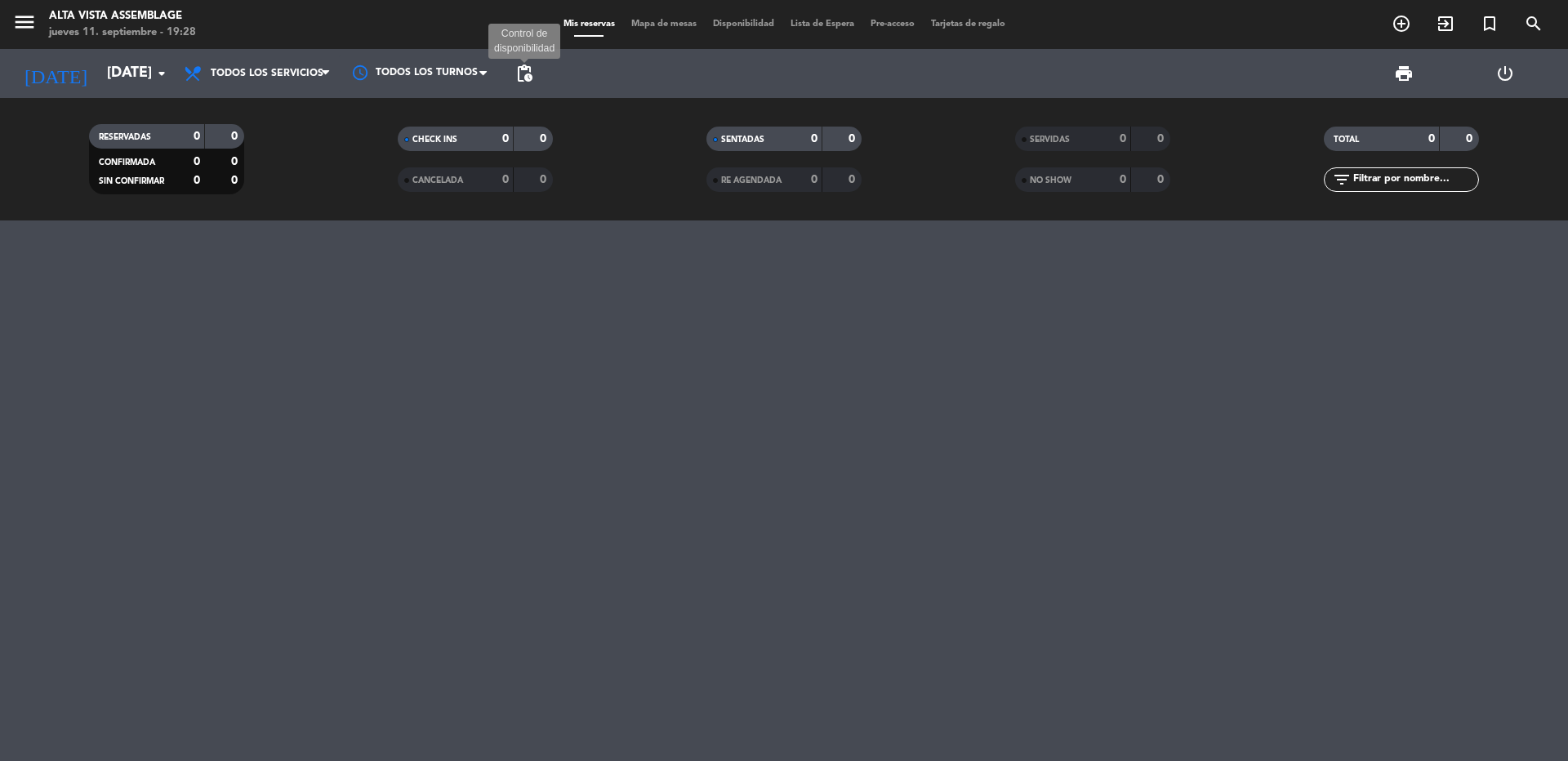
click at [514, 81] on span "pending_actions" at bounding box center [524, 73] width 20 height 20
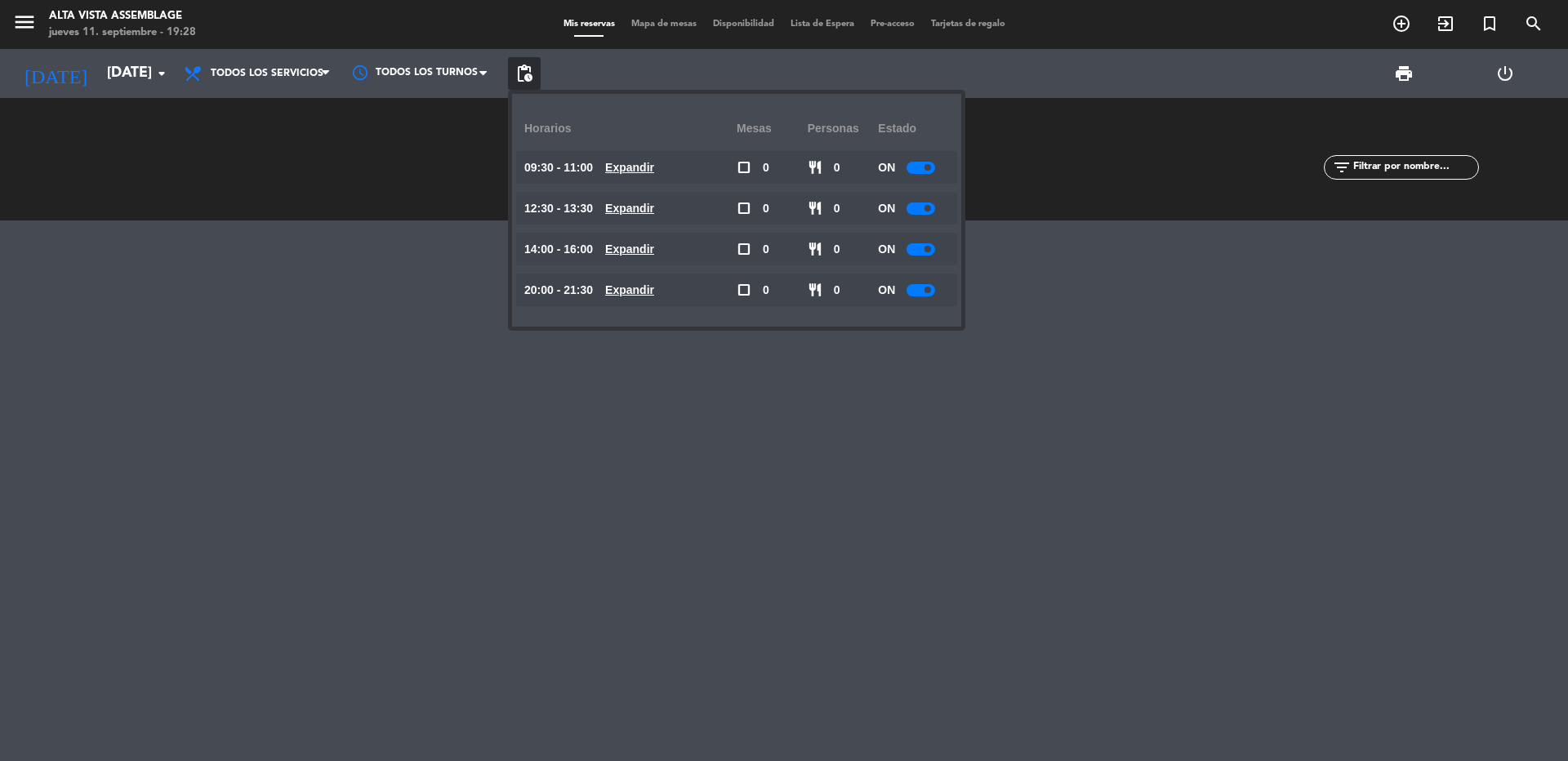
click at [924, 294] on div at bounding box center [920, 290] width 29 height 12
click at [1153, 400] on div at bounding box center [784, 490] width 1568 height 541
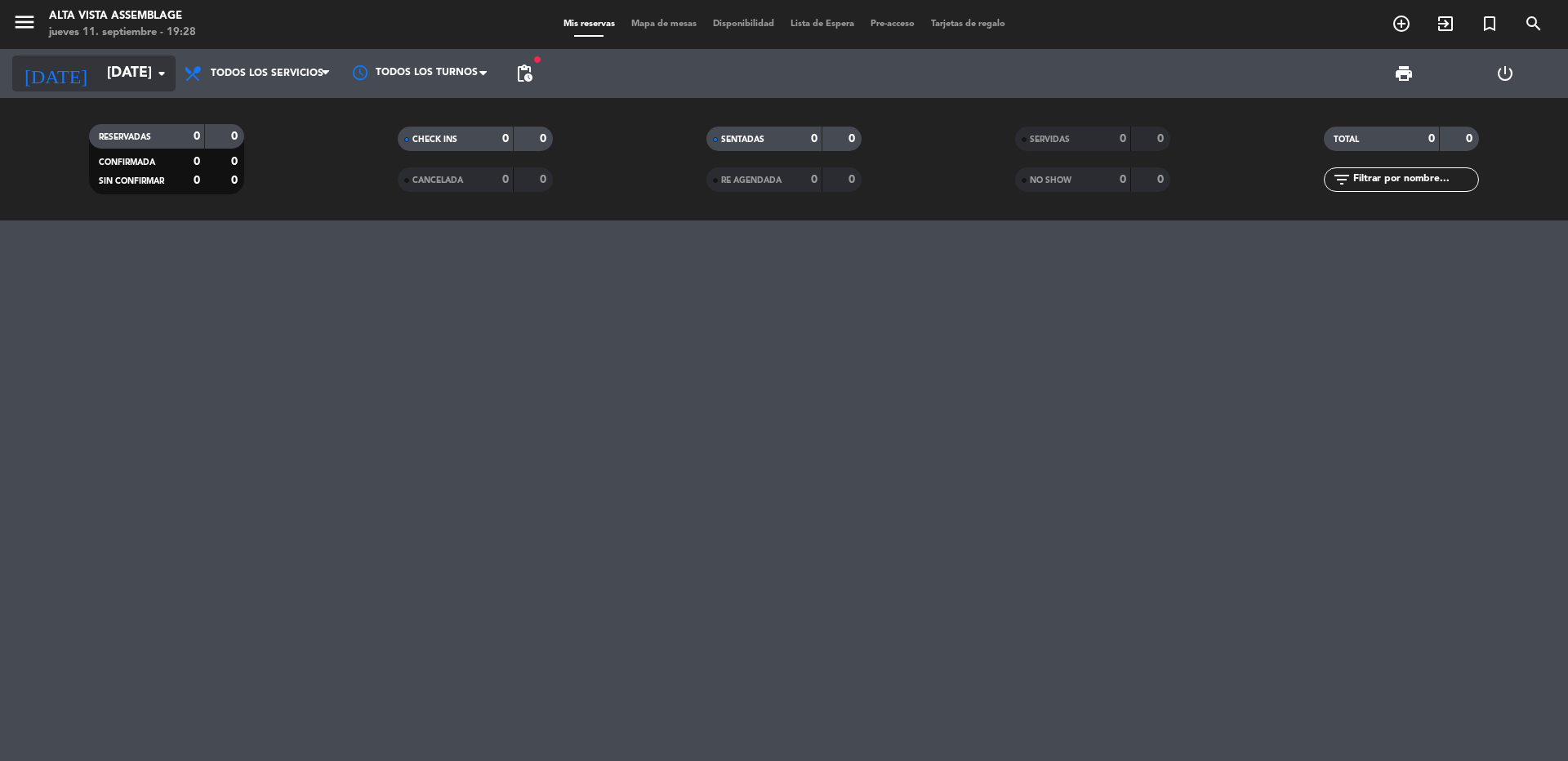
click at [150, 86] on input "[DATE]" at bounding box center [194, 73] width 190 height 33
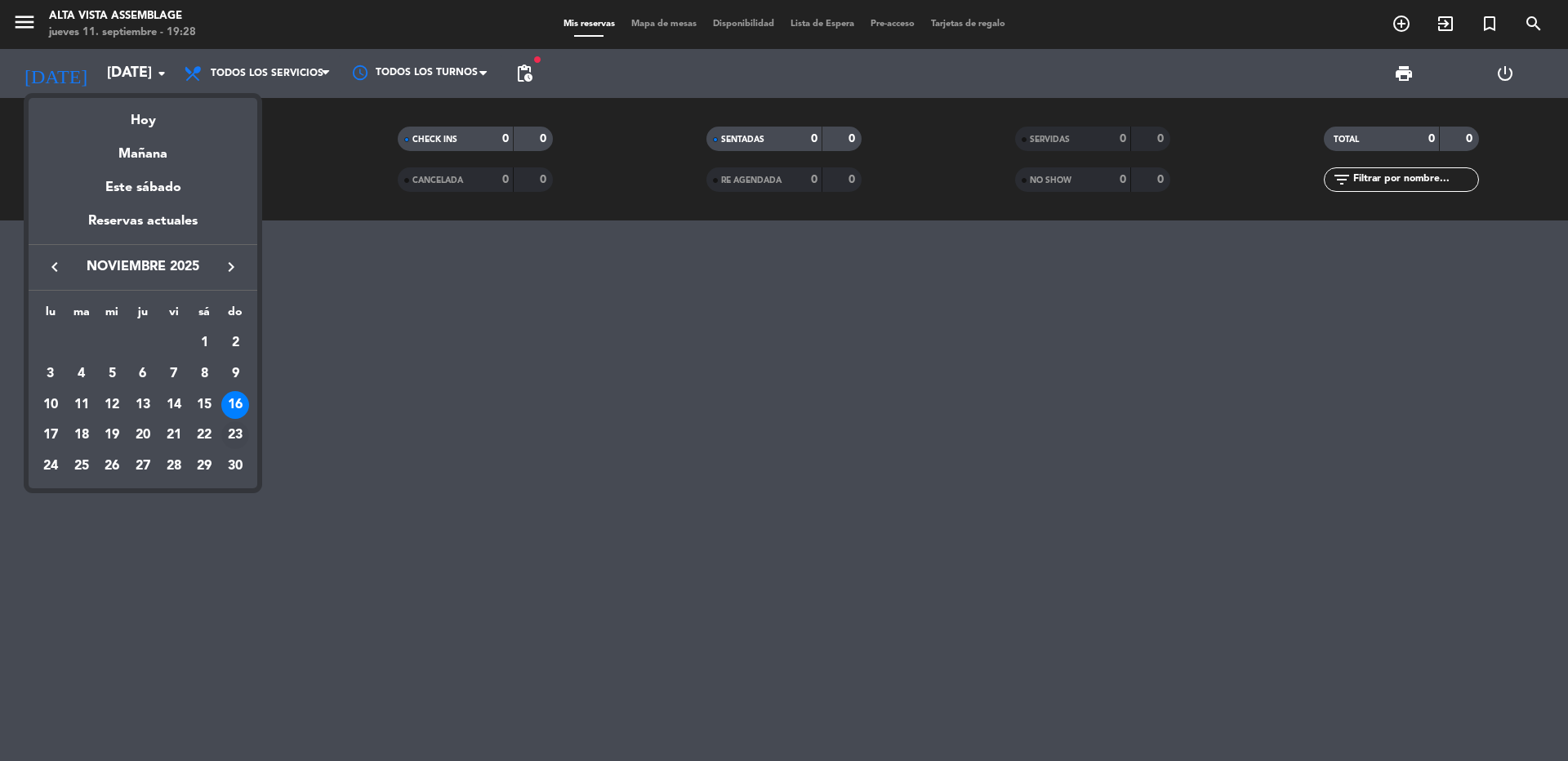
click at [234, 437] on div "23" at bounding box center [235, 435] width 28 height 28
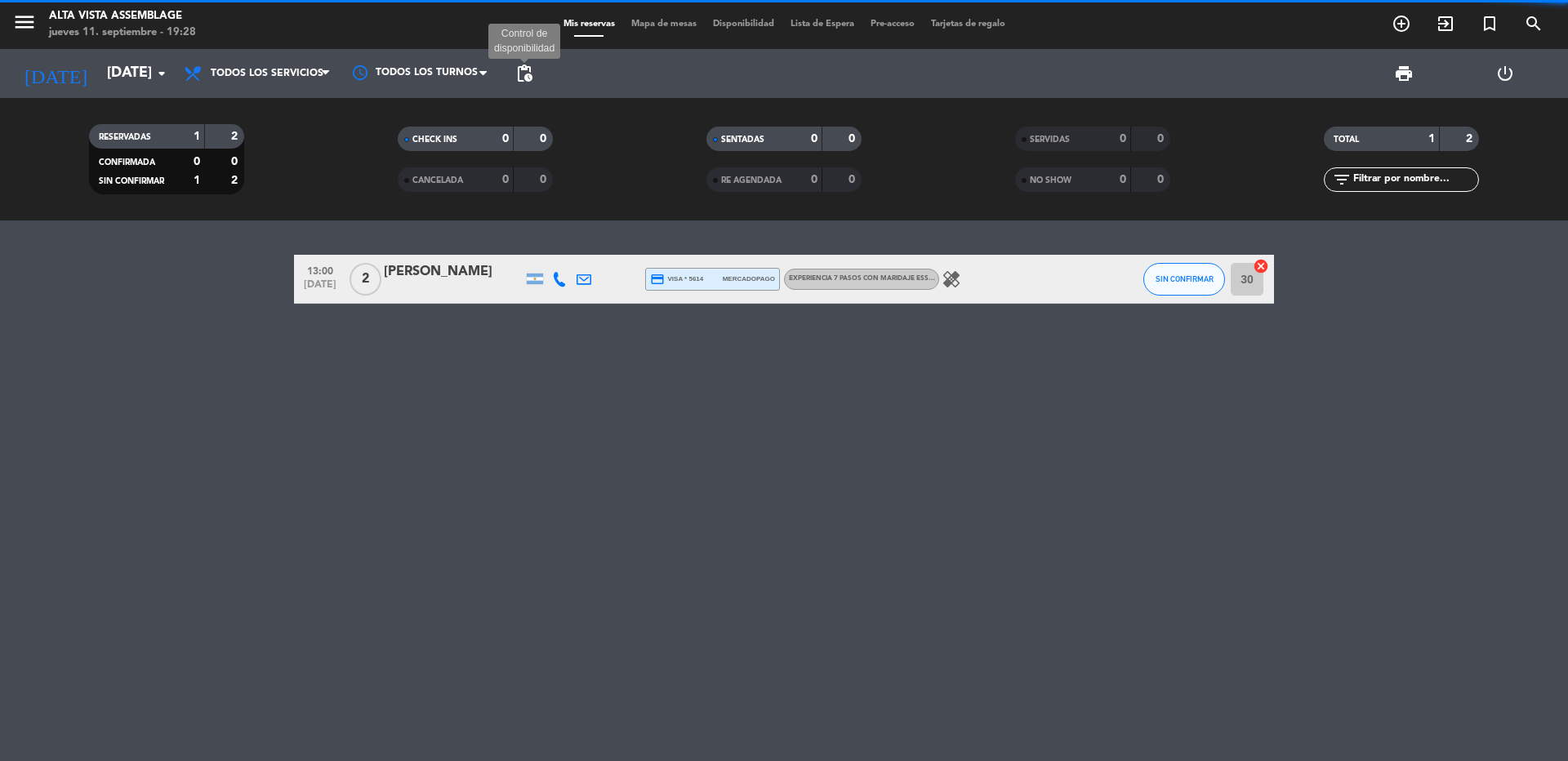
click at [527, 73] on span "pending_actions" at bounding box center [524, 73] width 20 height 20
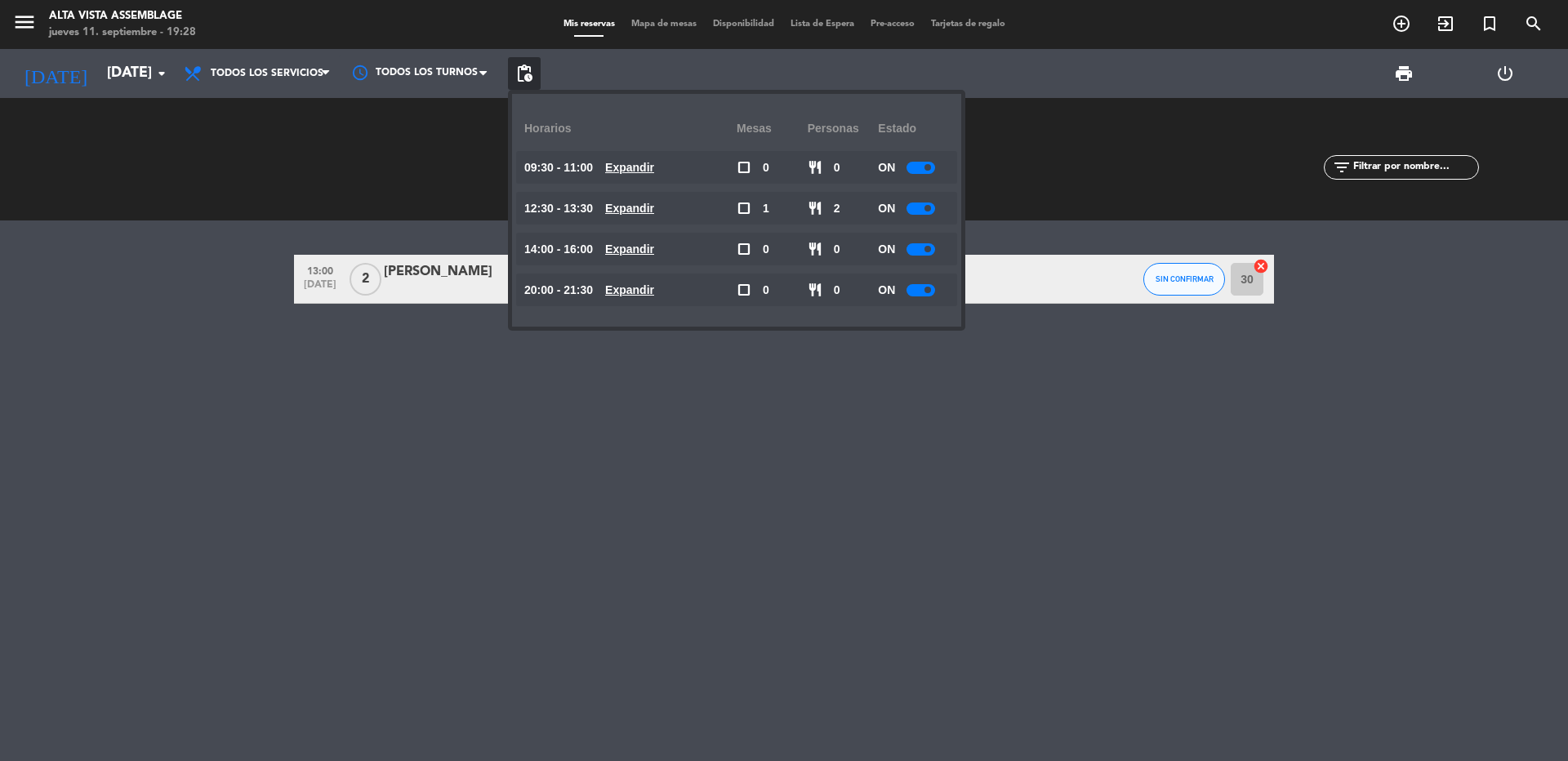
click at [925, 297] on div "ON" at bounding box center [914, 290] width 71 height 33
click at [922, 289] on div at bounding box center [920, 290] width 29 height 12
click at [916, 441] on div "13:00 [DATE] 2 [PERSON_NAME] credit_card visa * 5614 mercadopago Experiencia 7 …" at bounding box center [784, 490] width 1568 height 541
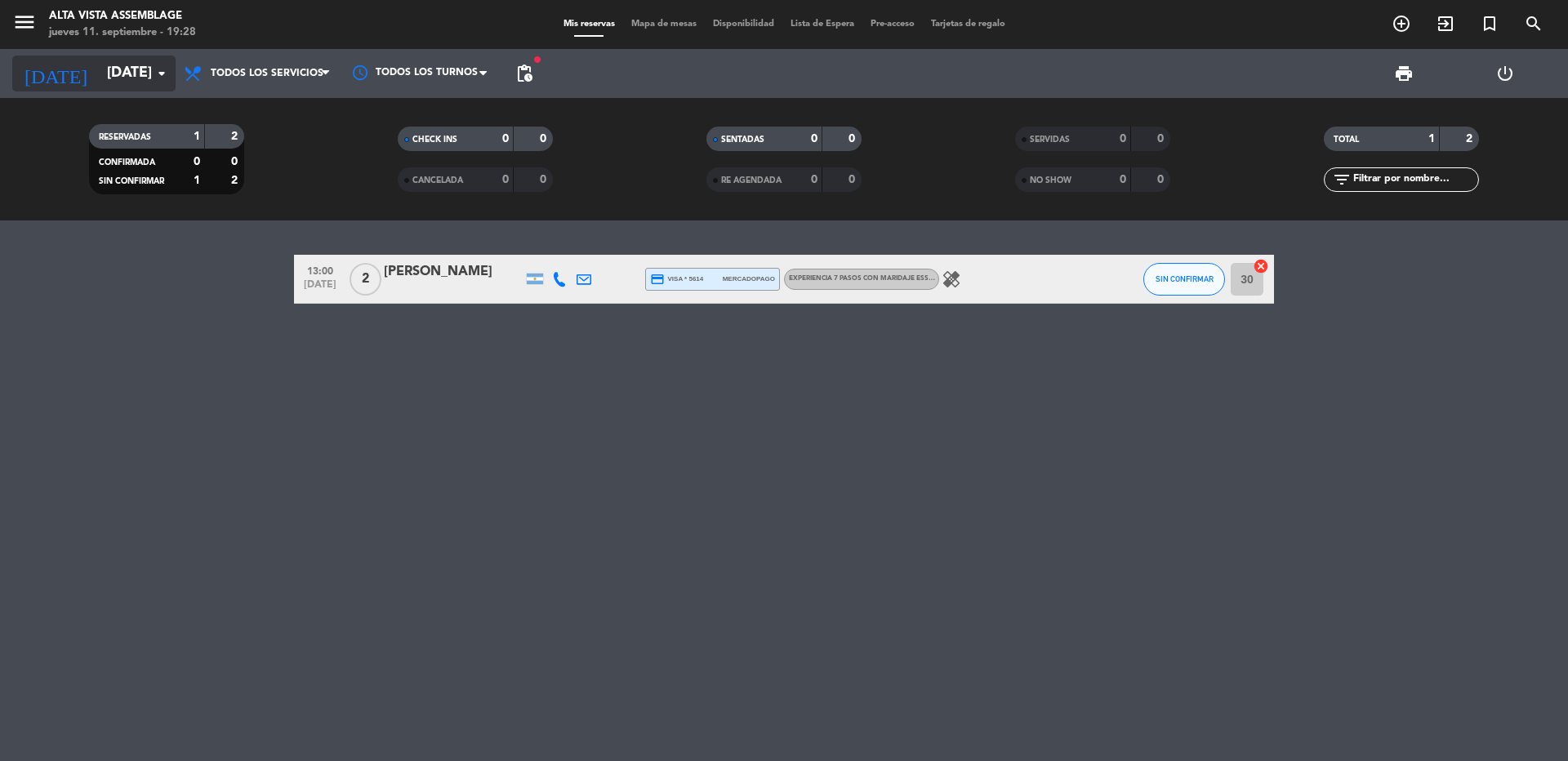
click at [111, 79] on input "[DATE]" at bounding box center [194, 73] width 190 height 33
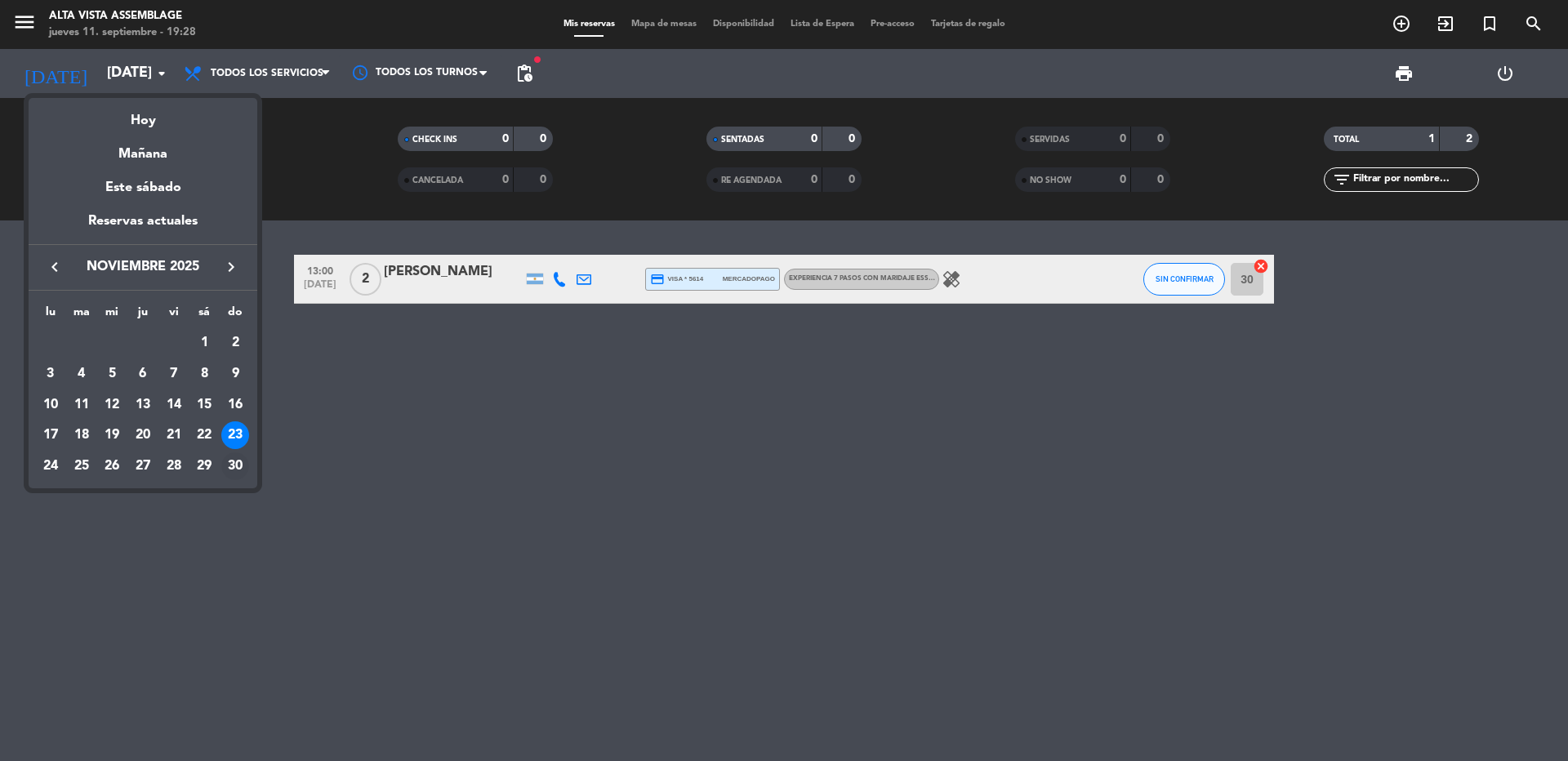
click at [232, 471] on div "30" at bounding box center [235, 466] width 28 height 28
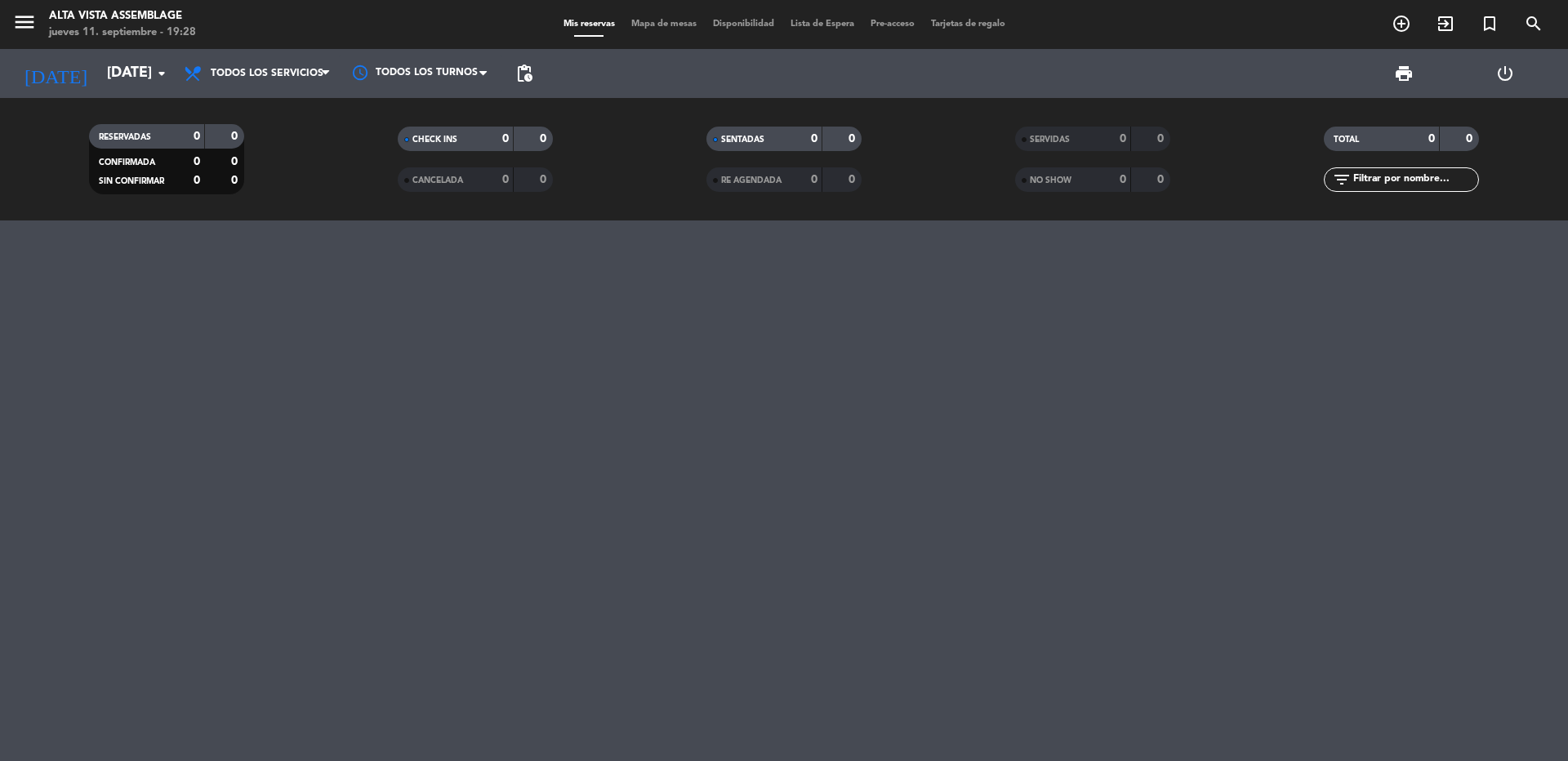
click at [530, 77] on span "pending_actions" at bounding box center [524, 73] width 20 height 20
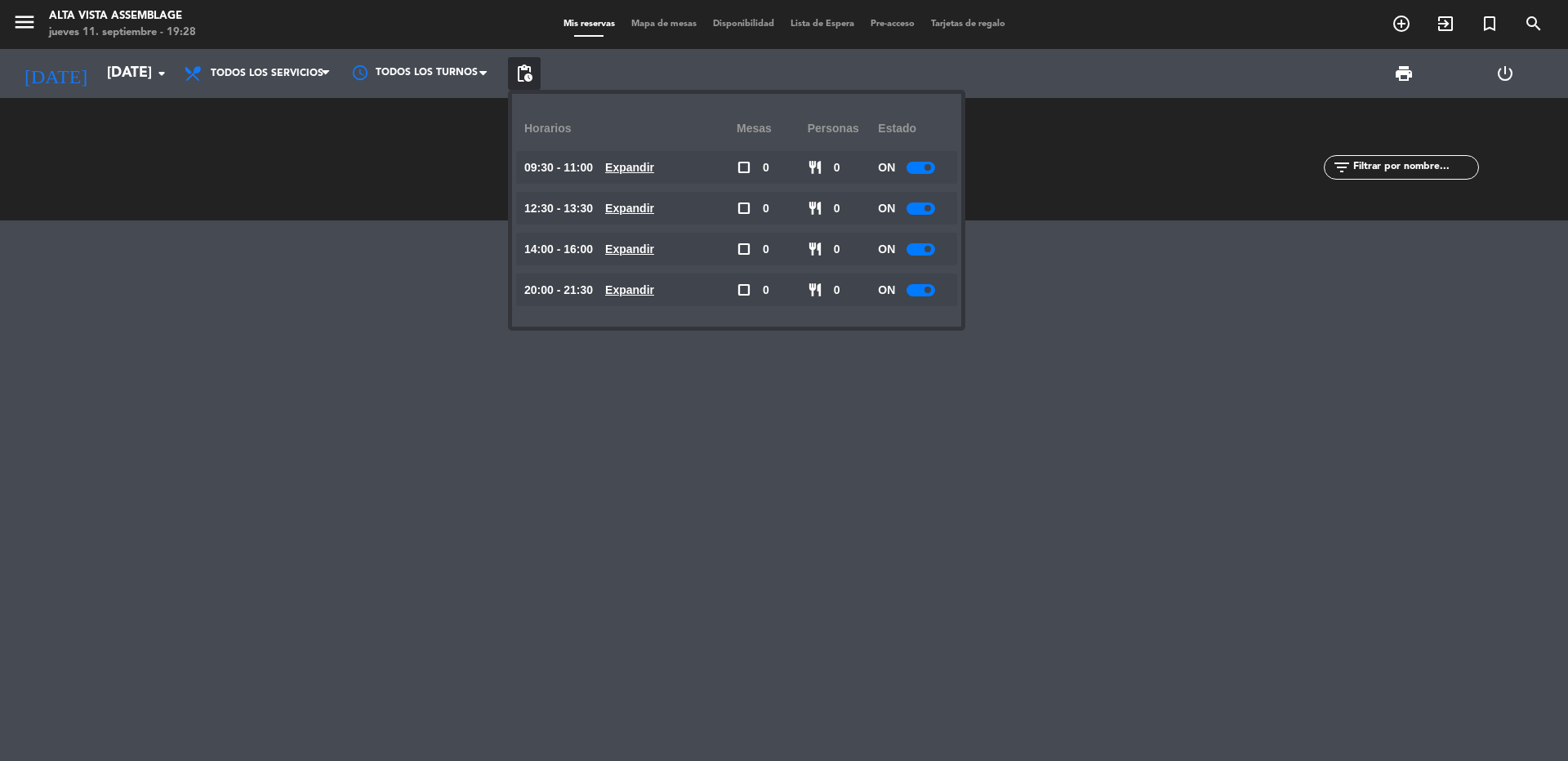
click at [922, 291] on div at bounding box center [920, 290] width 29 height 12
click at [731, 438] on div at bounding box center [784, 490] width 1568 height 541
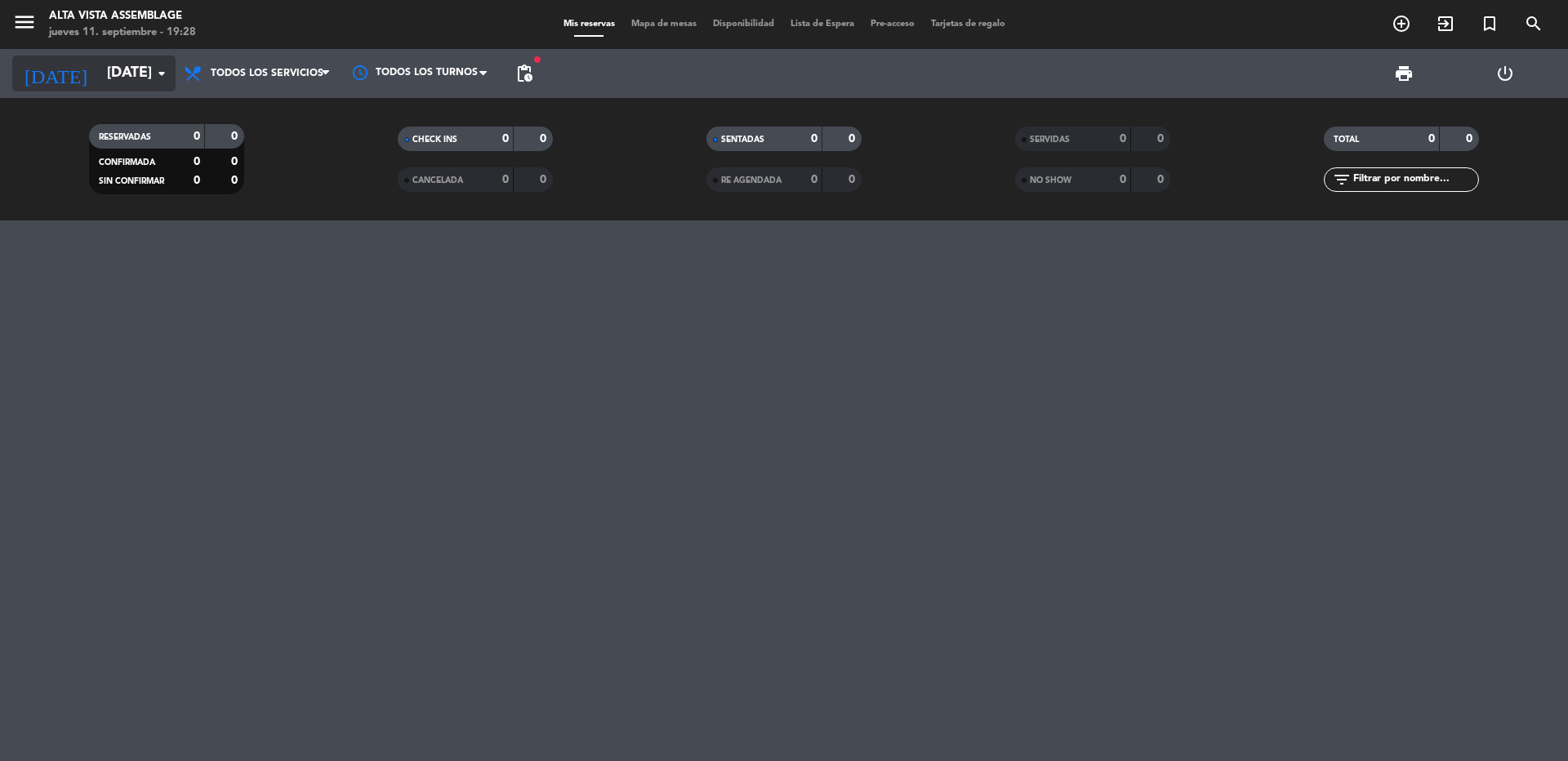
click at [99, 67] on input "[DATE]" at bounding box center [194, 73] width 190 height 33
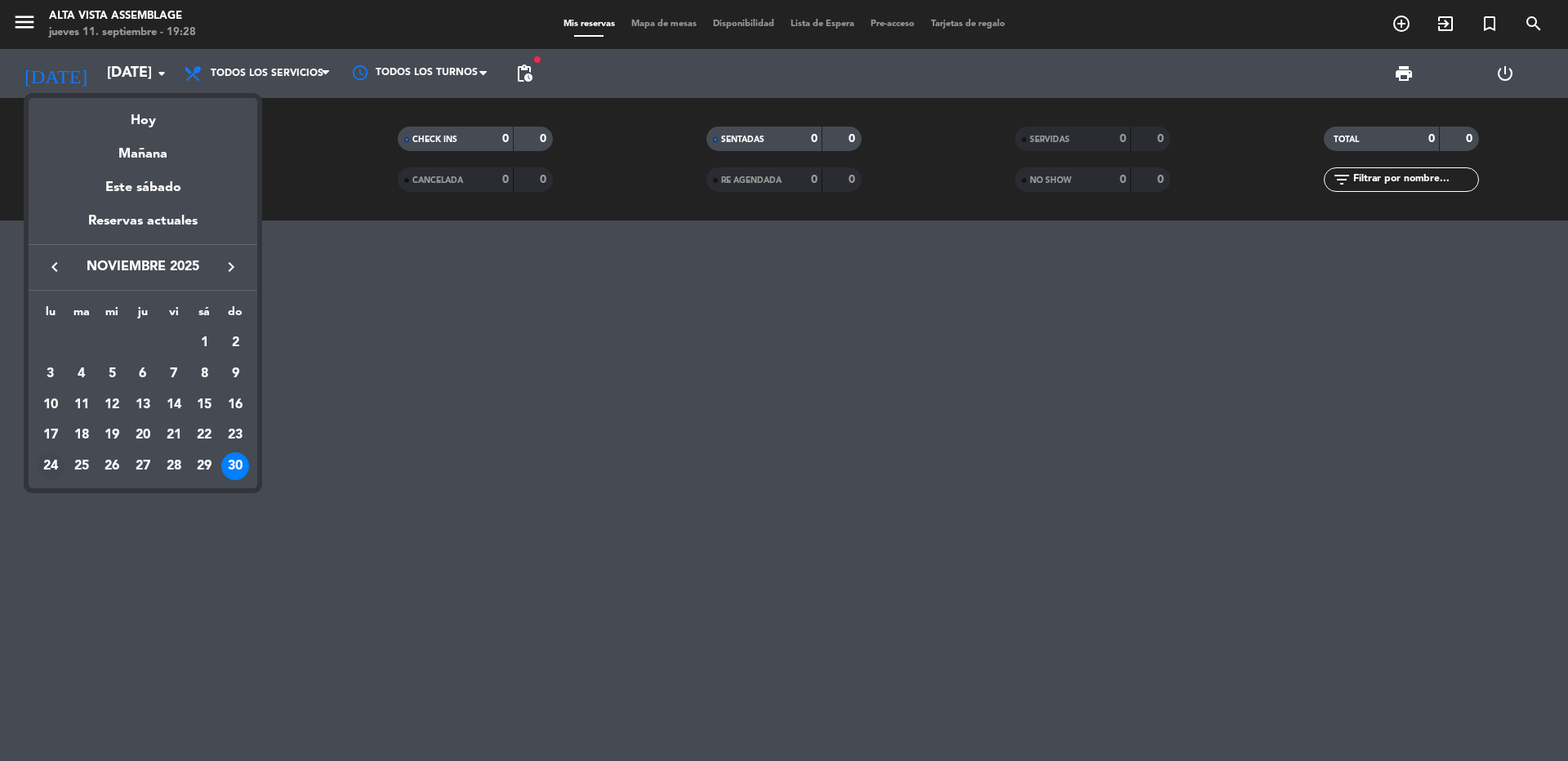
click at [46, 473] on div "24" at bounding box center [50, 466] width 28 height 28
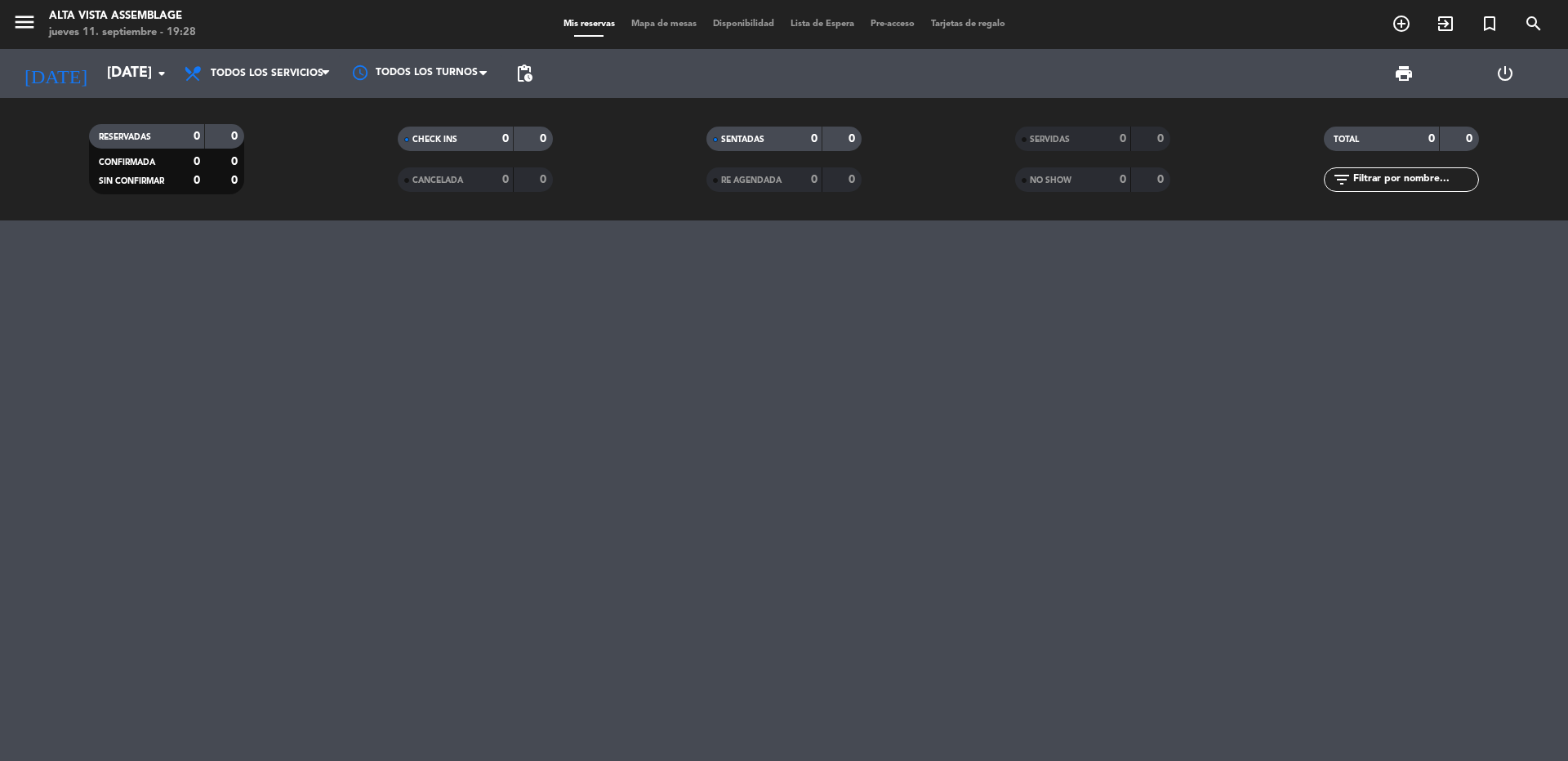
click at [532, 85] on span "pending_actions" at bounding box center [524, 73] width 33 height 33
click at [528, 78] on span "pending_actions" at bounding box center [524, 73] width 20 height 20
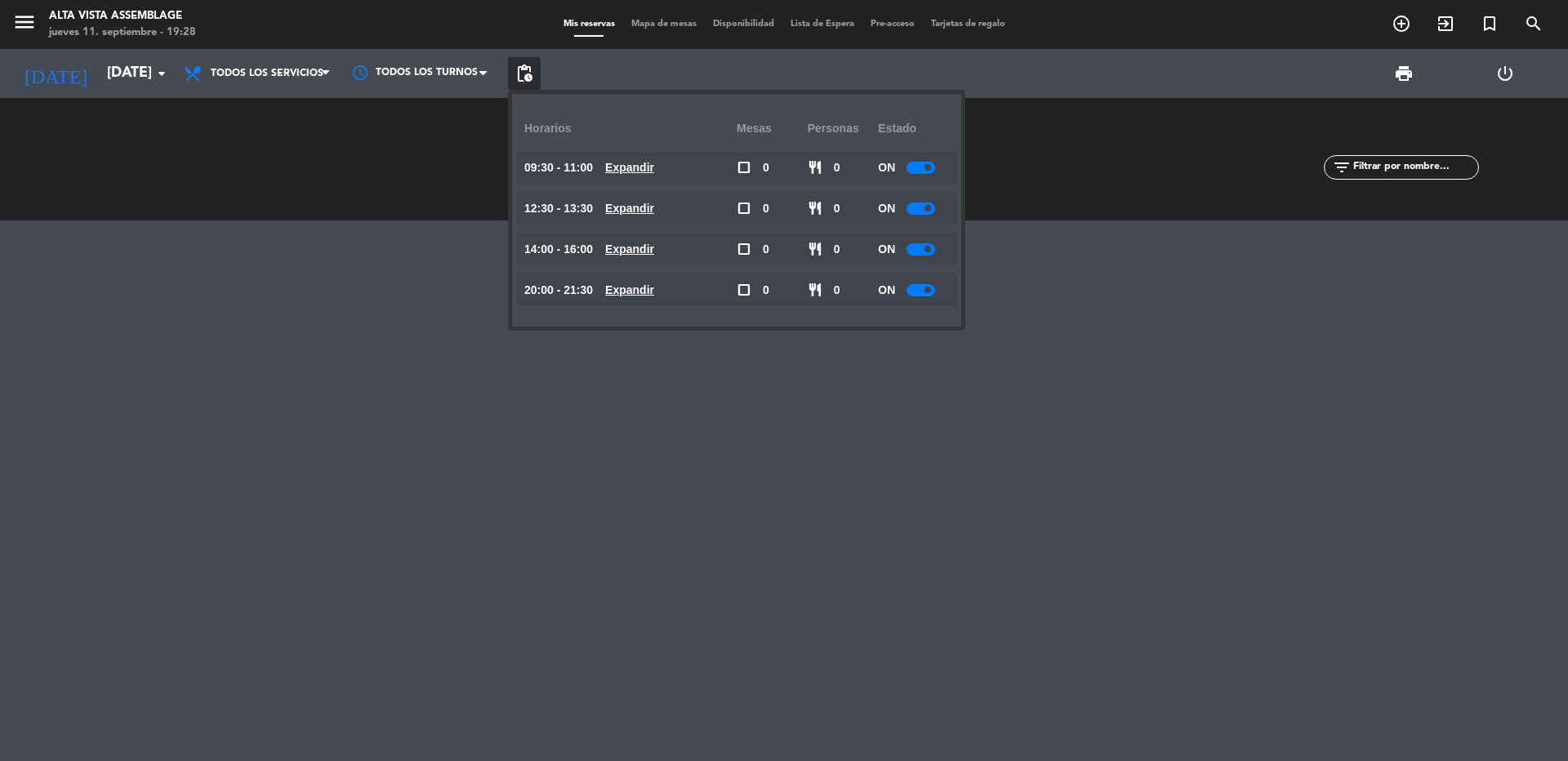
click at [927, 162] on div at bounding box center [920, 168] width 29 height 12
click at [927, 203] on div at bounding box center [920, 209] width 29 height 12
click at [919, 205] on div at bounding box center [920, 209] width 29 height 12
click at [924, 253] on div at bounding box center [920, 249] width 29 height 12
click at [928, 292] on span at bounding box center [927, 290] width 7 height 7
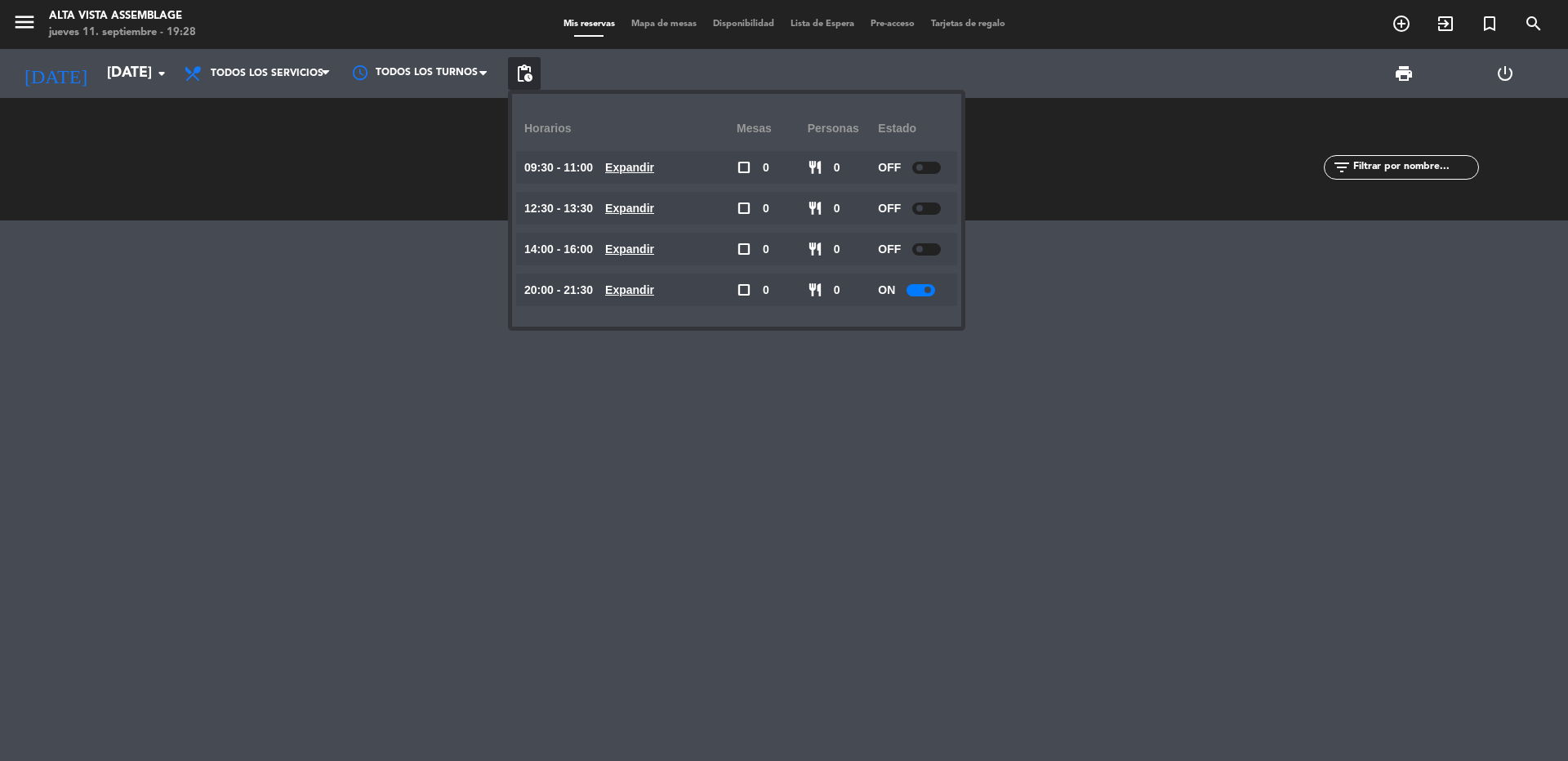
click at [927, 298] on div "ON" at bounding box center [914, 290] width 71 height 33
click at [925, 294] on div at bounding box center [920, 290] width 29 height 12
click at [904, 371] on div at bounding box center [784, 490] width 1568 height 541
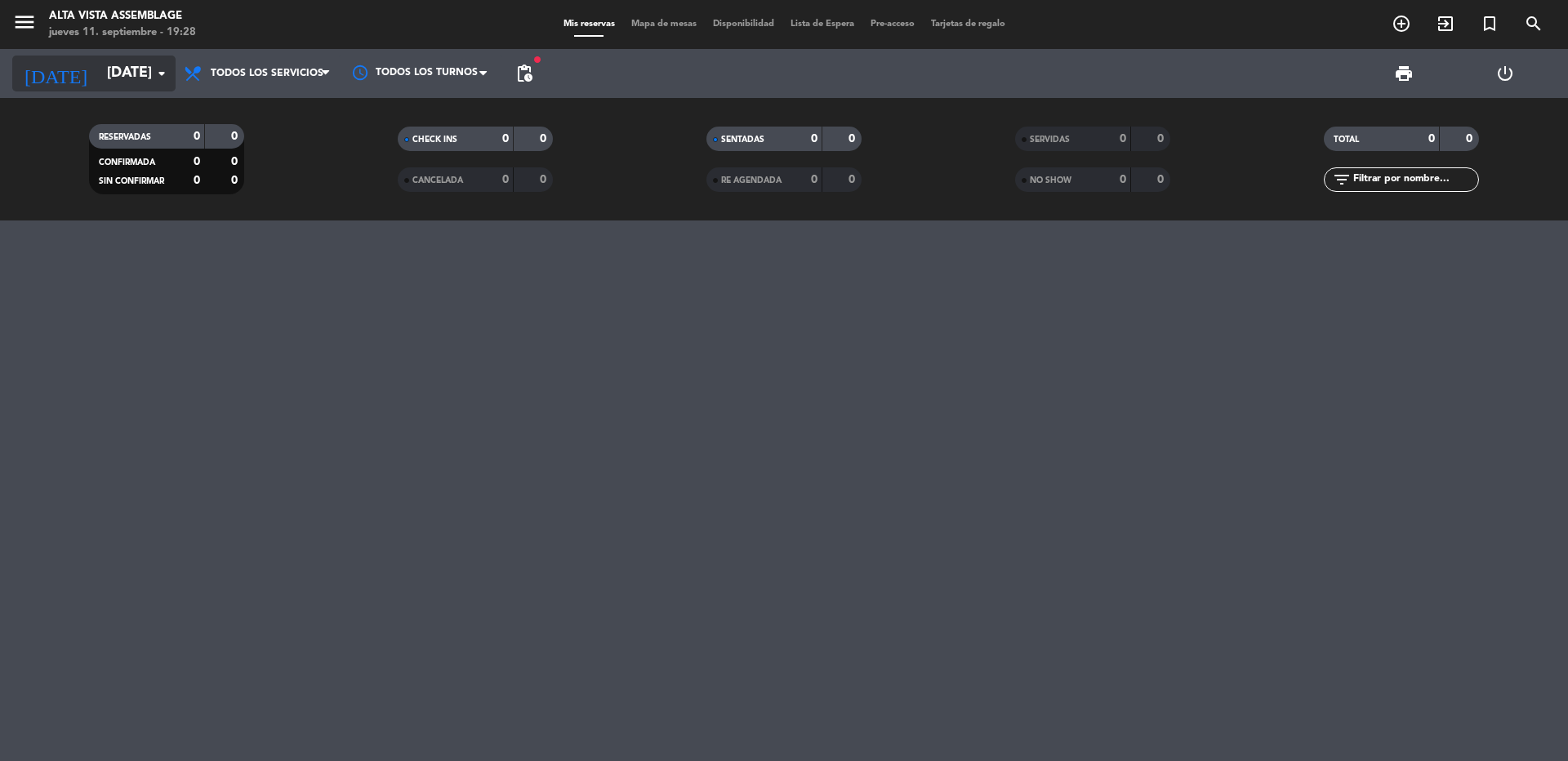
click at [106, 85] on input "[DATE]" at bounding box center [194, 73] width 190 height 33
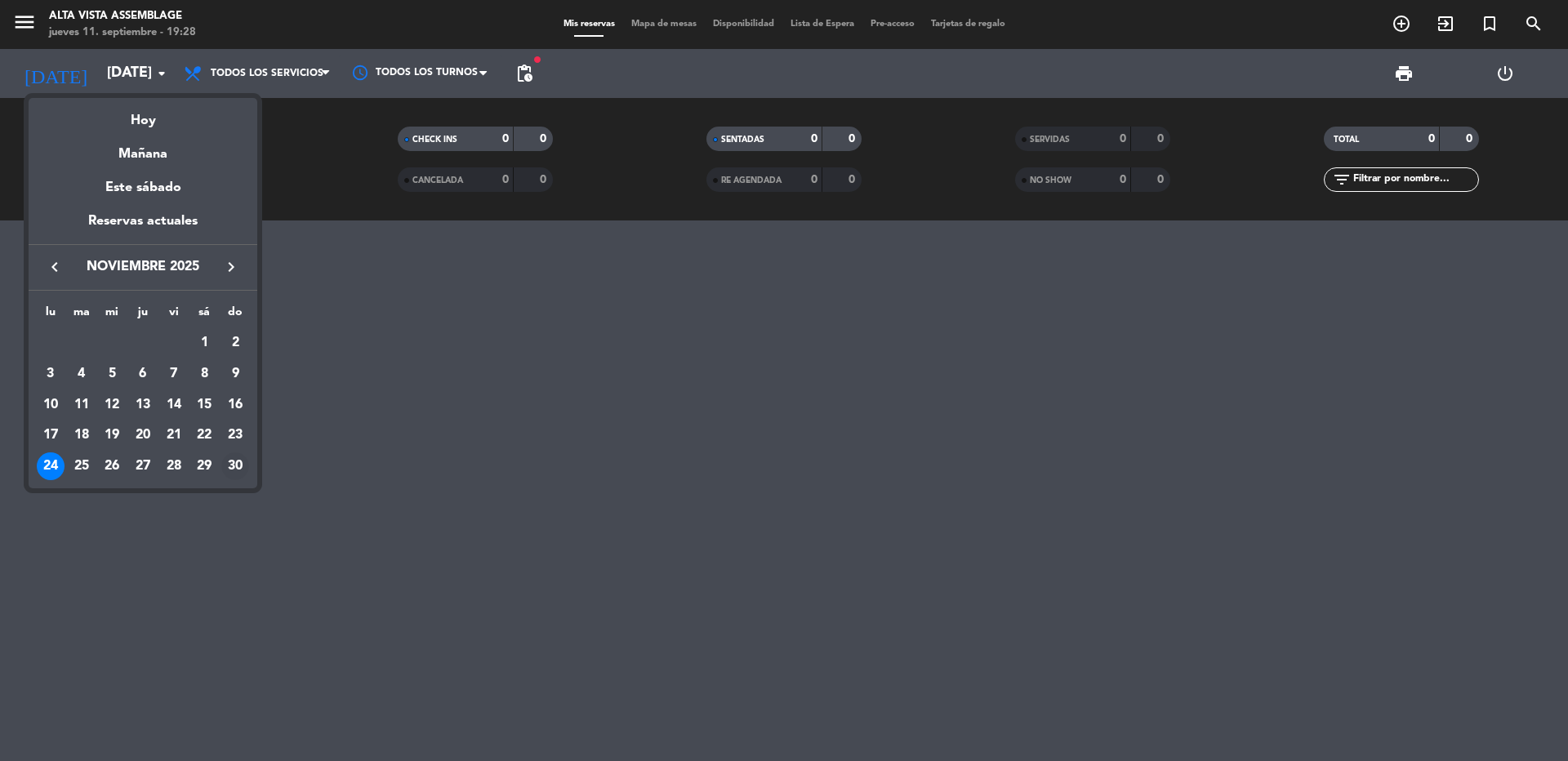
click at [235, 457] on div "30" at bounding box center [235, 466] width 28 height 28
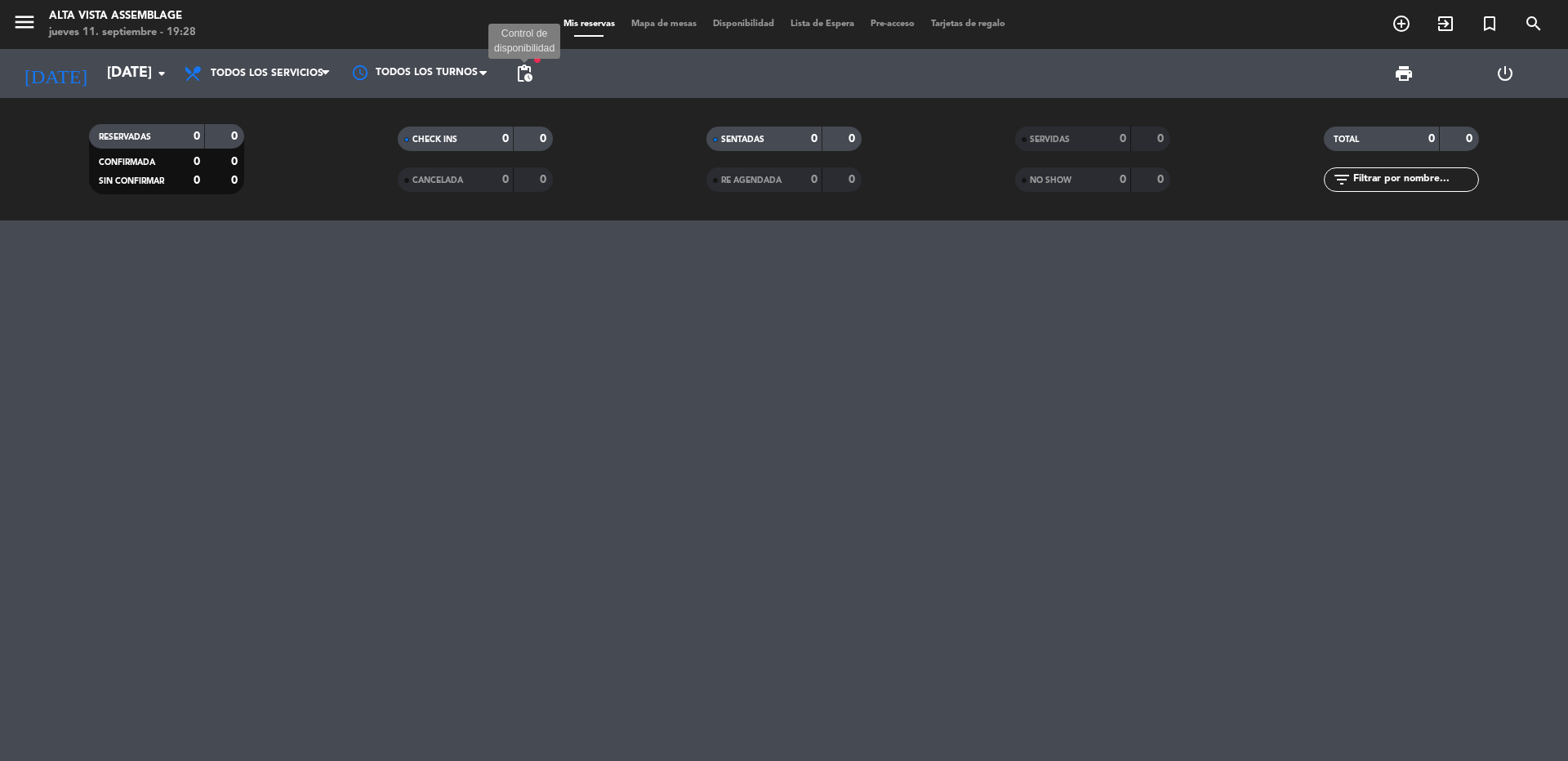
click at [526, 72] on span "pending_actions" at bounding box center [524, 73] width 20 height 20
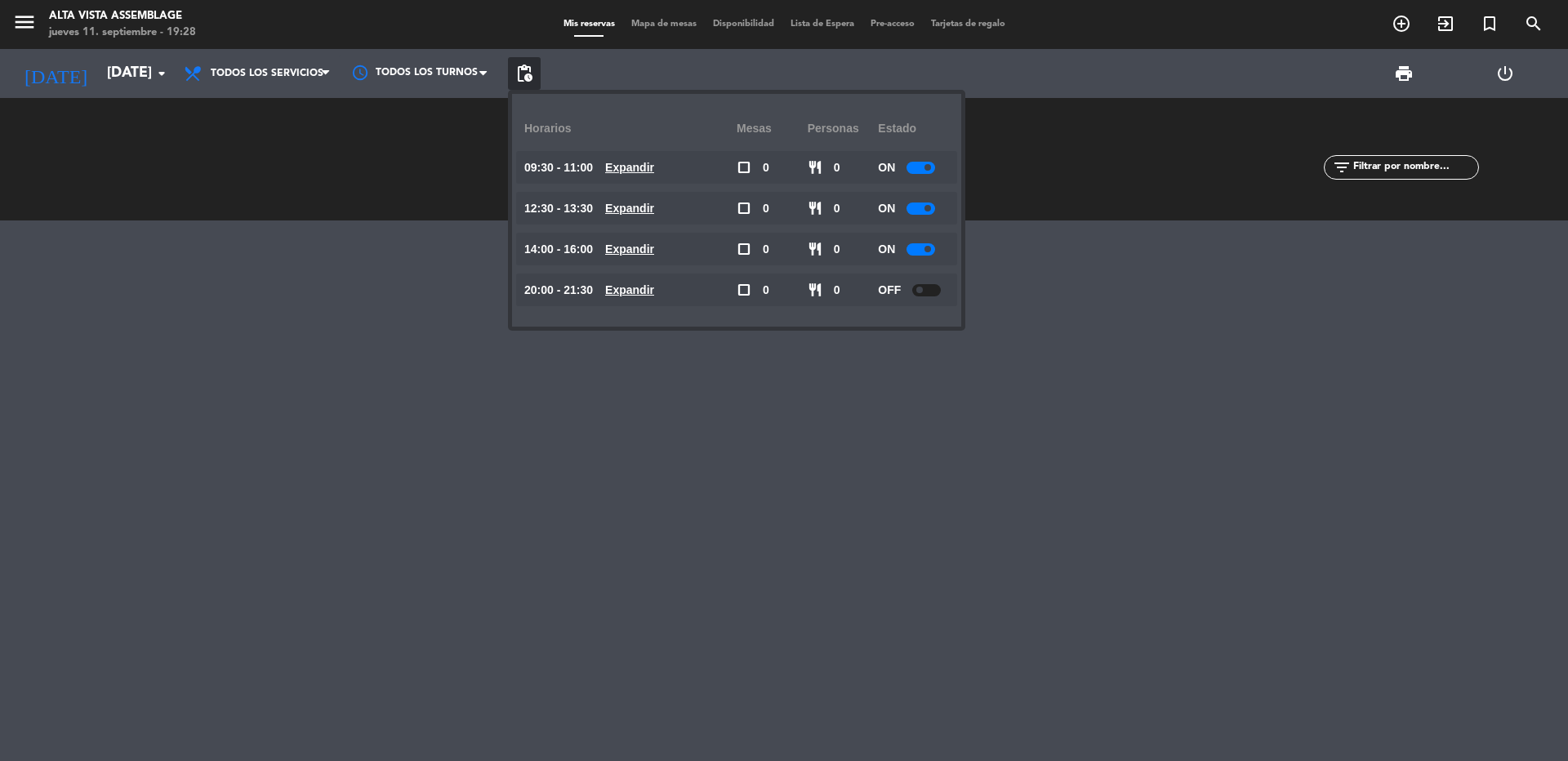
click at [526, 72] on span "pending_actions" at bounding box center [524, 73] width 20 height 20
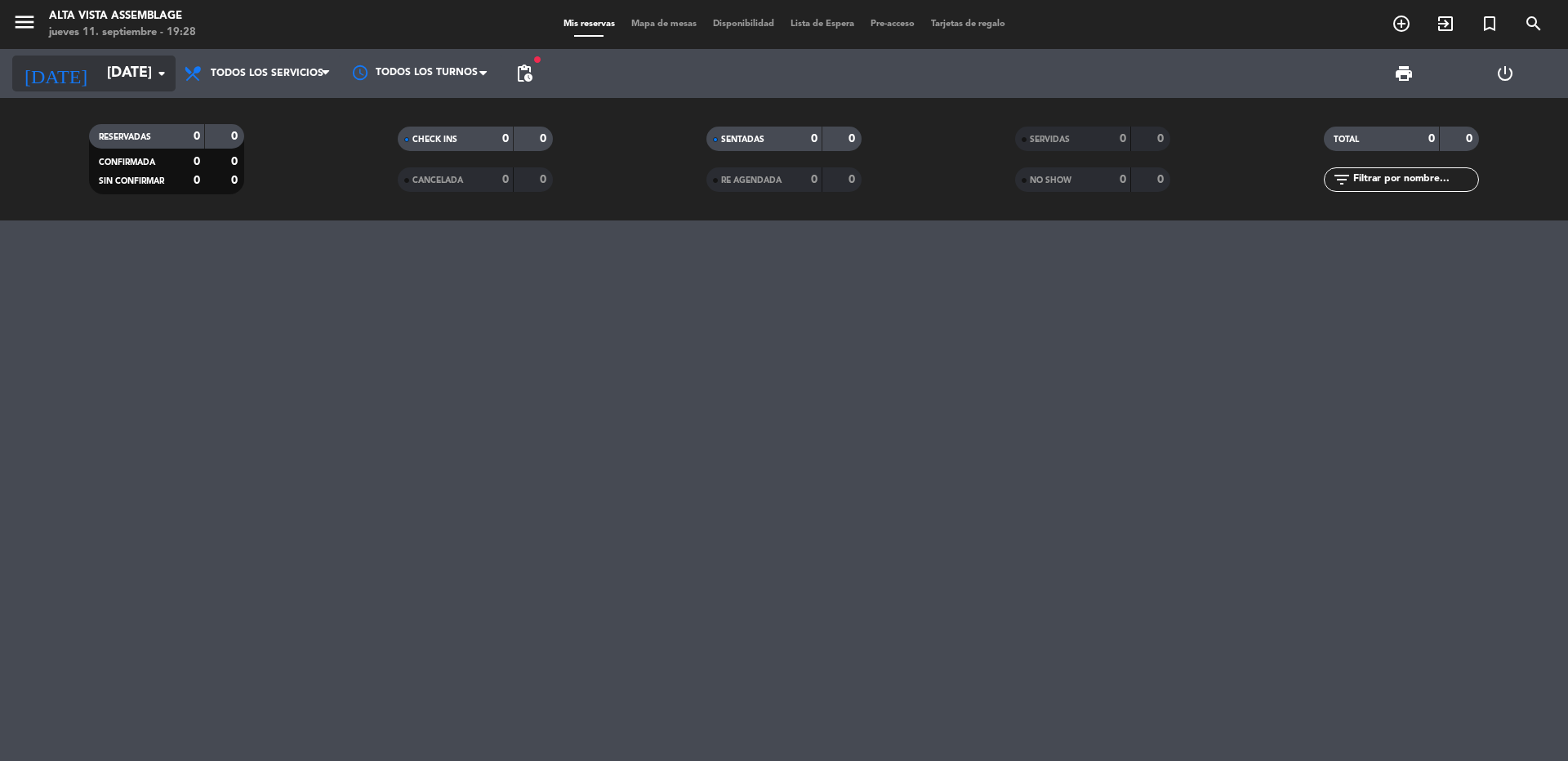
click at [99, 72] on input "[DATE]" at bounding box center [194, 73] width 190 height 33
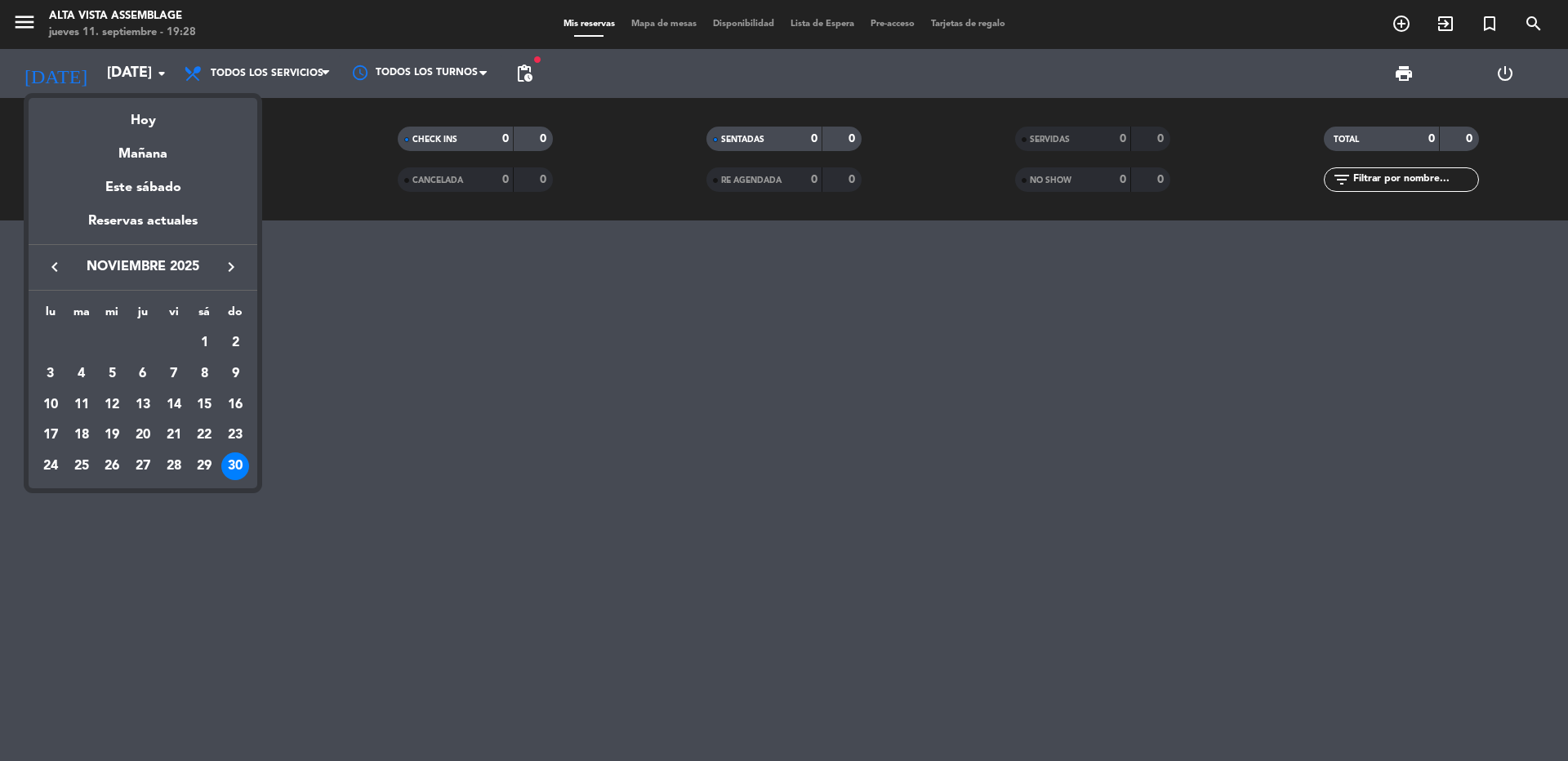
click at [227, 269] on icon "keyboard_arrow_right" at bounding box center [231, 267] width 20 height 20
click at [52, 375] on div "1" at bounding box center [50, 374] width 28 height 28
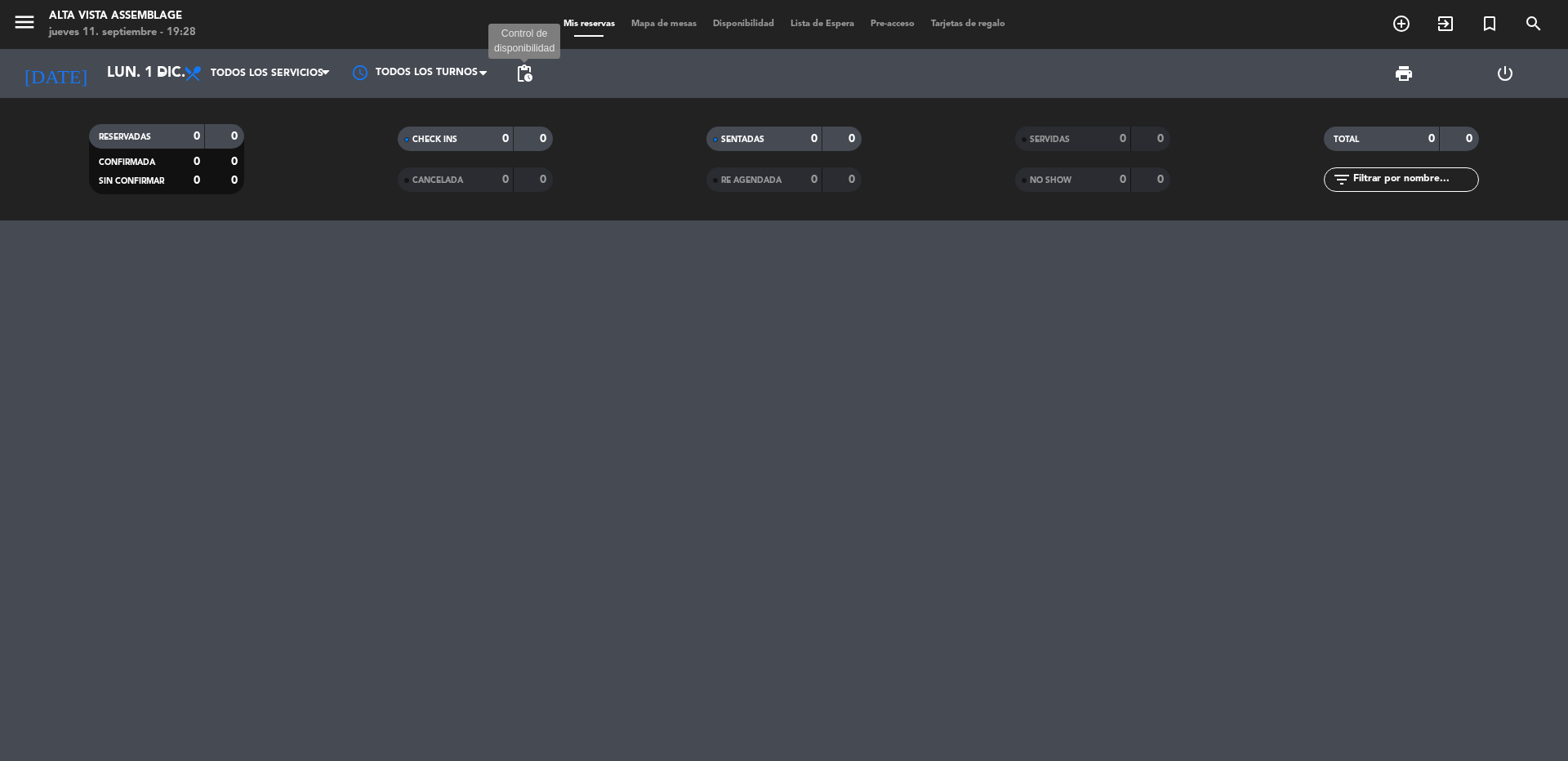
click at [518, 80] on span "pending_actions" at bounding box center [524, 73] width 20 height 20
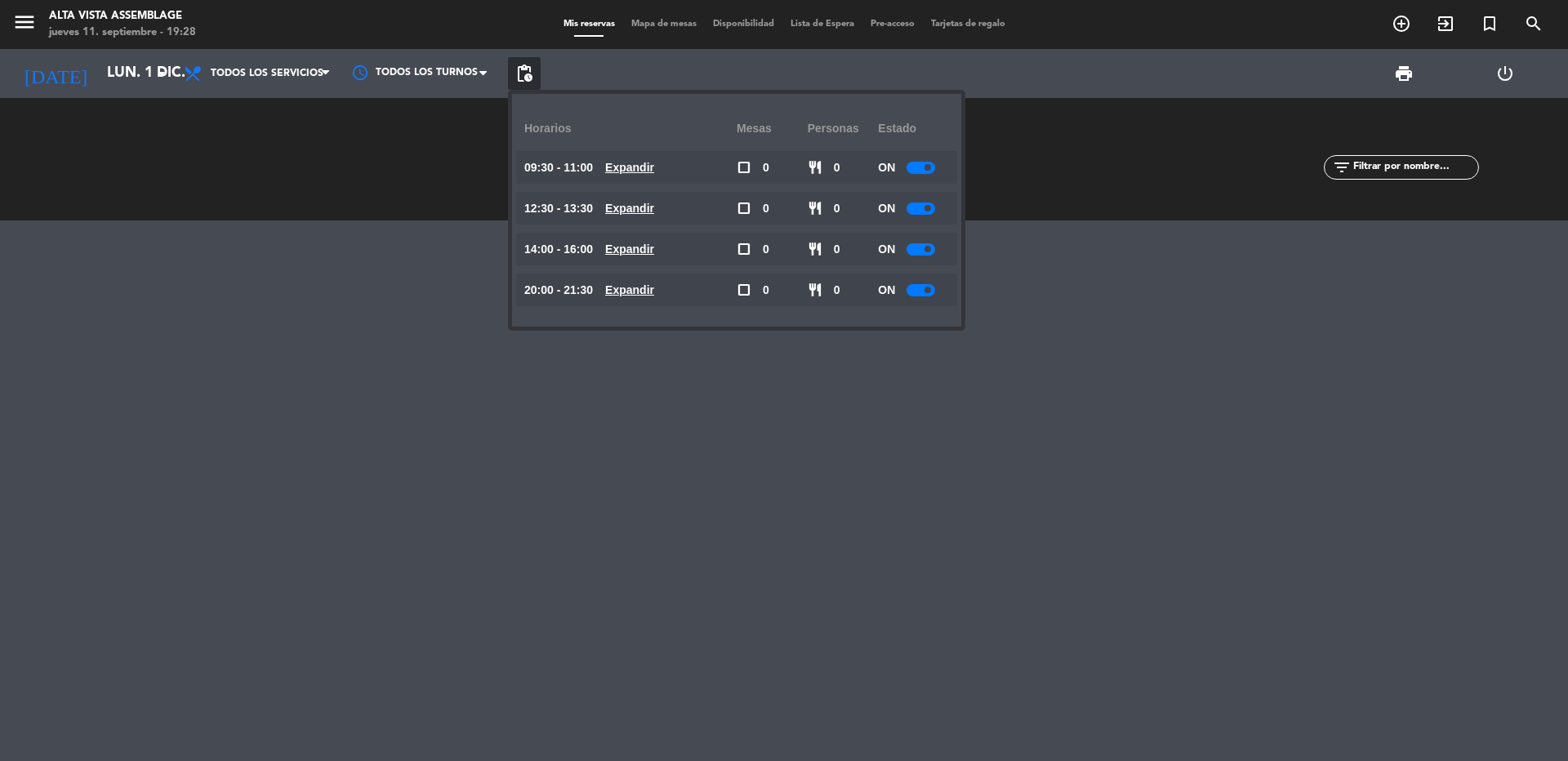
click at [925, 164] on div at bounding box center [920, 168] width 29 height 12
click at [928, 211] on div at bounding box center [920, 209] width 29 height 12
click at [923, 208] on div at bounding box center [920, 209] width 29 height 12
click at [926, 252] on div at bounding box center [920, 249] width 29 height 12
click at [924, 245] on div at bounding box center [920, 249] width 29 height 12
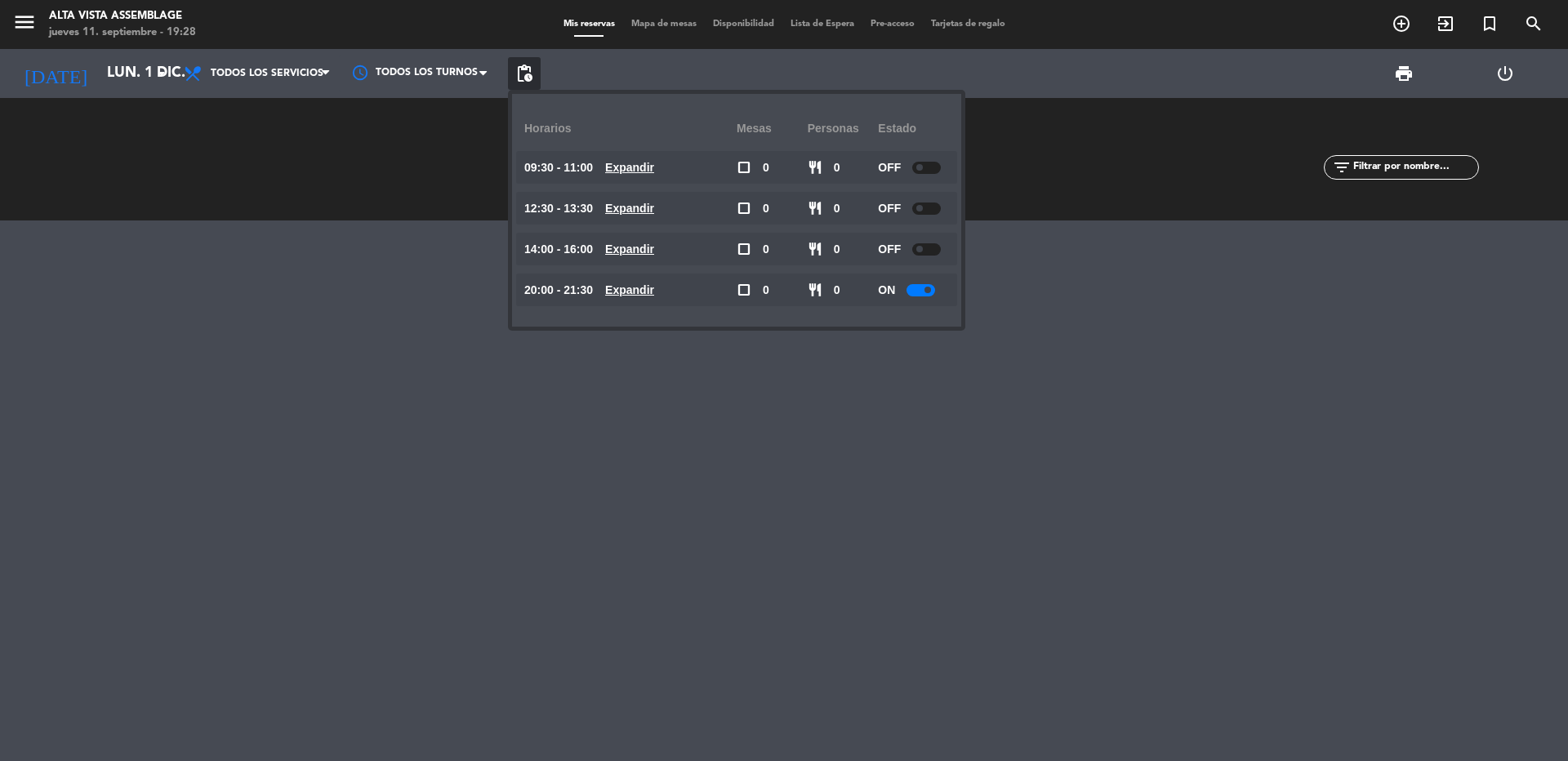
click at [927, 288] on div at bounding box center [920, 290] width 29 height 12
click at [917, 289] on div at bounding box center [920, 290] width 29 height 12
click at [1053, 305] on div at bounding box center [784, 490] width 1568 height 541
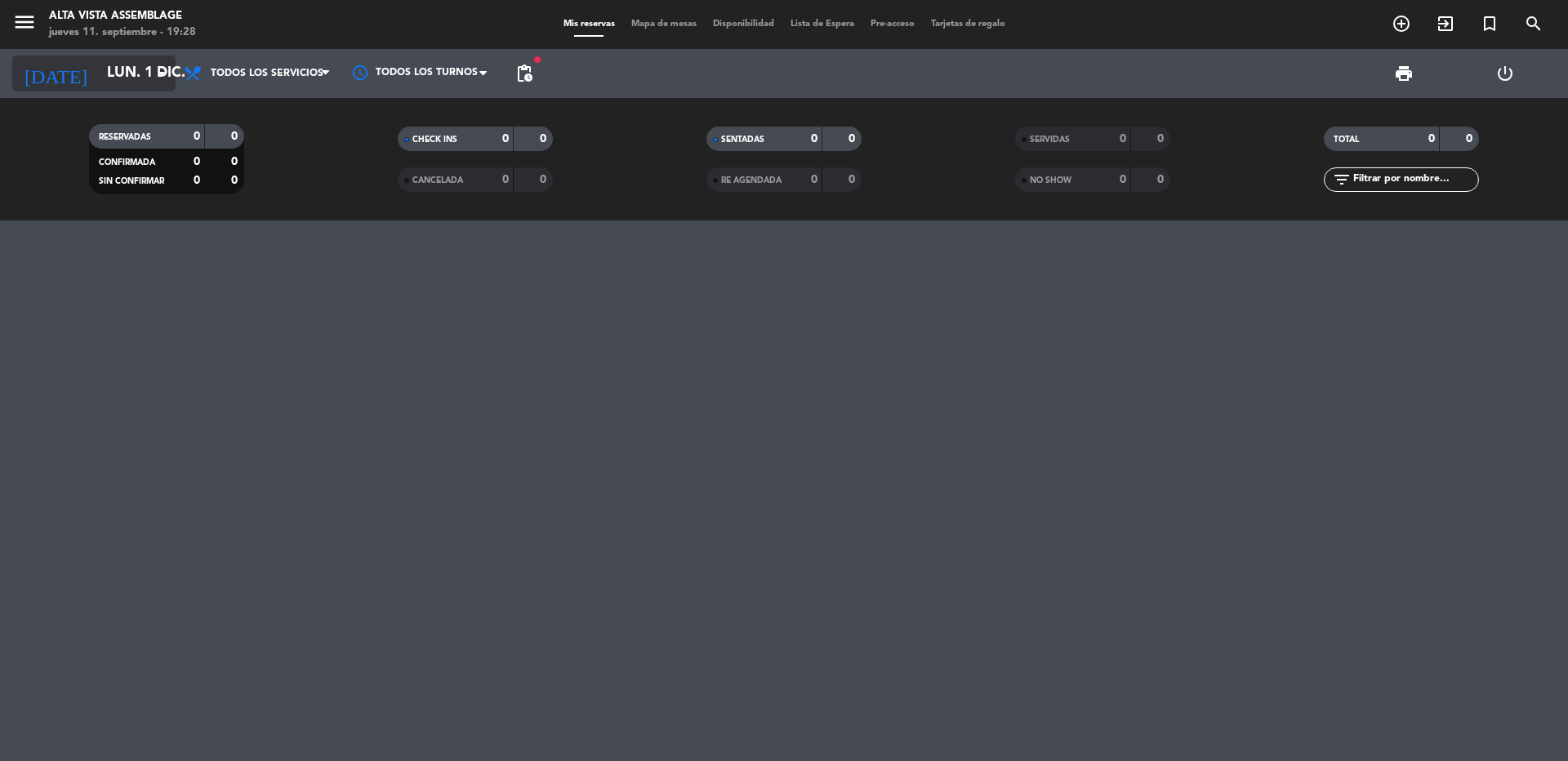
click at [99, 71] on input "lun. 1 dic." at bounding box center [194, 73] width 190 height 33
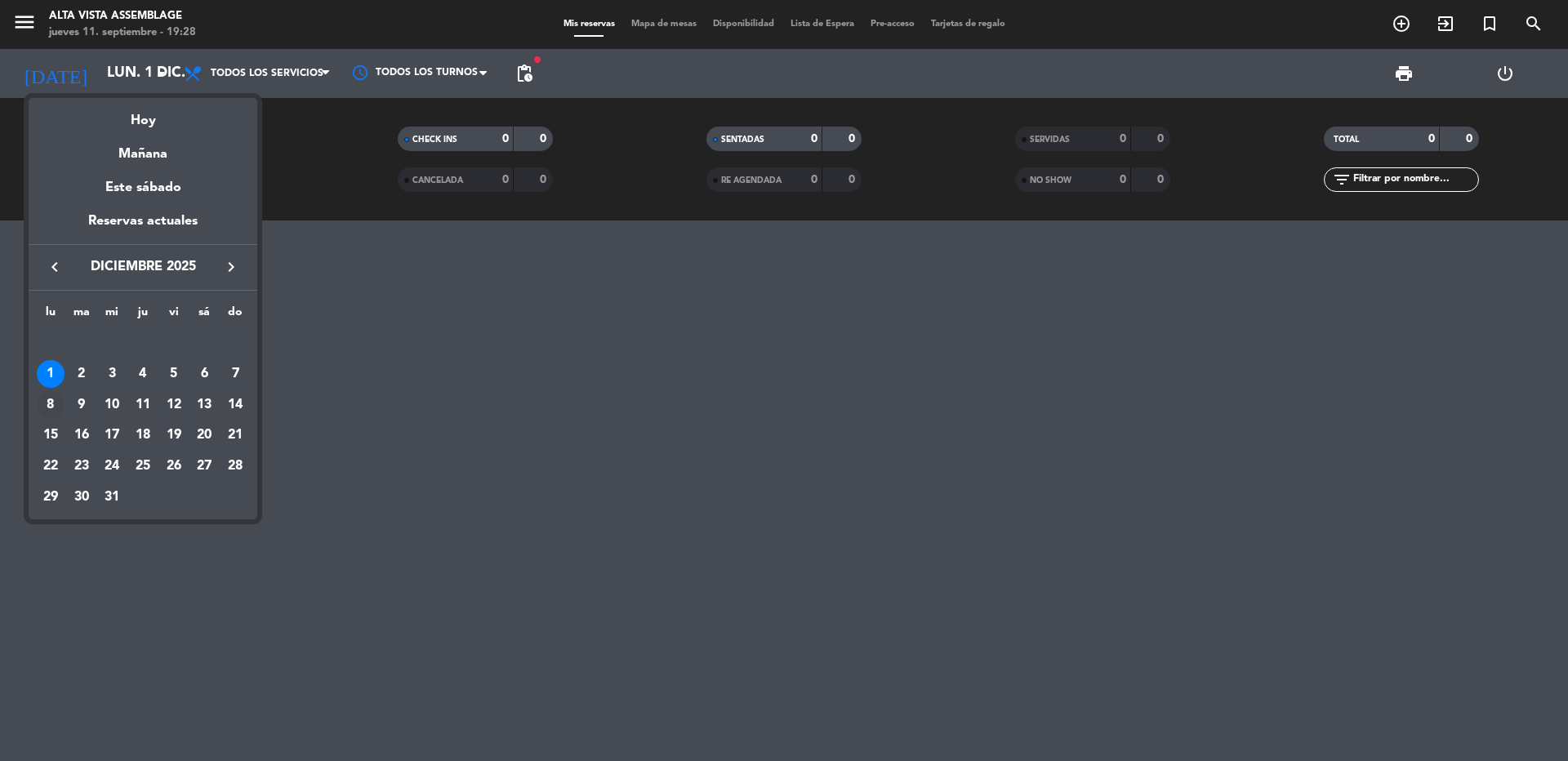
click at [56, 404] on div "8" at bounding box center [50, 405] width 28 height 28
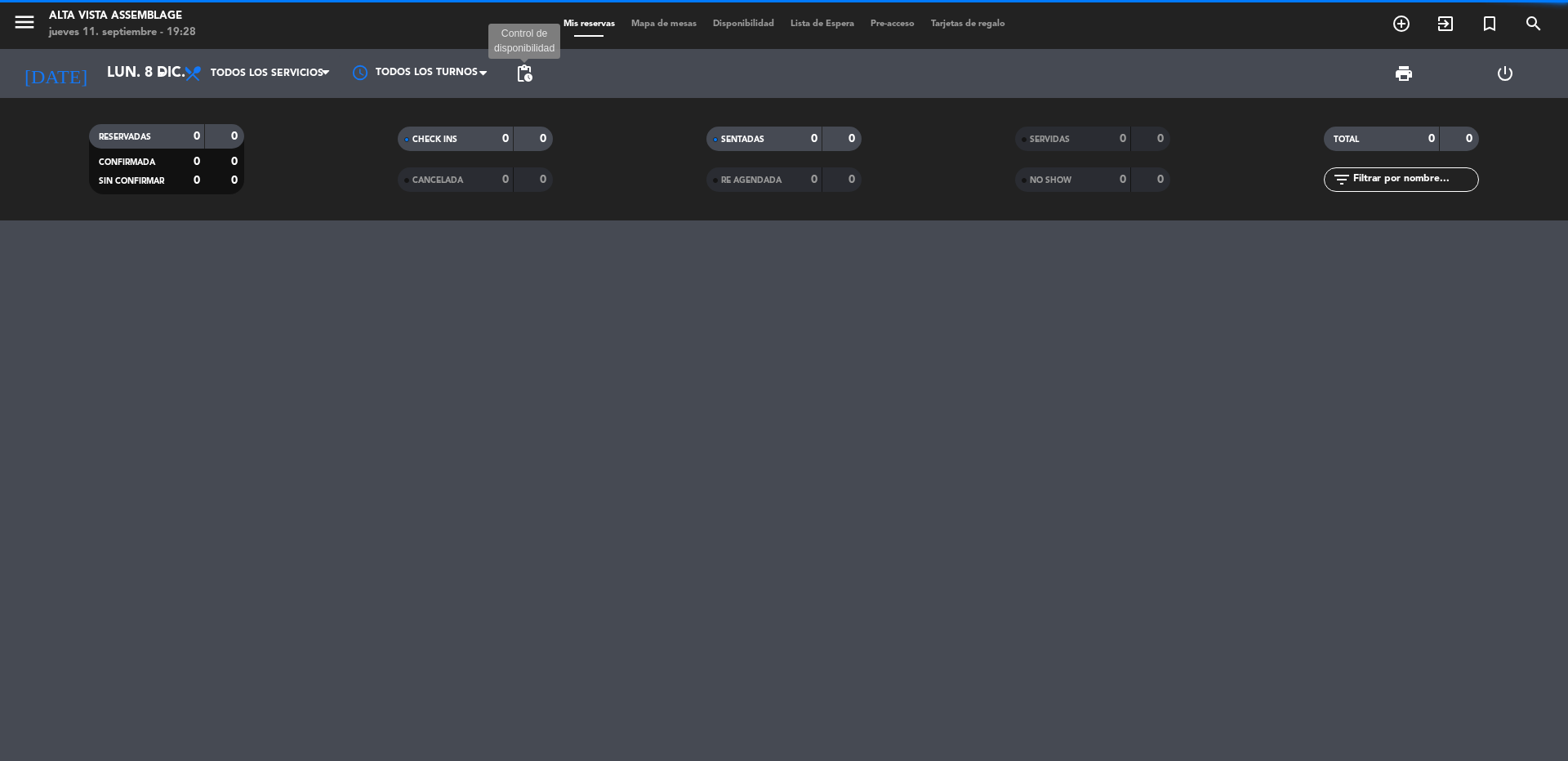
click at [525, 77] on span "pending_actions" at bounding box center [524, 73] width 20 height 20
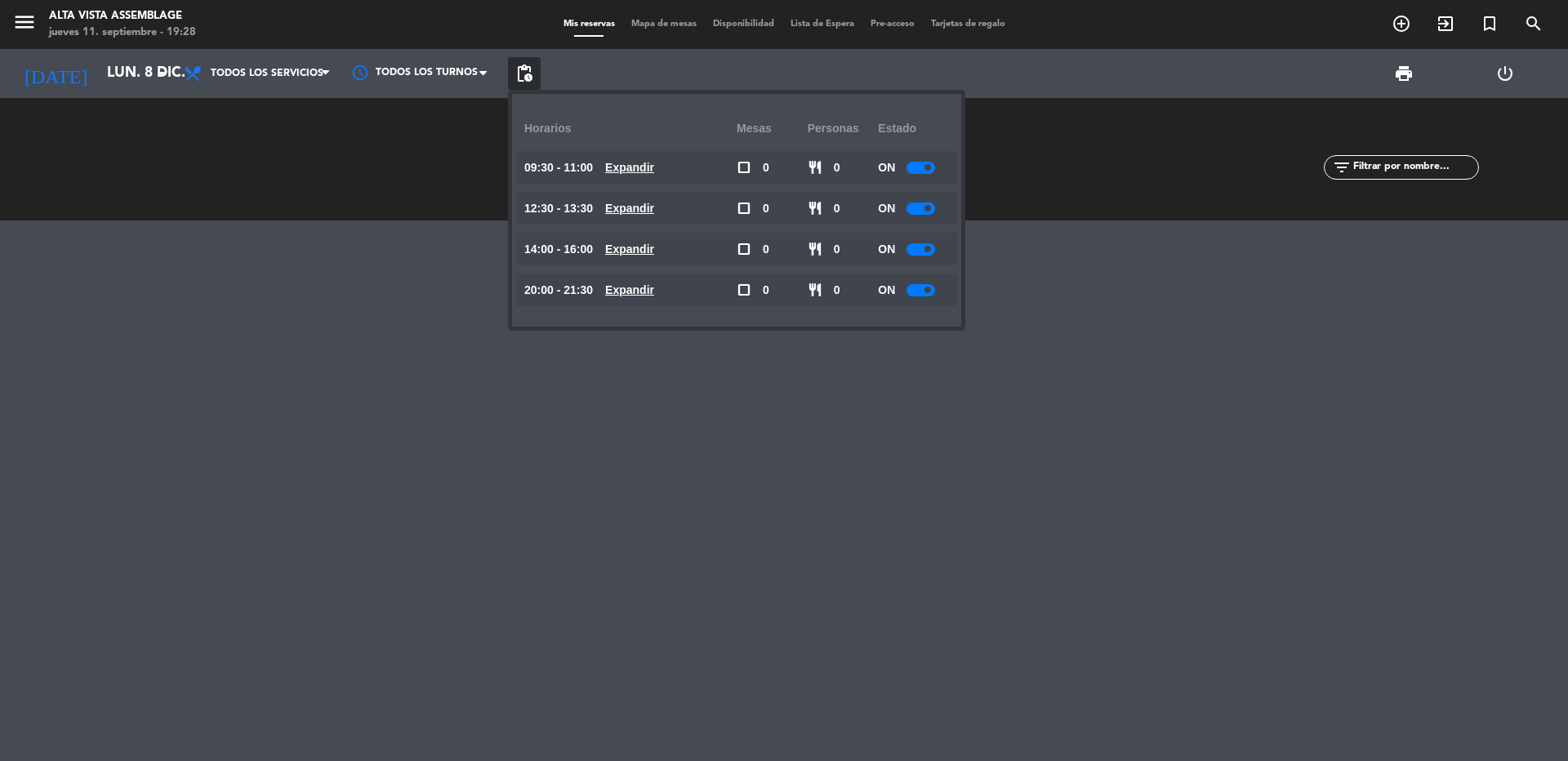
click at [921, 167] on div at bounding box center [920, 168] width 29 height 12
click at [916, 212] on div at bounding box center [920, 209] width 29 height 12
click at [929, 207] on span at bounding box center [927, 208] width 7 height 7
click at [921, 252] on div at bounding box center [920, 249] width 29 height 12
click at [920, 249] on div at bounding box center [920, 249] width 29 height 12
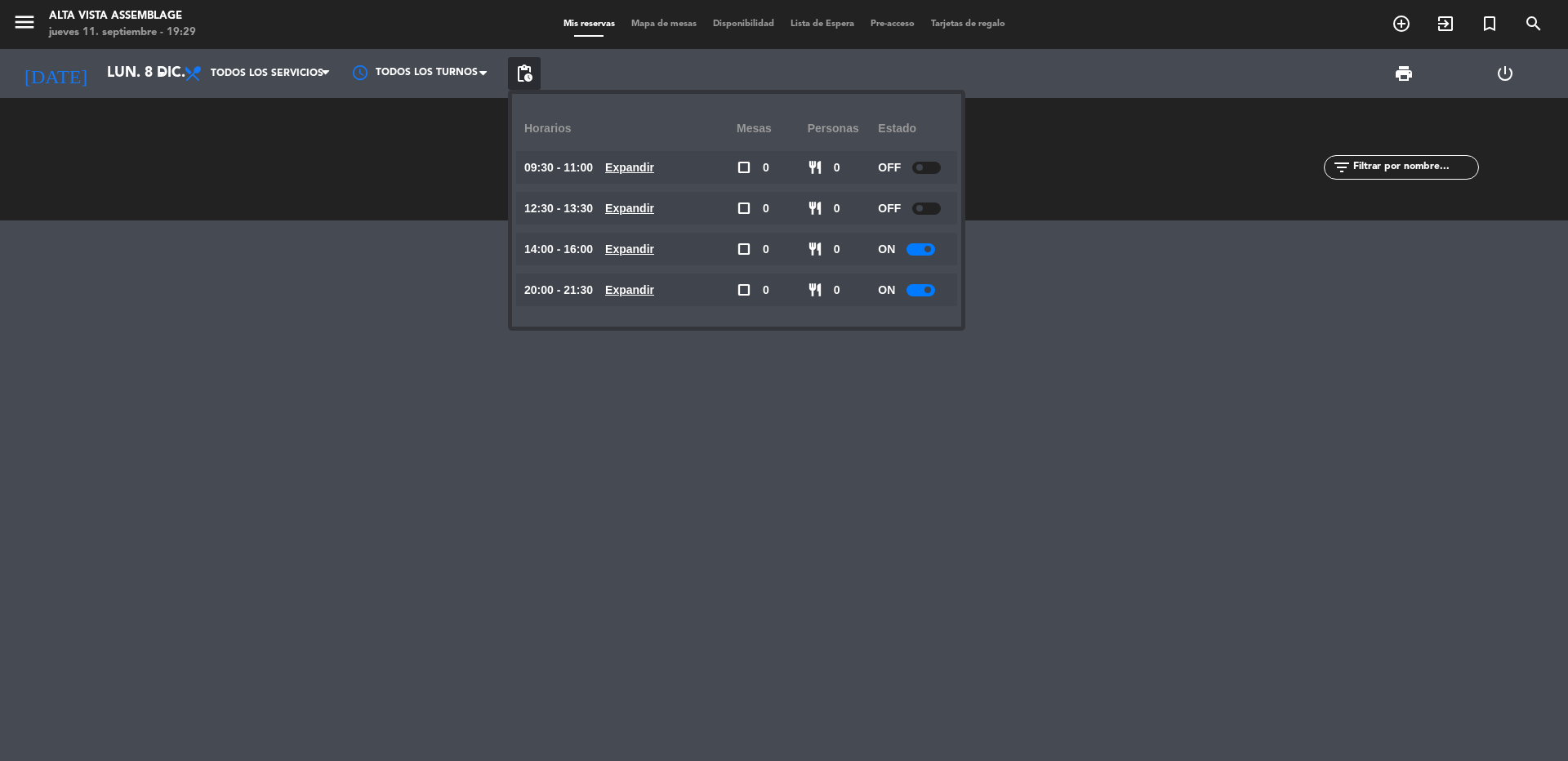
click at [927, 250] on span at bounding box center [927, 249] width 7 height 7
click at [924, 291] on div at bounding box center [920, 290] width 29 height 12
click at [925, 291] on div at bounding box center [920, 290] width 29 height 12
click at [799, 434] on div at bounding box center [784, 490] width 1568 height 541
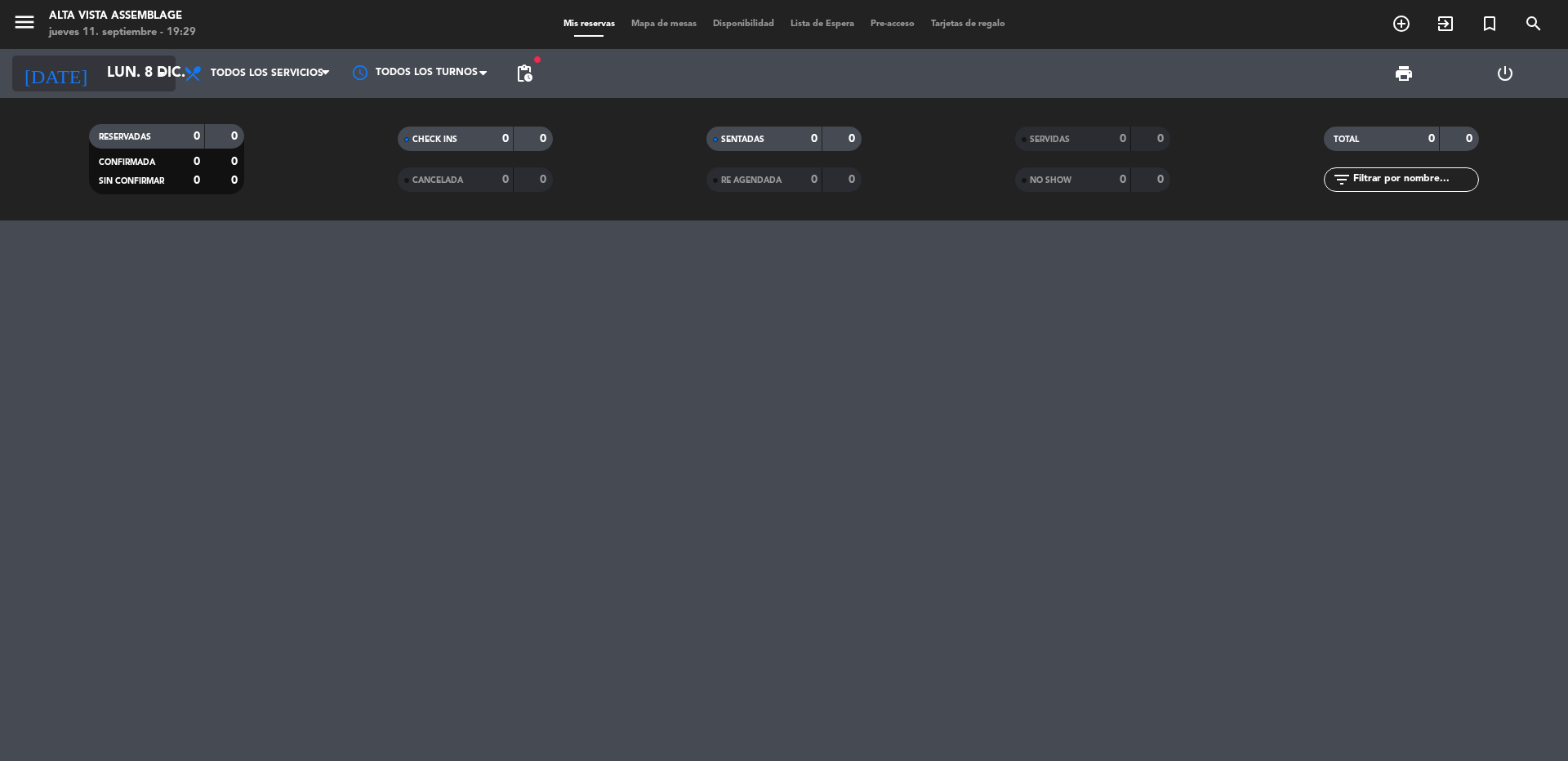
click at [107, 81] on input "lun. 8 dic." at bounding box center [194, 73] width 190 height 33
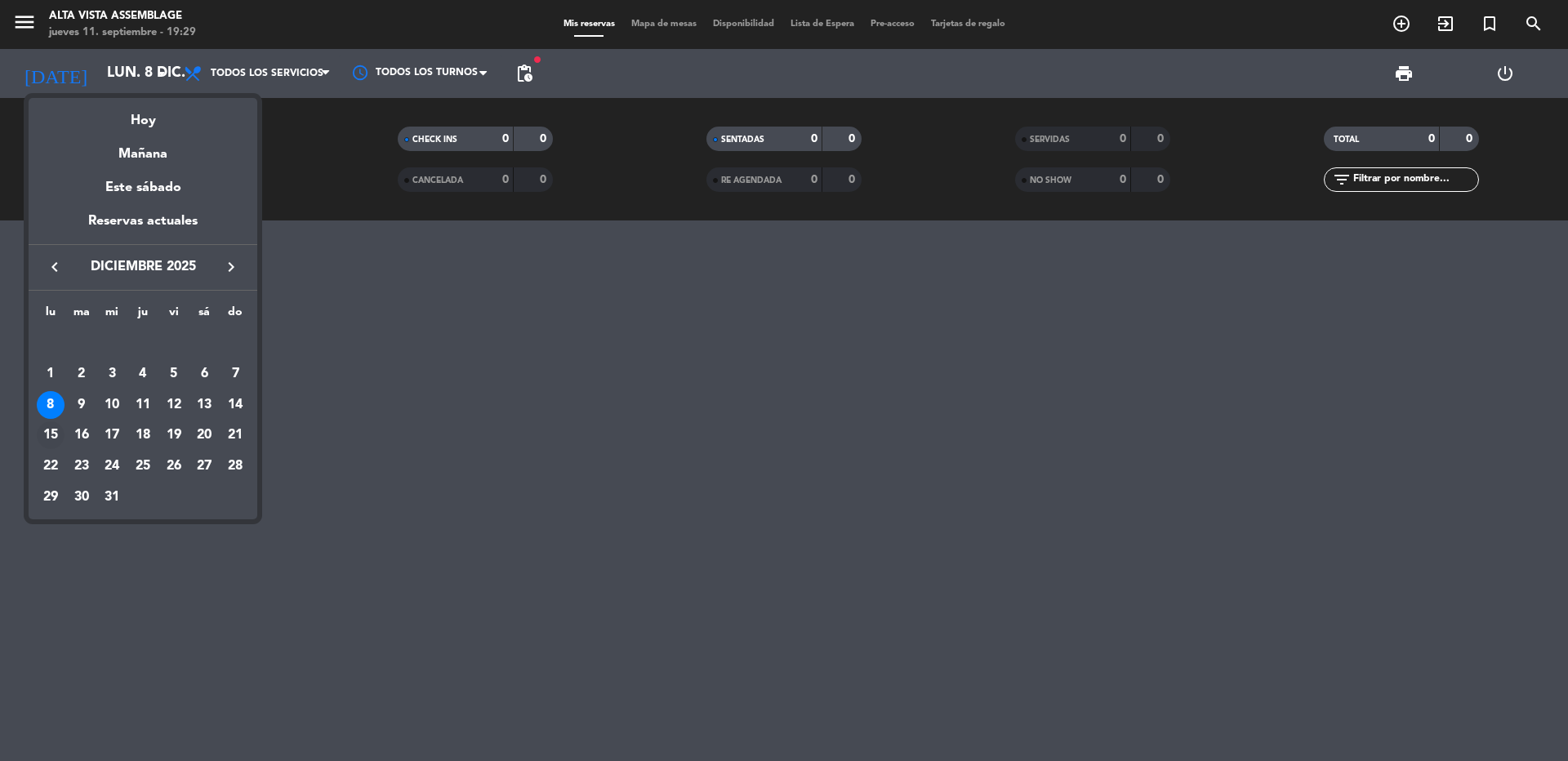
click at [42, 437] on div "15" at bounding box center [50, 435] width 28 height 28
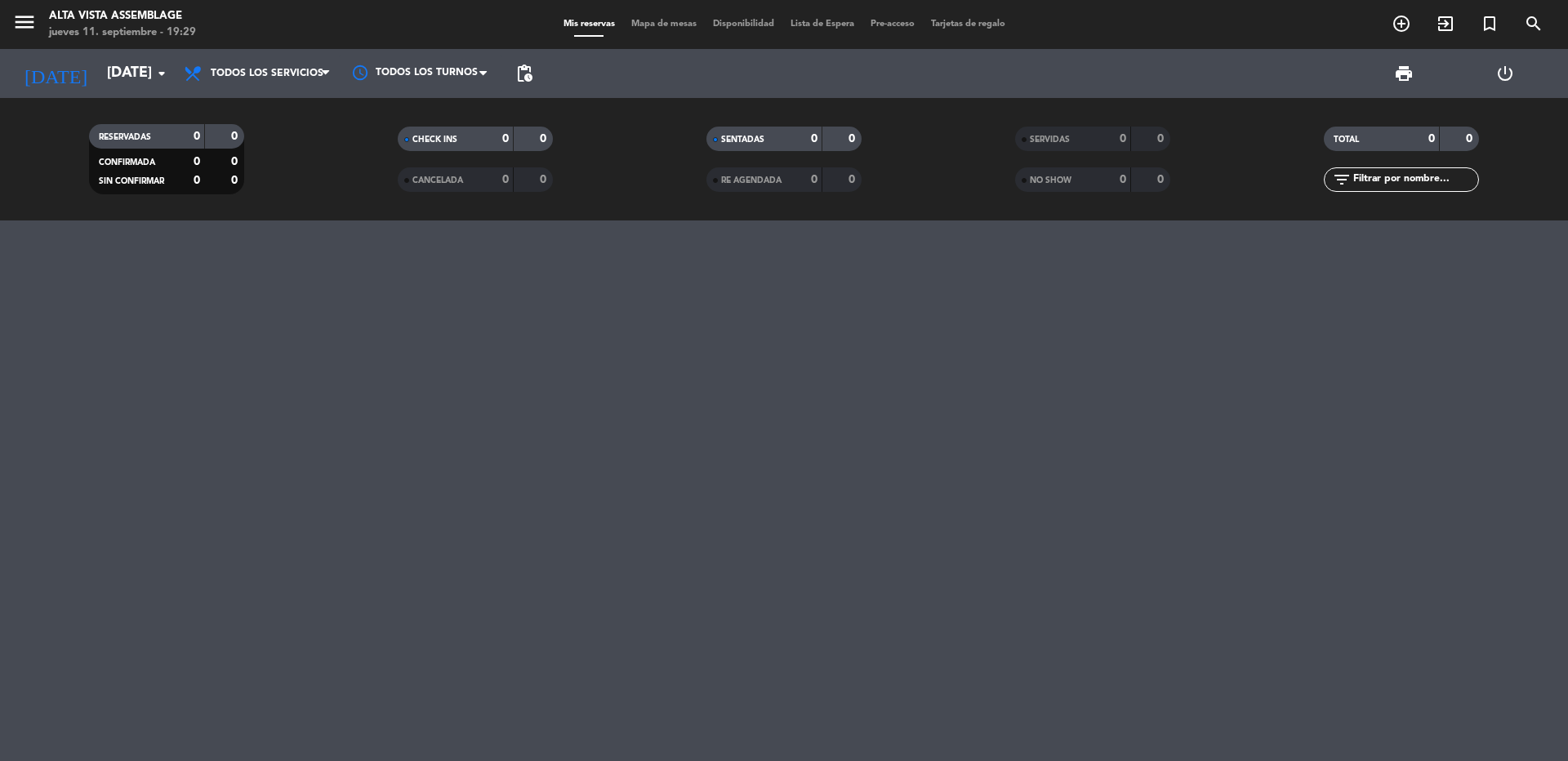
click at [525, 87] on span "pending_actions" at bounding box center [524, 73] width 33 height 33
click at [520, 73] on span "pending_actions" at bounding box center [524, 73] width 20 height 20
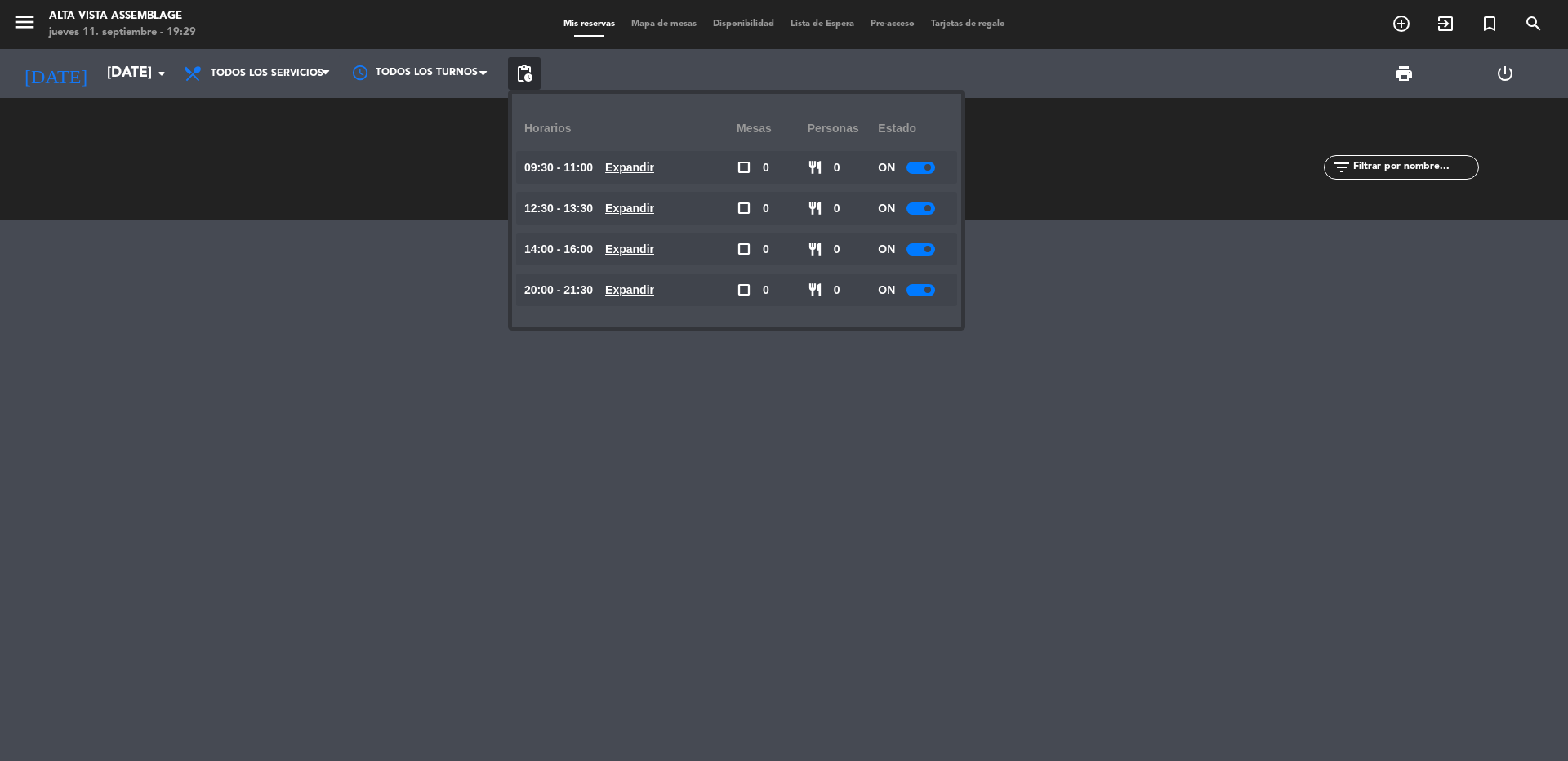
click at [925, 173] on div at bounding box center [920, 168] width 29 height 12
click at [931, 209] on span at bounding box center [927, 208] width 7 height 7
click at [922, 210] on div at bounding box center [920, 209] width 29 height 12
click at [923, 211] on div at bounding box center [920, 209] width 29 height 12
click at [920, 251] on div at bounding box center [920, 249] width 29 height 12
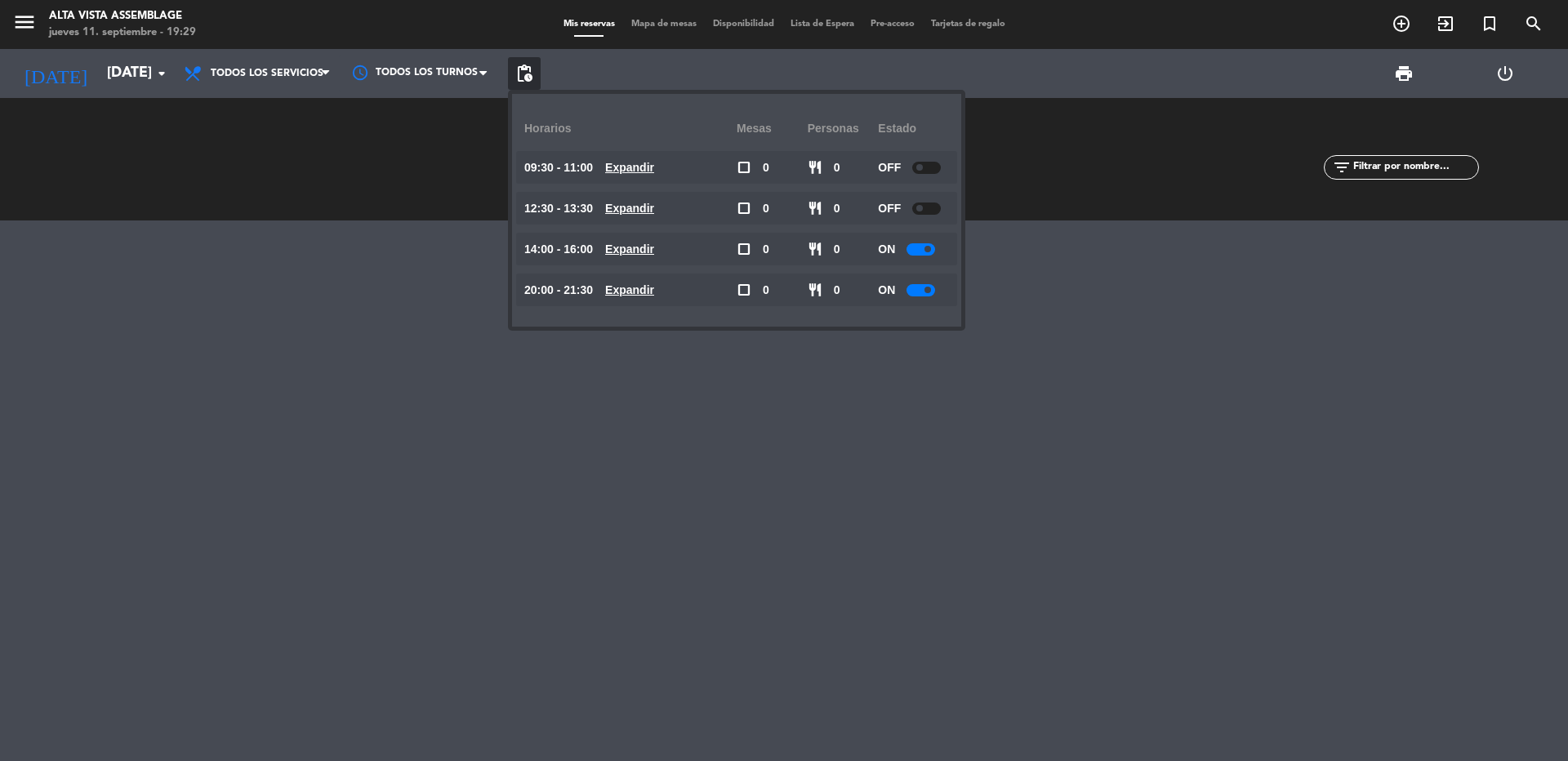
click at [918, 249] on div at bounding box center [920, 249] width 29 height 12
click at [926, 249] on div at bounding box center [920, 249] width 29 height 12
click at [918, 292] on div at bounding box center [920, 290] width 29 height 12
click at [922, 290] on div at bounding box center [920, 290] width 29 height 12
drag, startPoint x: 654, startPoint y: 509, endPoint x: 427, endPoint y: 312, distance: 300.6
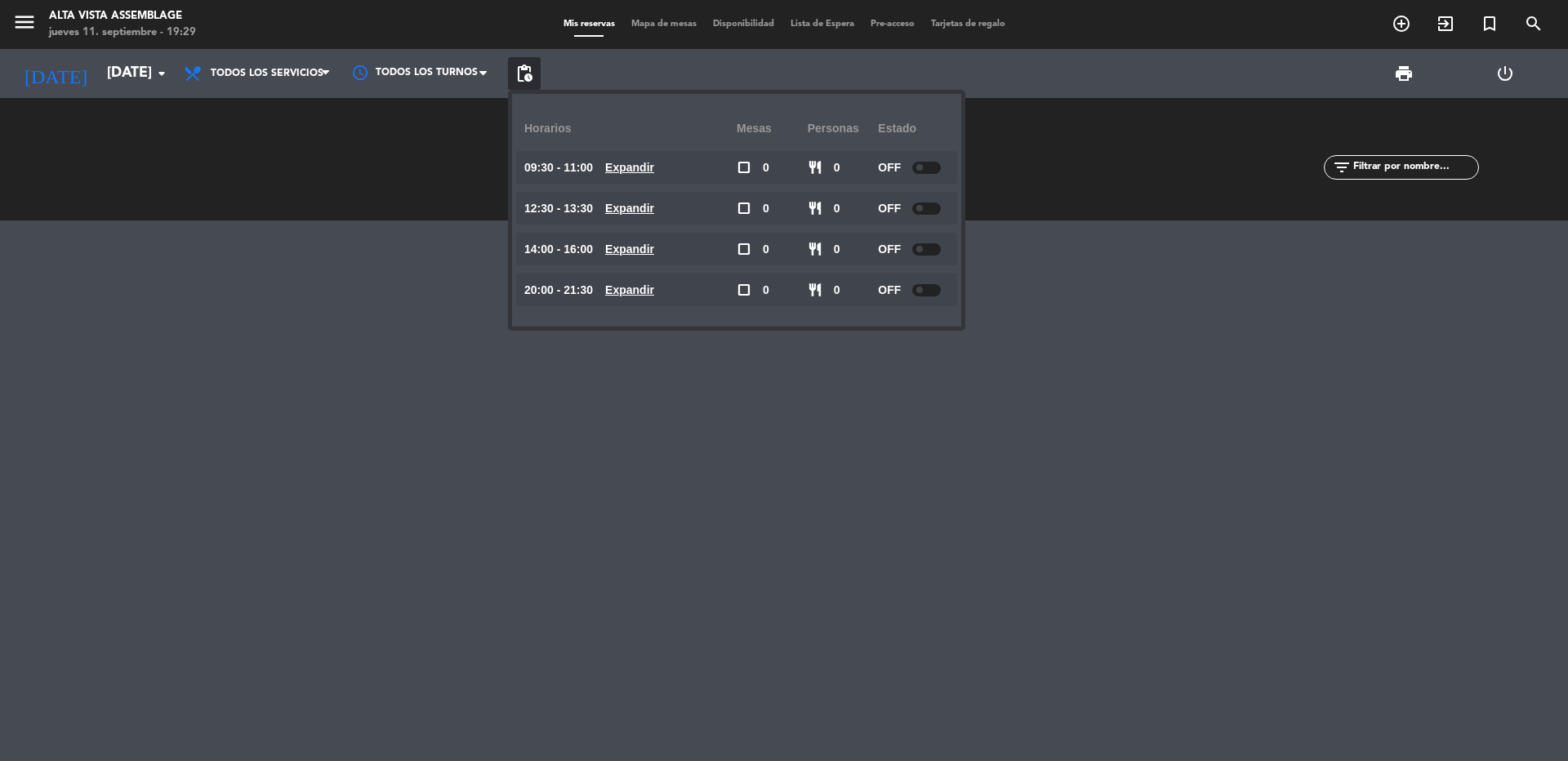
click at [645, 512] on div at bounding box center [784, 490] width 1568 height 541
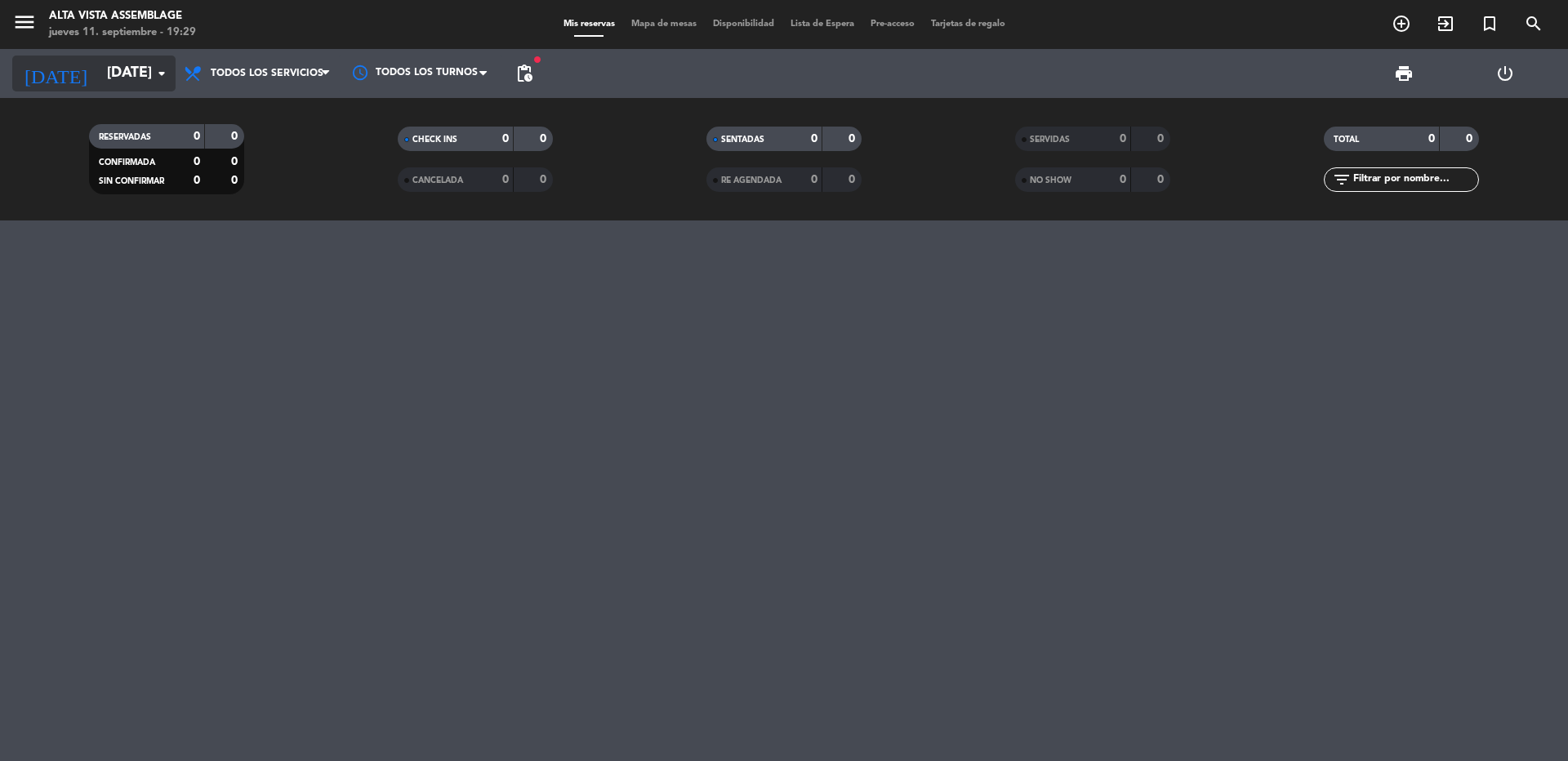
click at [99, 75] on input "[DATE]" at bounding box center [194, 73] width 190 height 33
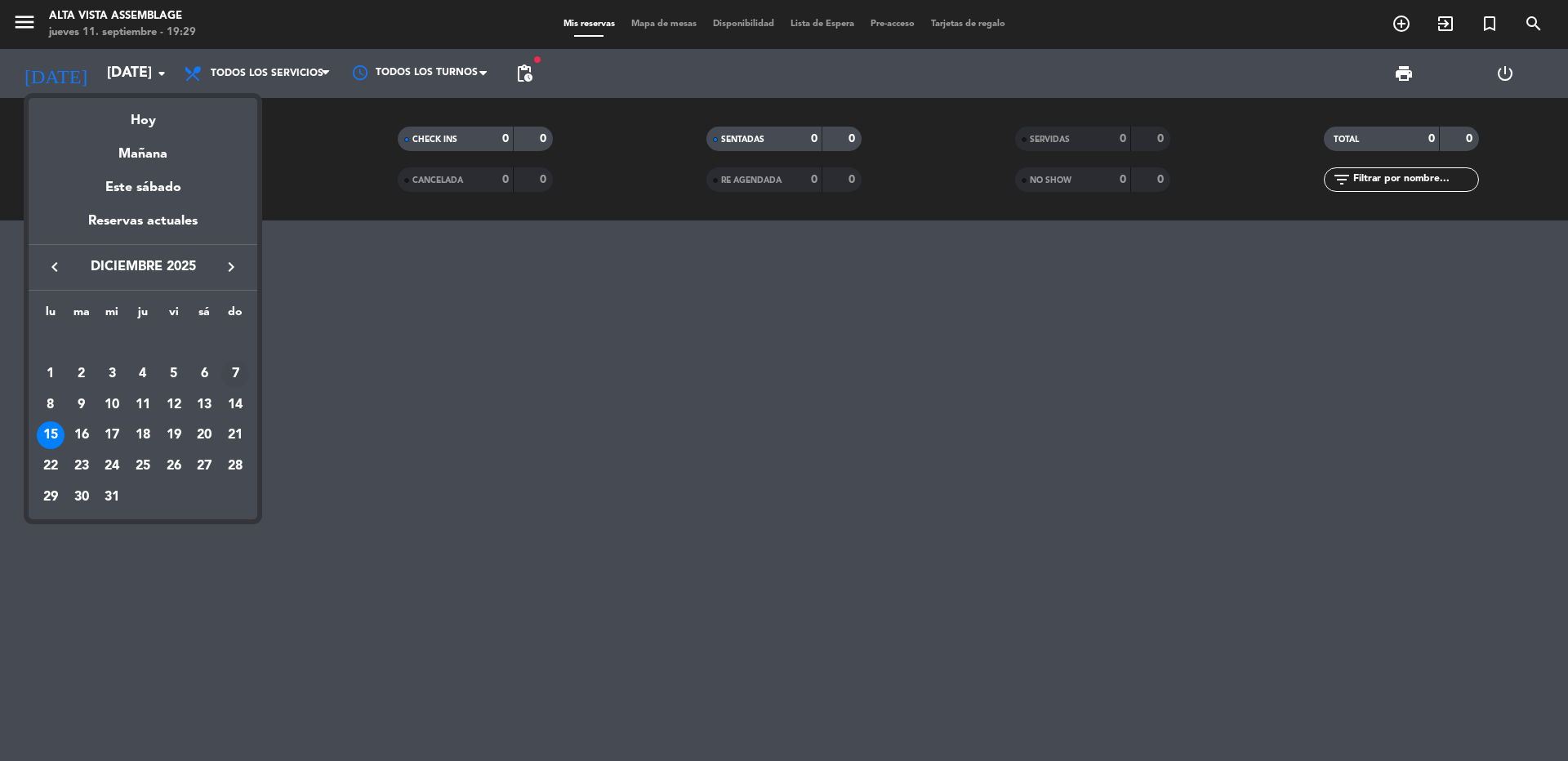
click at [236, 374] on div "7" at bounding box center [235, 374] width 28 height 28
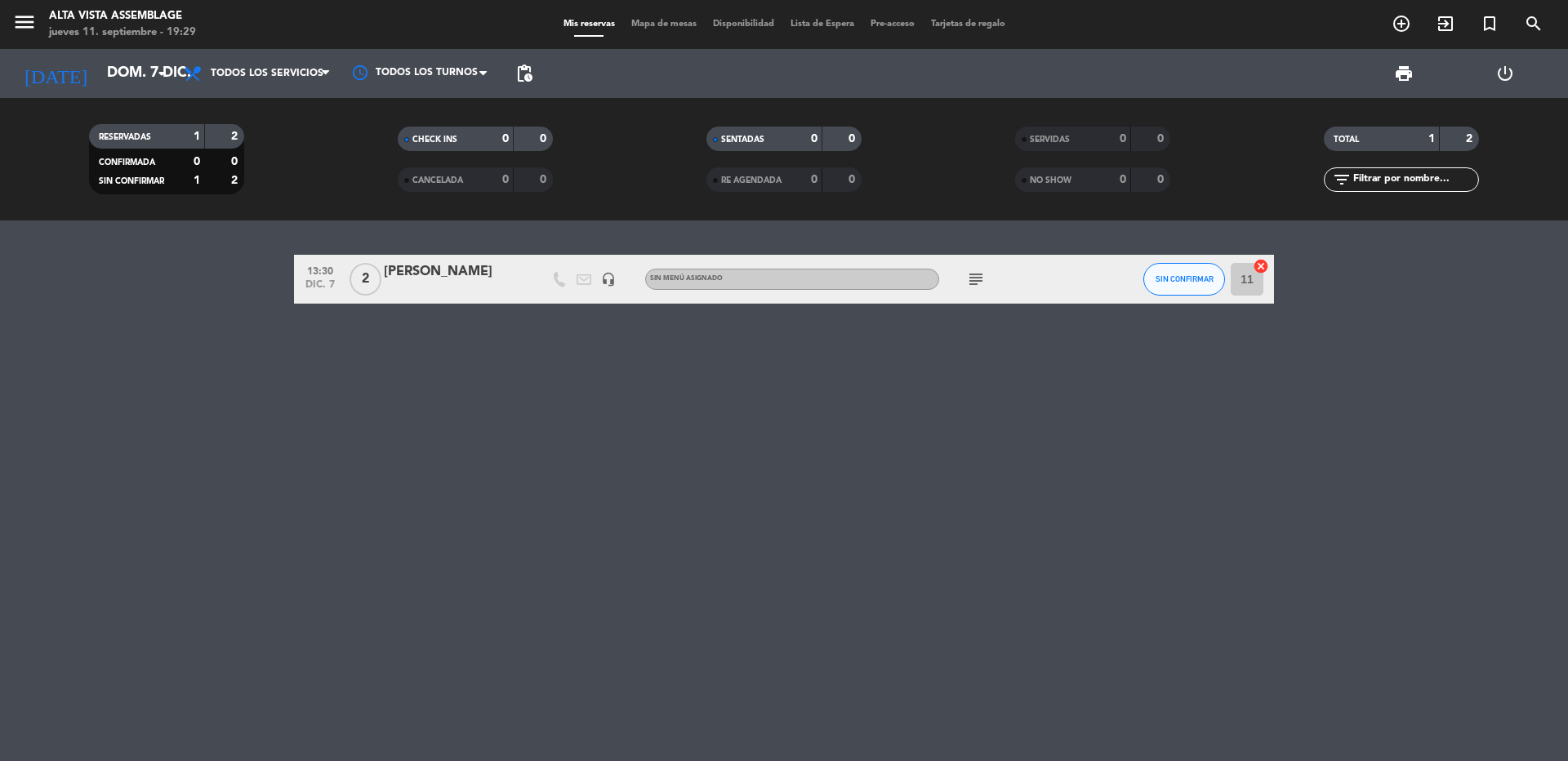
click at [543, 77] on div "print power_settings_new" at bounding box center [1048, 74] width 1015 height 49
click at [527, 75] on span "pending_actions" at bounding box center [524, 73] width 20 height 20
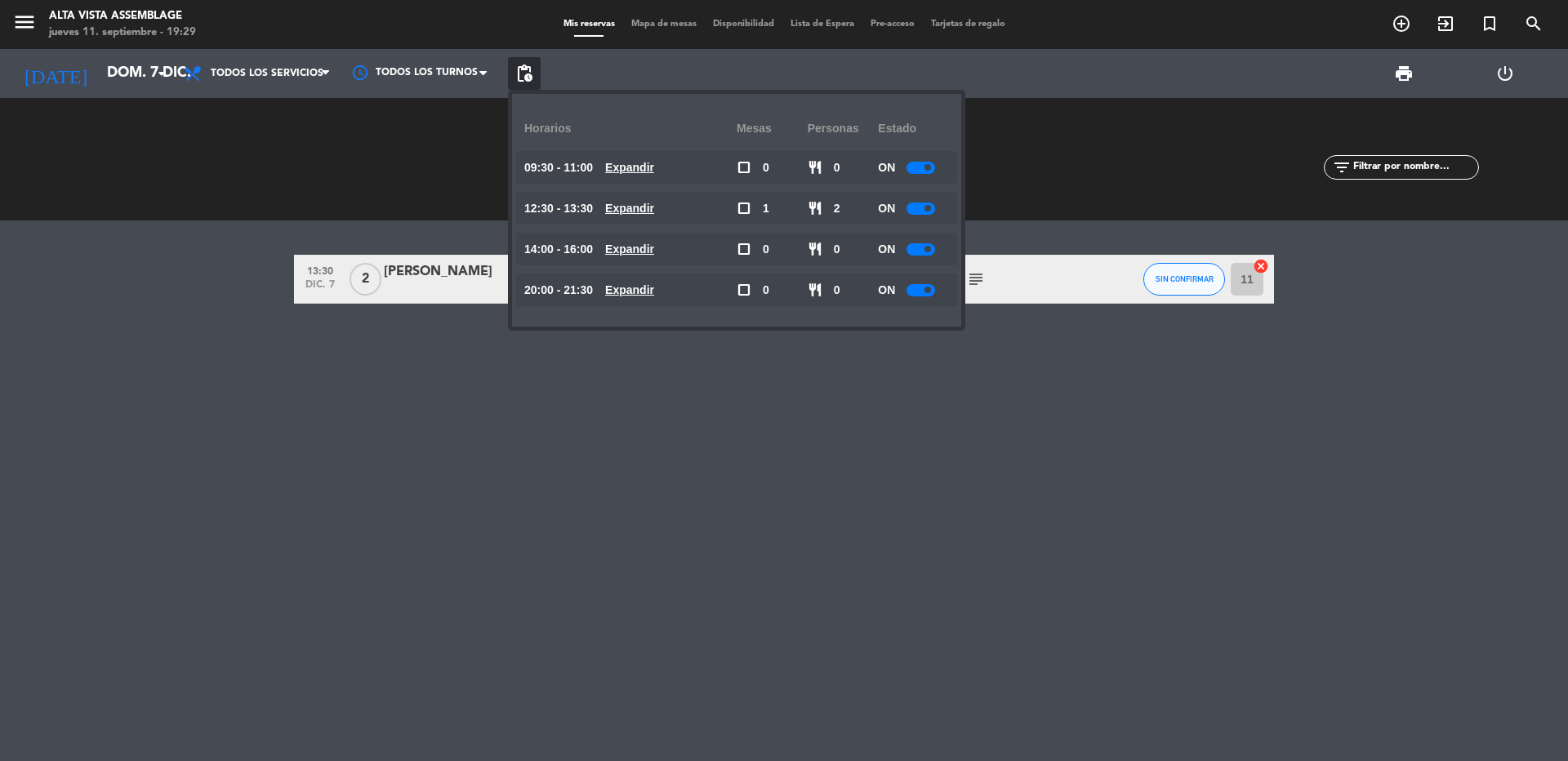
click at [920, 291] on div at bounding box center [920, 290] width 29 height 12
click at [904, 407] on div "13:30 [DATE] 2 [PERSON_NAME] headset_mic Sin menú asignado subject SIN CONFIRMA…" at bounding box center [784, 490] width 1568 height 541
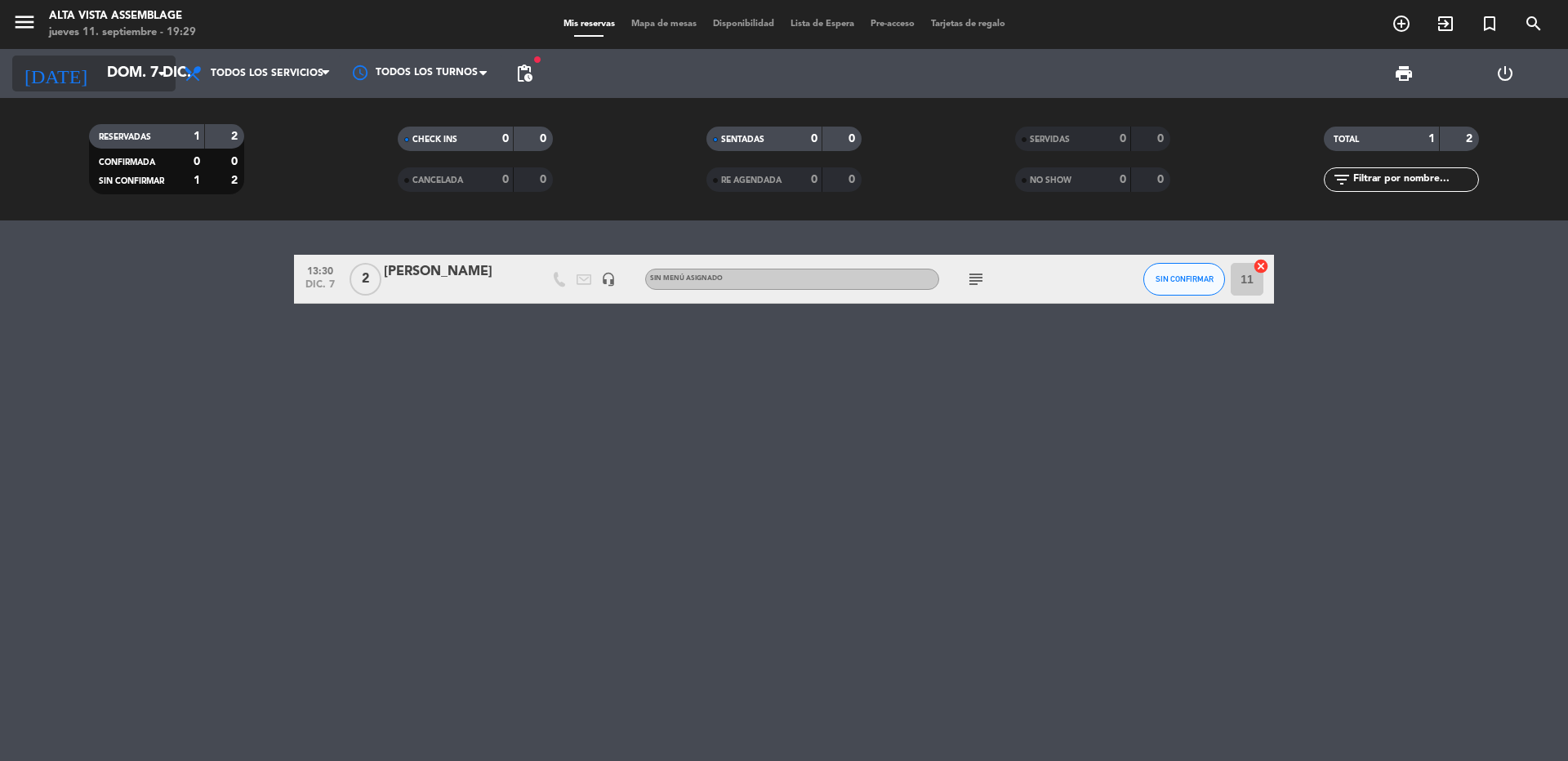
click at [116, 69] on input "dom. 7 dic." at bounding box center [194, 73] width 190 height 33
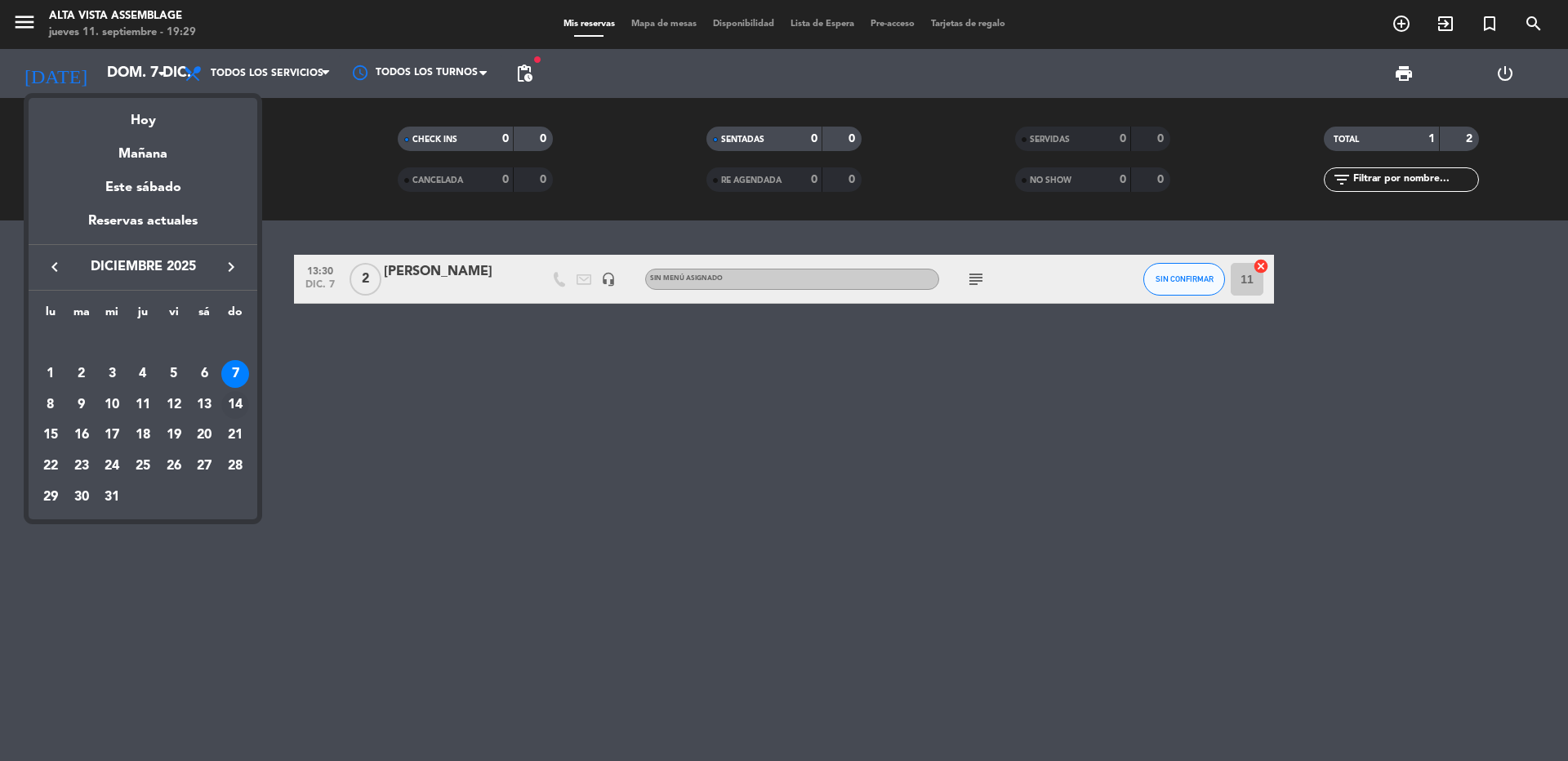
click at [232, 404] on div "14" at bounding box center [235, 405] width 28 height 28
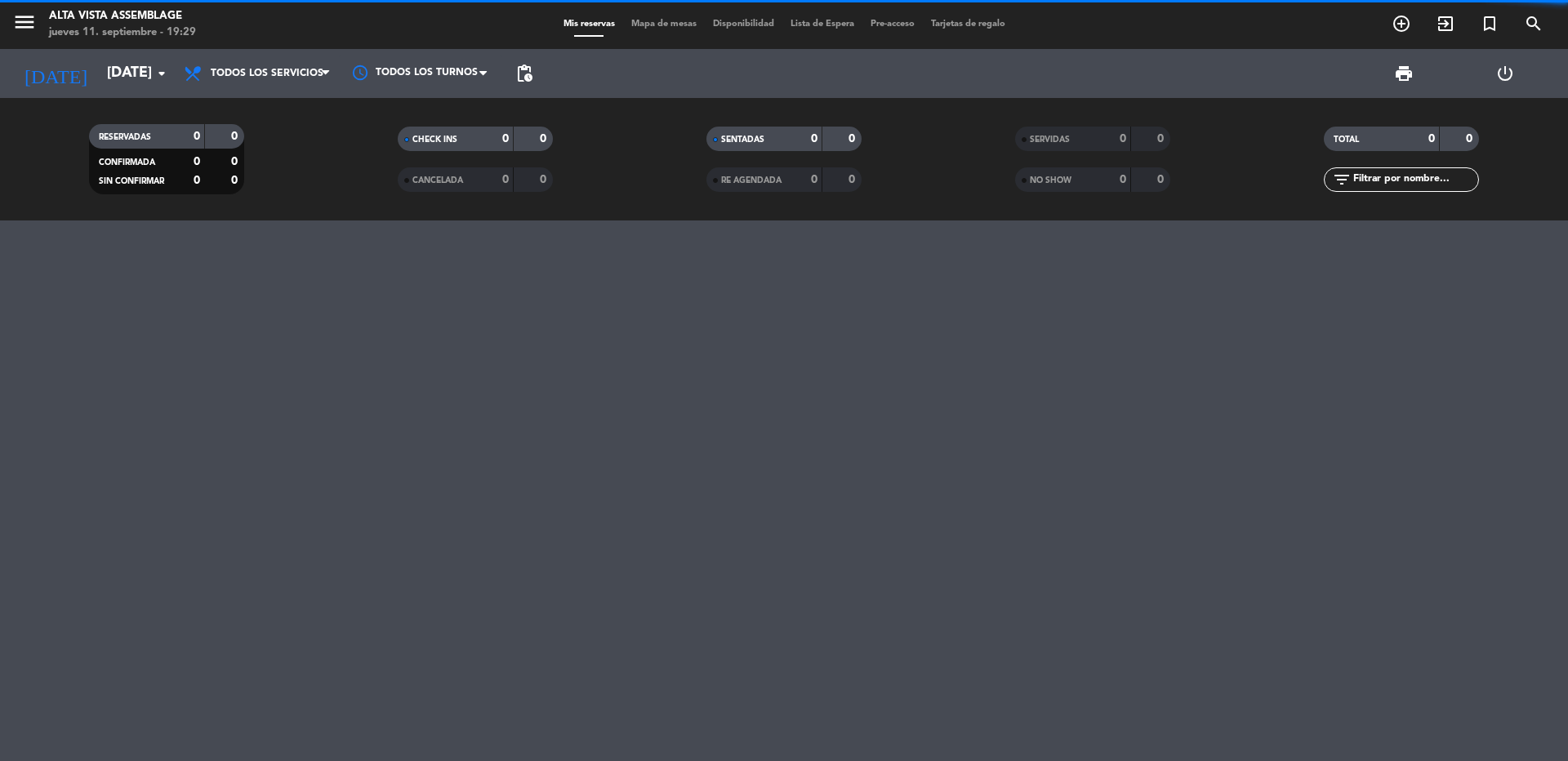
click at [529, 78] on span "pending_actions" at bounding box center [524, 73] width 20 height 20
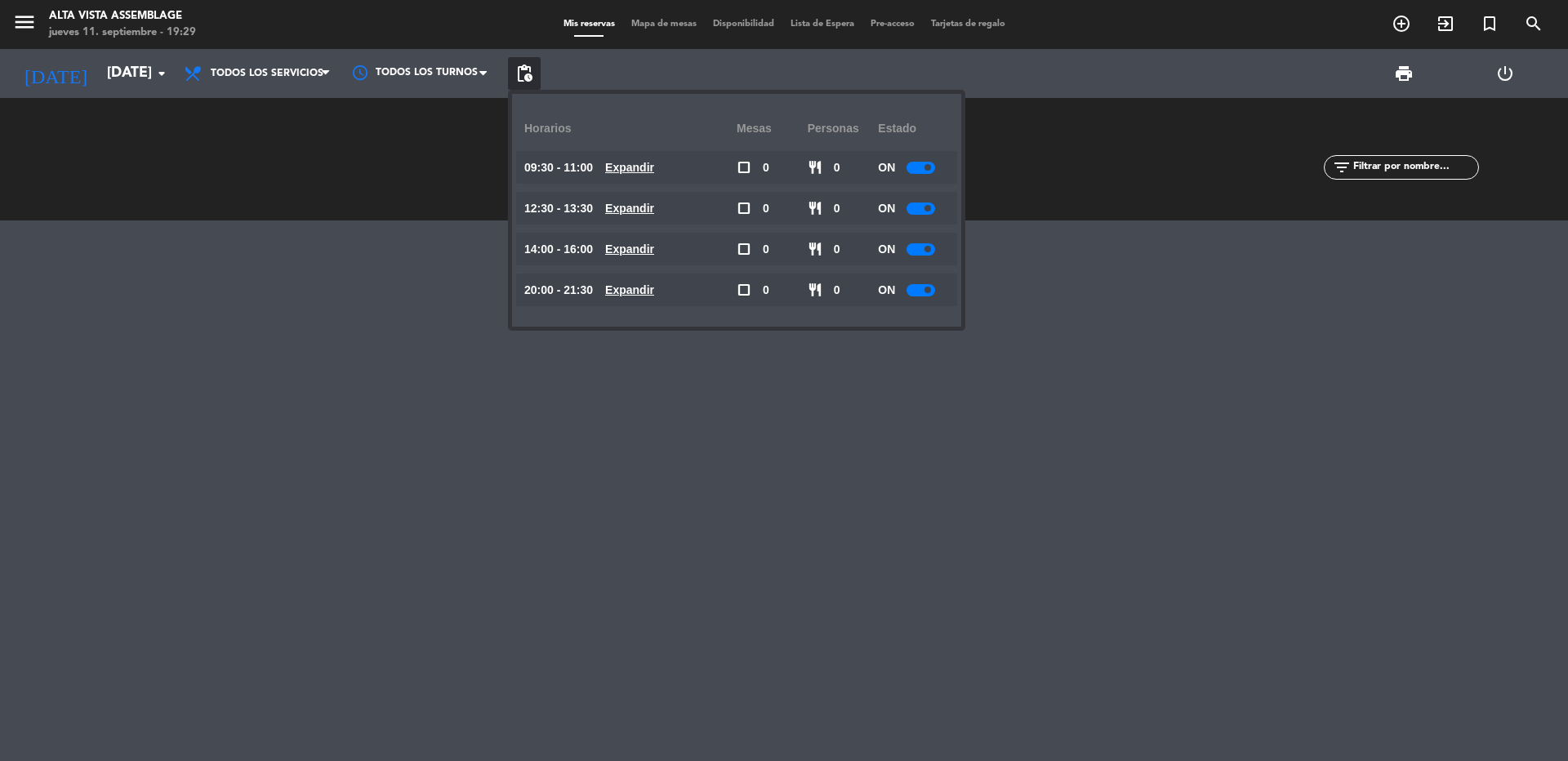
click at [933, 292] on div at bounding box center [920, 290] width 29 height 12
drag, startPoint x: 877, startPoint y: 380, endPoint x: 735, endPoint y: 387, distance: 142.2
click at [876, 382] on div at bounding box center [784, 490] width 1568 height 541
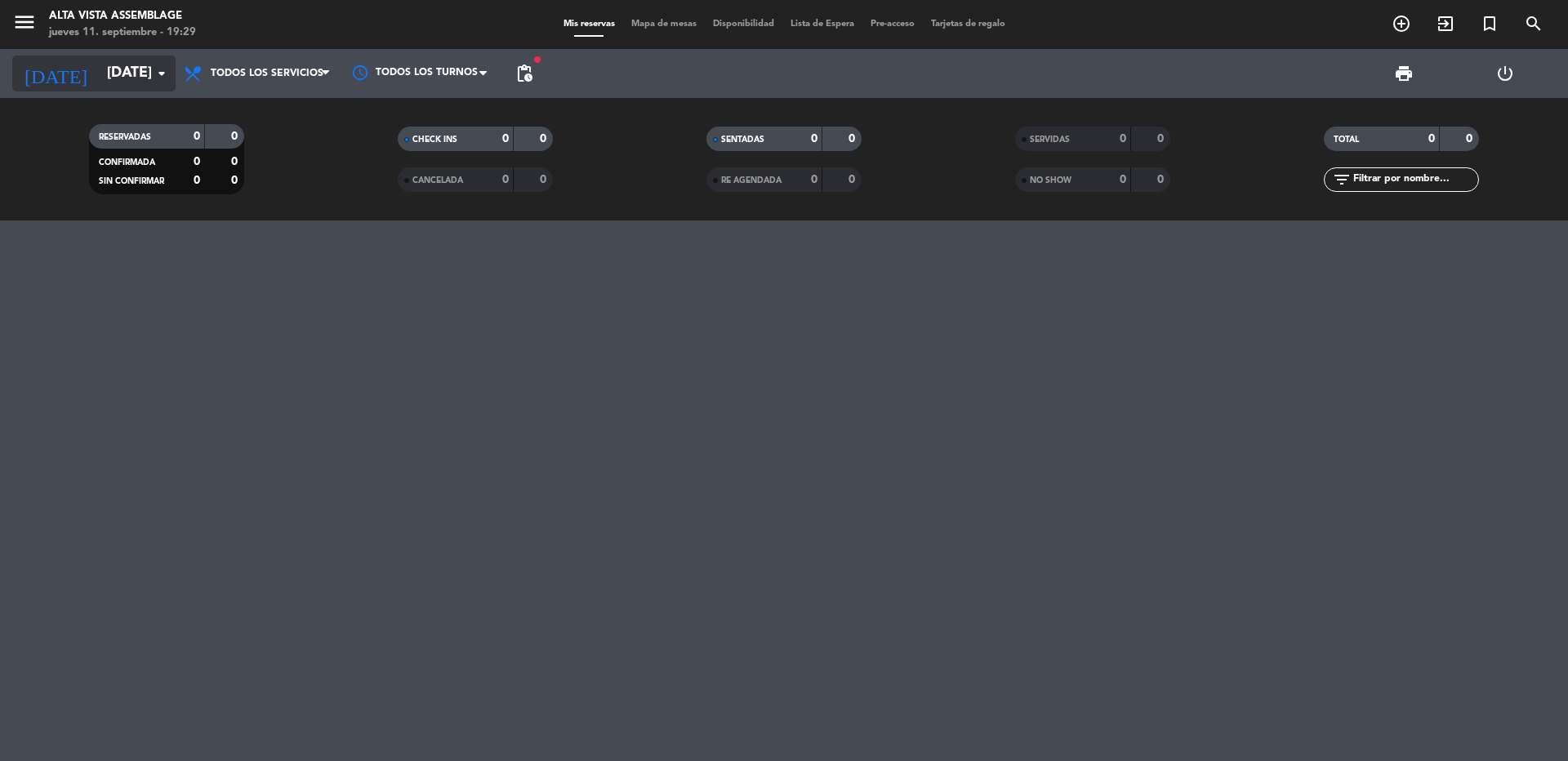
click at [99, 73] on input "[DATE]" at bounding box center [194, 73] width 190 height 33
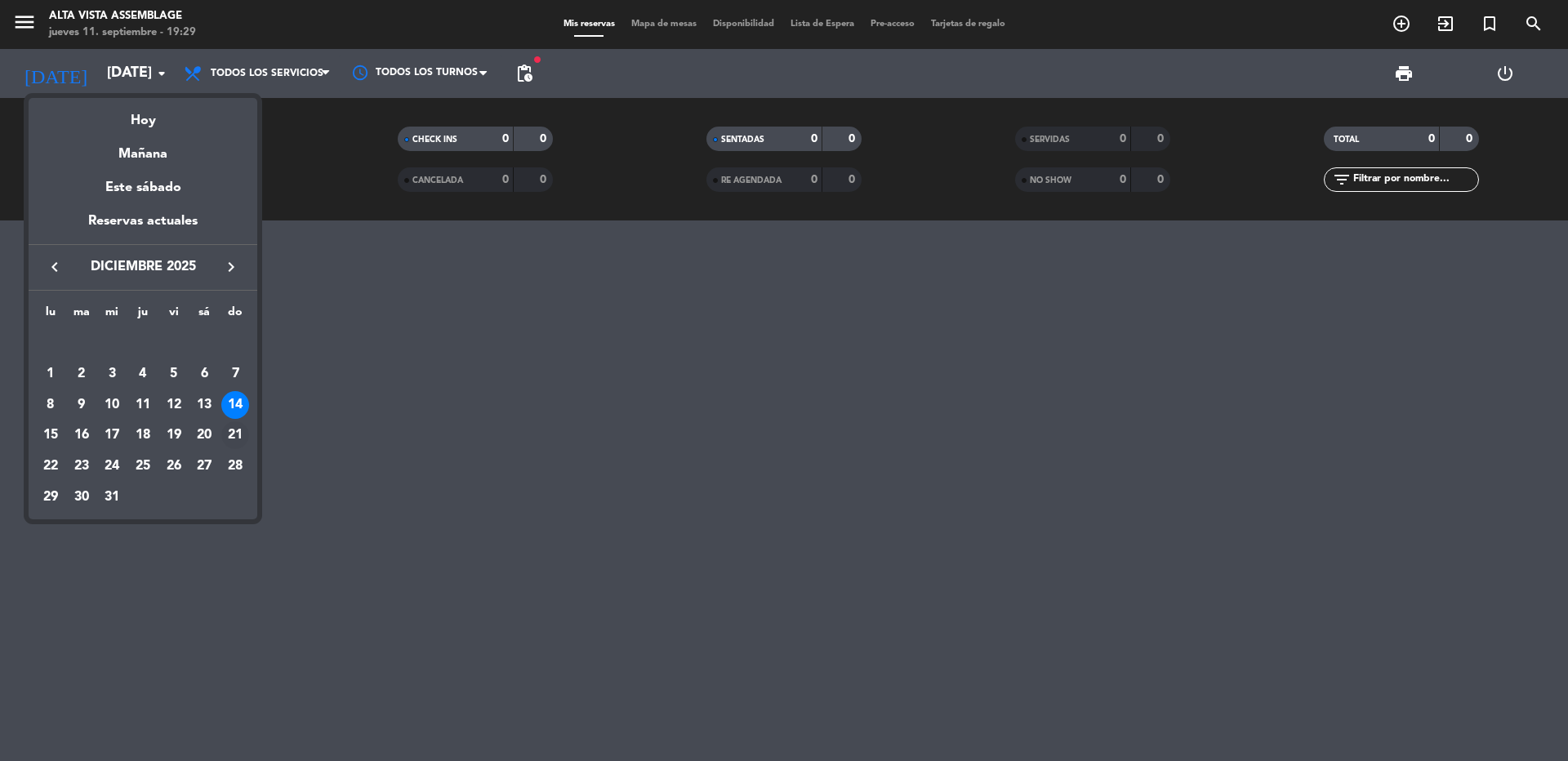
click at [235, 441] on div "21" at bounding box center [235, 435] width 28 height 28
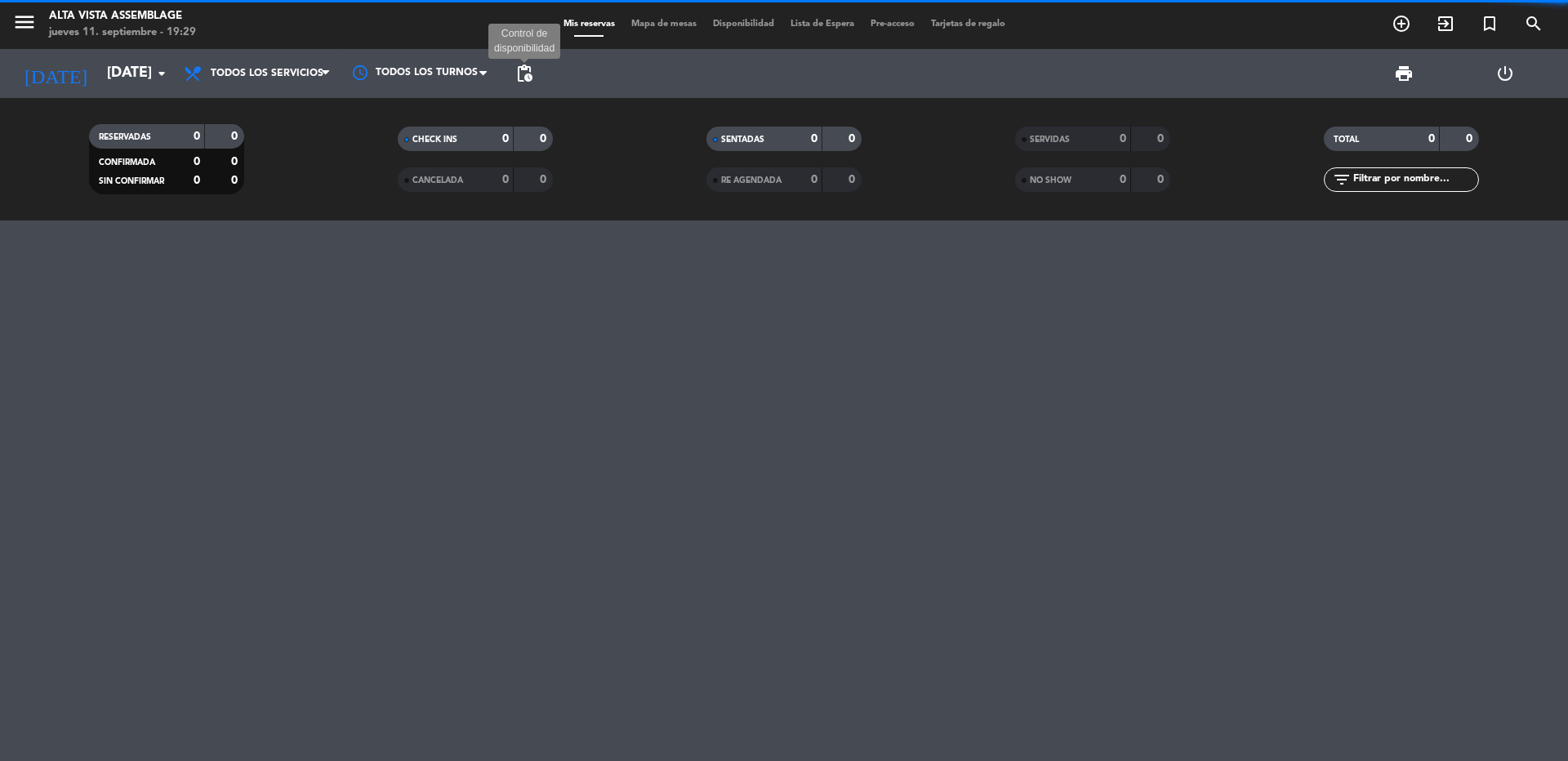
click at [533, 72] on span "pending_actions" at bounding box center [524, 73] width 20 height 20
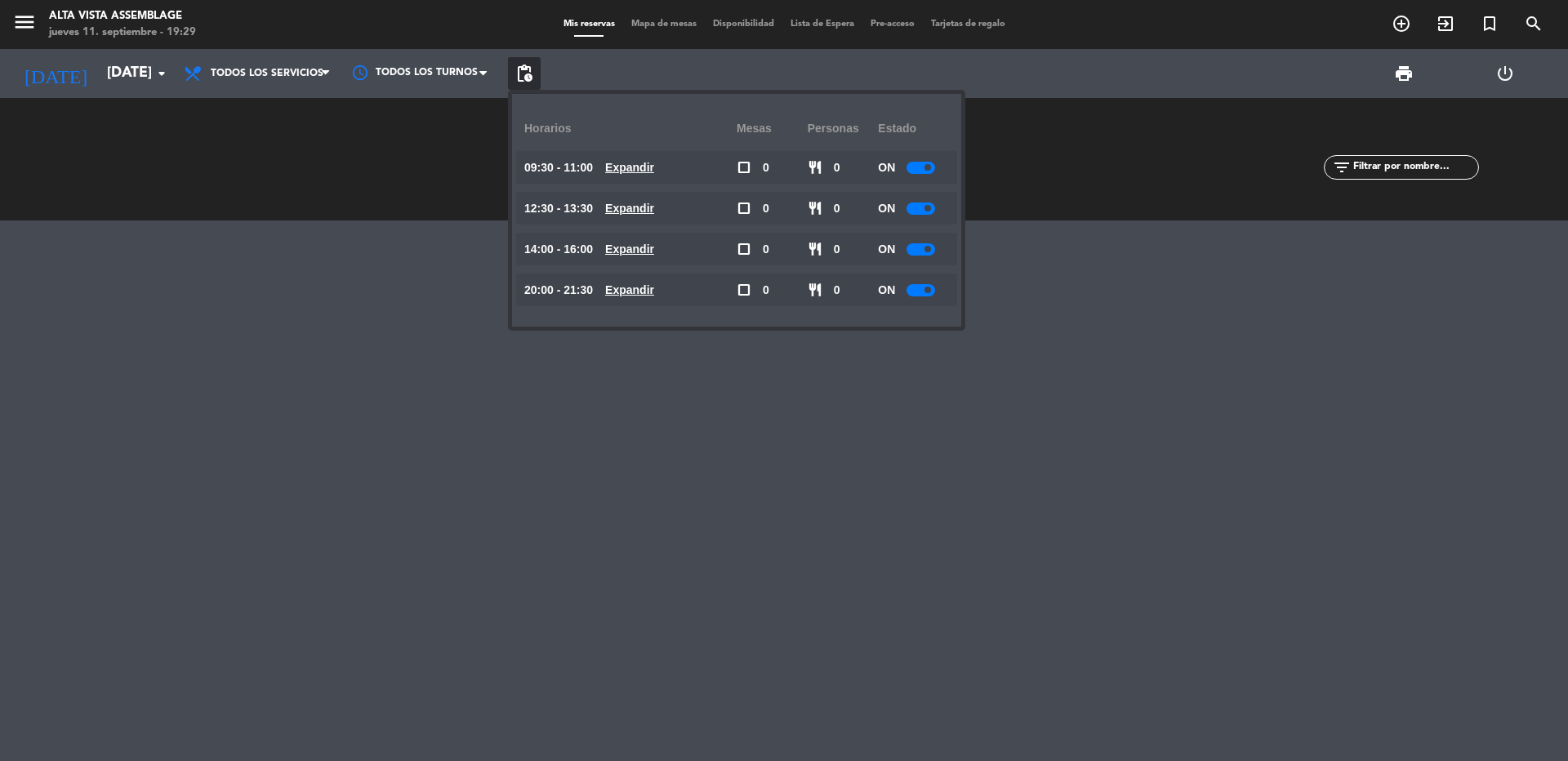
click at [918, 285] on div "ON" at bounding box center [914, 290] width 71 height 33
click at [923, 289] on div at bounding box center [920, 290] width 29 height 12
click at [784, 419] on div at bounding box center [784, 490] width 1568 height 541
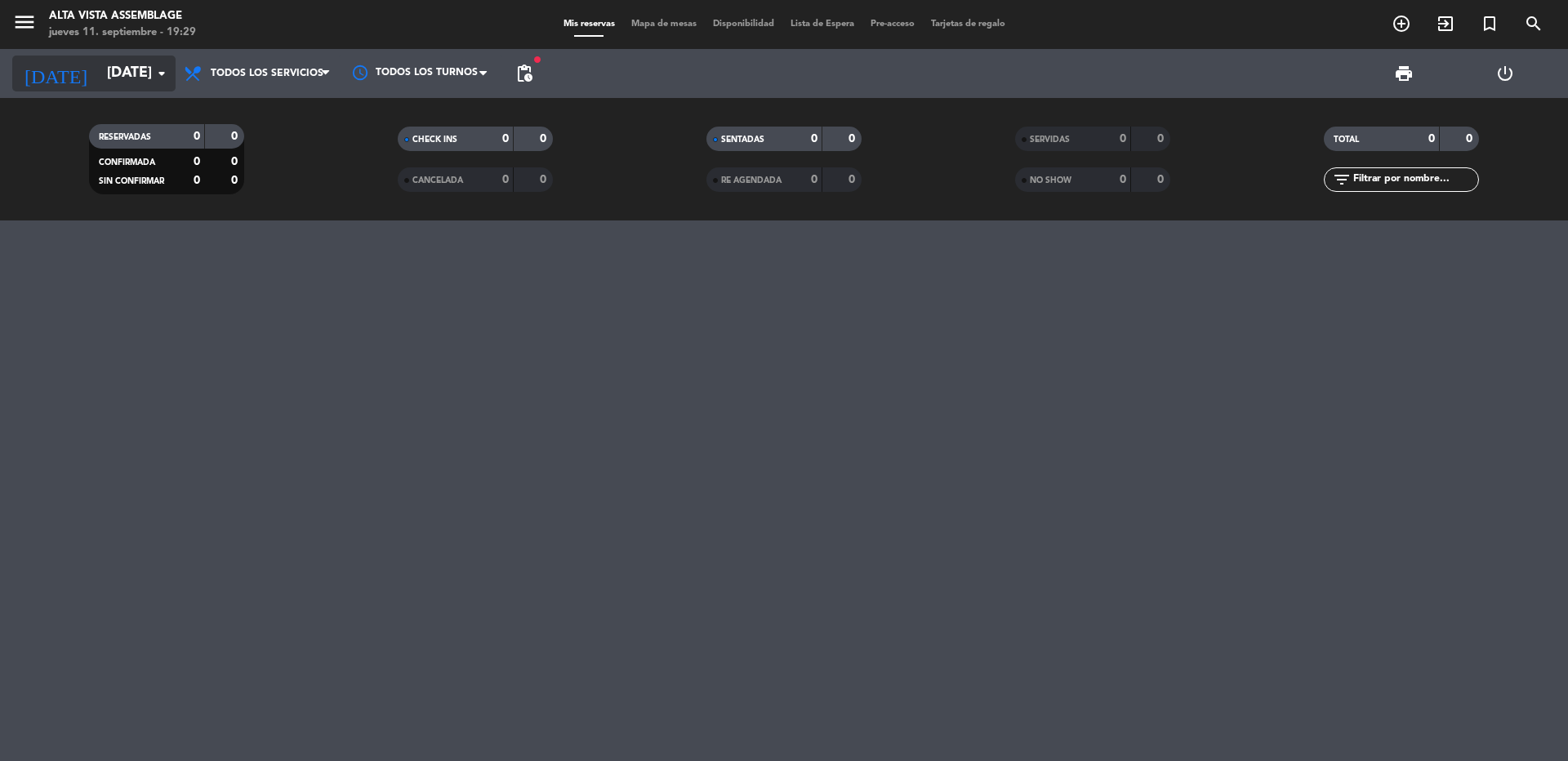
click at [109, 83] on input "[DATE]" at bounding box center [194, 73] width 190 height 33
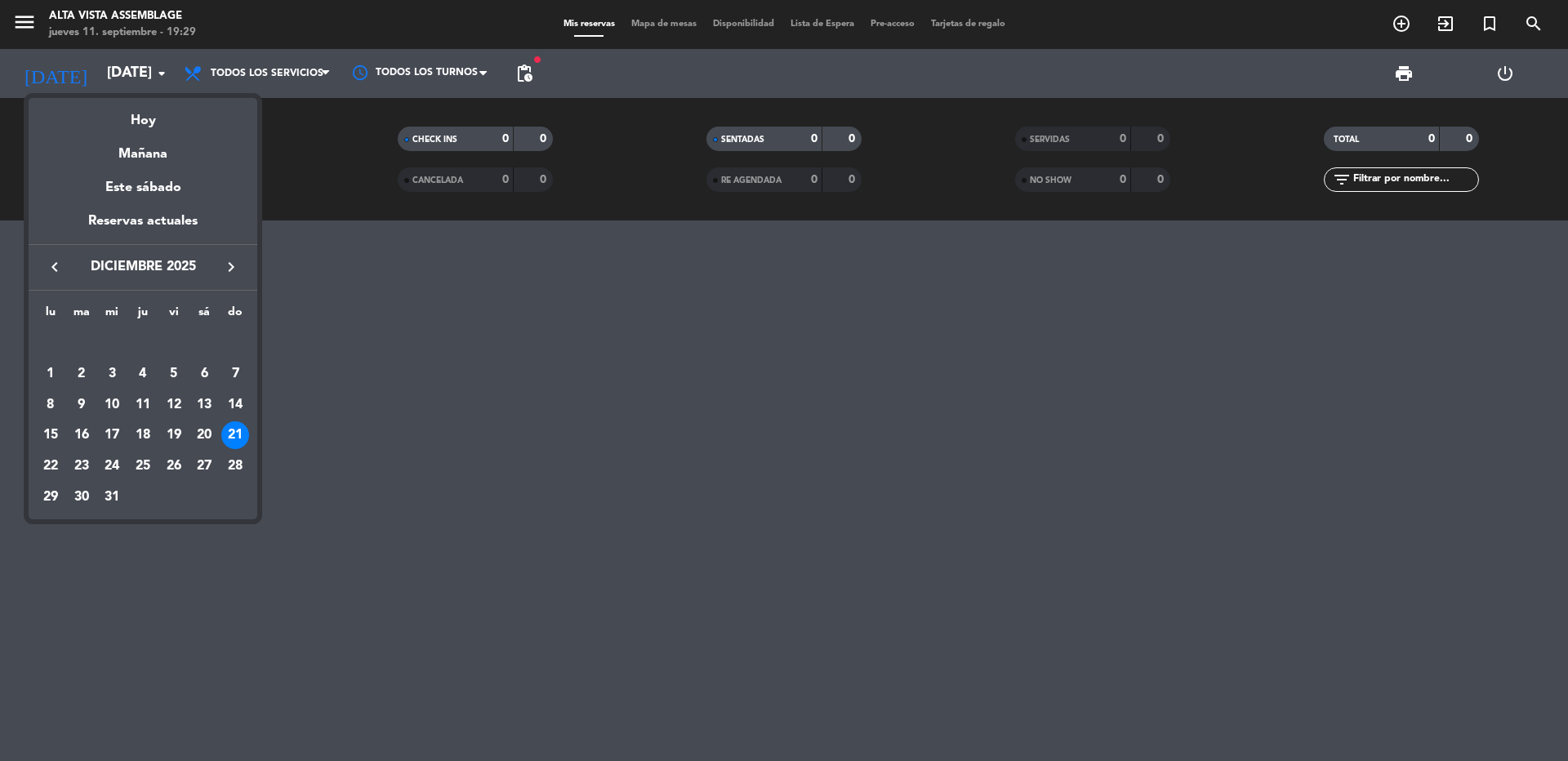
click at [237, 471] on div "28" at bounding box center [235, 466] width 28 height 28
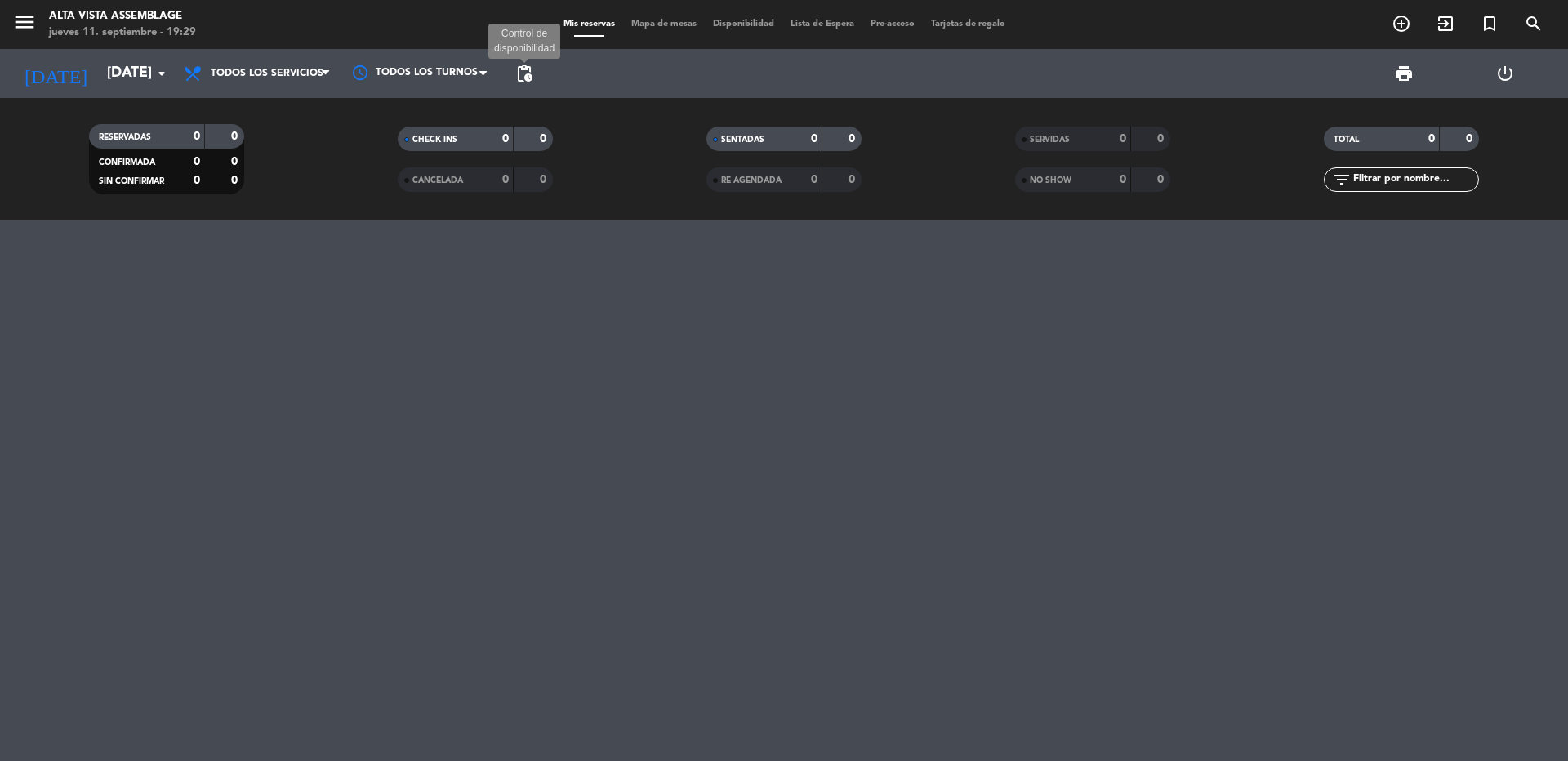
click at [529, 82] on span "pending_actions" at bounding box center [524, 73] width 20 height 20
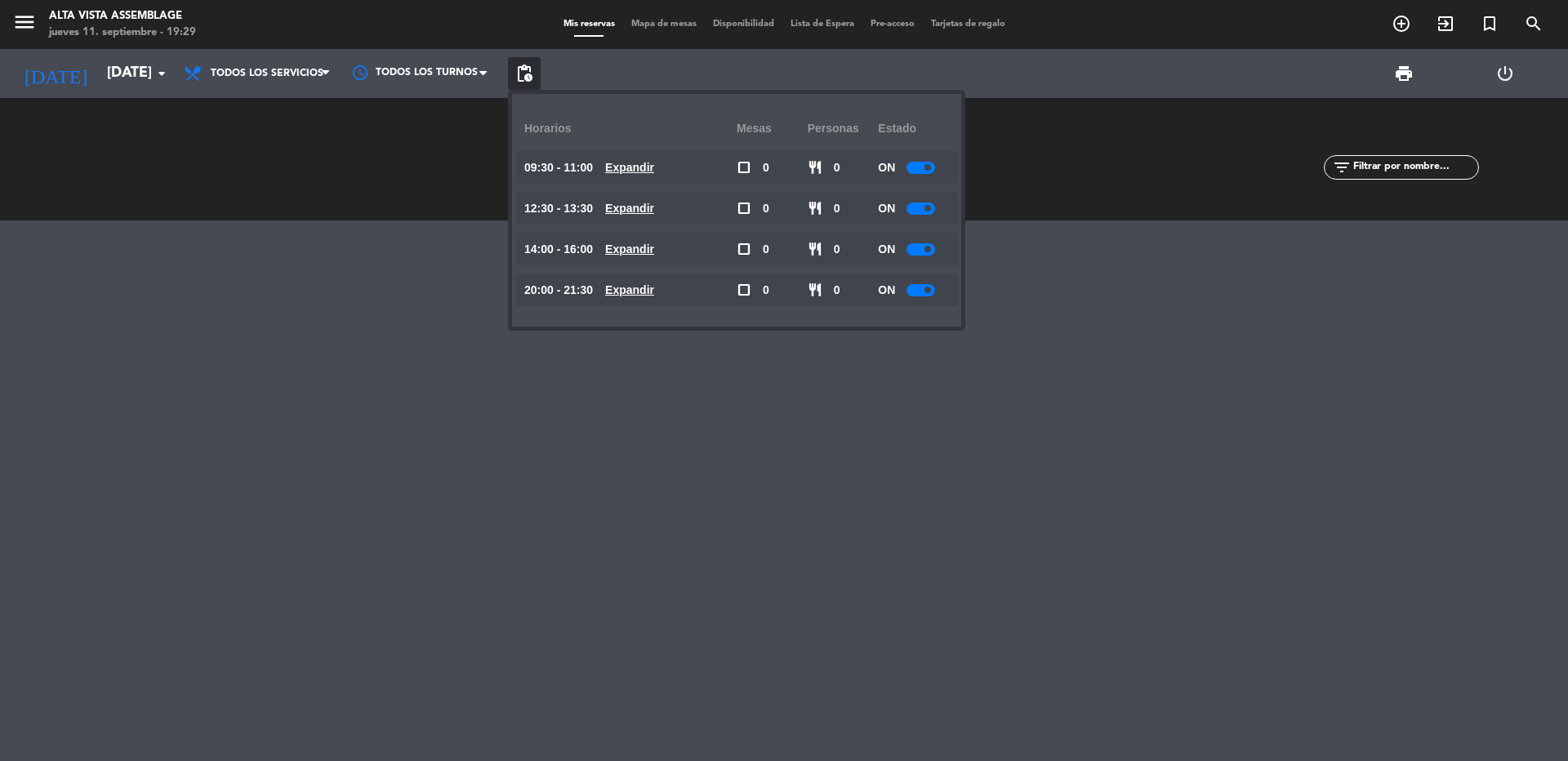
click at [917, 291] on div at bounding box center [920, 290] width 29 height 12
click at [841, 390] on div at bounding box center [784, 490] width 1568 height 541
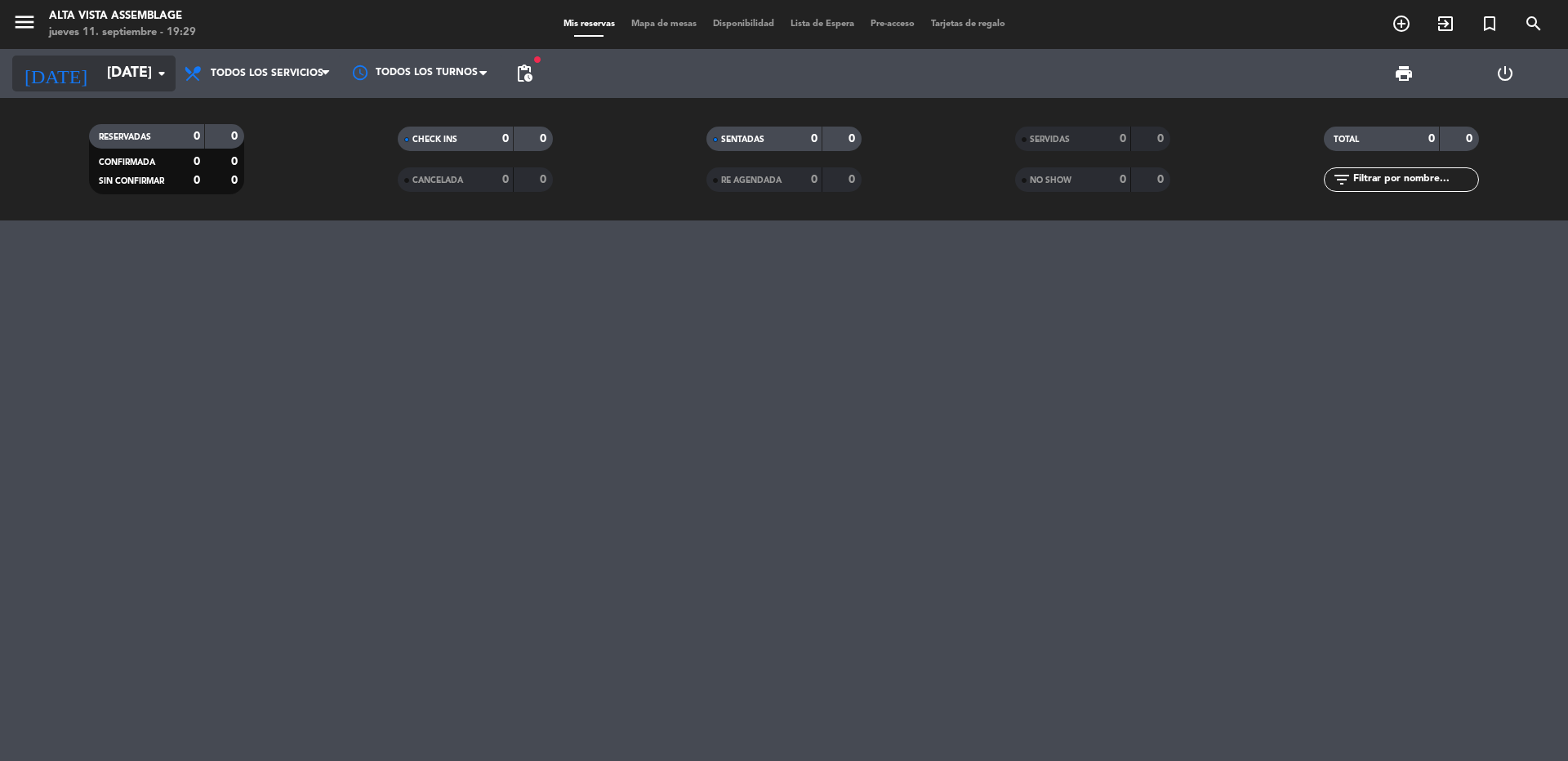
click at [99, 80] on input "[DATE]" at bounding box center [194, 73] width 190 height 33
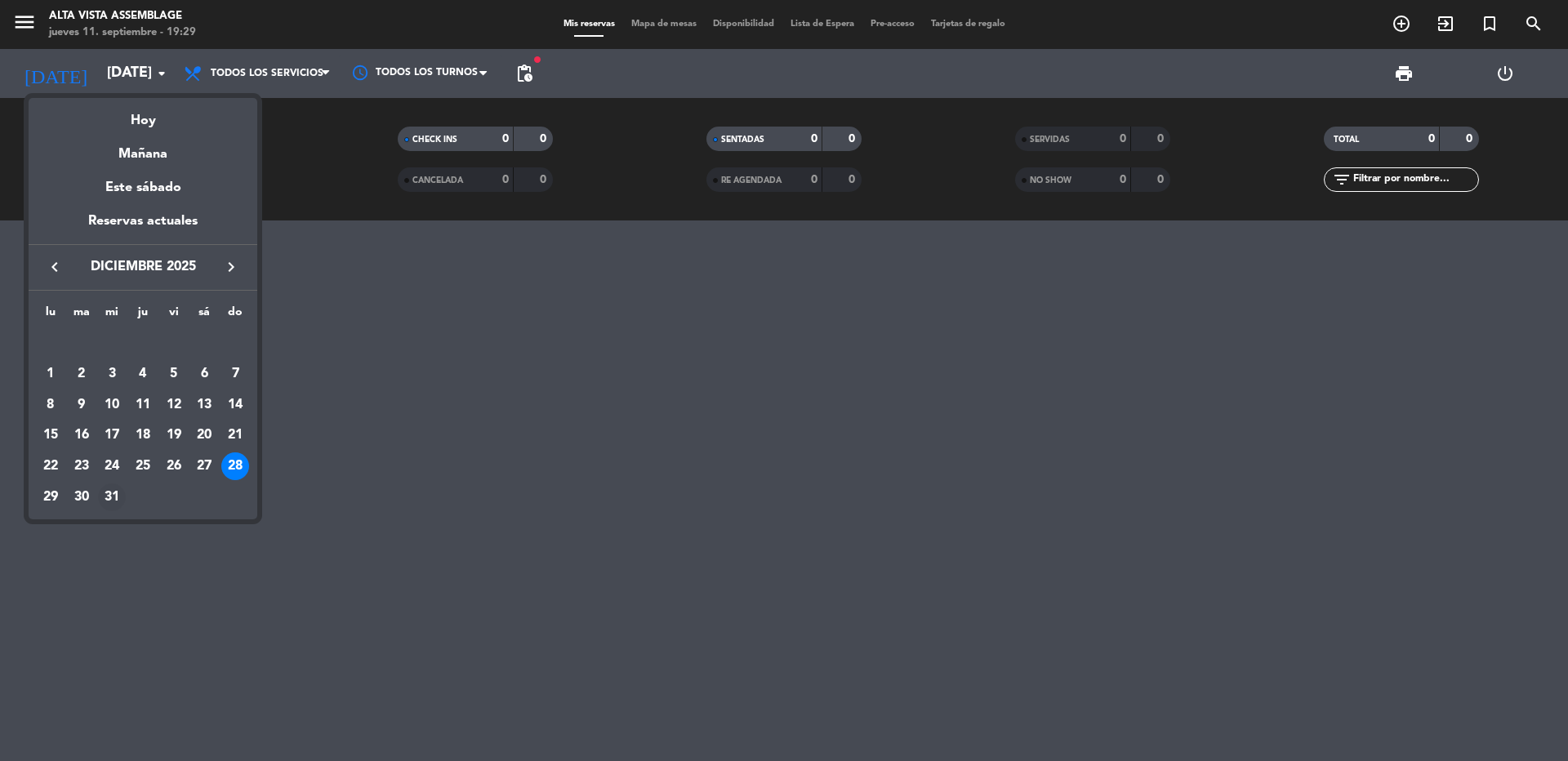
click at [115, 498] on div "31" at bounding box center [112, 497] width 28 height 28
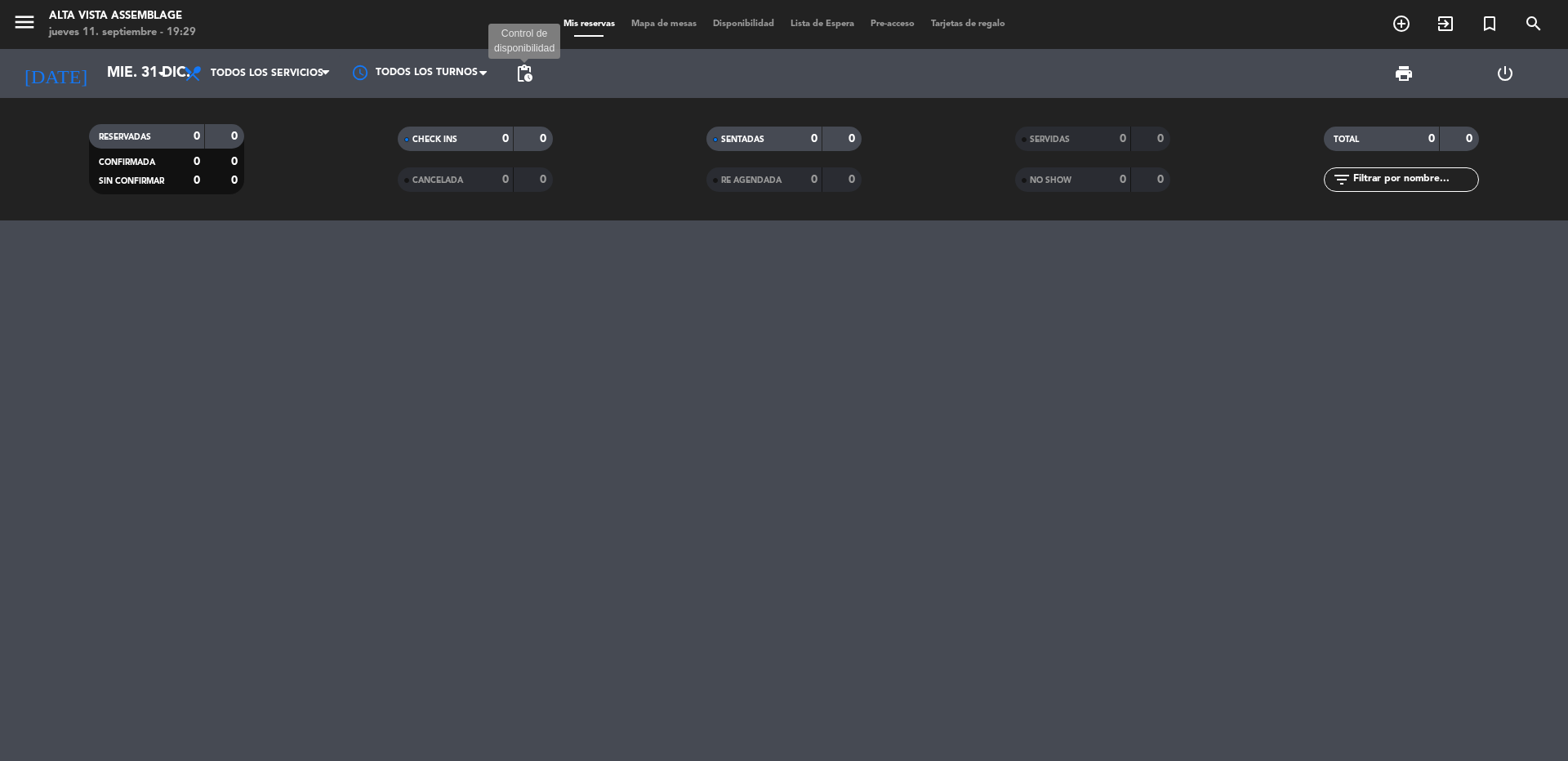
click at [526, 72] on span "pending_actions" at bounding box center [524, 73] width 20 height 20
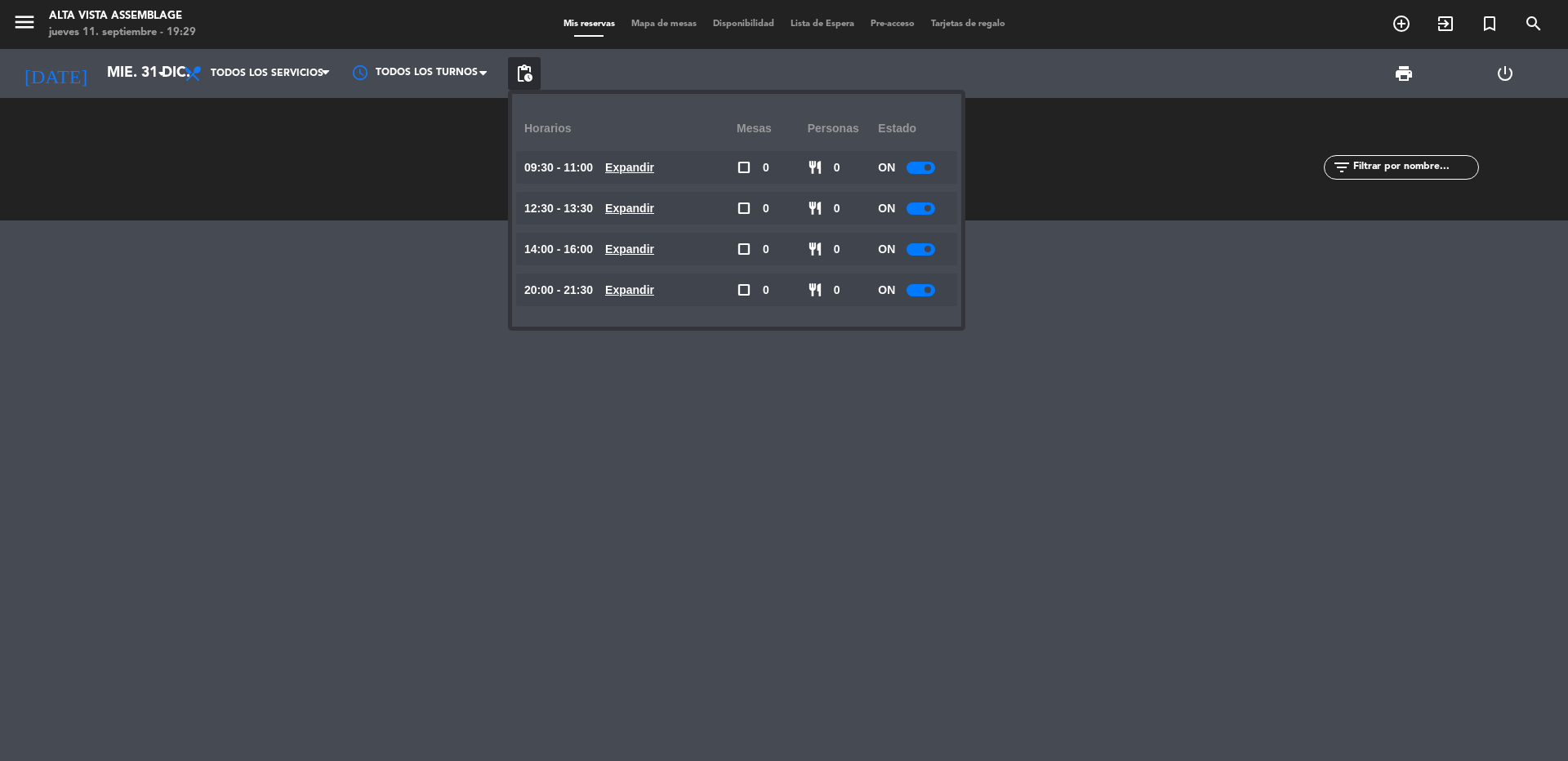
drag, startPoint x: 933, startPoint y: 294, endPoint x: 922, endPoint y: 305, distance: 15.6
click at [932, 294] on div at bounding box center [920, 290] width 29 height 12
click at [960, 403] on div at bounding box center [784, 490] width 1568 height 541
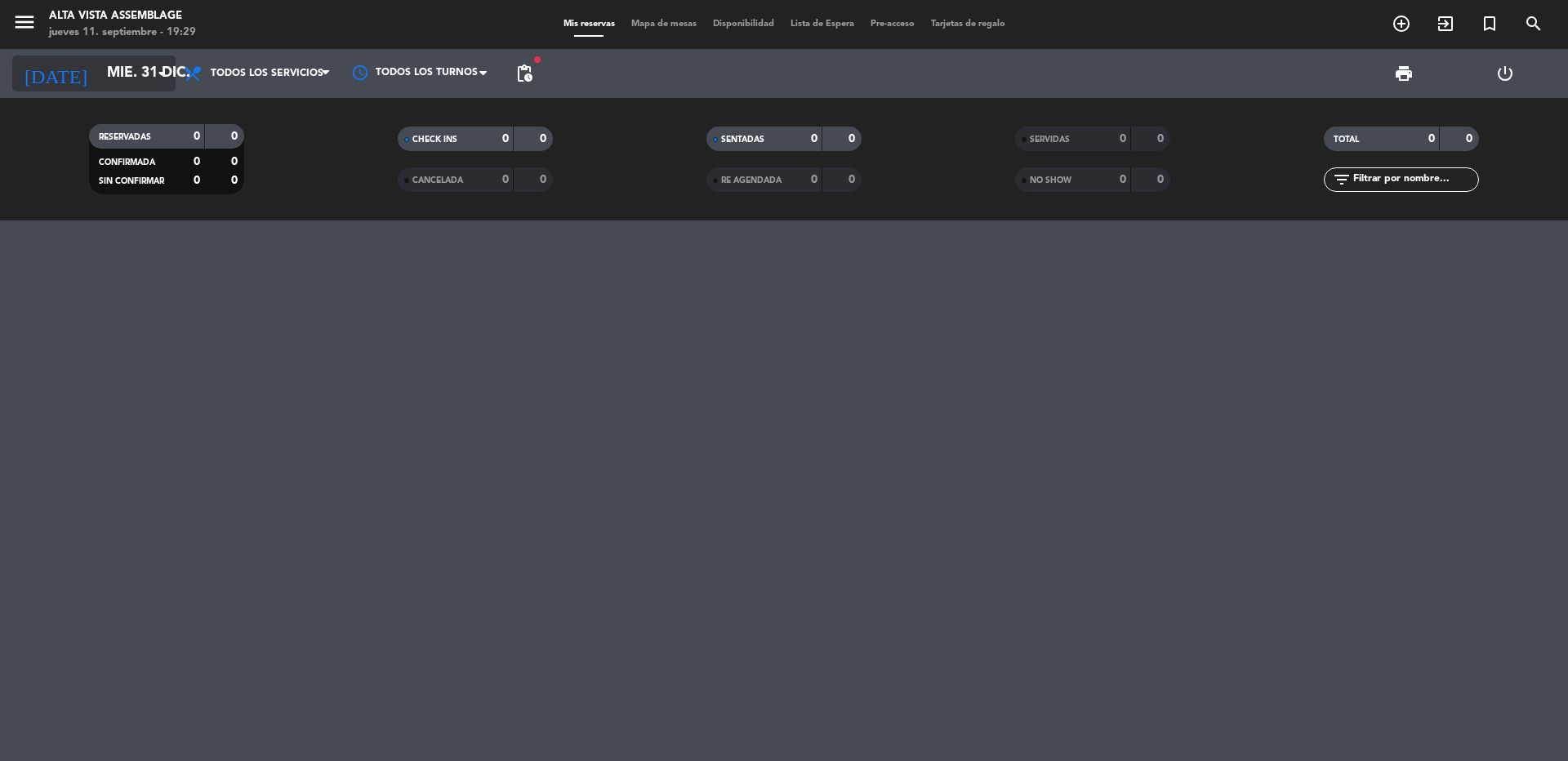
click at [111, 75] on input "mié. 31 dic." at bounding box center [194, 73] width 190 height 33
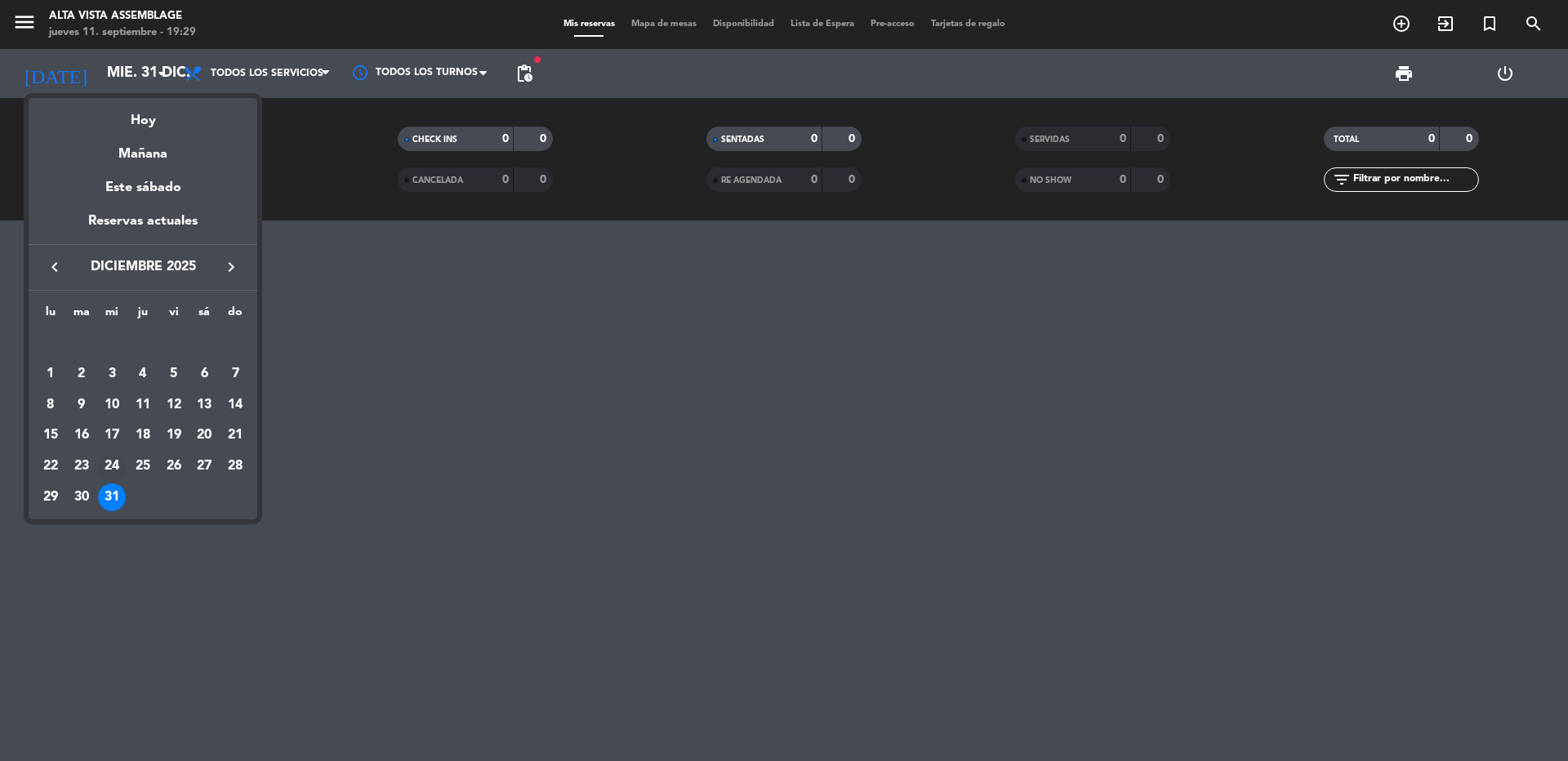
click at [115, 466] on div "24" at bounding box center [112, 466] width 28 height 28
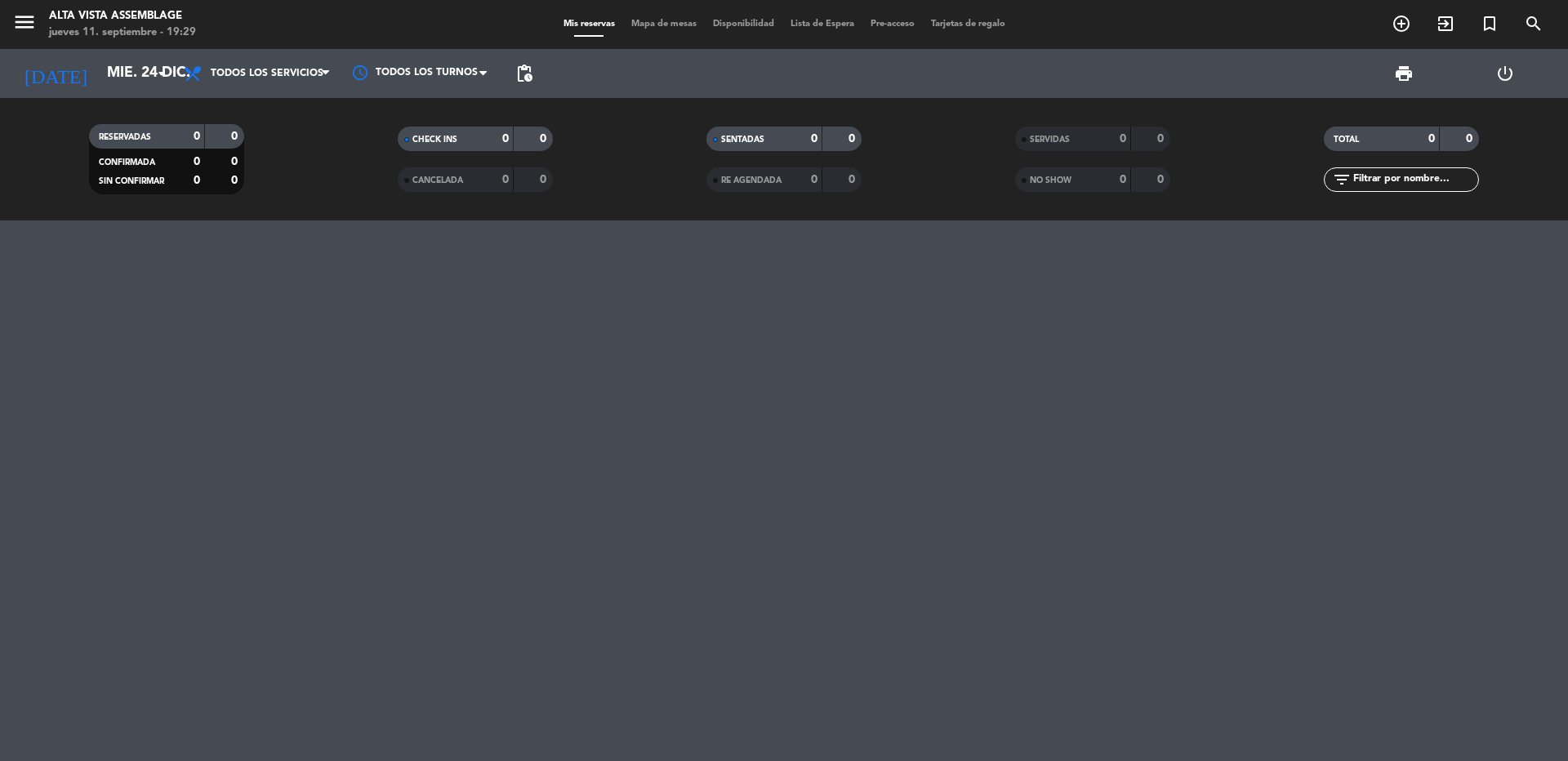
click at [533, 75] on span "pending_actions" at bounding box center [524, 73] width 20 height 20
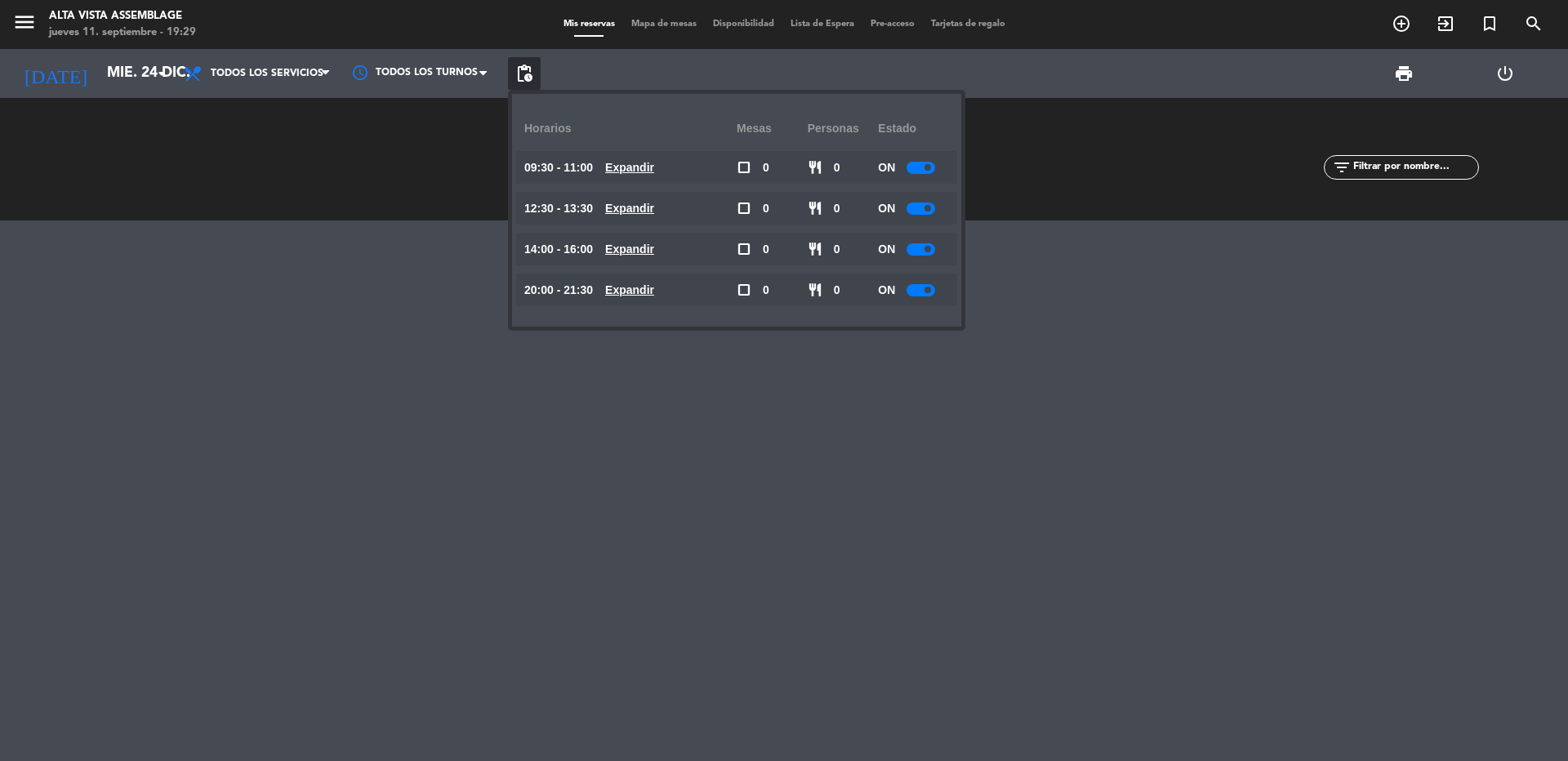
click at [923, 295] on div at bounding box center [920, 290] width 29 height 12
click at [883, 413] on div at bounding box center [784, 490] width 1568 height 541
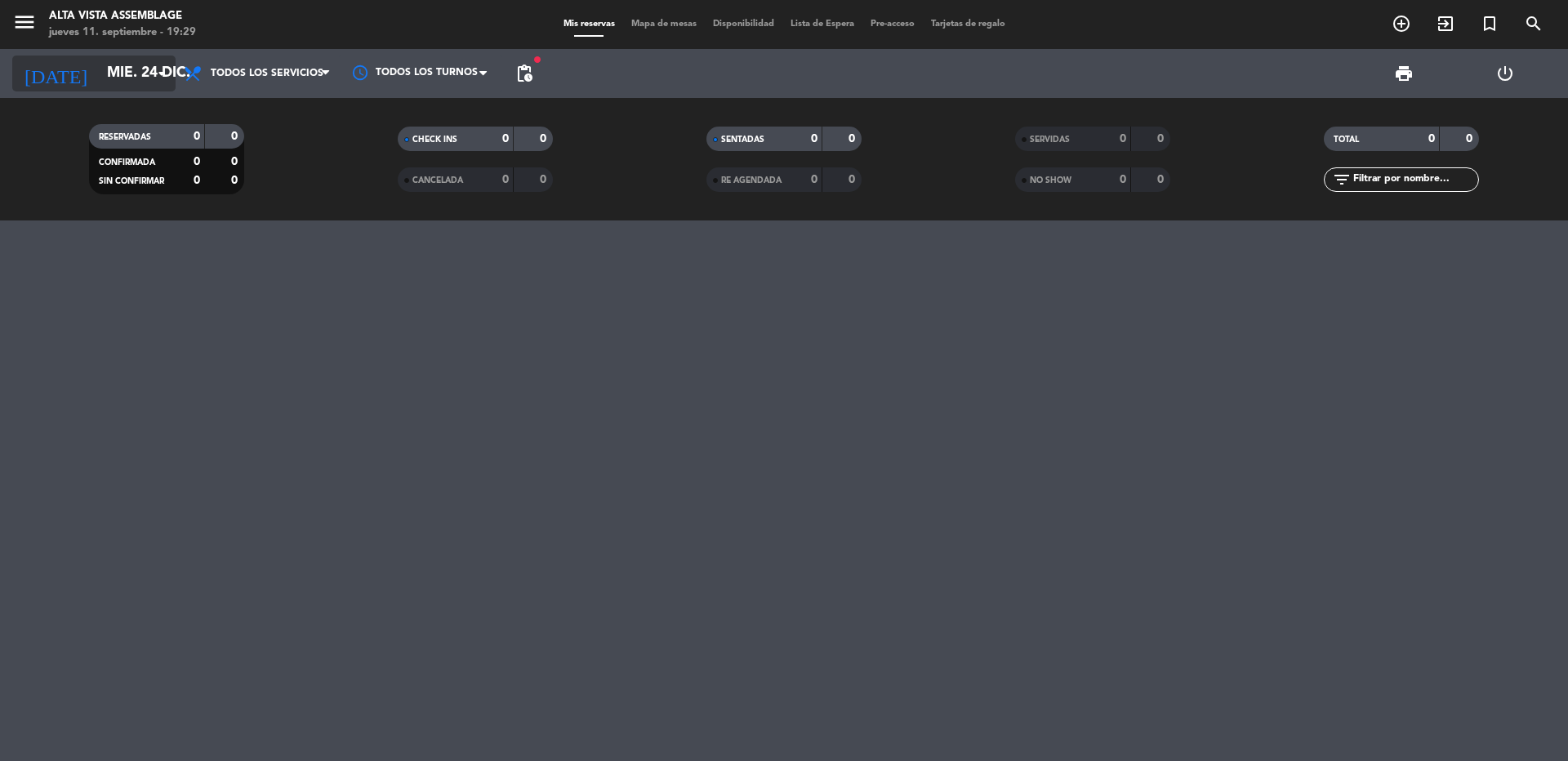
click at [113, 78] on input "mié. 24 dic." at bounding box center [194, 73] width 190 height 33
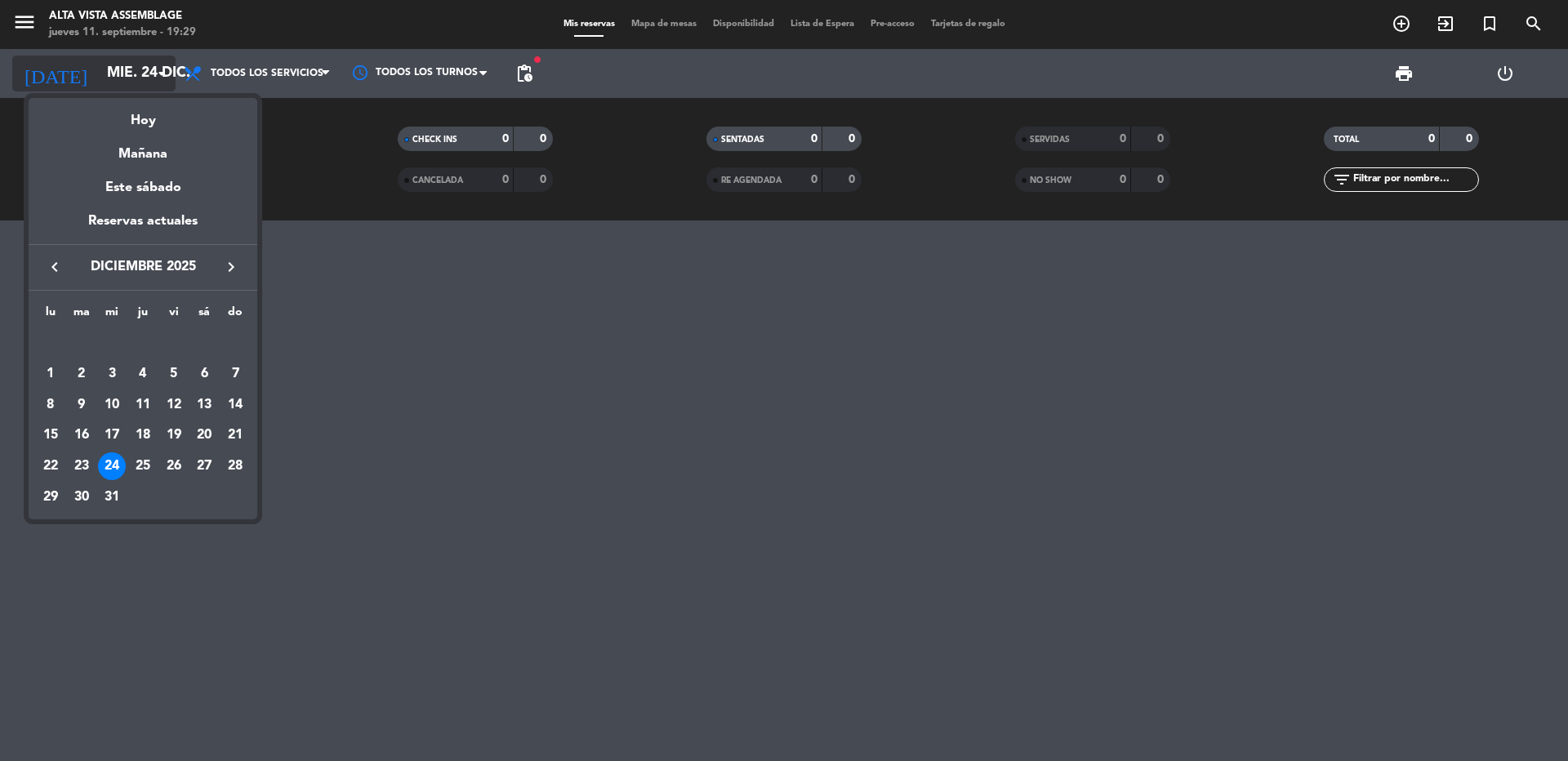
click at [113, 78] on div at bounding box center [784, 380] width 1568 height 761
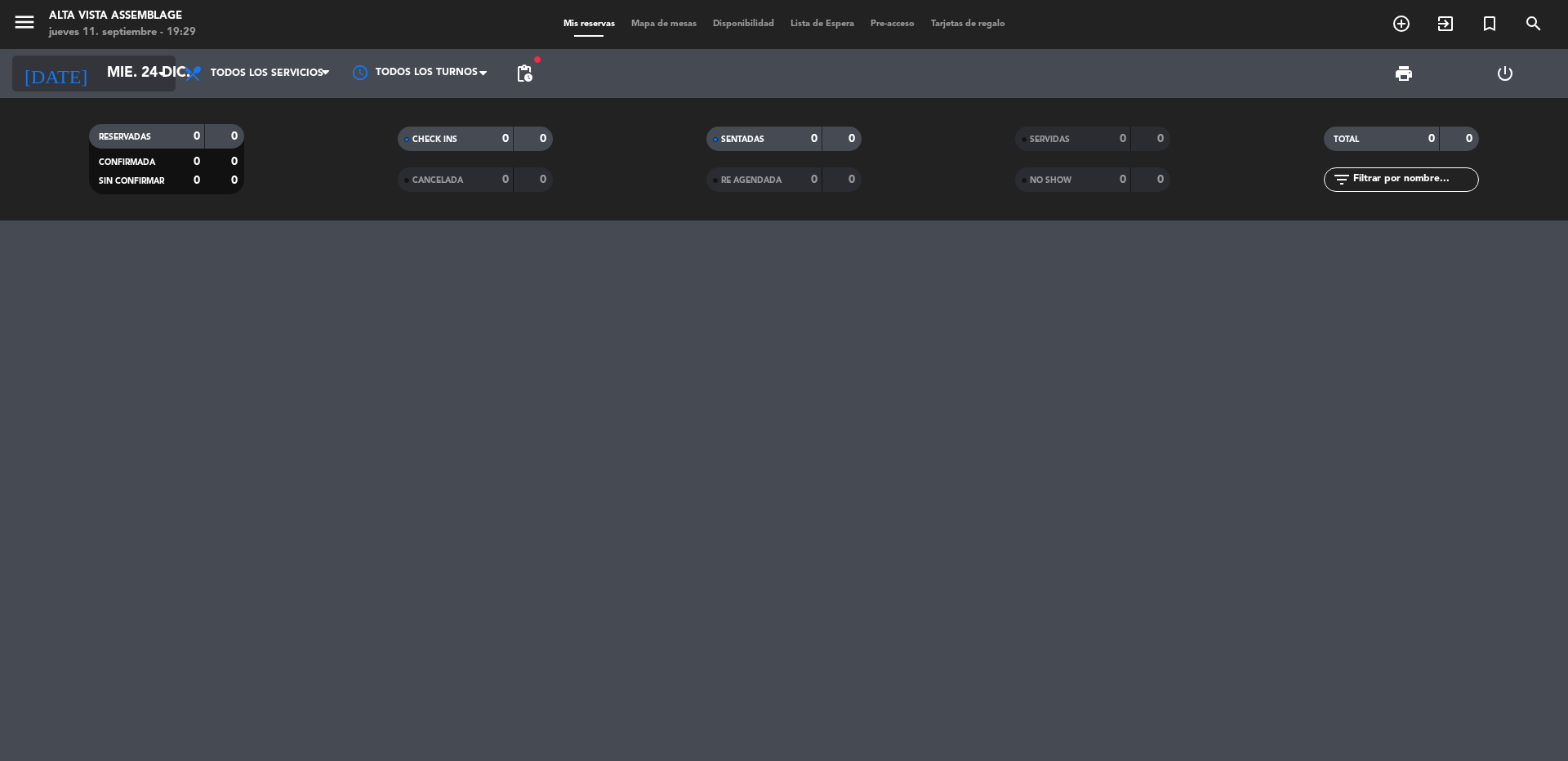
click at [114, 78] on input "mié. 24 dic." at bounding box center [194, 73] width 190 height 33
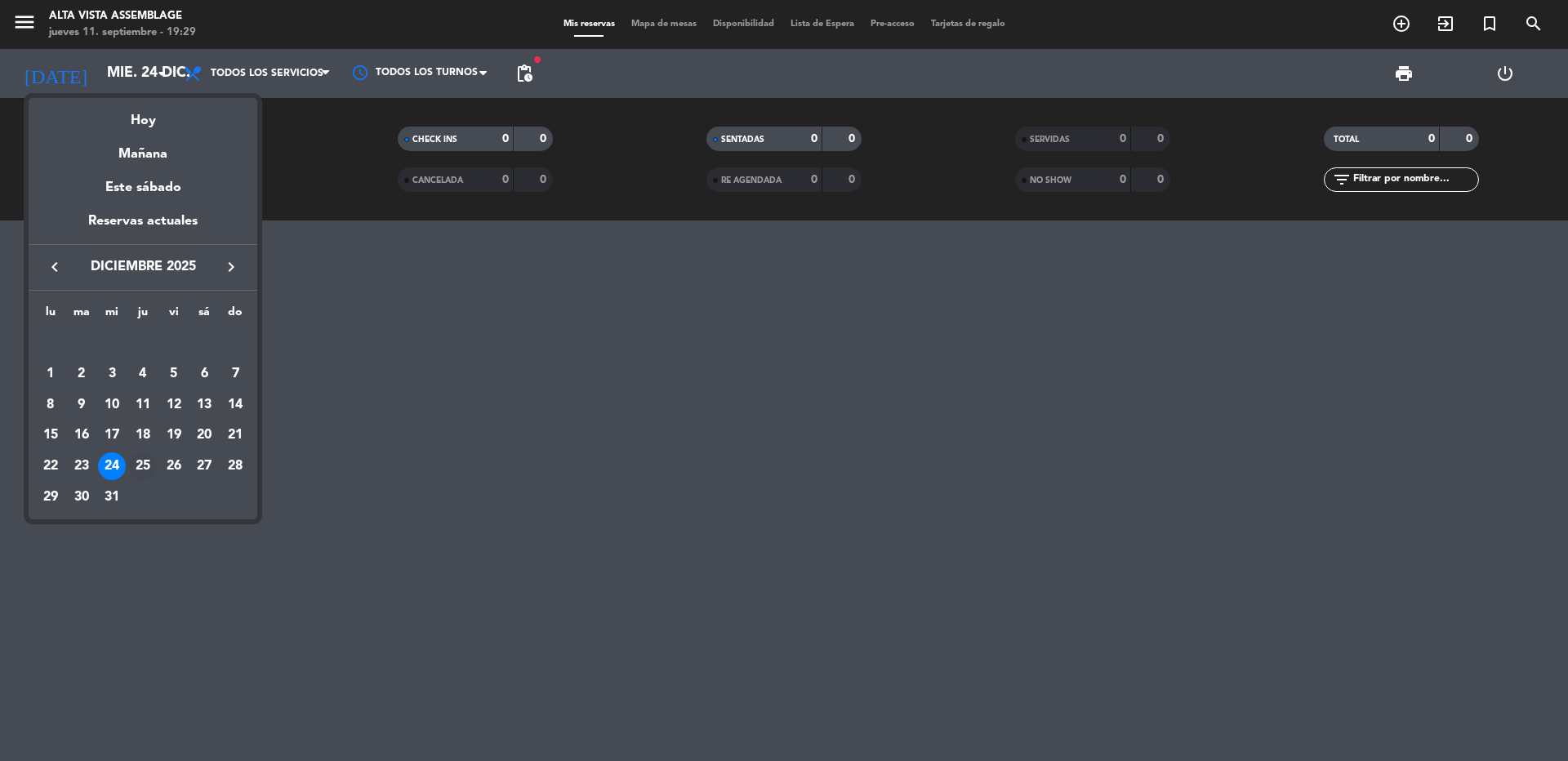
click at [149, 463] on div "25" at bounding box center [143, 466] width 28 height 28
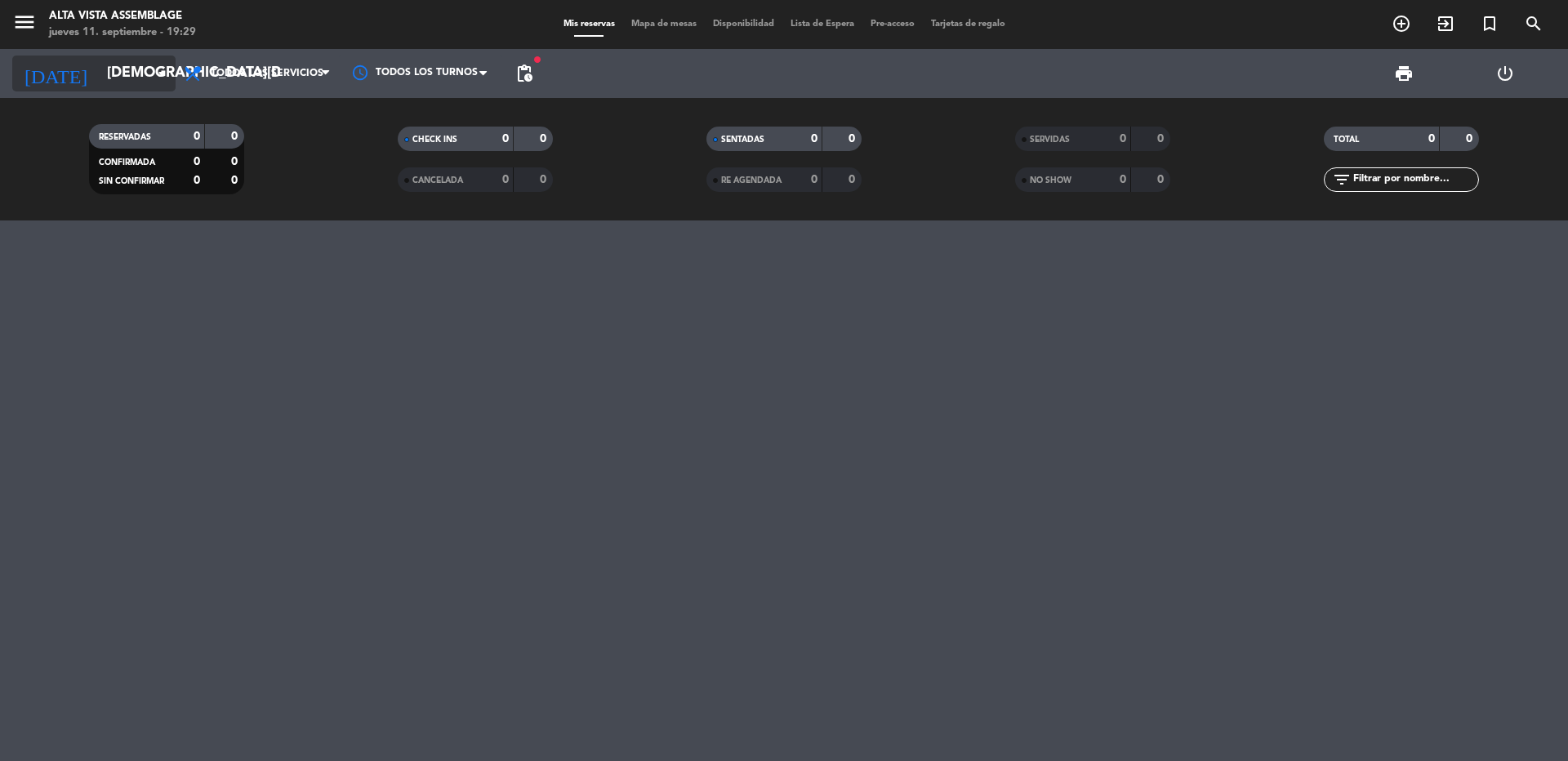
click at [125, 68] on input "[DEMOGRAPHIC_DATA][DATE]" at bounding box center [194, 73] width 190 height 33
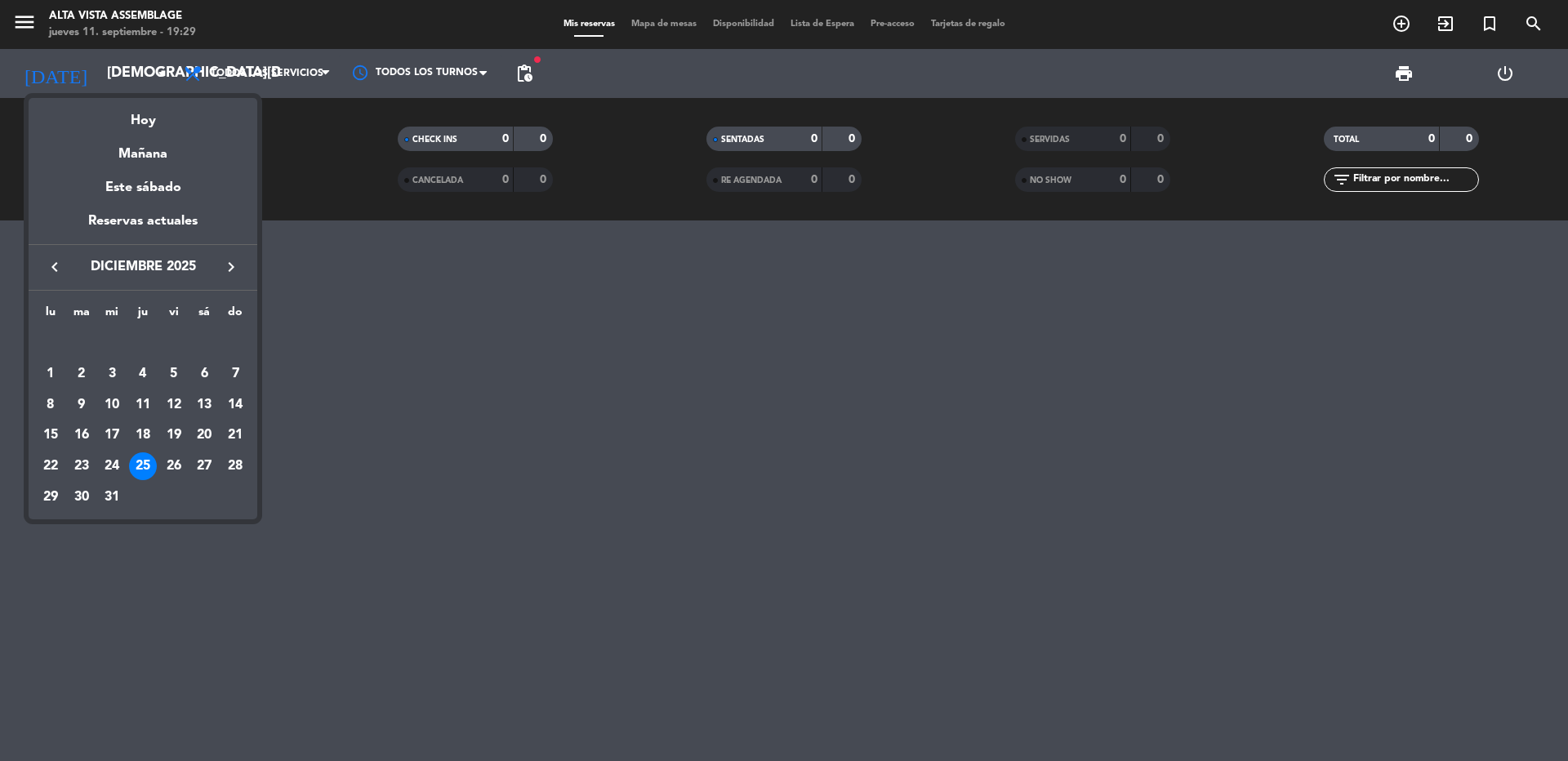
click at [230, 273] on icon "keyboard_arrow_right" at bounding box center [231, 267] width 20 height 20
click at [143, 336] on div "1" at bounding box center [143, 343] width 28 height 28
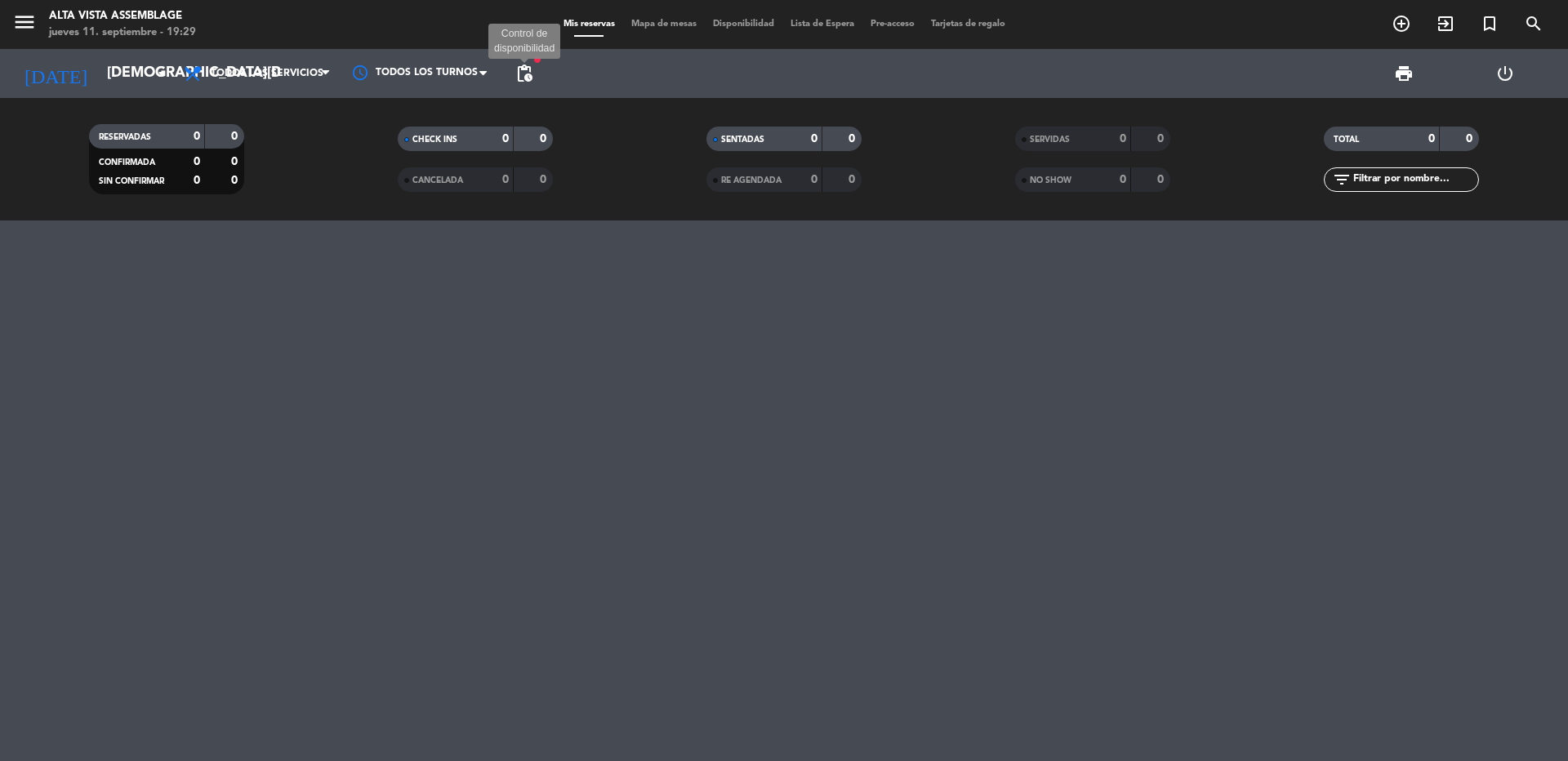
click at [529, 68] on span "pending_actions" at bounding box center [524, 73] width 20 height 20
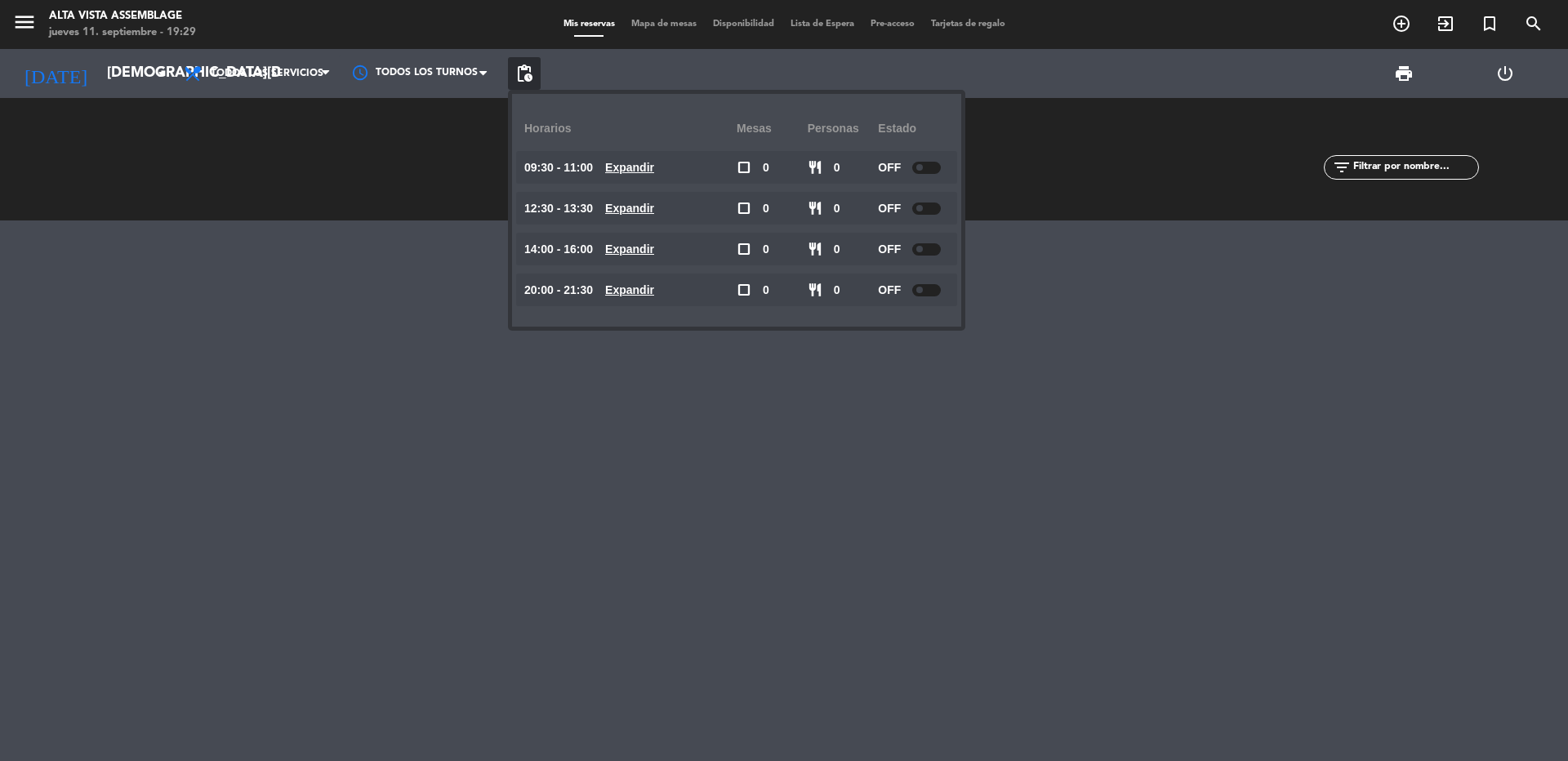
click at [529, 68] on span "pending_actions" at bounding box center [524, 73] width 20 height 20
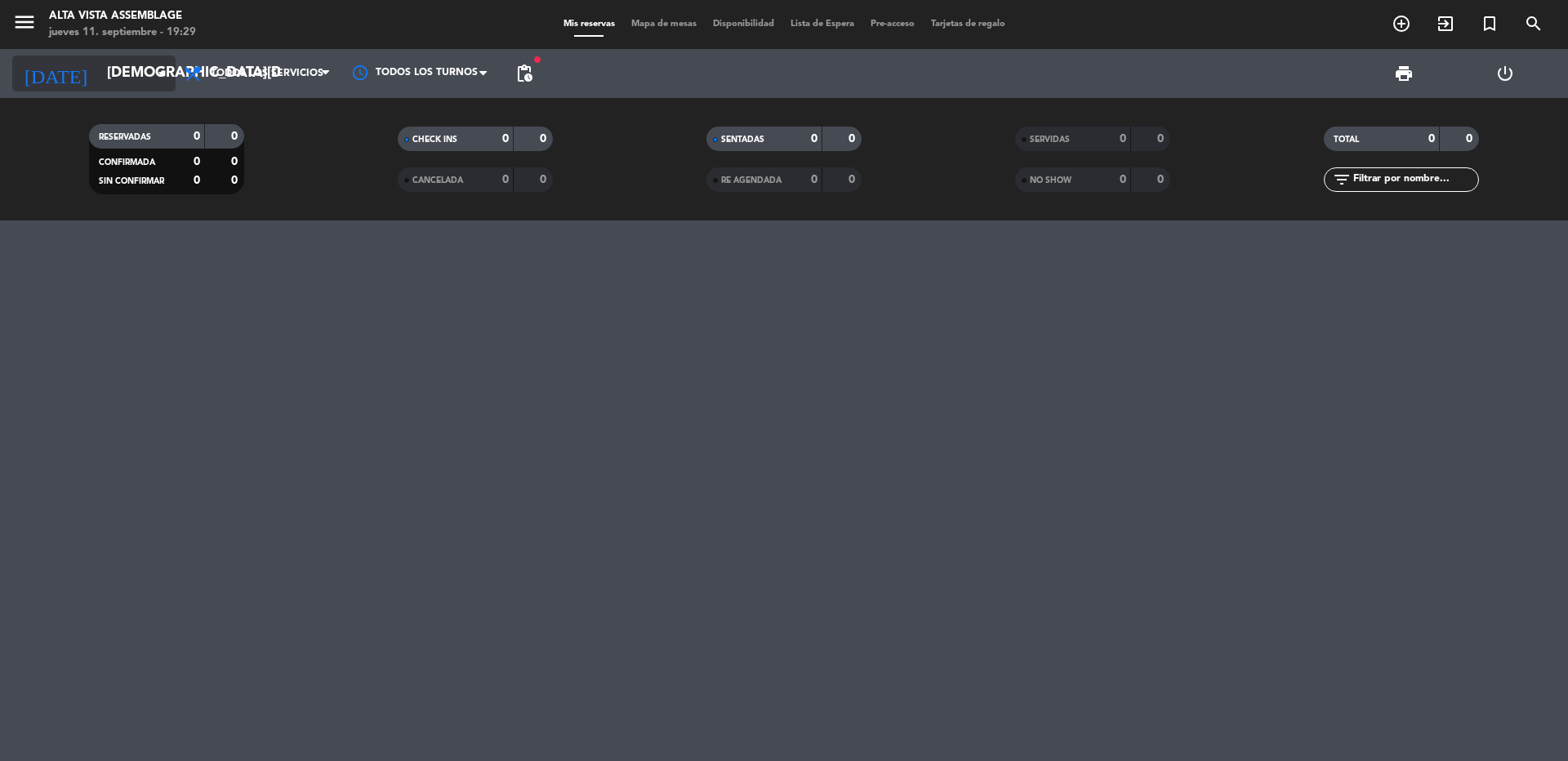
click at [106, 80] on input "[DEMOGRAPHIC_DATA][DATE]" at bounding box center [194, 73] width 190 height 33
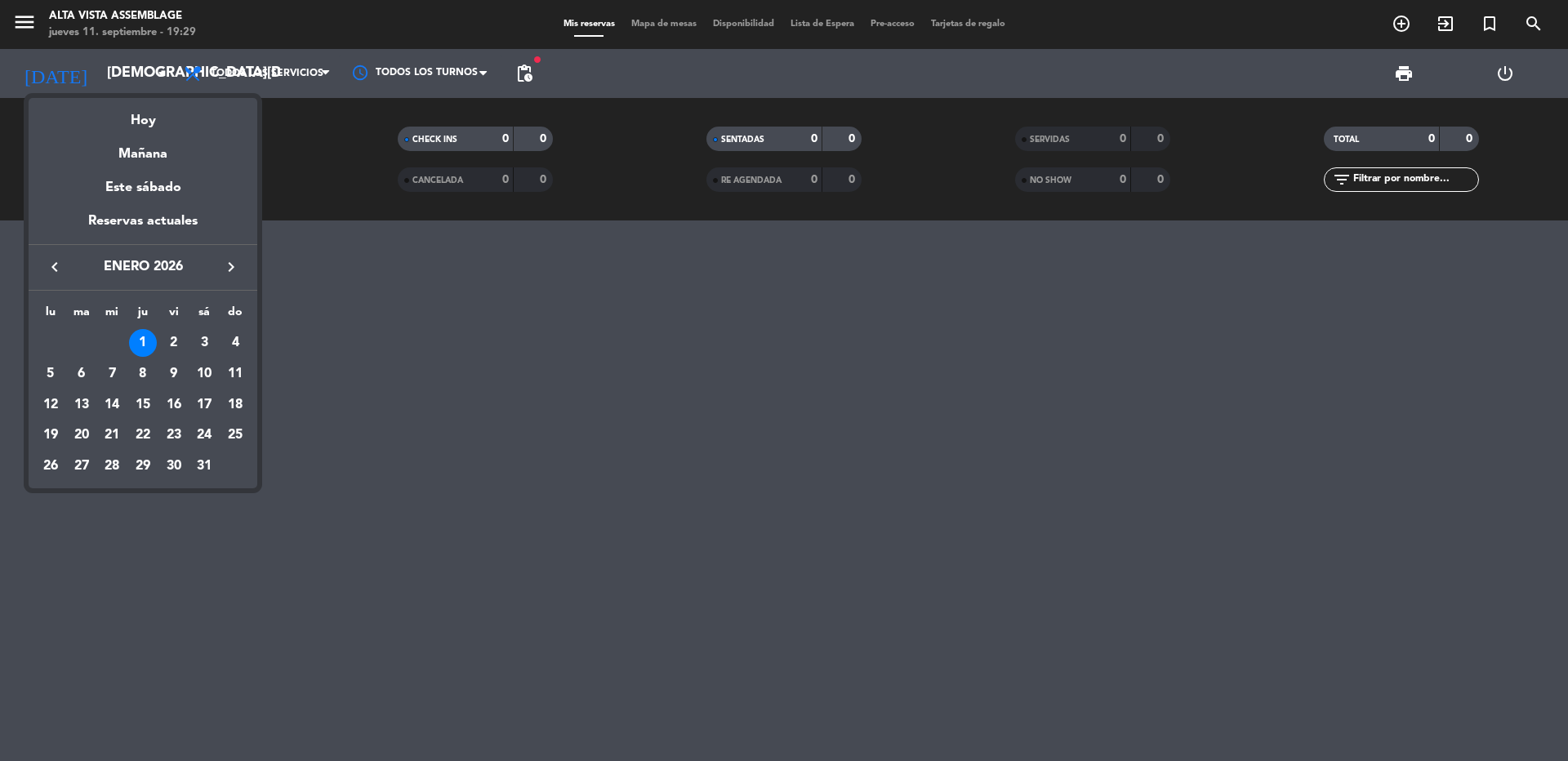
click at [54, 266] on icon "keyboard_arrow_left" at bounding box center [54, 267] width 20 height 20
click at [242, 471] on div "28" at bounding box center [235, 466] width 28 height 28
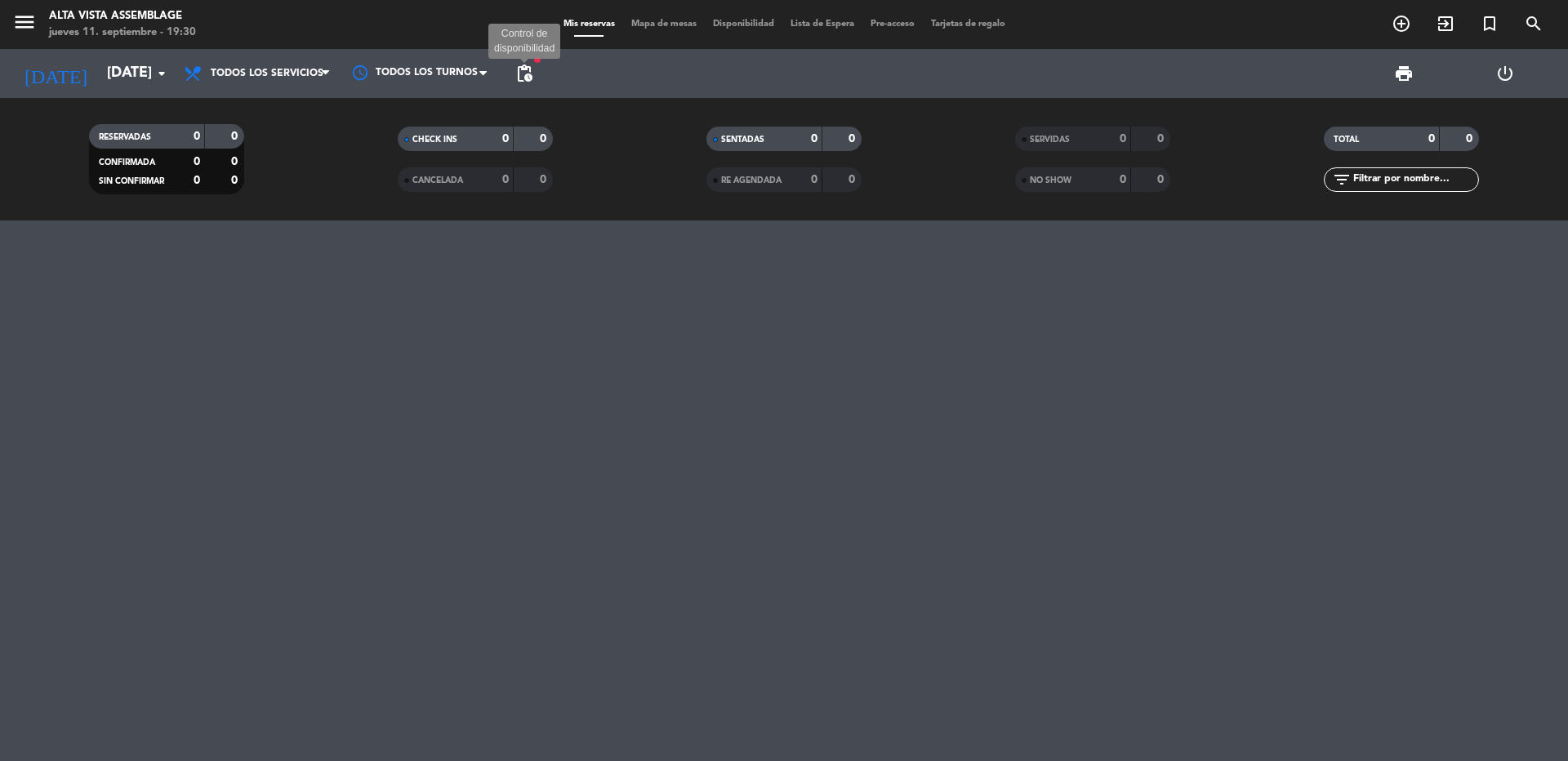
click at [529, 68] on span "pending_actions" at bounding box center [524, 73] width 20 height 20
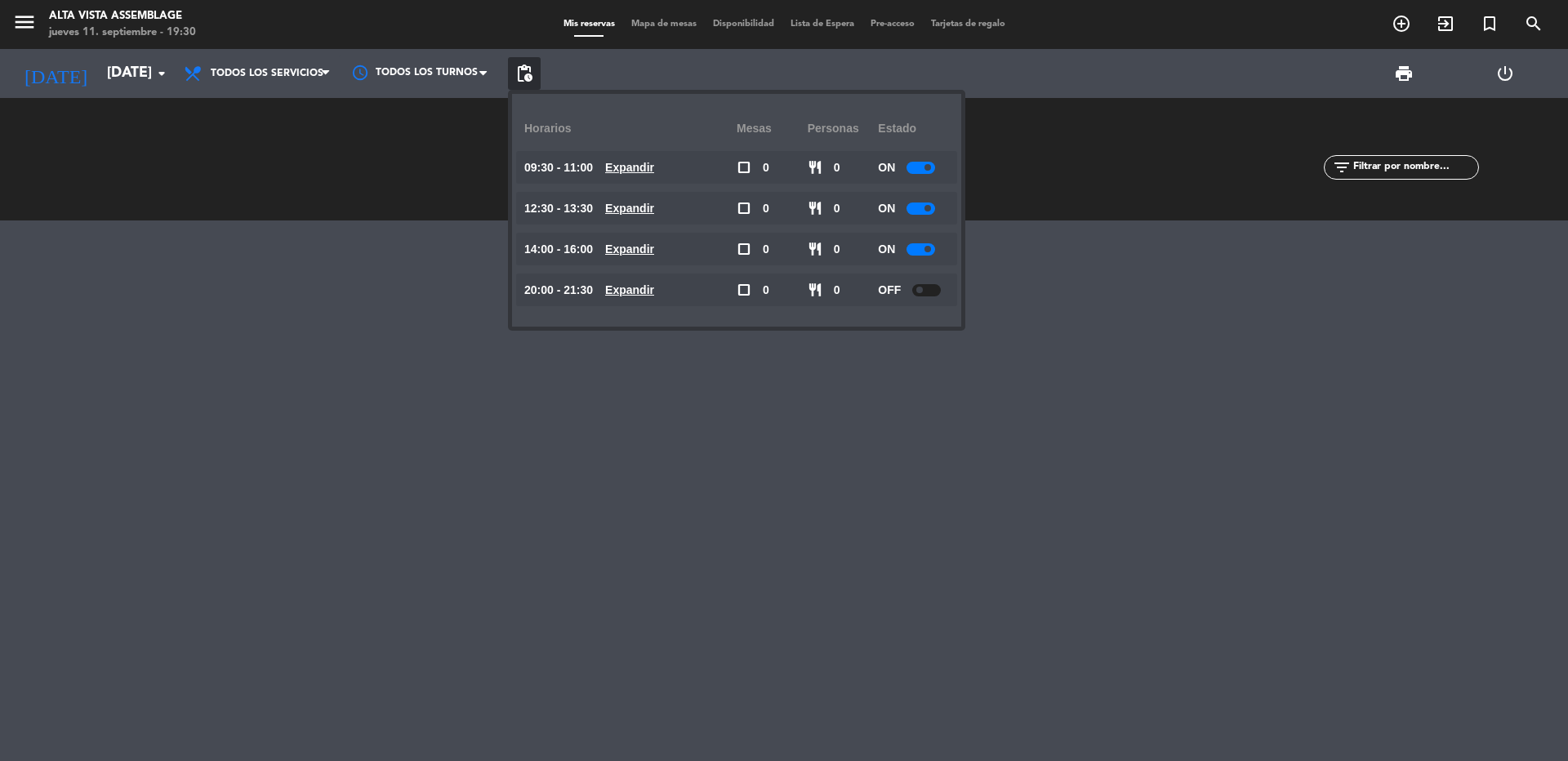
click at [200, 298] on div at bounding box center [784, 490] width 1568 height 541
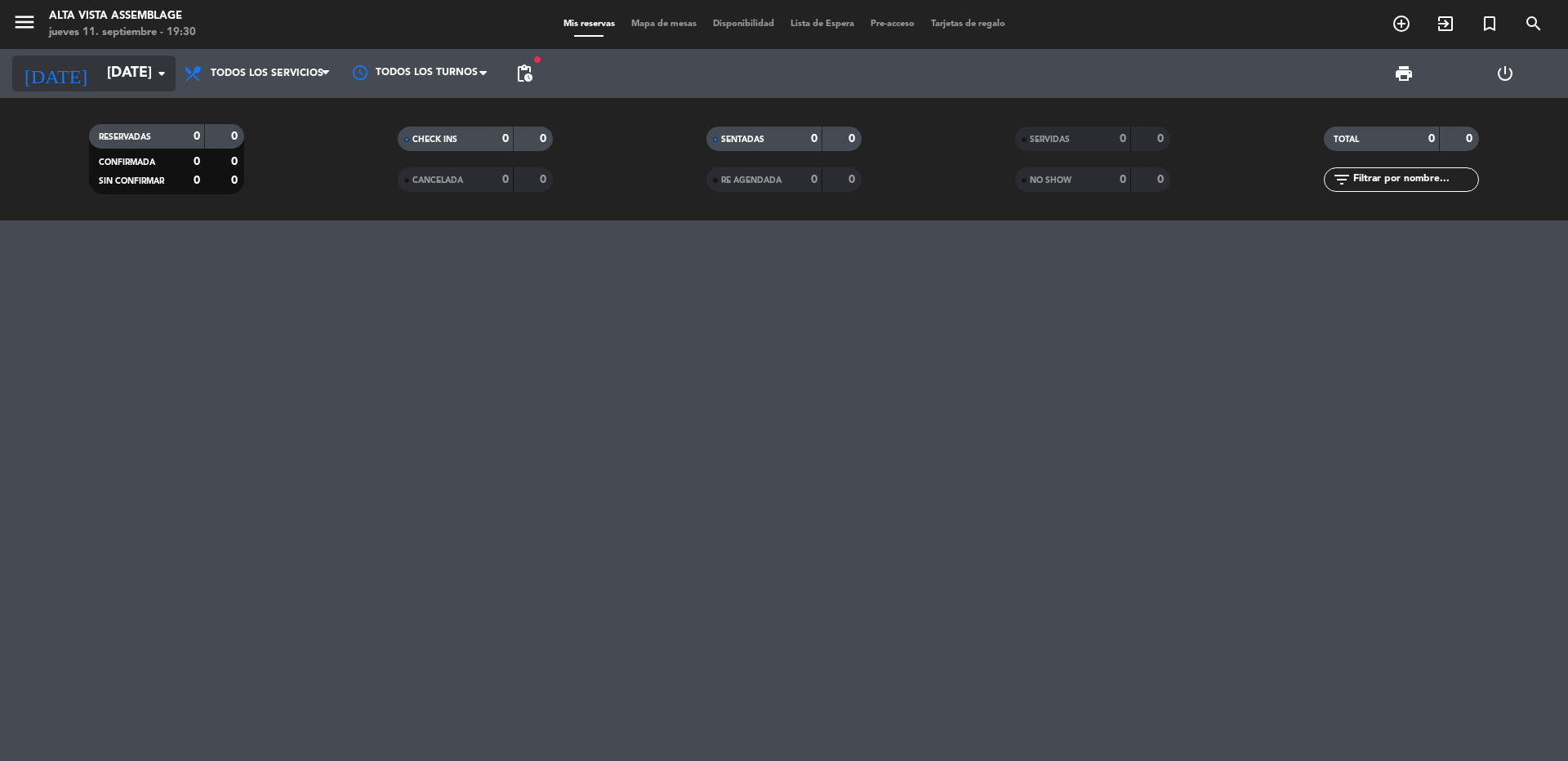
click at [118, 76] on input "[DATE]" at bounding box center [194, 73] width 190 height 33
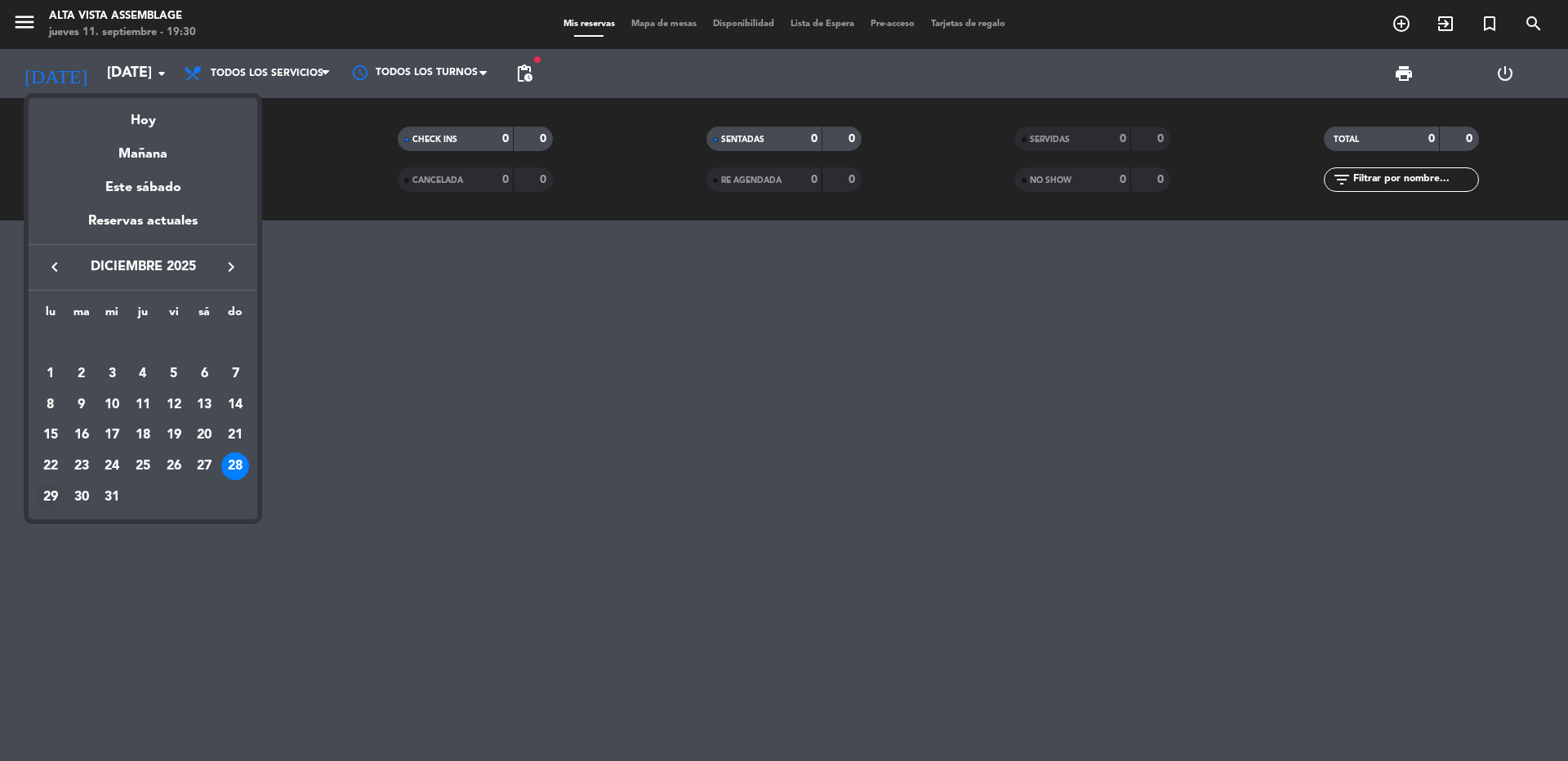
click at [49, 501] on div "29" at bounding box center [50, 497] width 28 height 28
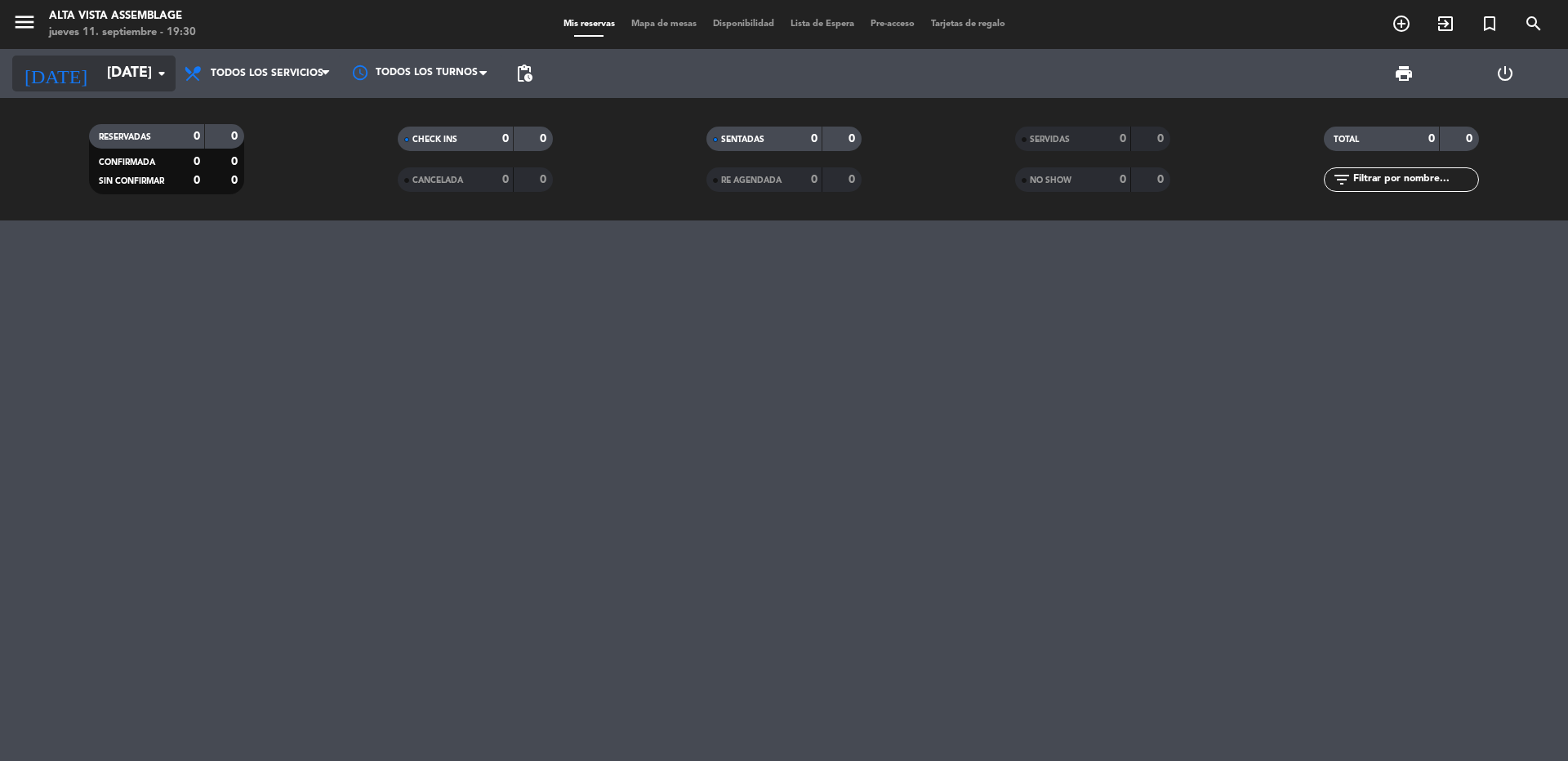
click at [142, 80] on input "[DATE]" at bounding box center [194, 73] width 190 height 33
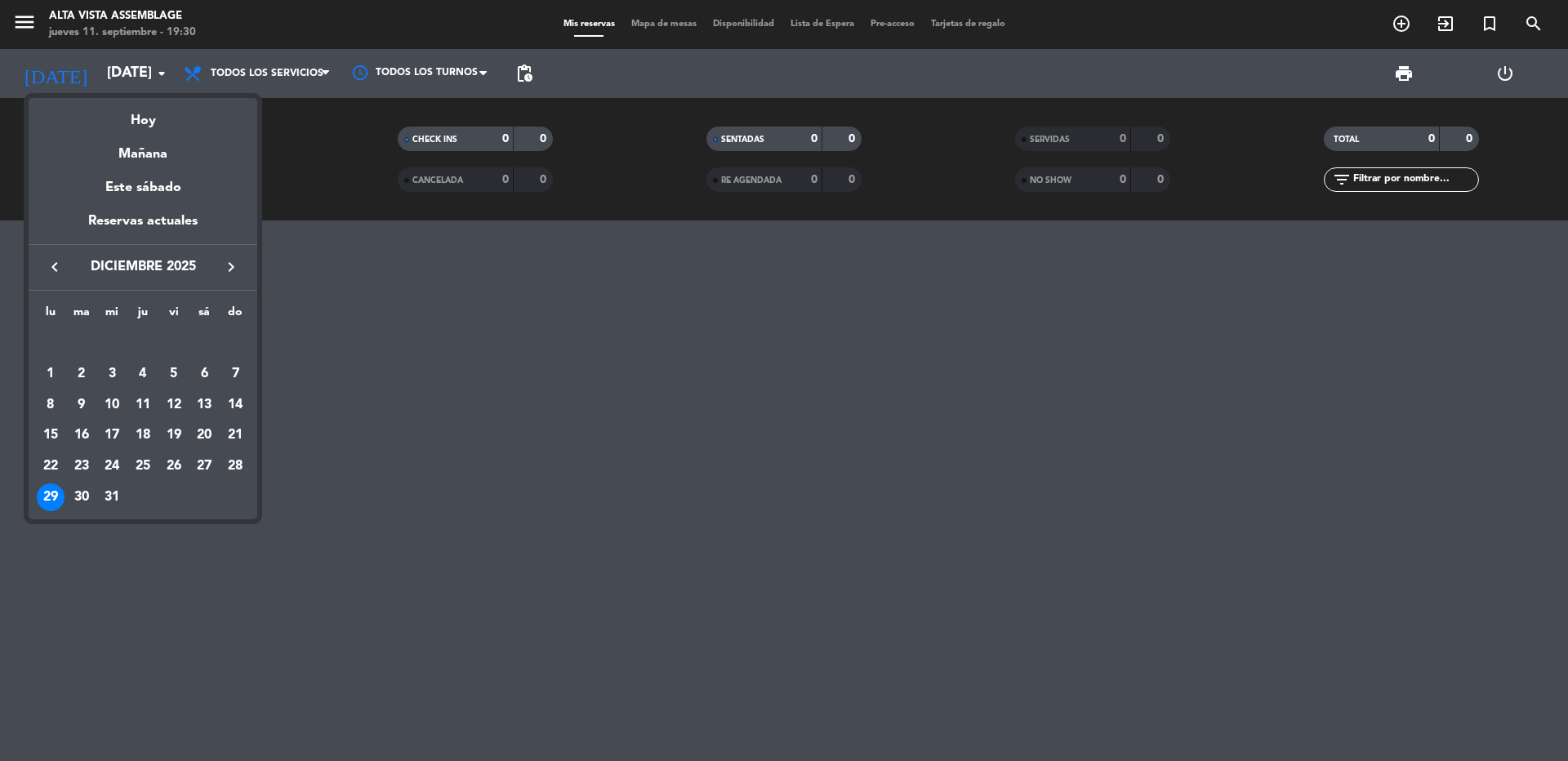
click at [232, 258] on icon "keyboard_arrow_right" at bounding box center [231, 267] width 20 height 20
click at [237, 342] on div "4" at bounding box center [235, 343] width 28 height 28
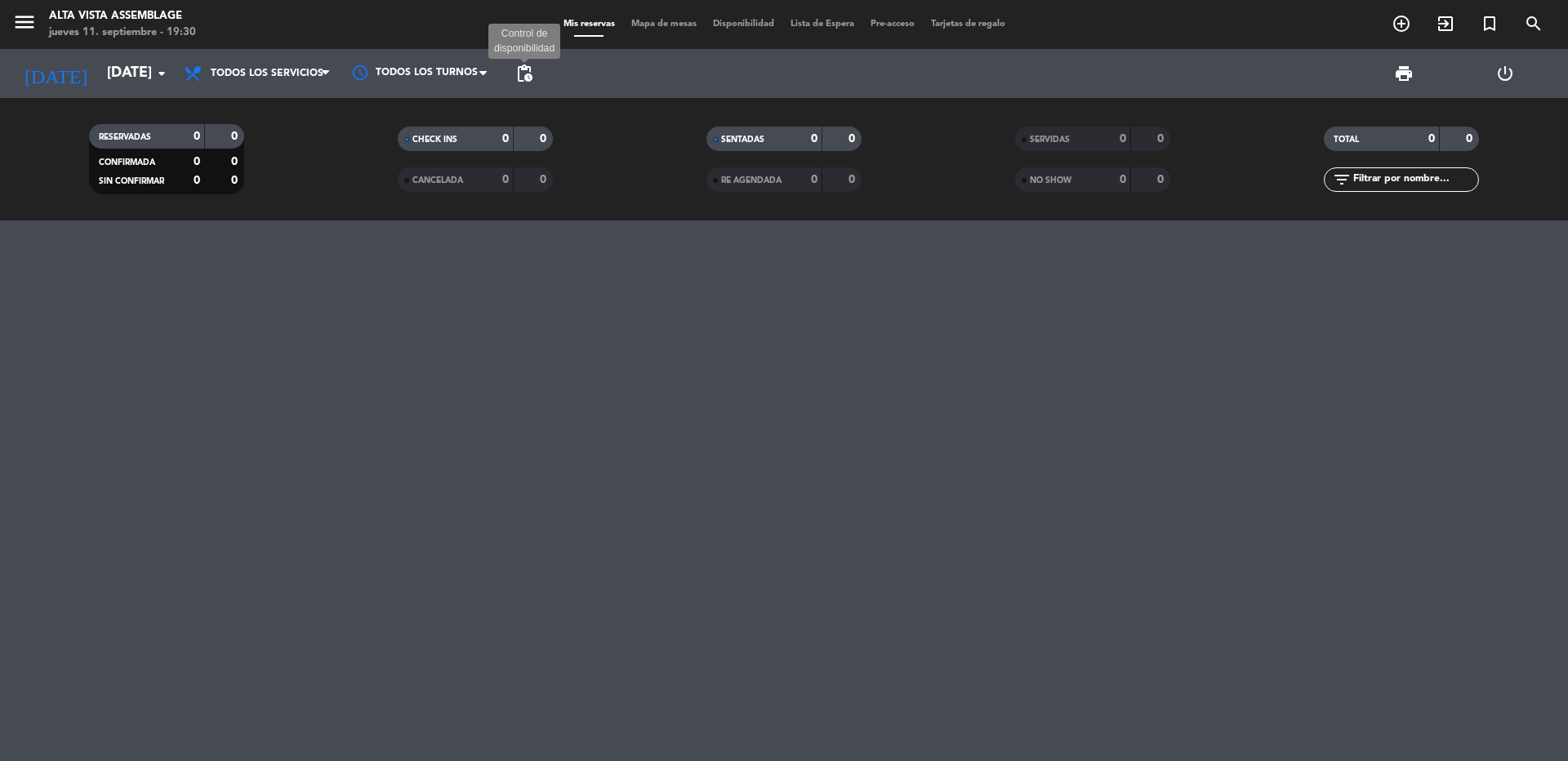
click at [527, 70] on span "pending_actions" at bounding box center [524, 73] width 20 height 20
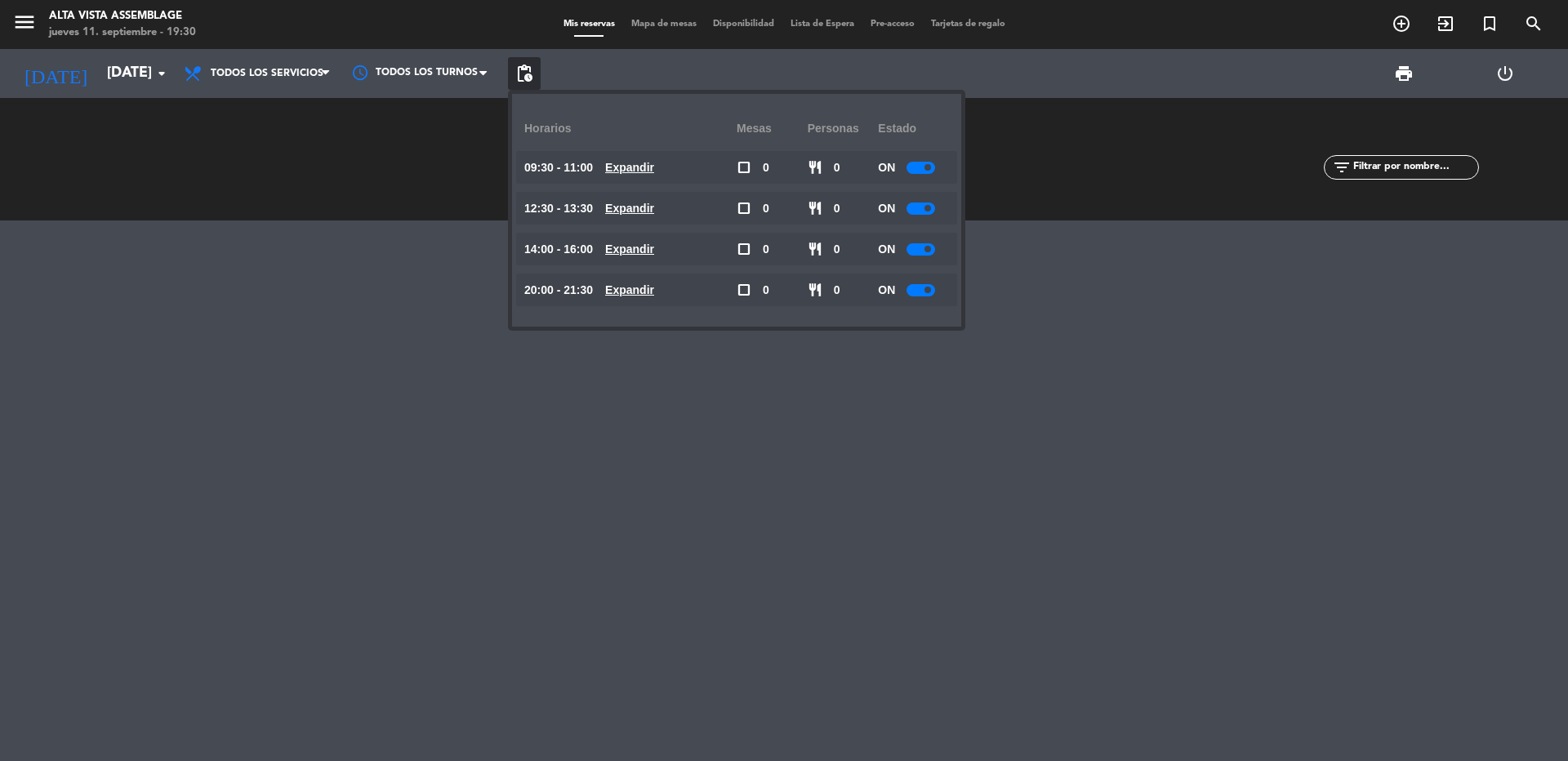
click at [918, 285] on div at bounding box center [920, 290] width 29 height 12
click at [927, 415] on div at bounding box center [784, 490] width 1568 height 541
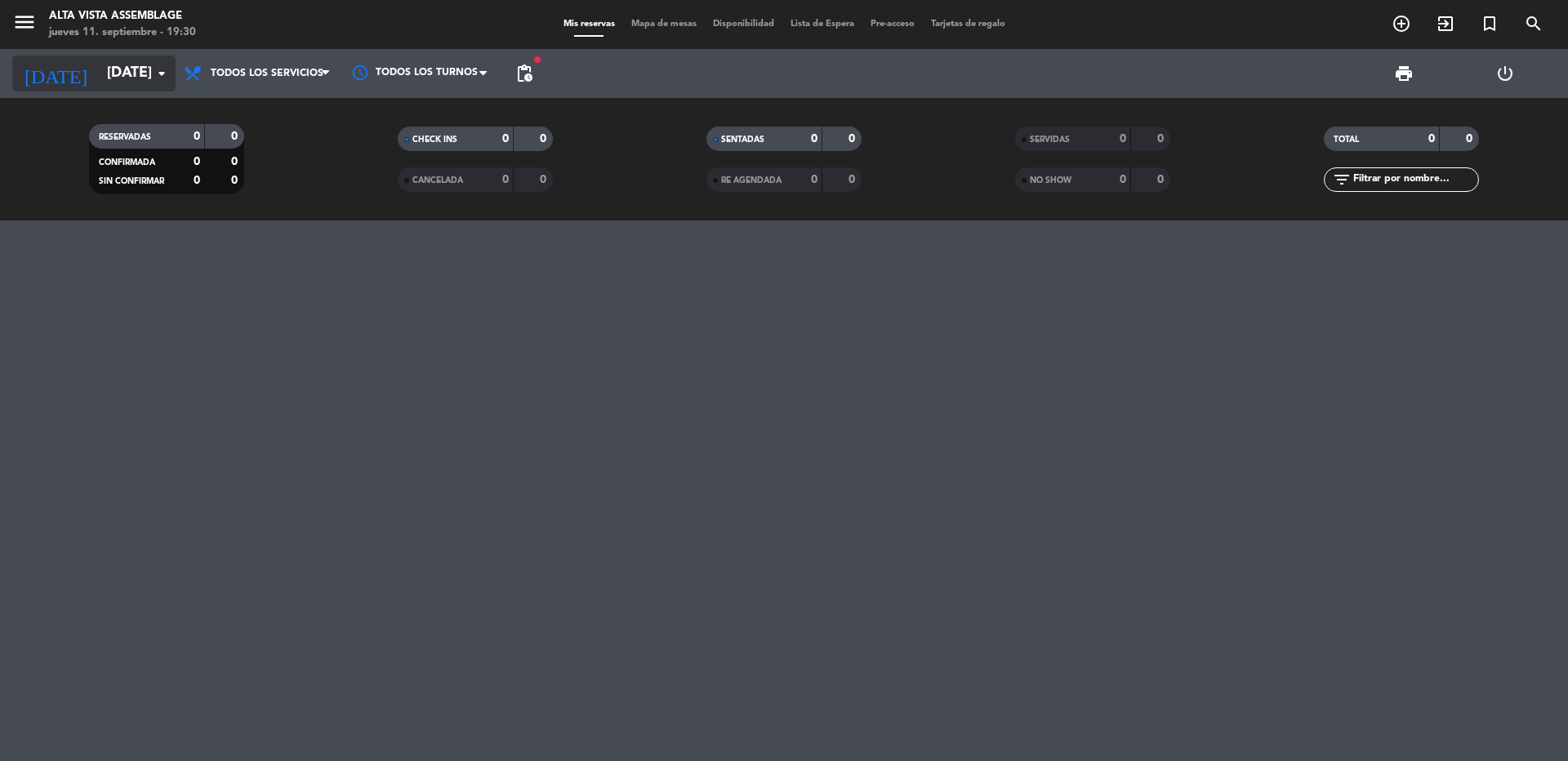
click at [138, 76] on input "[DATE]" at bounding box center [194, 73] width 190 height 33
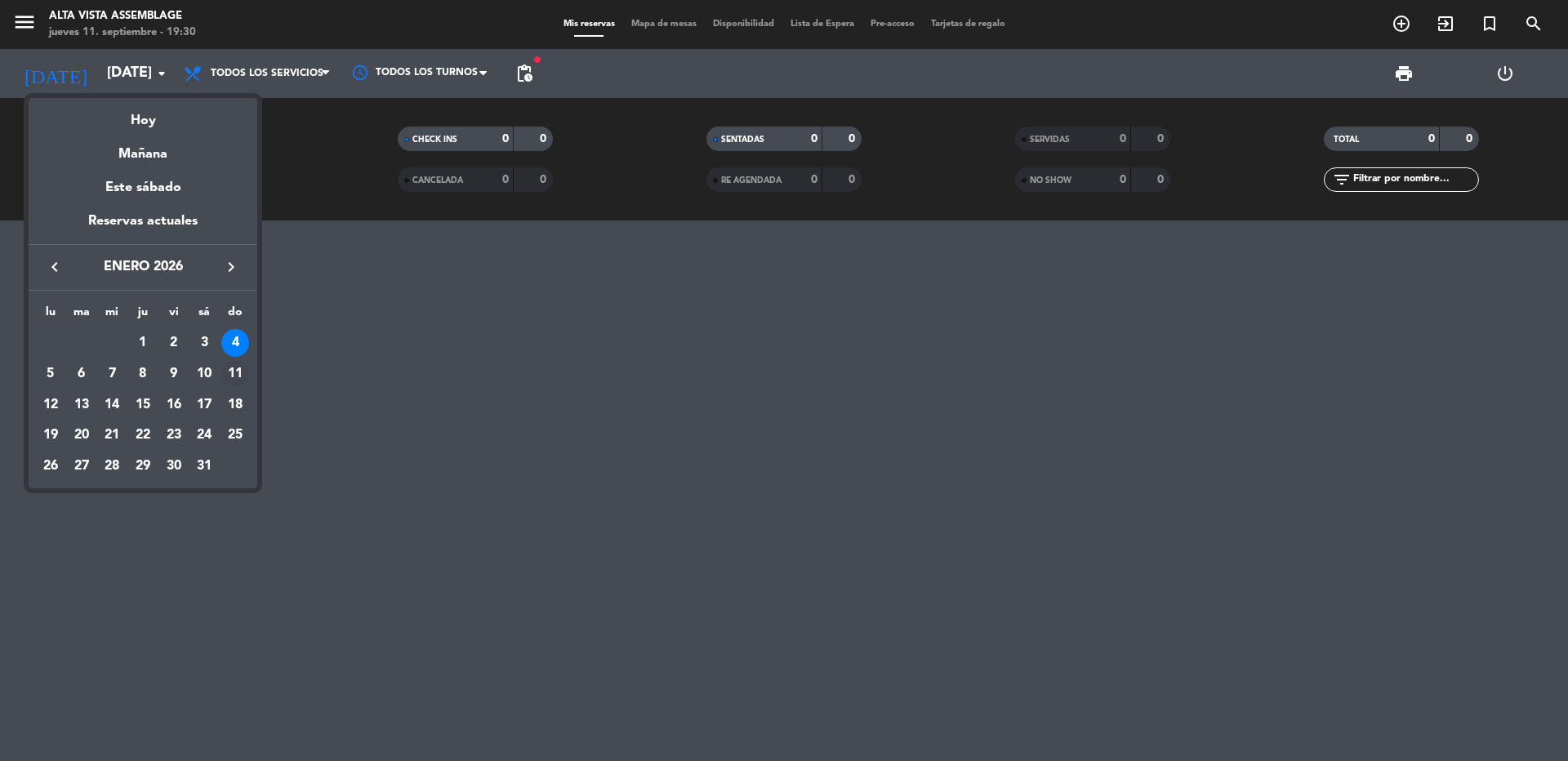
click at [242, 376] on div "11" at bounding box center [235, 374] width 28 height 28
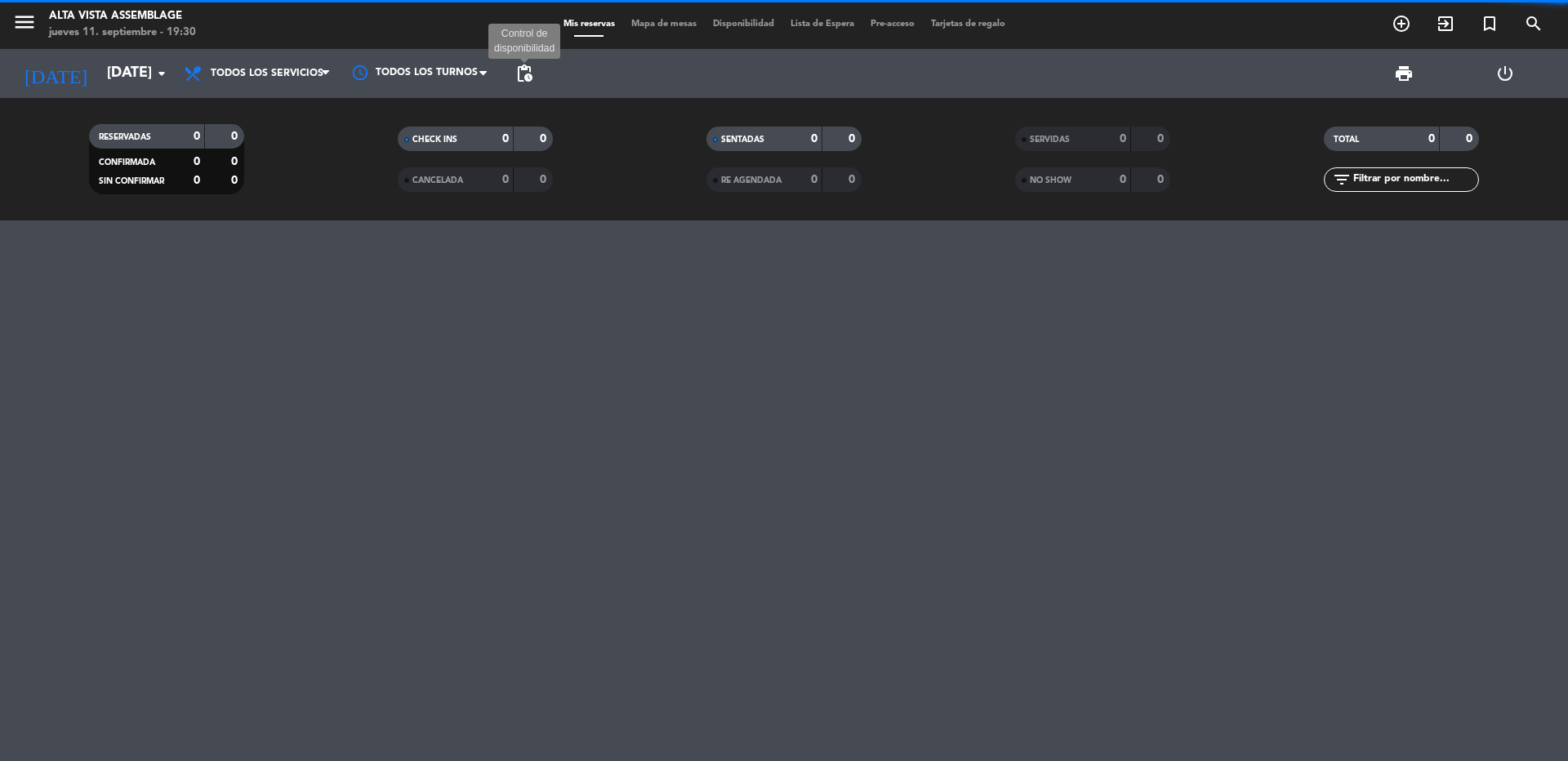
click at [530, 73] on span "pending_actions" at bounding box center [524, 73] width 20 height 20
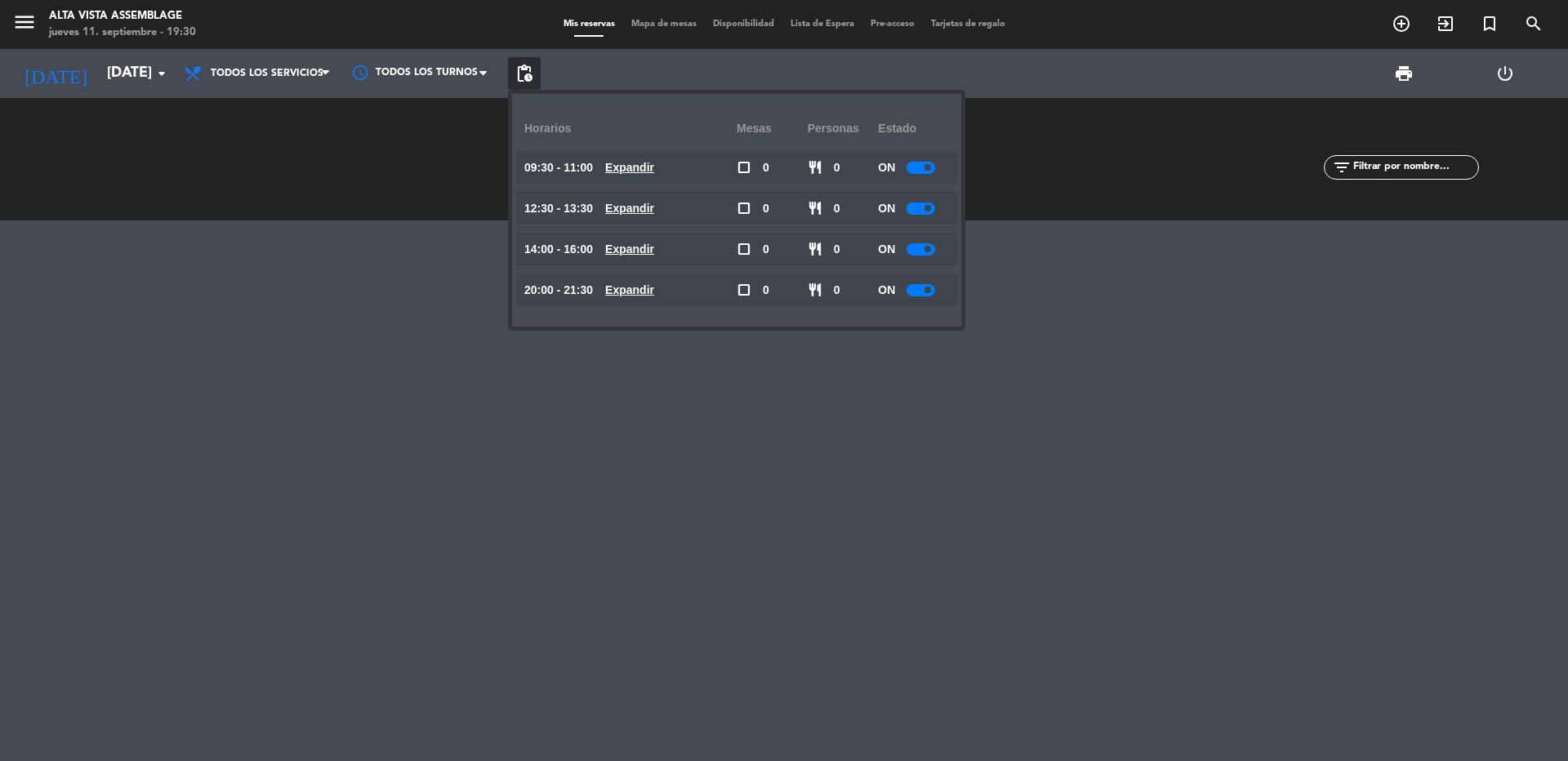
click at [914, 288] on div at bounding box center [920, 290] width 29 height 12
click at [794, 443] on div at bounding box center [784, 490] width 1568 height 541
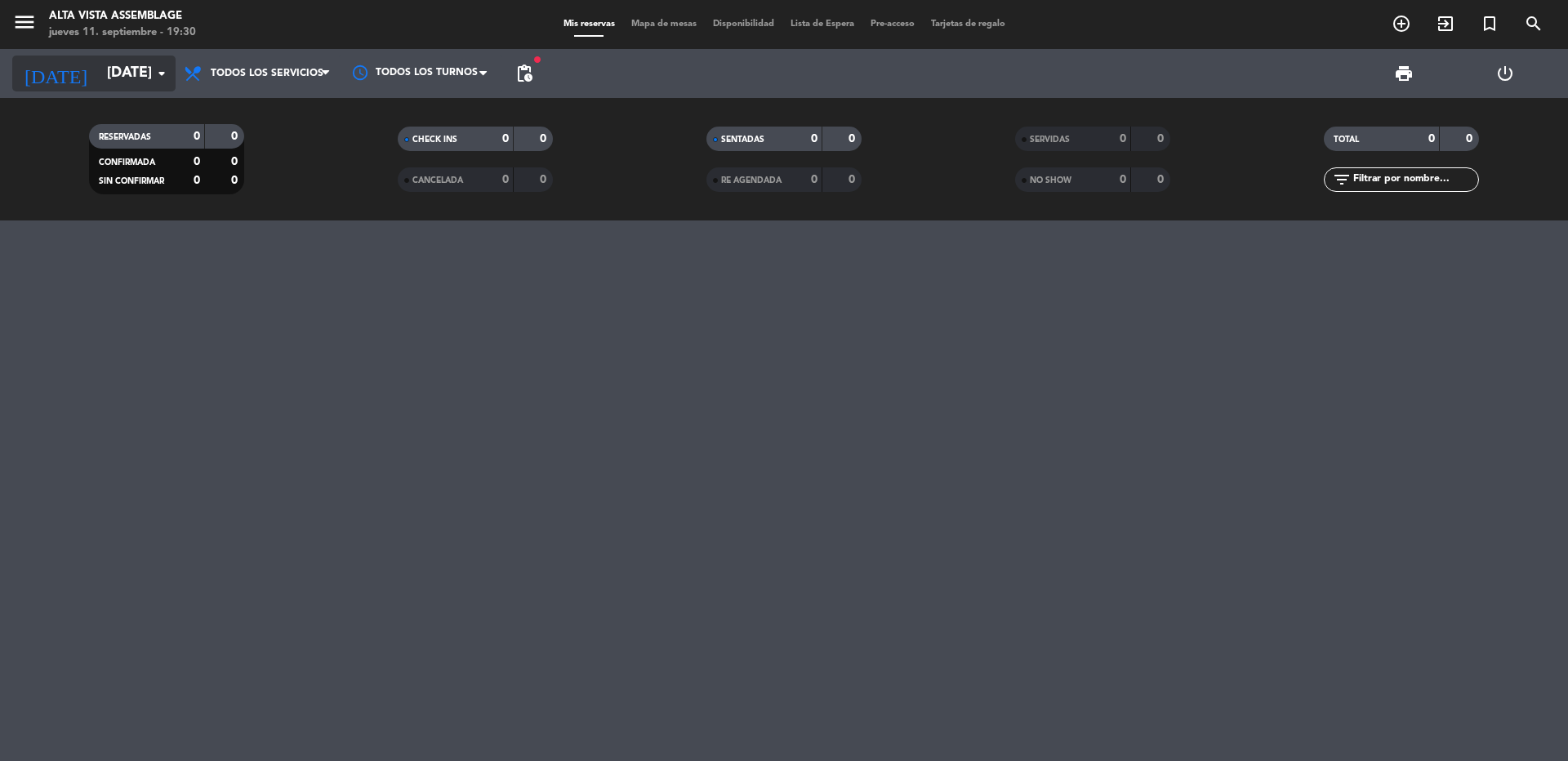
click at [112, 68] on input "[DATE]" at bounding box center [194, 73] width 190 height 33
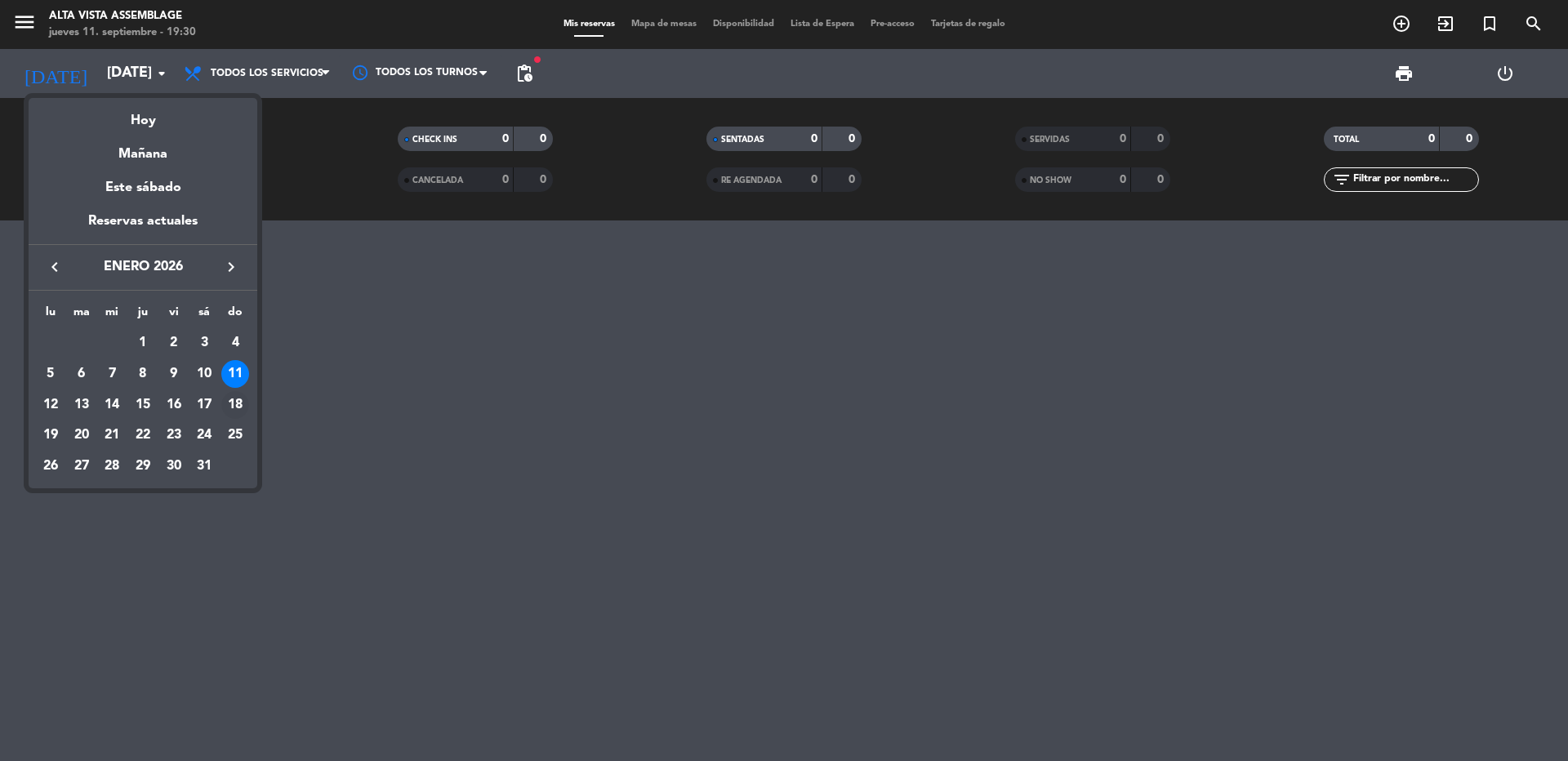
click at [241, 395] on div "18" at bounding box center [235, 405] width 28 height 28
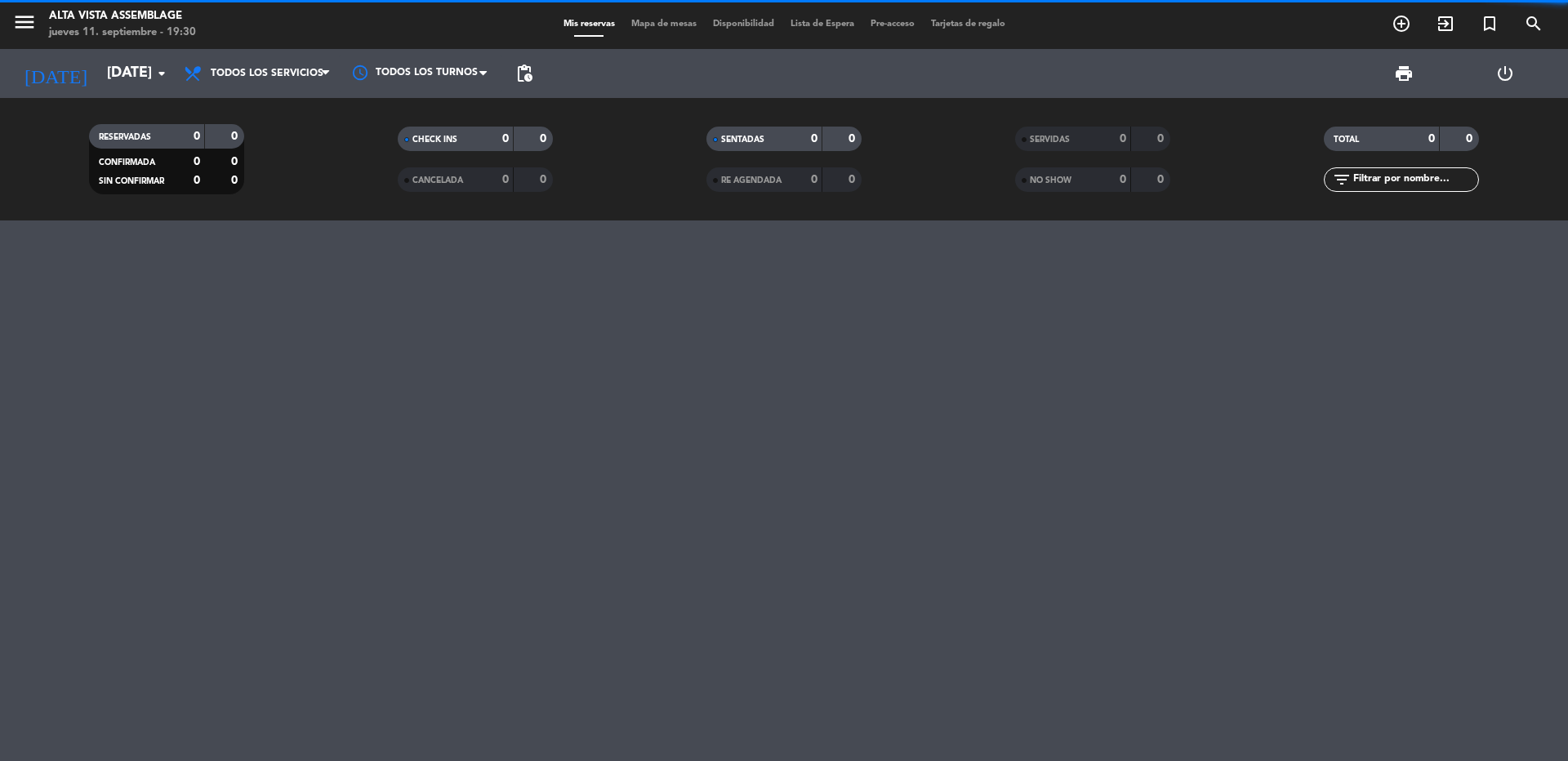
click at [538, 73] on span "pending_actions" at bounding box center [524, 73] width 33 height 33
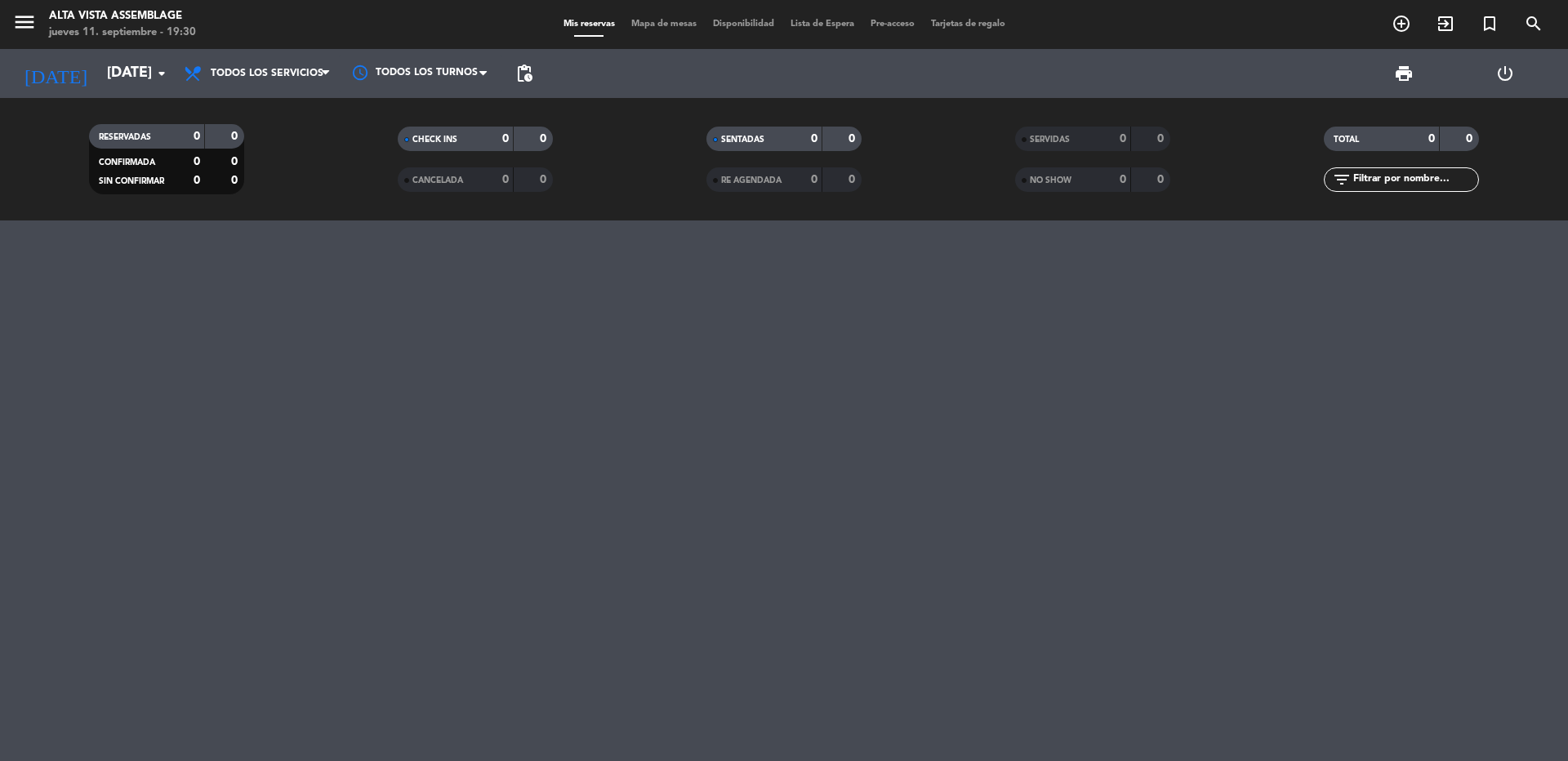
click at [528, 86] on span "pending_actions" at bounding box center [524, 73] width 33 height 33
drag, startPoint x: 533, startPoint y: 80, endPoint x: 535, endPoint y: 90, distance: 10.2
click at [534, 80] on span "pending_actions Control de disponibilidad" at bounding box center [524, 73] width 33 height 33
click at [528, 80] on span "pending_actions" at bounding box center [524, 73] width 20 height 20
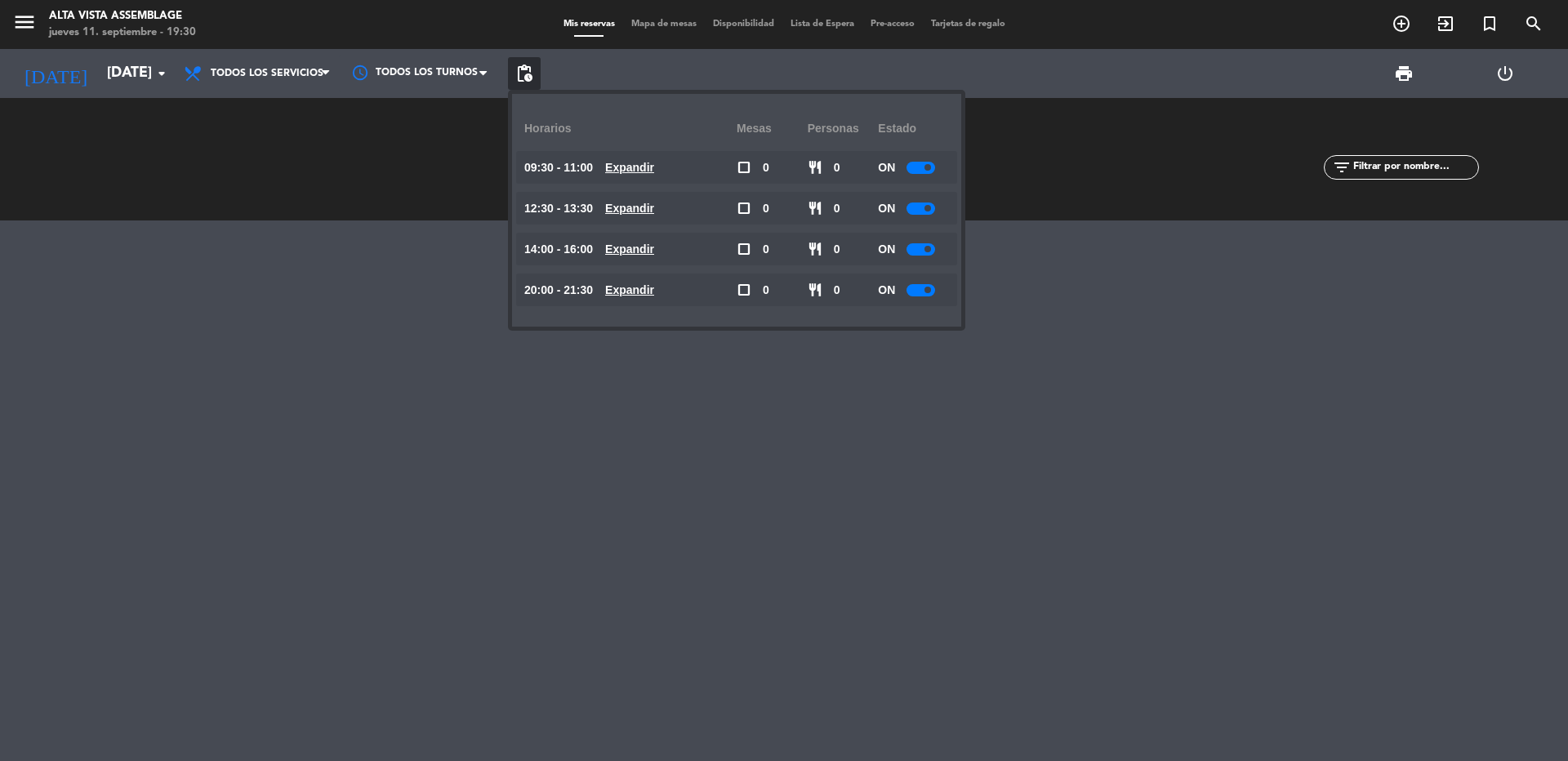
click at [920, 301] on div "ON" at bounding box center [914, 290] width 71 height 33
click at [922, 296] on div "ON" at bounding box center [914, 290] width 71 height 33
click at [921, 289] on div at bounding box center [920, 290] width 29 height 12
drag, startPoint x: 376, startPoint y: 437, endPoint x: 345, endPoint y: 426, distance: 32.9
click at [345, 426] on div at bounding box center [784, 490] width 1568 height 541
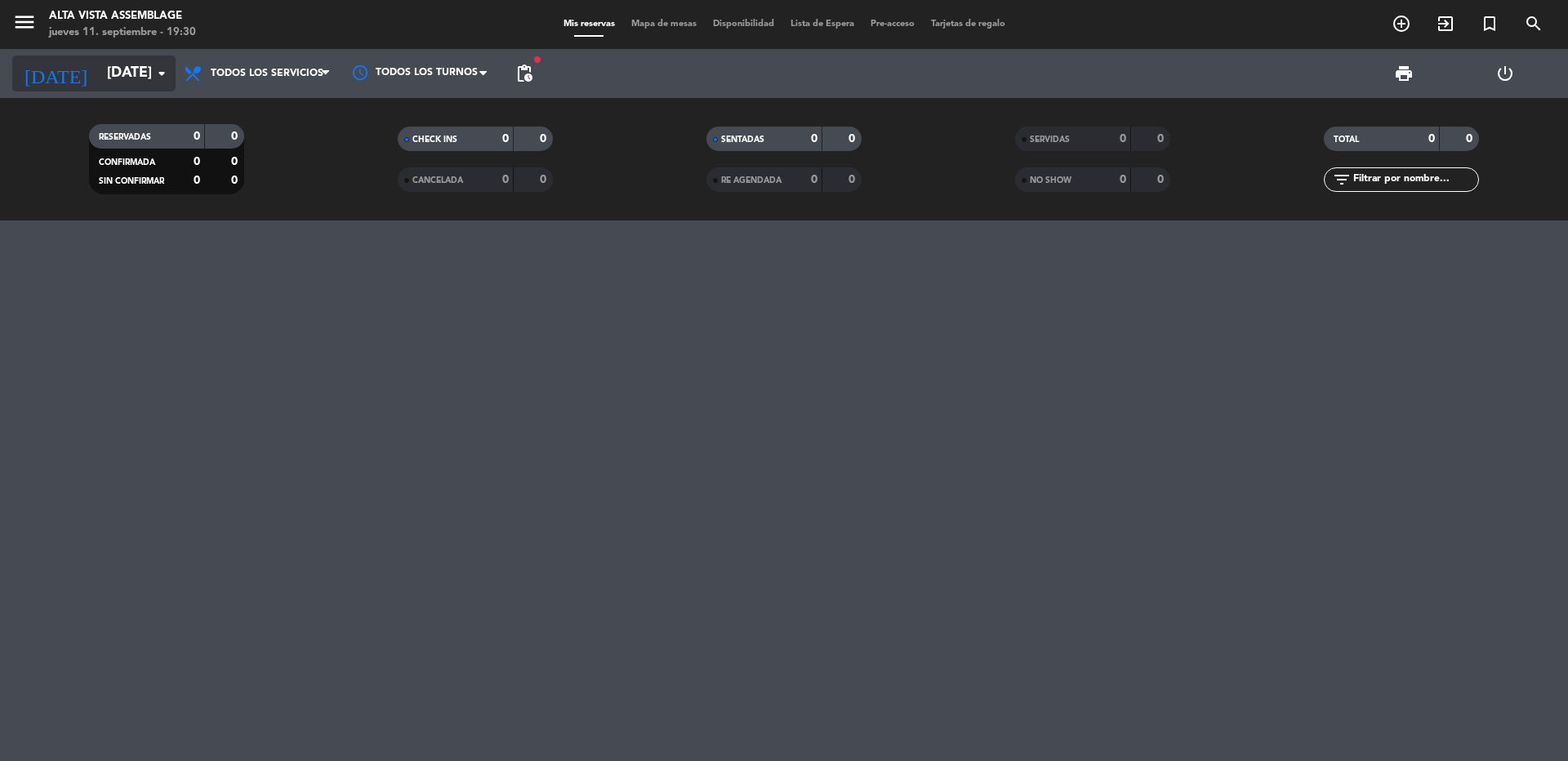
click at [99, 71] on input "[DATE]" at bounding box center [194, 73] width 190 height 33
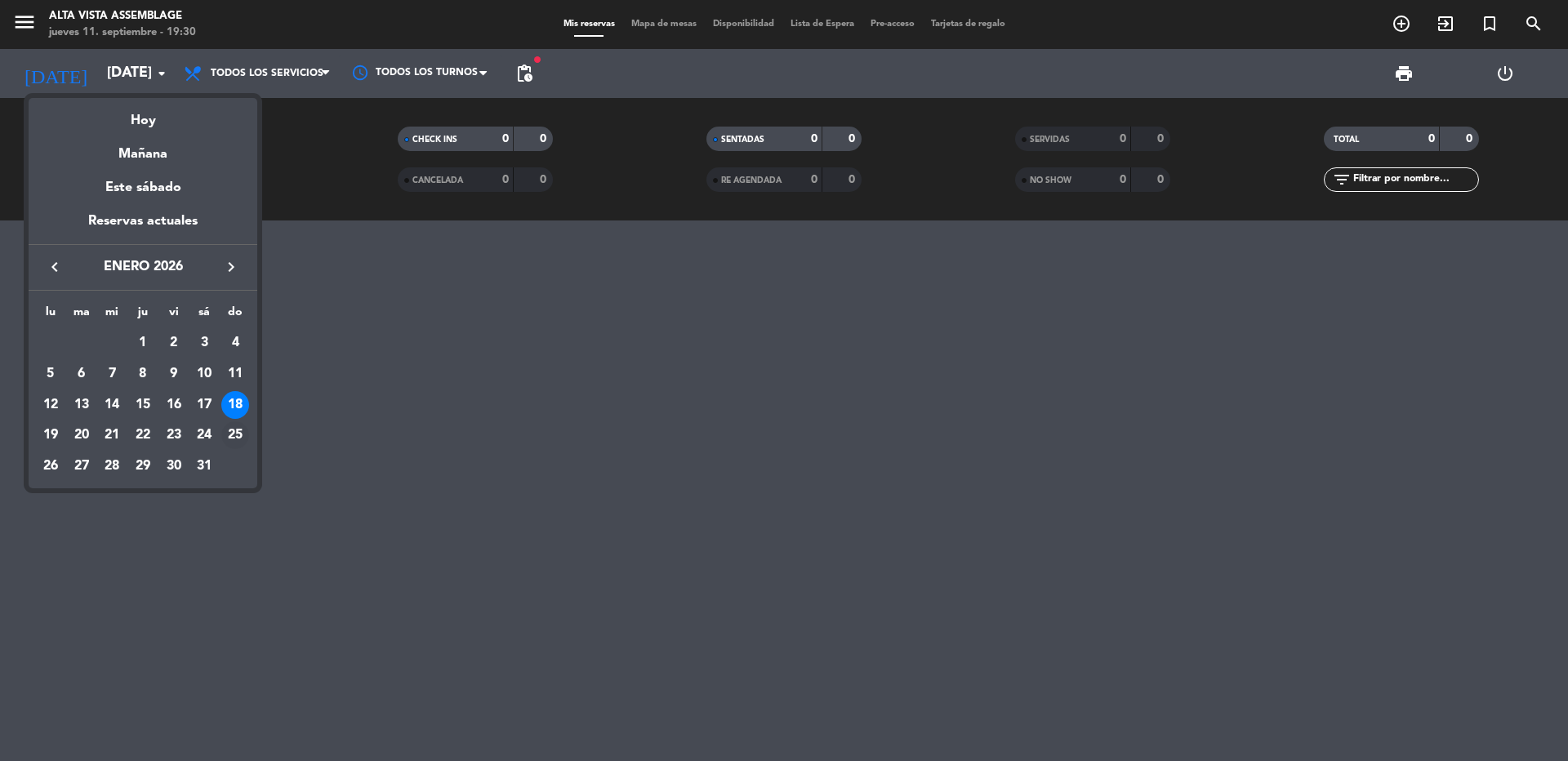
click at [242, 432] on div "25" at bounding box center [235, 435] width 28 height 28
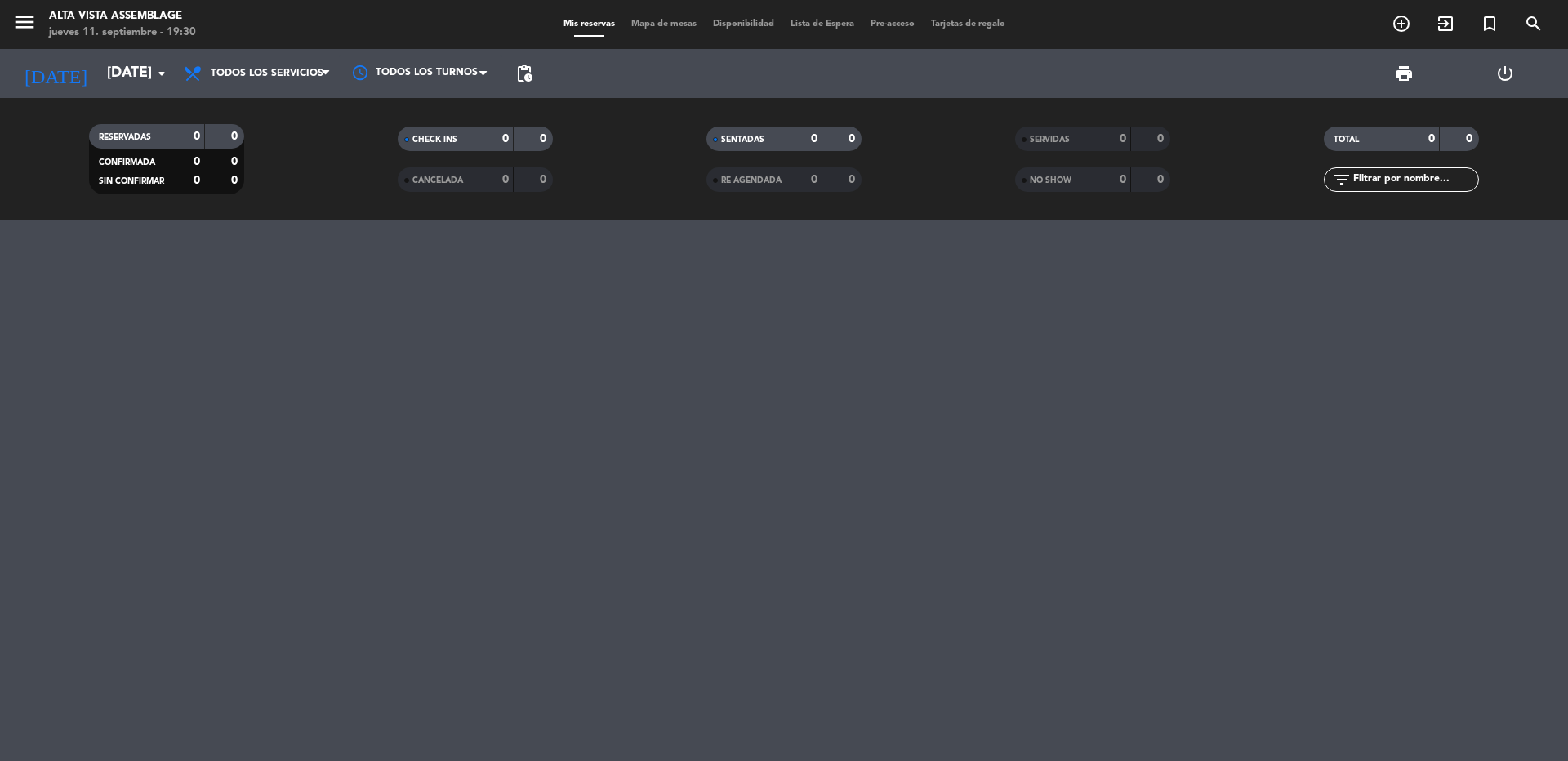
click at [530, 65] on span "pending_actions" at bounding box center [524, 73] width 20 height 20
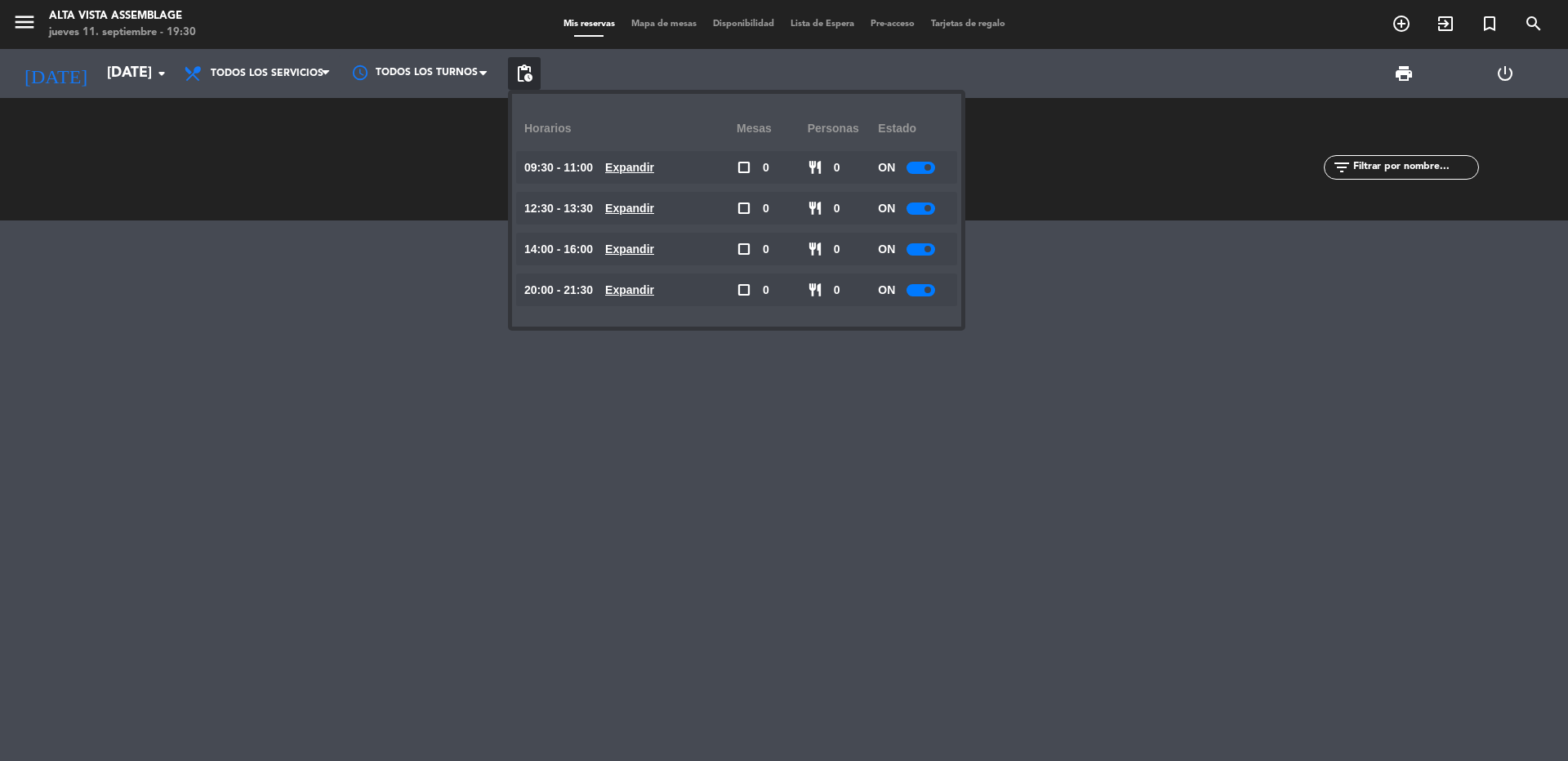
click at [917, 293] on div at bounding box center [920, 290] width 29 height 12
click at [849, 424] on div at bounding box center [784, 490] width 1568 height 541
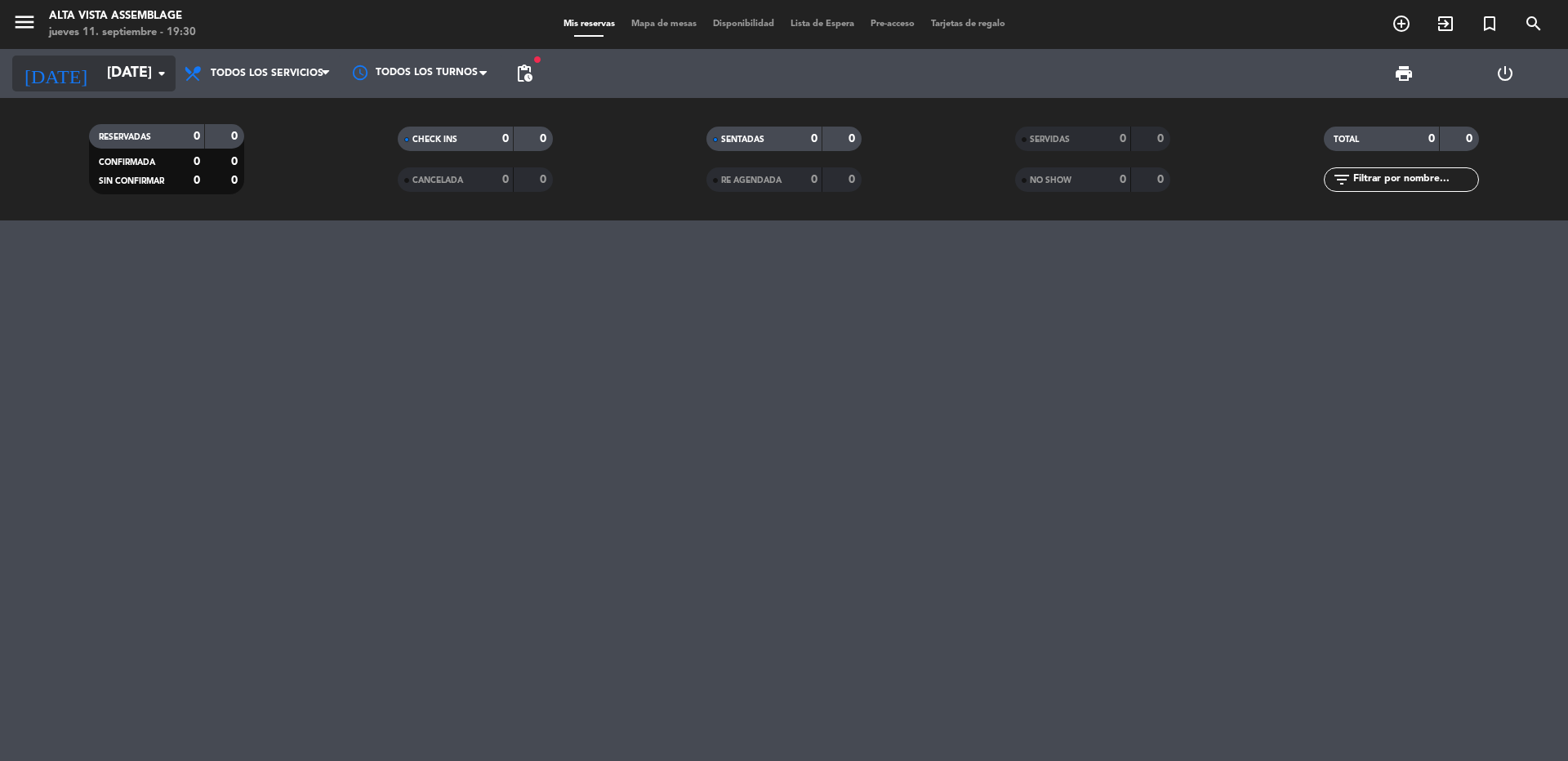
click at [106, 77] on input "[DATE]" at bounding box center [194, 73] width 190 height 33
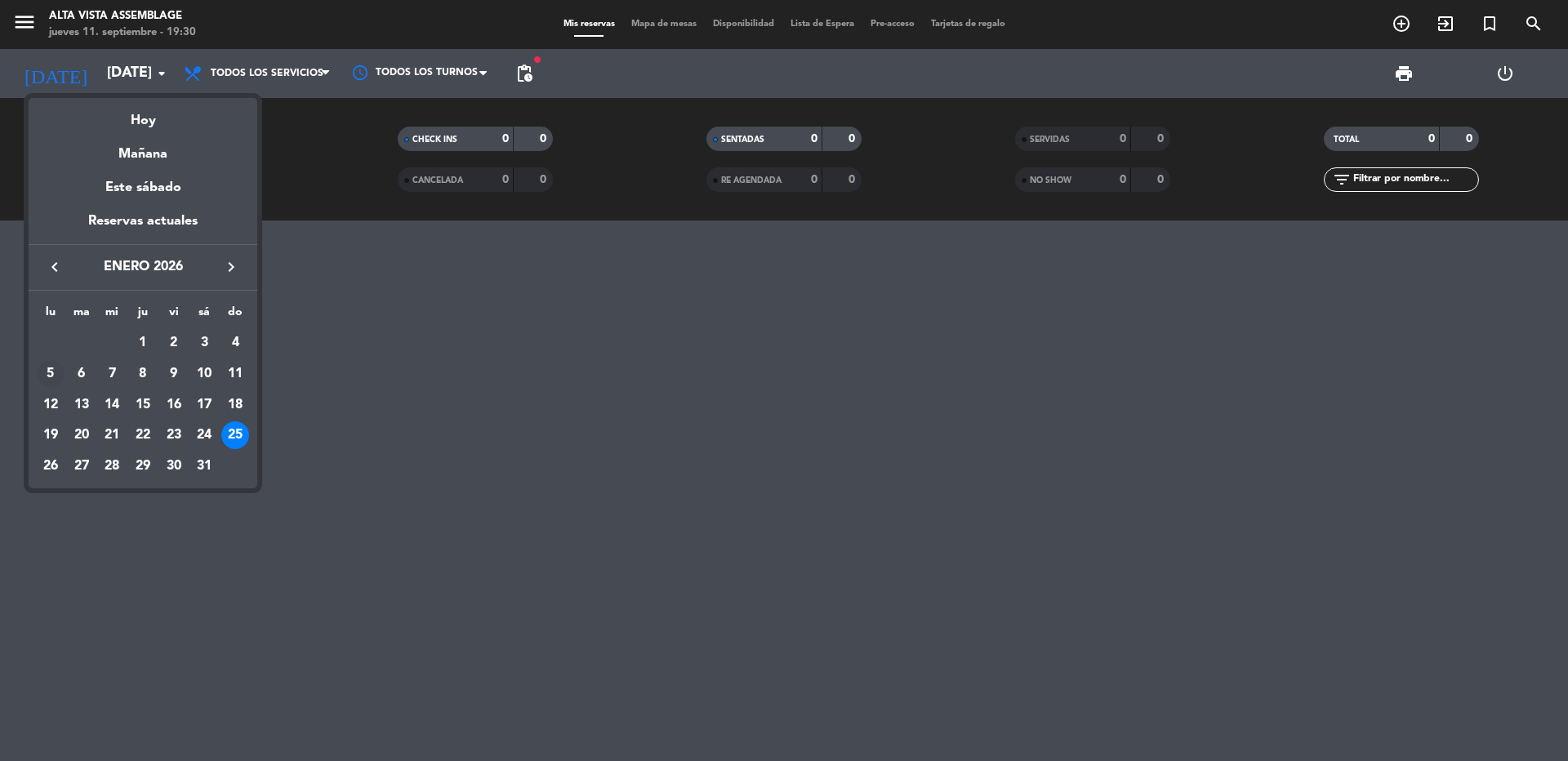
click at [47, 372] on div "5" at bounding box center [50, 374] width 28 height 28
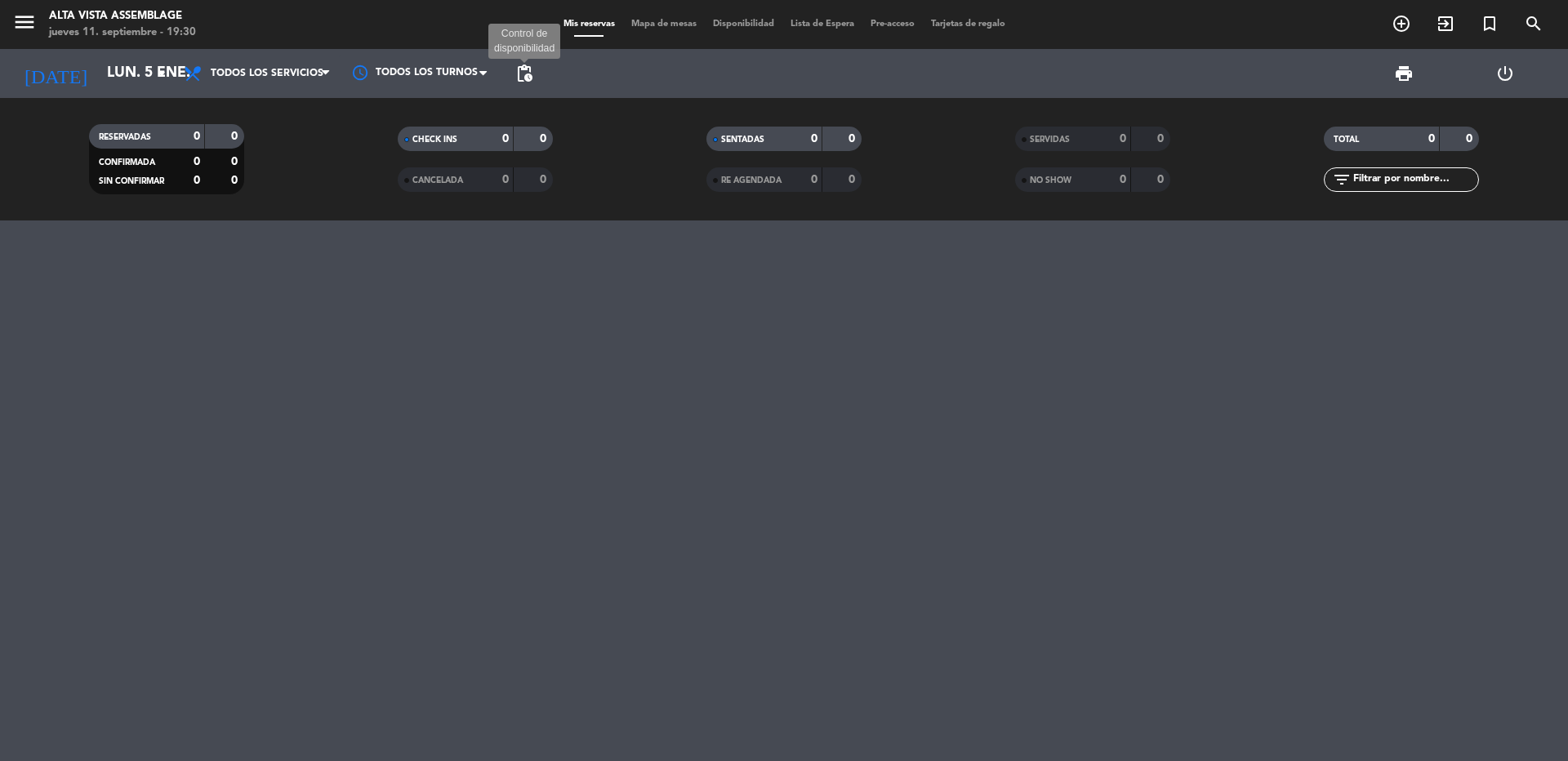
click at [528, 69] on span "pending_actions" at bounding box center [524, 73] width 20 height 20
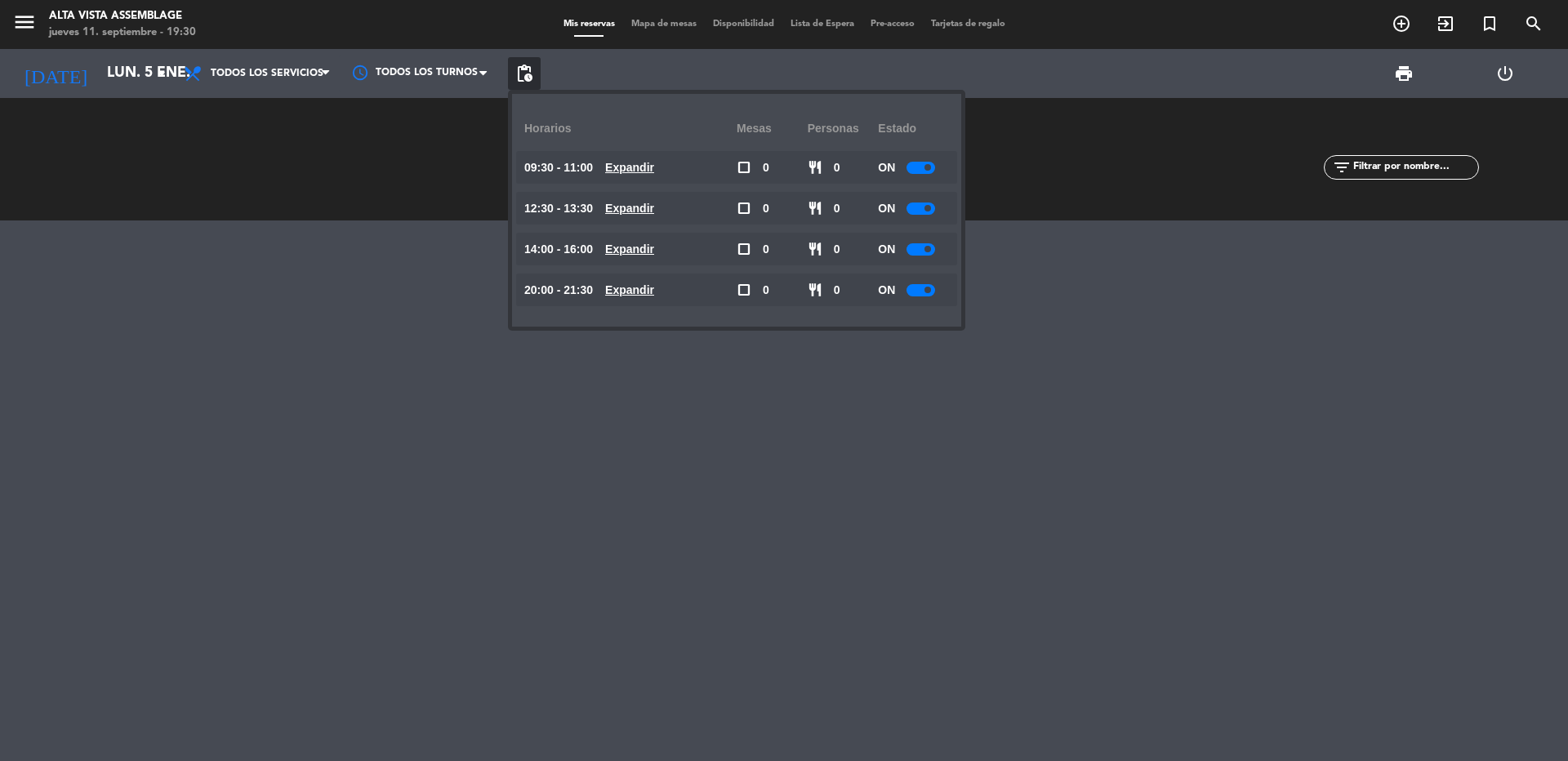
click at [922, 169] on div at bounding box center [920, 168] width 29 height 12
click at [922, 208] on div at bounding box center [920, 209] width 29 height 12
click at [922, 209] on div at bounding box center [920, 209] width 29 height 12
click at [924, 211] on div at bounding box center [920, 209] width 29 height 12
click at [922, 256] on div "ON" at bounding box center [914, 248] width 71 height 33
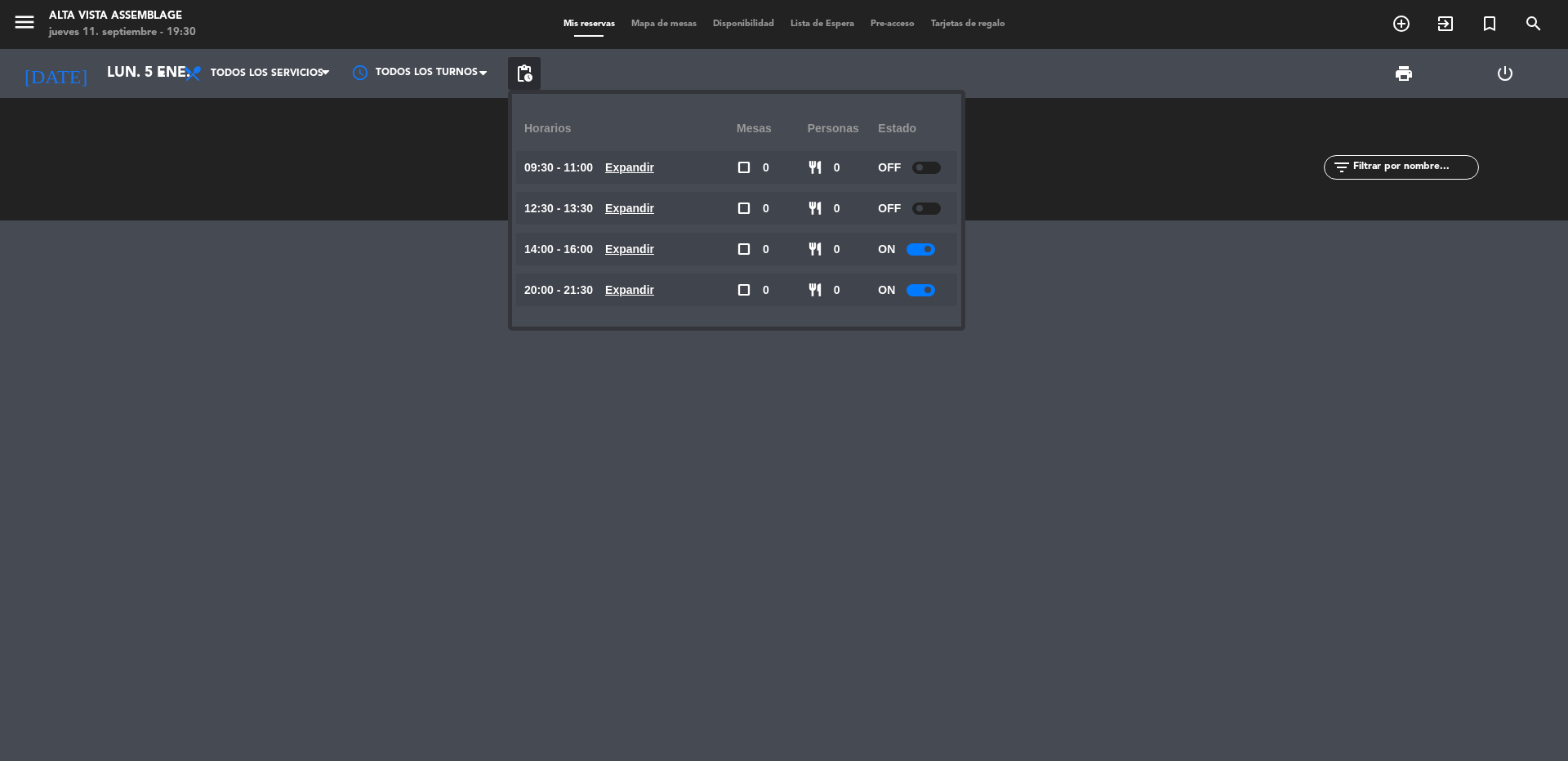
click at [922, 247] on div at bounding box center [920, 249] width 29 height 12
click at [924, 251] on div at bounding box center [920, 249] width 29 height 12
click at [918, 289] on div at bounding box center [920, 290] width 29 height 12
click at [920, 292] on div at bounding box center [920, 290] width 29 height 12
click at [747, 381] on div at bounding box center [784, 490] width 1568 height 541
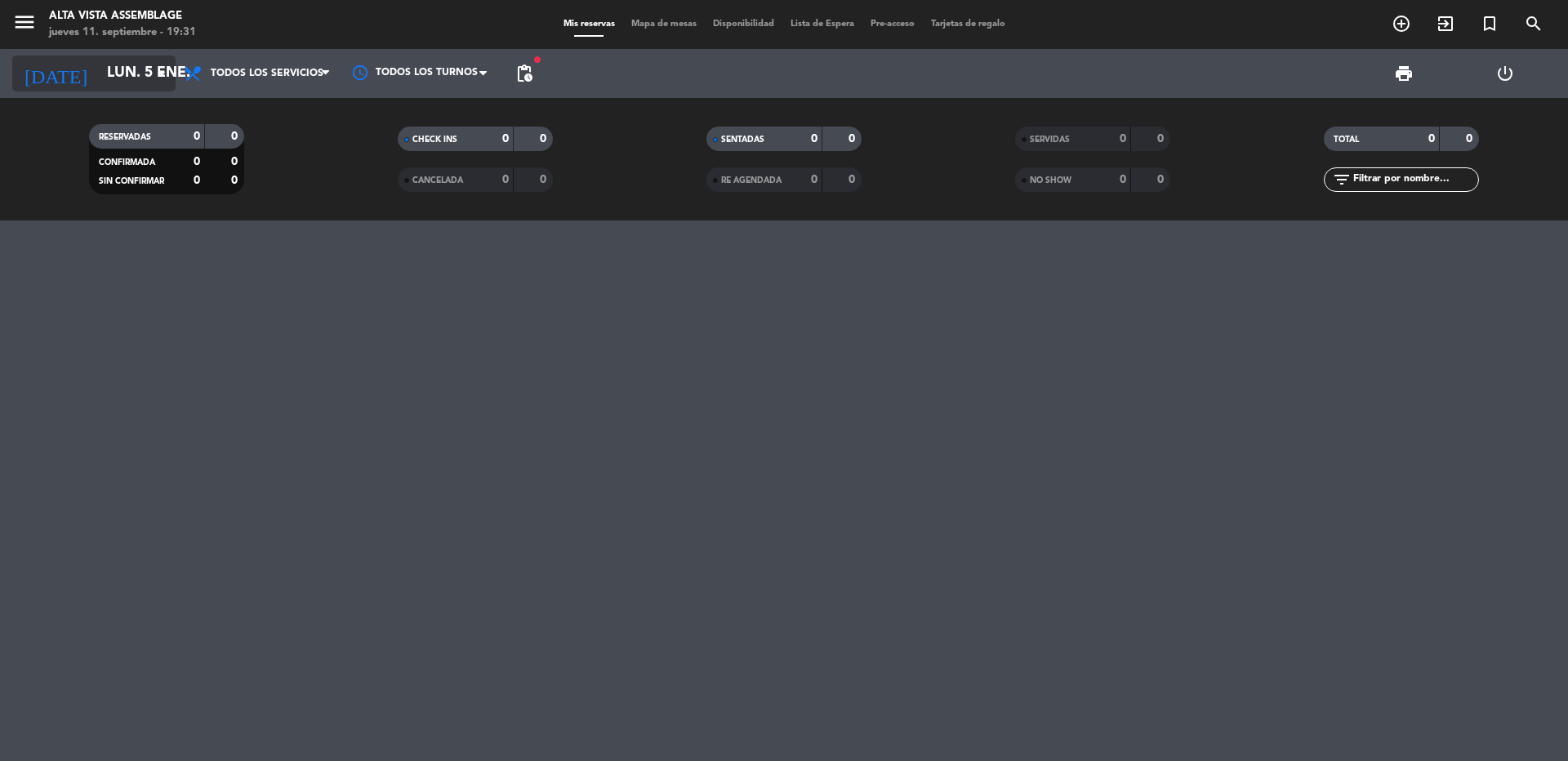
click at [115, 88] on input "lun. 5 ene." at bounding box center [194, 73] width 190 height 33
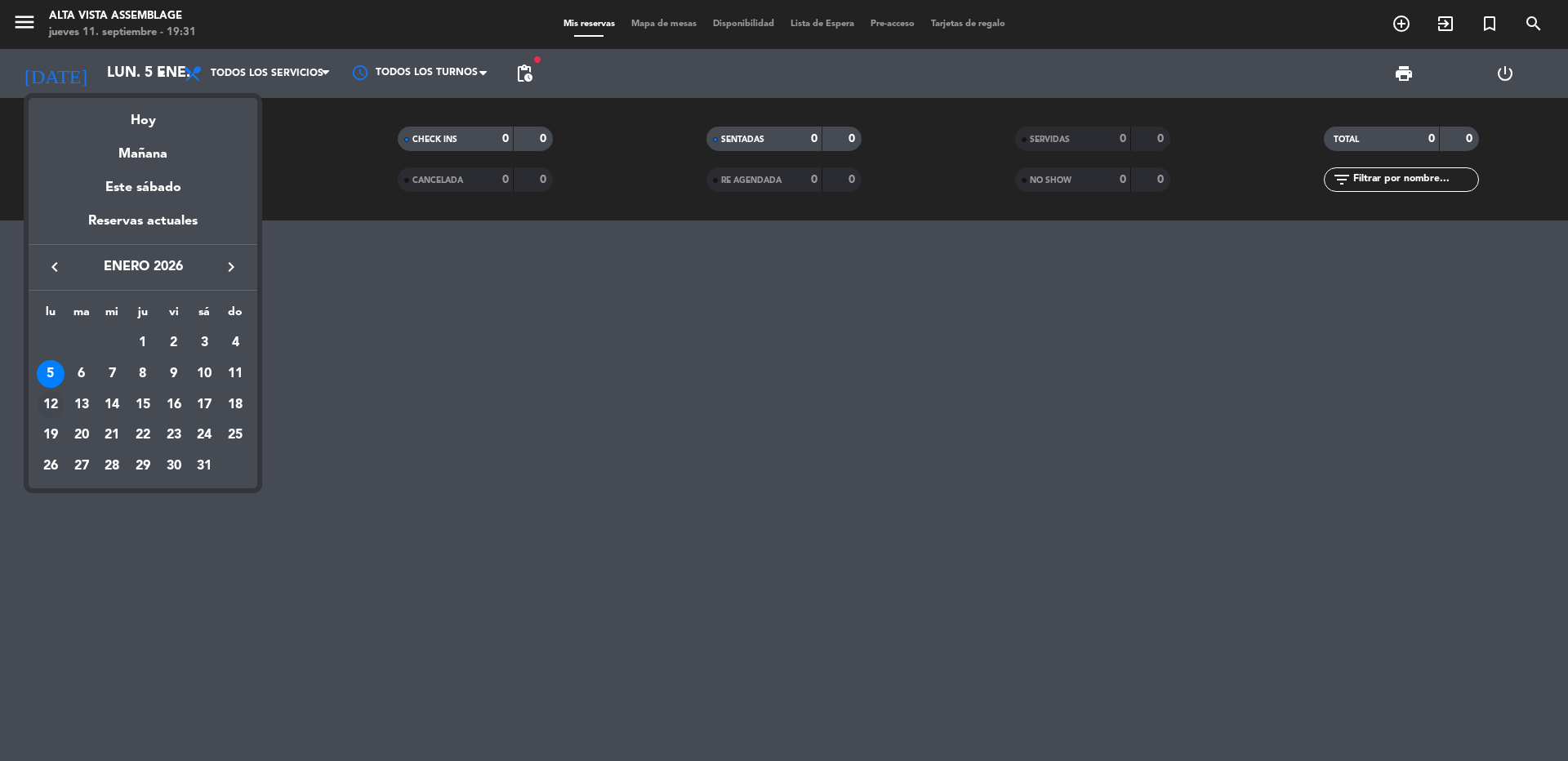
click at [49, 407] on div "12" at bounding box center [50, 405] width 28 height 28
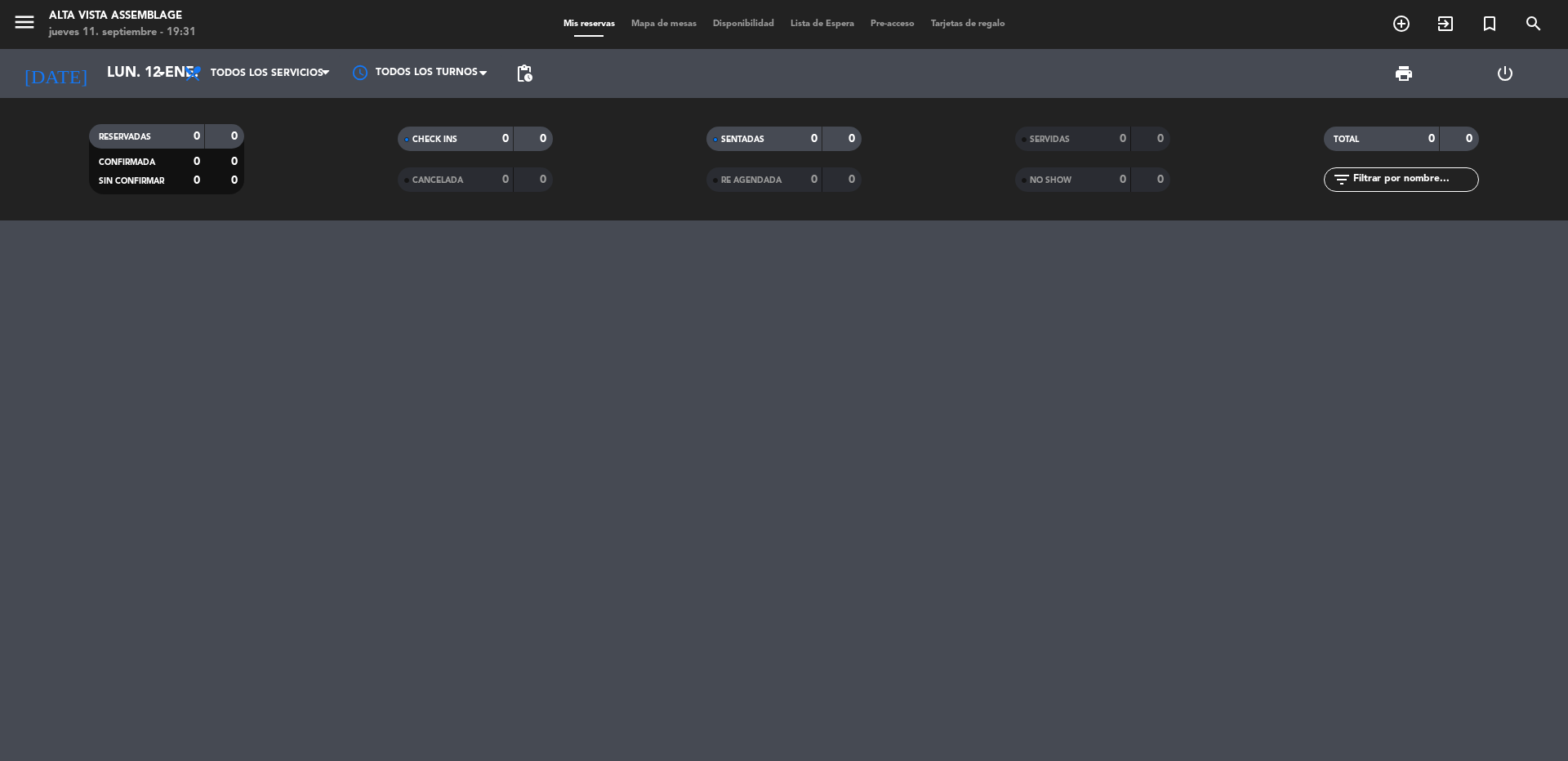
click at [534, 76] on span "pending_actions" at bounding box center [524, 73] width 33 height 33
click at [526, 70] on span "pending_actions" at bounding box center [524, 73] width 20 height 20
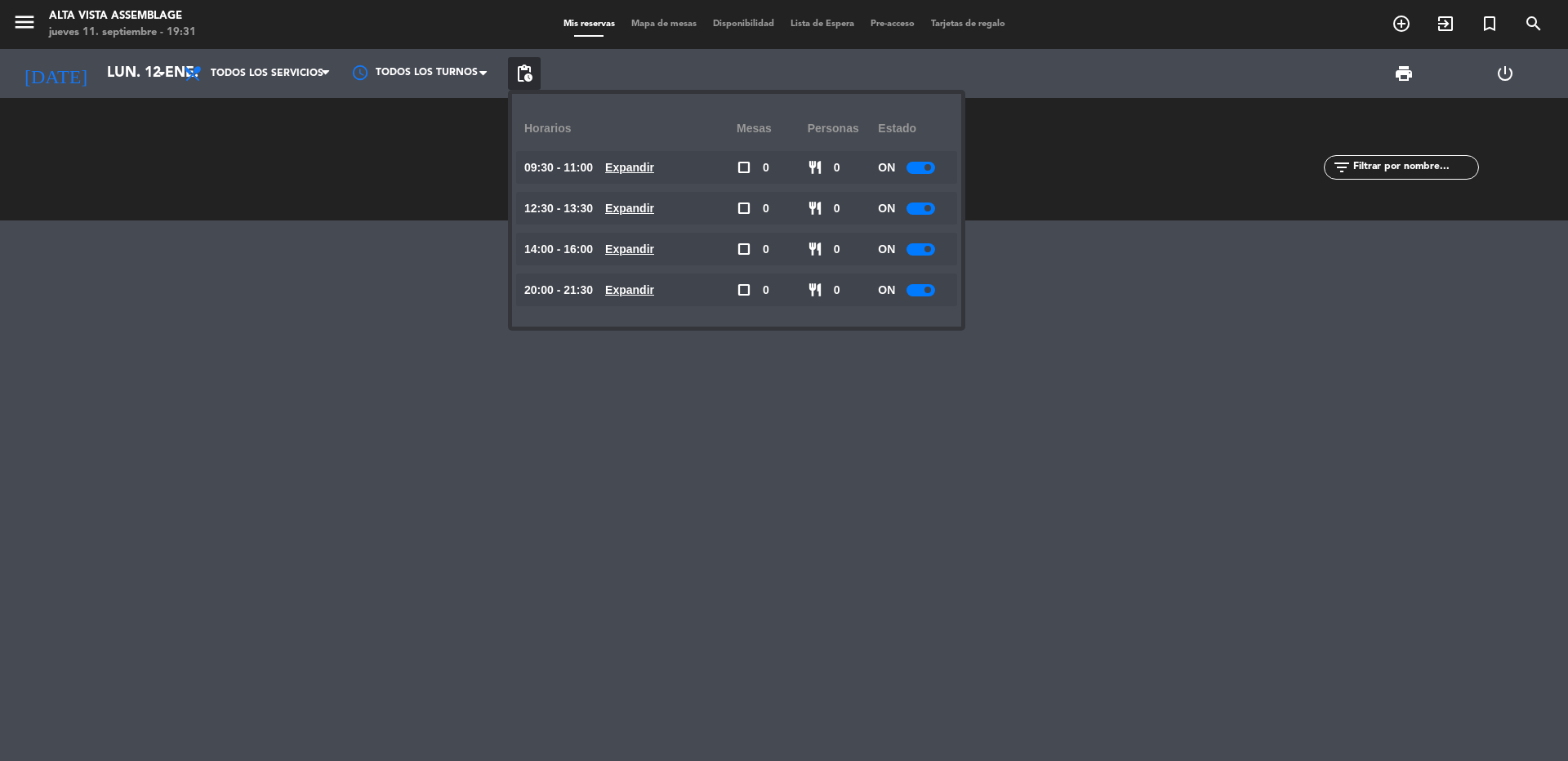
click at [919, 166] on div at bounding box center [920, 168] width 29 height 12
click at [931, 208] on span at bounding box center [927, 208] width 7 height 7
click at [921, 210] on div at bounding box center [920, 209] width 29 height 12
click at [928, 249] on span at bounding box center [927, 249] width 7 height 7
click at [927, 253] on div at bounding box center [920, 249] width 29 height 12
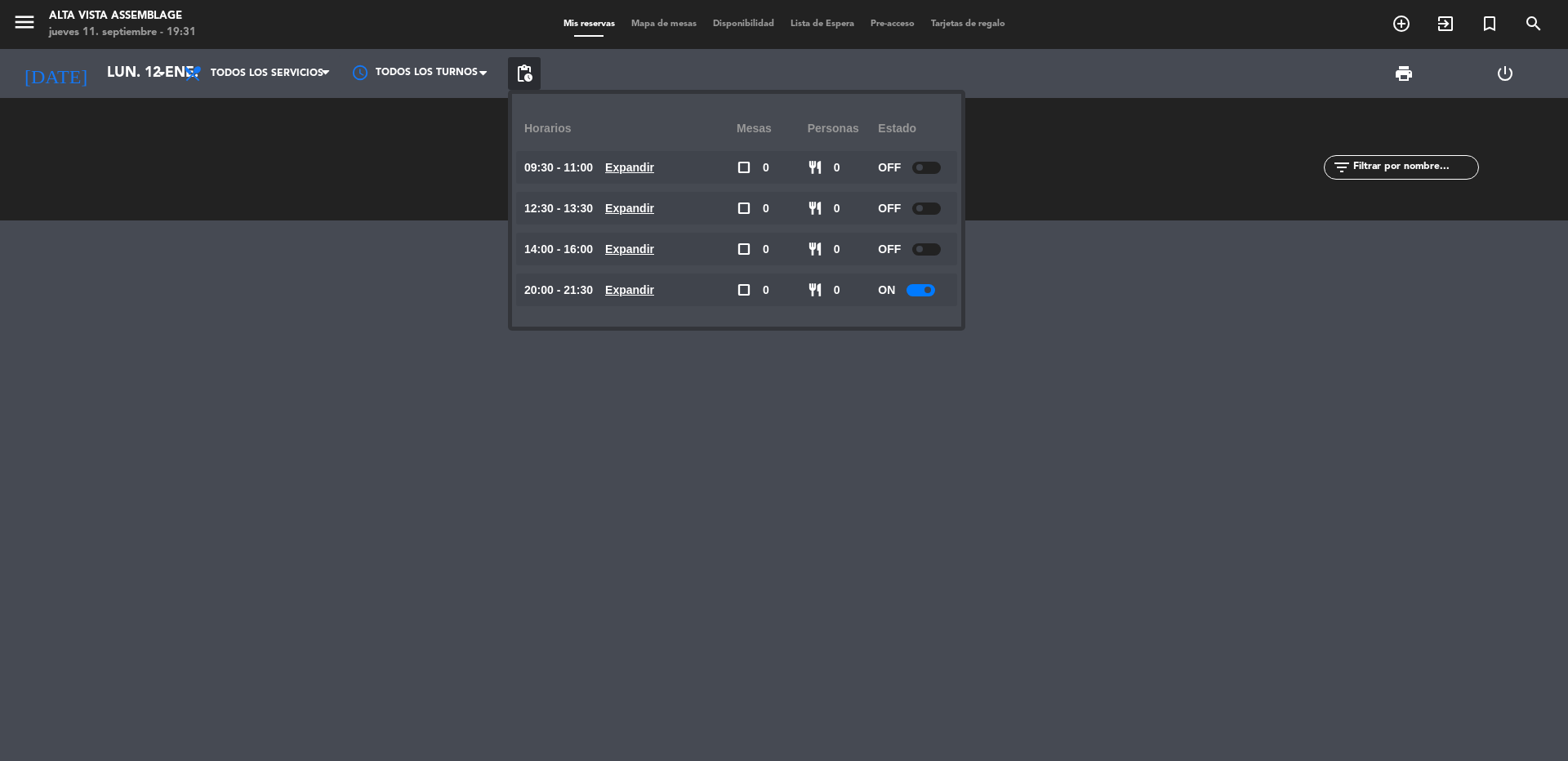
click at [917, 294] on div at bounding box center [920, 290] width 29 height 12
click at [925, 291] on div at bounding box center [920, 290] width 29 height 12
click at [815, 421] on div at bounding box center [784, 490] width 1568 height 541
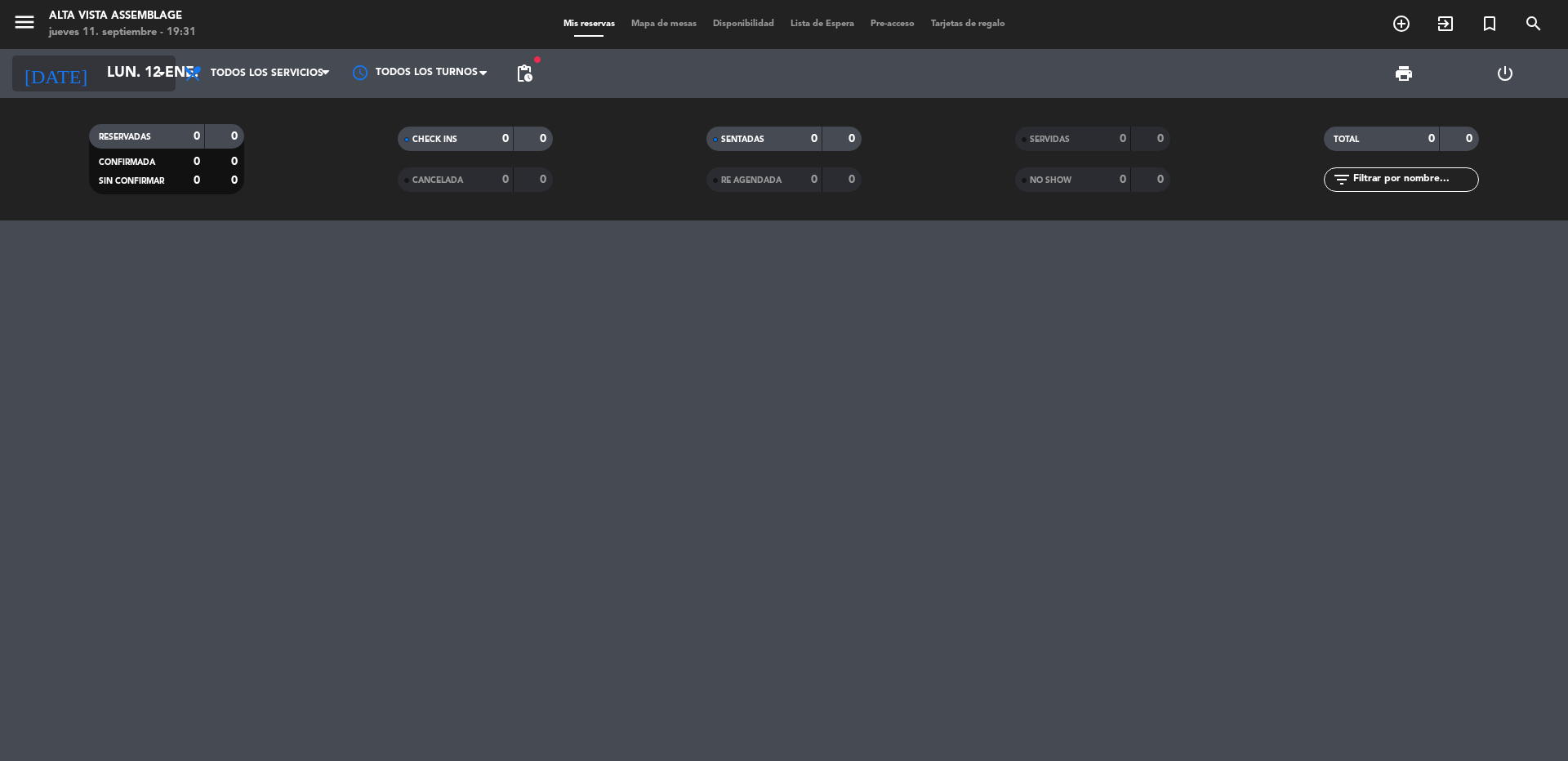
click at [120, 74] on input "lun. 12 ene." at bounding box center [194, 73] width 190 height 33
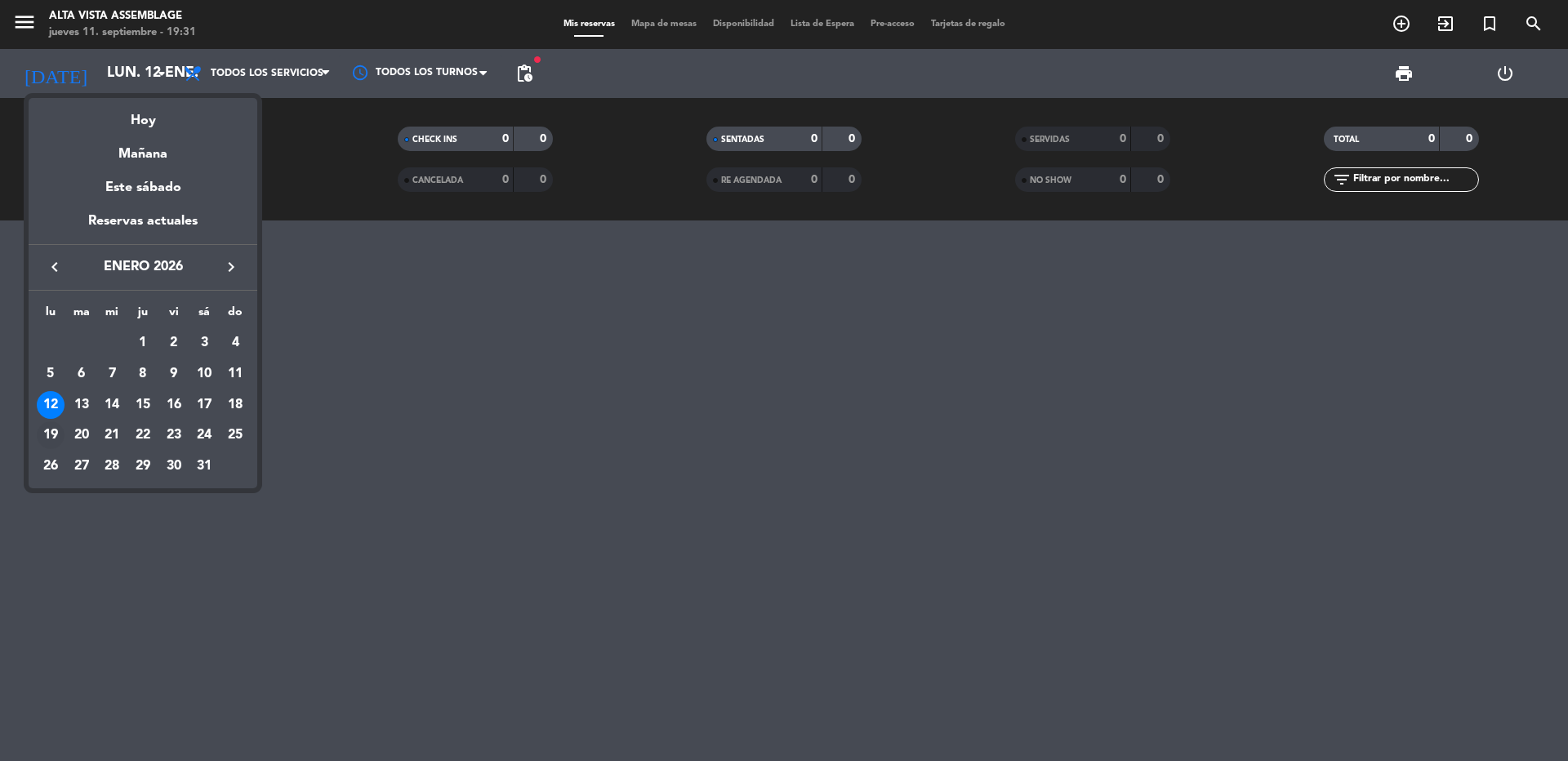
click at [50, 439] on div "19" at bounding box center [50, 435] width 28 height 28
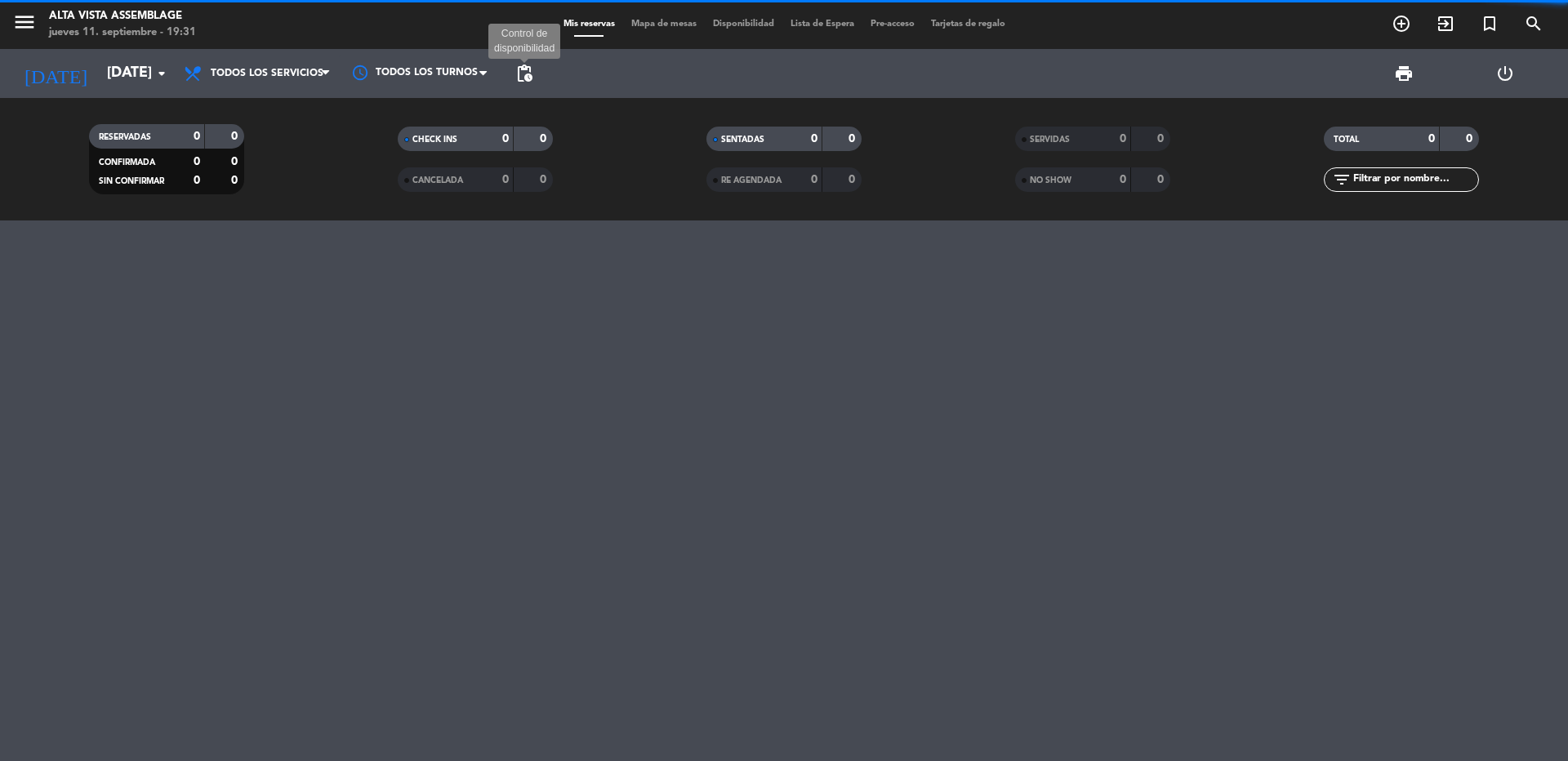
click at [527, 68] on span "pending_actions" at bounding box center [524, 73] width 20 height 20
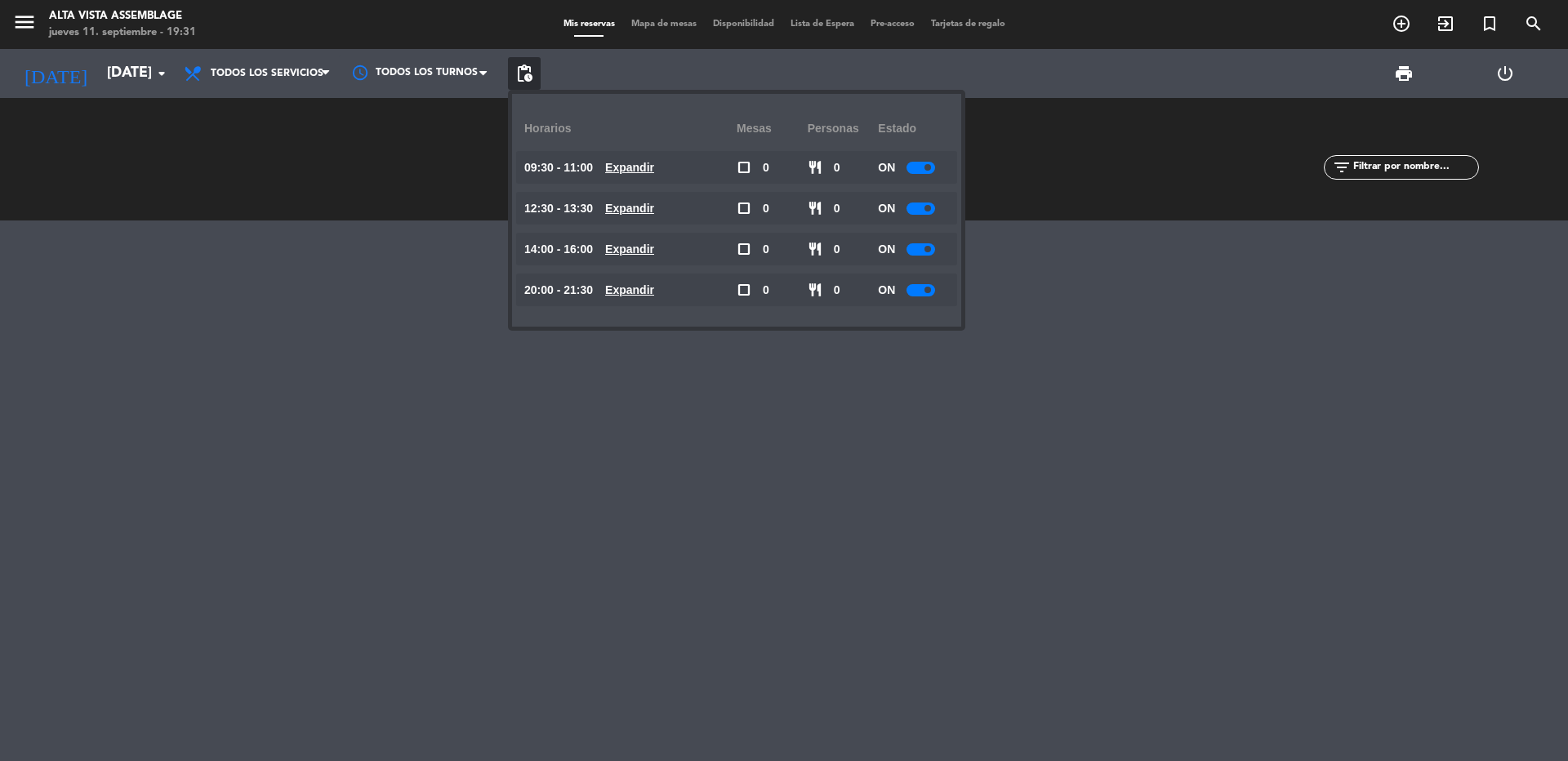
click at [927, 162] on div at bounding box center [920, 168] width 29 height 12
click at [928, 204] on div at bounding box center [920, 209] width 29 height 12
click at [924, 207] on div at bounding box center [920, 209] width 29 height 12
click at [920, 252] on div at bounding box center [920, 249] width 29 height 12
click at [922, 246] on div at bounding box center [920, 249] width 29 height 12
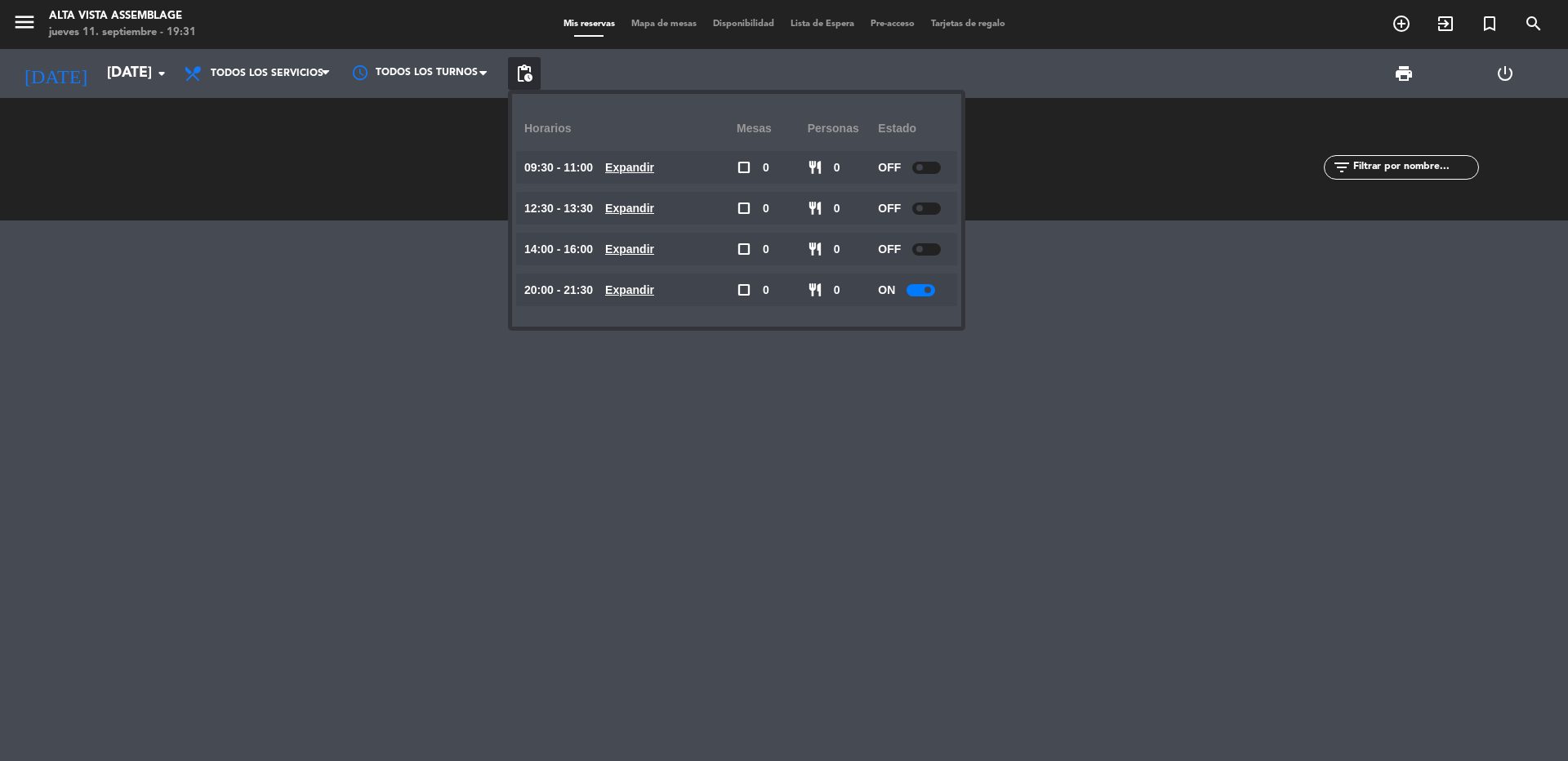
click at [921, 285] on div at bounding box center [920, 290] width 29 height 12
click at [922, 290] on div at bounding box center [920, 290] width 29 height 12
click at [807, 497] on div at bounding box center [784, 490] width 1568 height 541
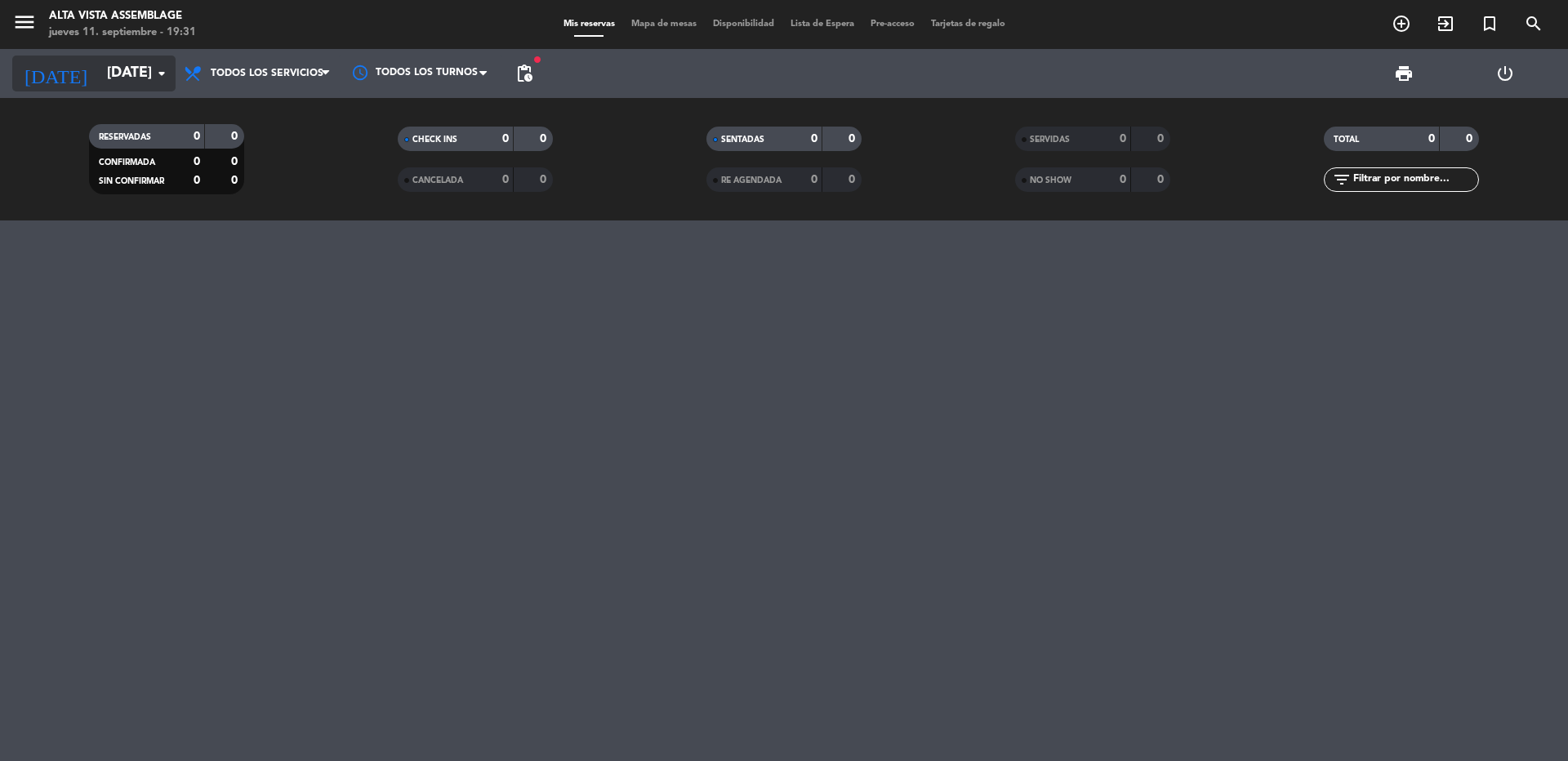
click at [101, 72] on input "[DATE]" at bounding box center [194, 73] width 190 height 33
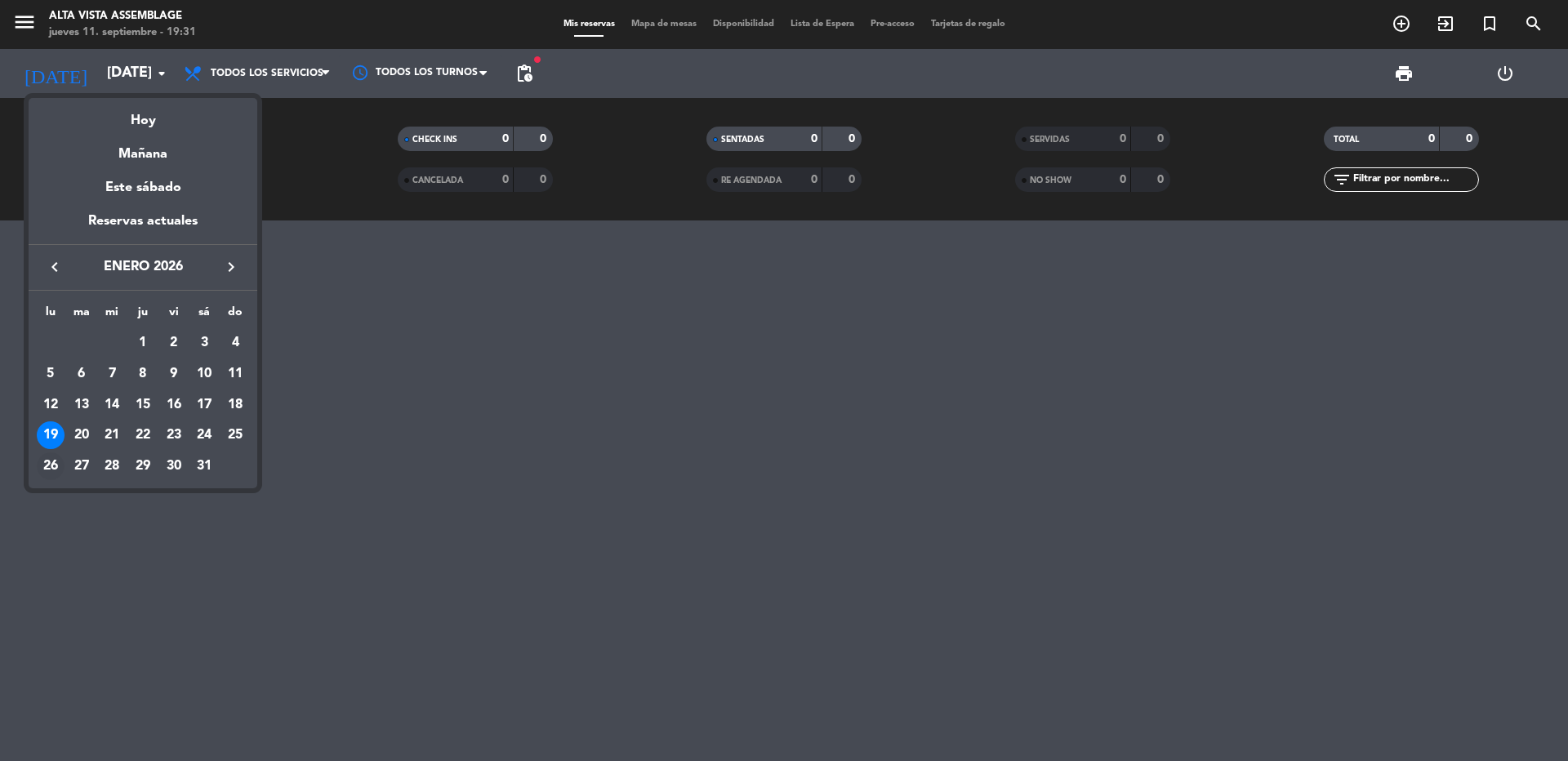
click at [53, 470] on div "26" at bounding box center [50, 466] width 28 height 28
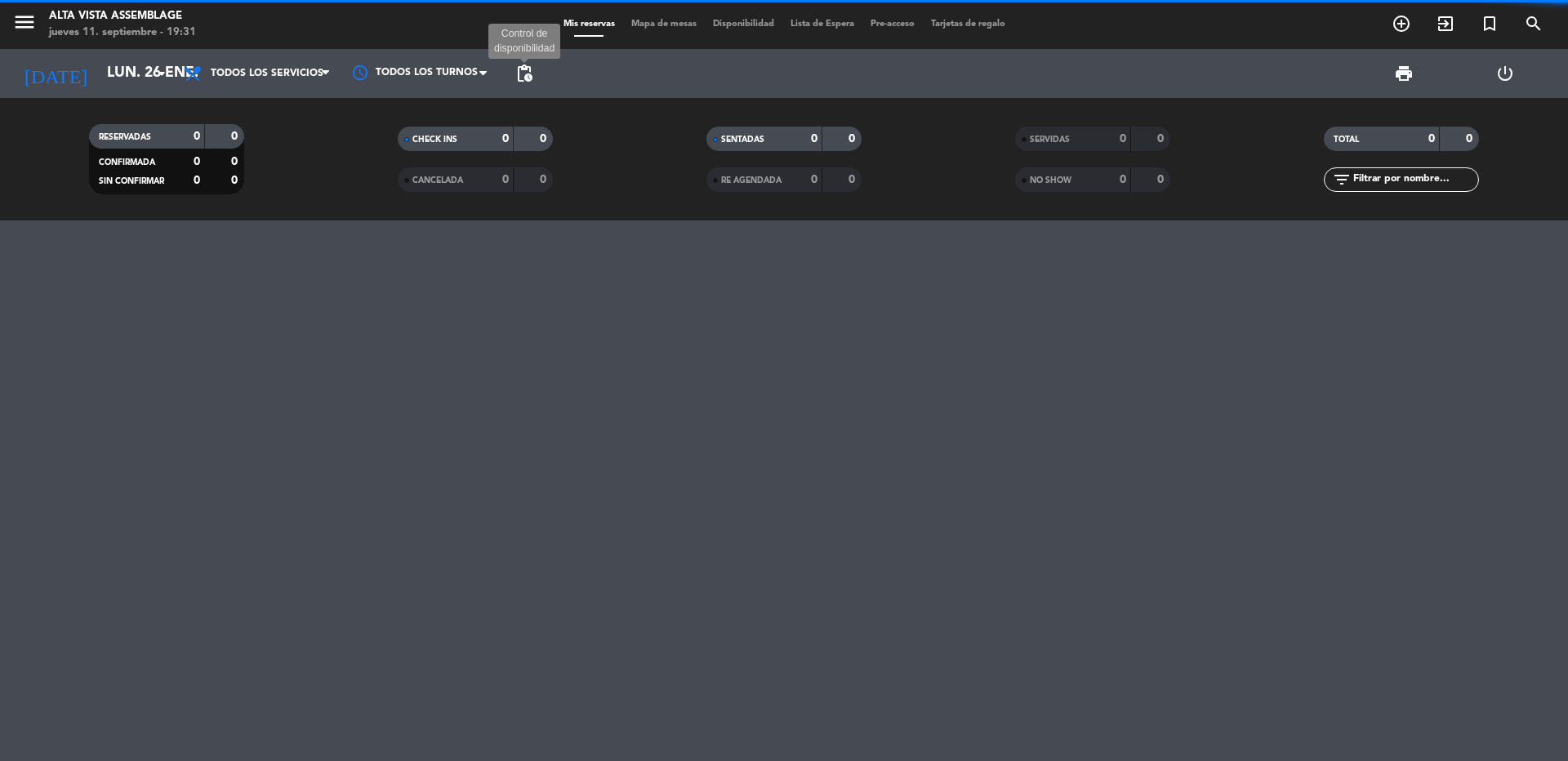
click at [528, 73] on span "pending_actions" at bounding box center [524, 73] width 20 height 20
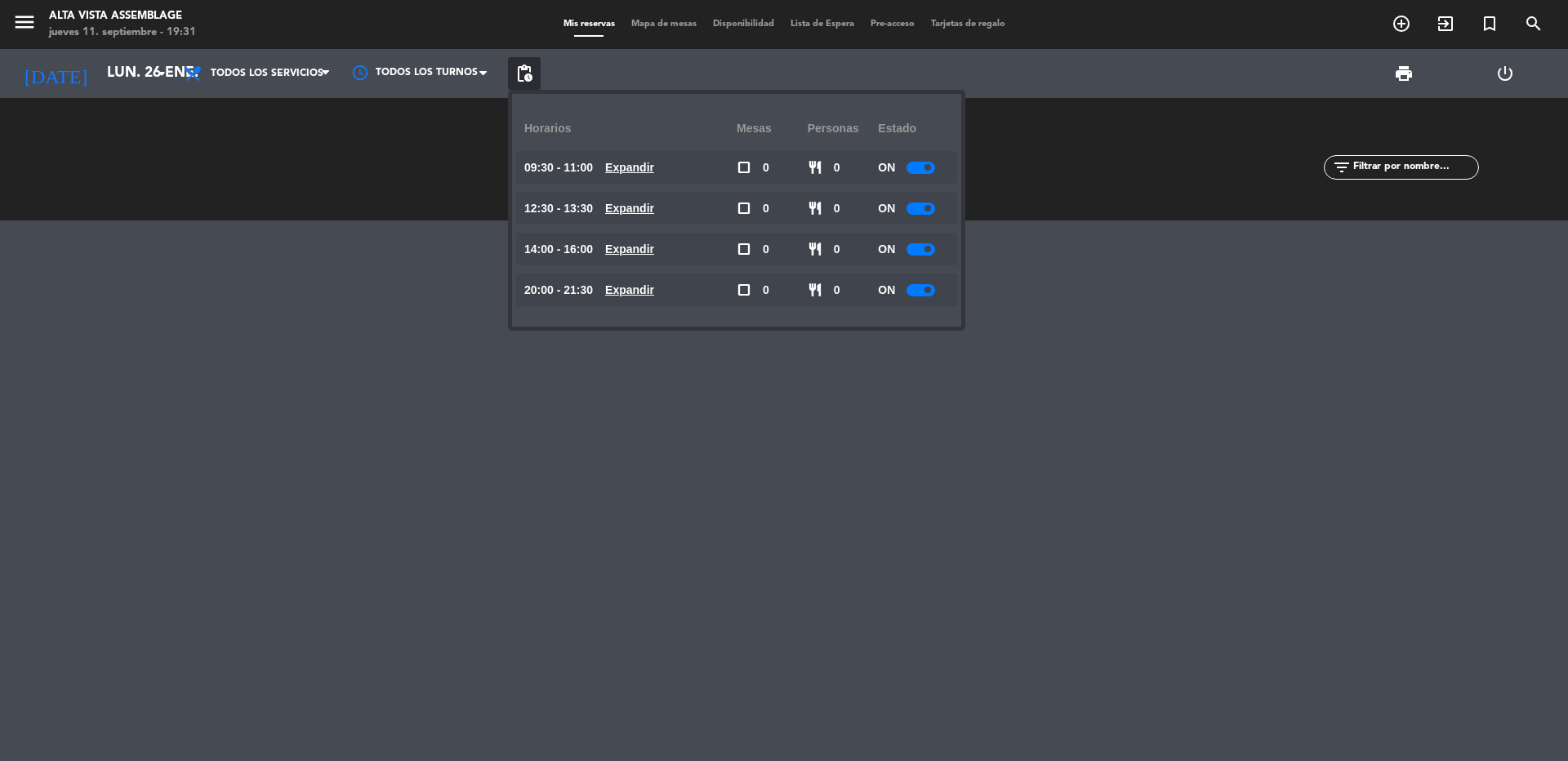
click at [916, 172] on div at bounding box center [920, 168] width 29 height 12
click at [927, 200] on div "ON" at bounding box center [914, 208] width 71 height 33
click at [920, 209] on div at bounding box center [920, 209] width 29 height 12
click at [923, 212] on div at bounding box center [920, 209] width 29 height 12
click at [928, 247] on span at bounding box center [927, 249] width 7 height 7
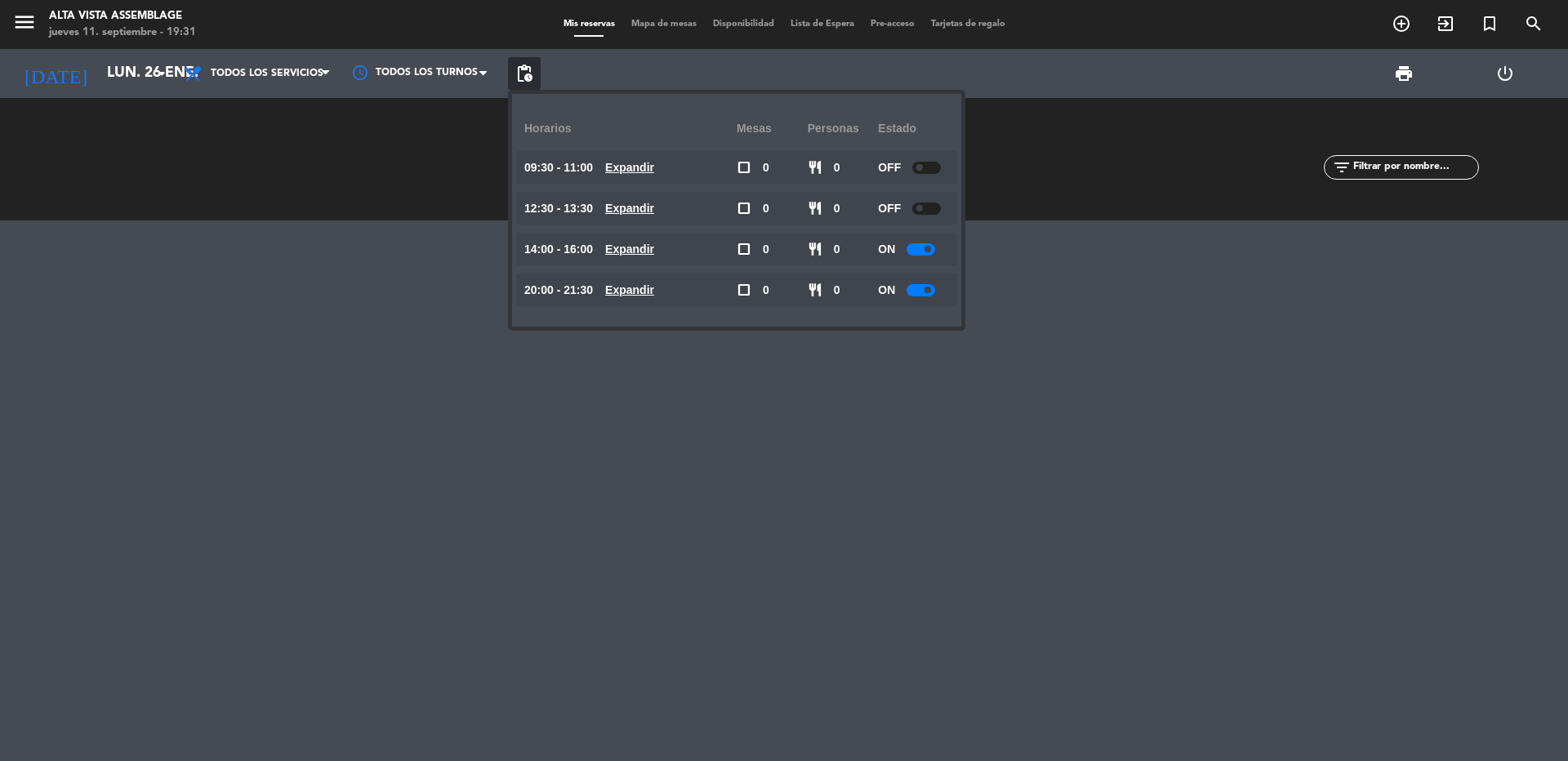
click at [925, 252] on div at bounding box center [920, 249] width 29 height 12
click at [927, 295] on div at bounding box center [920, 290] width 29 height 12
click at [692, 487] on div at bounding box center [784, 490] width 1568 height 541
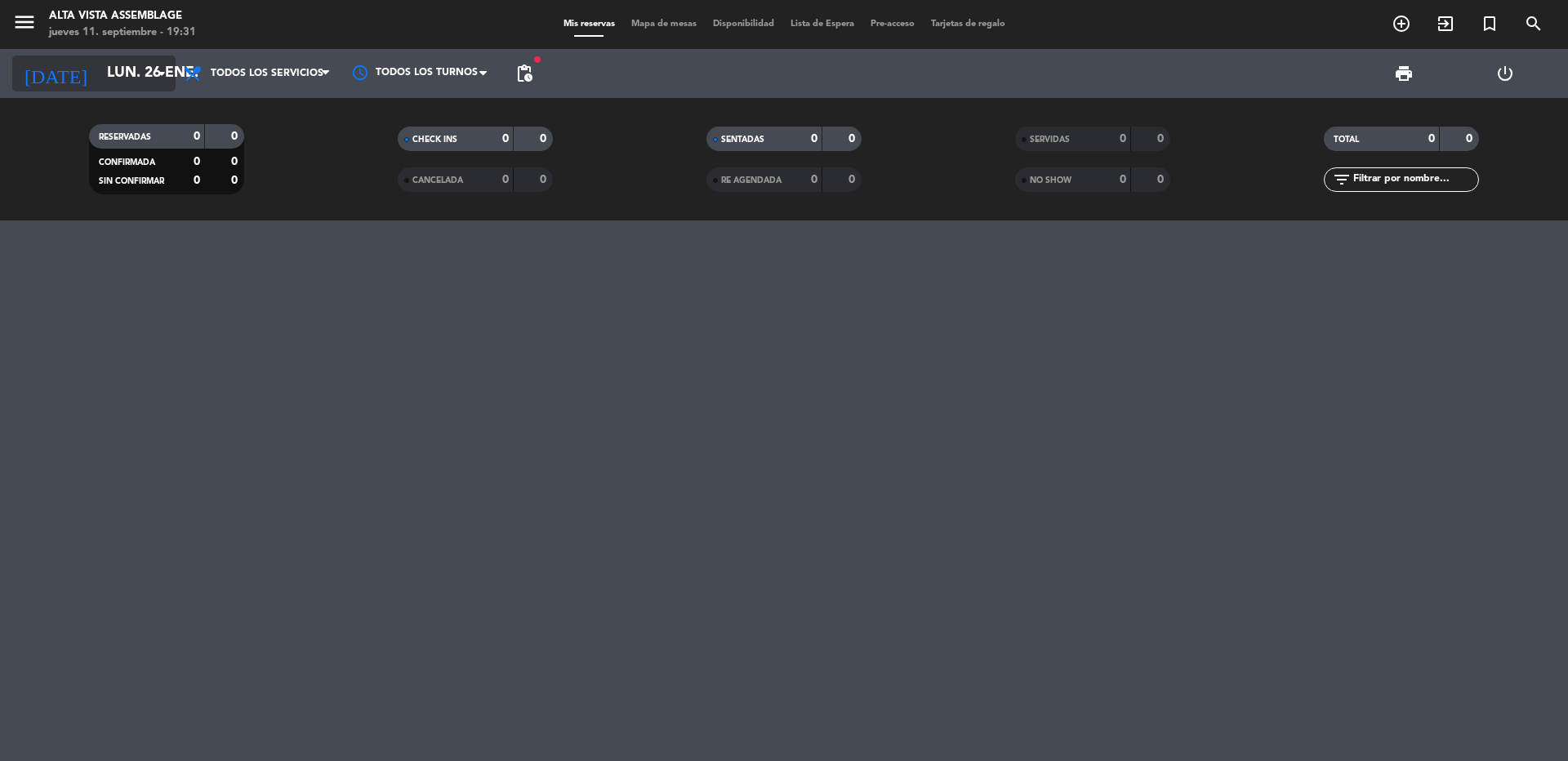
click at [111, 65] on input "lun. 26 ene." at bounding box center [194, 73] width 190 height 33
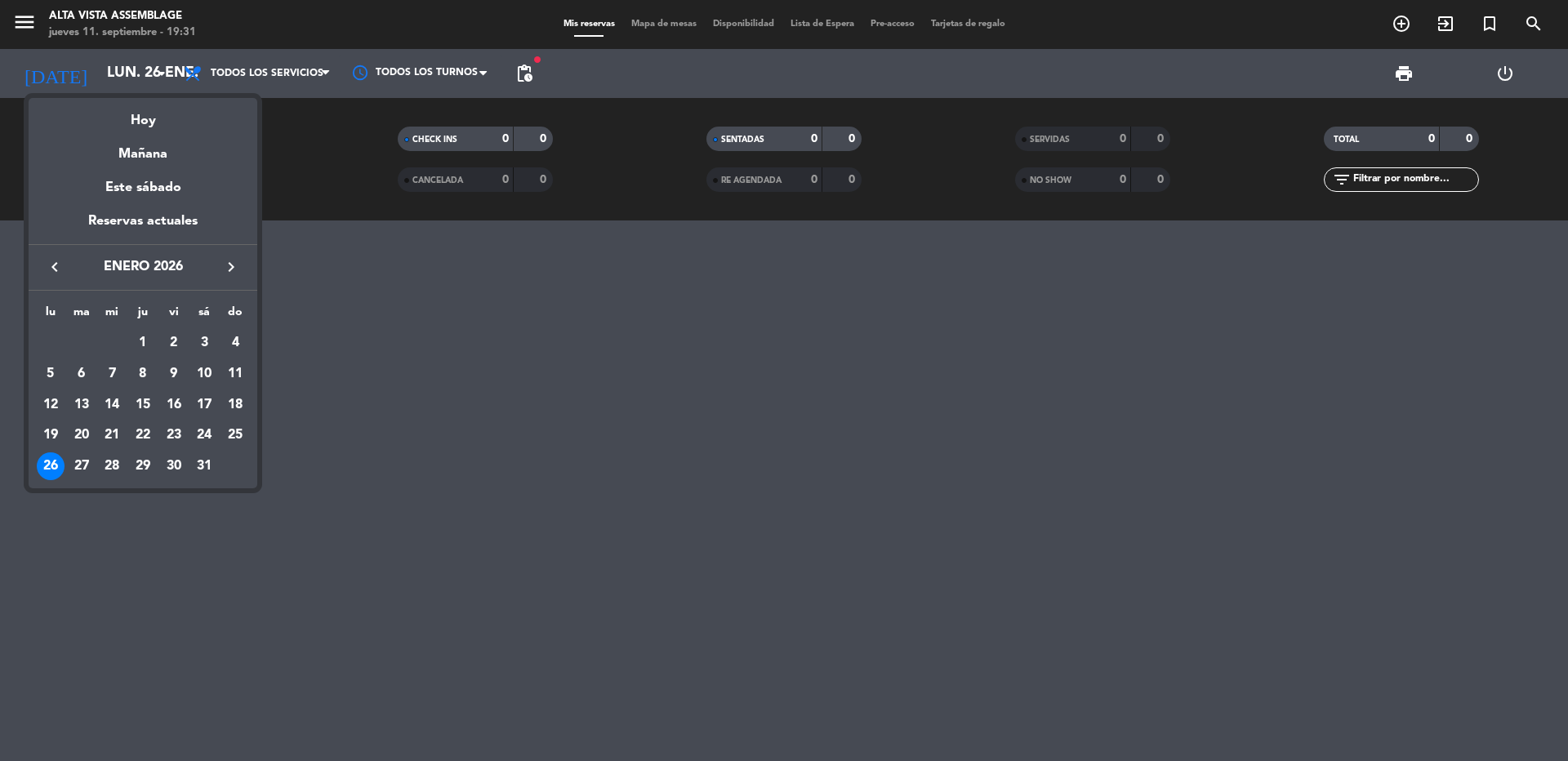
click at [236, 269] on icon "keyboard_arrow_right" at bounding box center [231, 267] width 20 height 20
click at [44, 382] on div "2" at bounding box center [50, 374] width 28 height 28
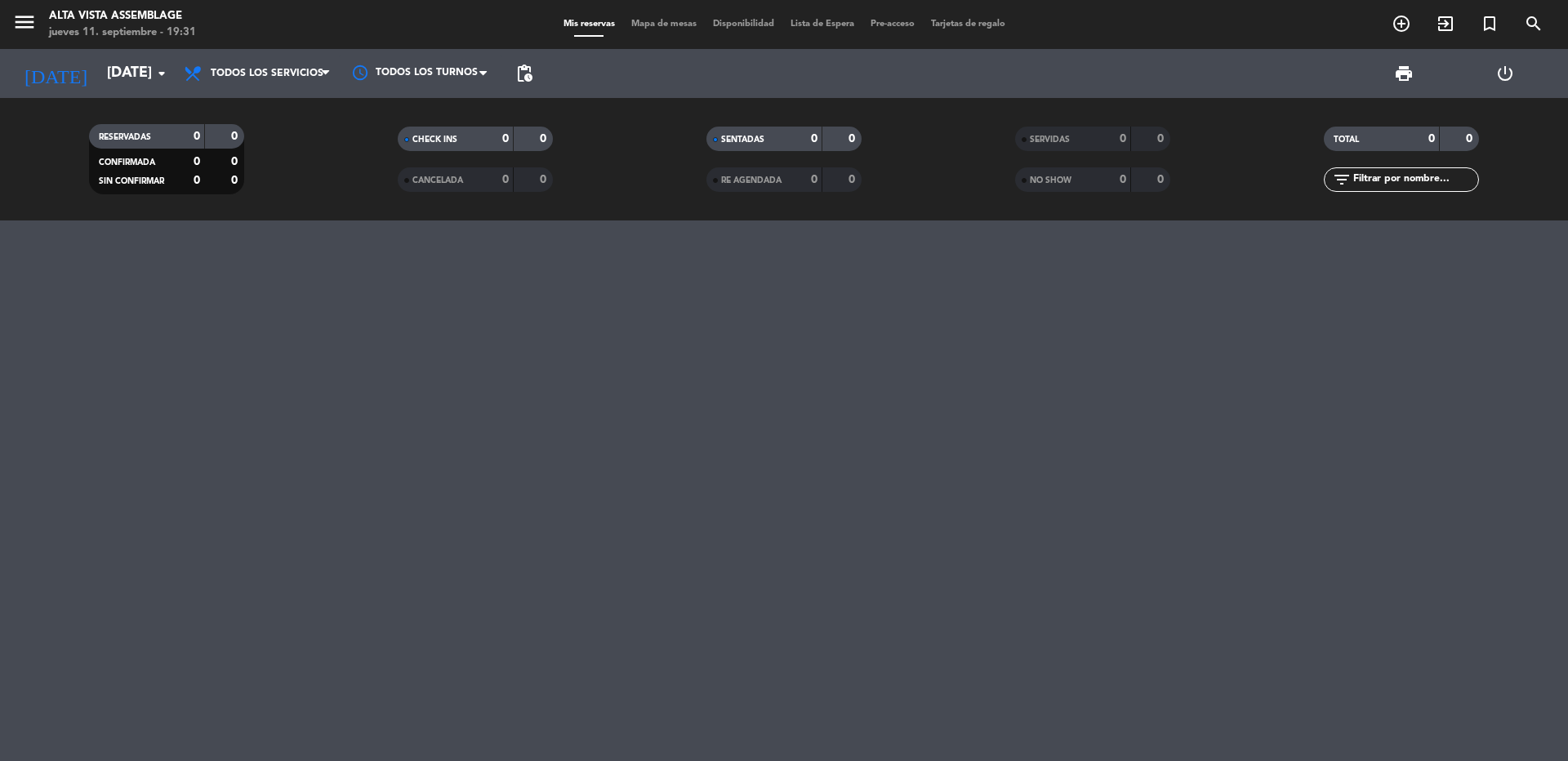
click at [532, 84] on span "pending_actions" at bounding box center [524, 73] width 33 height 33
click at [530, 68] on span "pending_actions" at bounding box center [524, 73] width 20 height 20
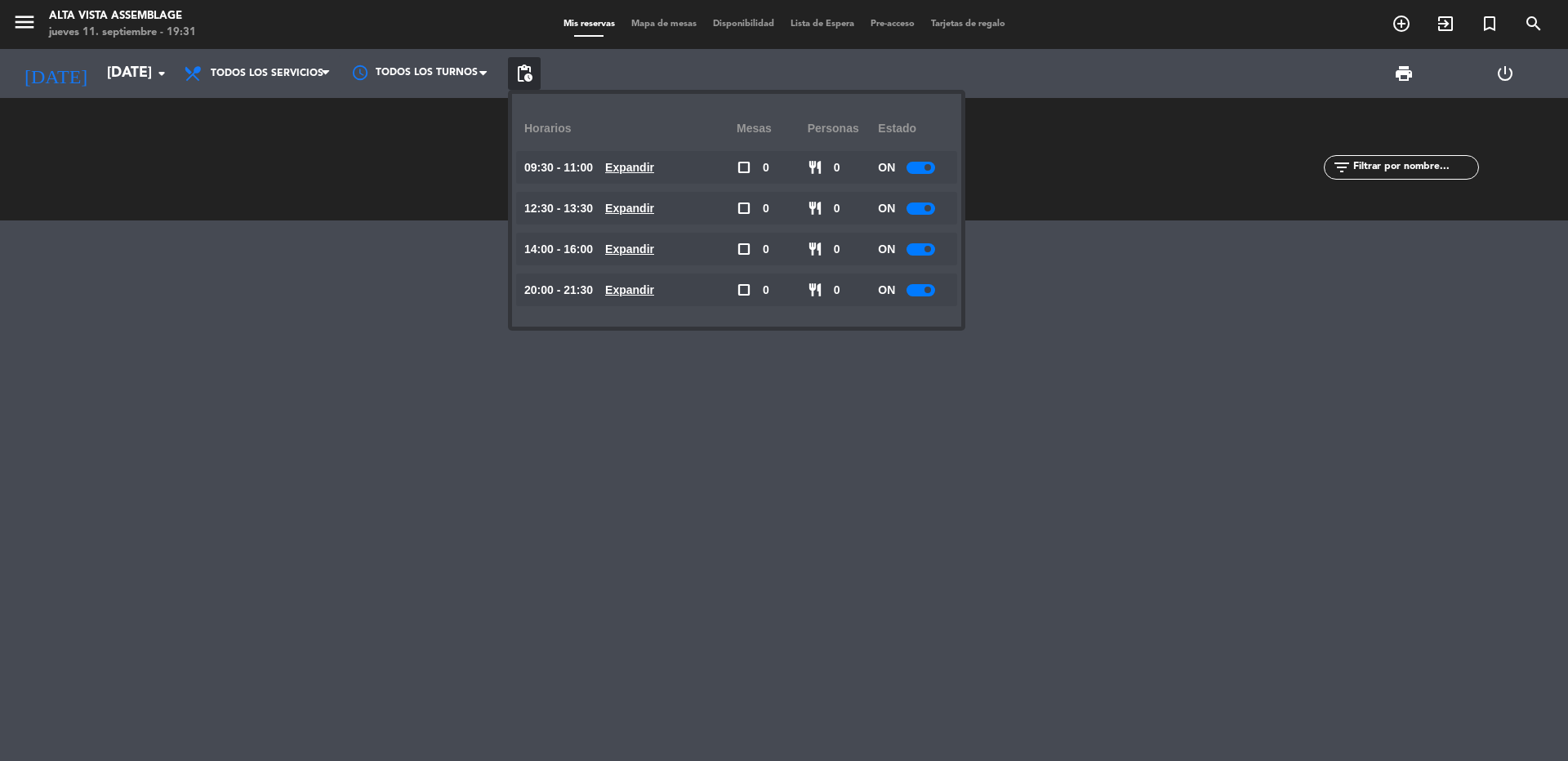
drag, startPoint x: 903, startPoint y: 171, endPoint x: 914, endPoint y: 169, distance: 11.2
click at [914, 169] on div "ON" at bounding box center [914, 167] width 71 height 33
click at [914, 168] on div at bounding box center [920, 168] width 29 height 12
click at [932, 217] on div "ON" at bounding box center [914, 208] width 71 height 33
click at [929, 211] on div at bounding box center [920, 209] width 29 height 12
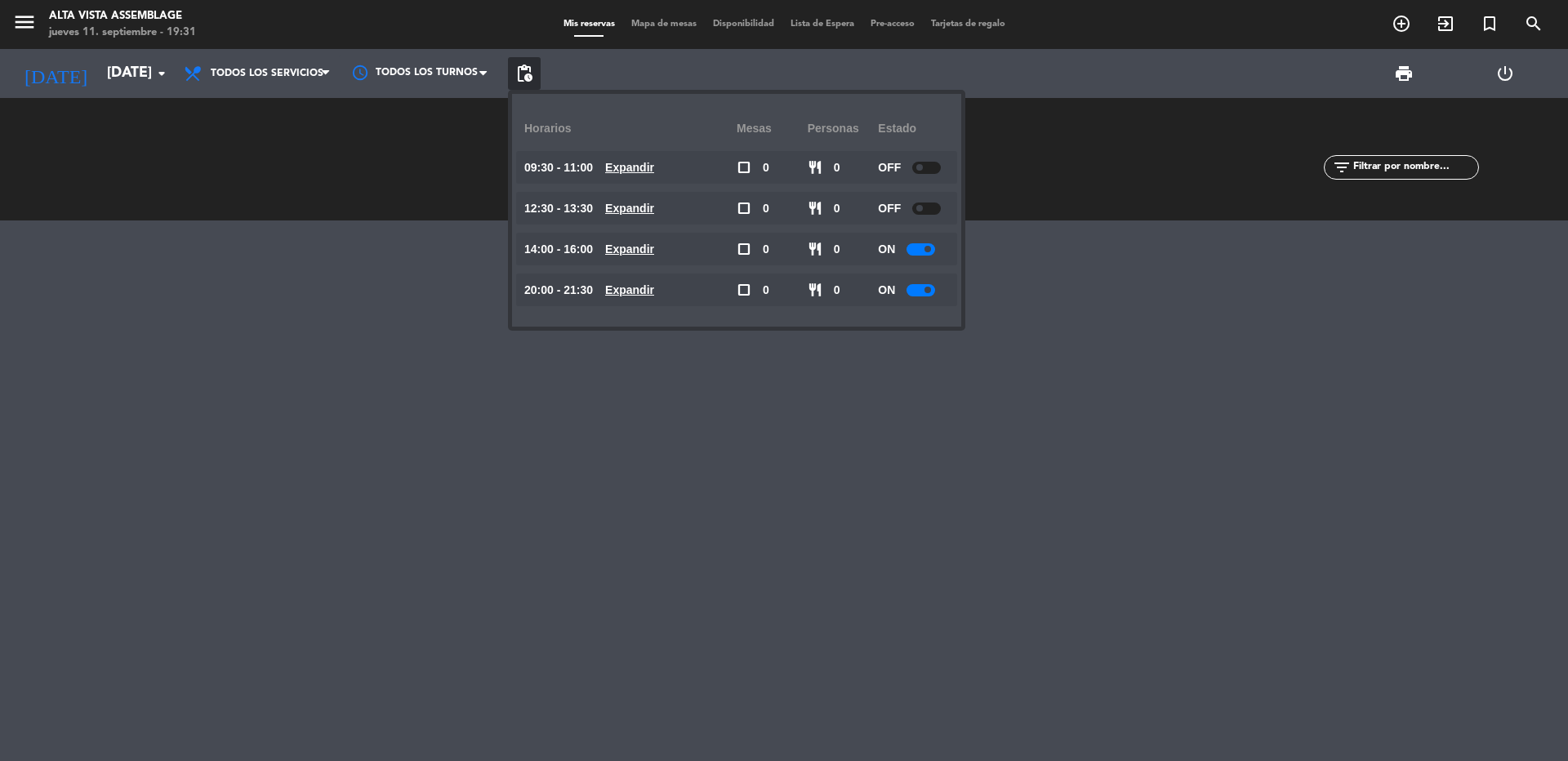
click at [927, 244] on div at bounding box center [920, 249] width 29 height 12
click at [927, 247] on span at bounding box center [927, 249] width 7 height 7
click at [920, 290] on div at bounding box center [920, 290] width 29 height 12
click at [925, 293] on div at bounding box center [920, 290] width 29 height 12
click at [919, 290] on div at bounding box center [920, 290] width 29 height 12
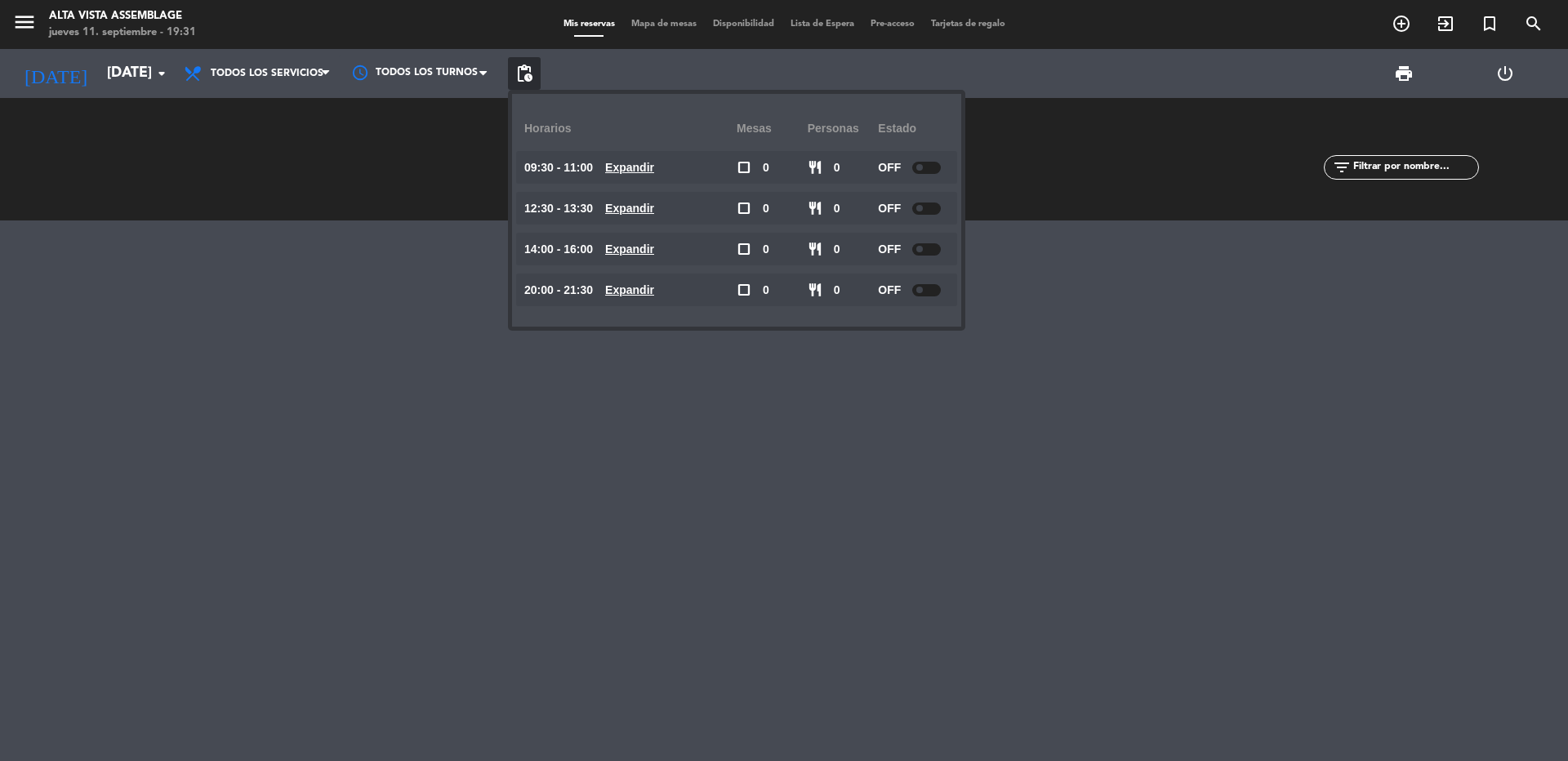
click at [866, 419] on div at bounding box center [784, 490] width 1568 height 541
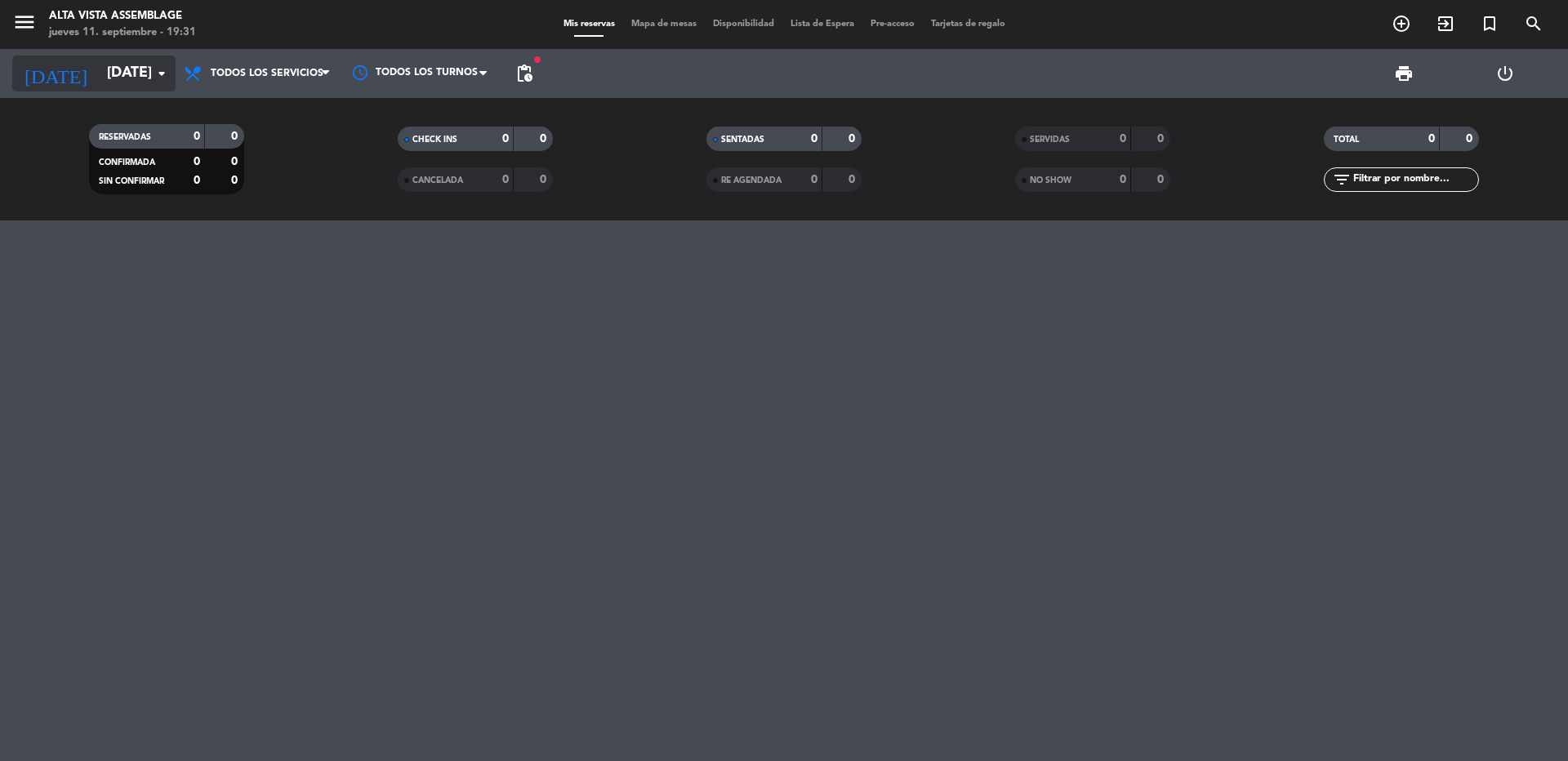
click at [103, 69] on input "[DATE]" at bounding box center [194, 73] width 190 height 33
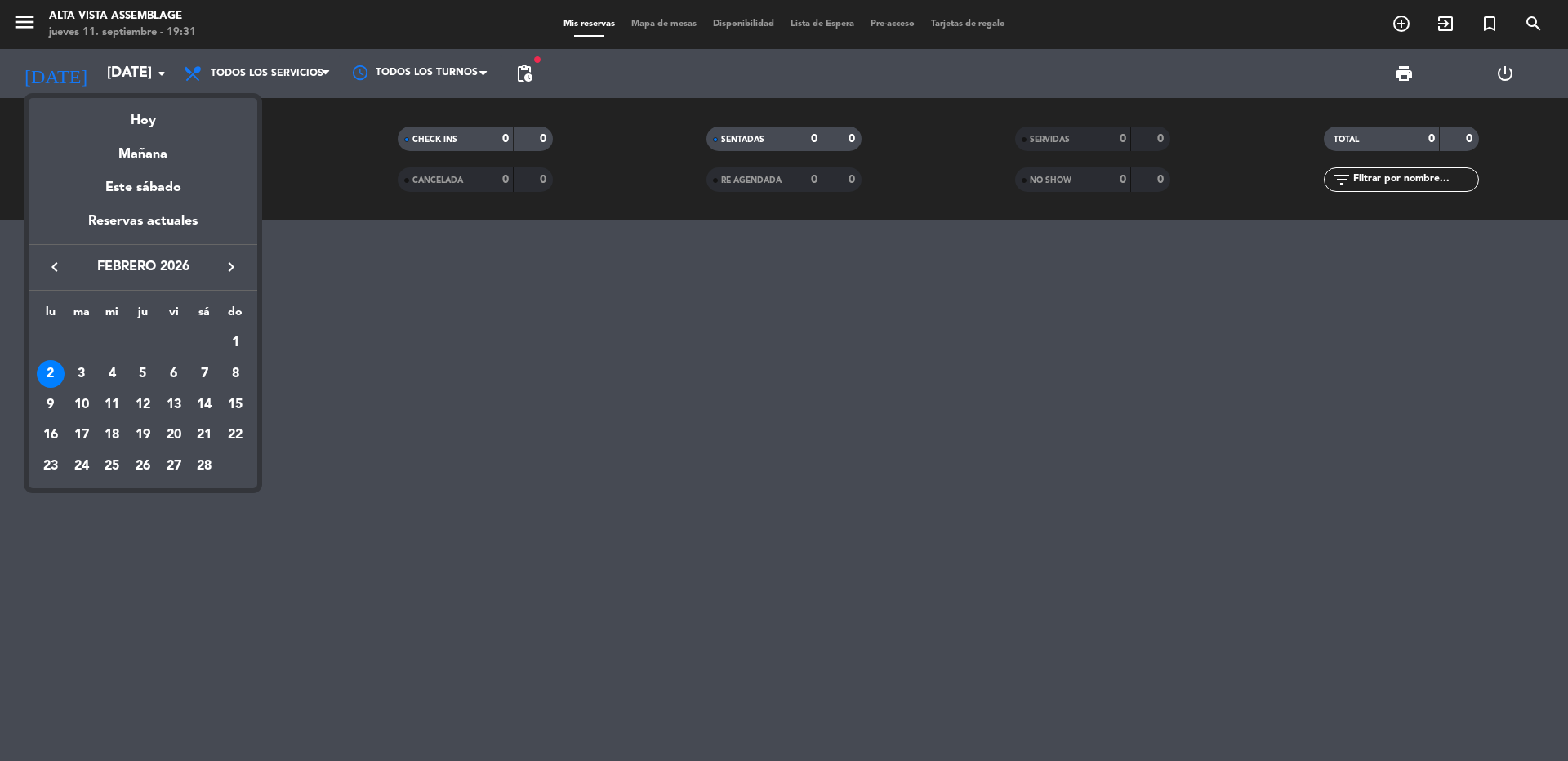
click at [237, 374] on div "8" at bounding box center [235, 374] width 28 height 28
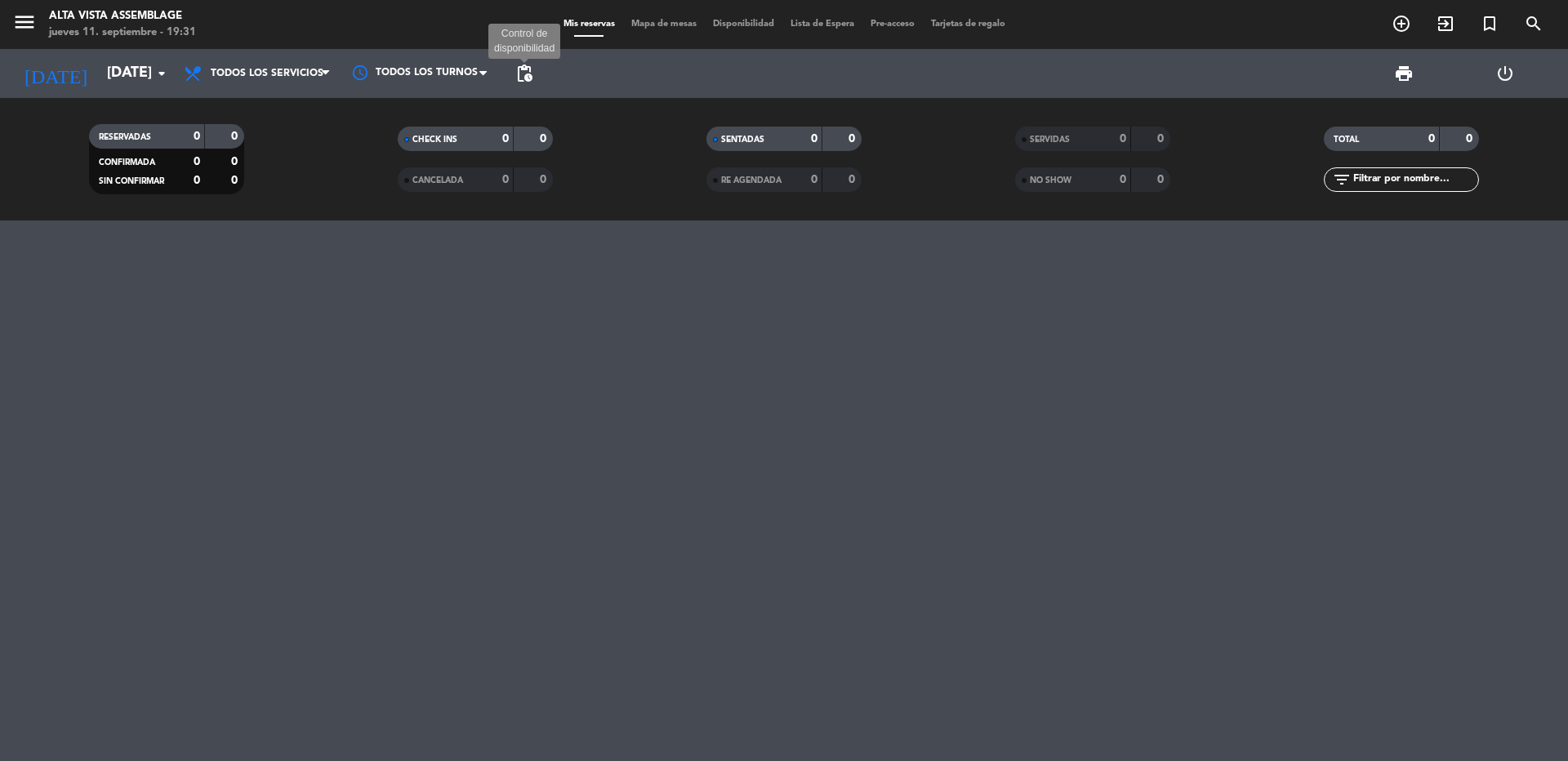
click at [526, 76] on span "pending_actions" at bounding box center [524, 73] width 20 height 20
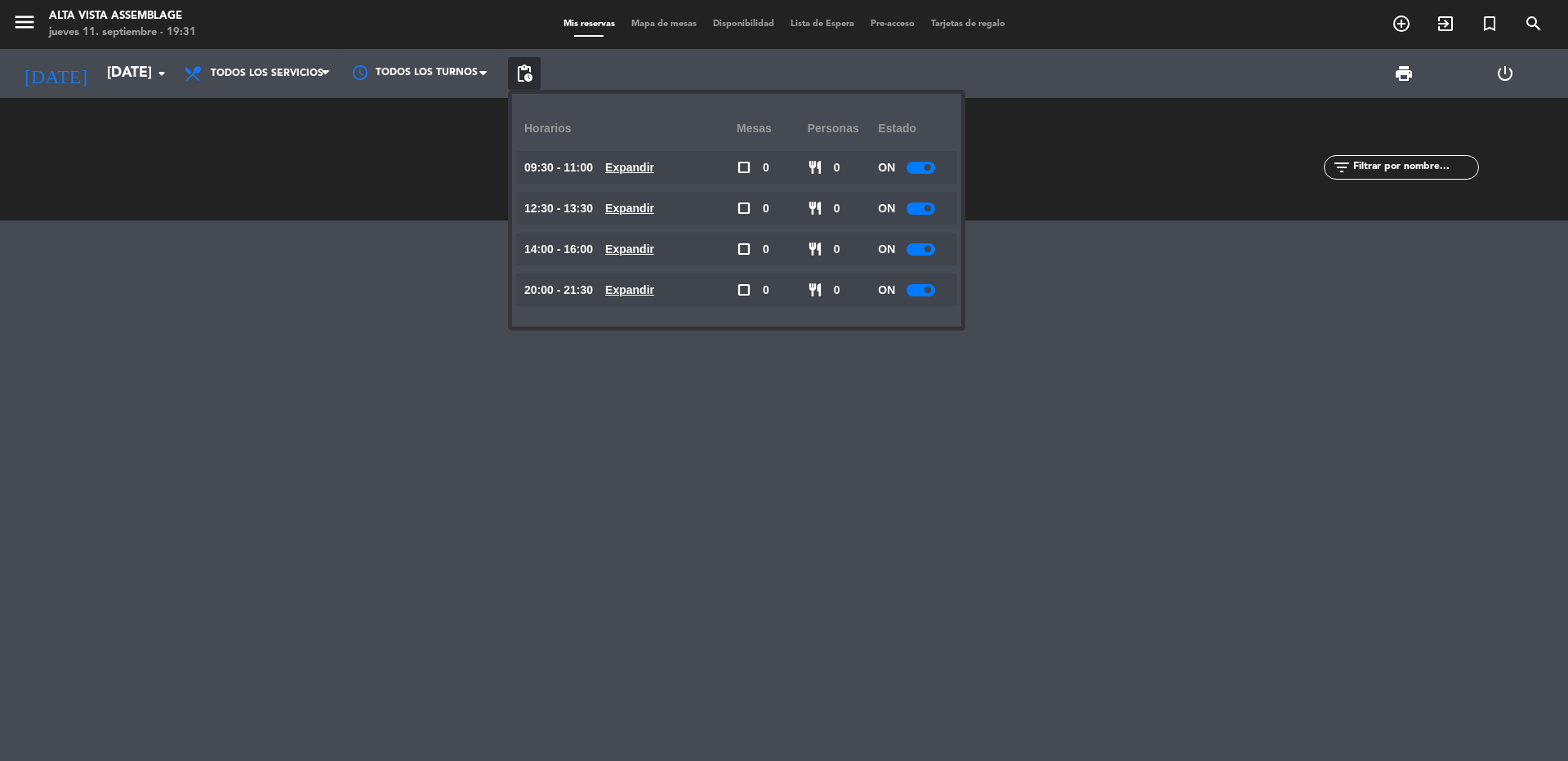
click at [914, 294] on div at bounding box center [920, 290] width 29 height 12
click at [804, 413] on div at bounding box center [784, 490] width 1568 height 541
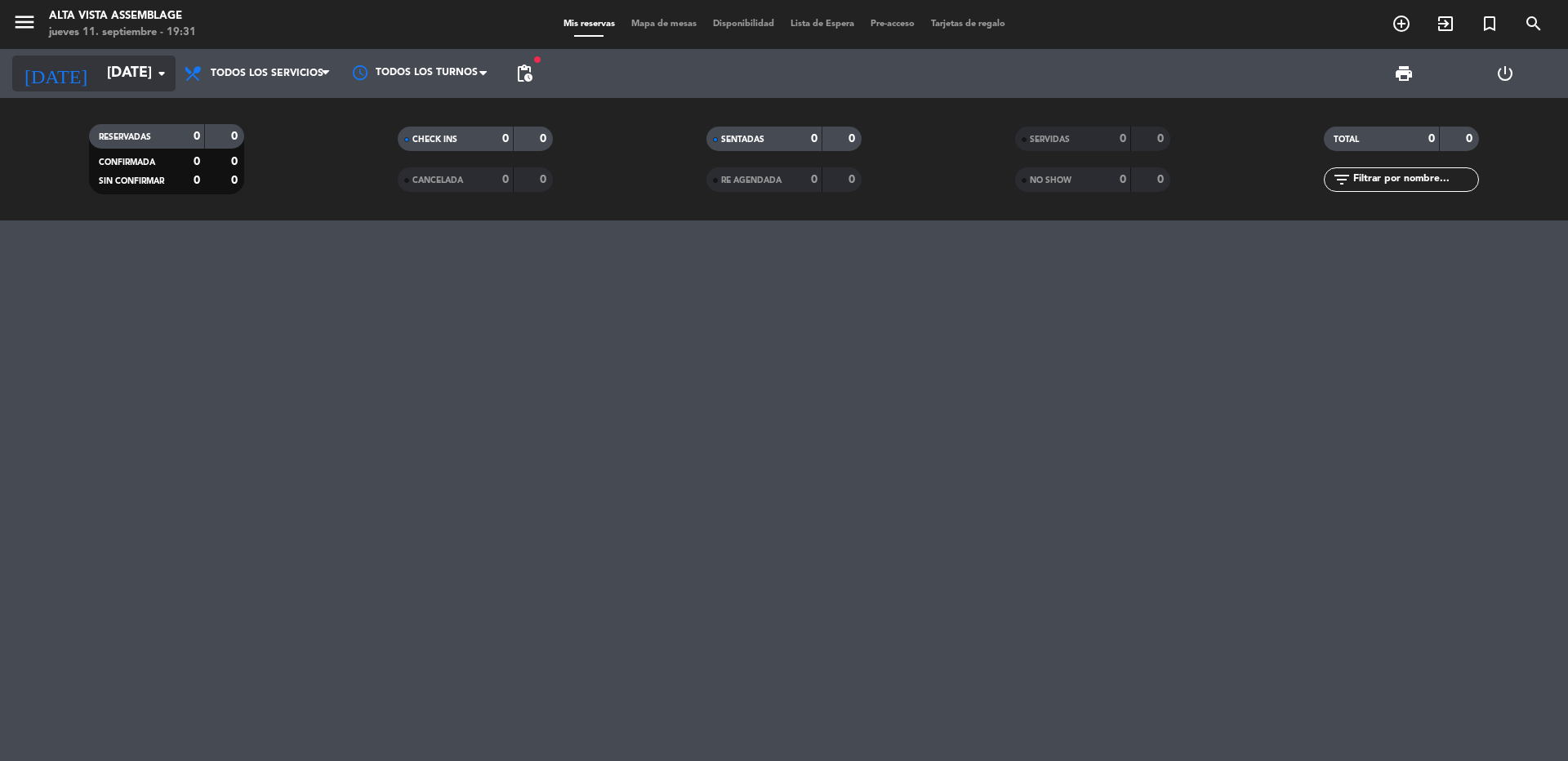
click at [120, 73] on input "[DATE]" at bounding box center [194, 73] width 190 height 33
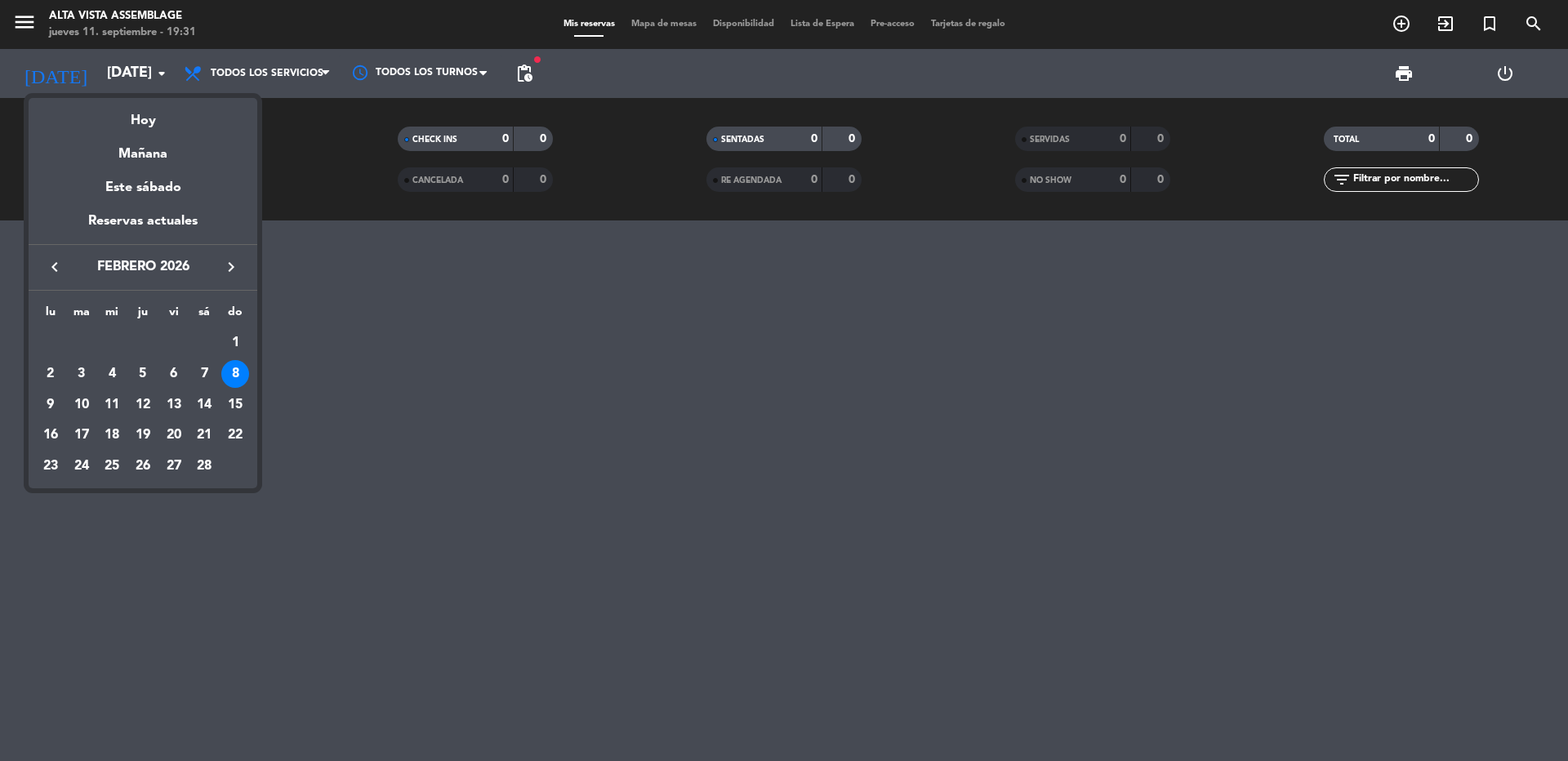
drag, startPoint x: 236, startPoint y: 396, endPoint x: 237, endPoint y: 407, distance: 11.0
click at [237, 407] on div "15" at bounding box center [235, 405] width 28 height 28
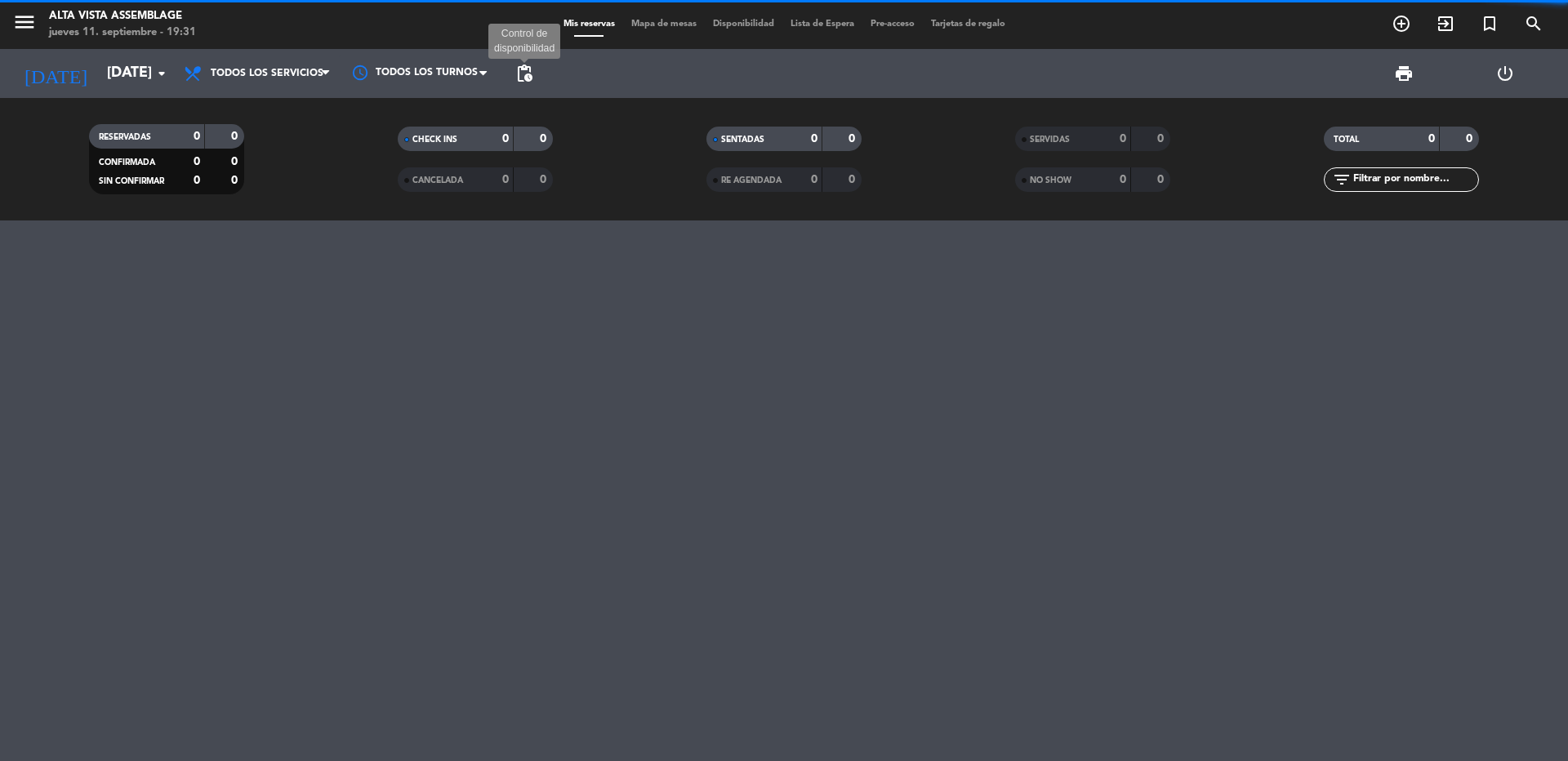
click at [534, 77] on span "pending_actions Control de disponibilidad" at bounding box center [524, 73] width 33 height 33
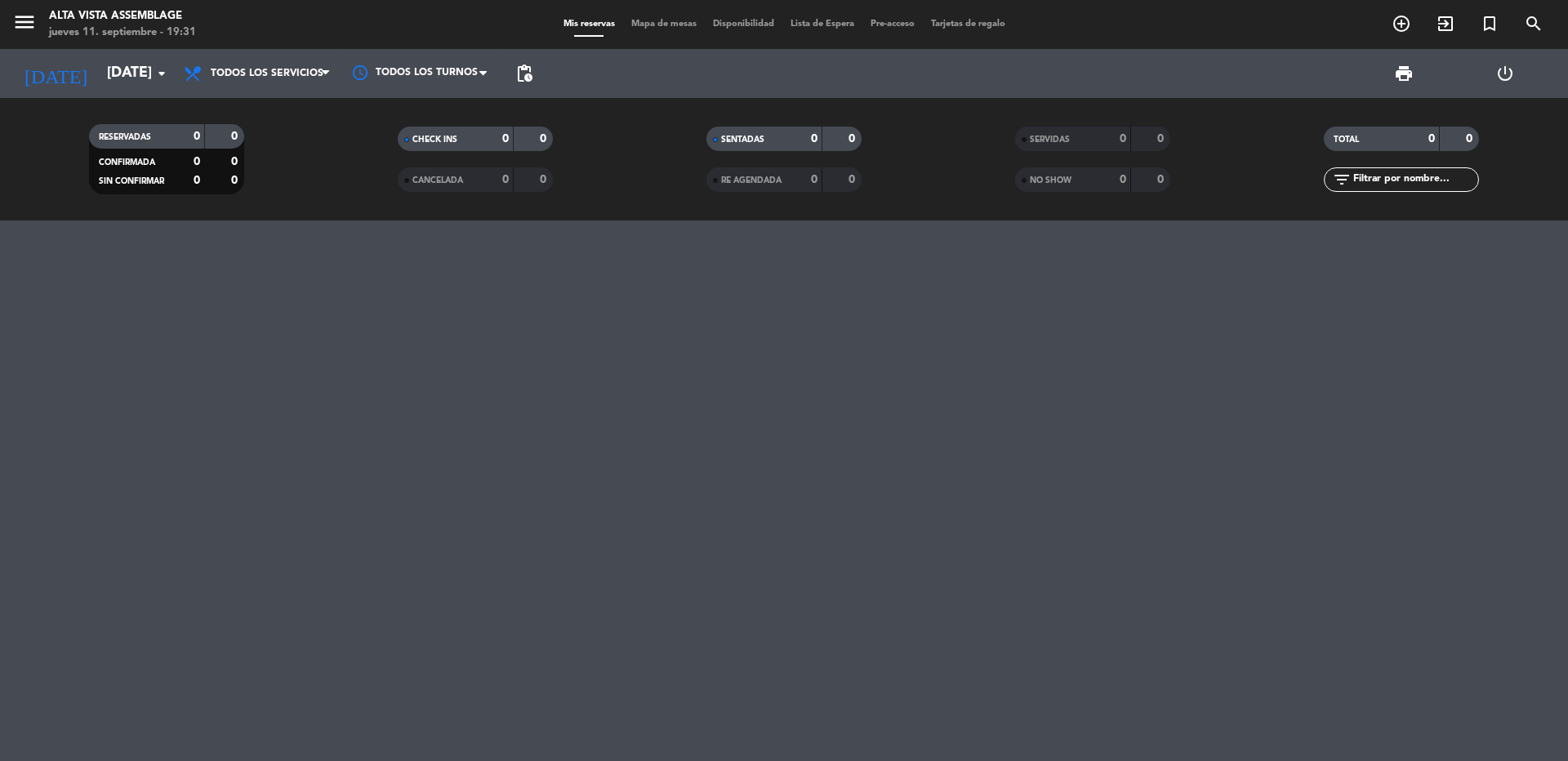
click at [536, 77] on span "pending_actions" at bounding box center [524, 73] width 33 height 33
click at [524, 75] on span "pending_actions" at bounding box center [524, 73] width 20 height 20
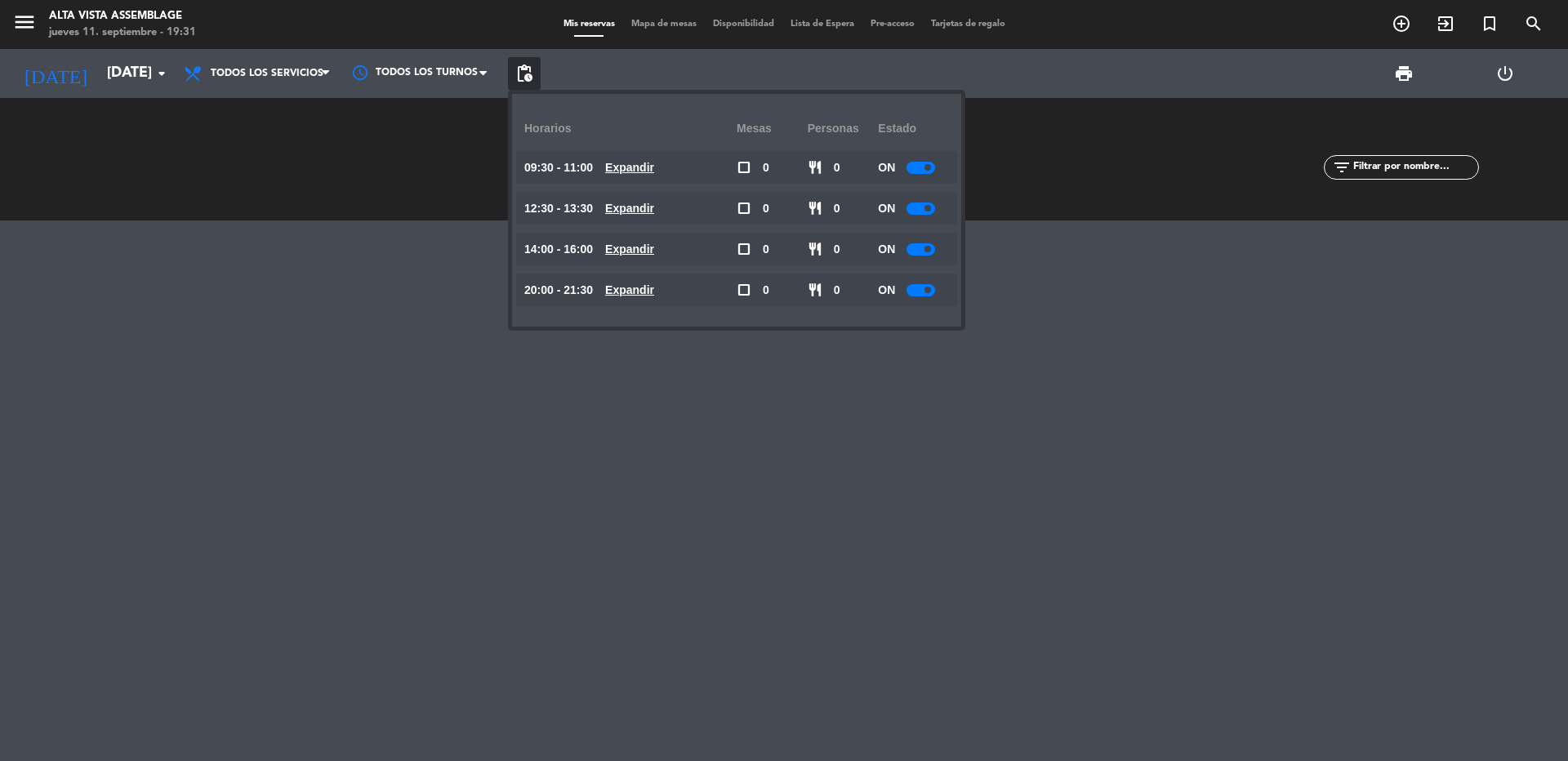
click at [917, 296] on div "ON" at bounding box center [914, 290] width 71 height 33
click at [919, 295] on div at bounding box center [920, 290] width 29 height 12
click at [597, 480] on div at bounding box center [784, 490] width 1568 height 541
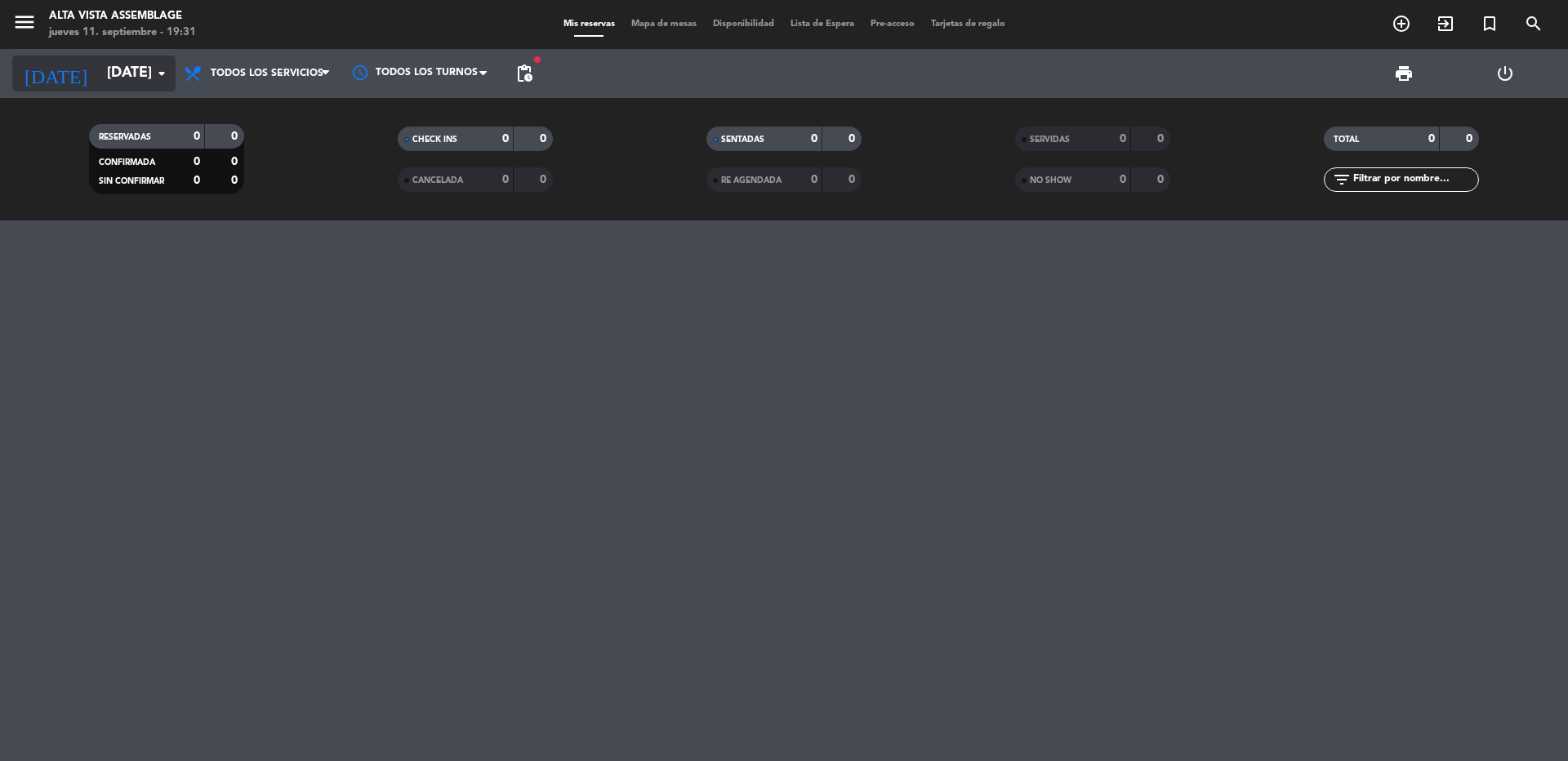
click at [139, 83] on input "[DATE]" at bounding box center [194, 73] width 190 height 33
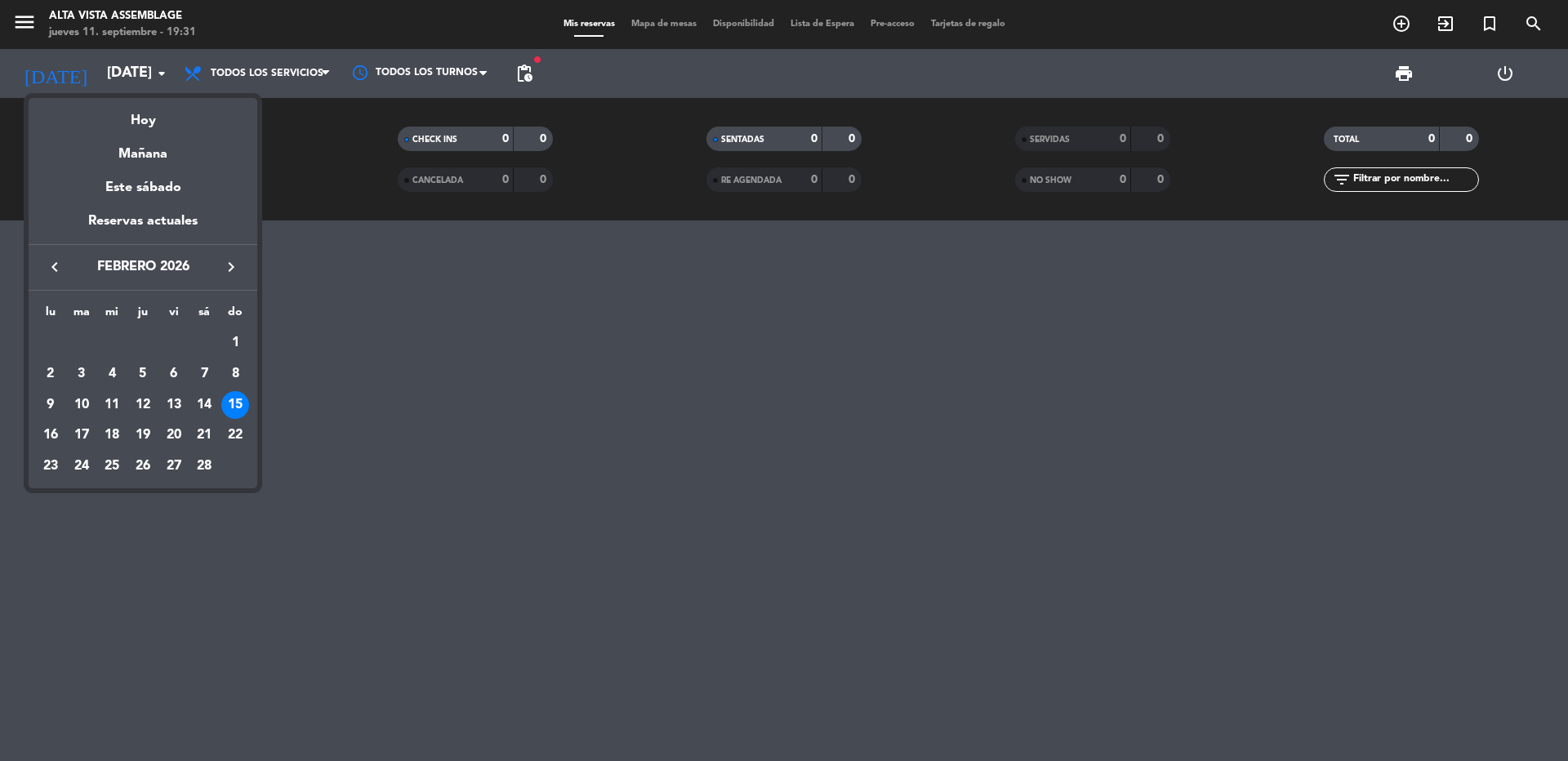
click at [237, 425] on div "22" at bounding box center [235, 435] width 28 height 28
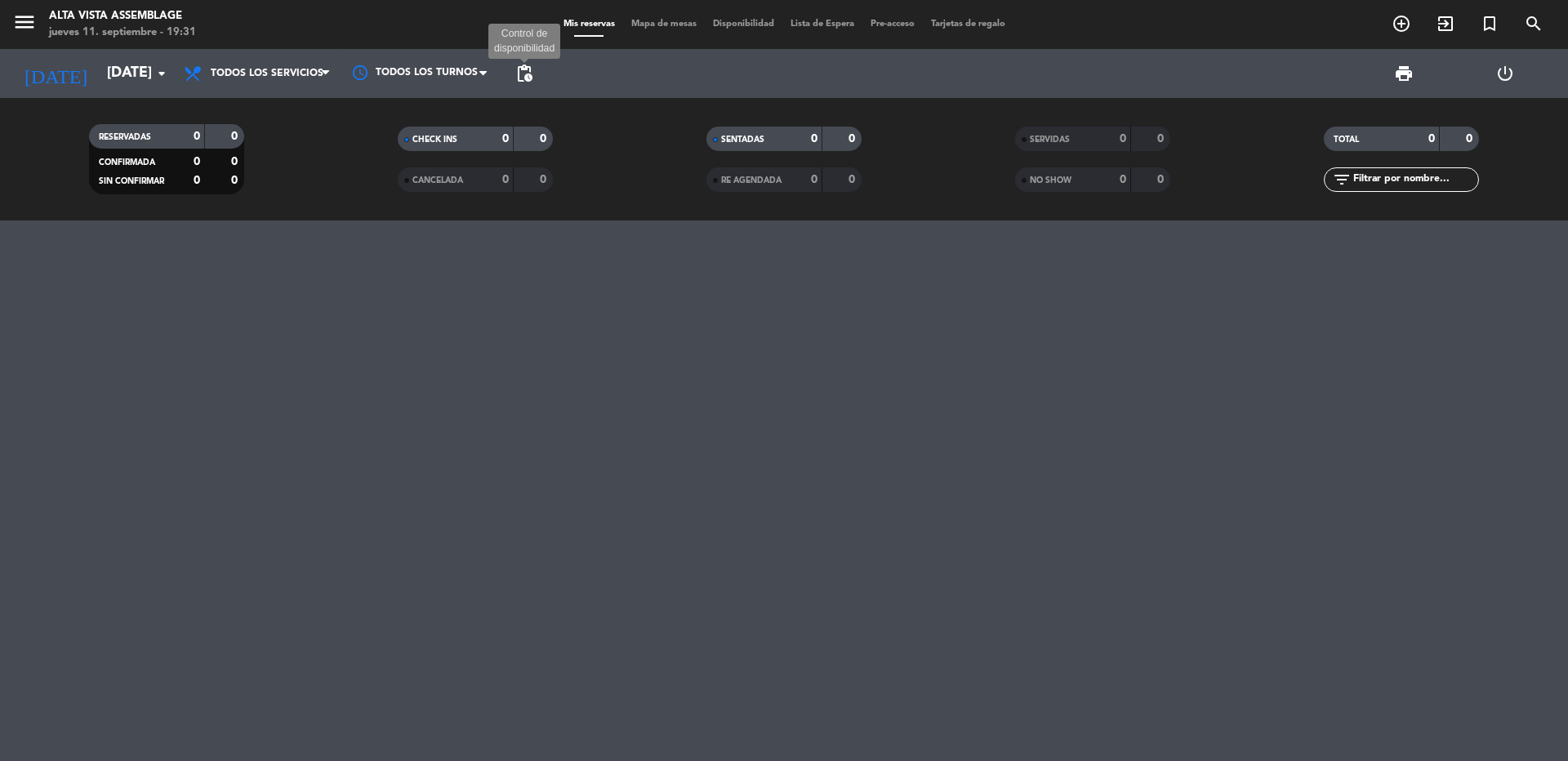
click at [529, 71] on span "pending_actions" at bounding box center [524, 73] width 20 height 20
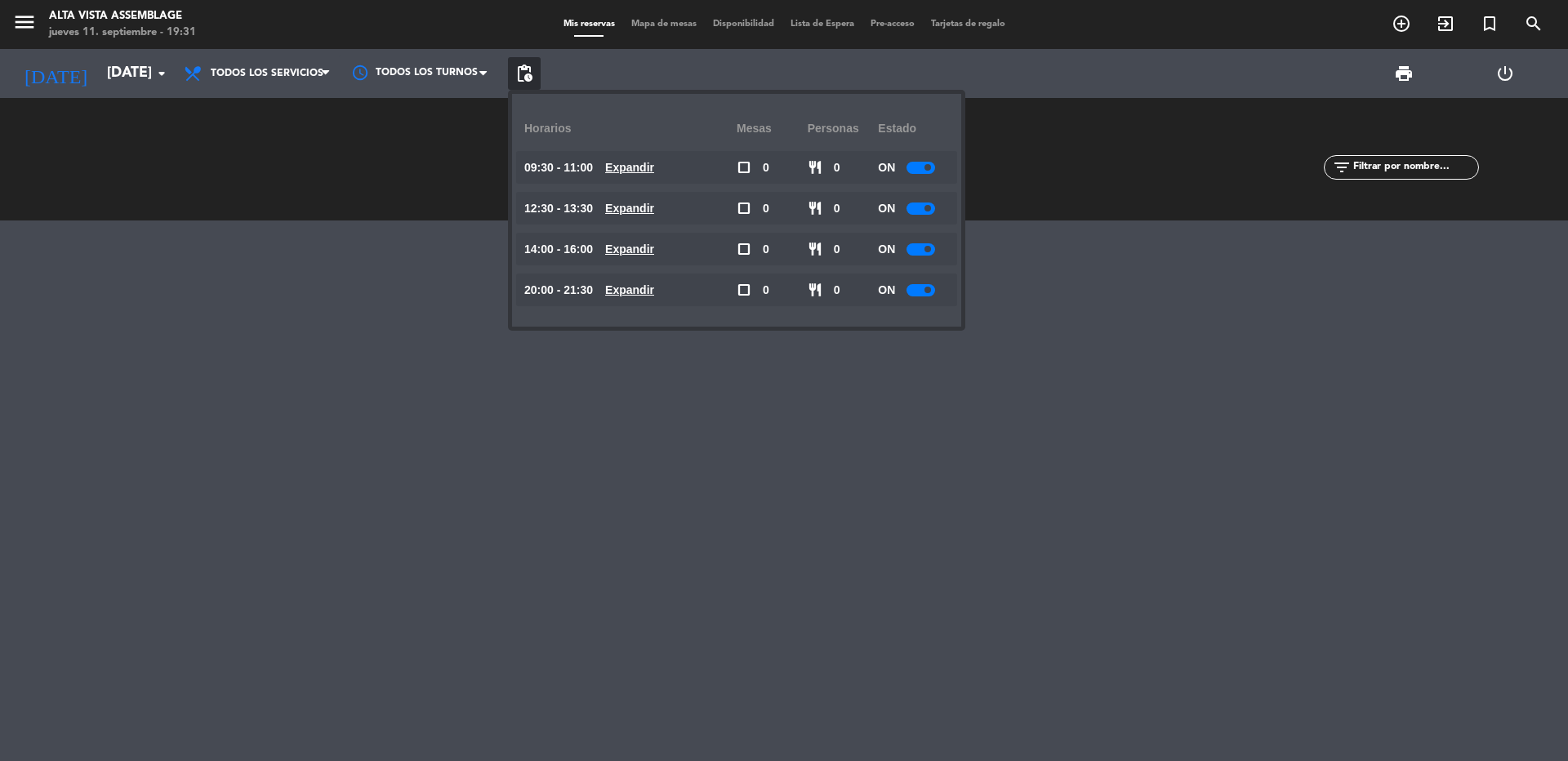
click at [920, 295] on div at bounding box center [920, 290] width 29 height 12
click at [922, 414] on div at bounding box center [784, 490] width 1568 height 541
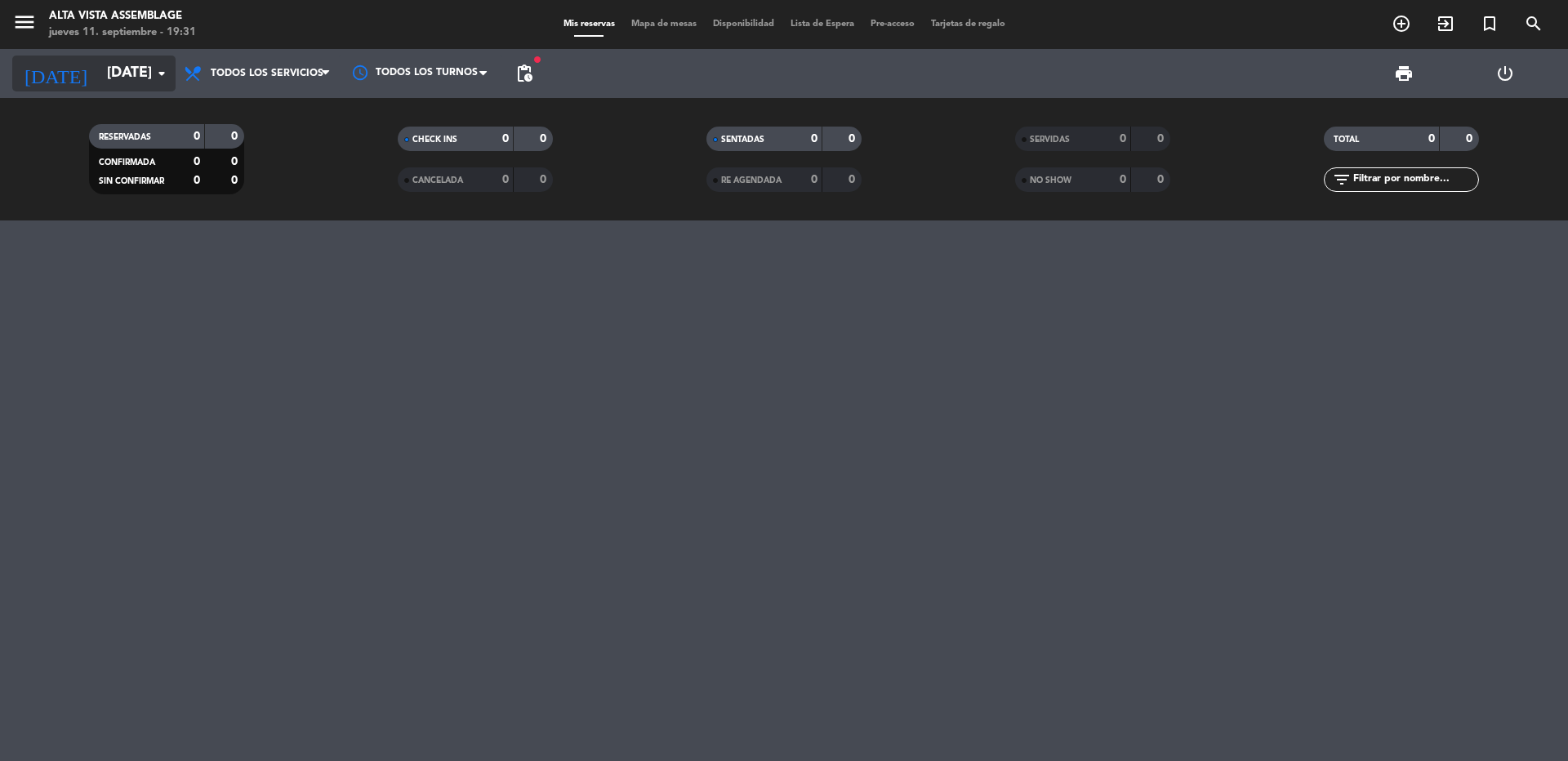
click at [150, 75] on input "[DATE]" at bounding box center [194, 73] width 190 height 33
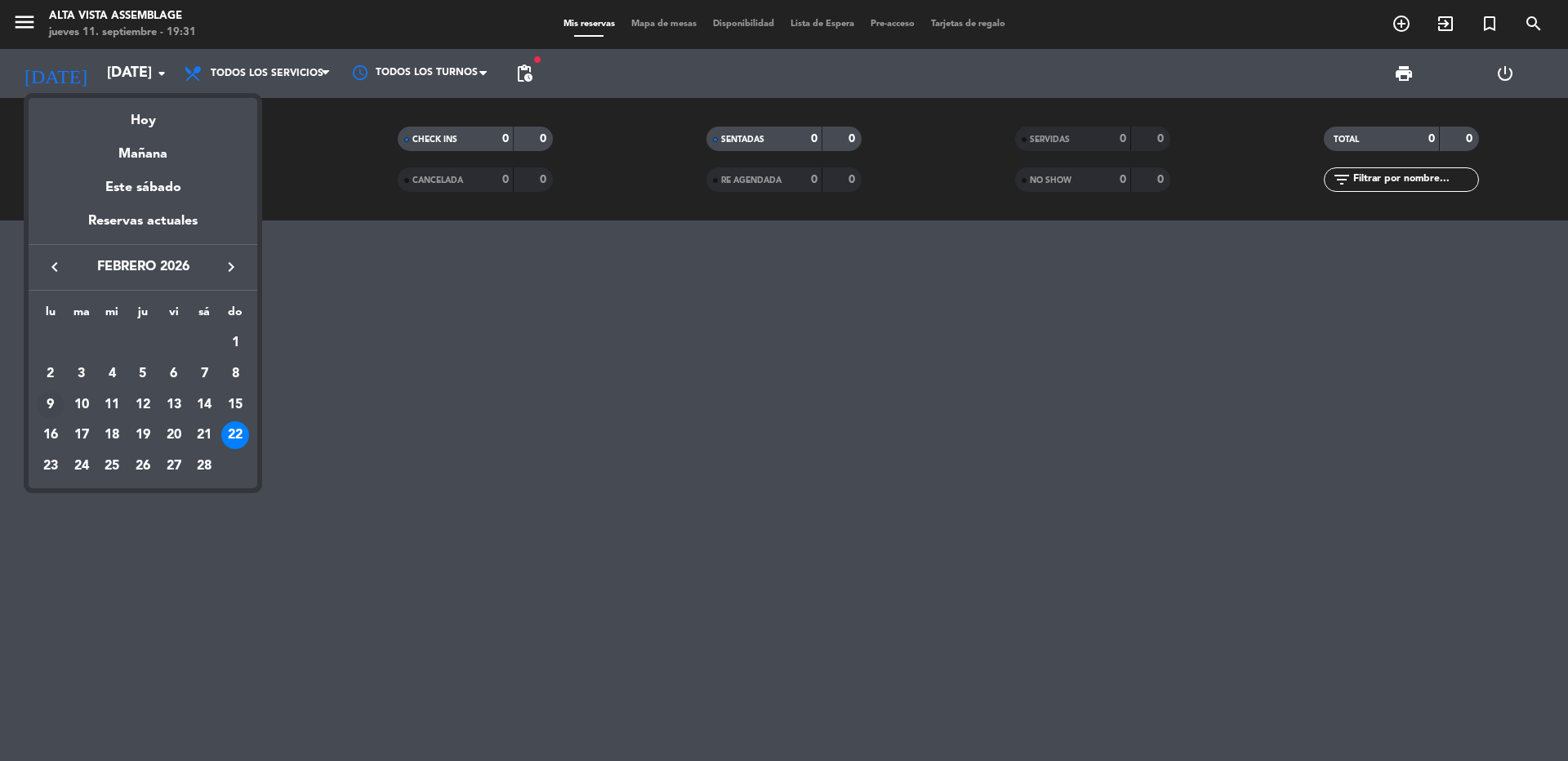
click at [44, 397] on div "9" at bounding box center [50, 405] width 28 height 28
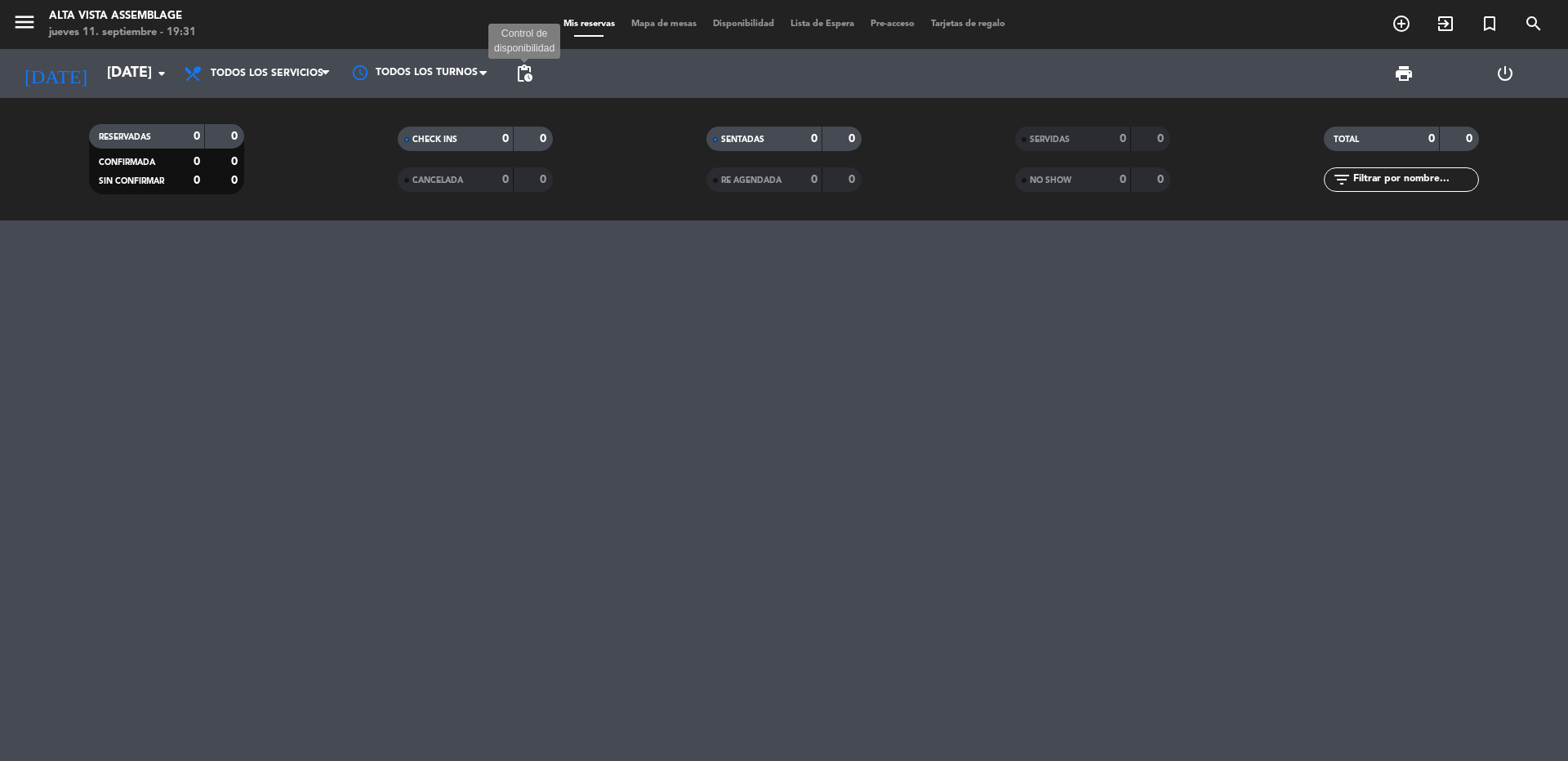
click at [533, 81] on span "pending_actions" at bounding box center [524, 73] width 20 height 20
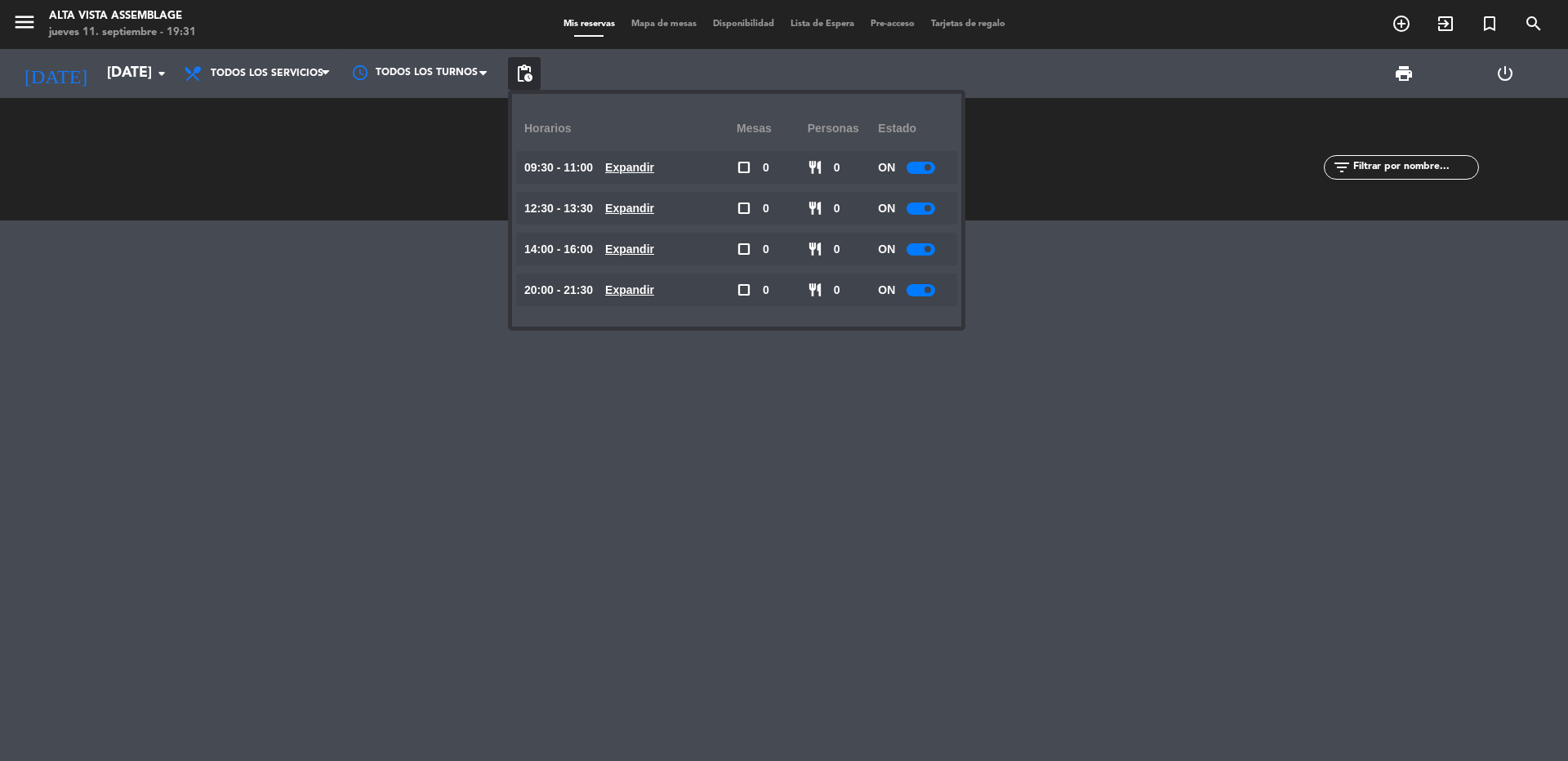
click at [919, 177] on div "ON" at bounding box center [914, 167] width 71 height 33
click at [920, 169] on div at bounding box center [920, 168] width 29 height 12
click at [938, 200] on div "ON" at bounding box center [914, 208] width 71 height 33
click at [925, 209] on div at bounding box center [920, 209] width 29 height 12
click at [927, 246] on span at bounding box center [927, 249] width 7 height 7
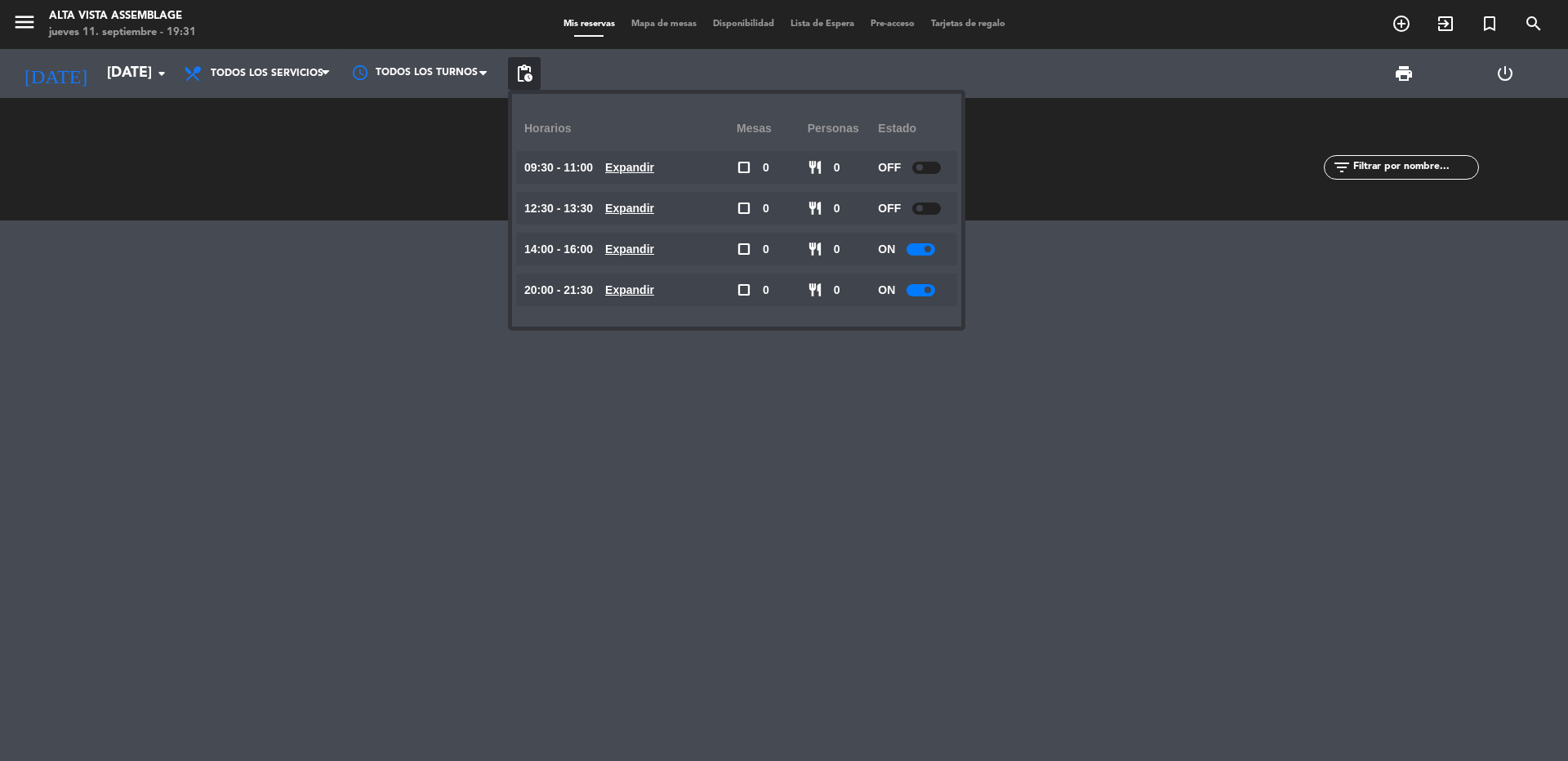
click at [924, 251] on div at bounding box center [920, 249] width 29 height 12
click at [922, 284] on div at bounding box center [920, 290] width 29 height 12
click at [922, 290] on div at bounding box center [920, 290] width 29 height 12
click at [916, 448] on div at bounding box center [784, 490] width 1568 height 541
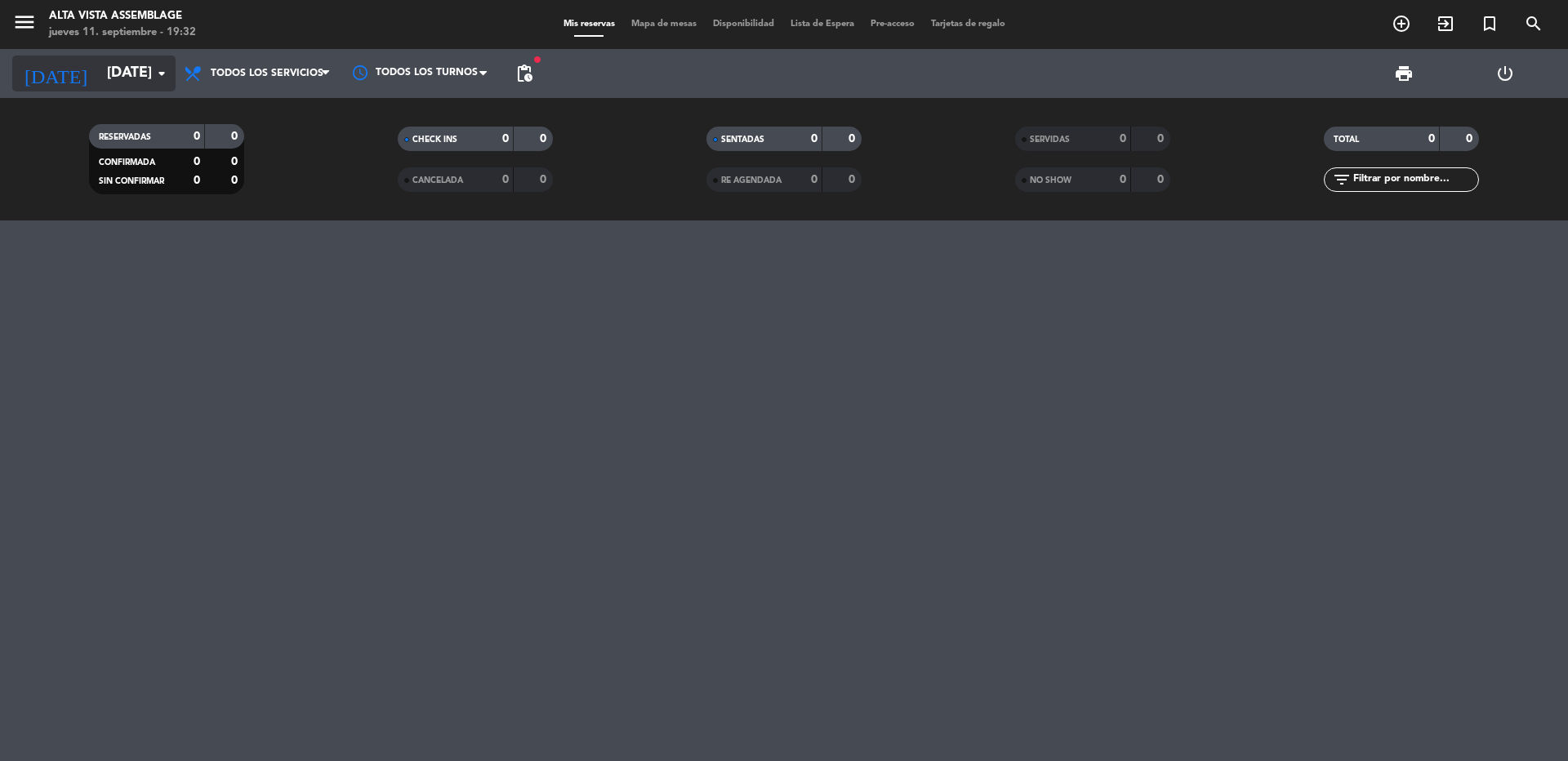
click at [99, 72] on input "[DATE]" at bounding box center [194, 73] width 190 height 33
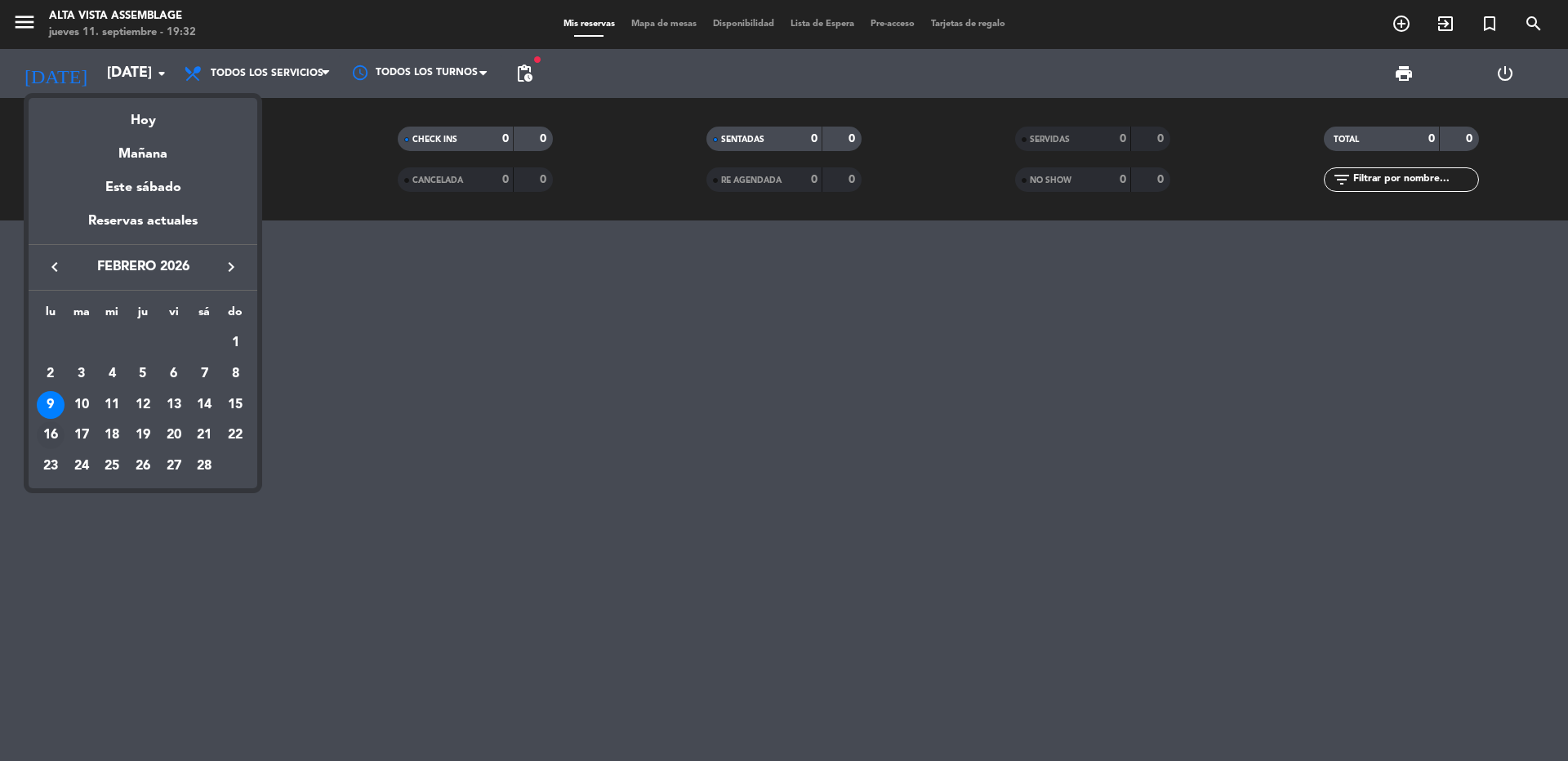
click at [50, 434] on div "16" at bounding box center [50, 435] width 28 height 28
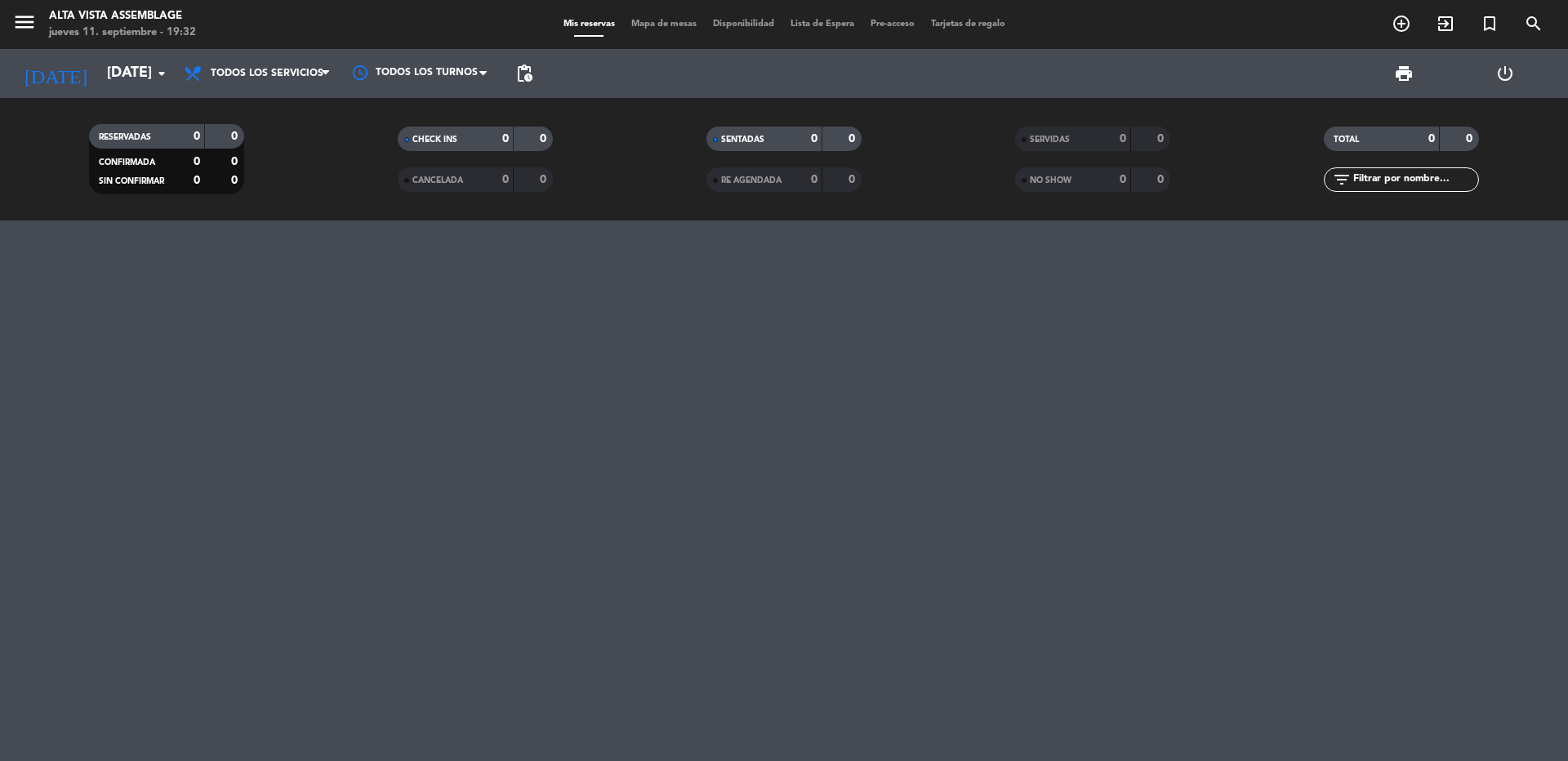
click at [527, 73] on span "pending_actions" at bounding box center [524, 73] width 20 height 20
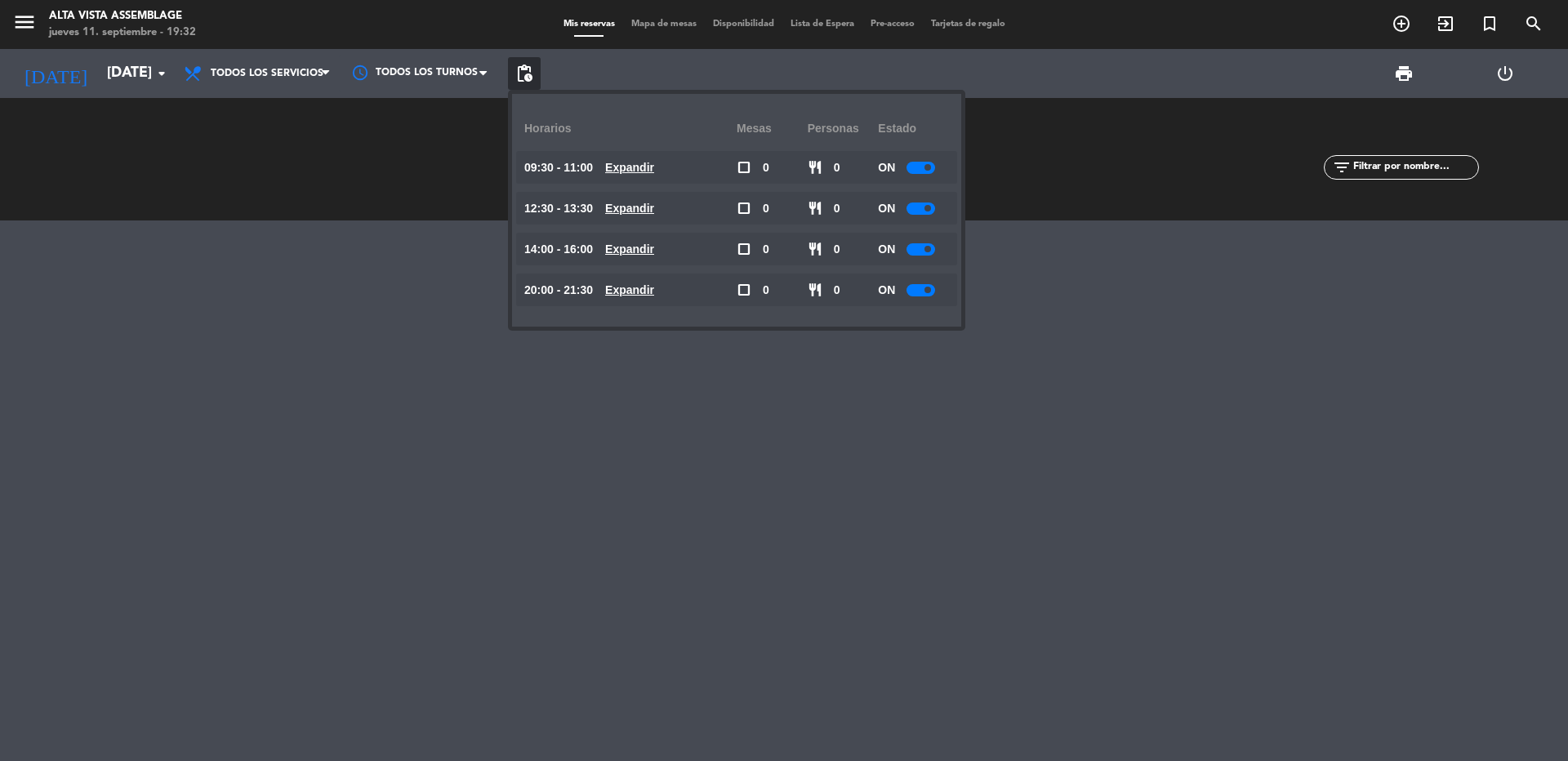
click at [928, 167] on div "ON" at bounding box center [914, 167] width 71 height 33
click at [927, 168] on span at bounding box center [927, 167] width 7 height 7
click at [930, 211] on div at bounding box center [920, 209] width 29 height 12
click at [923, 205] on div at bounding box center [920, 209] width 29 height 12
click at [920, 212] on div at bounding box center [920, 209] width 29 height 12
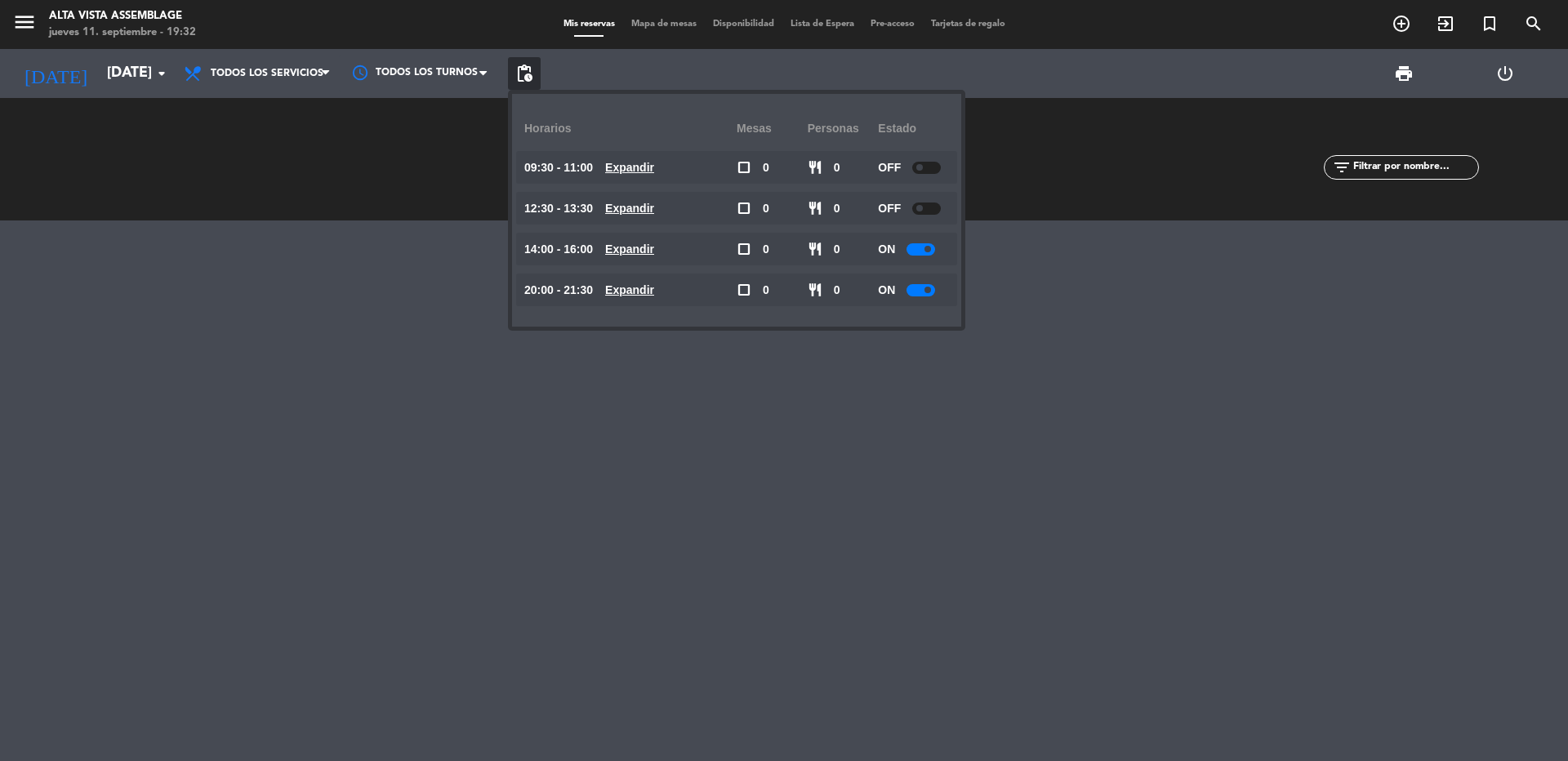
click at [917, 254] on div at bounding box center [920, 249] width 29 height 12
click at [921, 249] on div at bounding box center [920, 249] width 29 height 12
click at [919, 288] on div at bounding box center [920, 290] width 29 height 12
click at [922, 293] on div at bounding box center [920, 290] width 29 height 12
click at [925, 390] on div at bounding box center [784, 490] width 1568 height 541
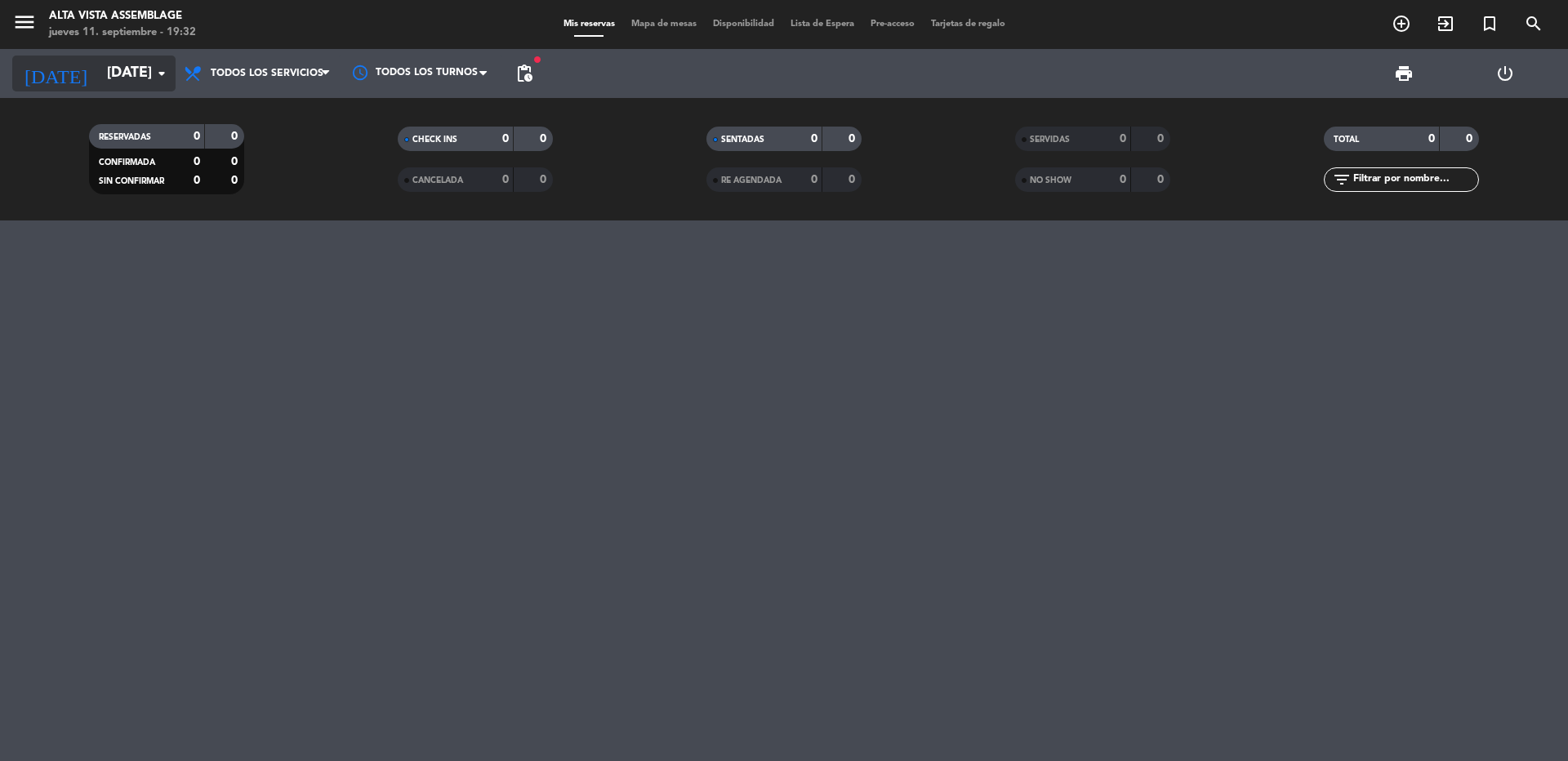
click at [107, 82] on input "[DATE]" at bounding box center [194, 73] width 190 height 33
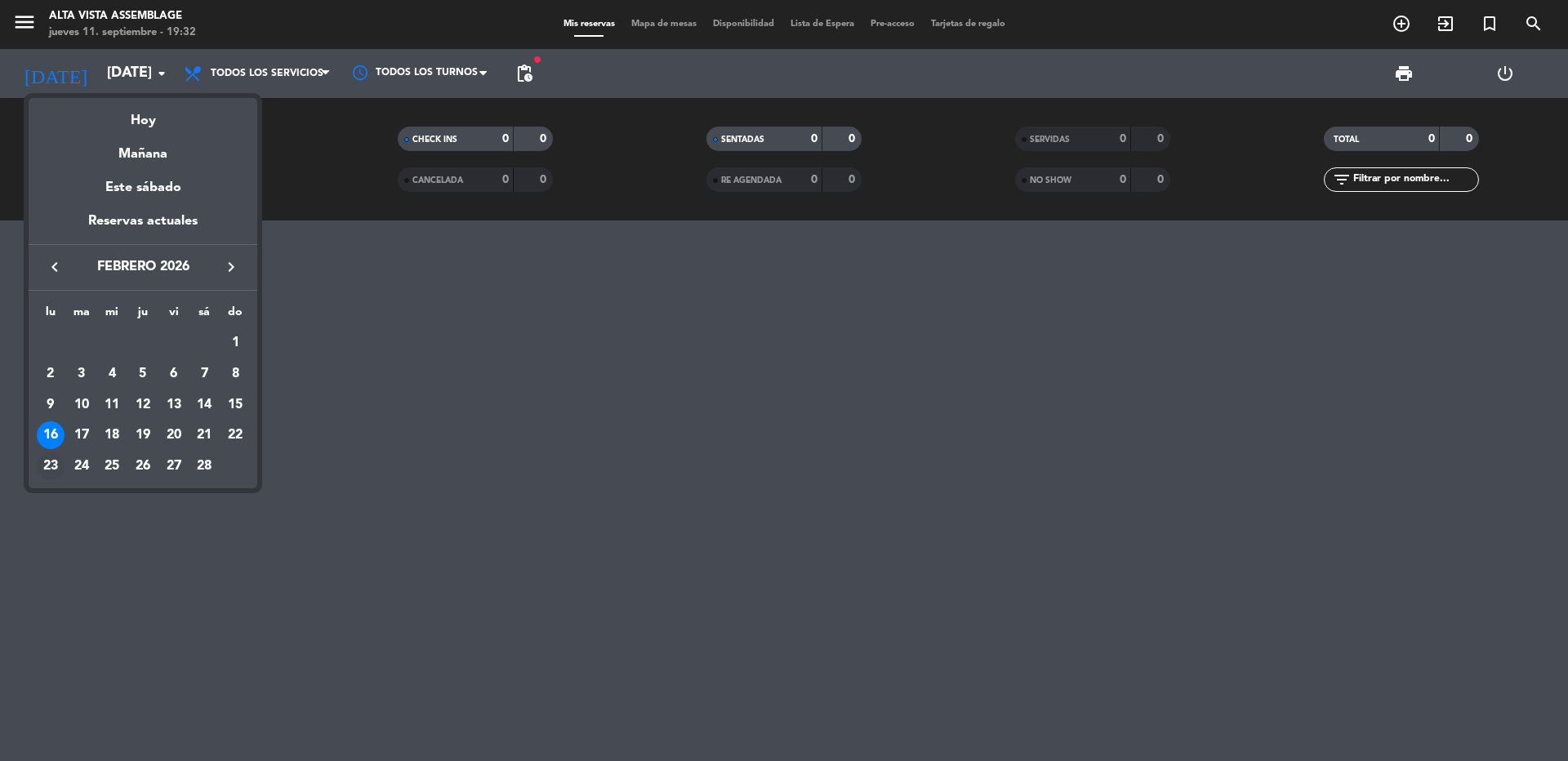
click at [47, 467] on div "23" at bounding box center [50, 466] width 28 height 28
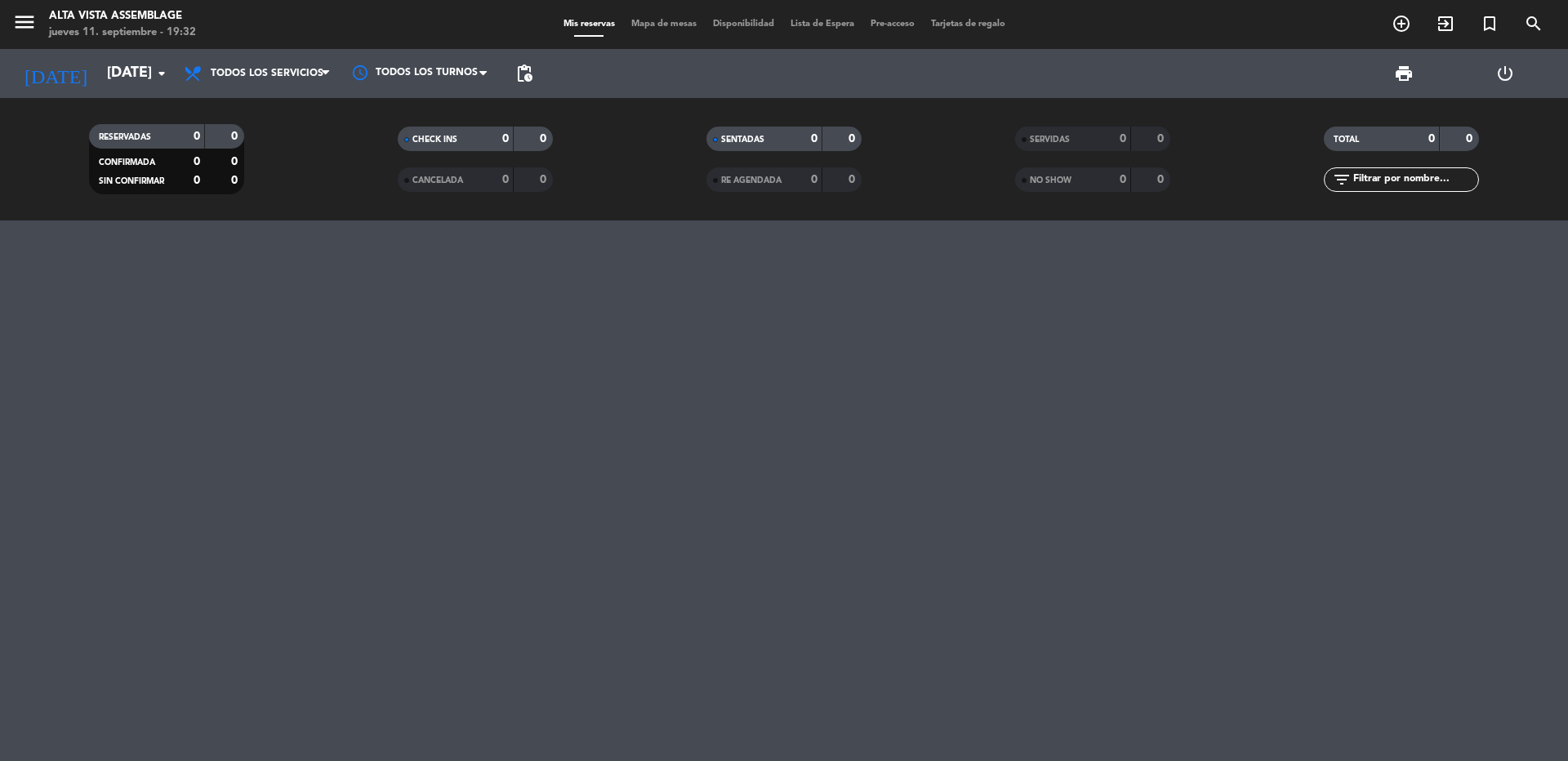
click at [542, 80] on div "print power_settings_new" at bounding box center [1048, 74] width 1015 height 49
click at [534, 74] on span "pending_actions" at bounding box center [524, 73] width 33 height 33
drag, startPoint x: 536, startPoint y: 63, endPoint x: 531, endPoint y: 74, distance: 12.1
click at [531, 74] on span "pending_actions" at bounding box center [524, 73] width 33 height 33
click at [525, 72] on span "pending_actions" at bounding box center [524, 73] width 20 height 20
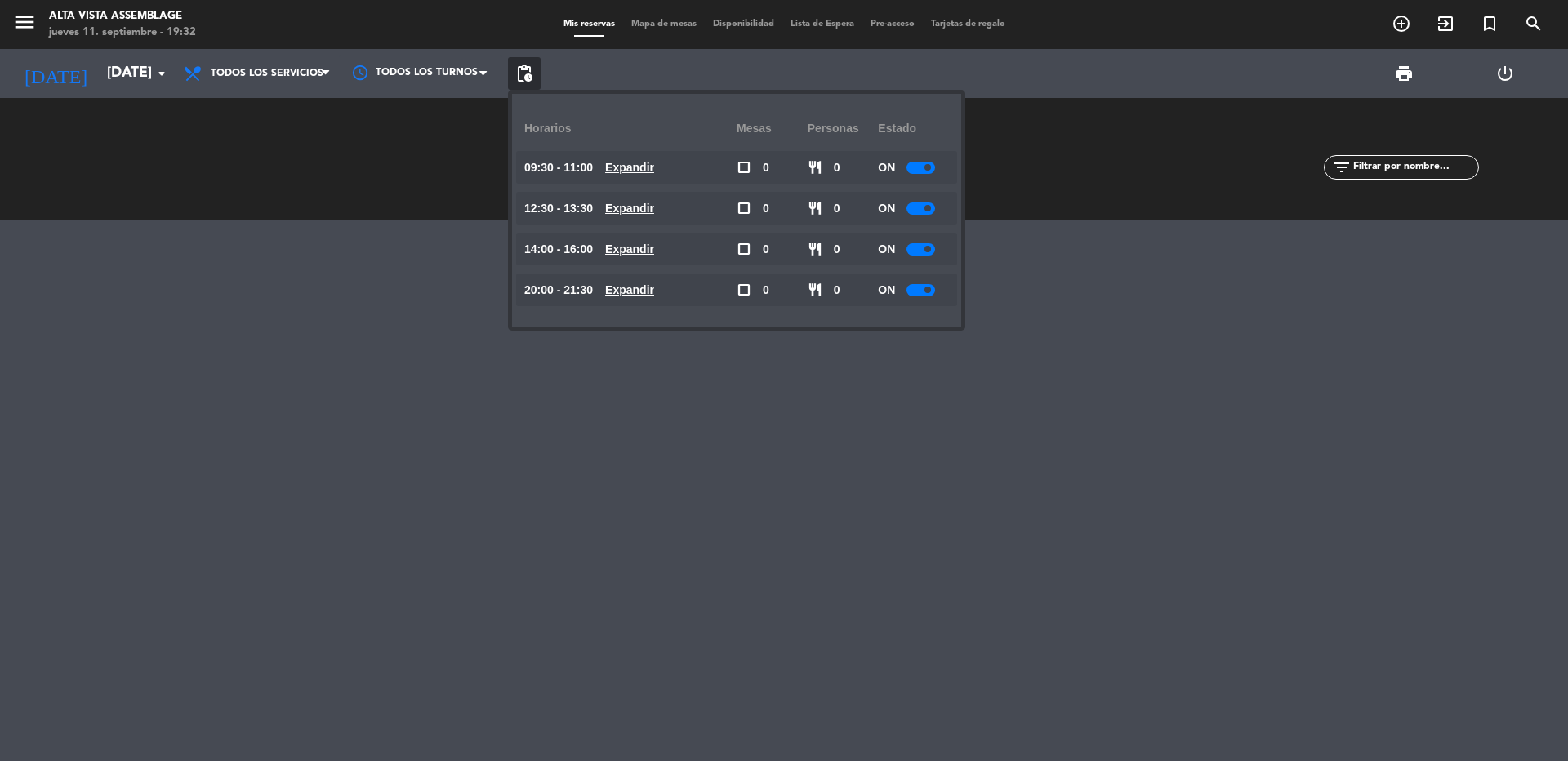
click at [909, 163] on small-switch at bounding box center [920, 168] width 29 height 12
click at [920, 174] on div "ON" at bounding box center [914, 167] width 71 height 33
click at [920, 167] on div at bounding box center [920, 168] width 29 height 12
click at [927, 213] on div at bounding box center [920, 209] width 29 height 12
click at [924, 208] on div at bounding box center [920, 209] width 29 height 12
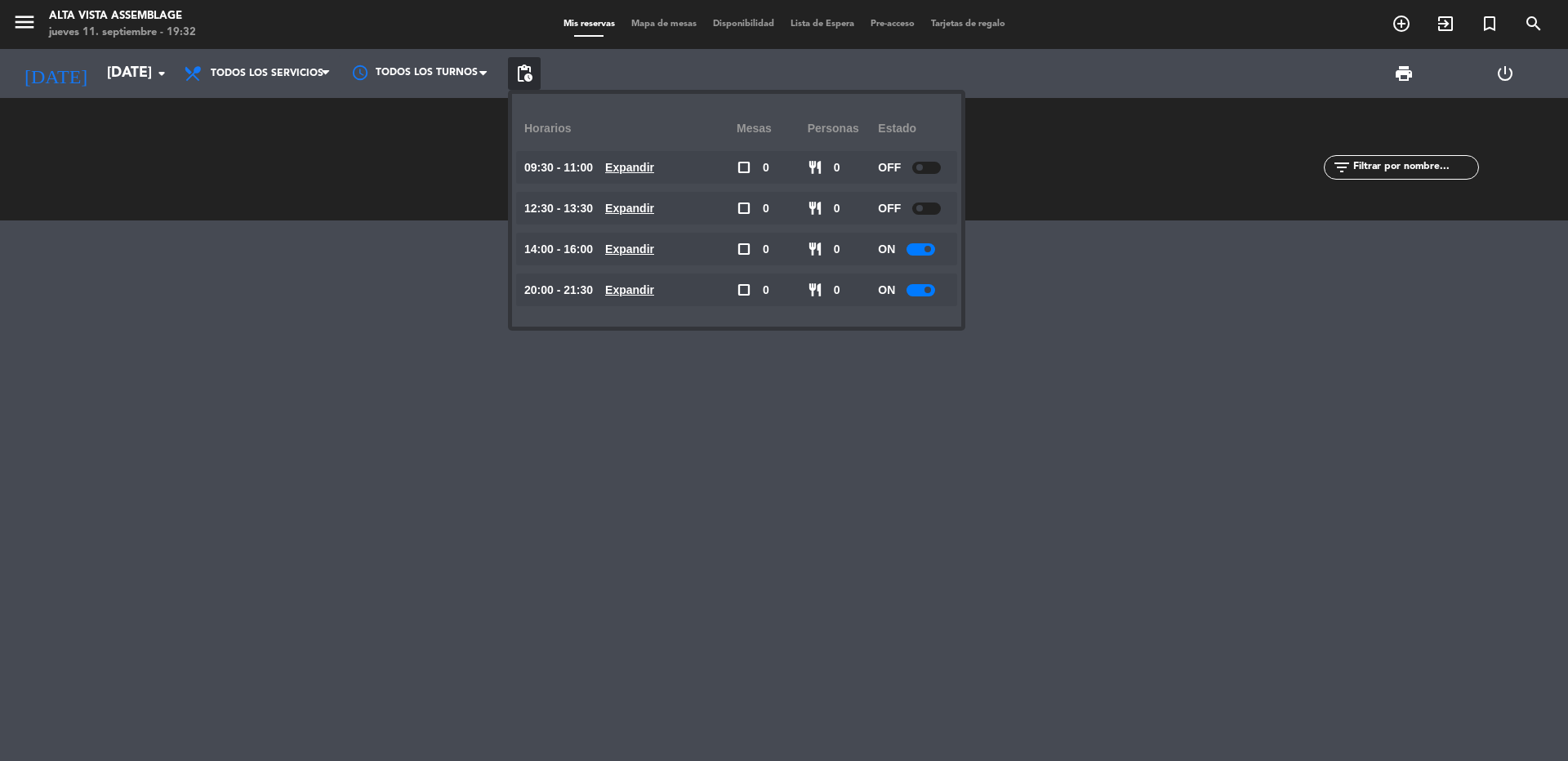
click at [918, 246] on div at bounding box center [920, 249] width 29 height 12
click at [926, 250] on div at bounding box center [920, 249] width 29 height 12
click at [926, 286] on div at bounding box center [920, 290] width 29 height 12
click at [922, 294] on div at bounding box center [920, 290] width 29 height 12
click at [828, 401] on div at bounding box center [784, 490] width 1568 height 541
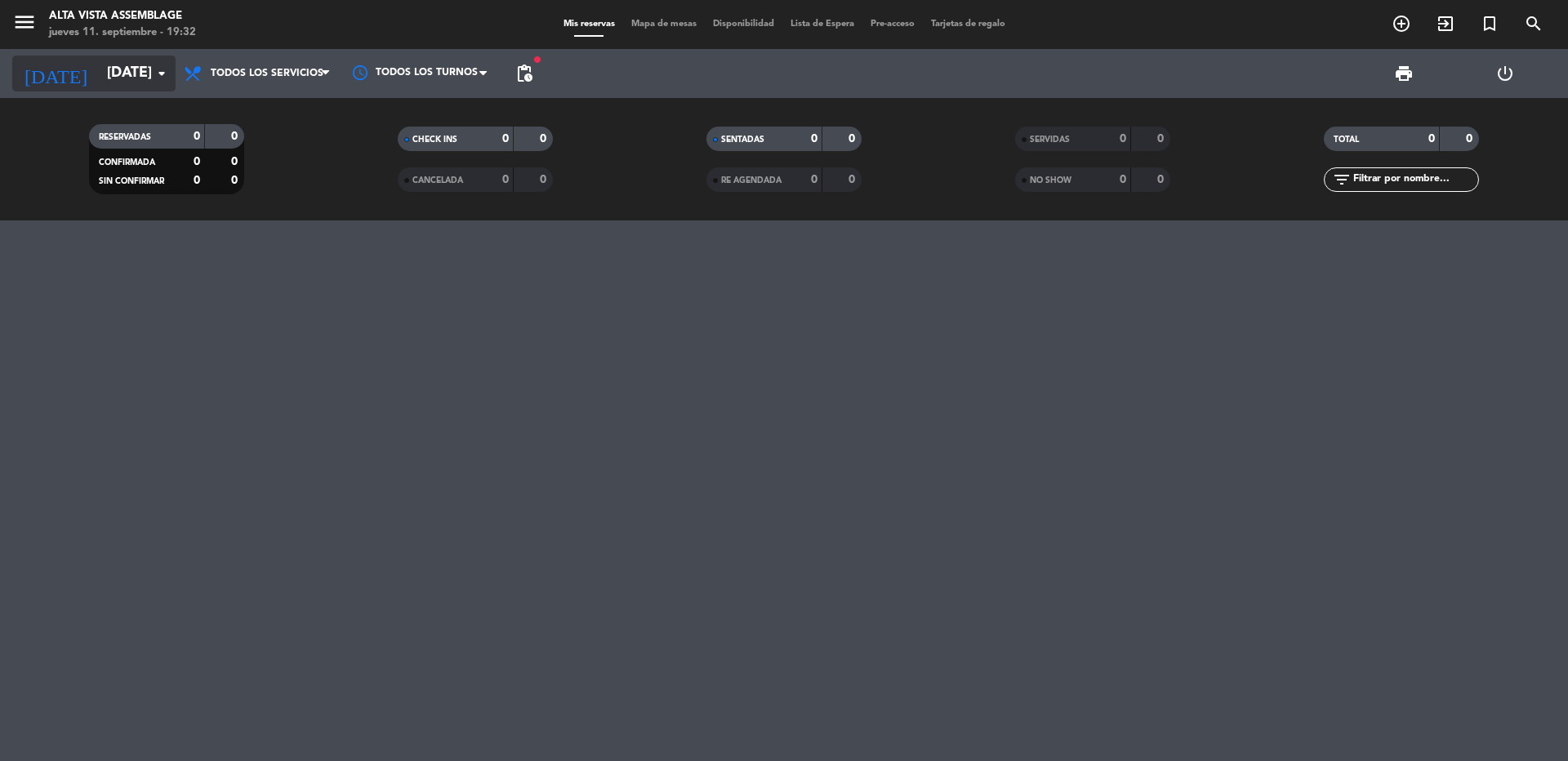
click at [99, 80] on input "[DATE]" at bounding box center [194, 73] width 190 height 33
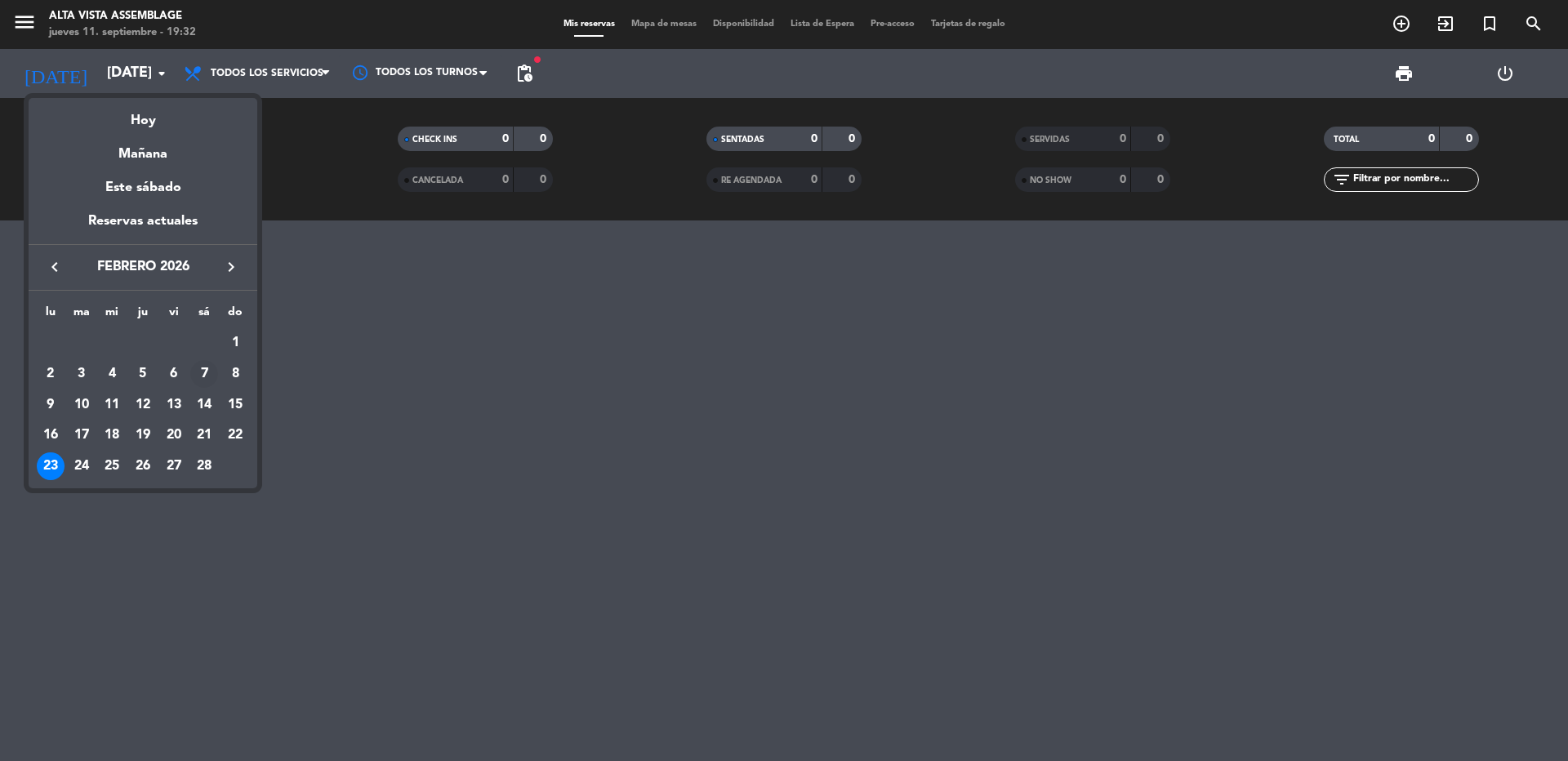
click at [202, 372] on div "7" at bounding box center [204, 374] width 28 height 28
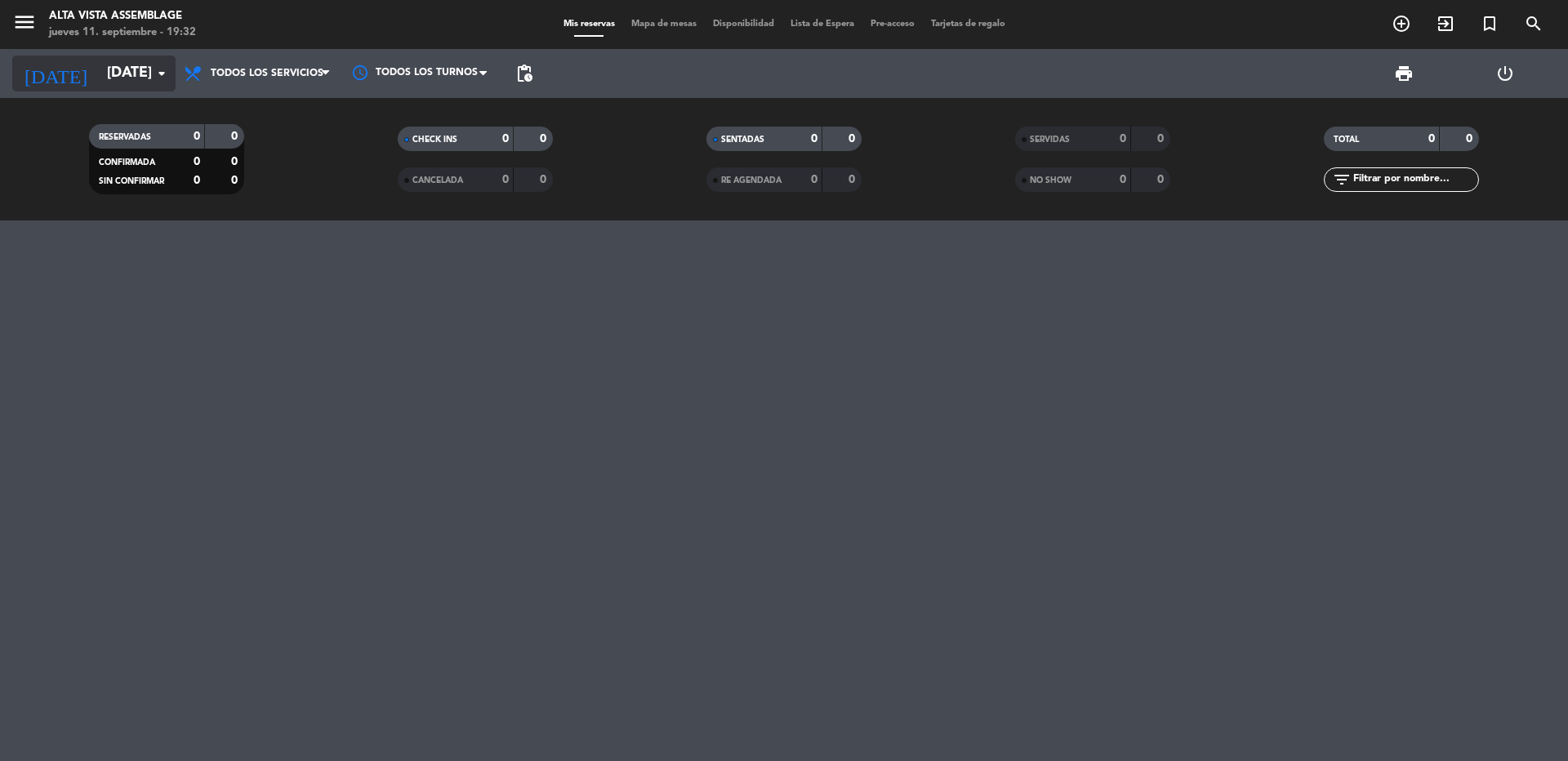
click at [99, 79] on input "[DATE]" at bounding box center [194, 73] width 190 height 33
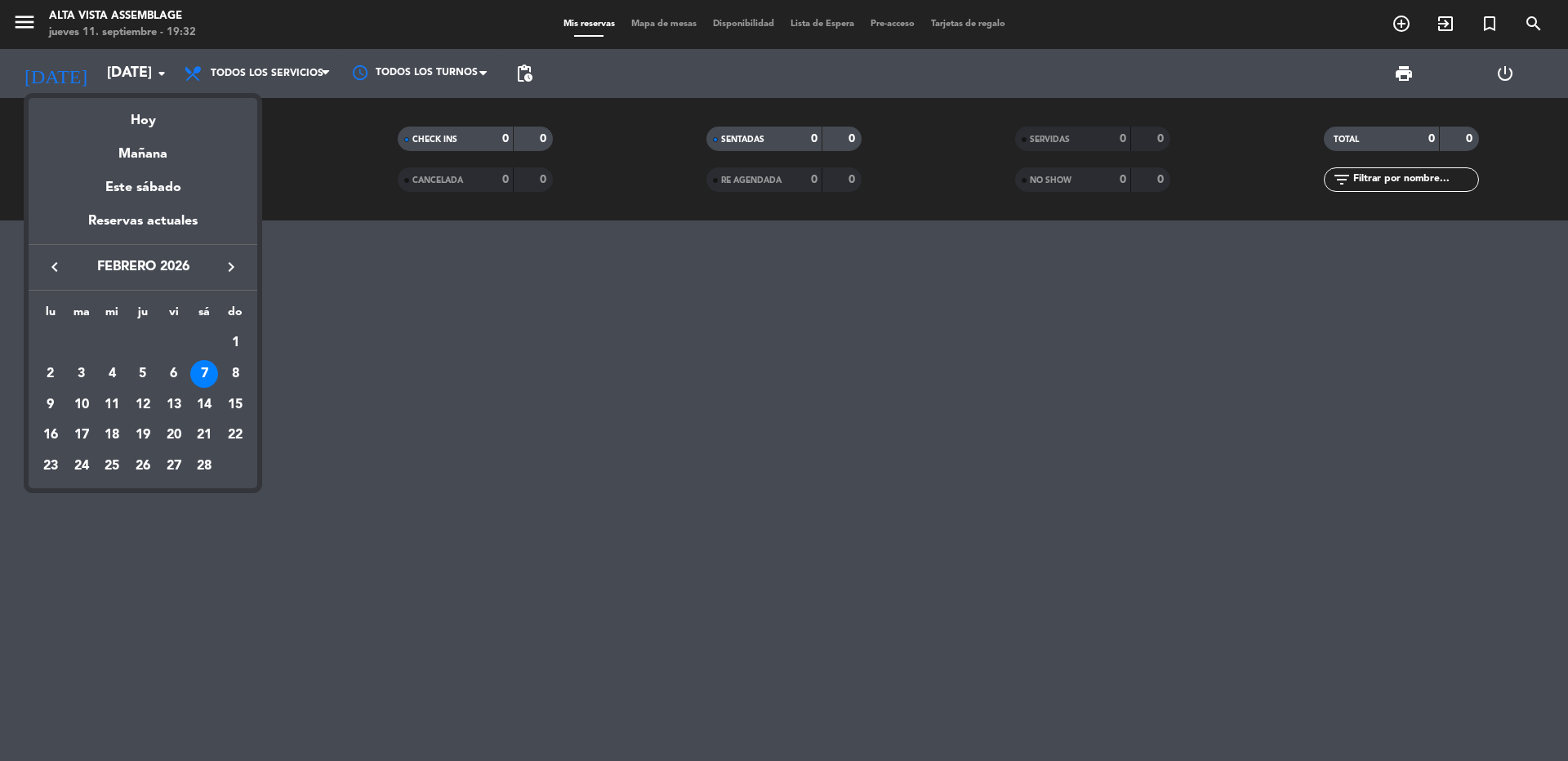
click at [53, 278] on button "keyboard_arrow_left" at bounding box center [54, 266] width 30 height 21
click at [53, 277] on icon "keyboard_arrow_left" at bounding box center [54, 267] width 20 height 20
click at [49, 407] on div "6" at bounding box center [50, 405] width 28 height 28
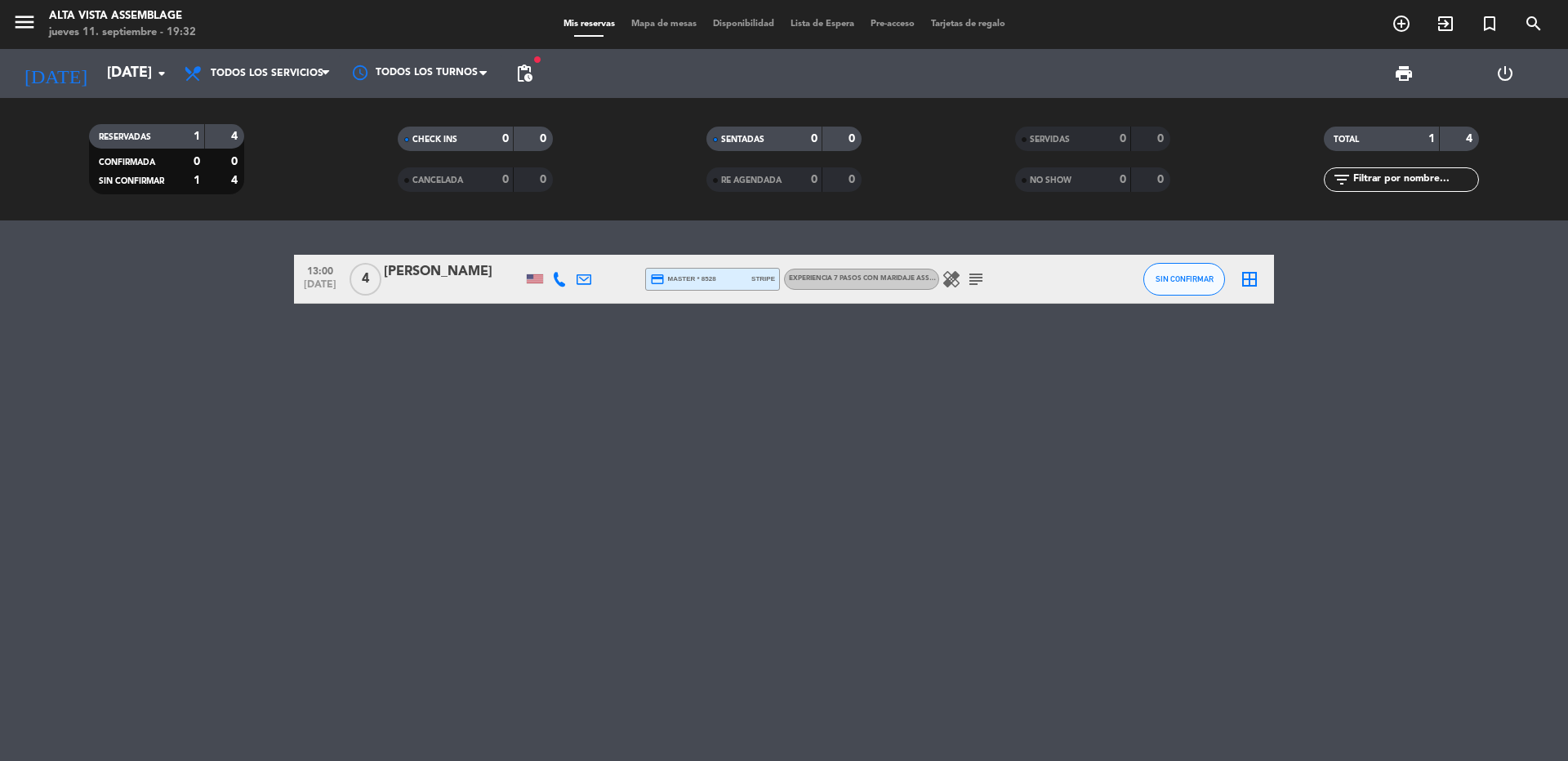
click at [321, 289] on span "[DATE]" at bounding box center [319, 289] width 41 height 19
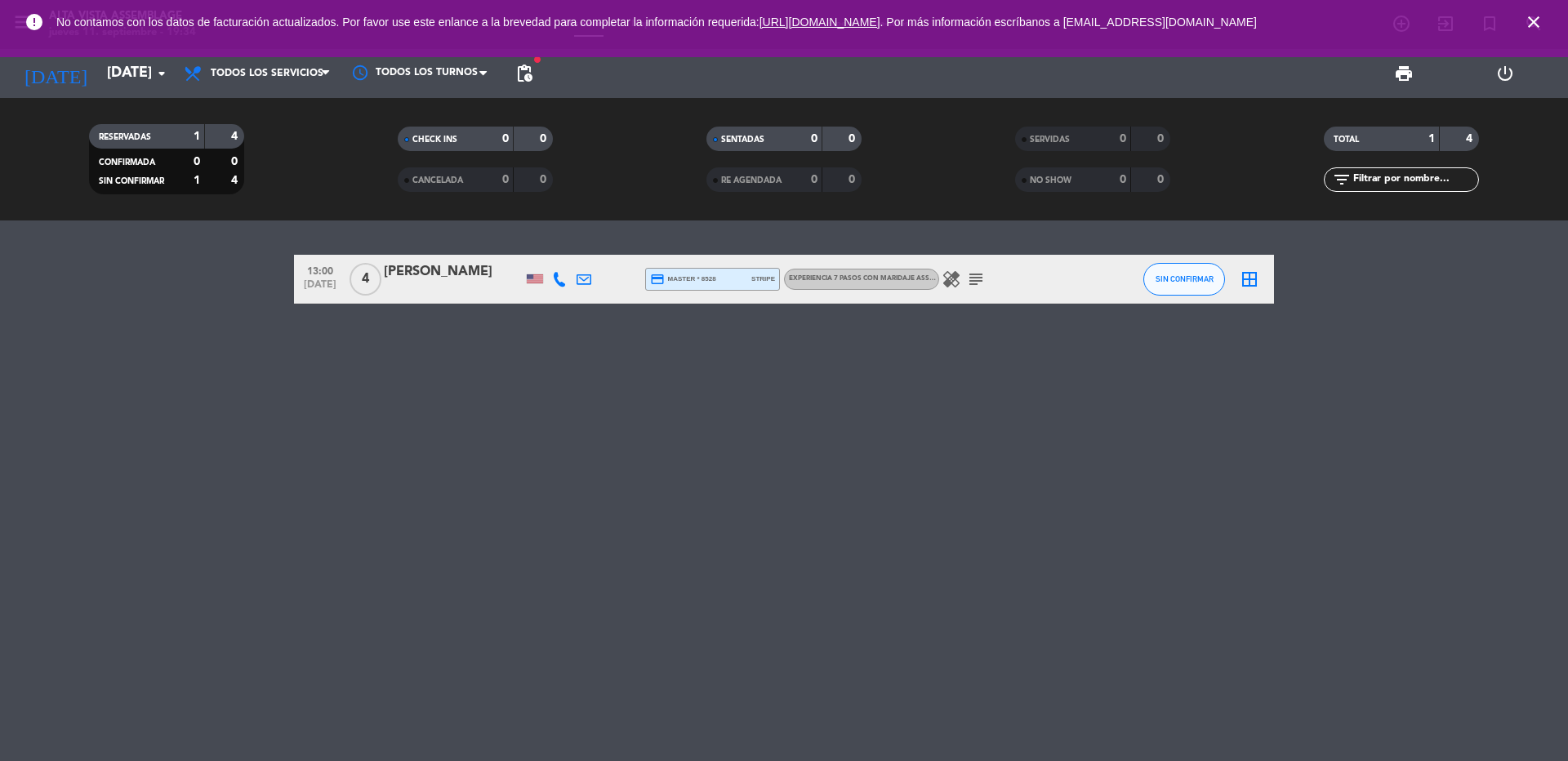
click at [953, 276] on icon "healing" at bounding box center [951, 280] width 20 height 20
click at [984, 271] on icon "subject" at bounding box center [976, 280] width 20 height 20
click at [981, 277] on icon "subject" at bounding box center [976, 280] width 20 height 20
click at [981, 278] on icon "subject" at bounding box center [976, 280] width 20 height 20
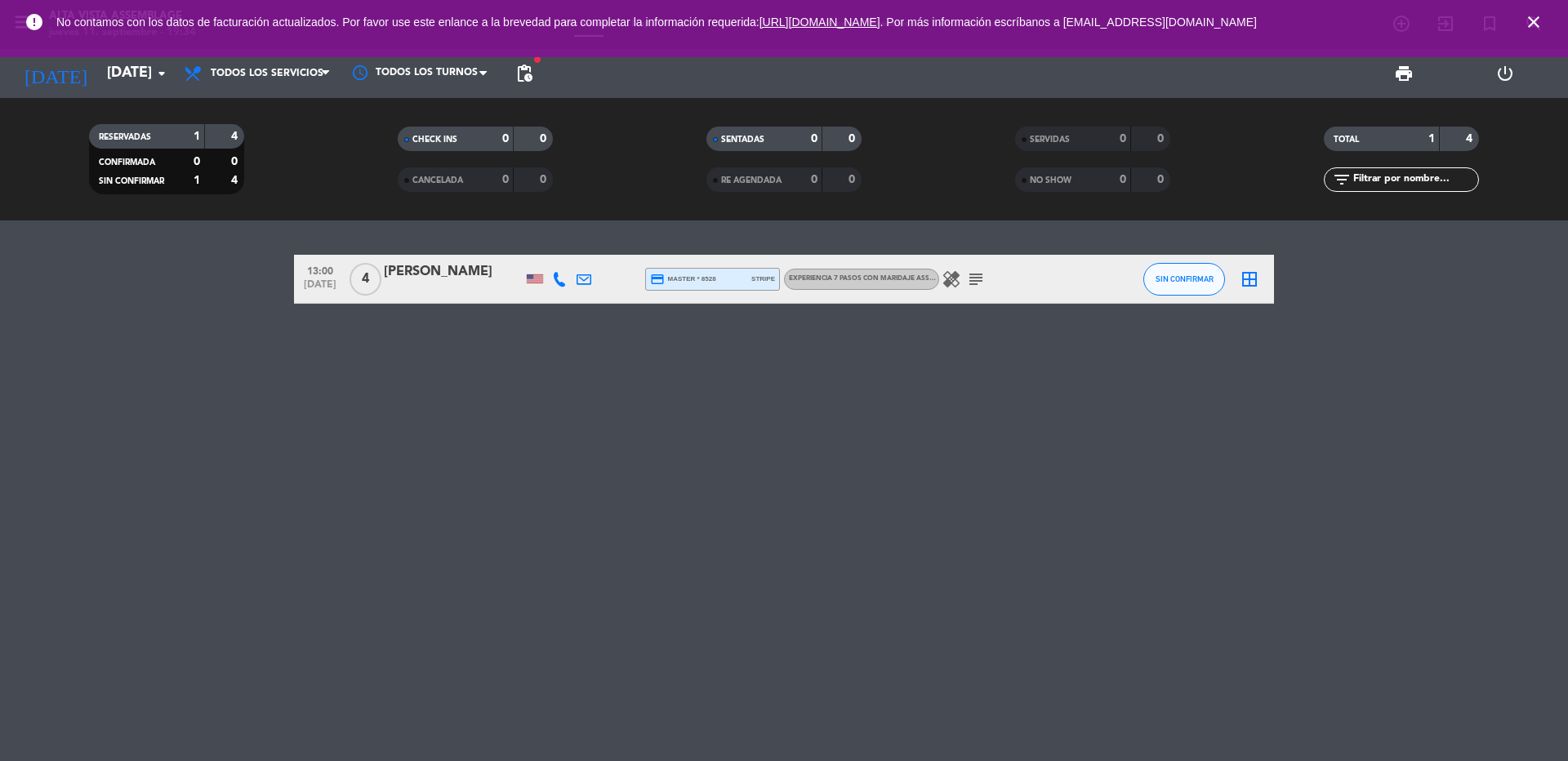
click at [960, 291] on div "healing subject" at bounding box center [1012, 279] width 147 height 48
click at [952, 275] on icon "healing" at bounding box center [951, 280] width 20 height 20
click at [970, 281] on icon "subject" at bounding box center [976, 280] width 20 height 20
click at [457, 288] on div at bounding box center [453, 290] width 138 height 13
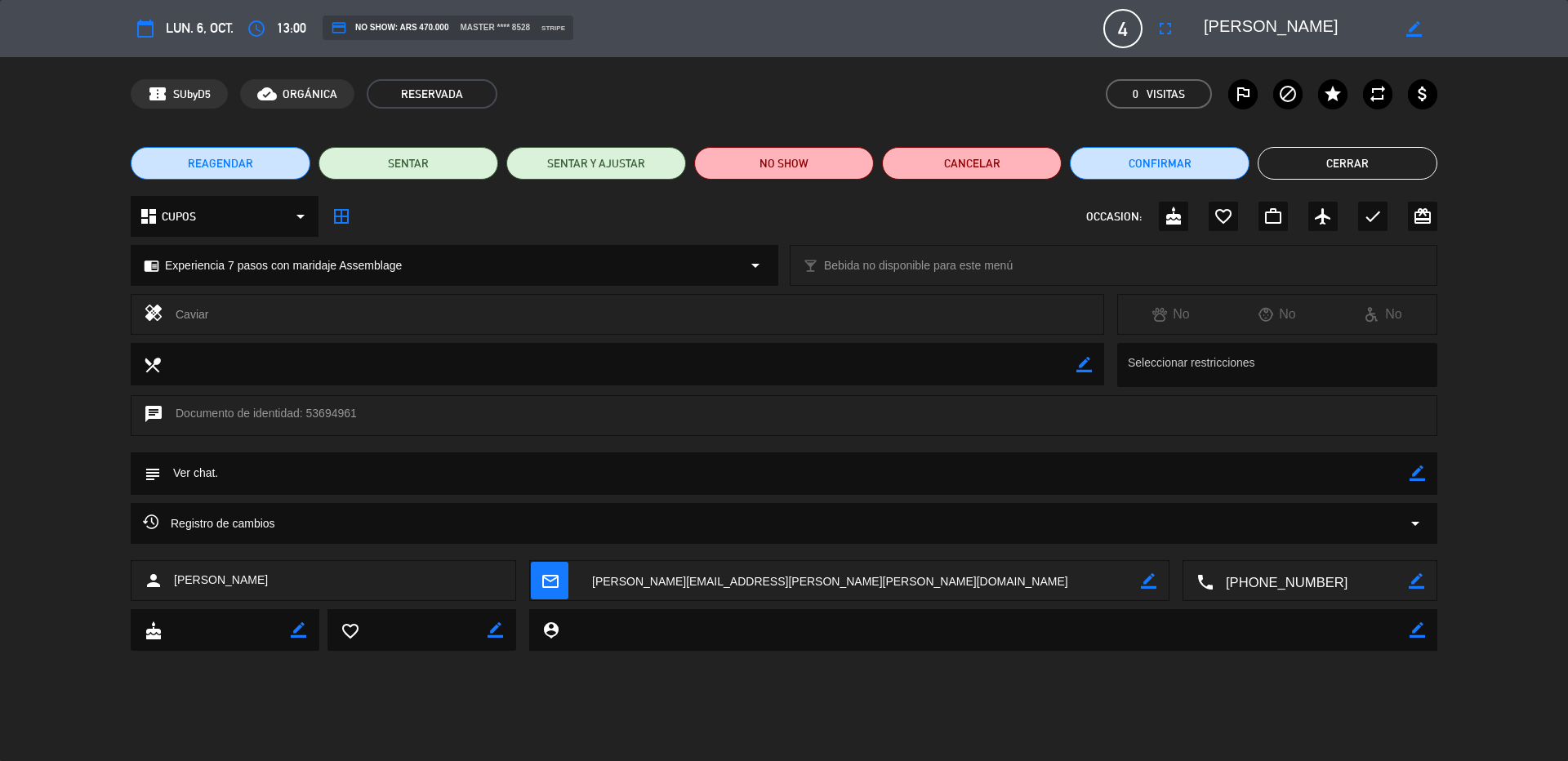
click at [1270, 584] on textarea at bounding box center [1311, 581] width 195 height 41
click at [1388, 166] on button "Cerrar" at bounding box center [1348, 163] width 180 height 33
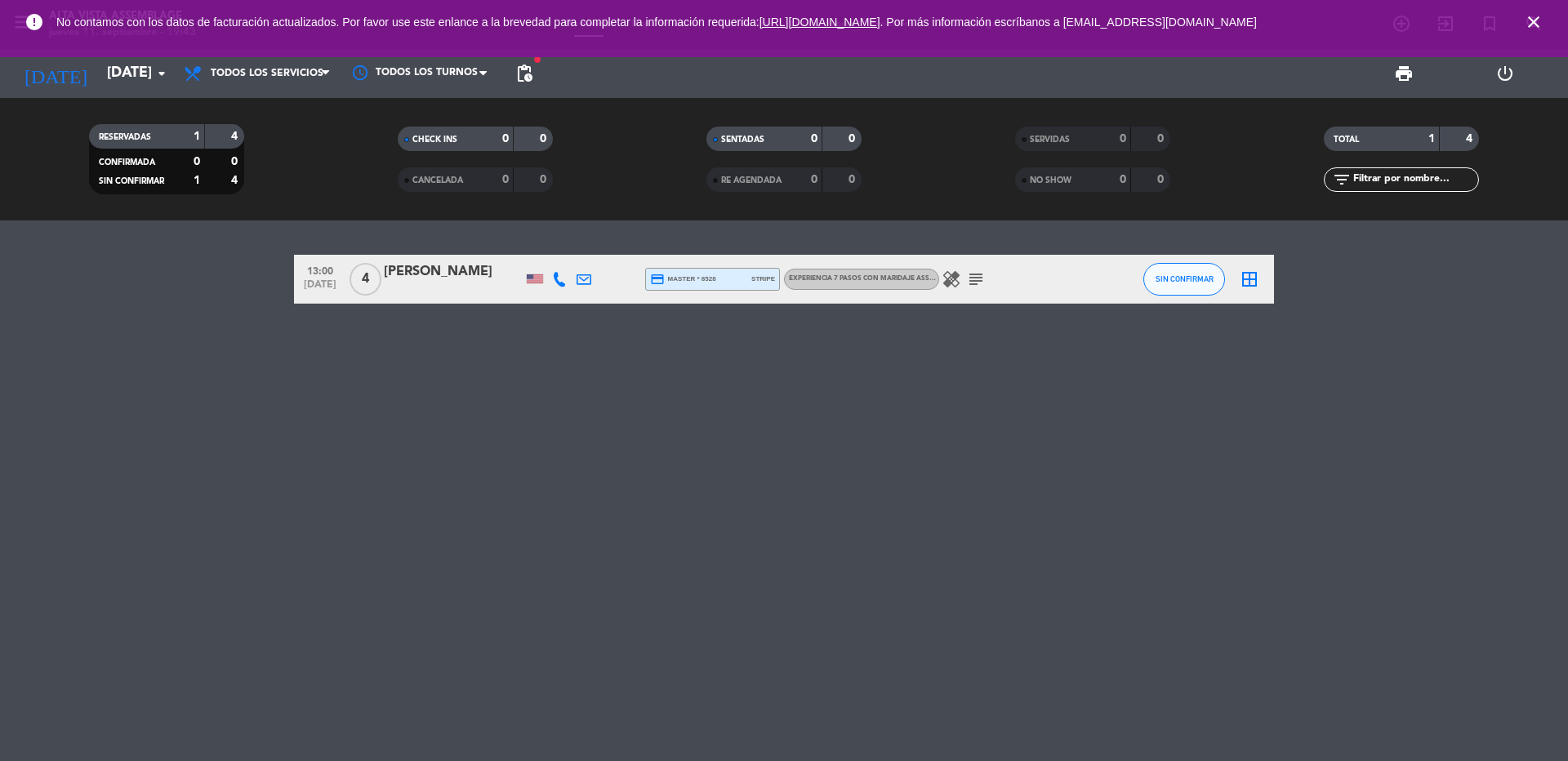
click at [1535, 21] on icon "close" at bounding box center [1533, 22] width 20 height 20
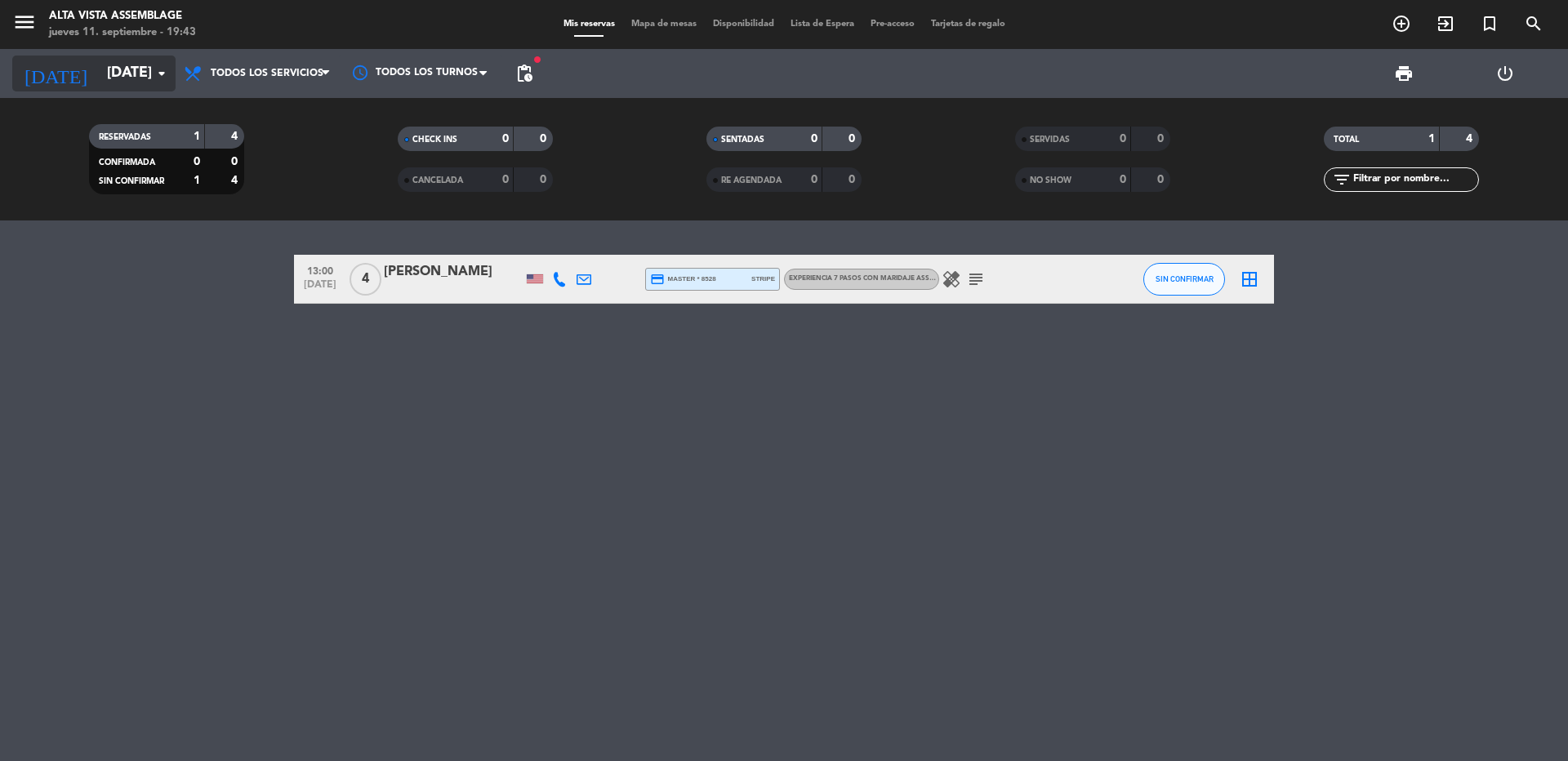
click at [99, 58] on input "[DATE]" at bounding box center [194, 73] width 190 height 33
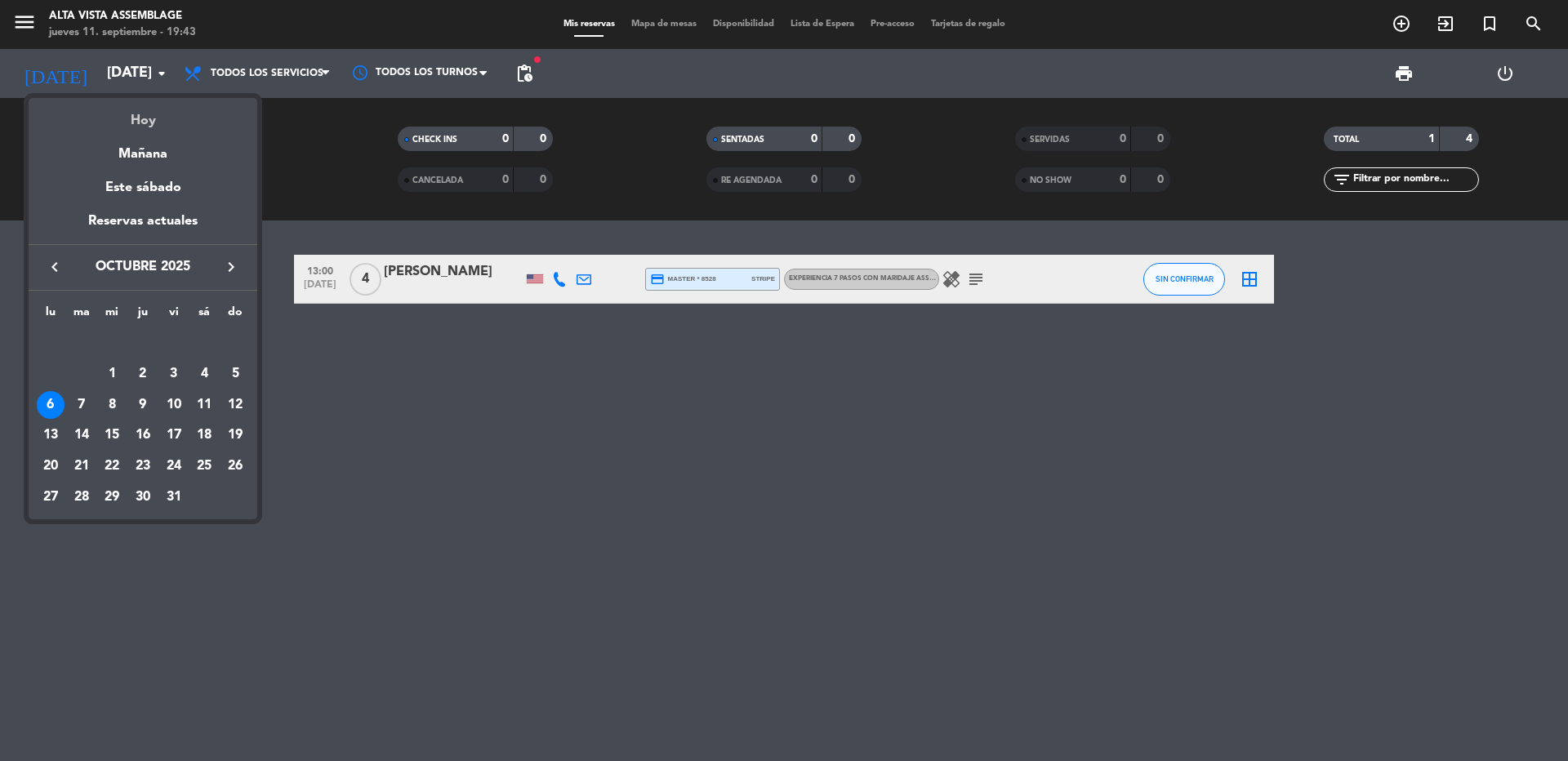
click at [134, 115] on div "Hoy" at bounding box center [142, 115] width 228 height 34
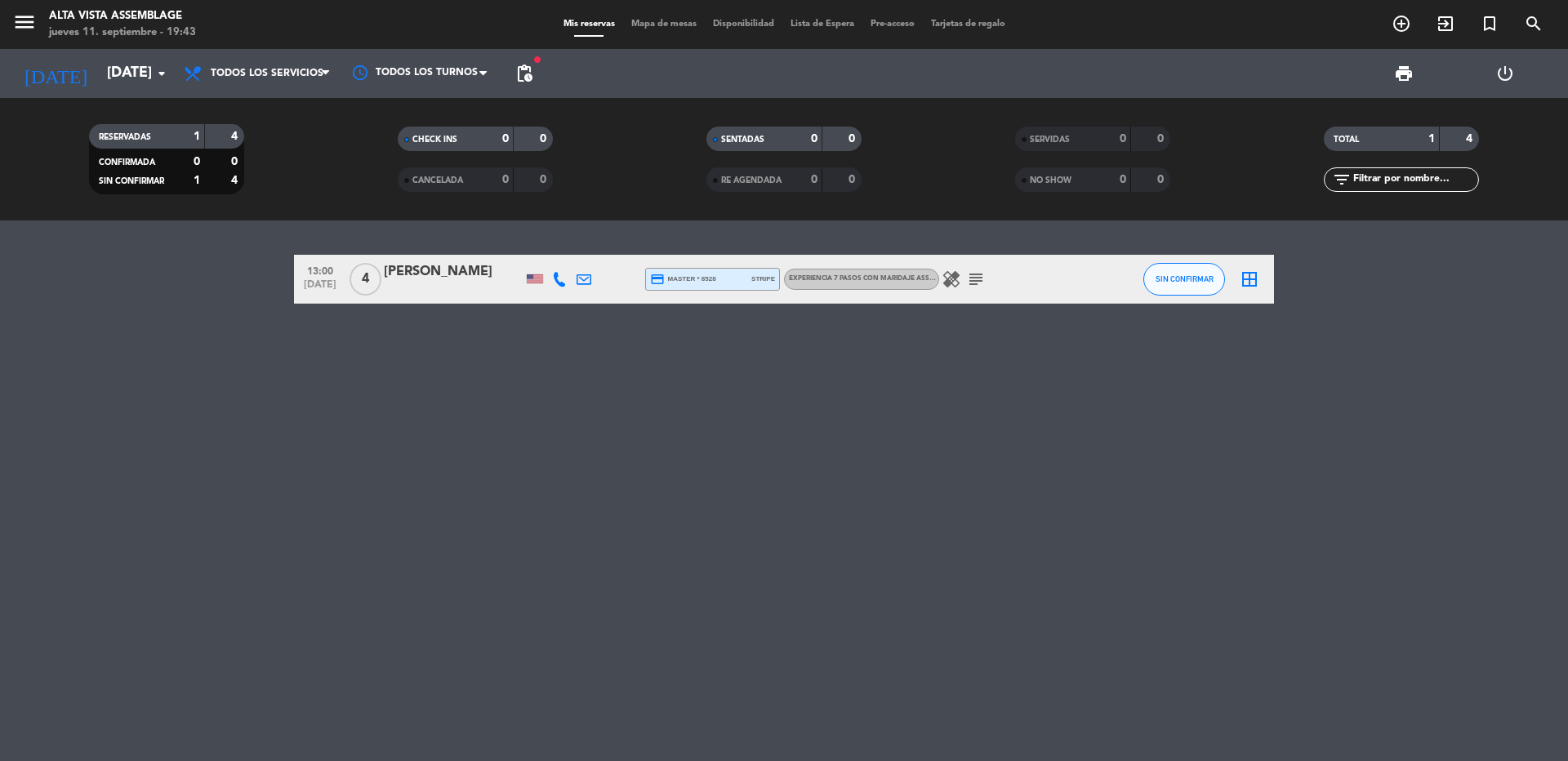
type input "[DEMOGRAPHIC_DATA][DATE]"
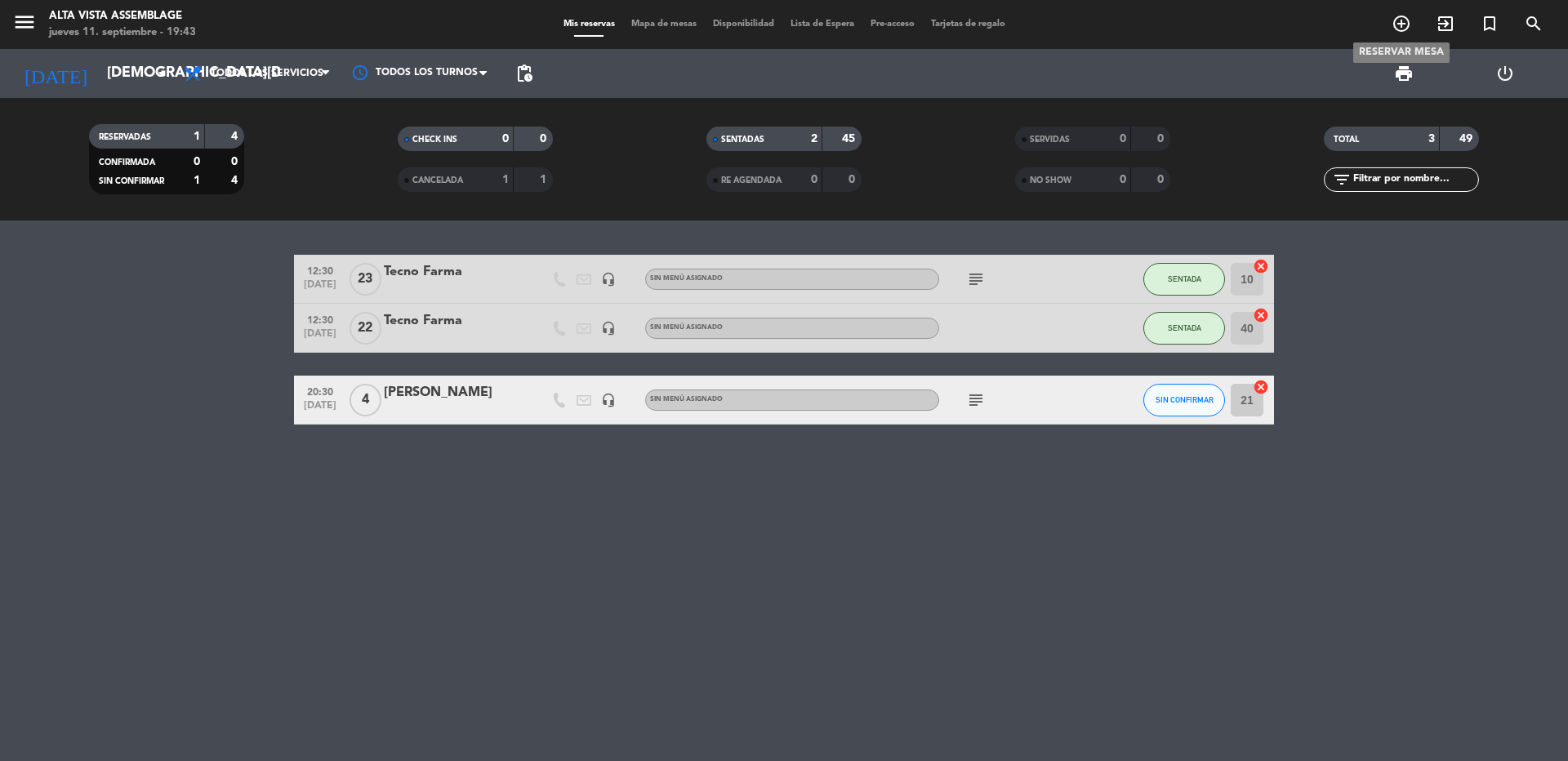
click at [1402, 26] on icon "add_circle_outline" at bounding box center [1402, 24] width 20 height 20
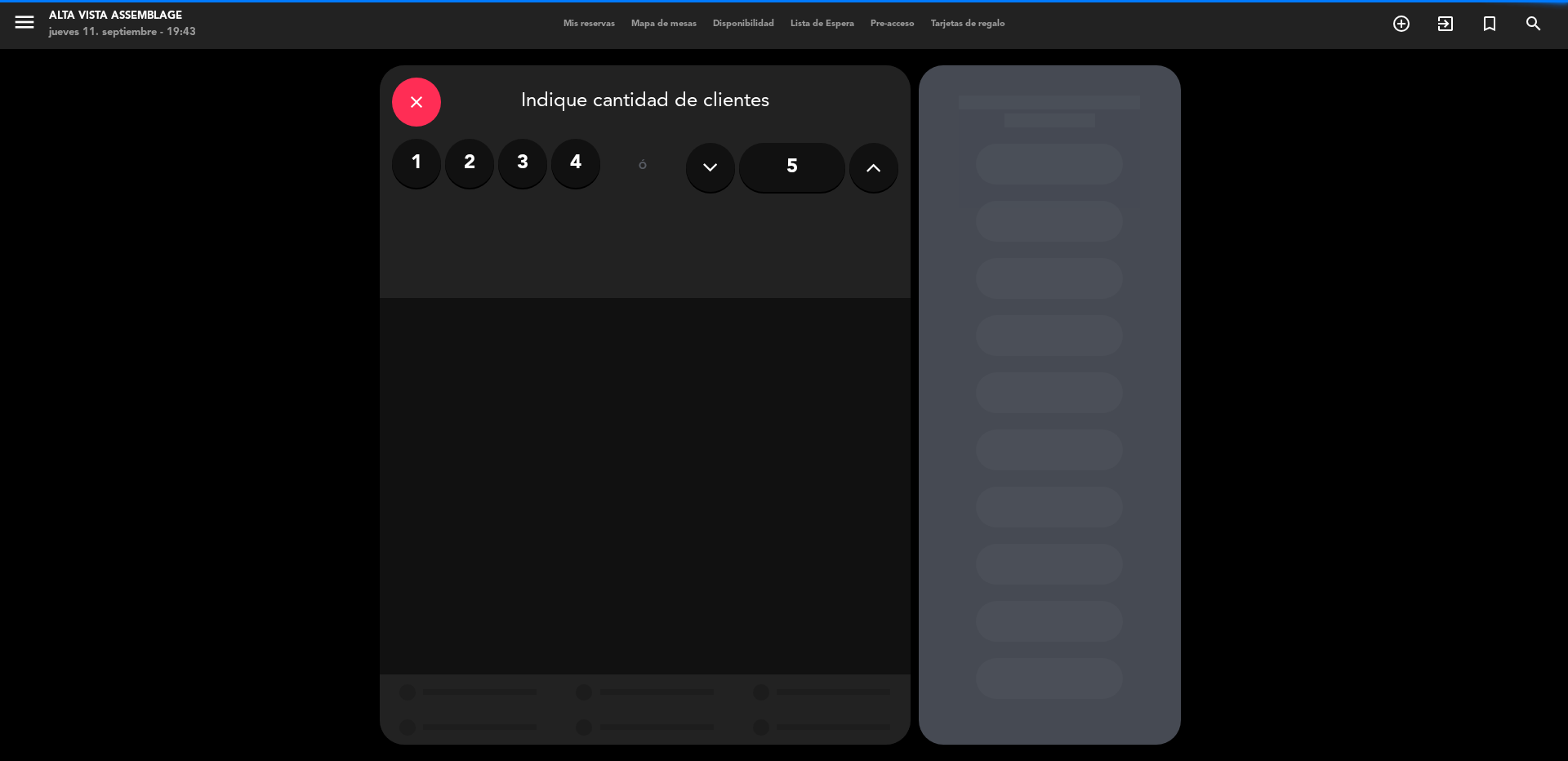
click at [460, 157] on label "2" at bounding box center [470, 163] width 49 height 49
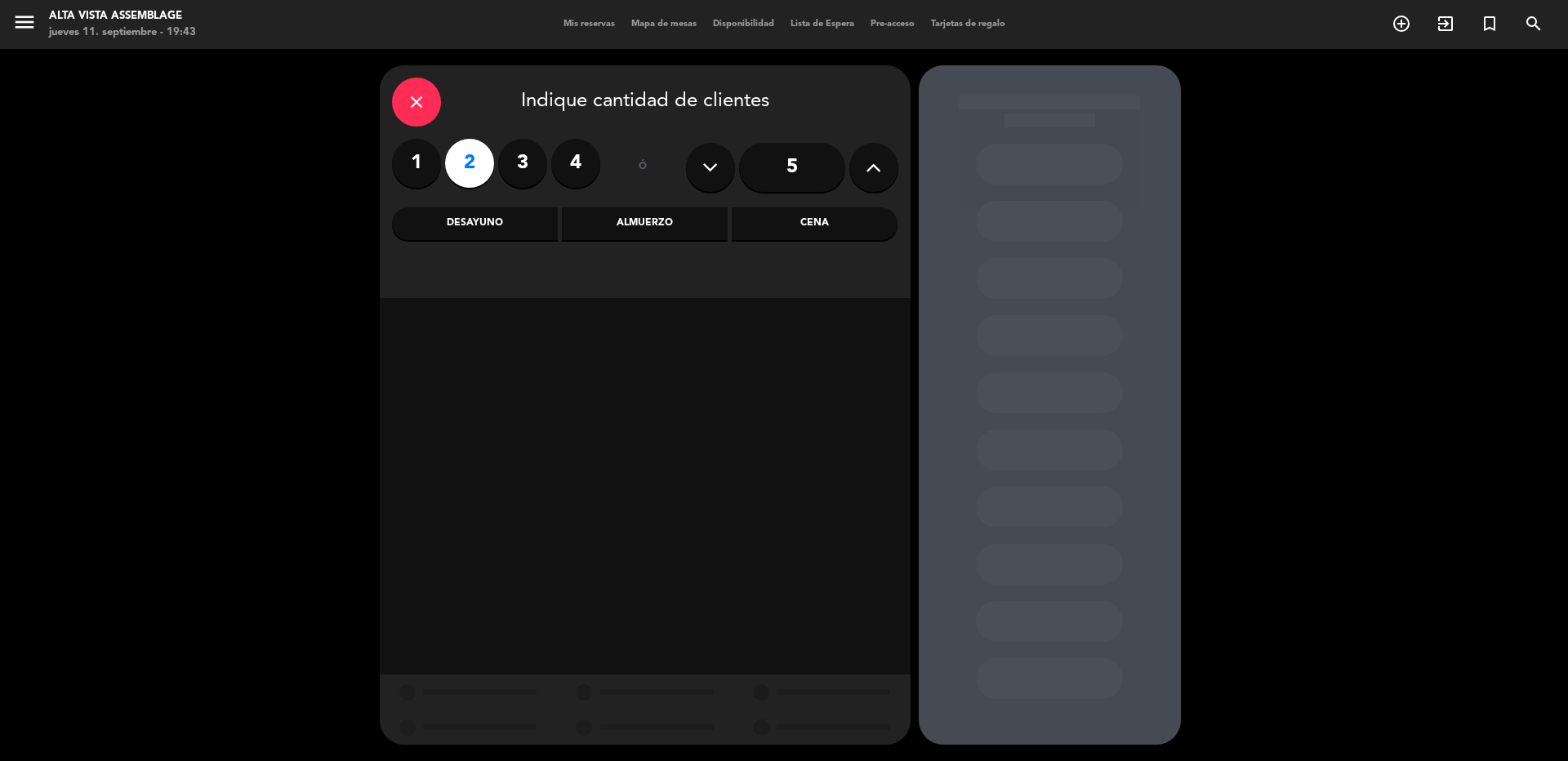
click at [814, 214] on div "Cena" at bounding box center [815, 223] width 166 height 33
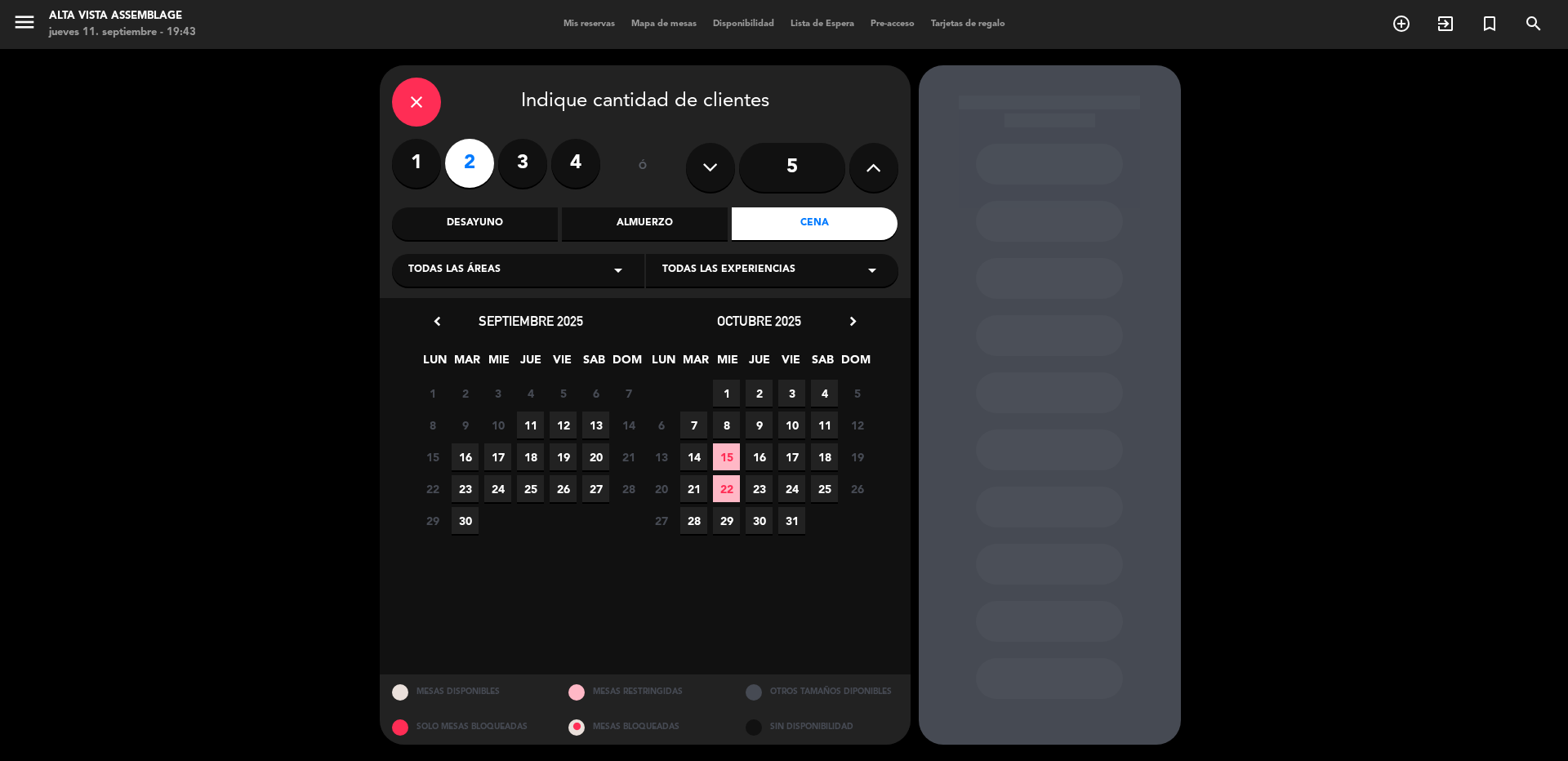
click at [533, 428] on span "11" at bounding box center [530, 424] width 27 height 27
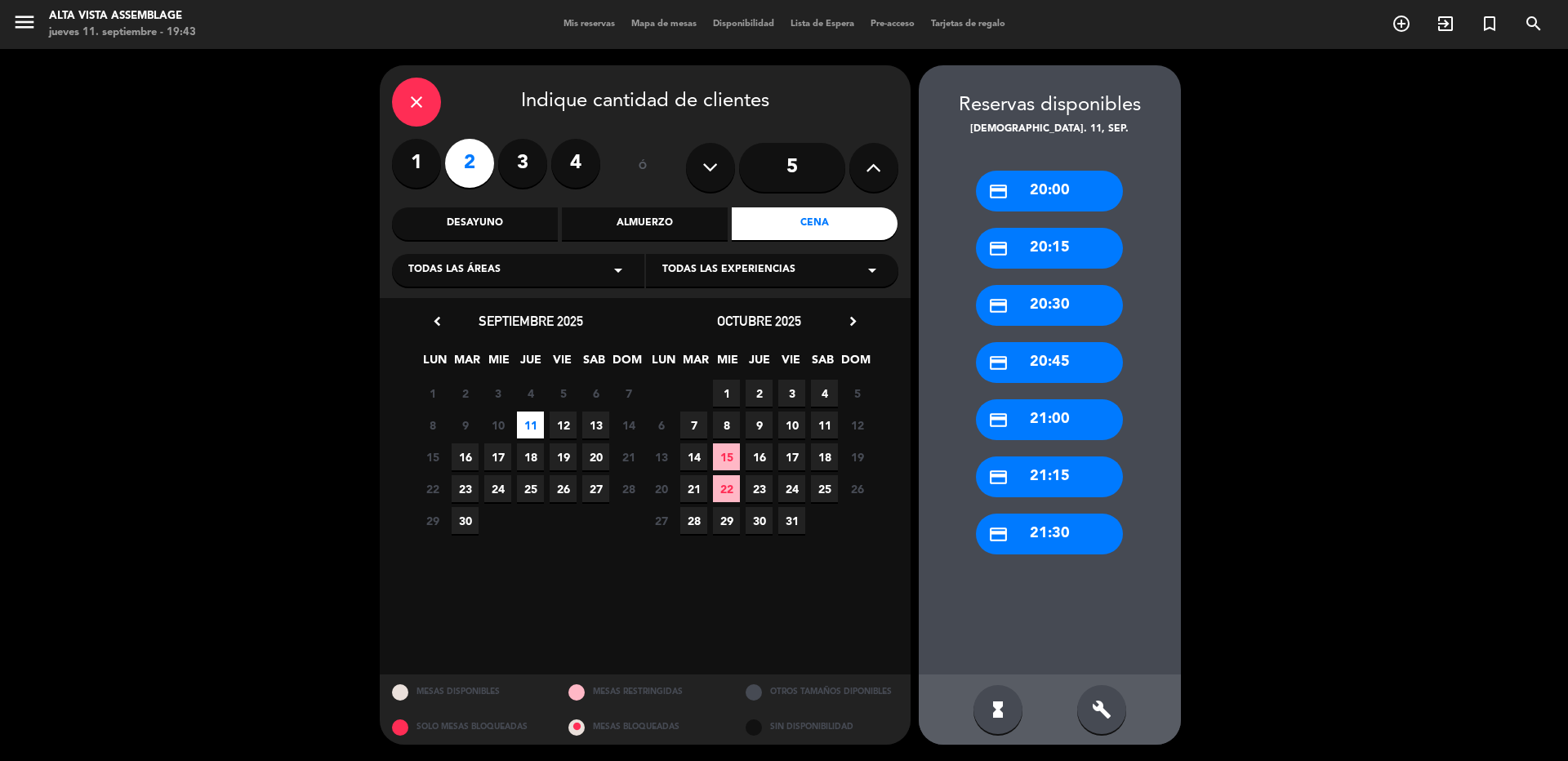
click at [1038, 371] on div "credit_card 20:45" at bounding box center [1049, 362] width 147 height 41
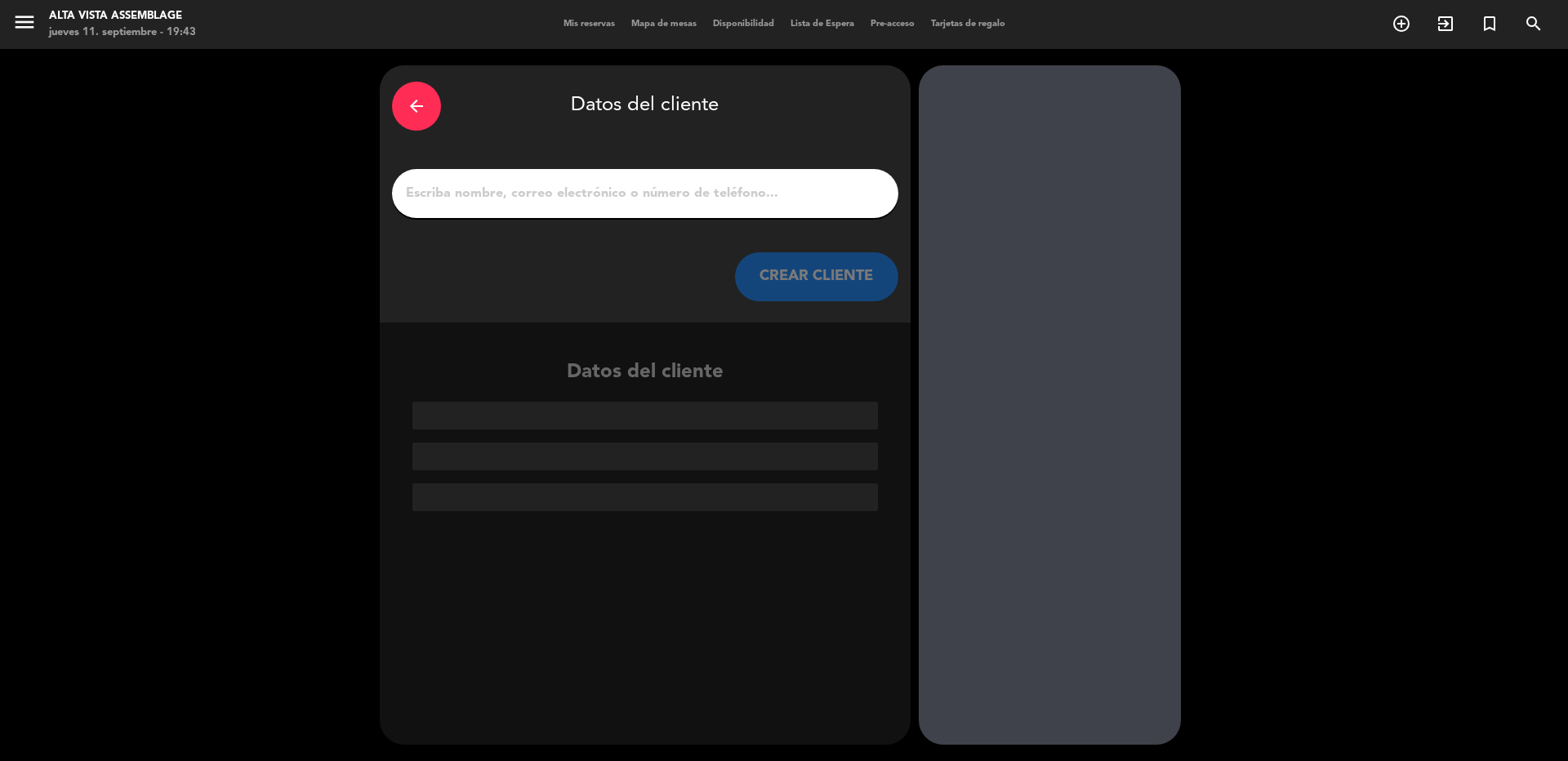
click at [560, 189] on input "1" at bounding box center [645, 193] width 481 height 23
paste input "[PERSON_NAME]"
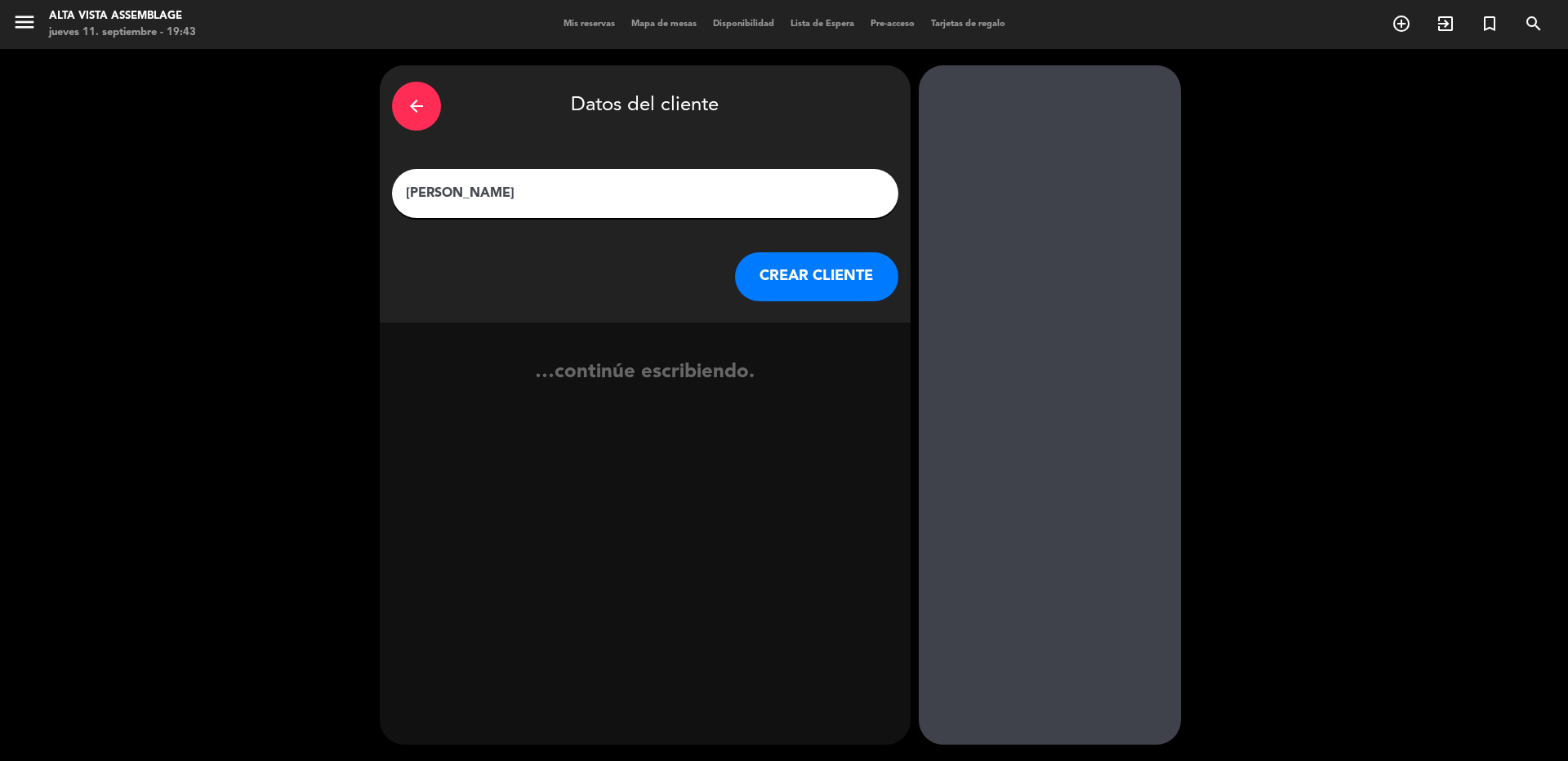
type input "[PERSON_NAME]"
click at [840, 283] on button "CREAR CLIENTE" at bounding box center [816, 277] width 163 height 49
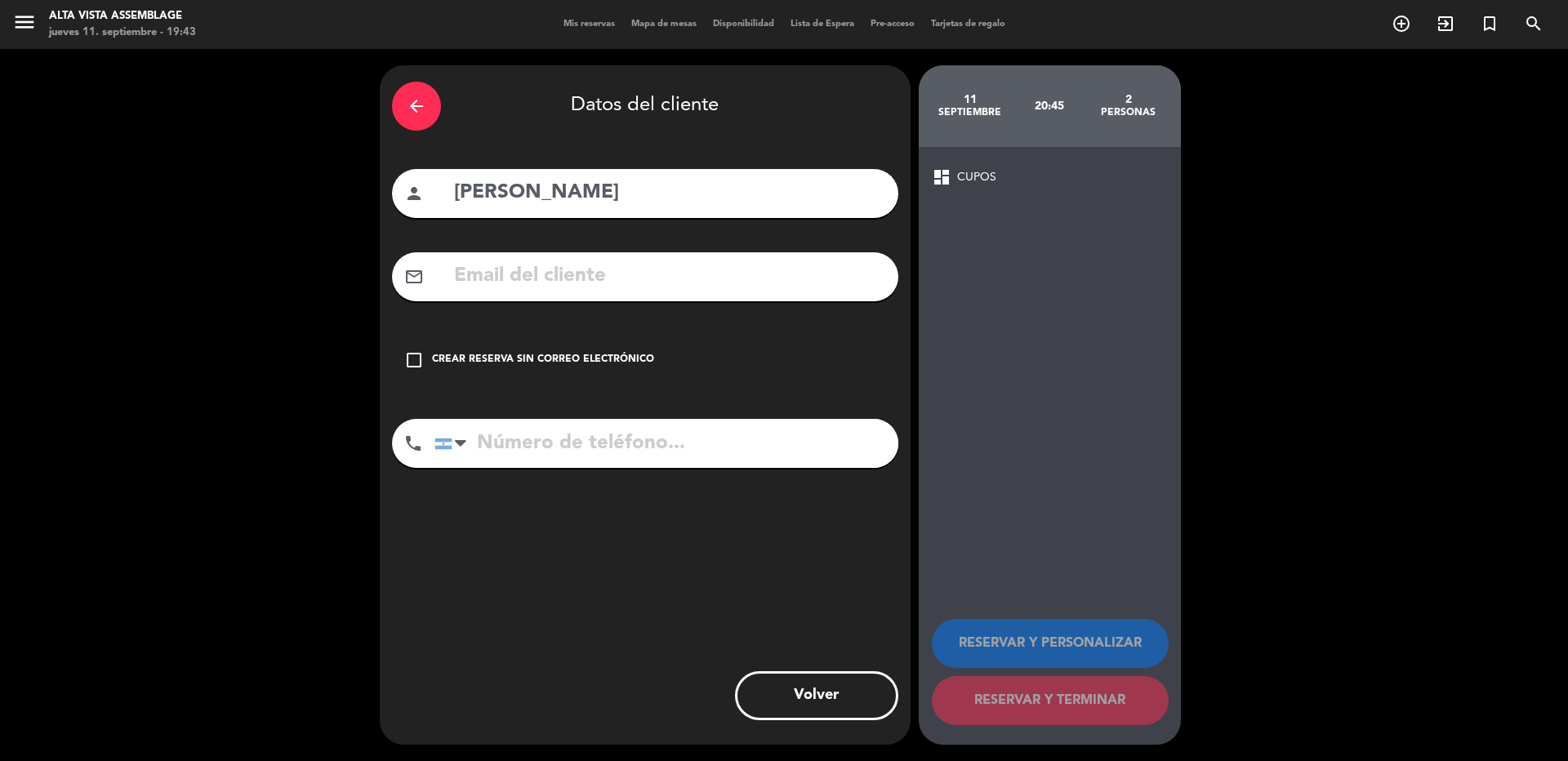
click at [410, 361] on icon "check_box_outline_blank" at bounding box center [414, 360] width 20 height 20
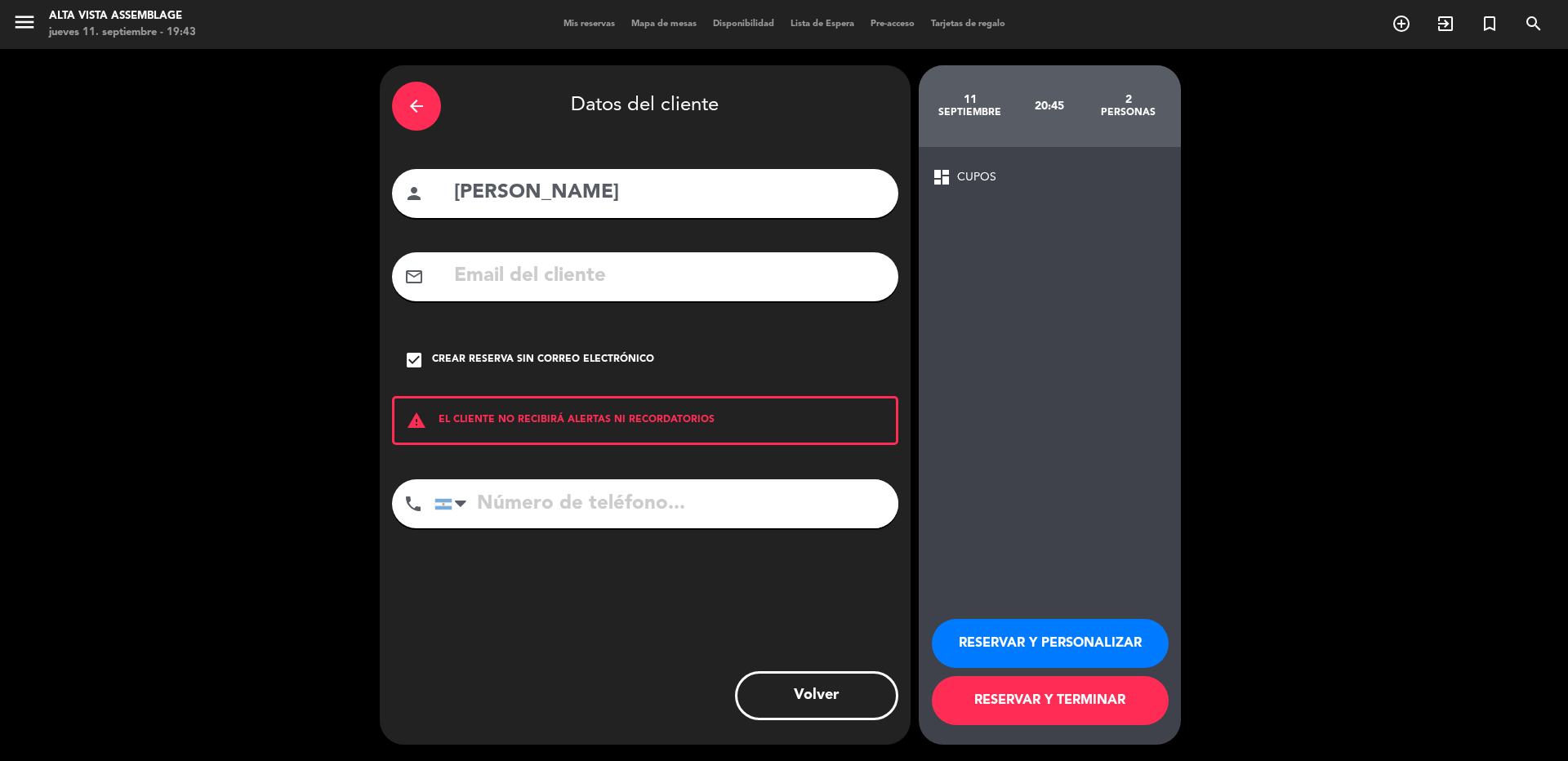
click at [1011, 635] on button "RESERVAR Y PERSONALIZAR" at bounding box center [1051, 643] width 237 height 49
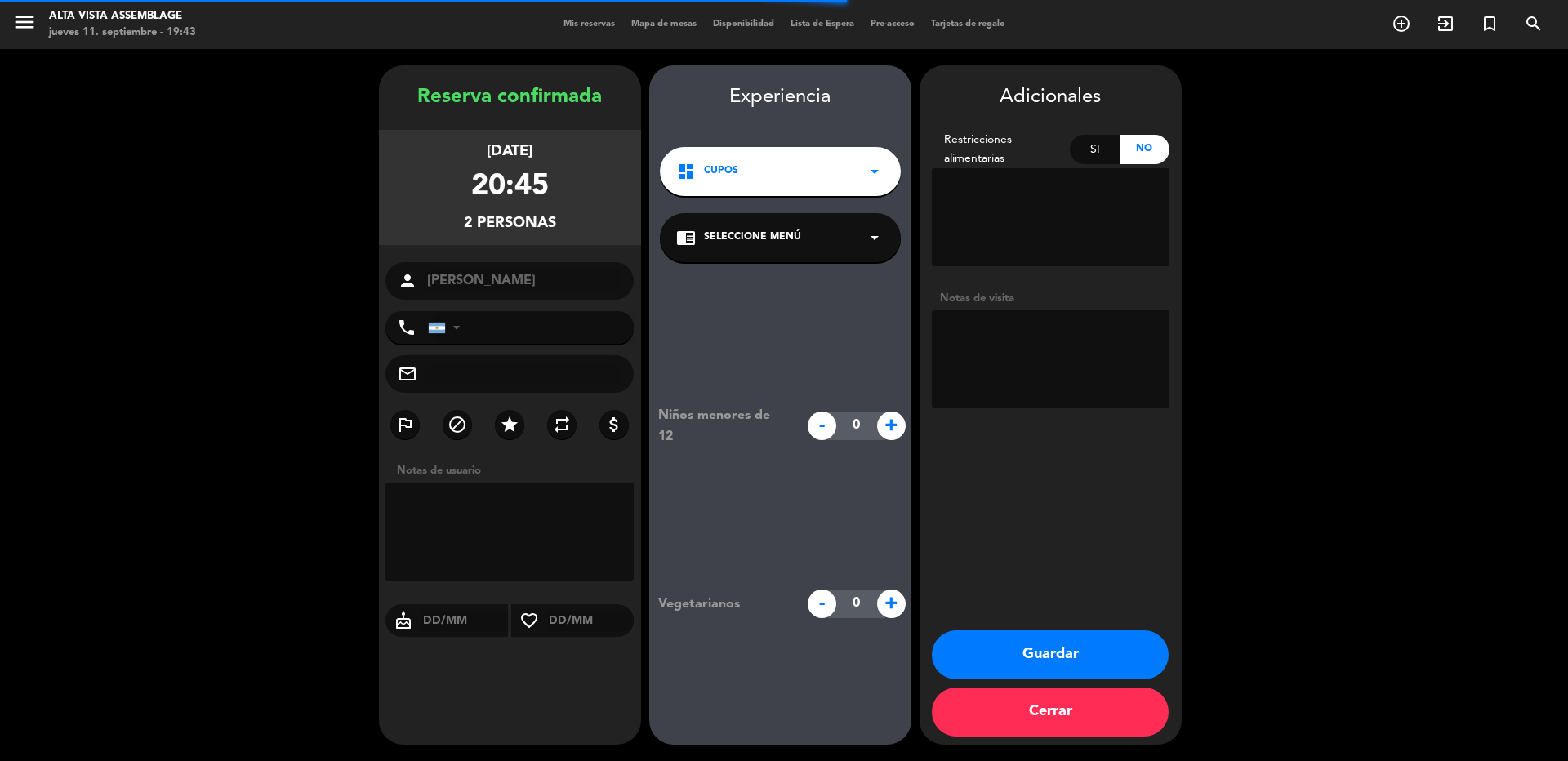
click at [1098, 360] on textarea at bounding box center [1051, 359] width 237 height 98
paste textarea "enólogo y propietario de [PERSON_NAME]"
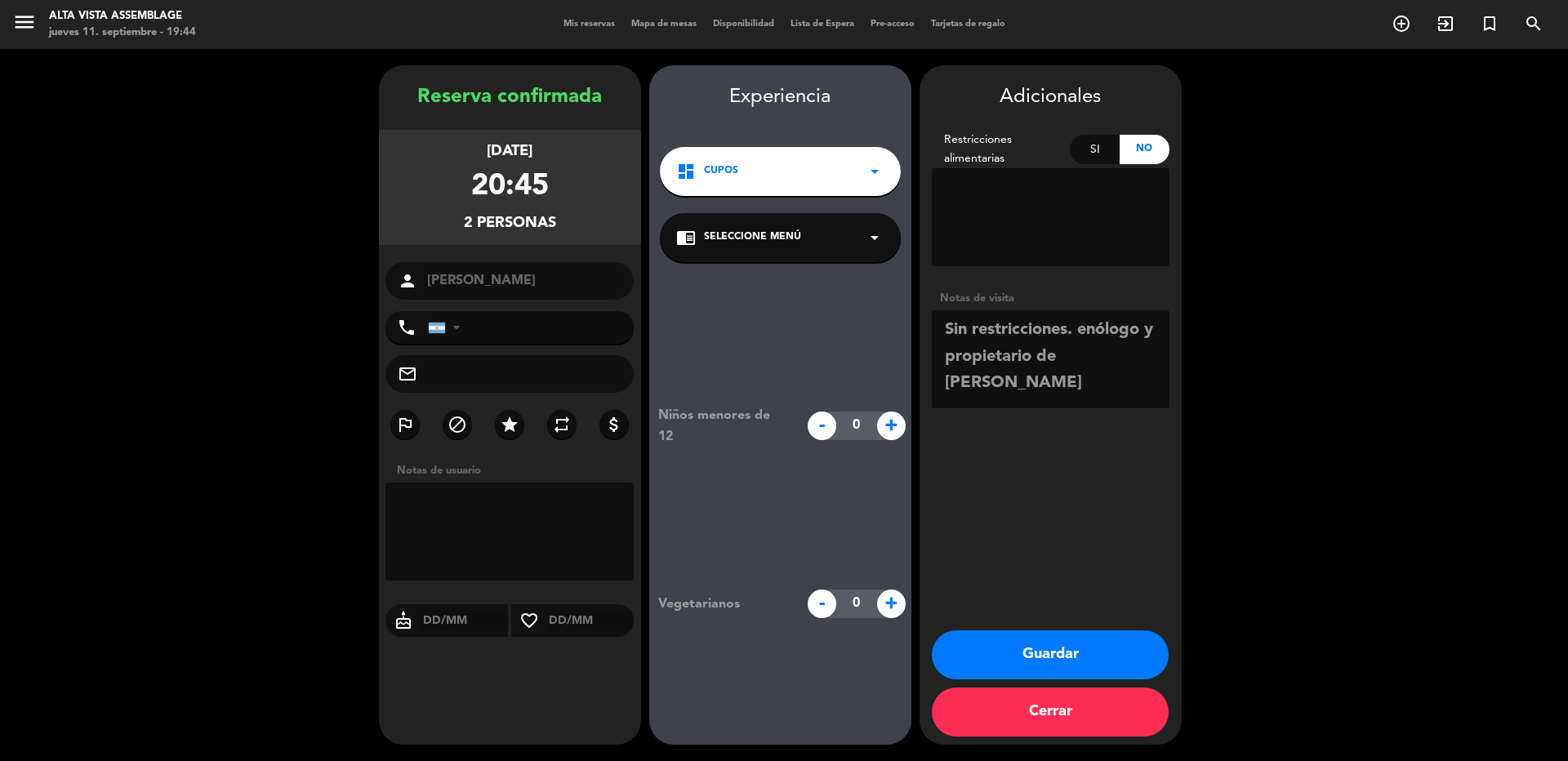
click at [1088, 342] on textarea at bounding box center [1051, 359] width 237 height 98
click at [1120, 380] on textarea at bounding box center [1051, 359] width 237 height 98
type textarea "Sin restricciones. Enólogo y propietario de [PERSON_NAME]"
click at [1073, 662] on button "Guardar" at bounding box center [1051, 655] width 237 height 49
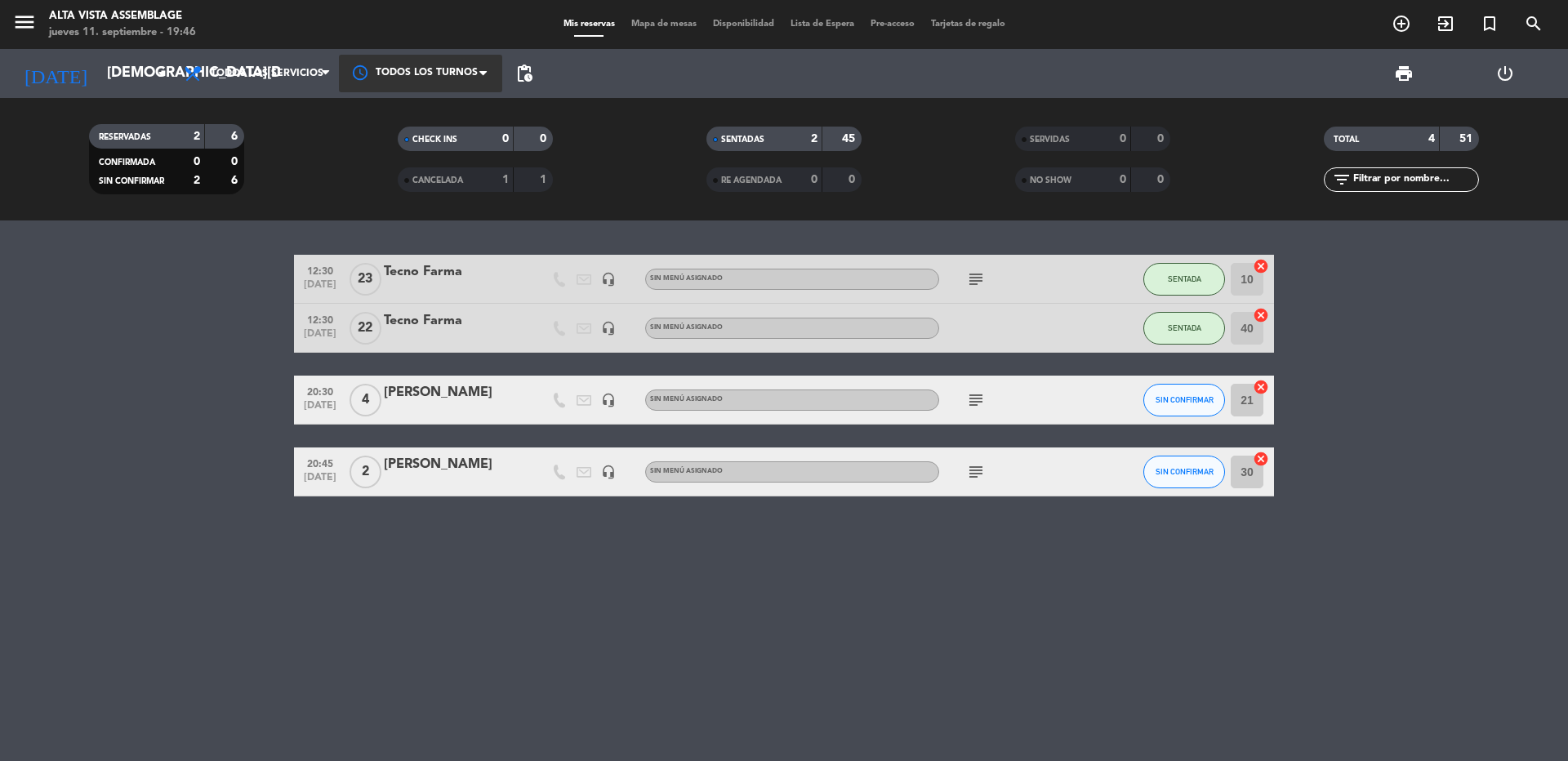
click at [417, 78] on div at bounding box center [420, 72] width 163 height 37
click at [176, 305] on bookings-row "12:30 [DATE] Tecno Farma headset_mic Sin menú asignado subject SENTADA 10 cance…" at bounding box center [784, 376] width 1568 height 242
click at [421, 73] on div at bounding box center [420, 72] width 163 height 37
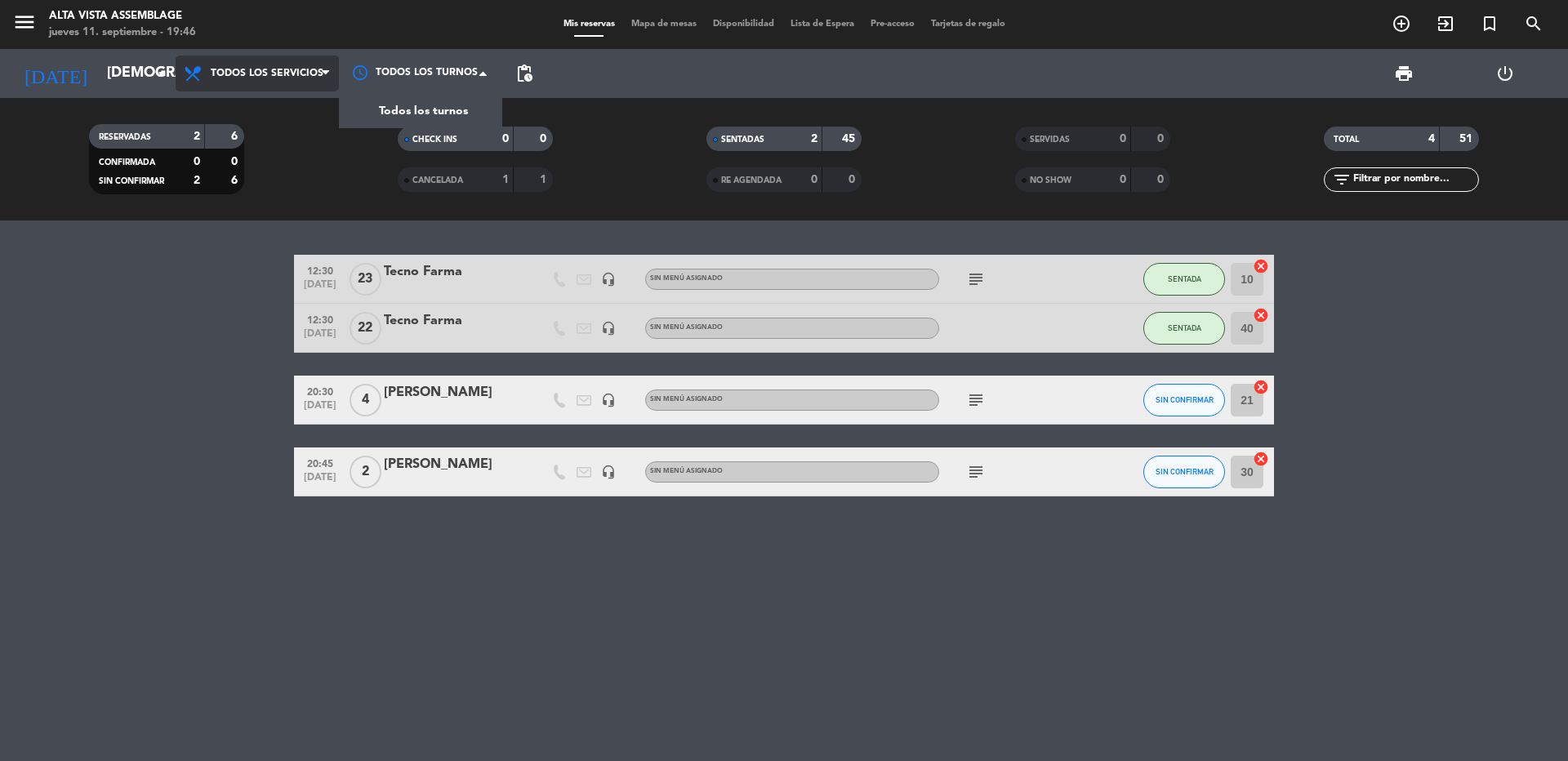
click at [282, 82] on span "Todos los servicios" at bounding box center [257, 73] width 163 height 36
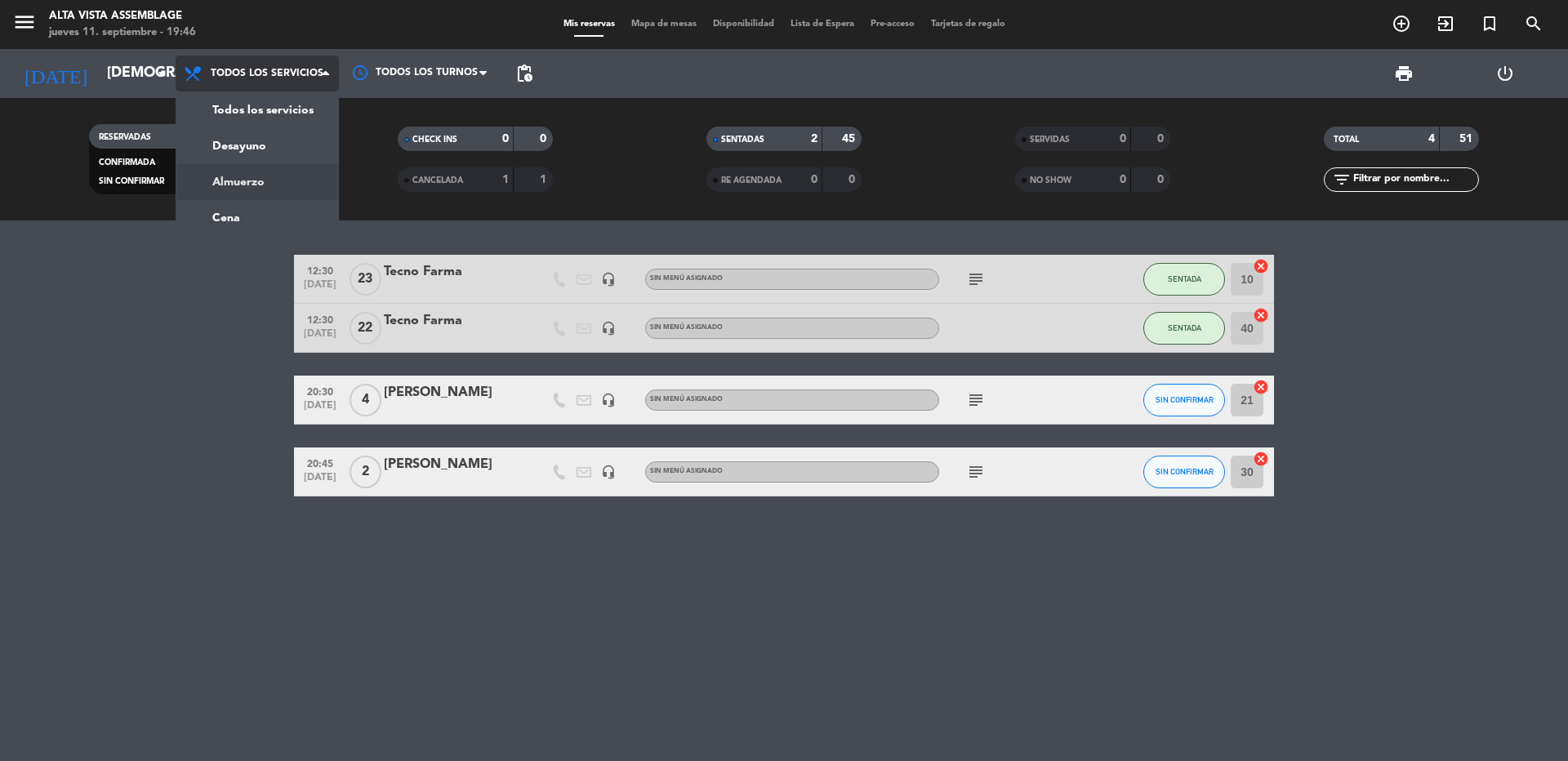
click at [232, 210] on div "menu Alta Vista Assemblage [DATE] 11. septiembre - 19:46 Mis reservas Mapa de m…" at bounding box center [784, 110] width 1568 height 220
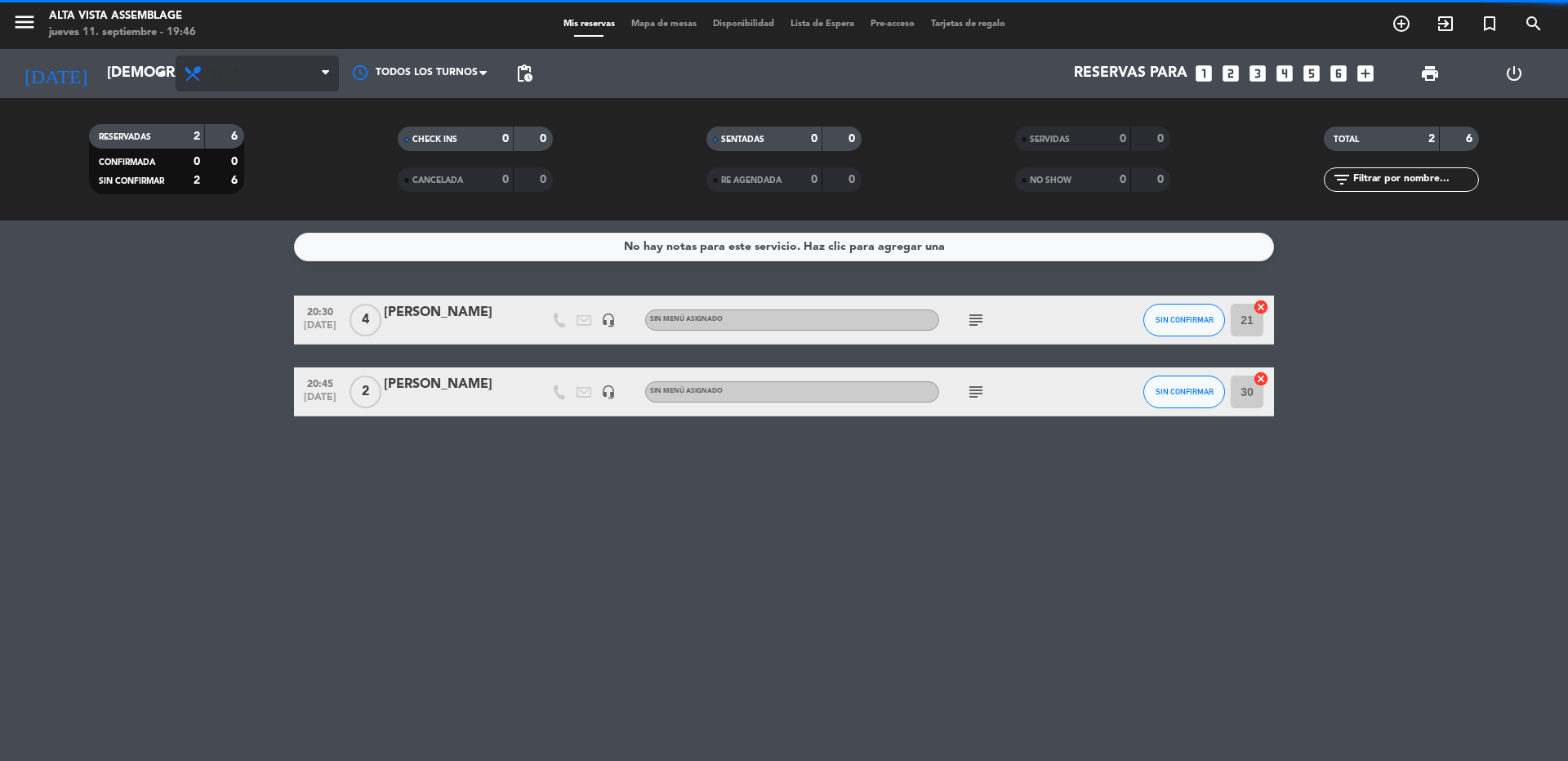
click at [248, 77] on span "Cena" at bounding box center [257, 73] width 163 height 36
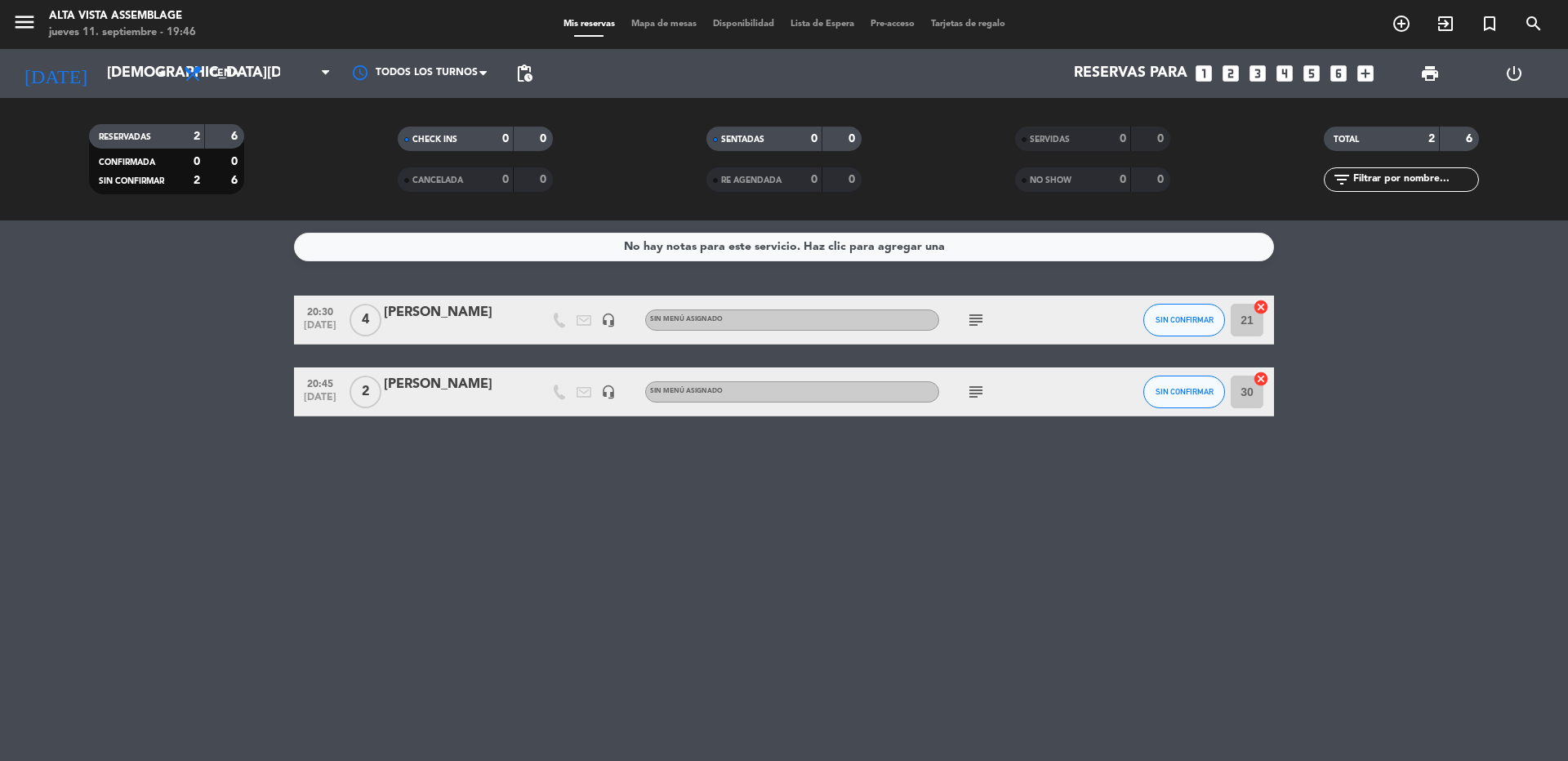
drag, startPoint x: 114, startPoint y: 452, endPoint x: 133, endPoint y: 536, distance: 86.1
click at [114, 453] on div "No hay notas para este servicio. Haz clic para agregar una 20:30 [DATE] 4 [PERS…" at bounding box center [784, 490] width 1568 height 541
click at [136, 538] on div "No hay notas para este servicio. Haz clic para agregar una 20:30 [DATE] 4 [PERS…" at bounding box center [784, 490] width 1568 height 541
click at [420, 725] on div "No hay notas para este servicio. Haz clic para agregar una 20:30 [DATE] 4 [PERS…" at bounding box center [784, 490] width 1568 height 541
click at [99, 66] on input "[DEMOGRAPHIC_DATA][DATE]" at bounding box center [194, 73] width 190 height 33
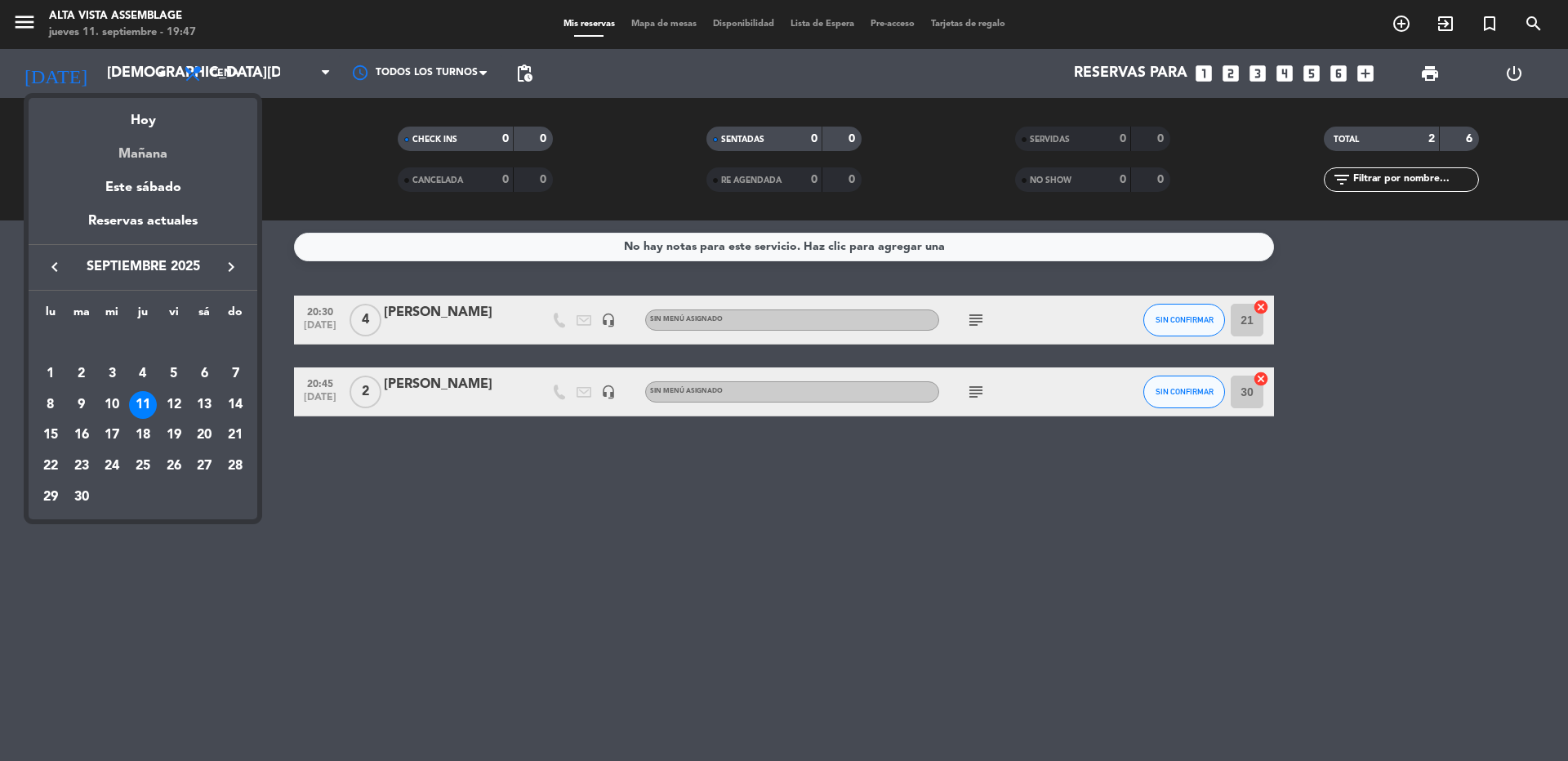
click at [138, 164] on div "Mañana" at bounding box center [142, 148] width 228 height 34
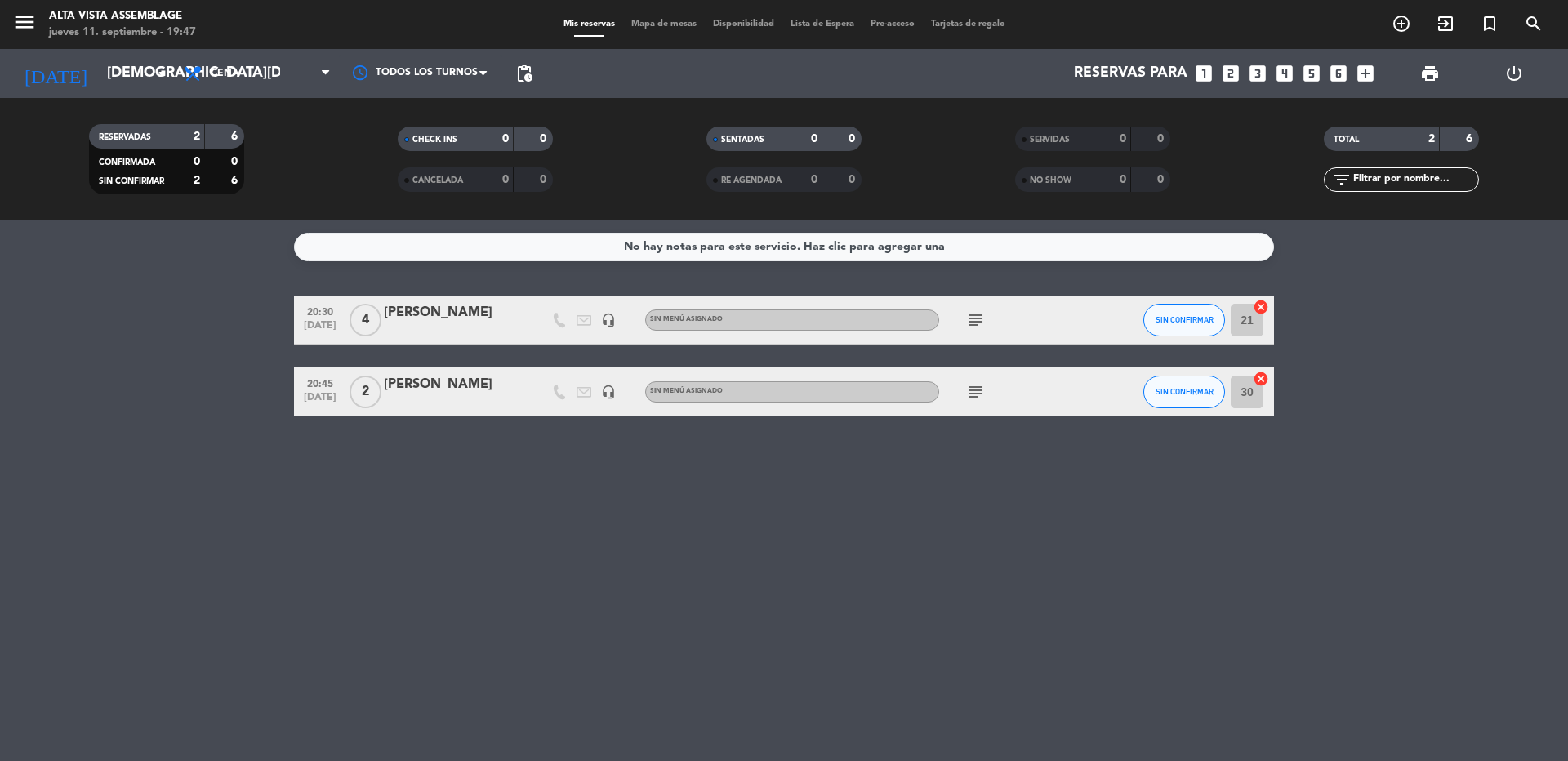
type input "[DATE]"
click at [264, 92] on div "Todos los servicios Desayuno Almuerzo Cena Cena Todos los servicios Desayuno Al…" at bounding box center [257, 74] width 163 height 49
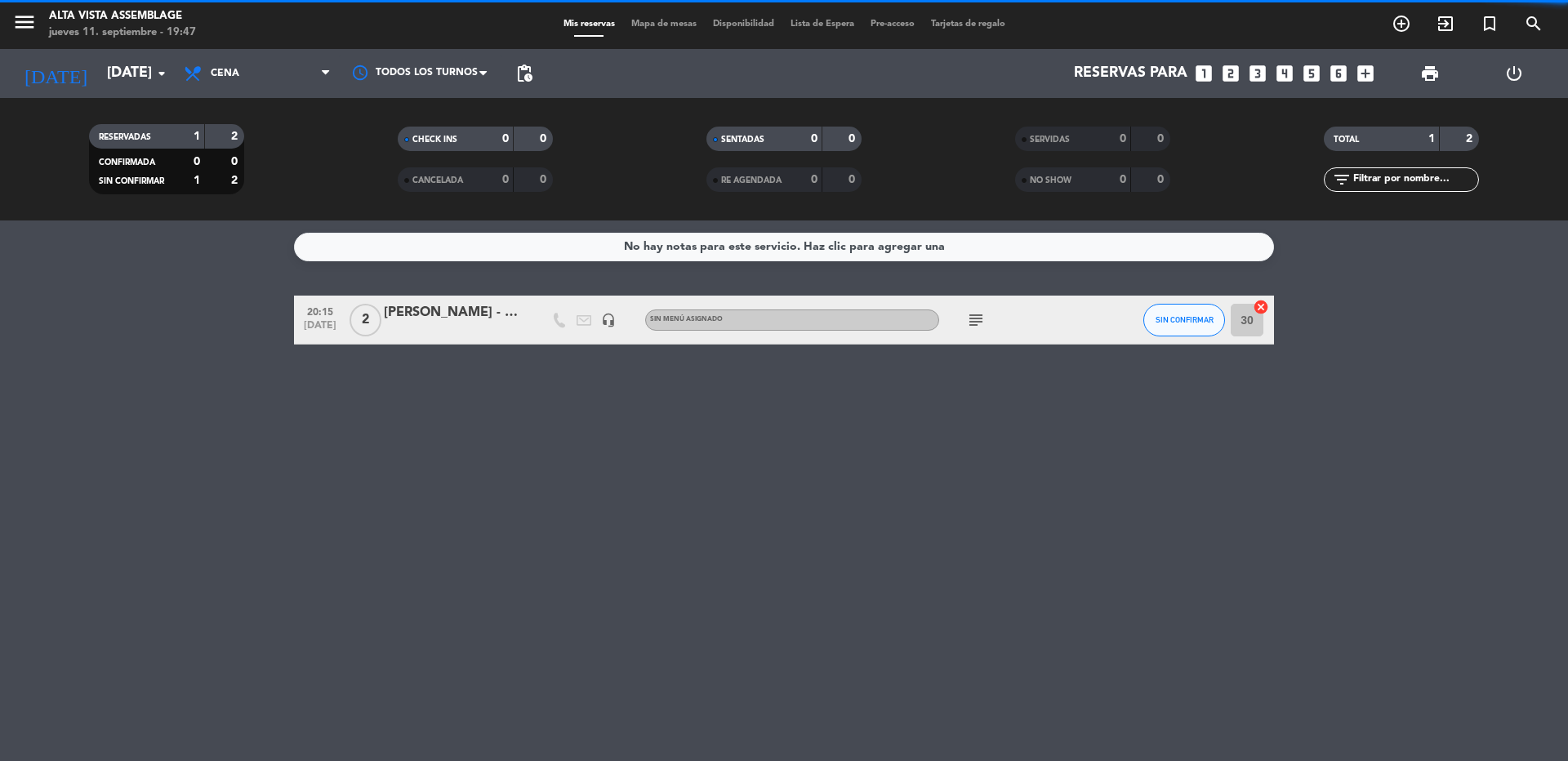
click at [251, 77] on span "Cena" at bounding box center [257, 73] width 163 height 36
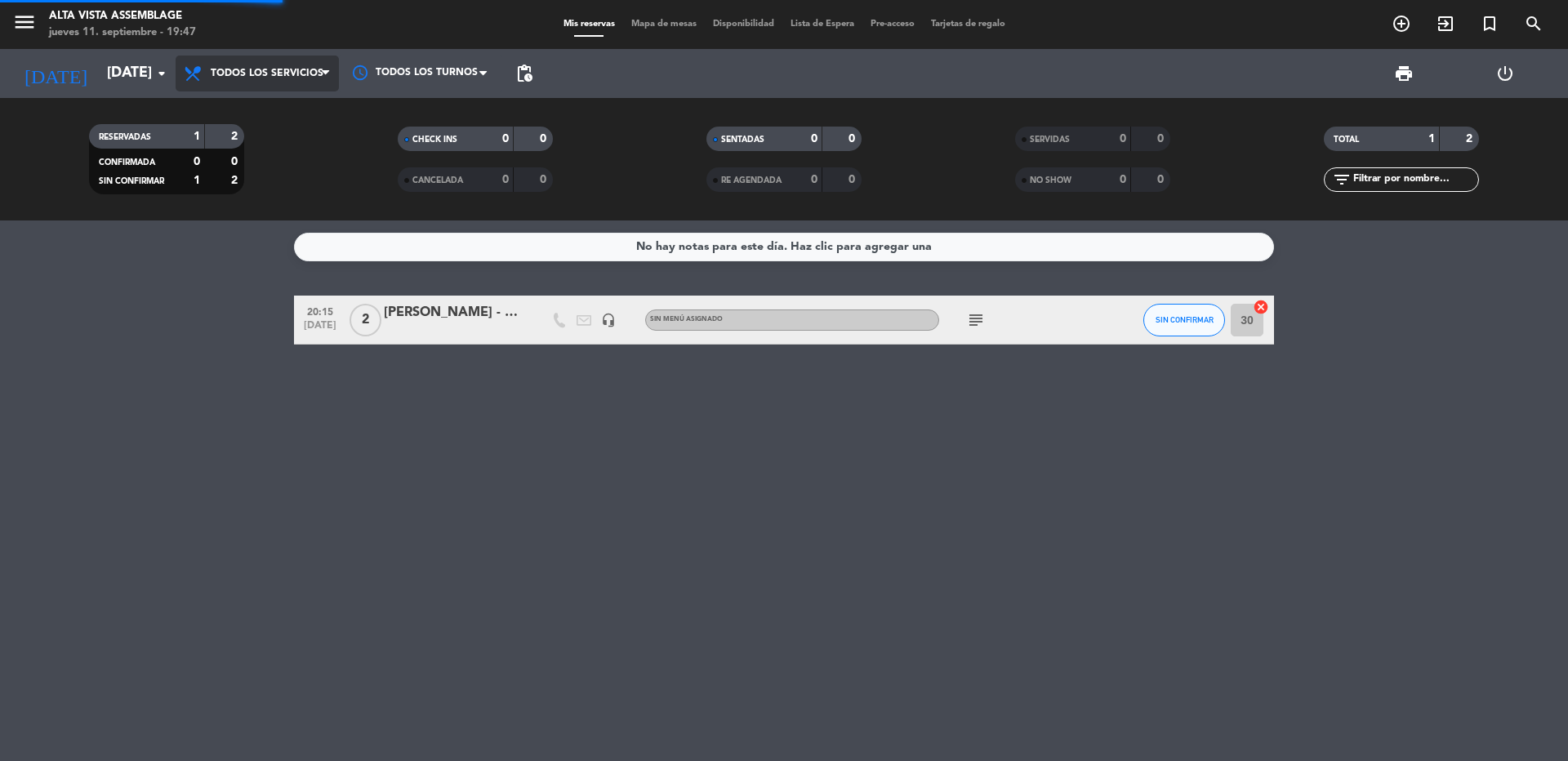
click at [251, 113] on div "menu Alta Vista Assemblage [DATE] 11. septiembre - 19:47 Mis reservas Mapa de m…" at bounding box center [784, 110] width 1568 height 220
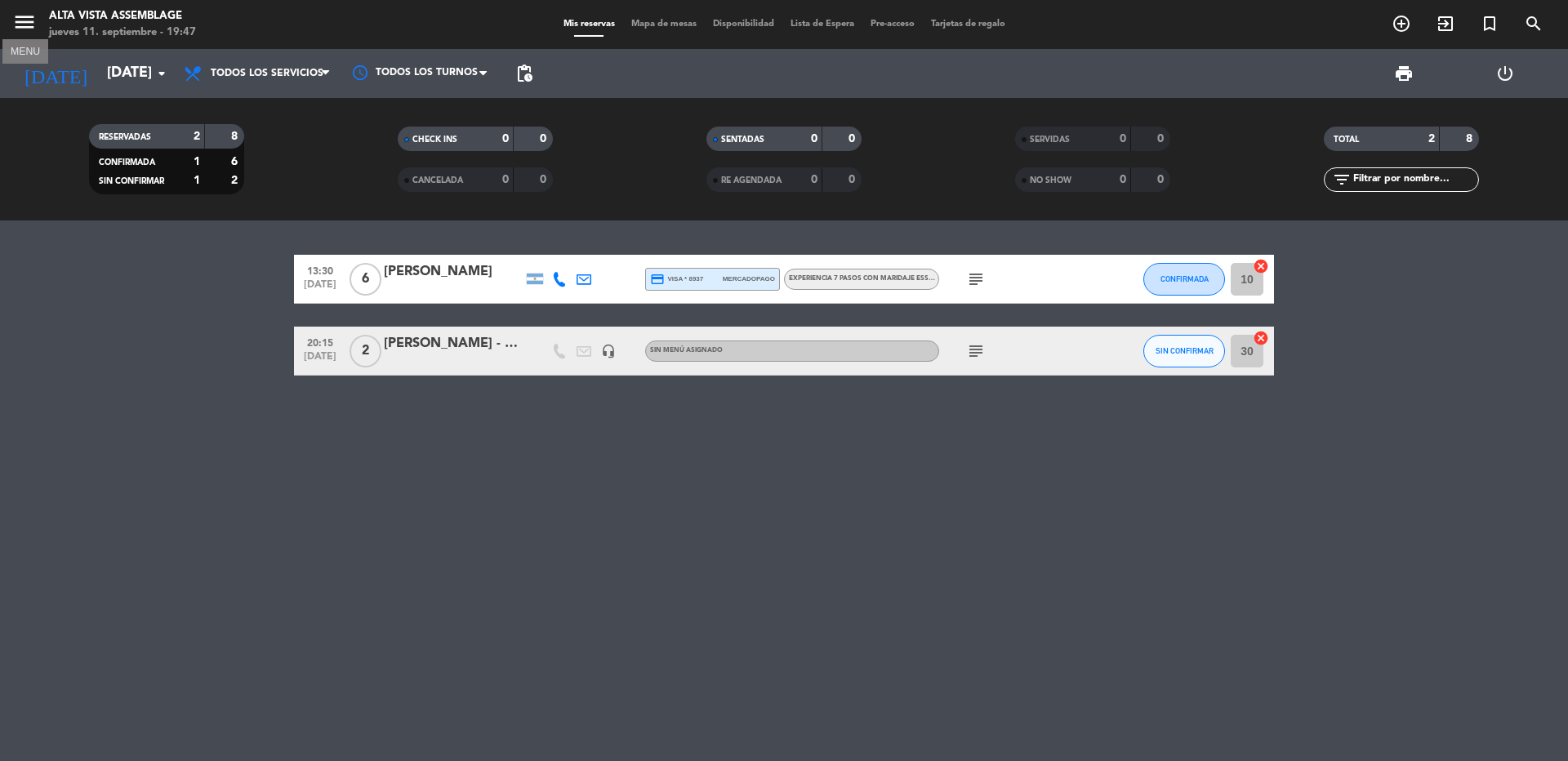
click at [17, 17] on icon "menu" at bounding box center [24, 22] width 25 height 25
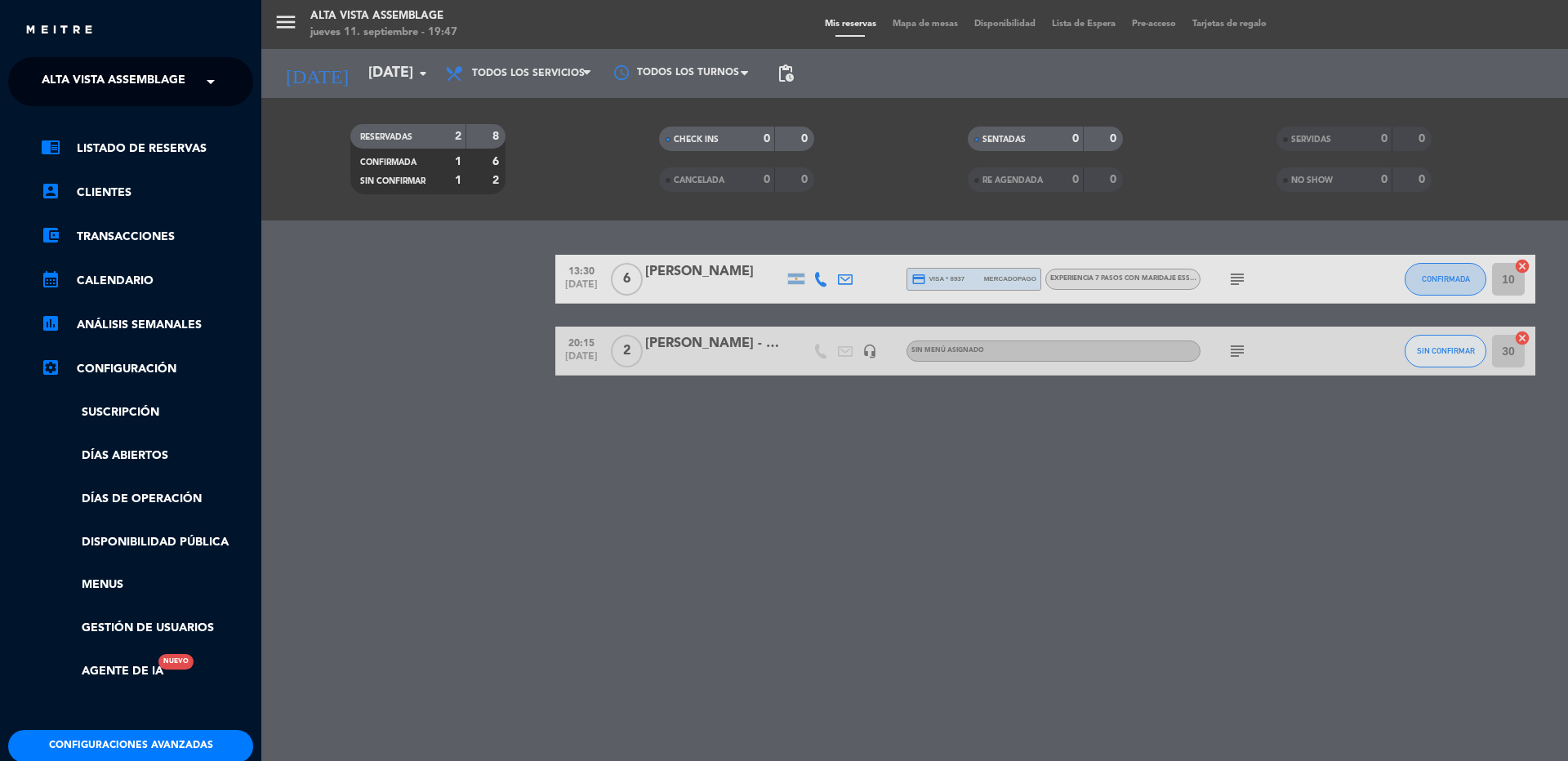
click at [74, 67] on span "Alta Vista Assemblage" at bounding box center [113, 81] width 143 height 35
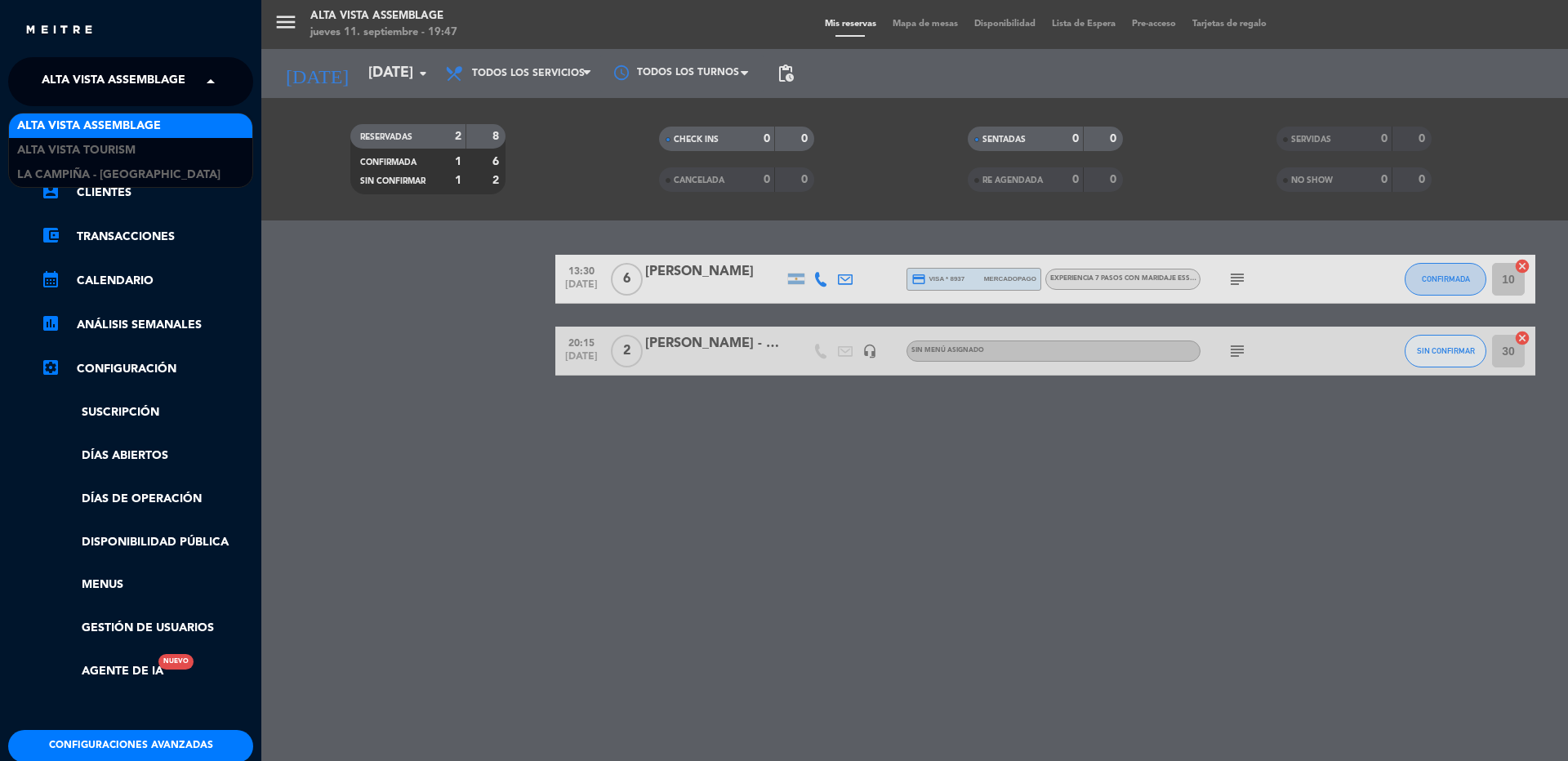
click at [77, 82] on span "Alta Vista Assemblage" at bounding box center [113, 81] width 143 height 35
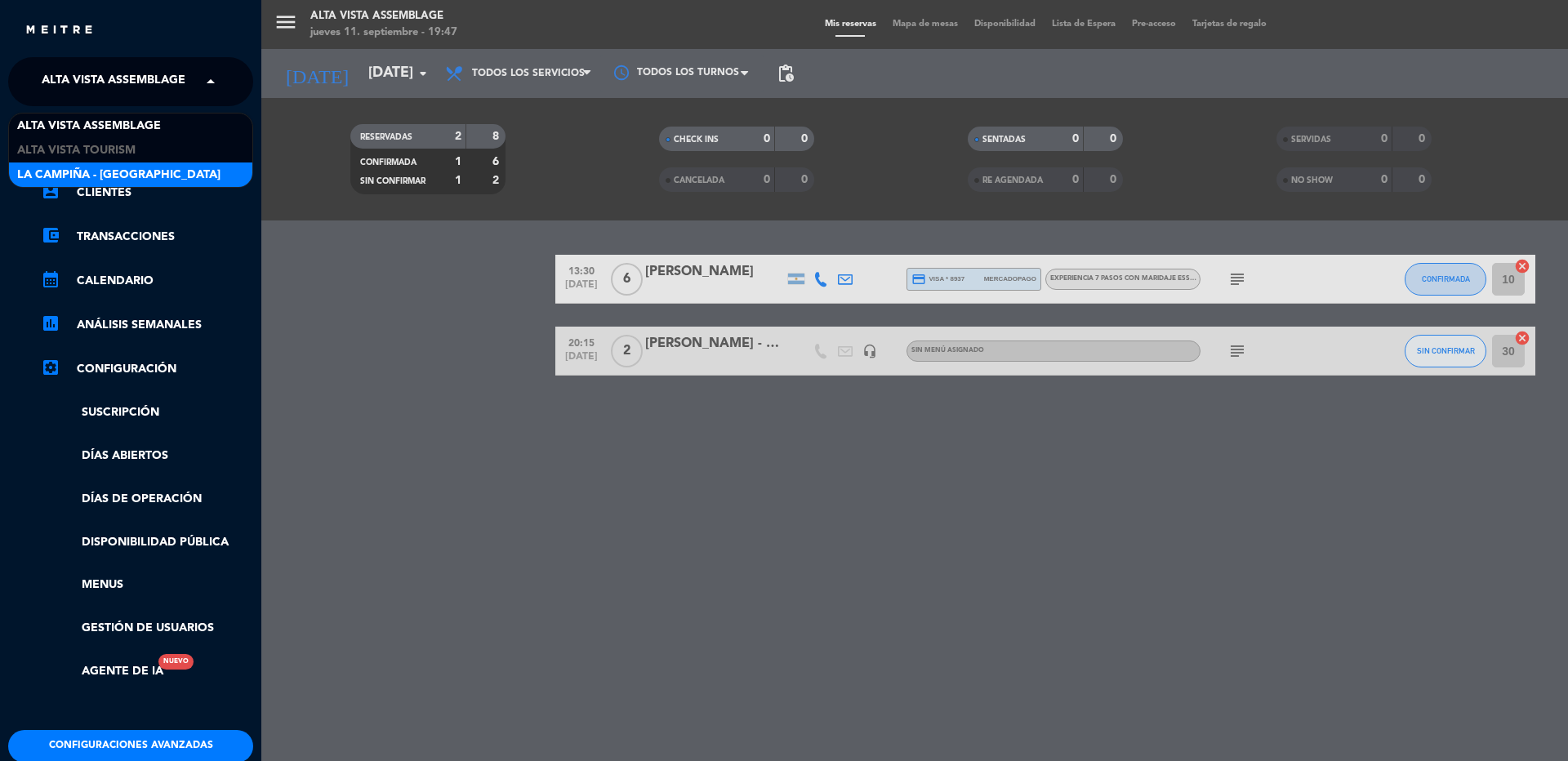
click at [69, 178] on span "La Campiña - [GEOGRAPHIC_DATA]" at bounding box center [119, 175] width 204 height 19
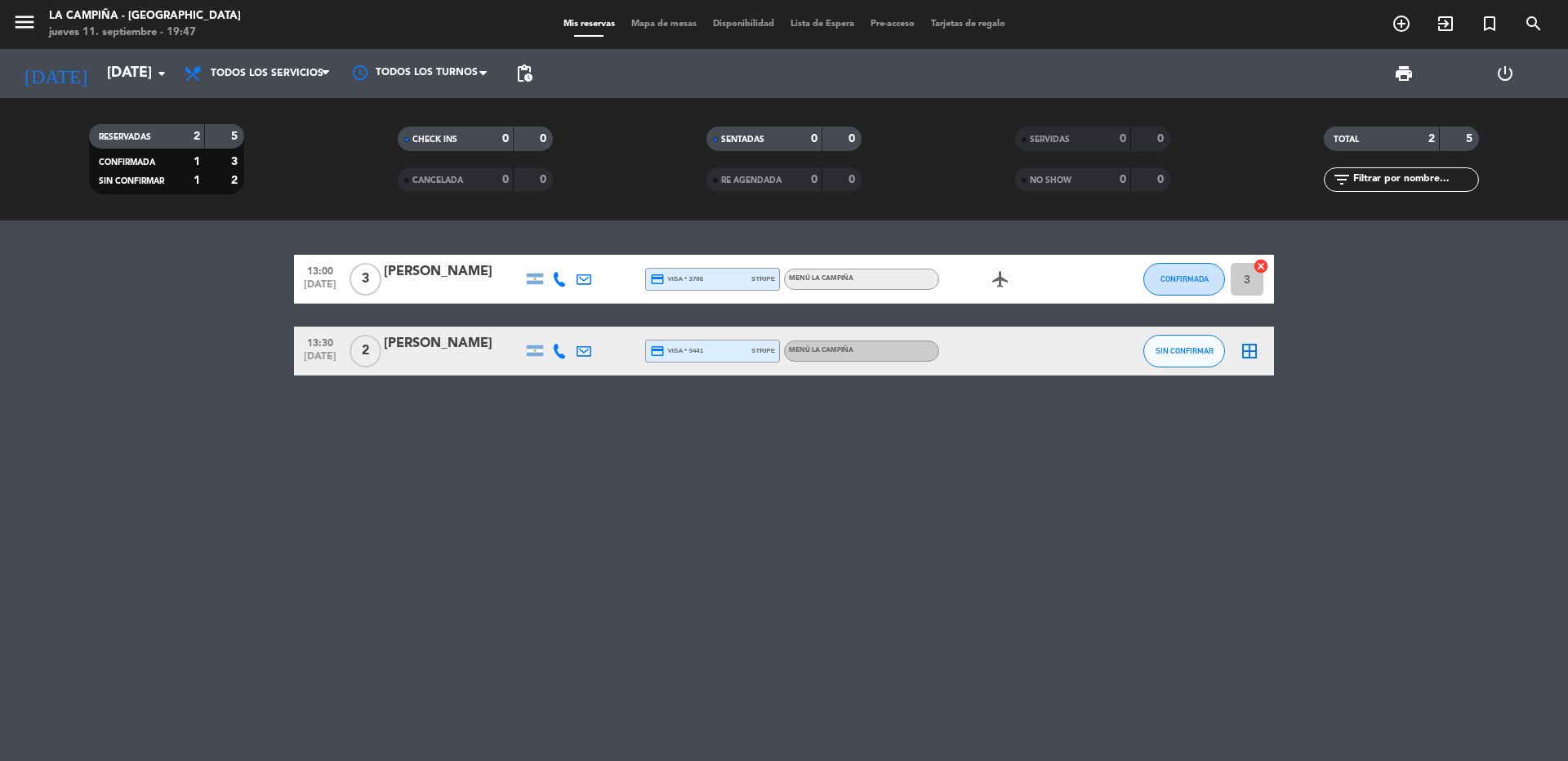
click at [418, 280] on div "[PERSON_NAME]" at bounding box center [453, 271] width 138 height 21
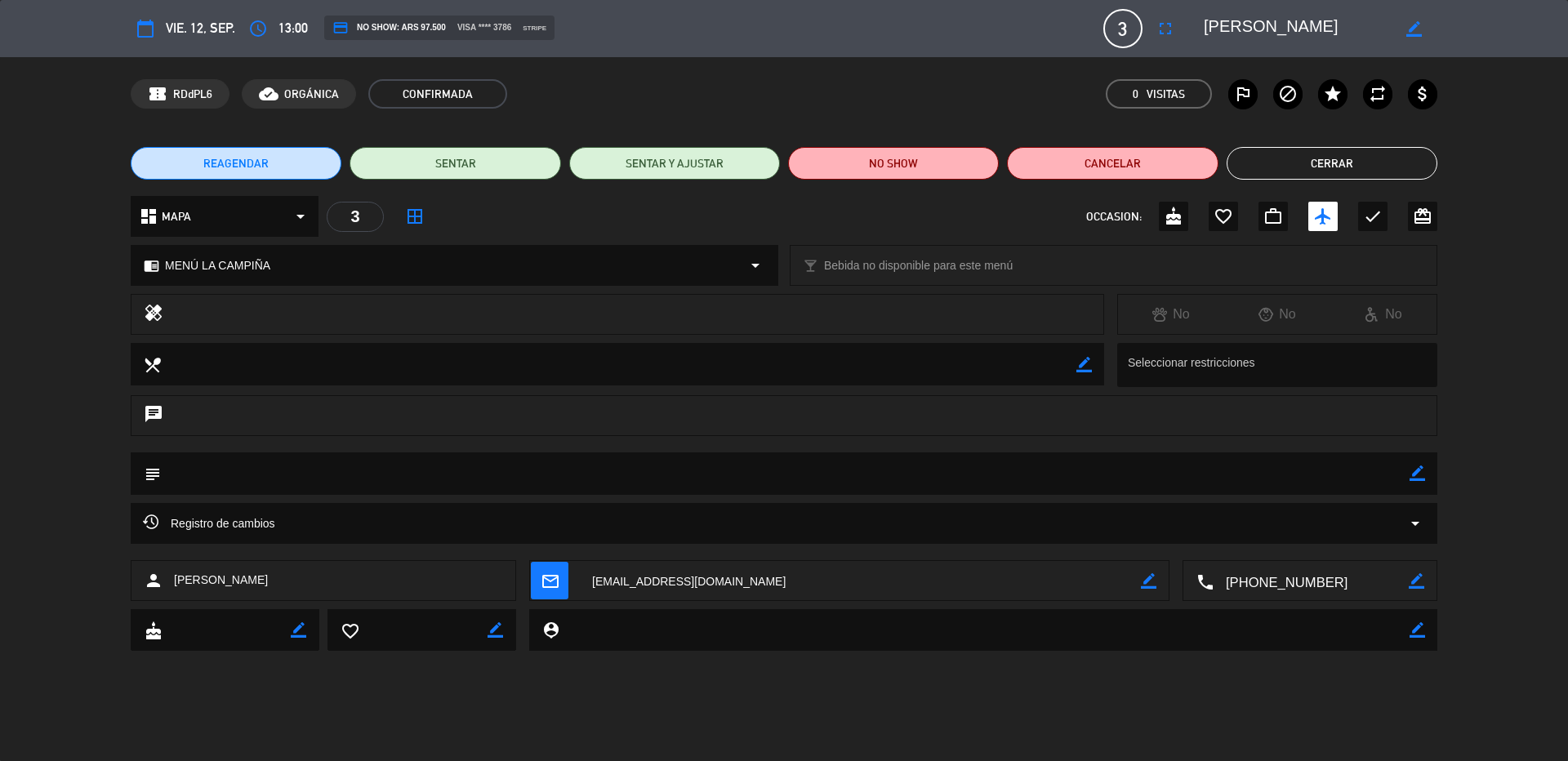
click at [1411, 471] on icon "border_color" at bounding box center [1418, 473] width 16 height 16
click at [1345, 481] on textarea at bounding box center [785, 473] width 1249 height 42
type textarea "Sin restricciones."
click at [1416, 466] on icon at bounding box center [1418, 473] width 16 height 16
drag, startPoint x: 1297, startPoint y: 166, endPoint x: 1236, endPoint y: 162, distance: 61.1
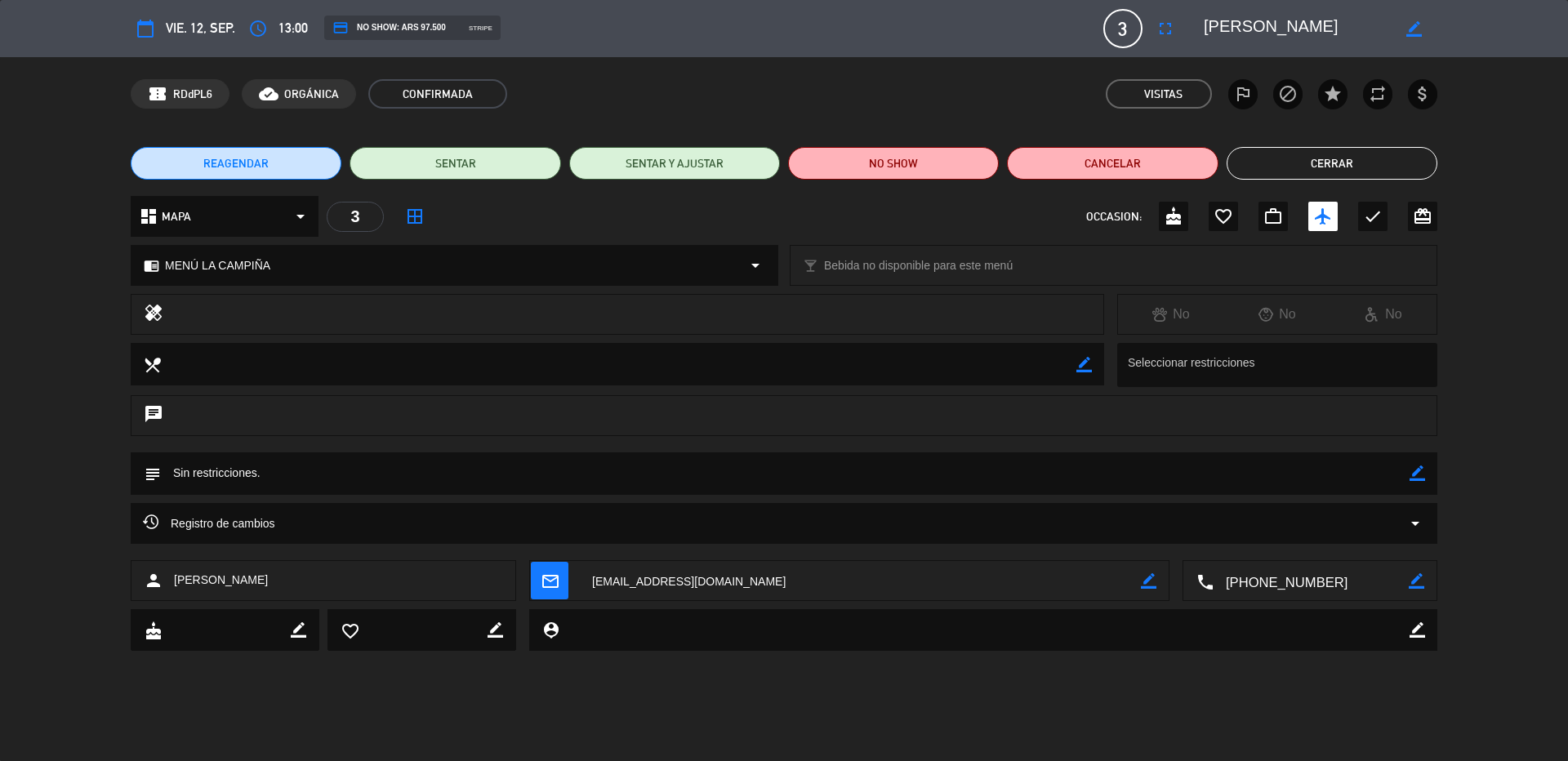
click at [1297, 167] on button "Cerrar" at bounding box center [1332, 163] width 211 height 33
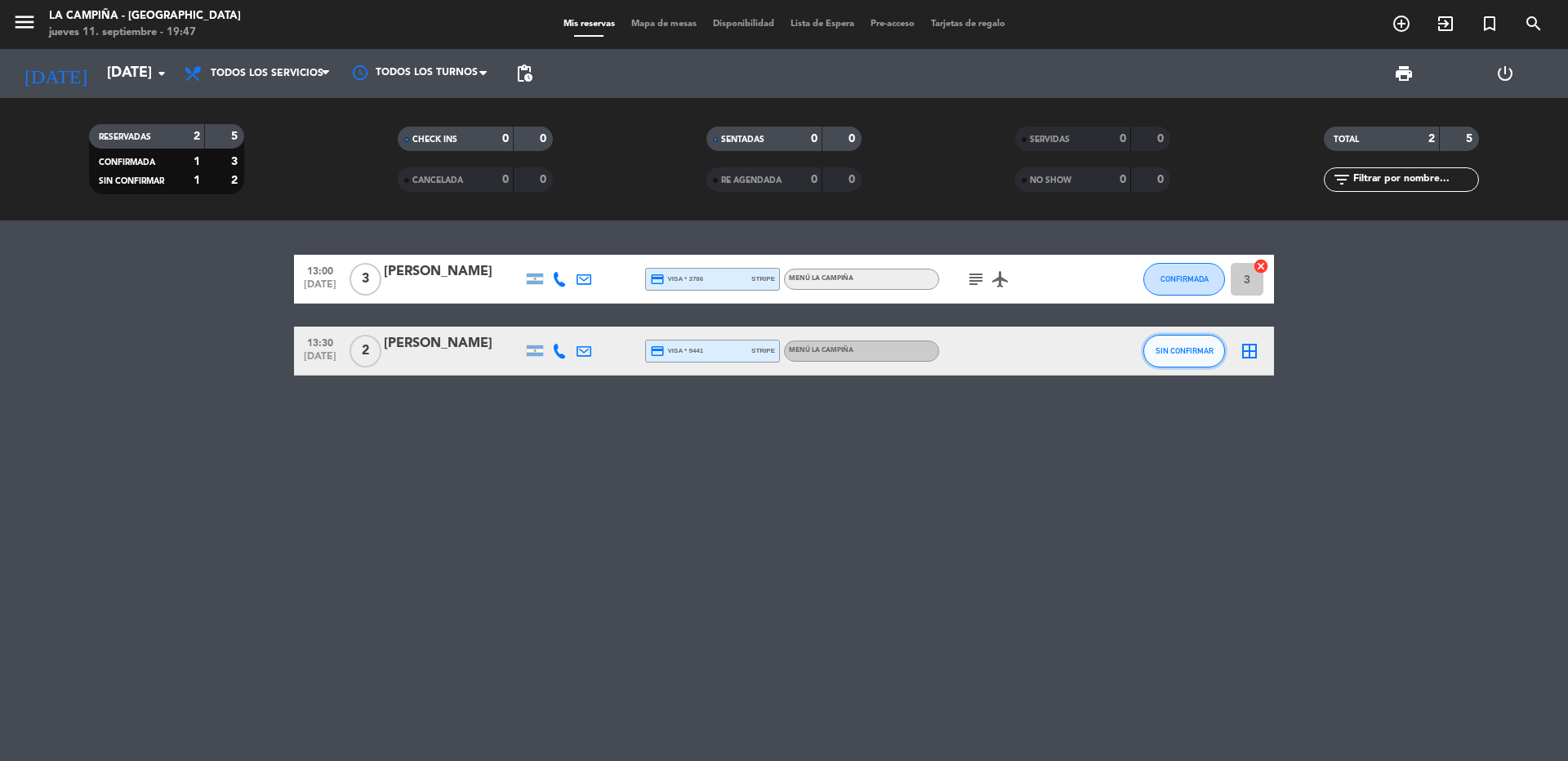
click at [1190, 364] on button "SIN CONFIRMAR" at bounding box center [1183, 351] width 82 height 33
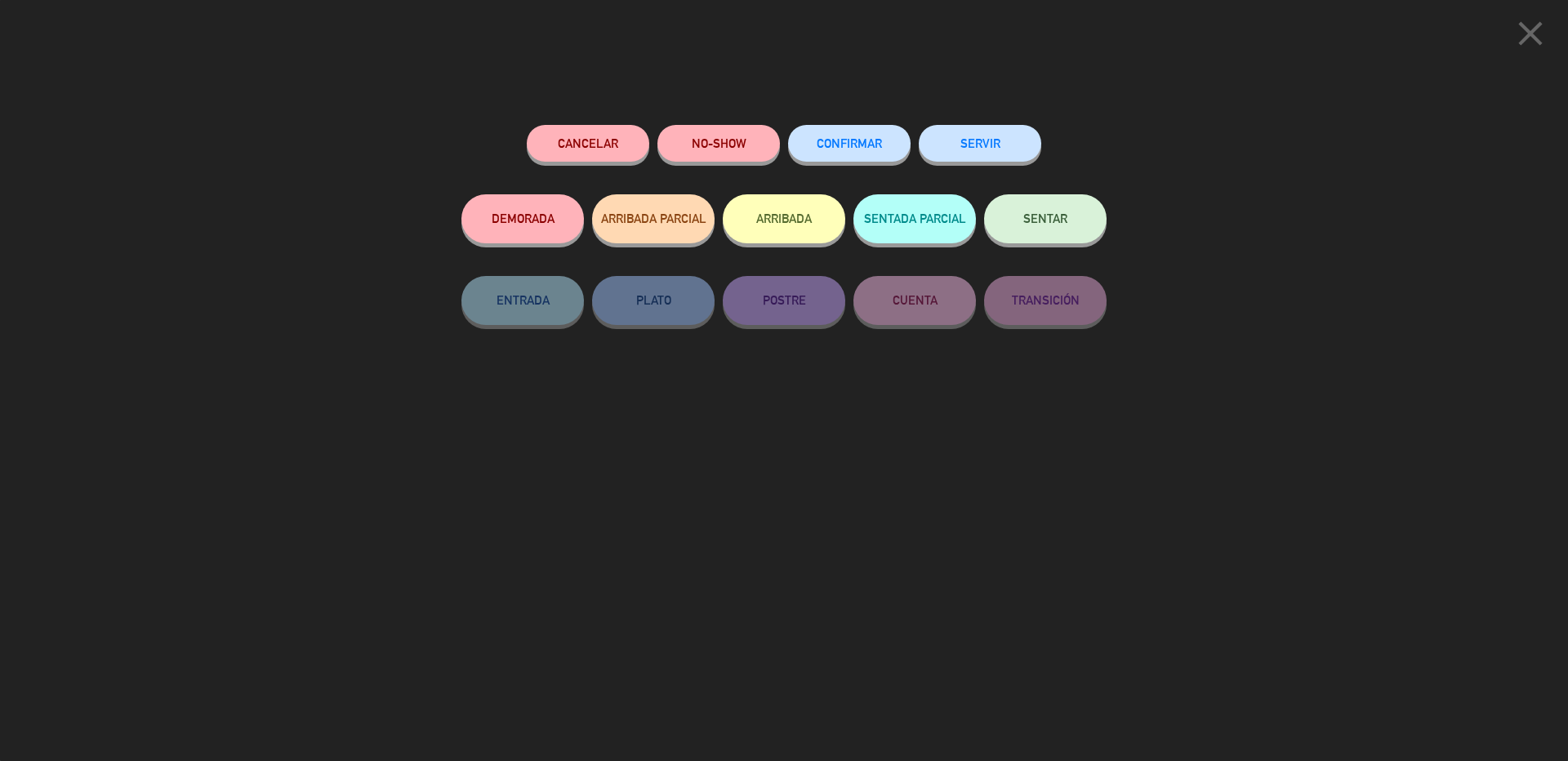
click at [830, 145] on span "CONFIRMAR" at bounding box center [849, 143] width 65 height 14
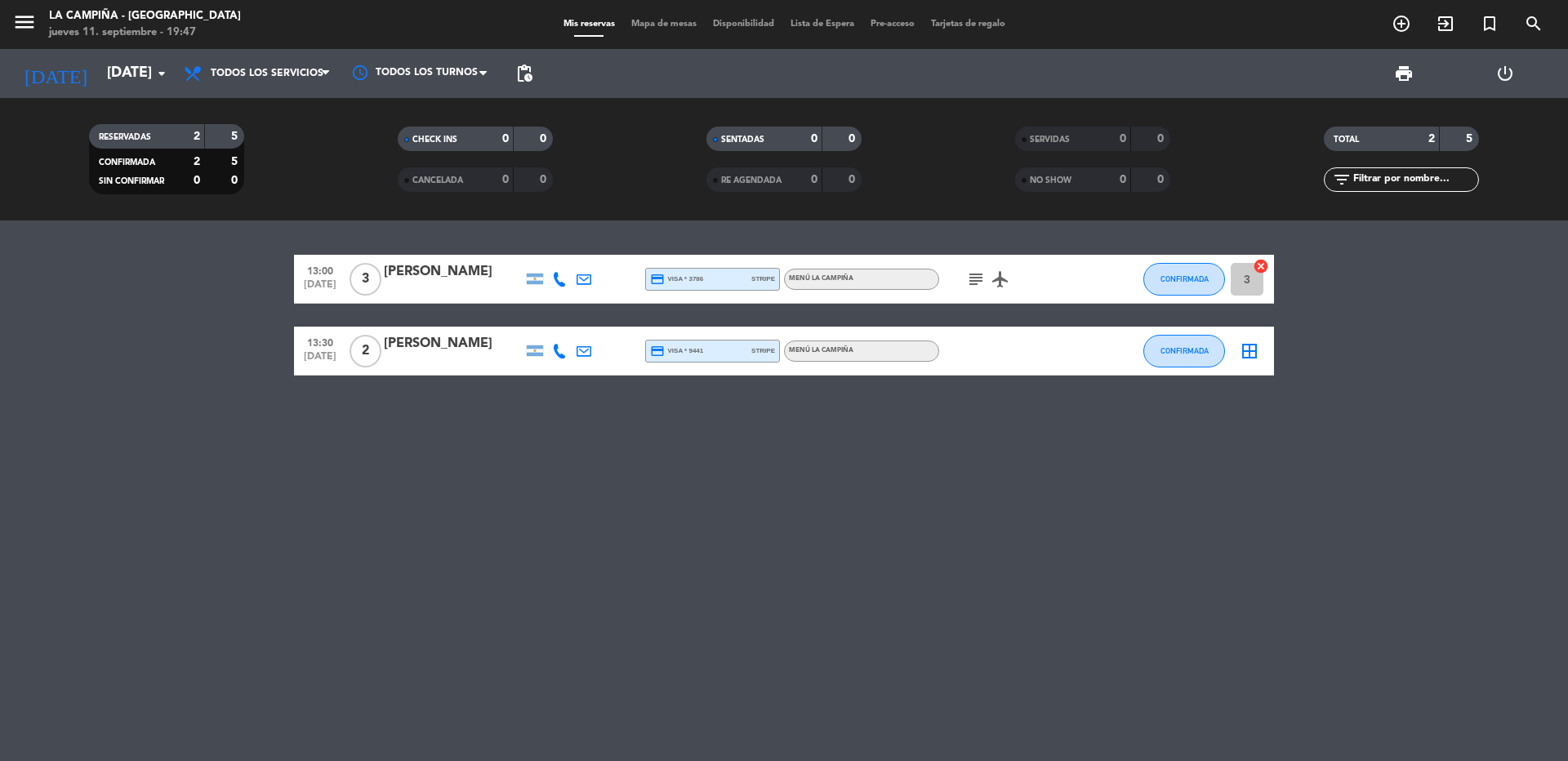
click at [433, 357] on div at bounding box center [453, 361] width 138 height 13
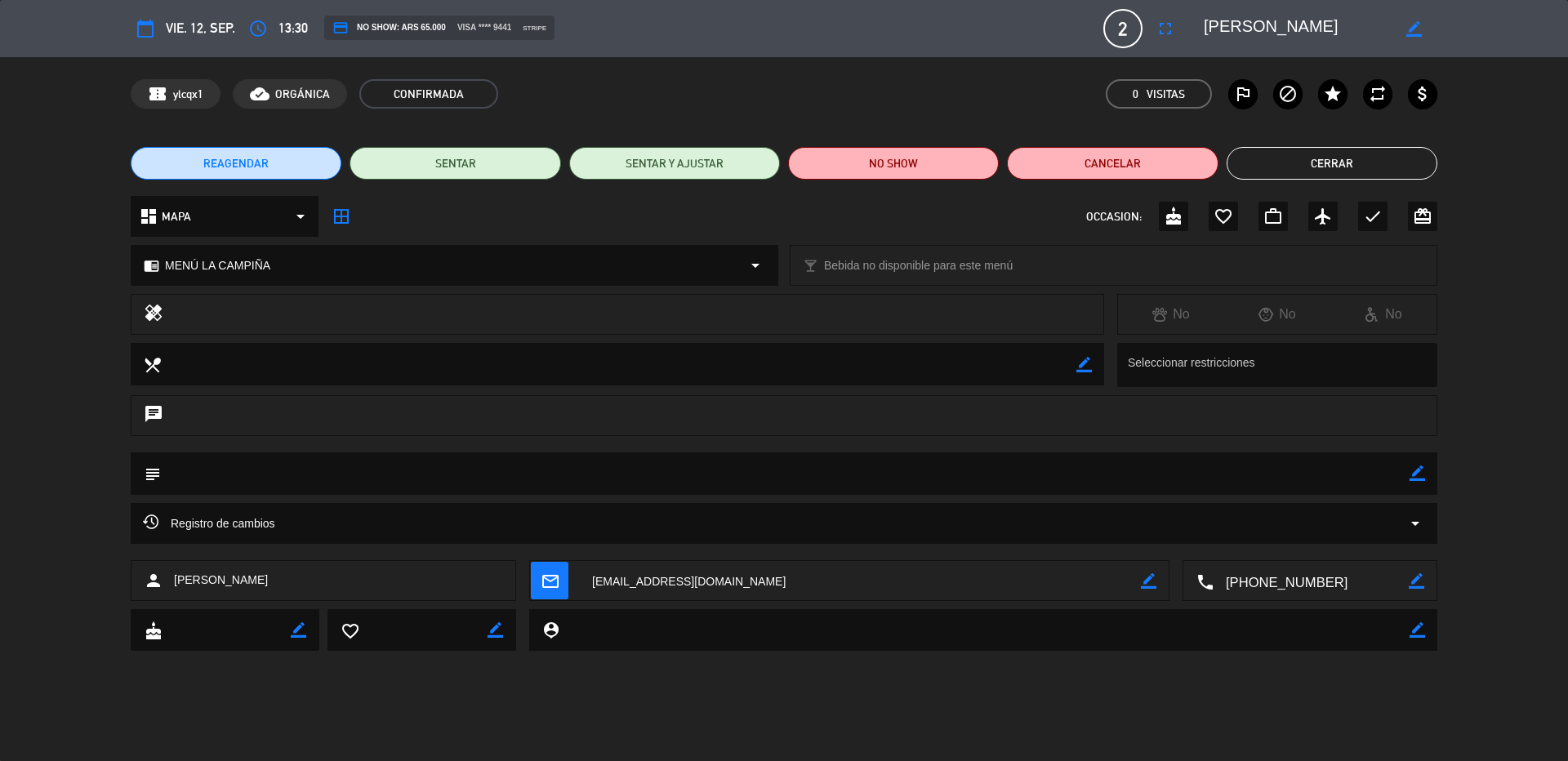
click at [1418, 476] on icon "border_color" at bounding box center [1418, 473] width 16 height 16
click at [1403, 474] on textarea at bounding box center [785, 473] width 1249 height 42
type textarea "Aguardamos restricciones"
click at [1413, 471] on icon at bounding box center [1418, 473] width 16 height 16
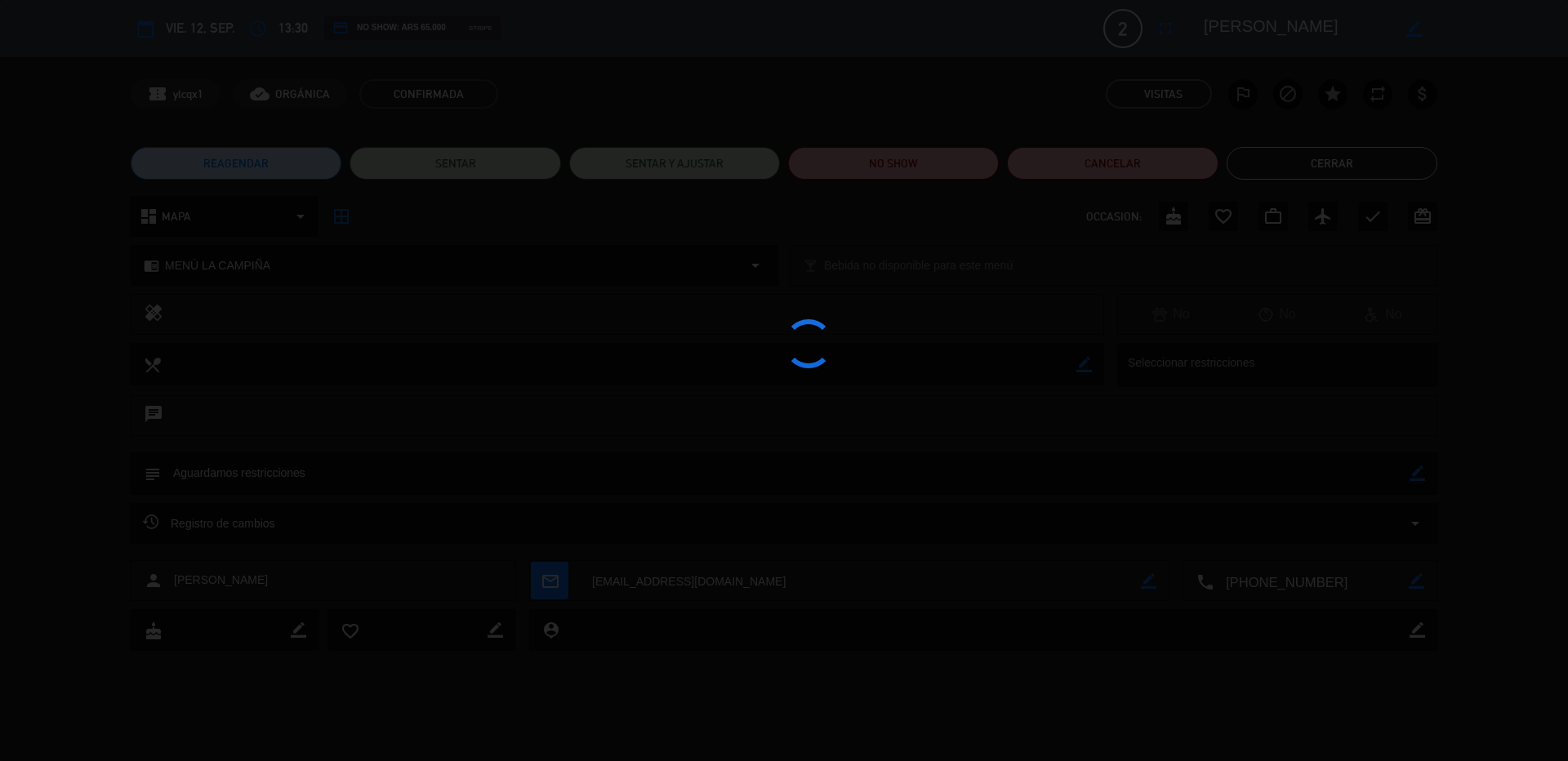
click at [1312, 164] on button "Cerrar" at bounding box center [1332, 163] width 211 height 33
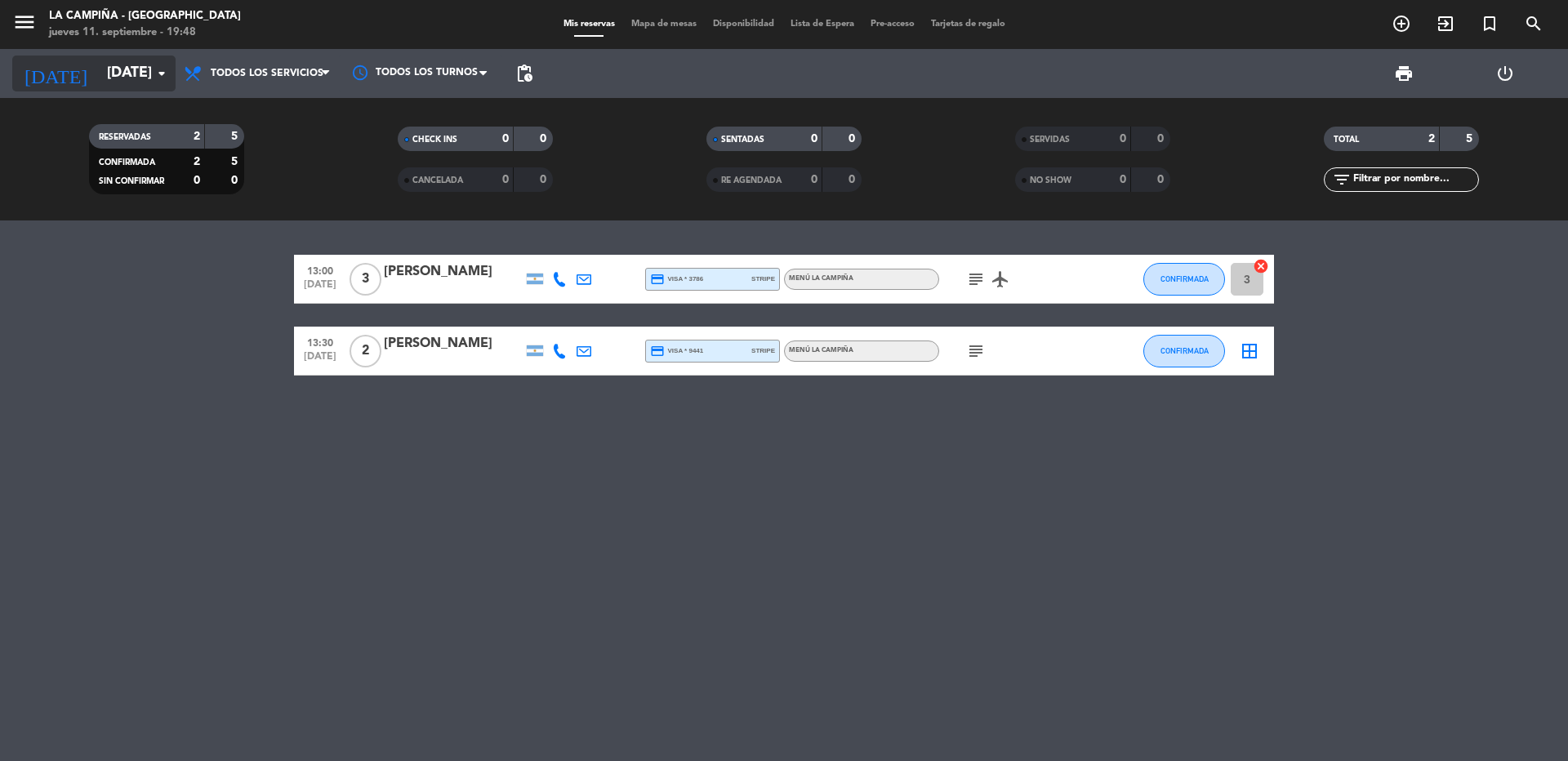
click at [112, 73] on input "[DATE]" at bounding box center [194, 73] width 190 height 33
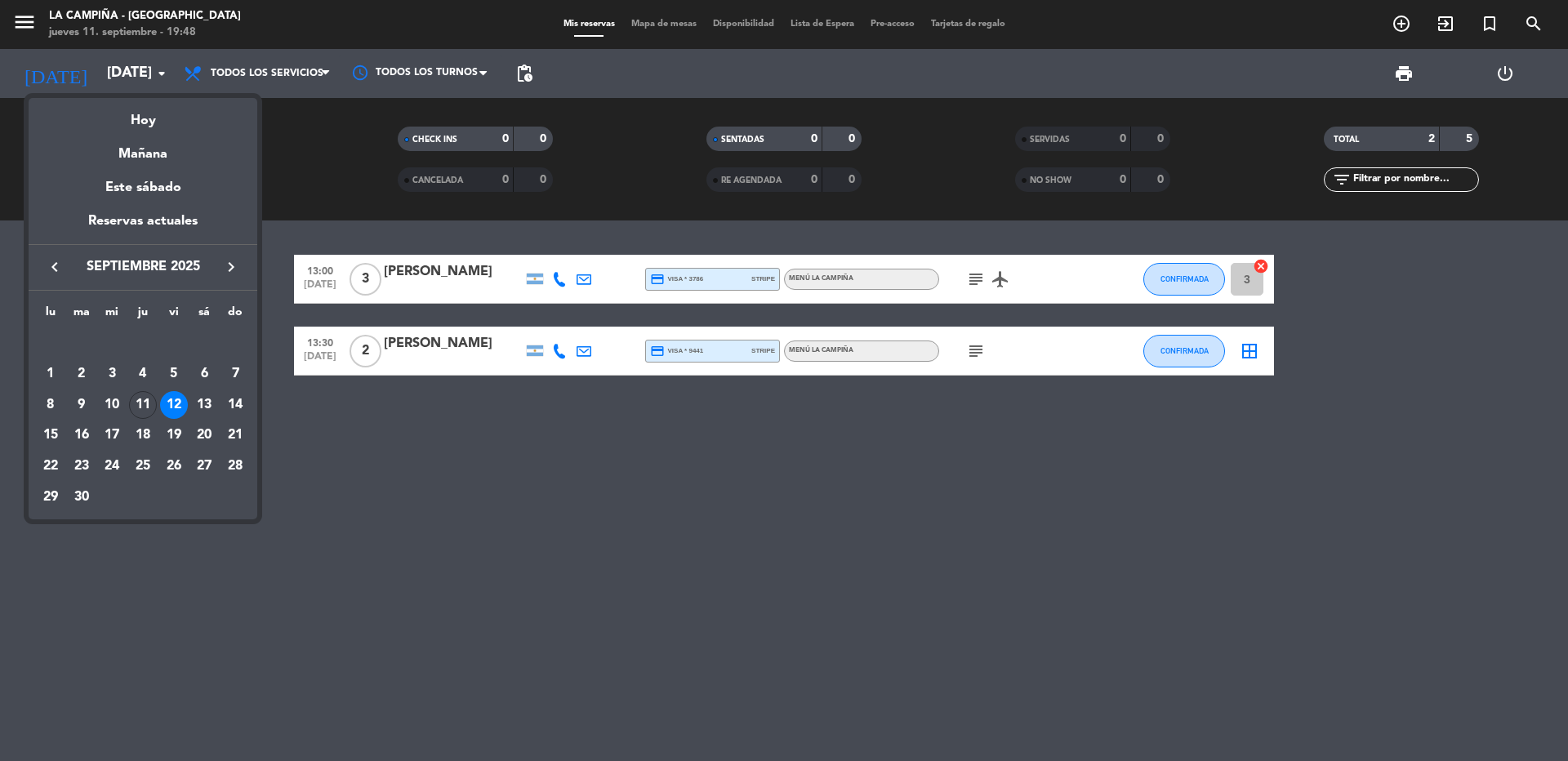
click at [137, 115] on div "Hoy" at bounding box center [142, 115] width 228 height 34
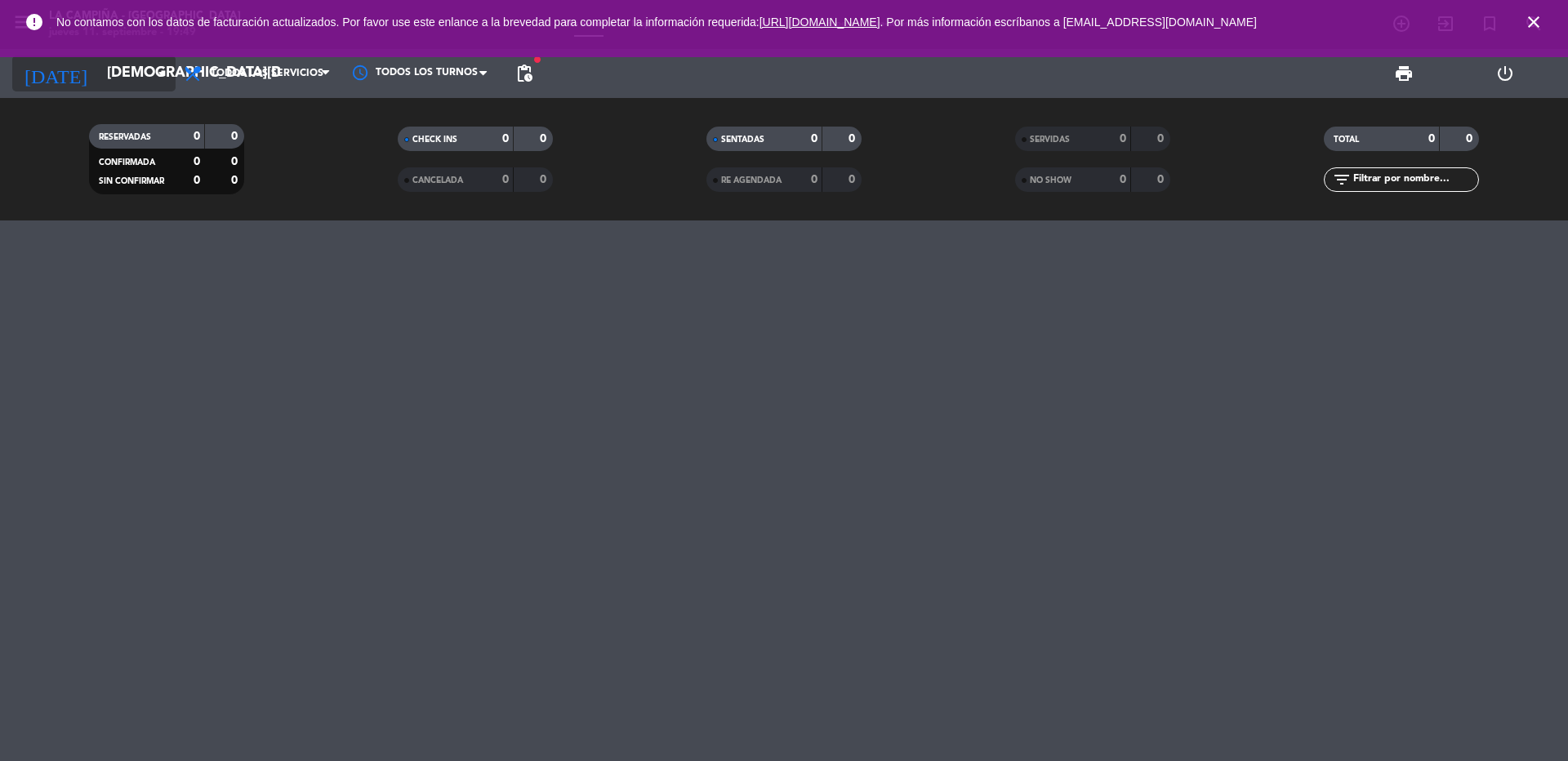
click at [111, 79] on input "[DEMOGRAPHIC_DATA][DATE]" at bounding box center [194, 73] width 190 height 33
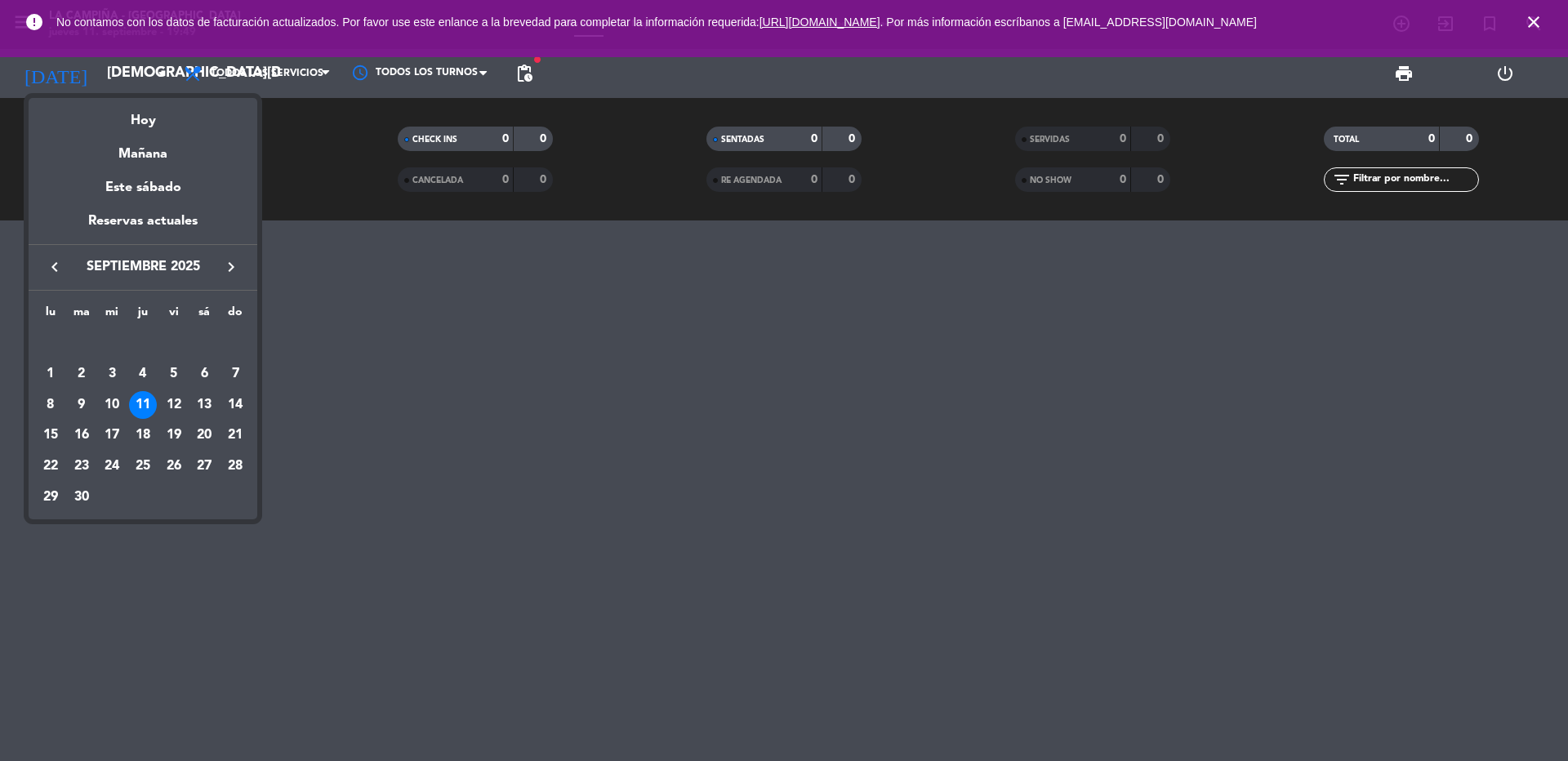
drag, startPoint x: 148, startPoint y: 155, endPoint x: 848, endPoint y: 74, distance: 704.7
click at [148, 155] on div "Mañana" at bounding box center [142, 148] width 228 height 34
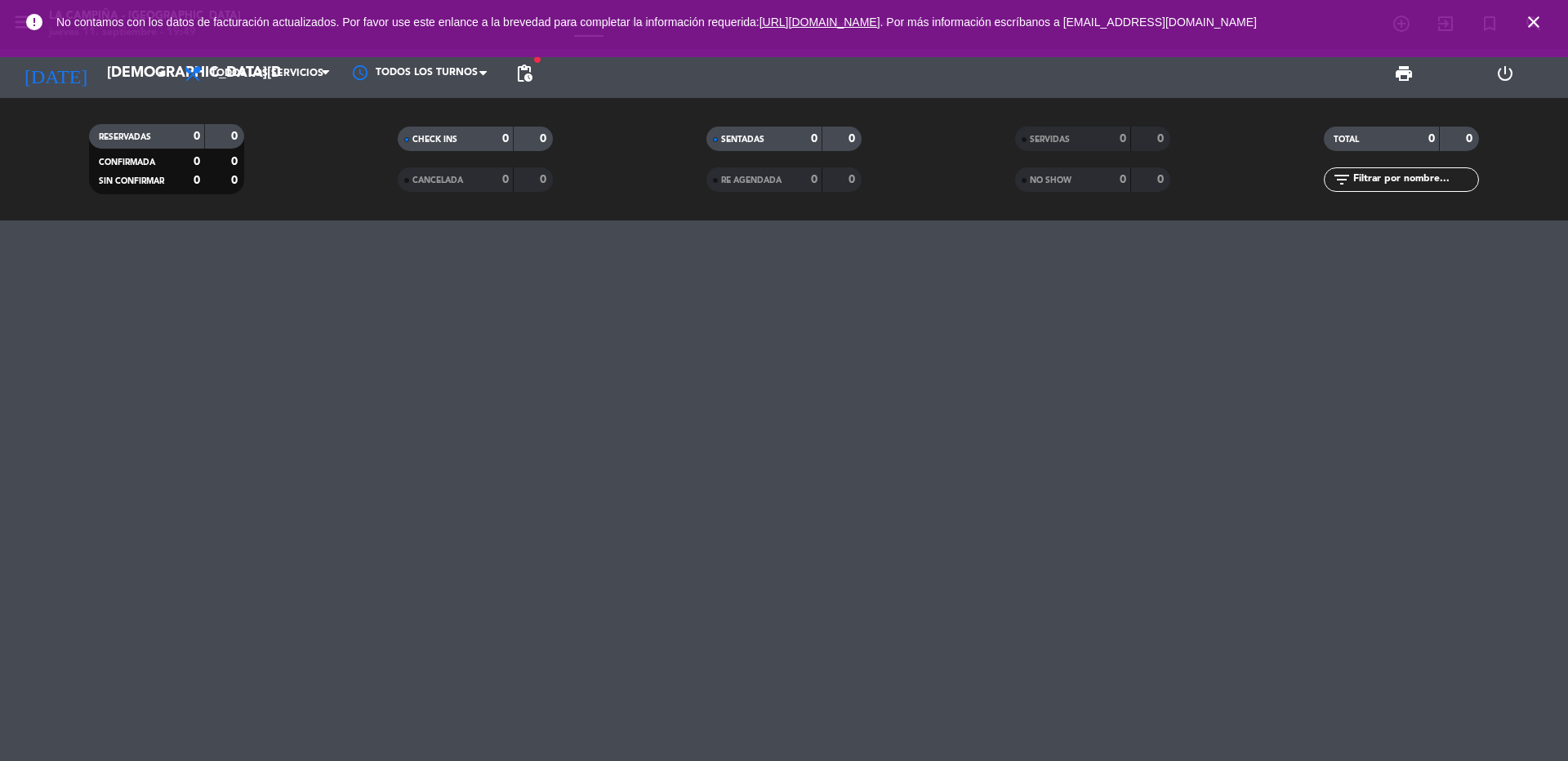
type input "[DATE]"
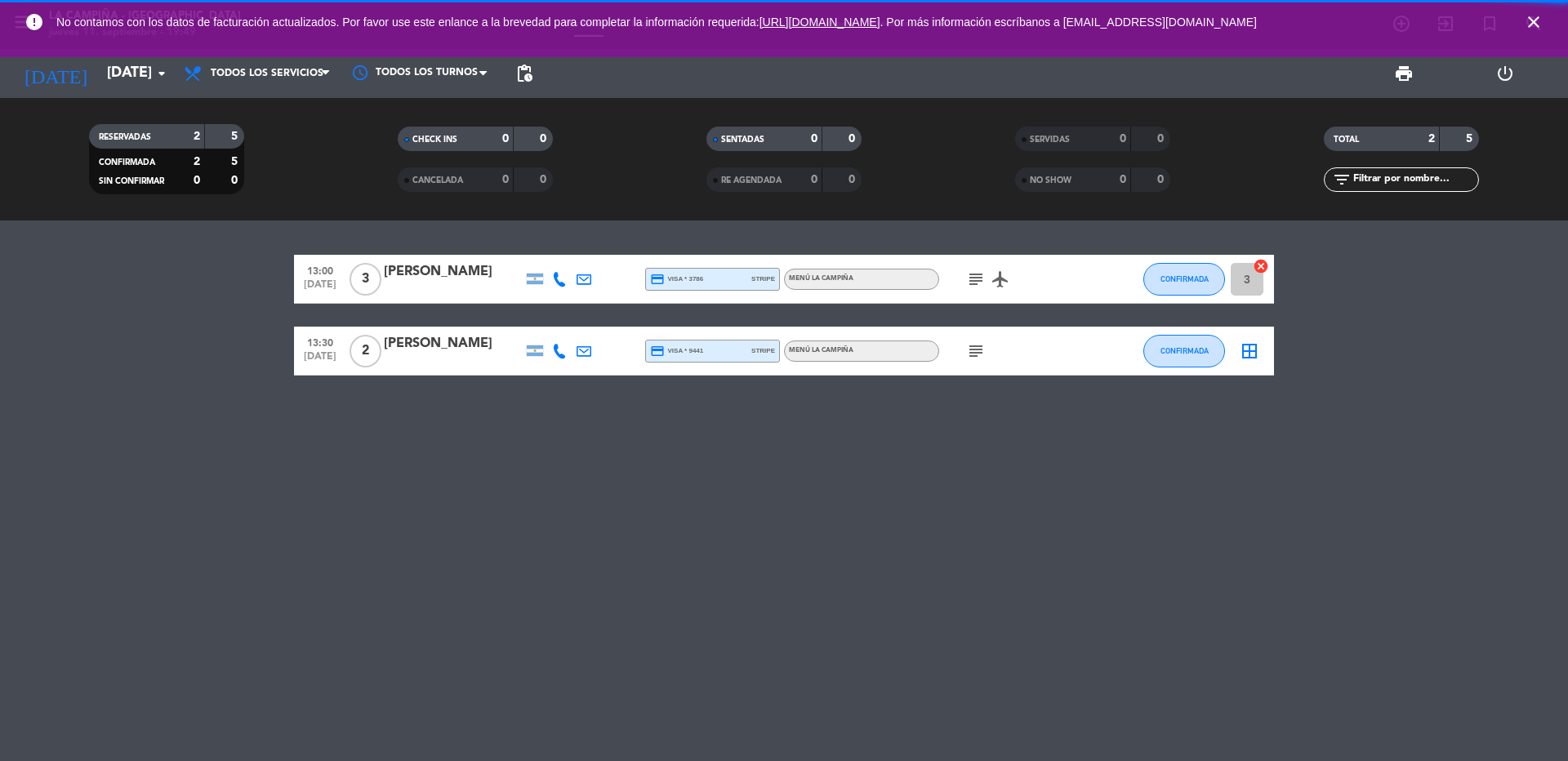
click at [1530, 25] on icon "close" at bounding box center [1533, 22] width 20 height 20
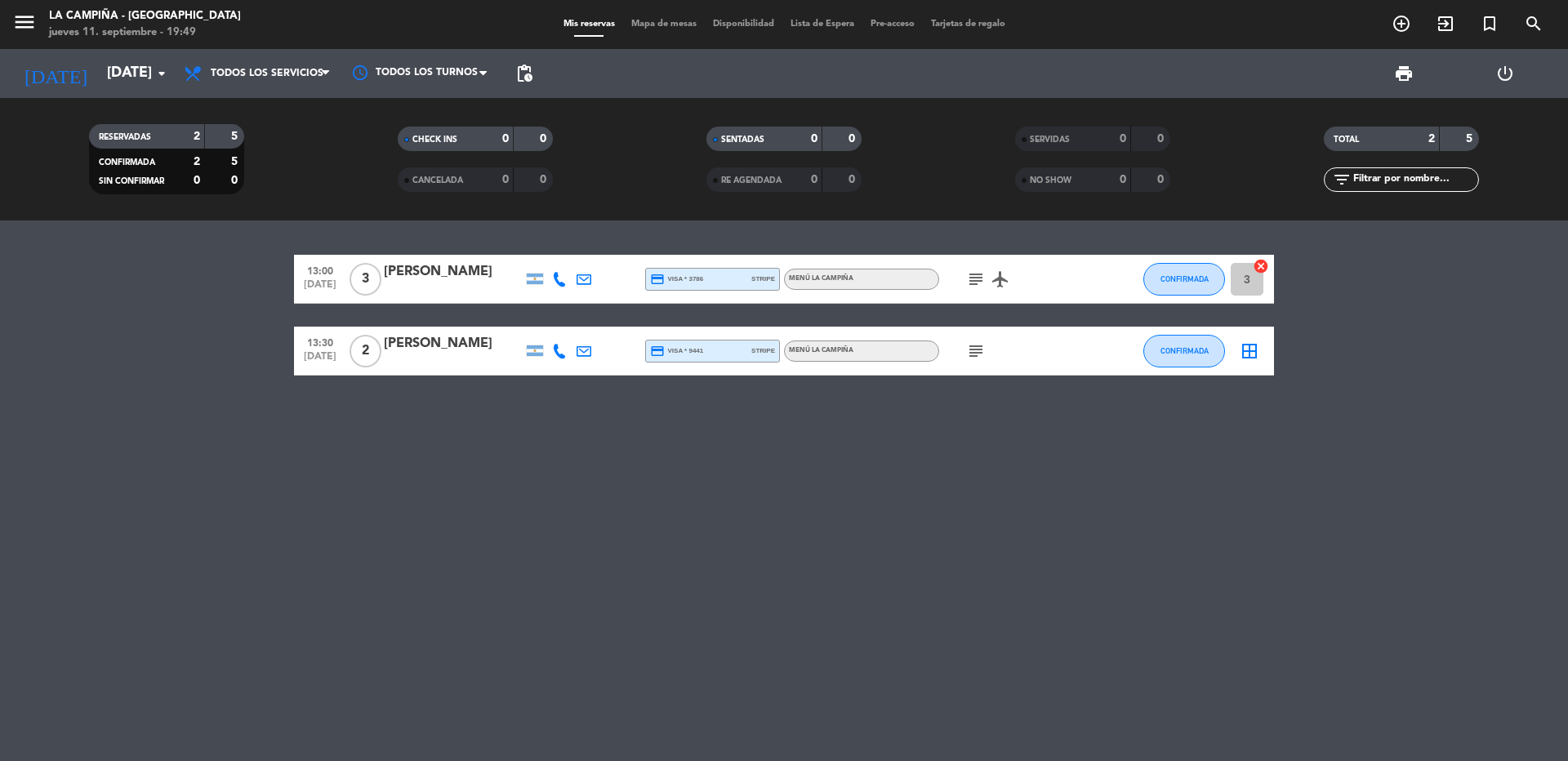
click at [983, 355] on icon "subject" at bounding box center [976, 351] width 20 height 20
drag, startPoint x: 983, startPoint y: 355, endPoint x: 973, endPoint y: 354, distance: 10.0
click at [973, 354] on icon "subject" at bounding box center [976, 351] width 20 height 20
click at [435, 350] on div "[PERSON_NAME]" at bounding box center [453, 343] width 138 height 21
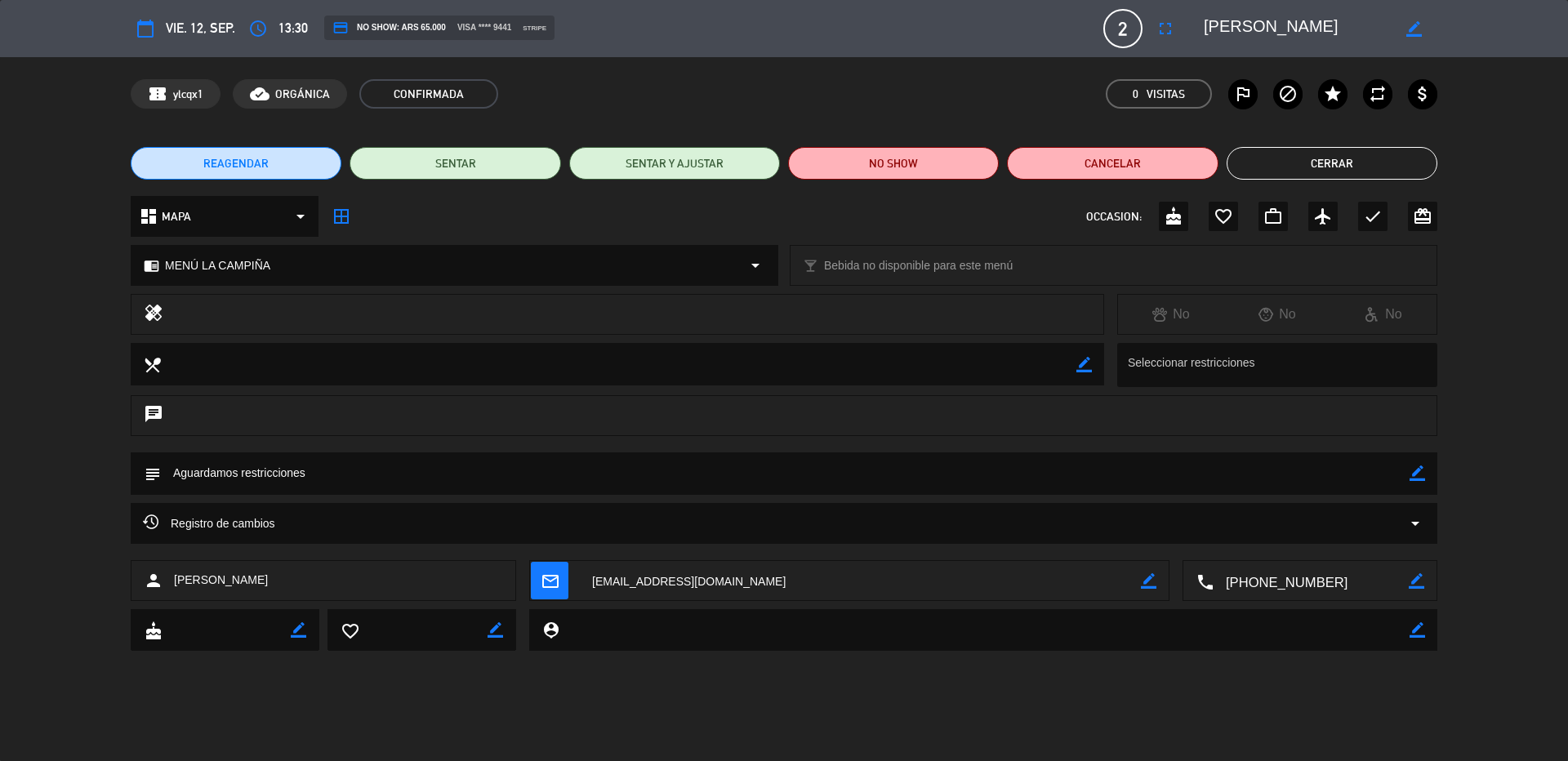
click at [1417, 472] on icon "border_color" at bounding box center [1418, 473] width 16 height 16
drag, startPoint x: 237, startPoint y: 472, endPoint x: 23, endPoint y: 418, distance: 220.7
click at [23, 418] on div "calendar_today vie. 12, sep. access_time 13:30 credit_card NO SHOW: ARS 65.000 …" at bounding box center [784, 380] width 1568 height 761
type textarea "Sin restricciones"
click at [1411, 479] on icon at bounding box center [1418, 473] width 16 height 16
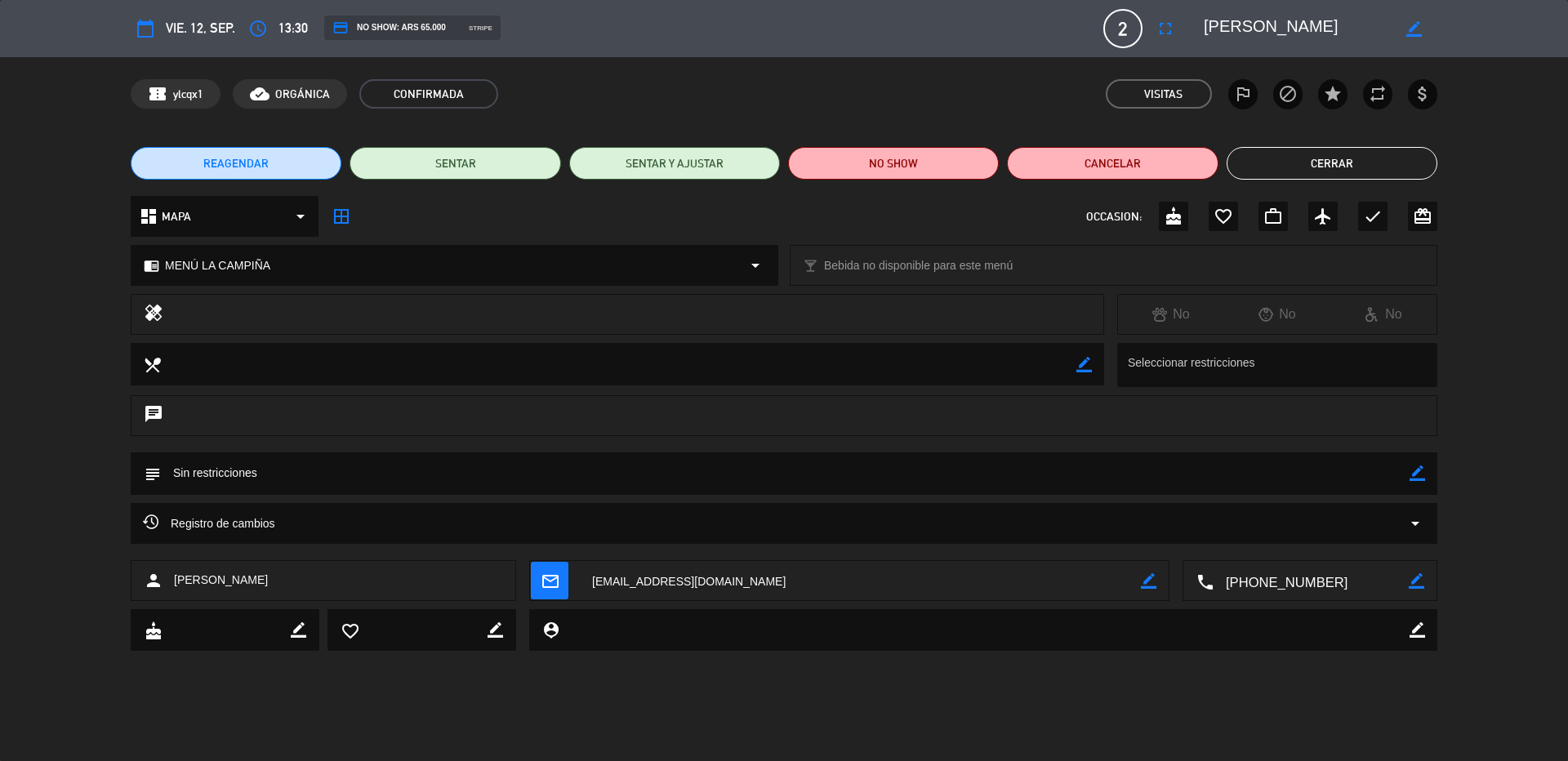
drag, startPoint x: 1331, startPoint y: 171, endPoint x: 1329, endPoint y: 159, distance: 12.2
click at [1329, 159] on button "Cerrar" at bounding box center [1332, 163] width 211 height 33
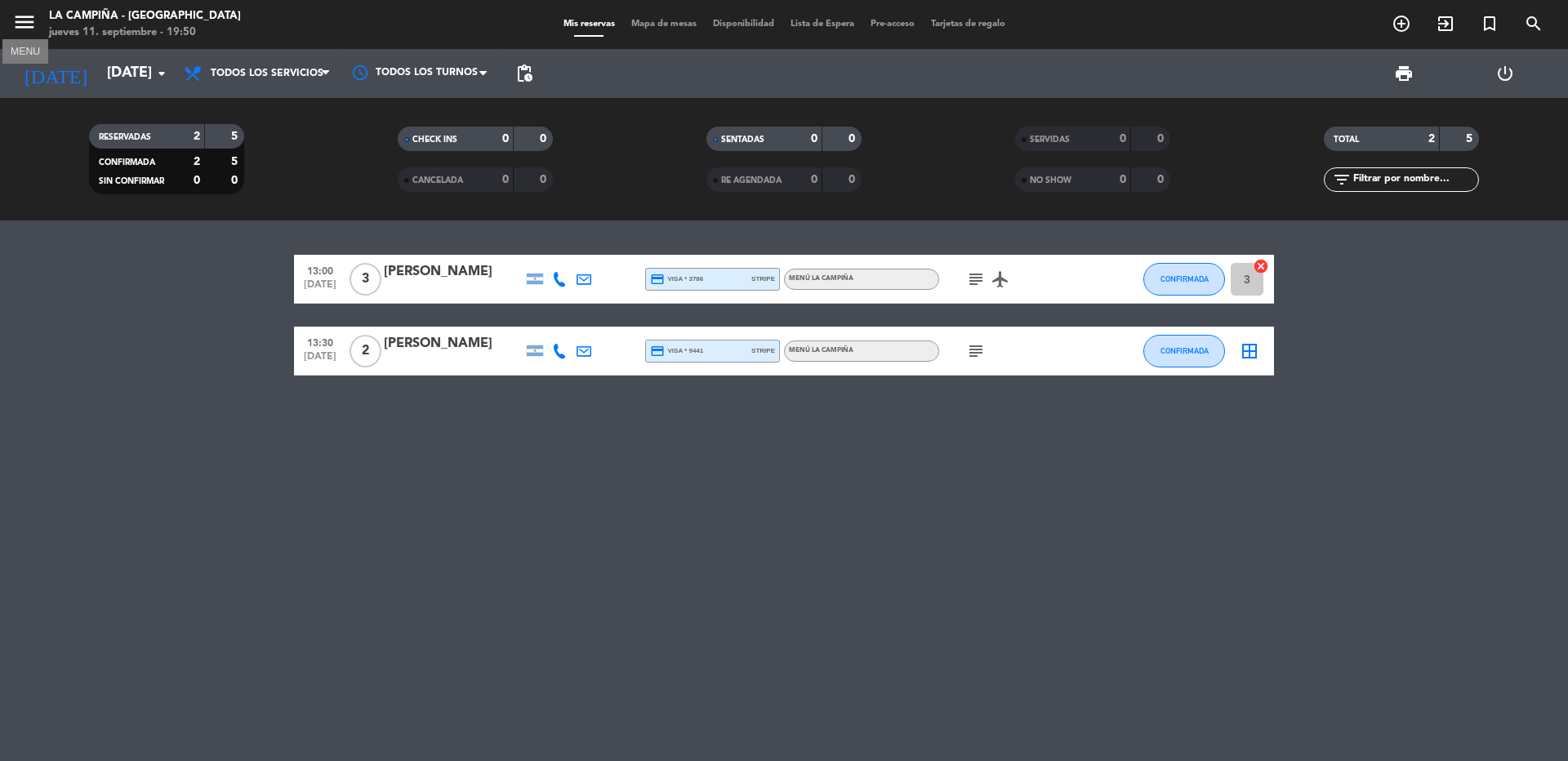
click at [15, 22] on icon "menu" at bounding box center [24, 22] width 25 height 25
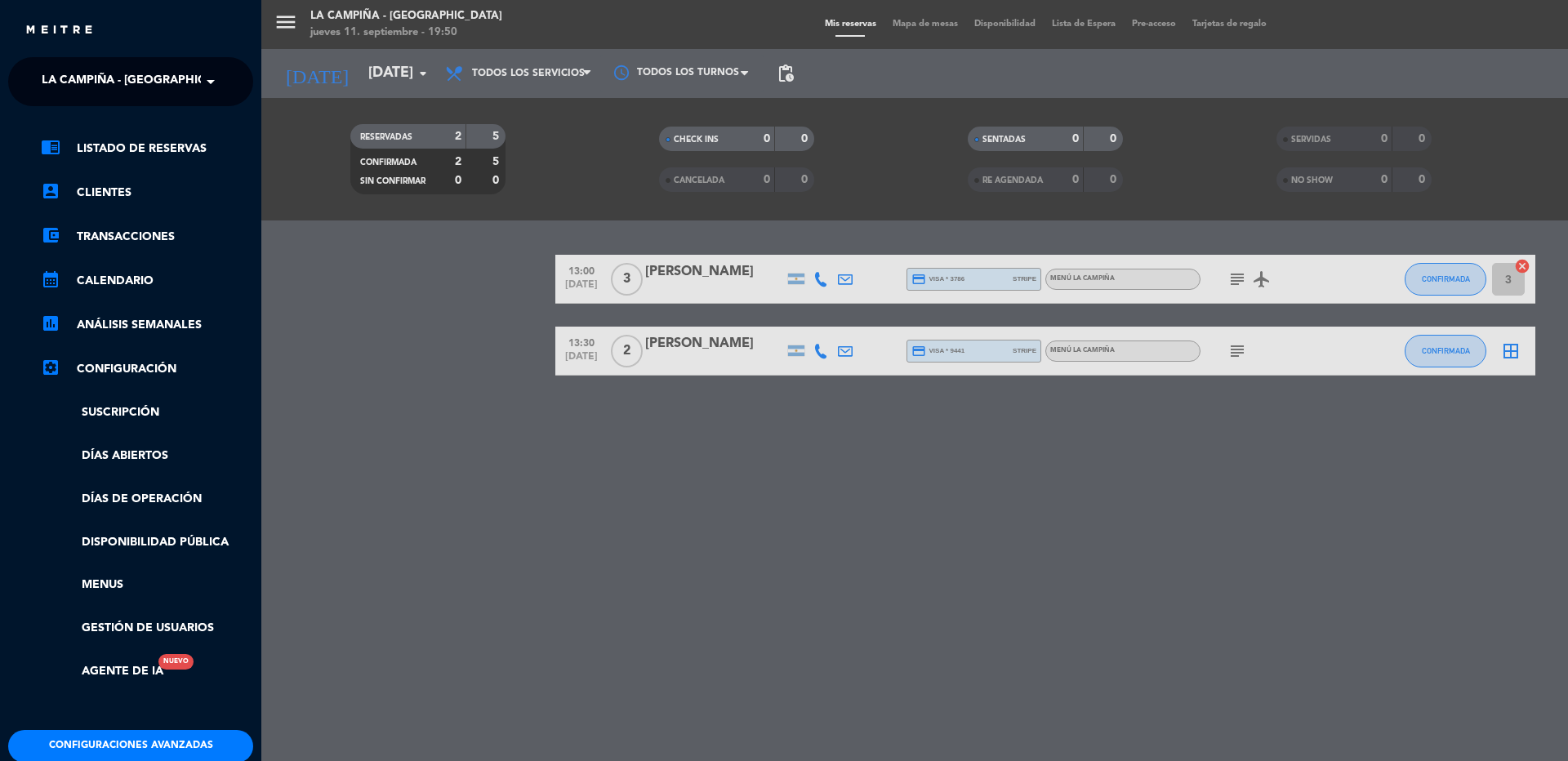
click at [78, 76] on span "La Campiña - [GEOGRAPHIC_DATA]" at bounding box center [143, 81] width 204 height 35
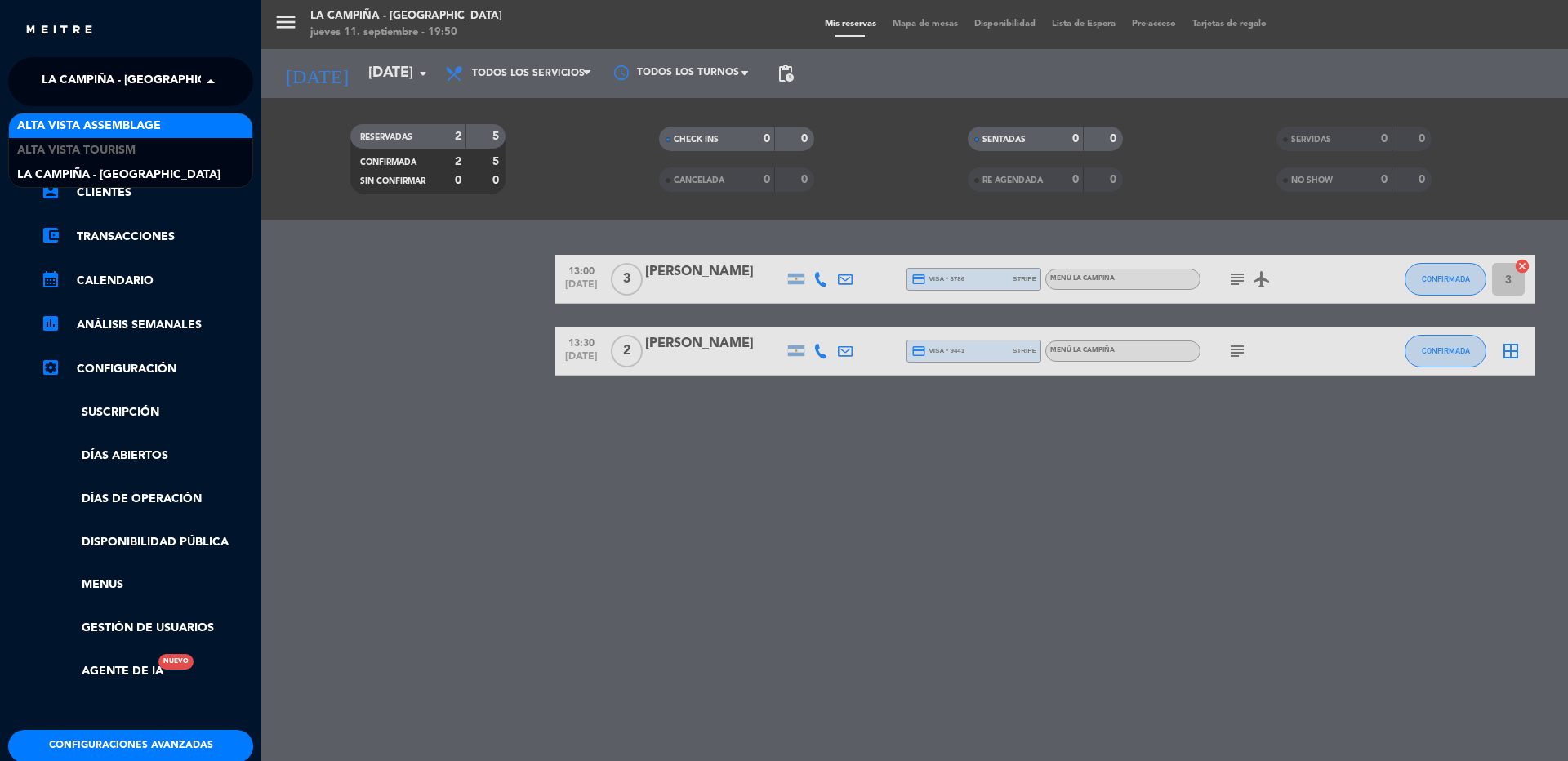
click at [81, 117] on span "Alta Vista Assemblage" at bounding box center [88, 126] width 143 height 19
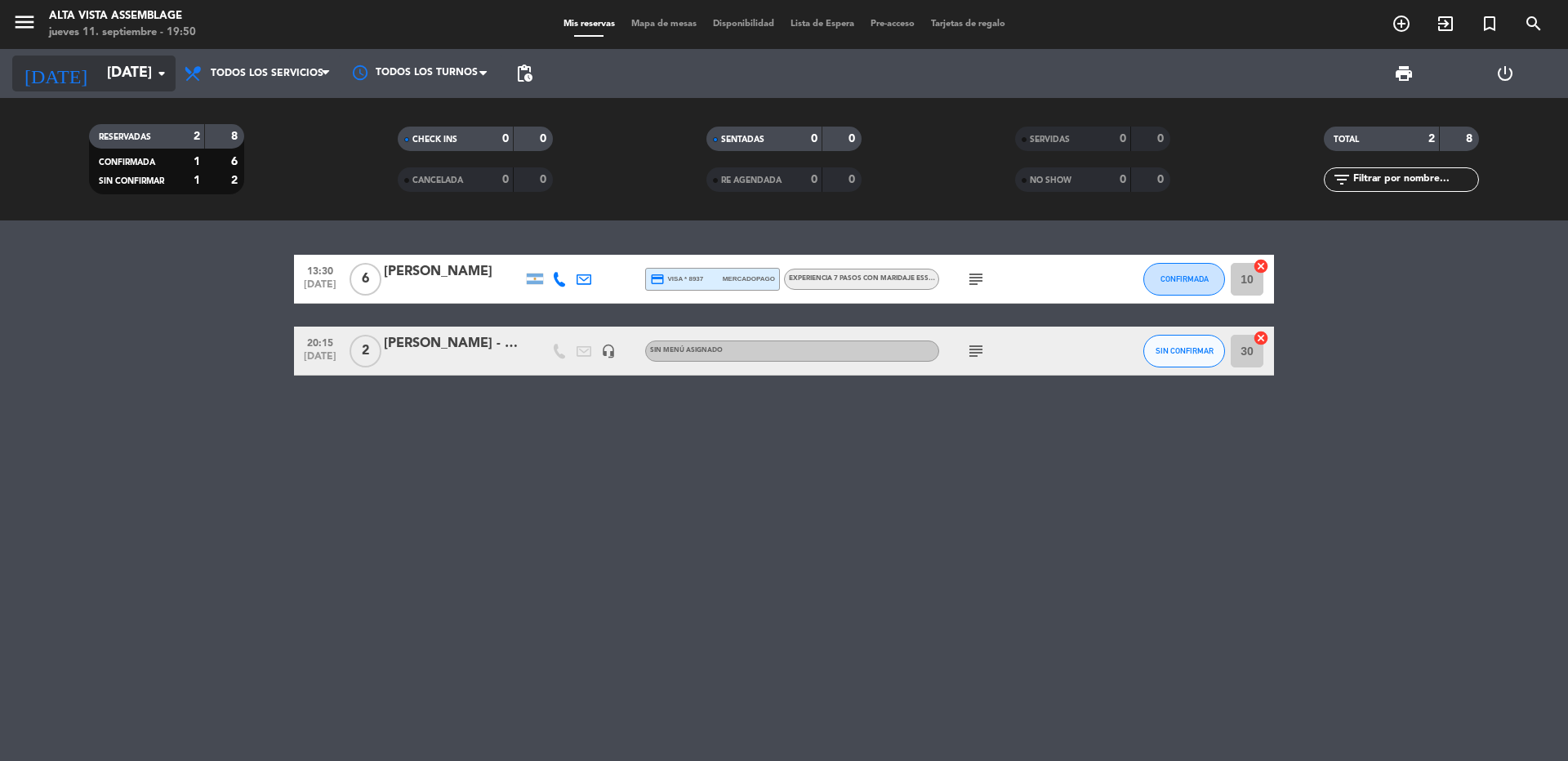
click at [100, 65] on input "[DATE]" at bounding box center [194, 73] width 190 height 33
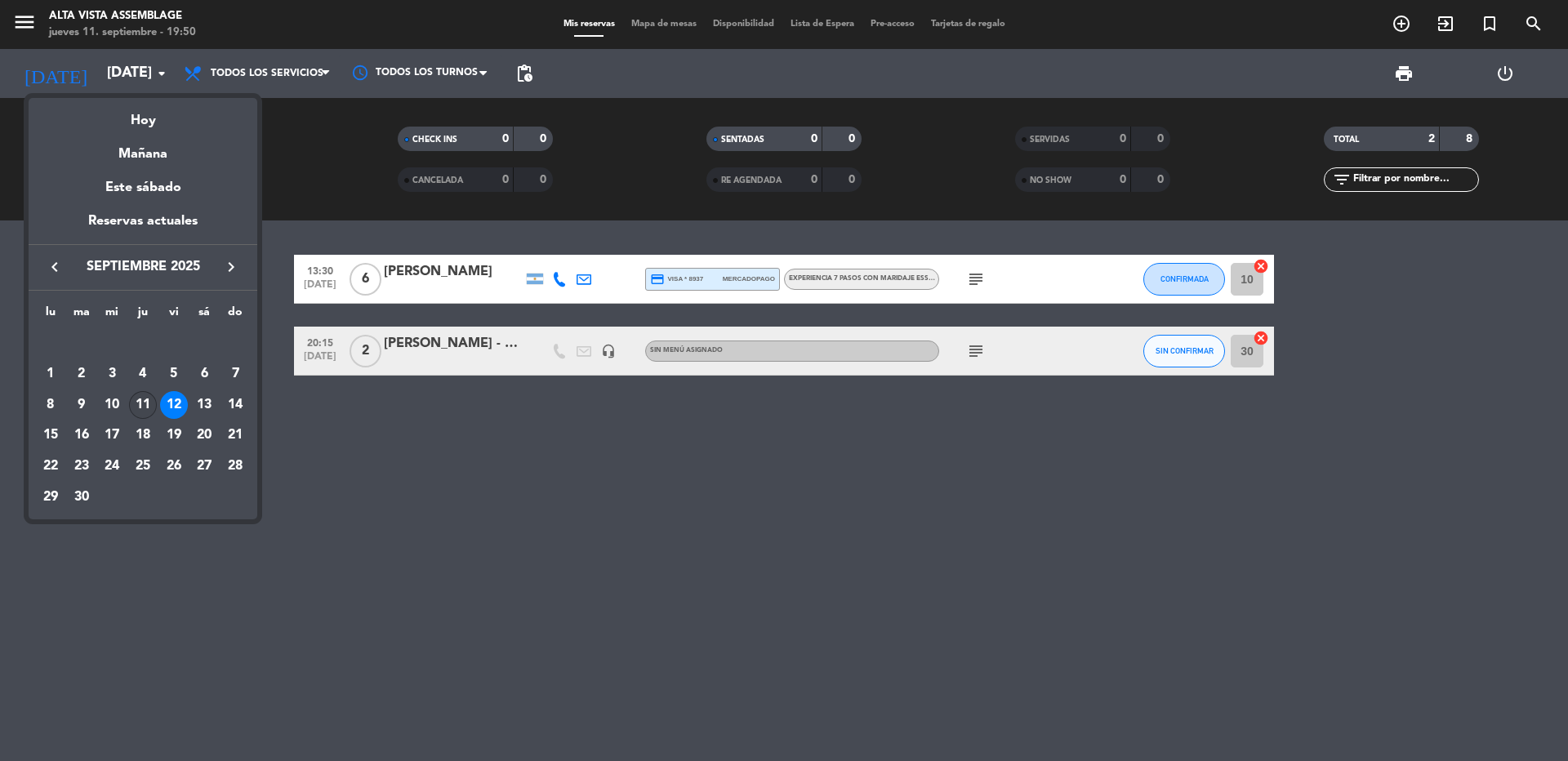
click at [140, 405] on div "11" at bounding box center [143, 405] width 28 height 28
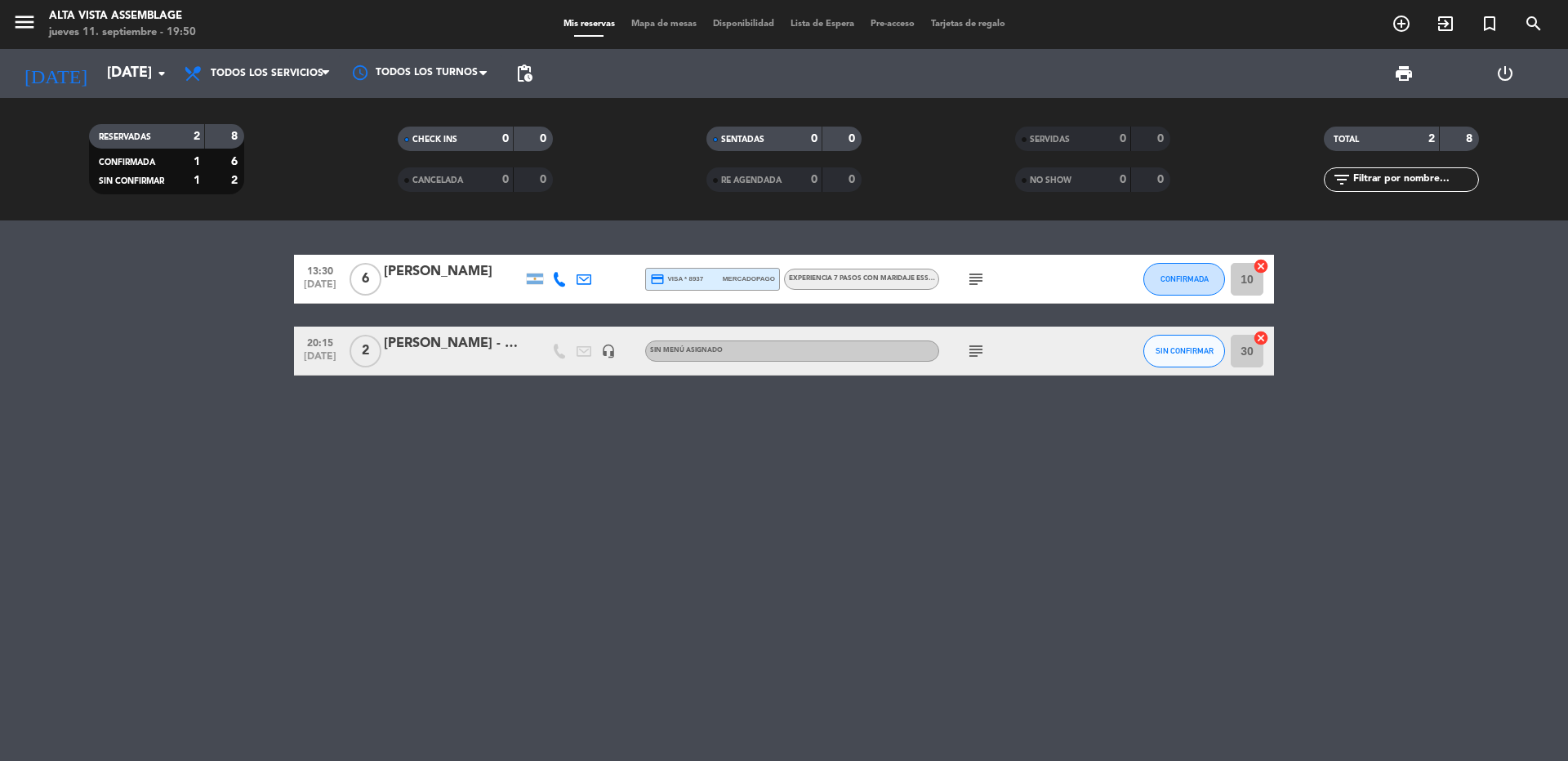
type input "[DEMOGRAPHIC_DATA][DATE]"
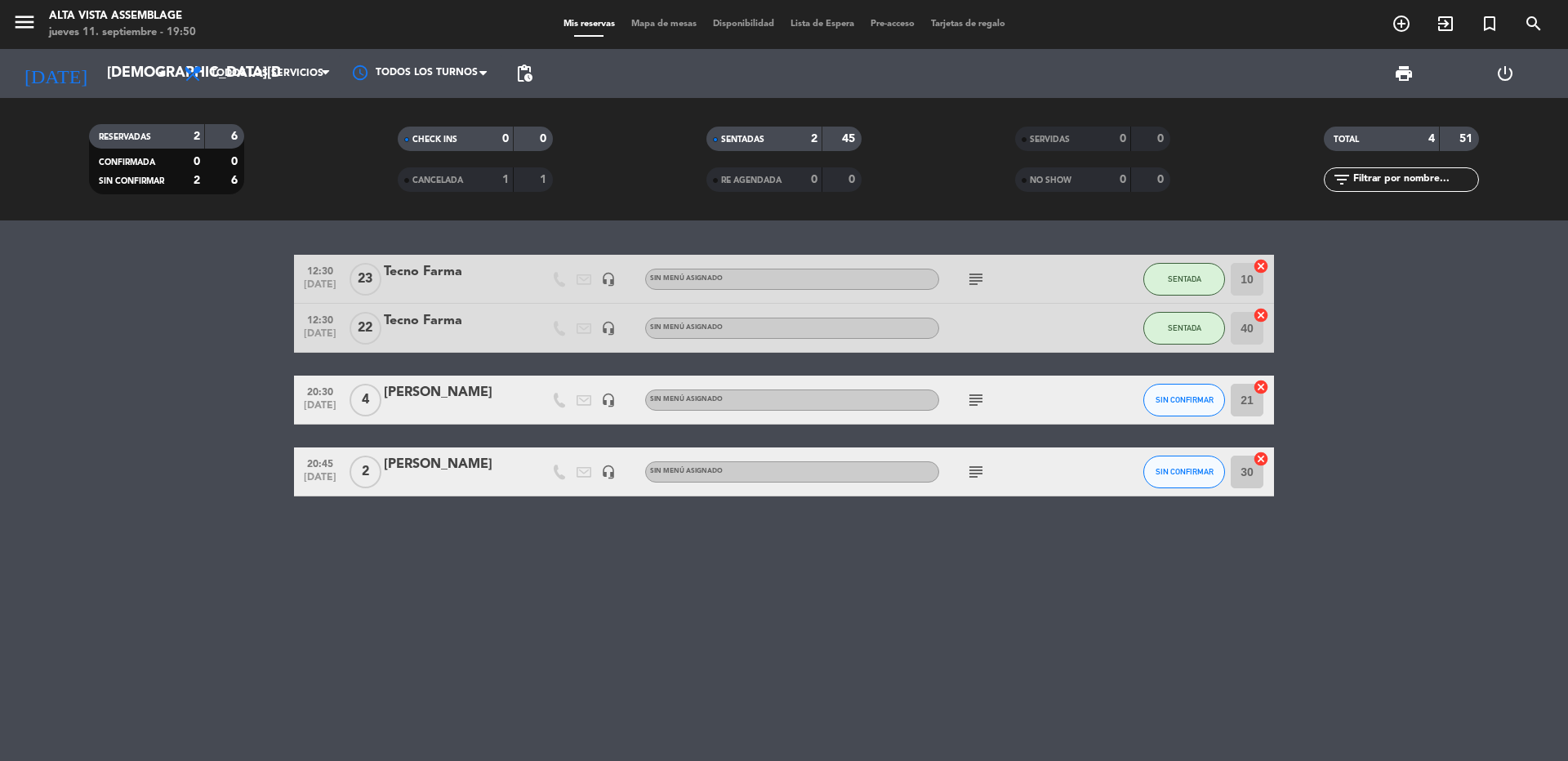
click at [976, 476] on icon "subject" at bounding box center [976, 472] width 20 height 20
click at [428, 473] on div "[PERSON_NAME]" at bounding box center [453, 464] width 138 height 21
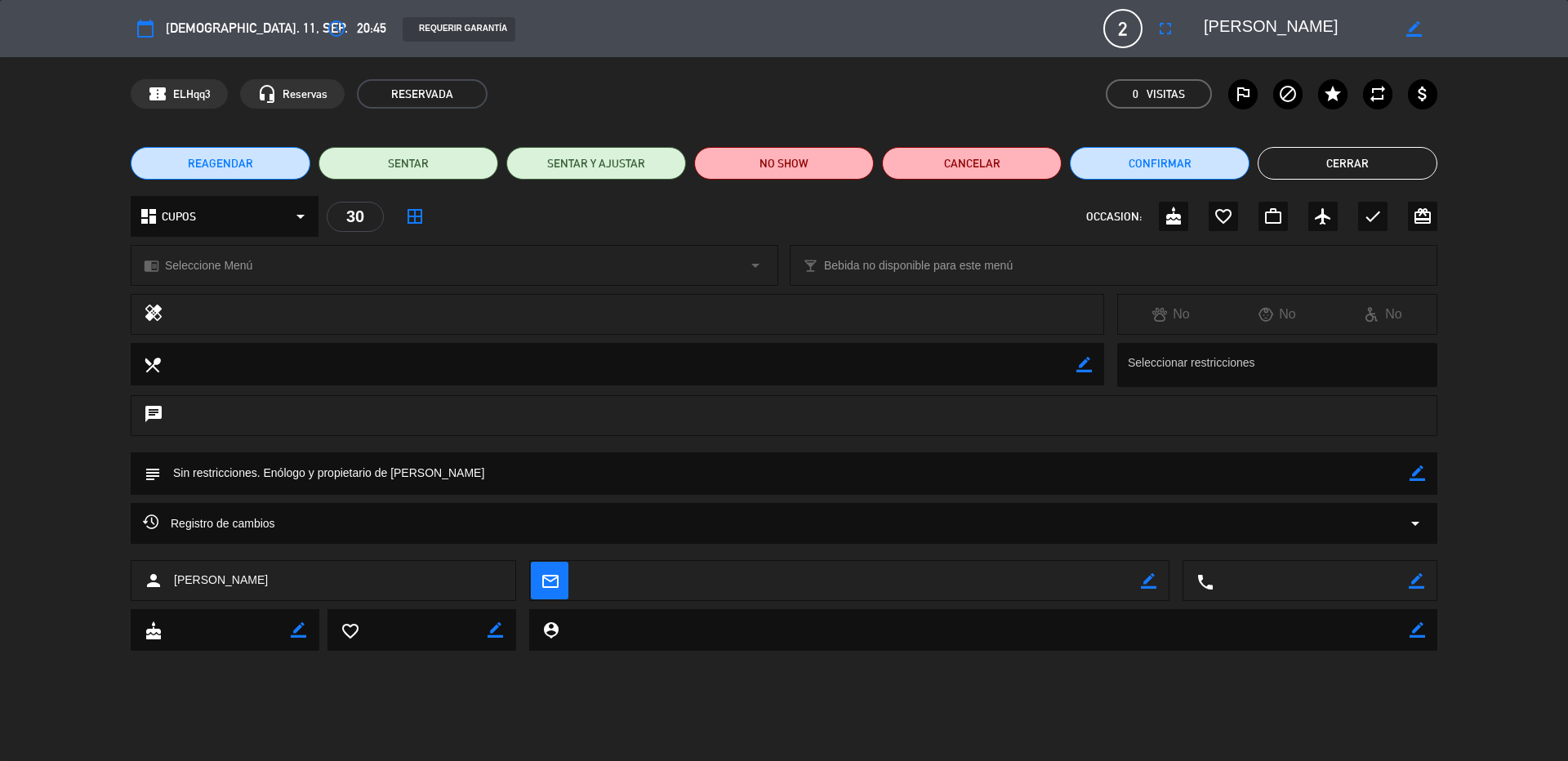
click at [1416, 469] on icon "border_color" at bounding box center [1418, 473] width 16 height 16
click at [1368, 471] on textarea at bounding box center [785, 473] width 1249 height 42
click at [505, 468] on textarea at bounding box center [785, 473] width 1249 height 42
click at [722, 466] on textarea at bounding box center [785, 473] width 1249 height 42
type textarea "Sin restricciones. Enólogo y propietario de [PERSON_NAME]. Invitados, 7 pasos"
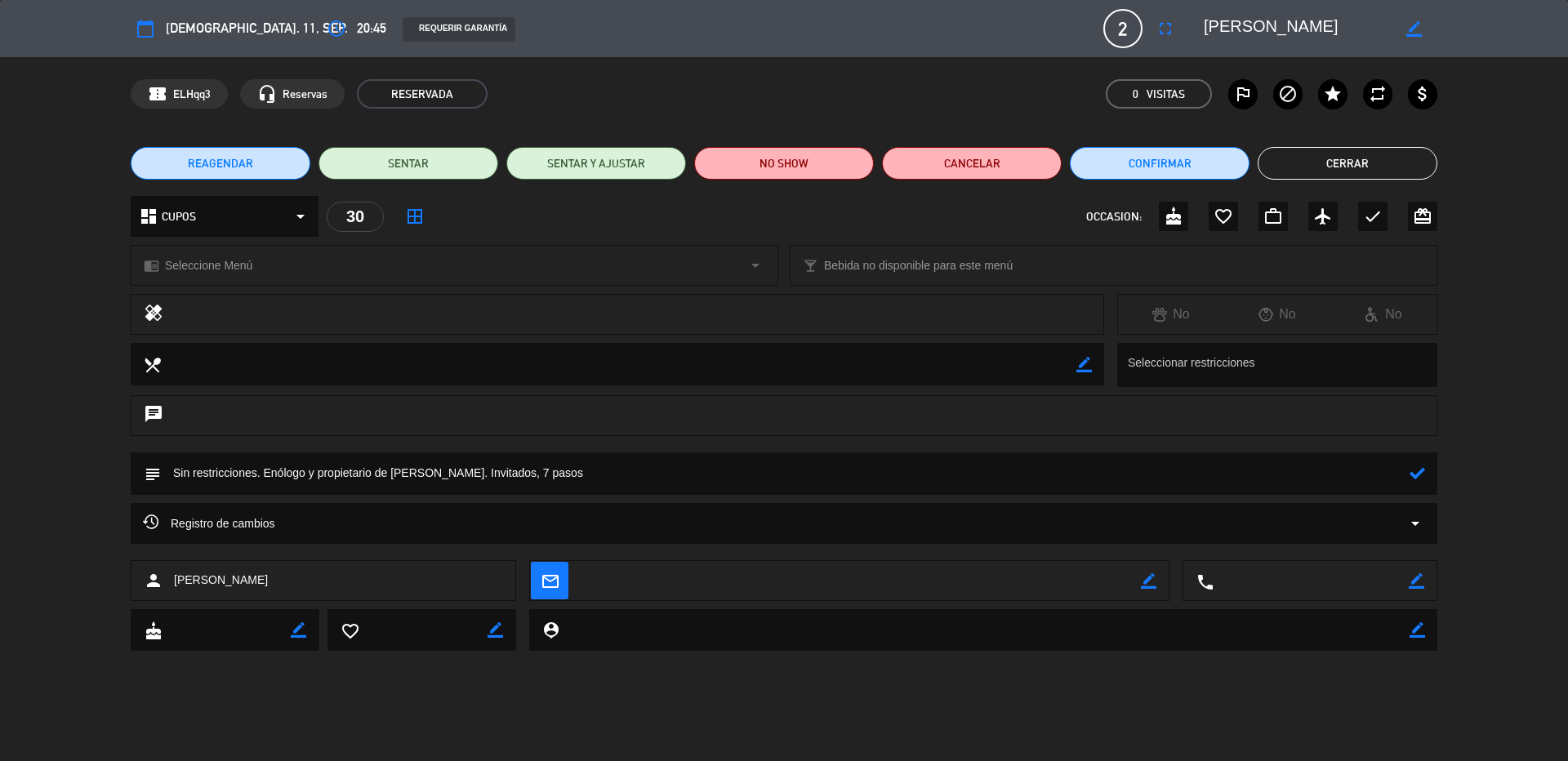
click at [1417, 481] on div at bounding box center [1418, 473] width 16 height 42
click at [1412, 476] on icon at bounding box center [1418, 473] width 16 height 16
click at [1350, 165] on button "Cerrar" at bounding box center [1348, 163] width 180 height 33
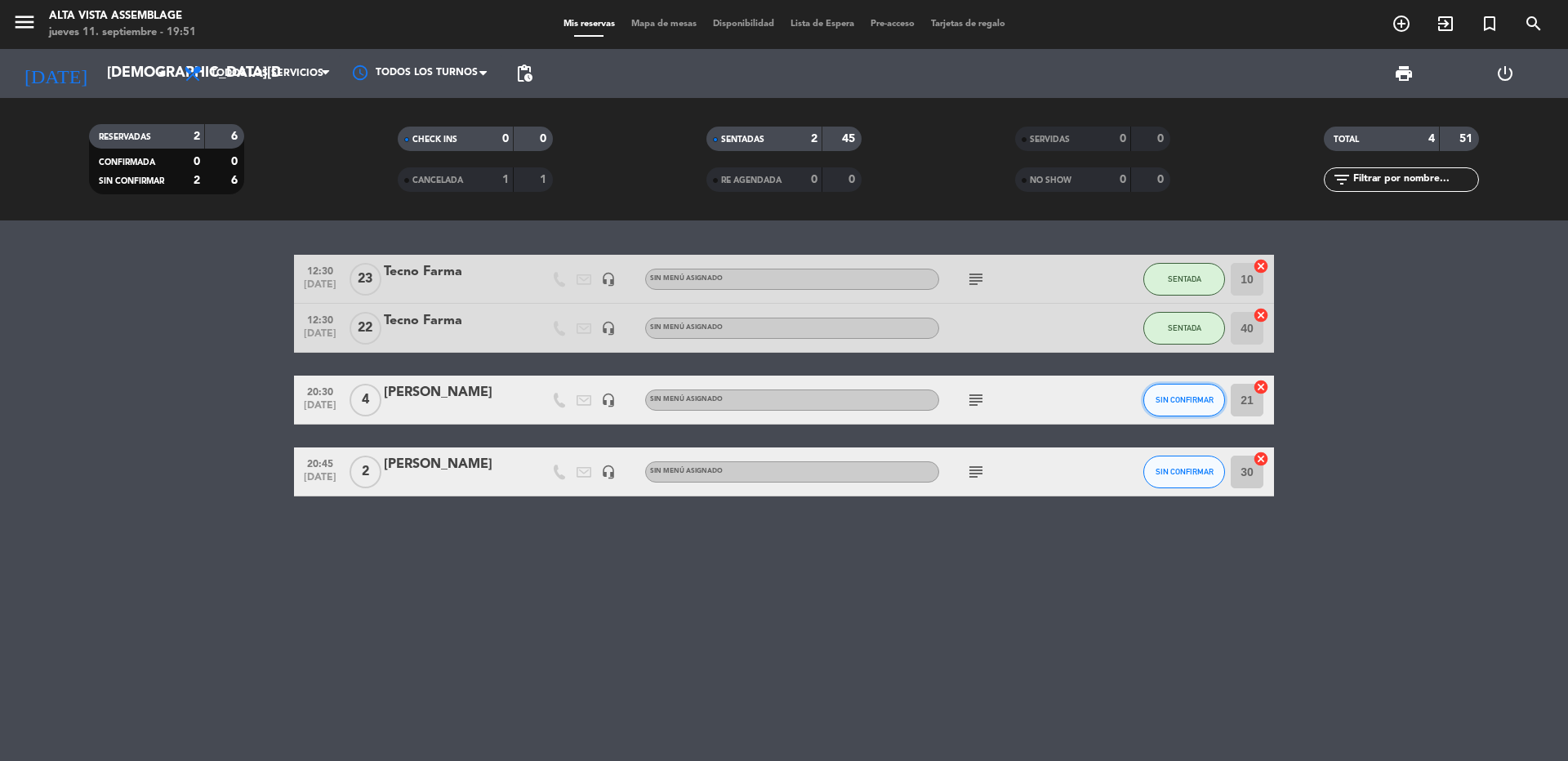
click at [1165, 396] on span "SIN CONFIRMAR" at bounding box center [1184, 399] width 58 height 9
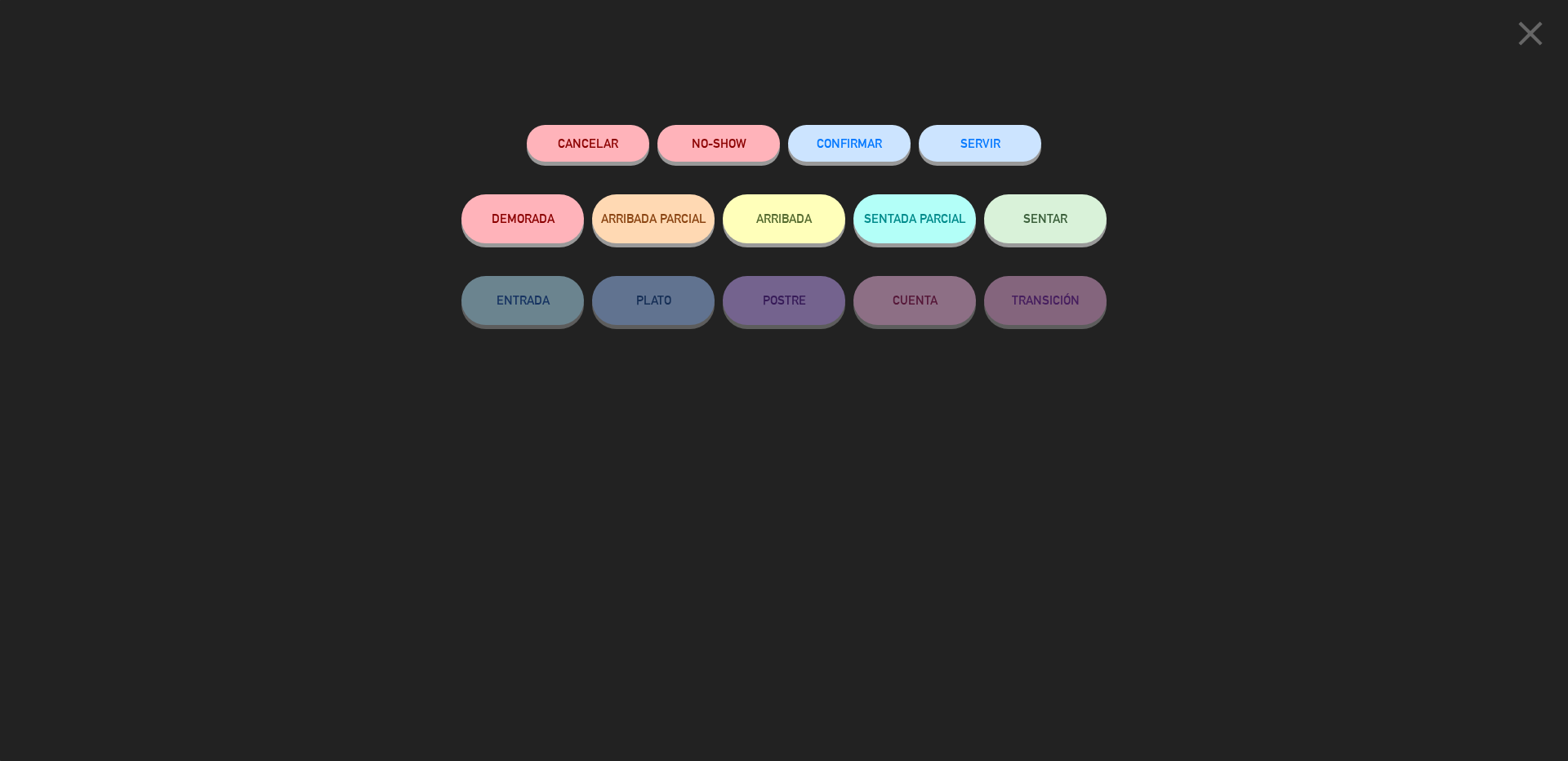
click at [814, 148] on button "CONFIRMAR" at bounding box center [849, 142] width 123 height 37
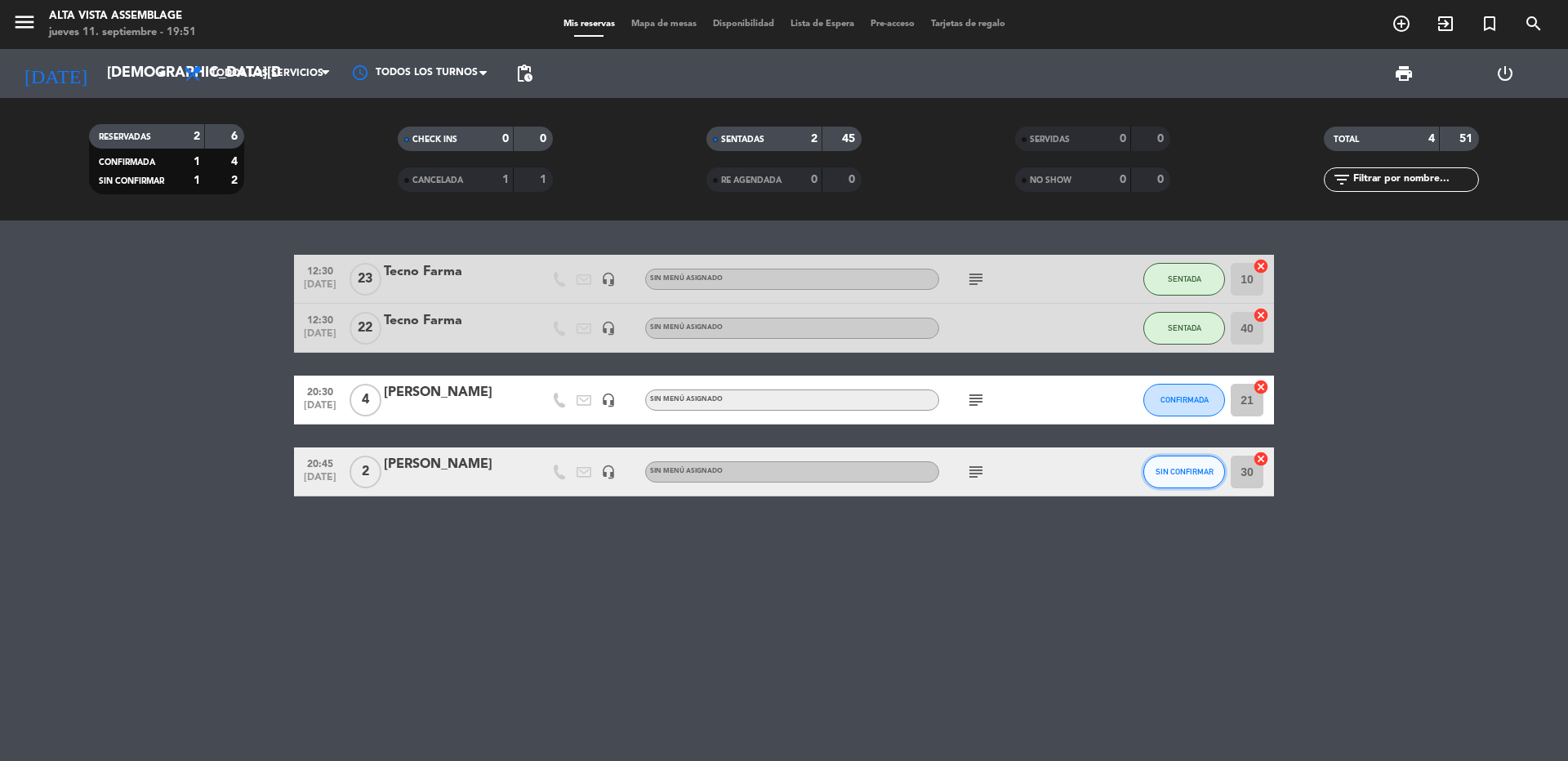
click at [1184, 459] on button "SIN CONFIRMAR" at bounding box center [1183, 471] width 82 height 33
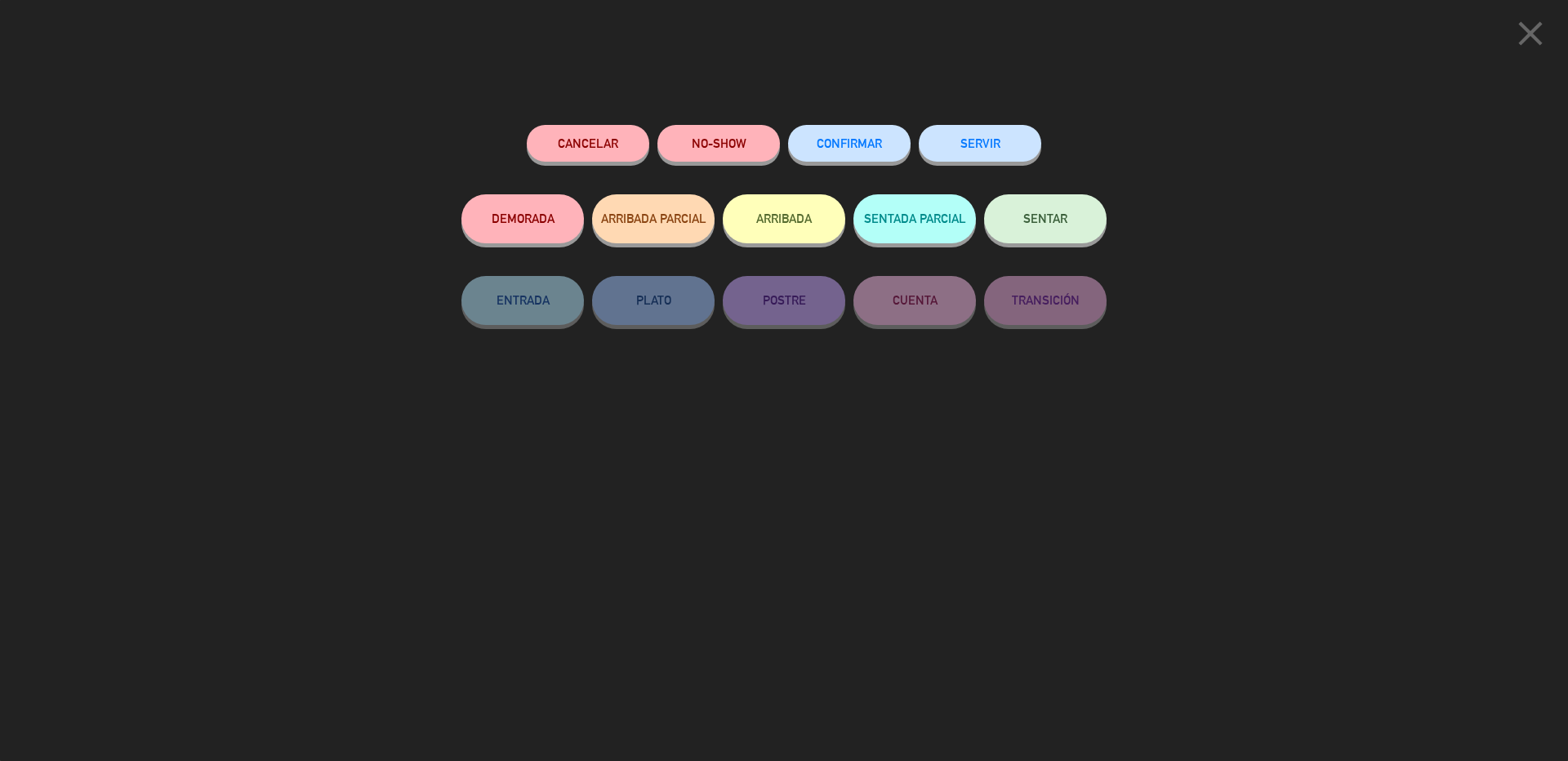
click at [876, 139] on span "CONFIRMAR" at bounding box center [849, 143] width 65 height 14
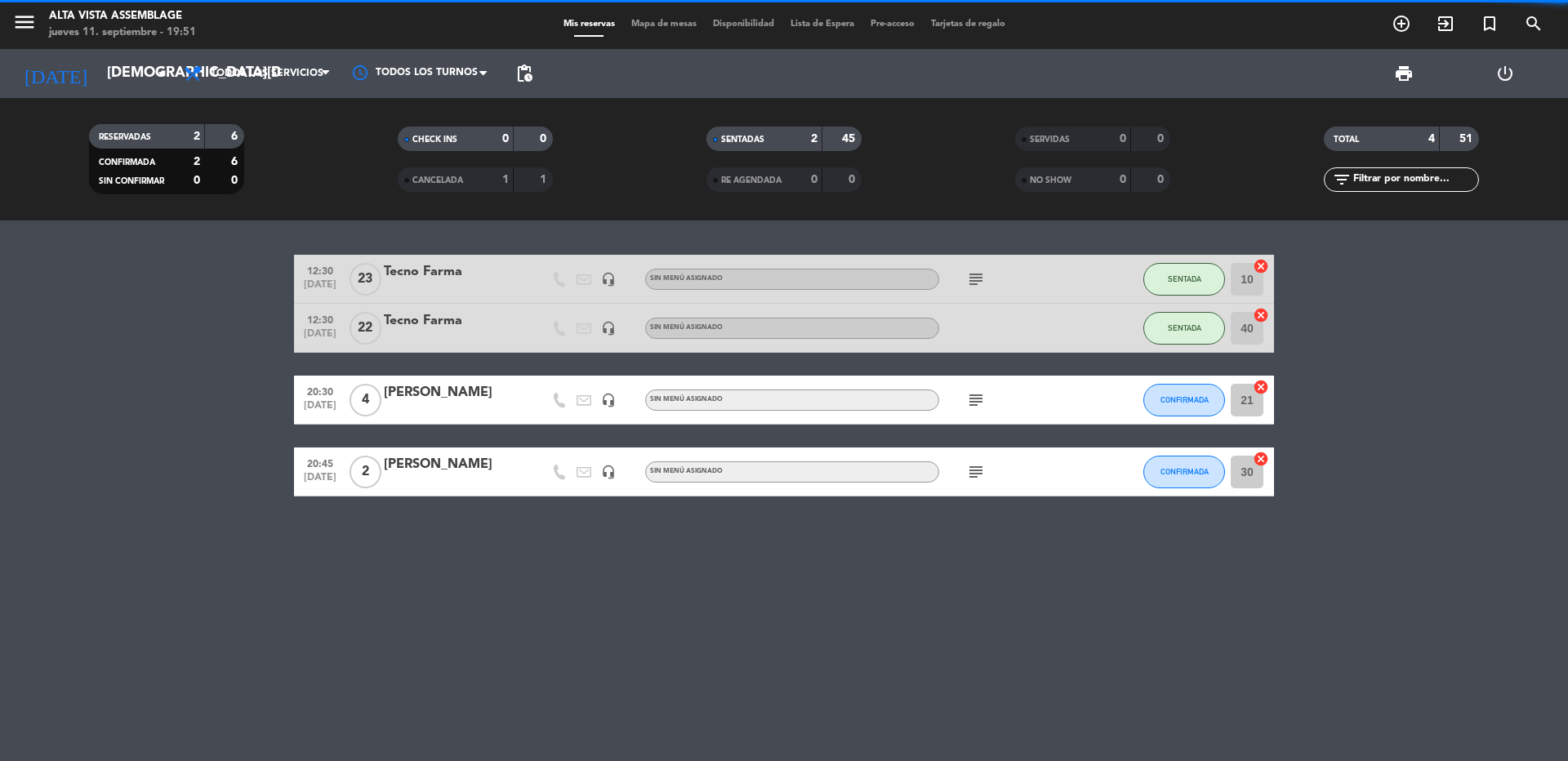
drag, startPoint x: 1413, startPoint y: 547, endPoint x: 1225, endPoint y: 444, distance: 214.4
click at [1414, 547] on div "12:30 [DATE] Tecno Farma headset_mic Sin menú asignado subject SENTADA 10 cance…" at bounding box center [784, 490] width 1568 height 541
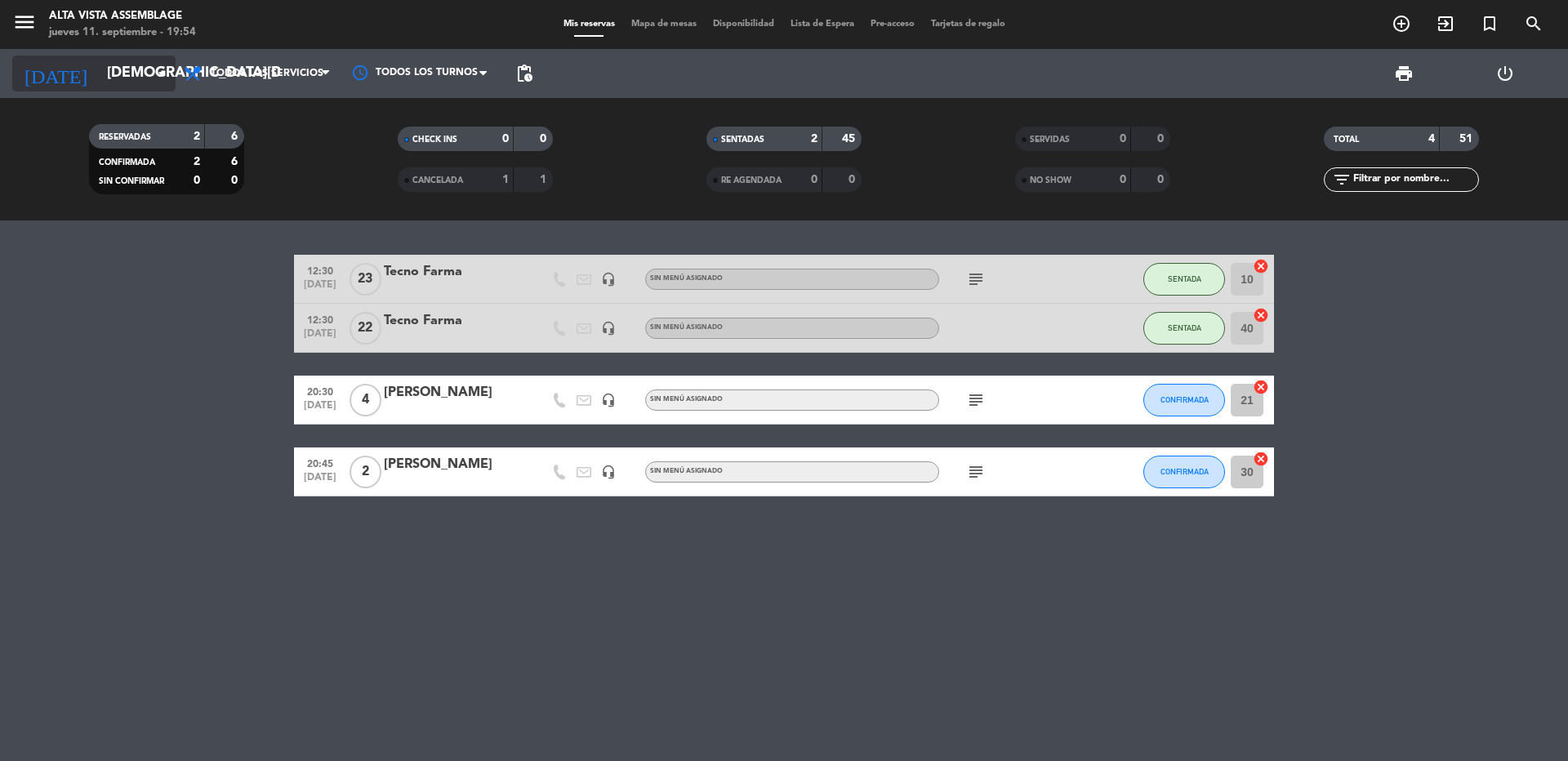
click at [109, 80] on input "[DEMOGRAPHIC_DATA][DATE]" at bounding box center [194, 73] width 190 height 33
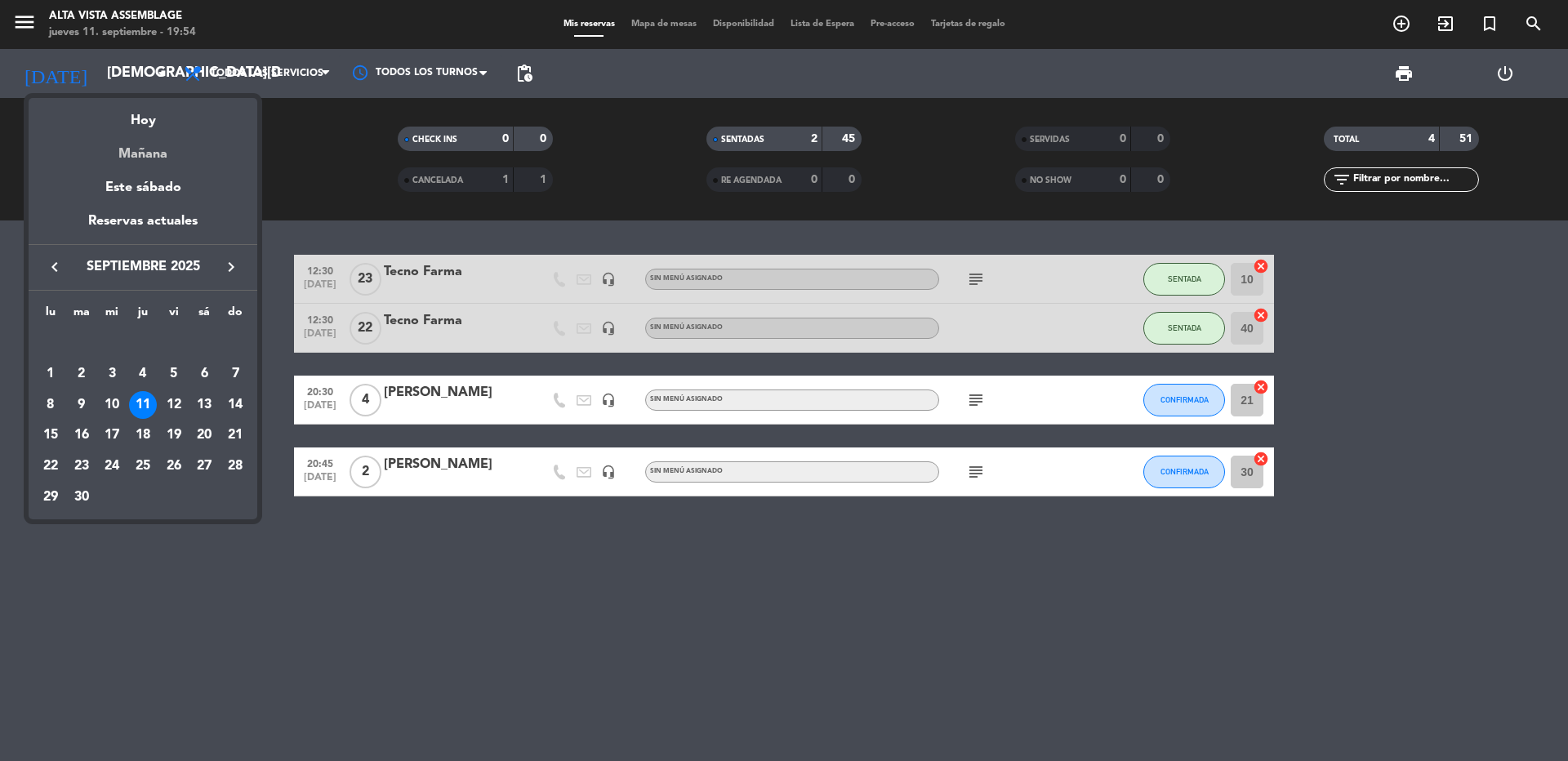
click at [150, 155] on div "Mañana" at bounding box center [142, 148] width 228 height 34
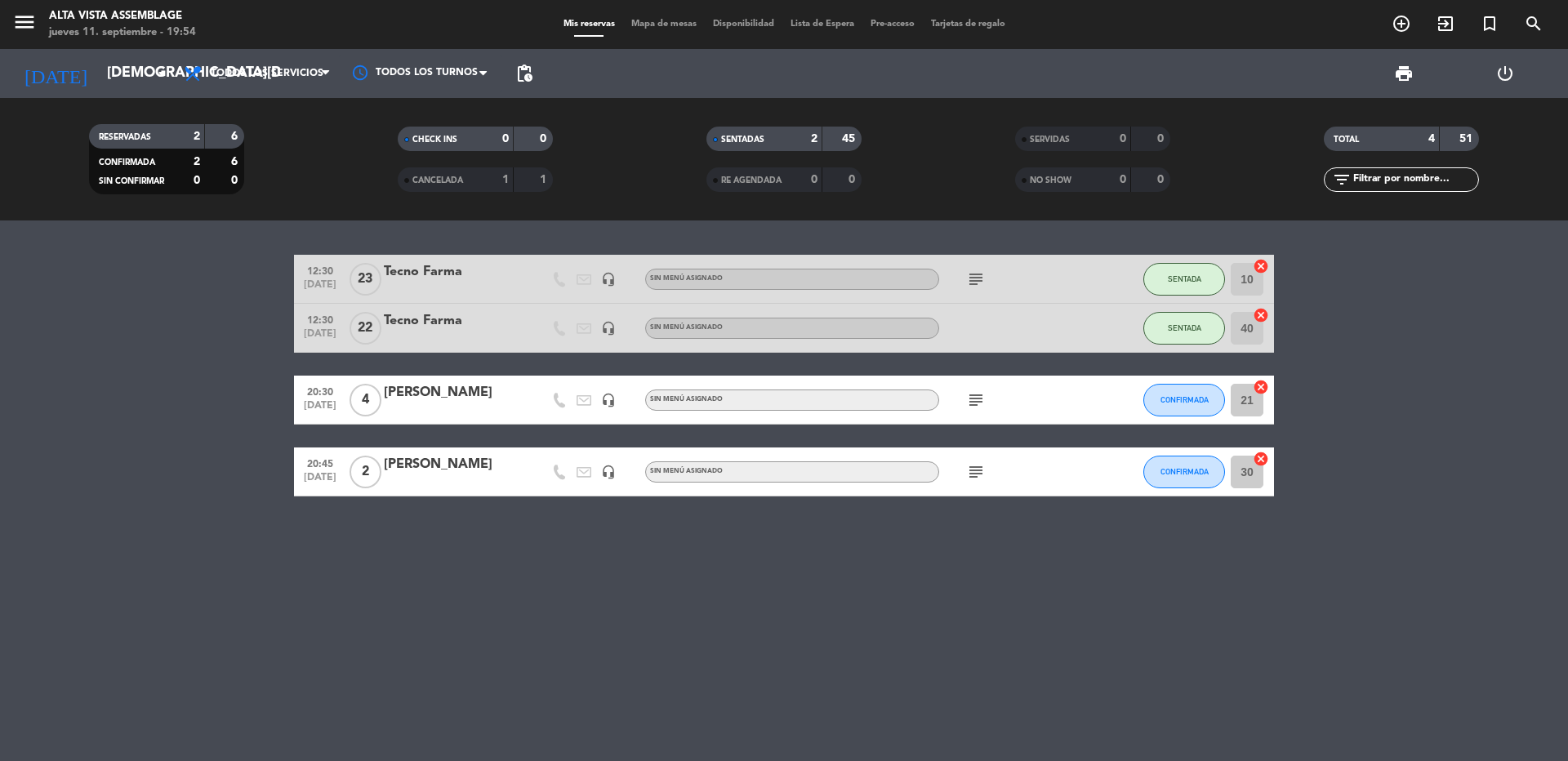
type input "[DATE]"
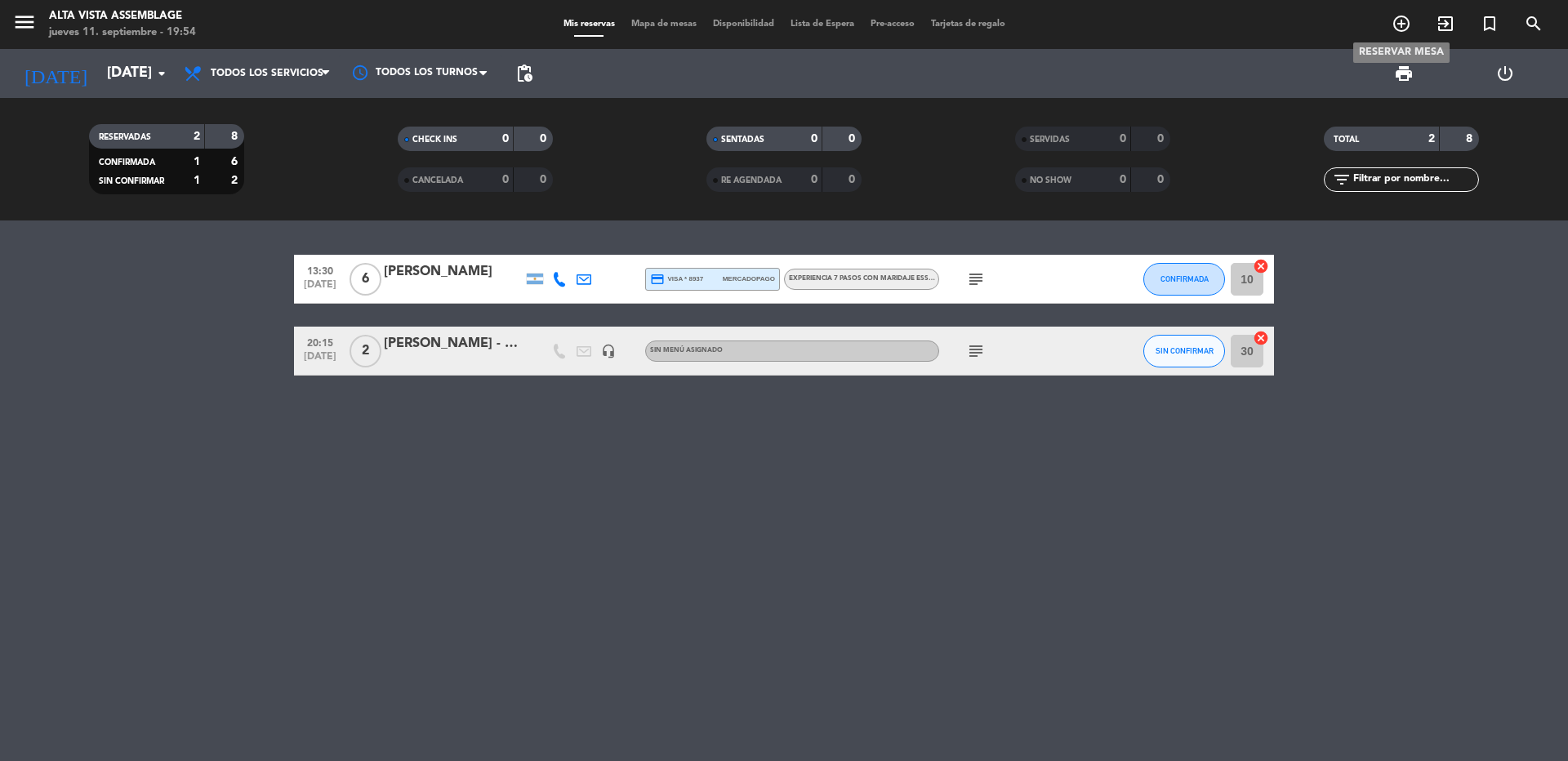
click at [1398, 28] on icon "add_circle_outline" at bounding box center [1402, 24] width 20 height 20
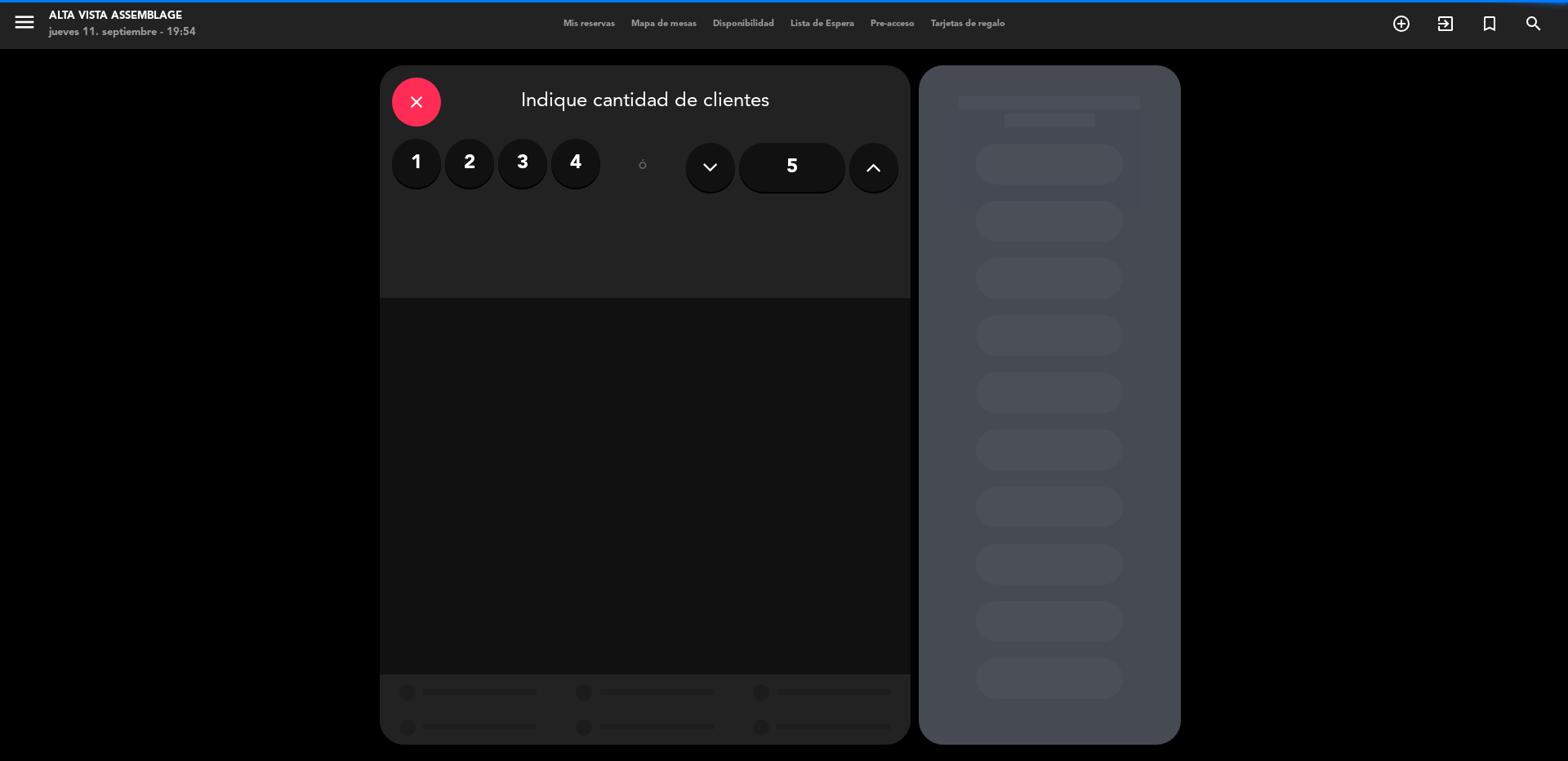
click at [466, 173] on label "2" at bounding box center [470, 163] width 49 height 49
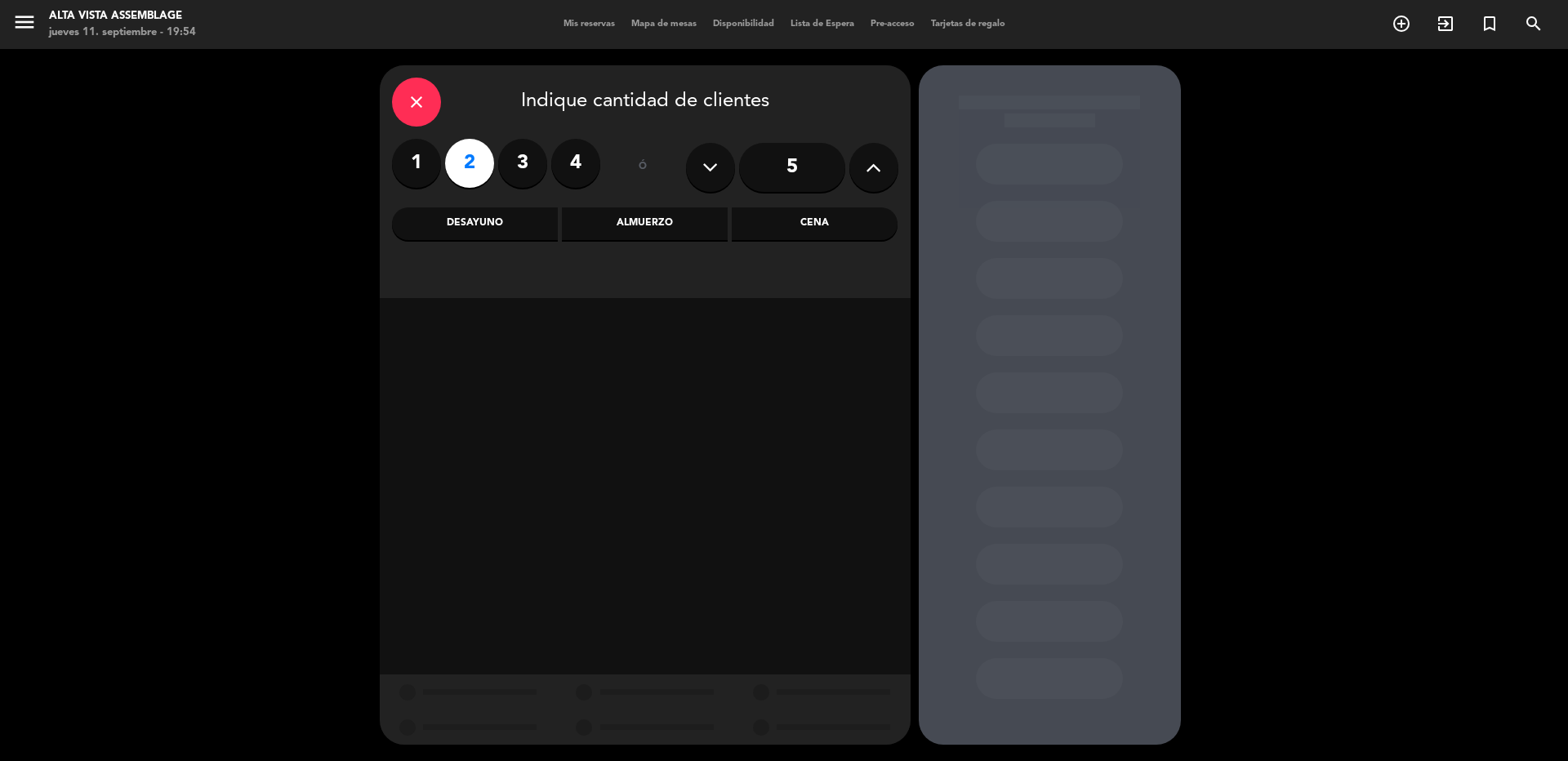
drag, startPoint x: 659, startPoint y: 225, endPoint x: 628, endPoint y: 226, distance: 31.0
click at [661, 225] on div "Almuerzo" at bounding box center [645, 223] width 166 height 33
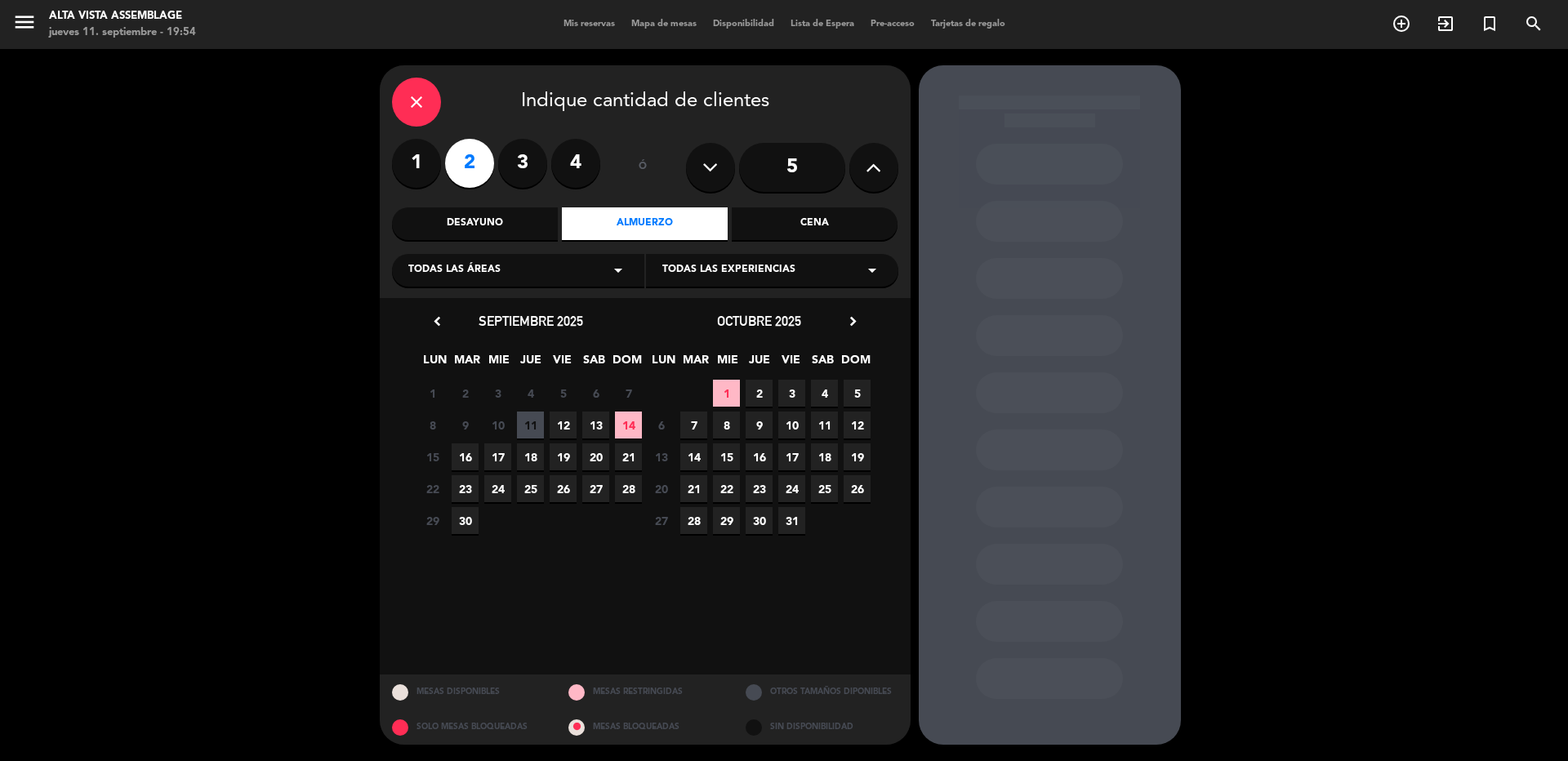
click at [530, 424] on span "11" at bounding box center [530, 424] width 27 height 27
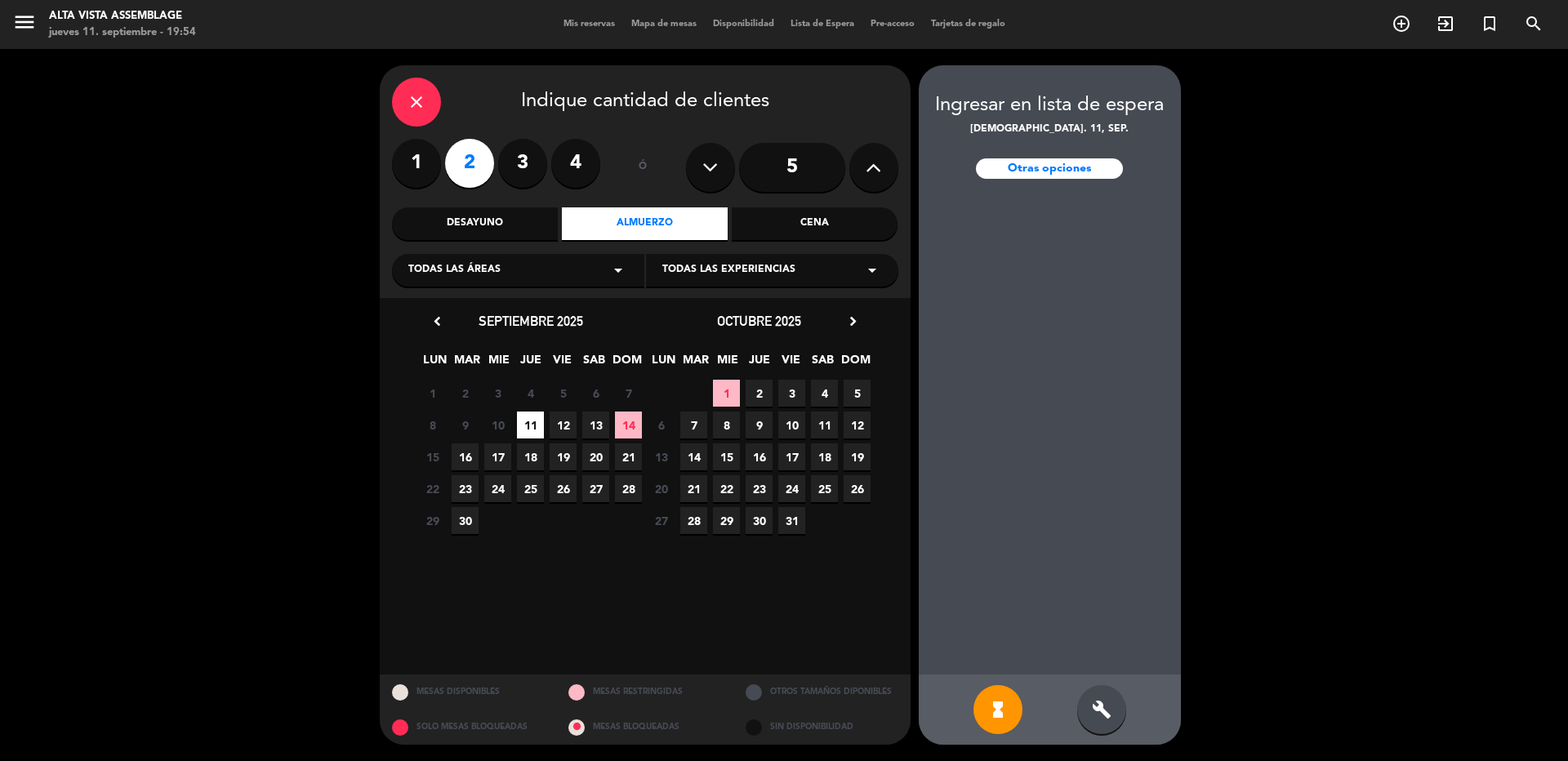
click at [568, 428] on span "12" at bounding box center [563, 424] width 27 height 27
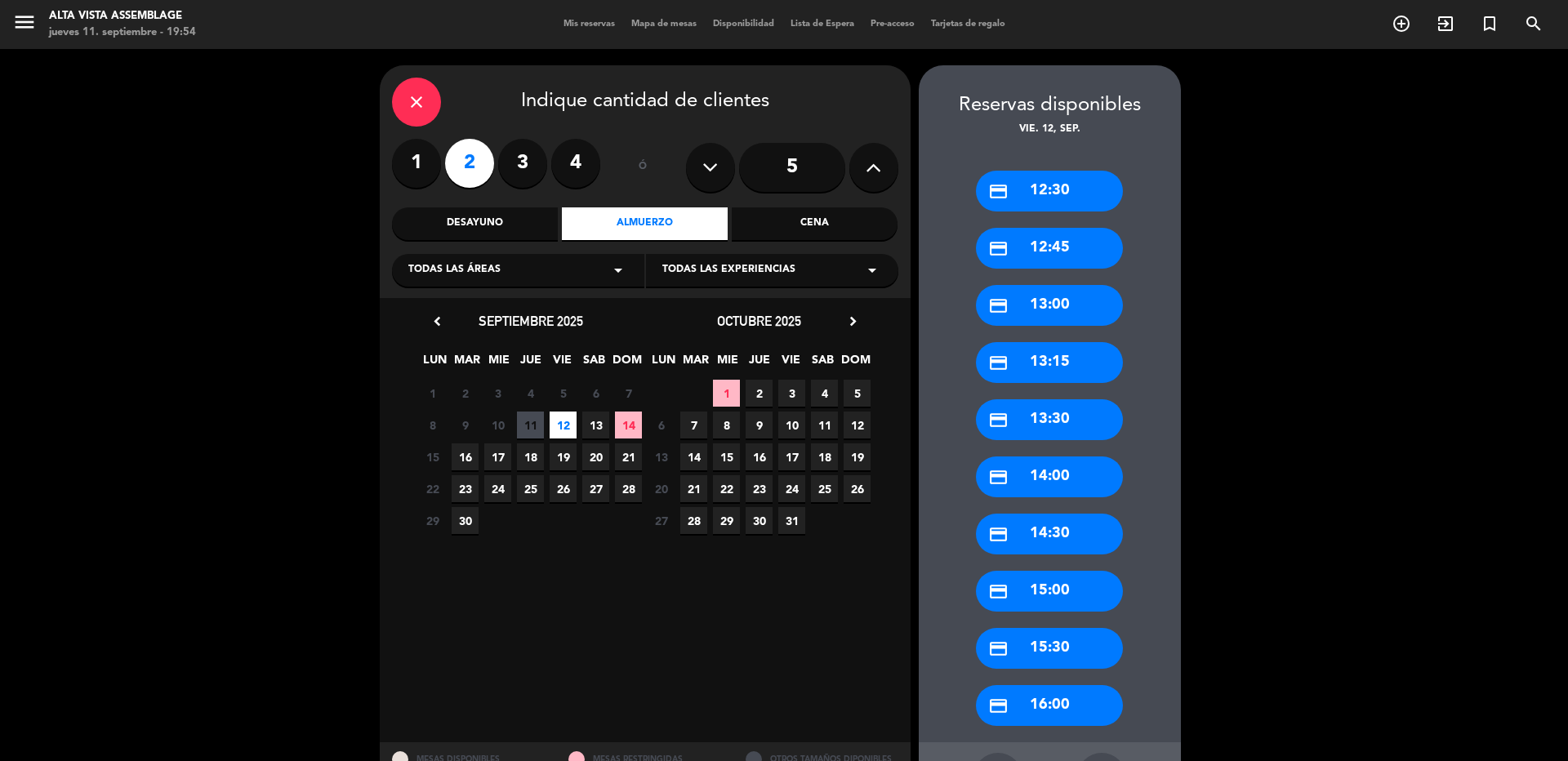
click at [1026, 197] on div "credit_card 12:30" at bounding box center [1049, 191] width 147 height 41
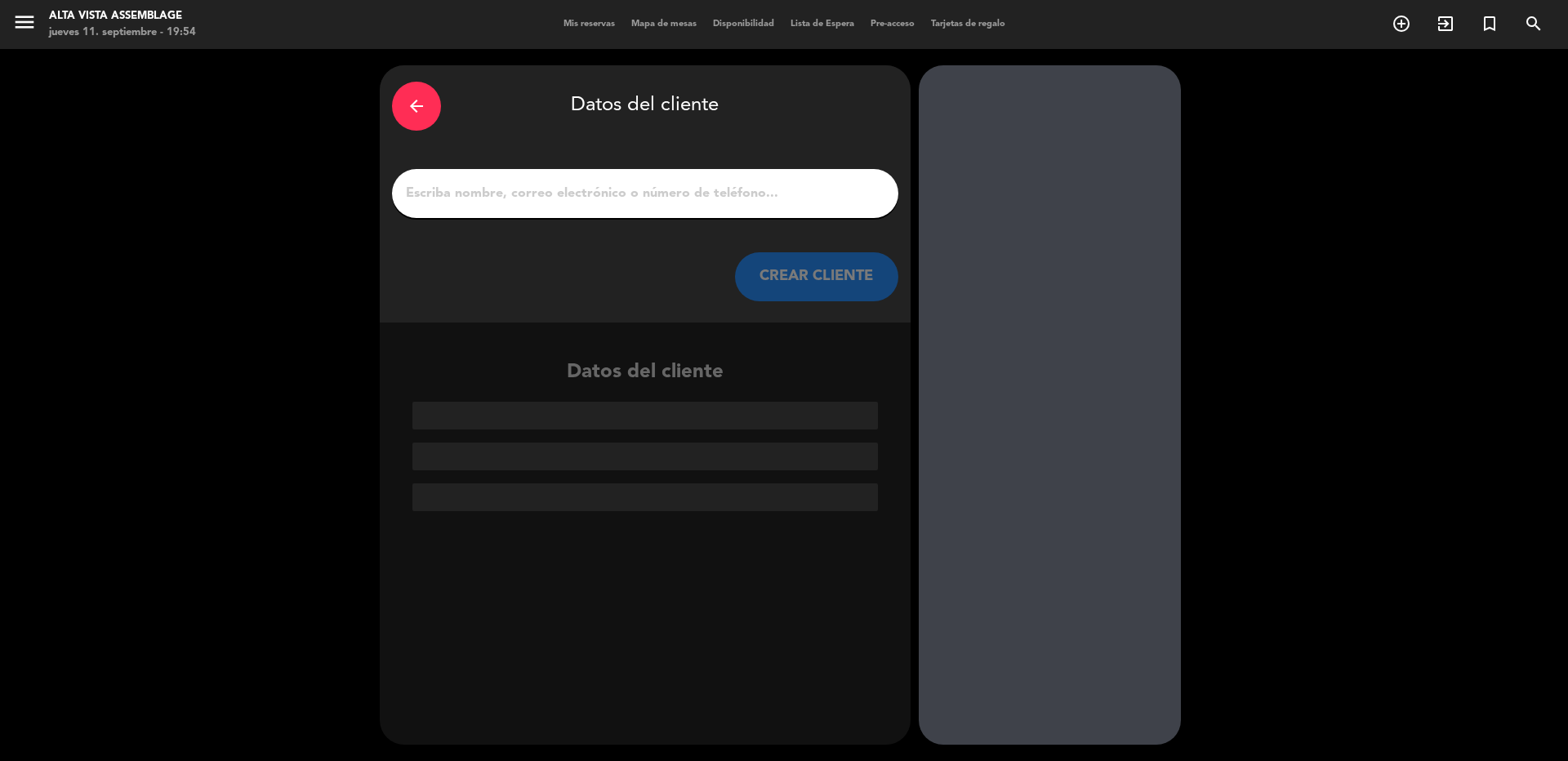
click at [663, 196] on input "1" at bounding box center [645, 193] width 481 height 23
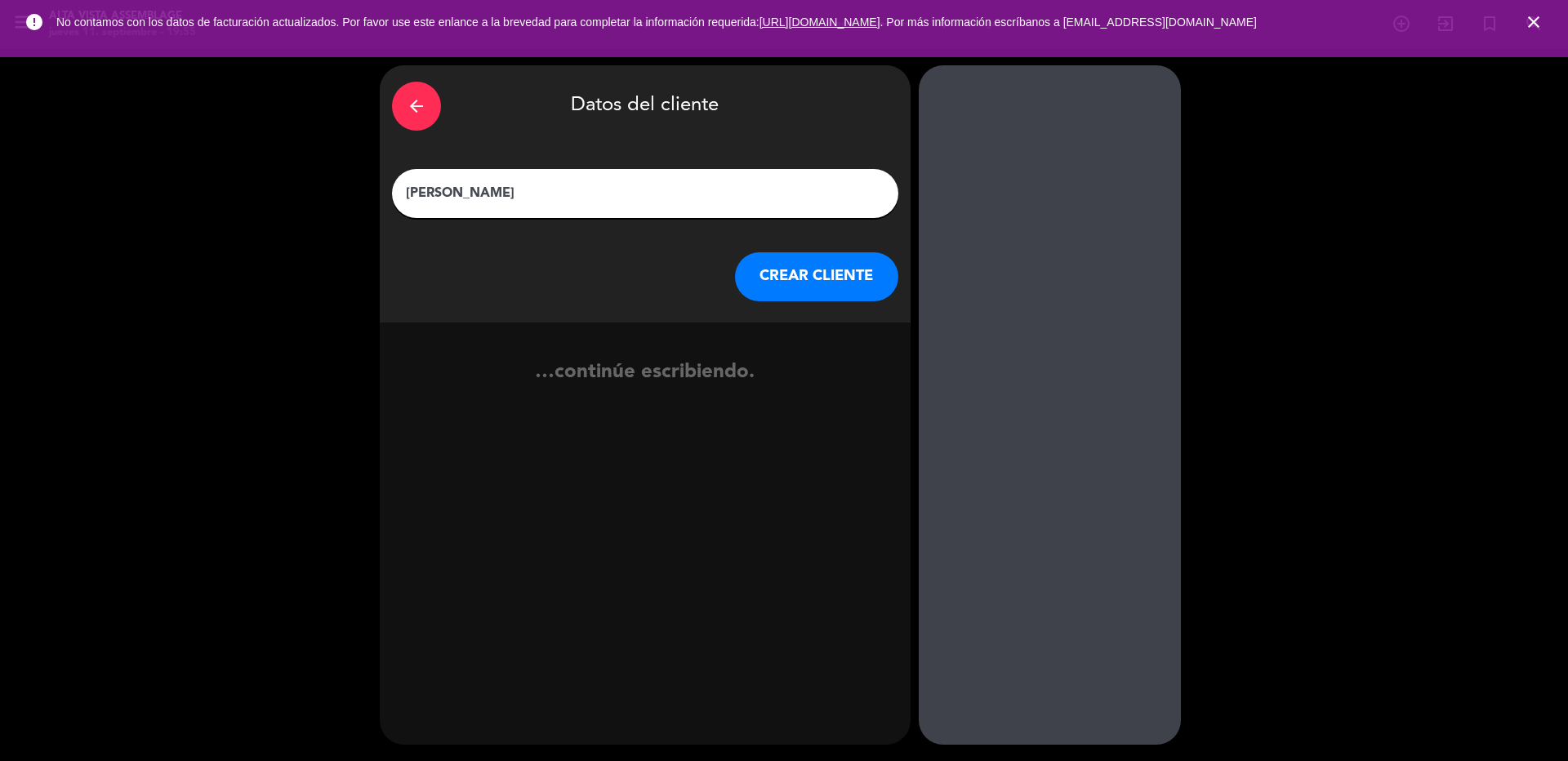
type input "[PERSON_NAME]"
click at [807, 275] on button "CREAR CLIENTE" at bounding box center [816, 277] width 163 height 49
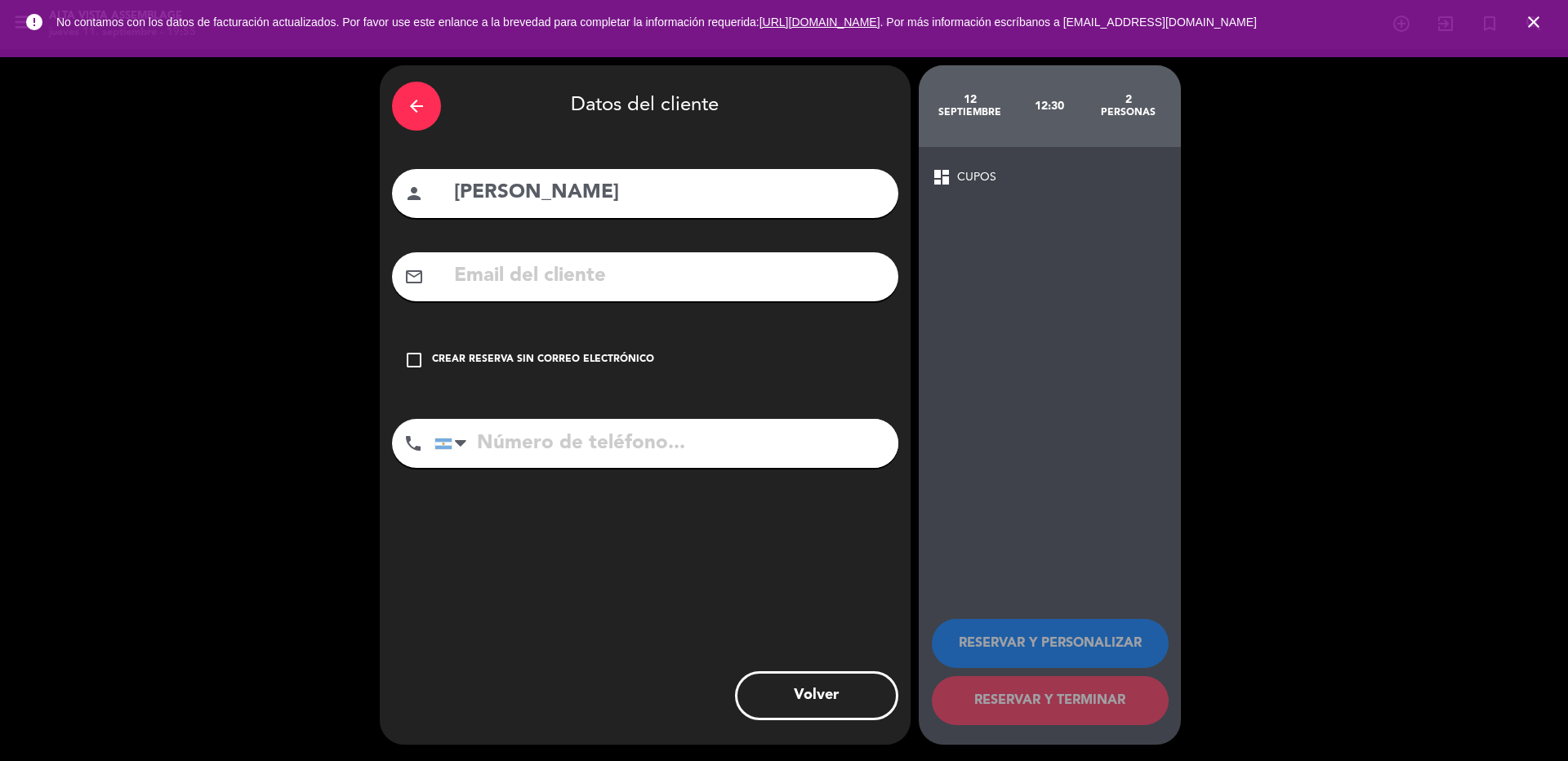
click at [423, 353] on icon "check_box_outline_blank" at bounding box center [414, 360] width 20 height 20
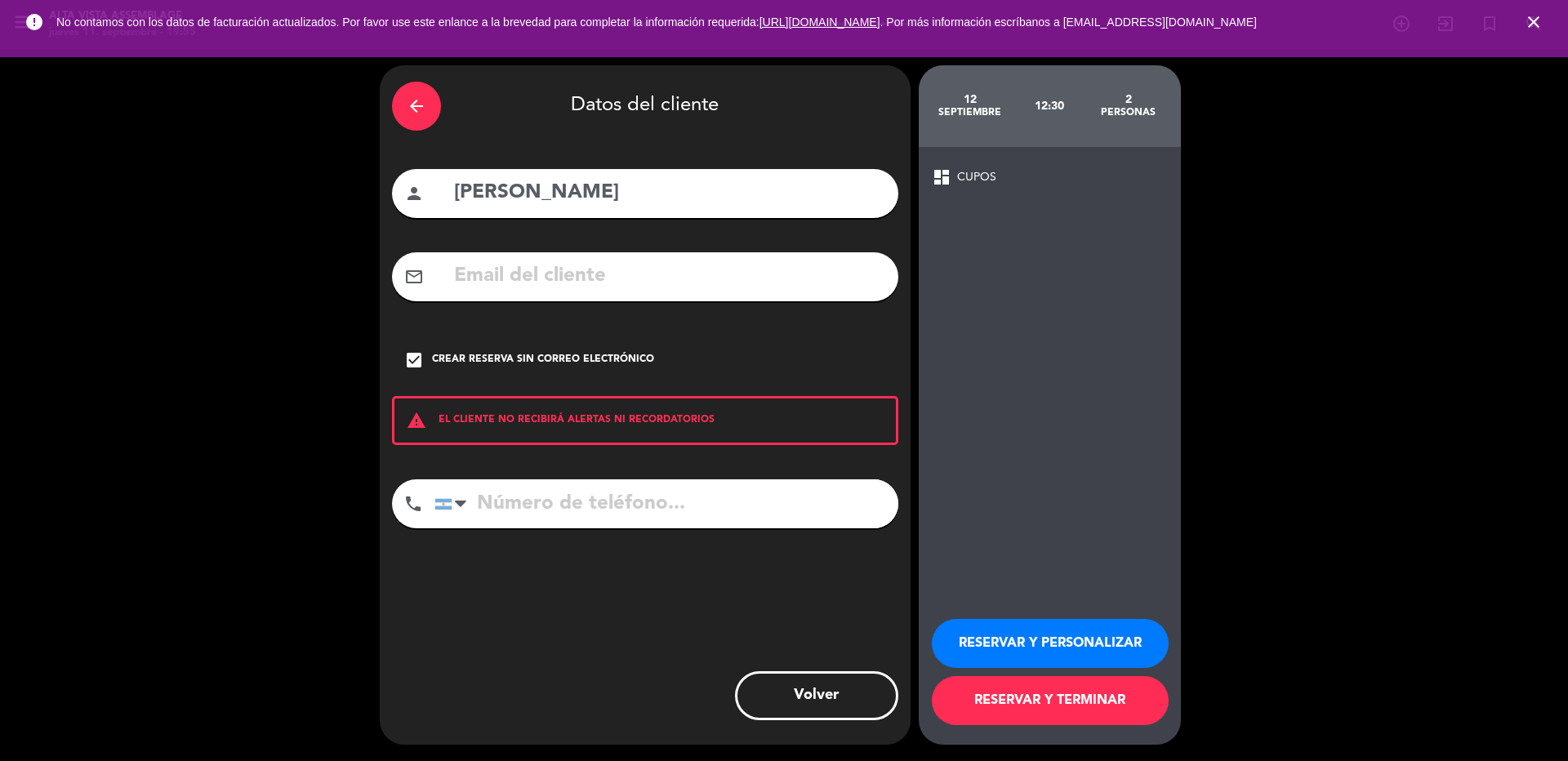
click at [1110, 632] on button "RESERVAR Y PERSONALIZAR" at bounding box center [1051, 643] width 237 height 49
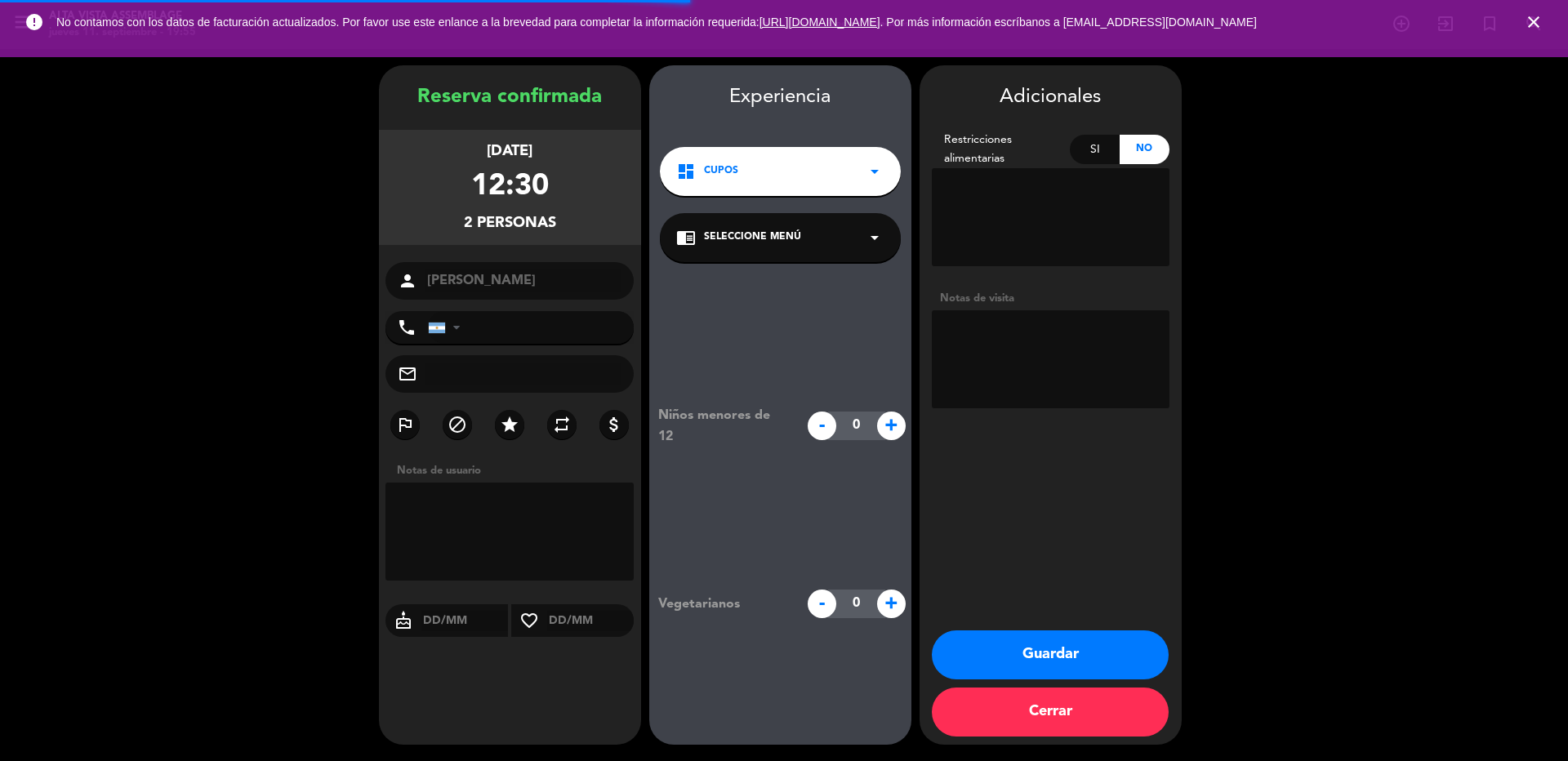
click at [1034, 355] on textarea at bounding box center [1051, 359] width 237 height 98
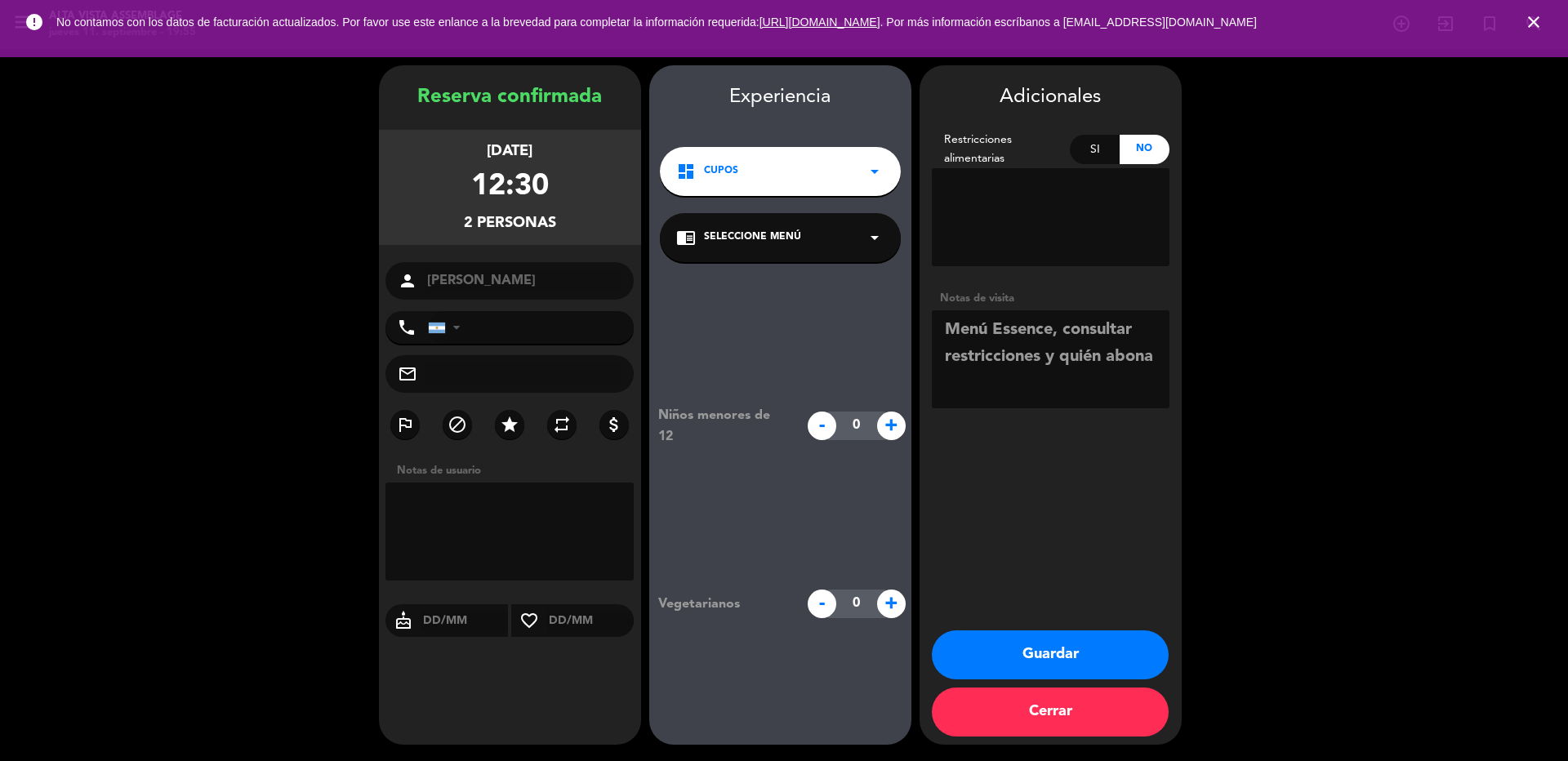
type textarea "Menú Essence, consultar restricciones y quién abona"
click at [1062, 648] on button "Guardar" at bounding box center [1051, 655] width 237 height 49
